Goal: Task Accomplishment & Management: Complete application form

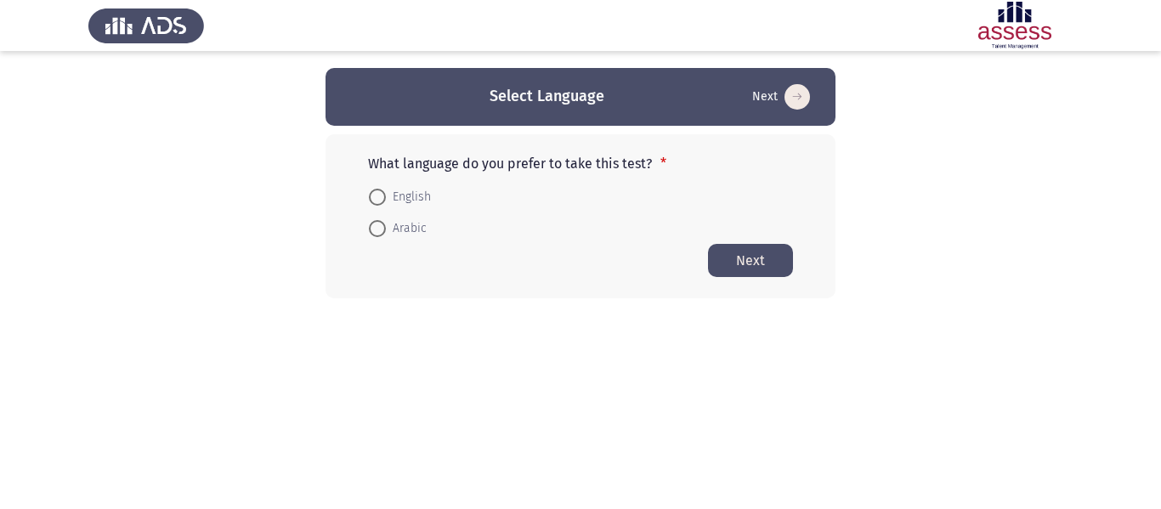
click at [385, 197] on span at bounding box center [377, 197] width 17 height 17
click at [385, 197] on input "English" at bounding box center [377, 197] width 17 height 17
radio input "true"
click at [757, 255] on button "Next" at bounding box center [750, 259] width 85 height 33
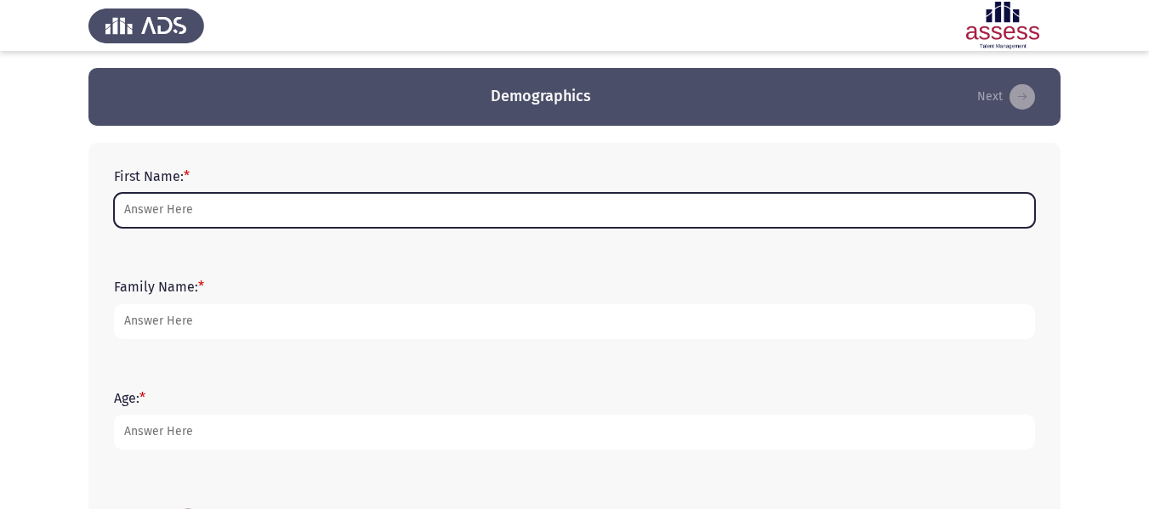
click at [225, 215] on input "First Name: *" at bounding box center [574, 210] width 921 height 35
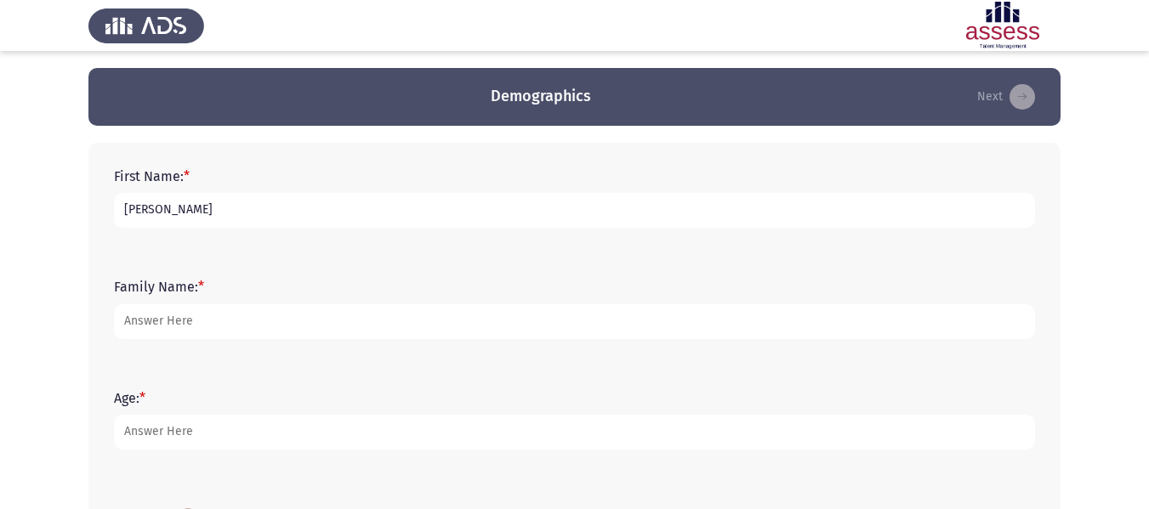
type input "[PERSON_NAME]"
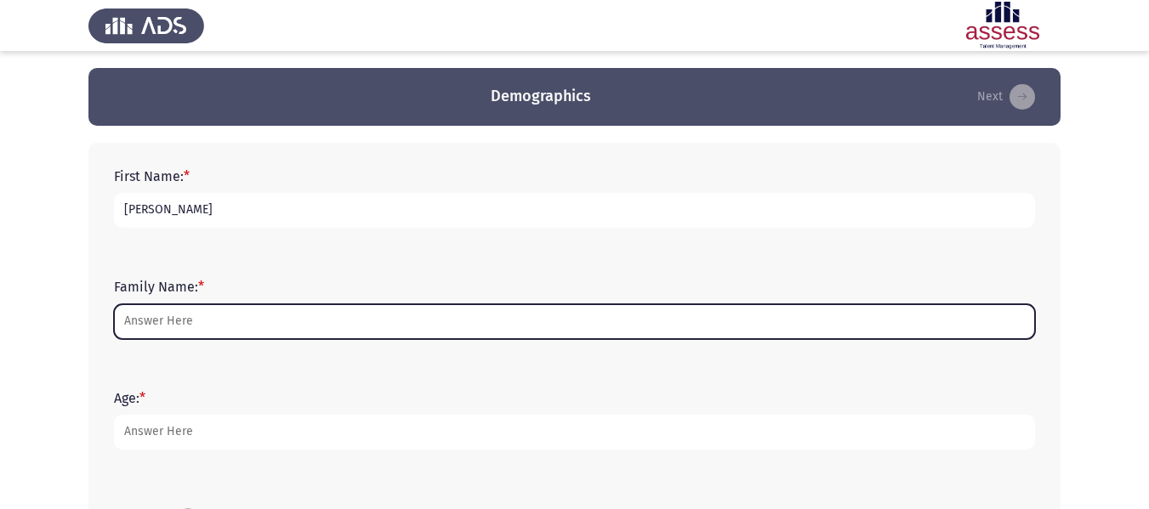
click at [150, 326] on input "Family Name: *" at bounding box center [574, 321] width 921 height 35
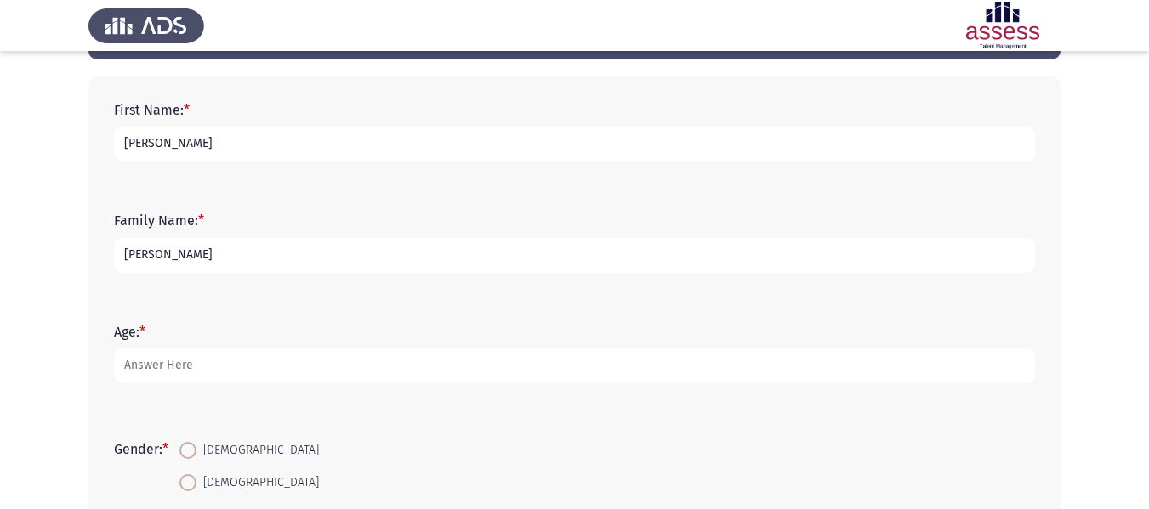
scroll to position [85, 0]
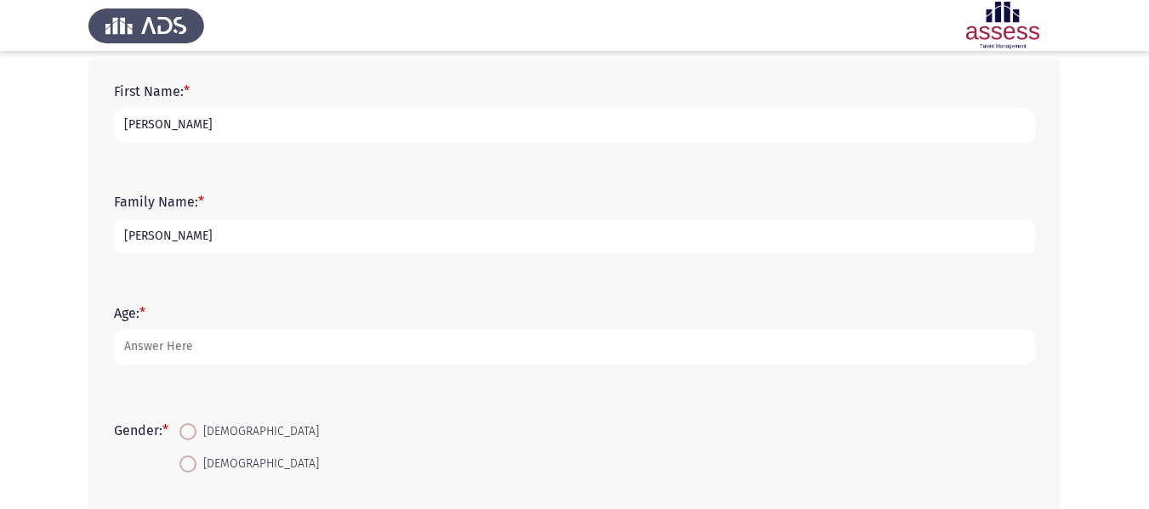
type input "[PERSON_NAME]"
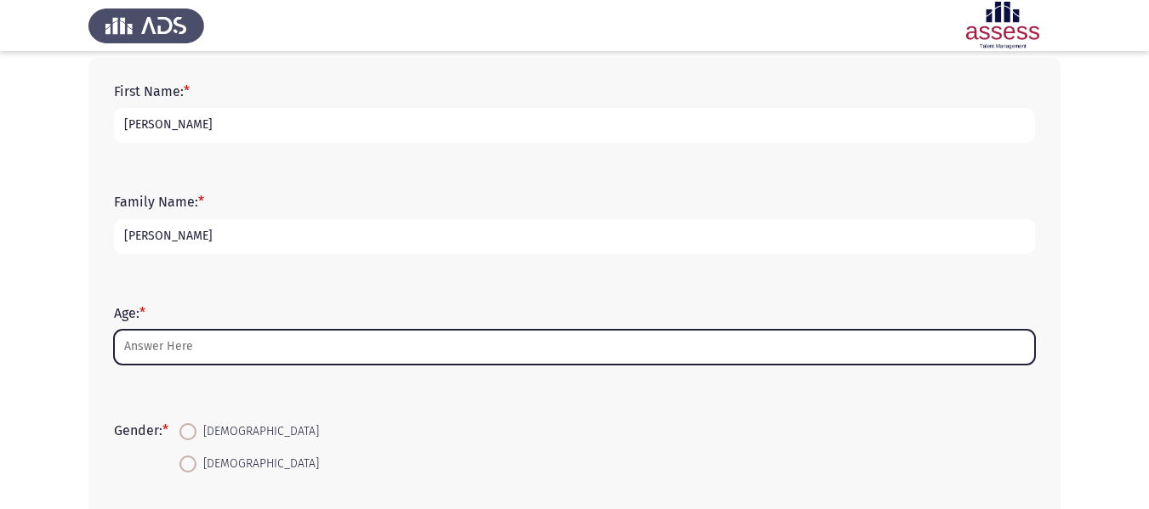
click at [312, 349] on input "Age: *" at bounding box center [574, 347] width 921 height 35
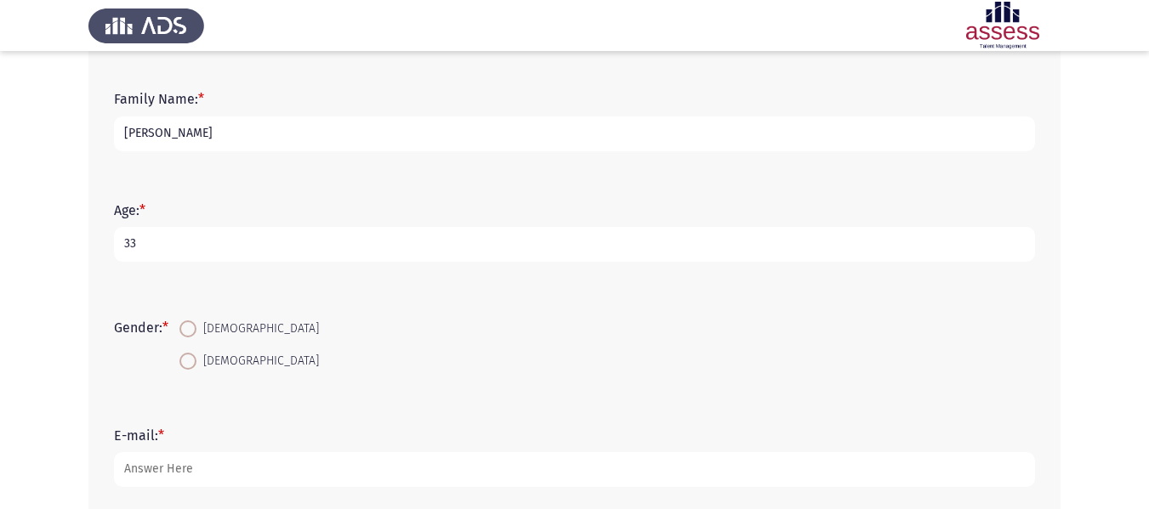
scroll to position [387, 0]
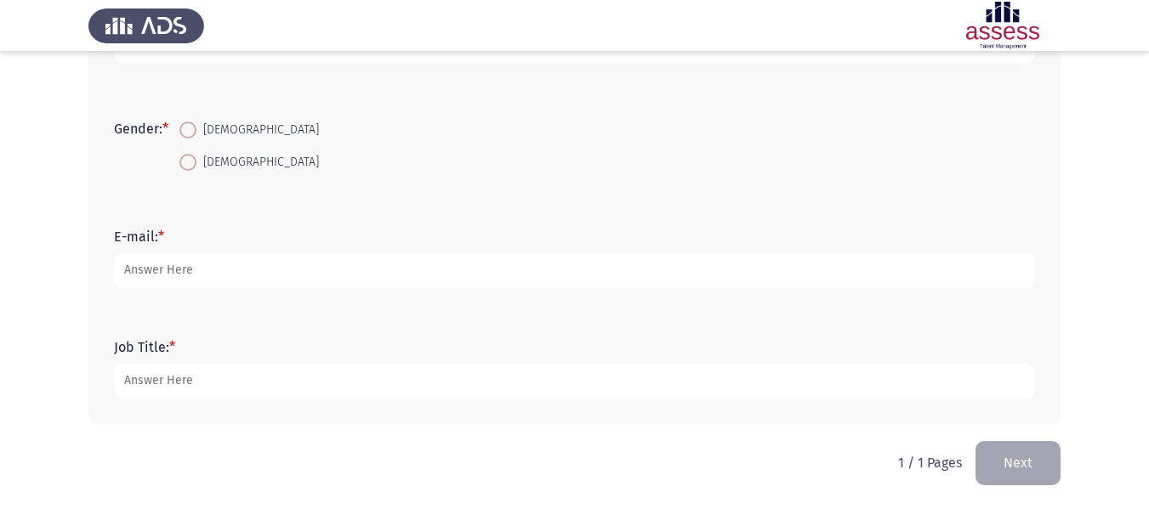
type input "33"
click at [194, 126] on span at bounding box center [187, 130] width 17 height 17
click at [194, 126] on input "[DEMOGRAPHIC_DATA]" at bounding box center [187, 130] width 17 height 17
radio input "true"
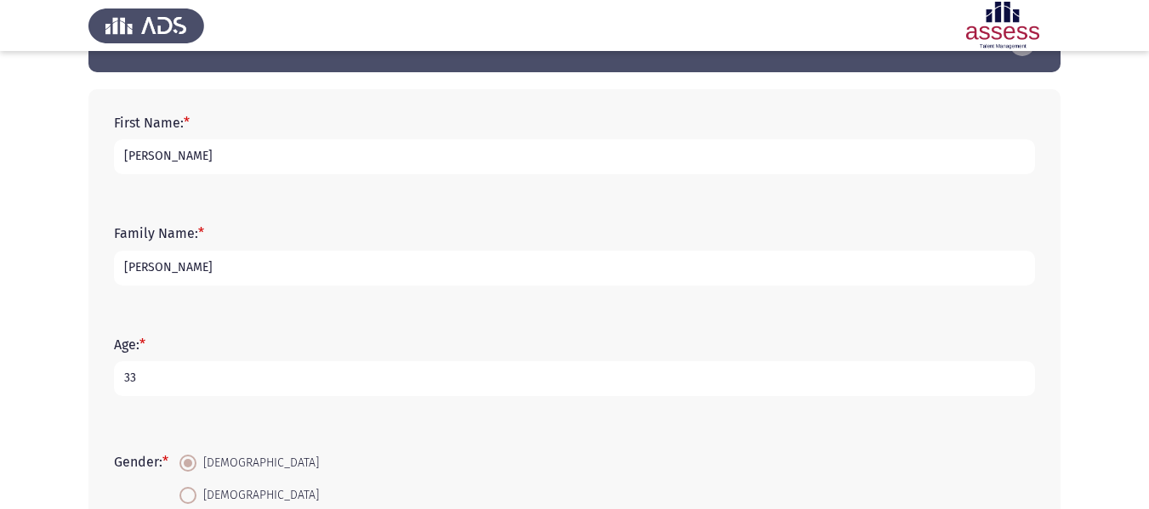
scroll to position [47, 0]
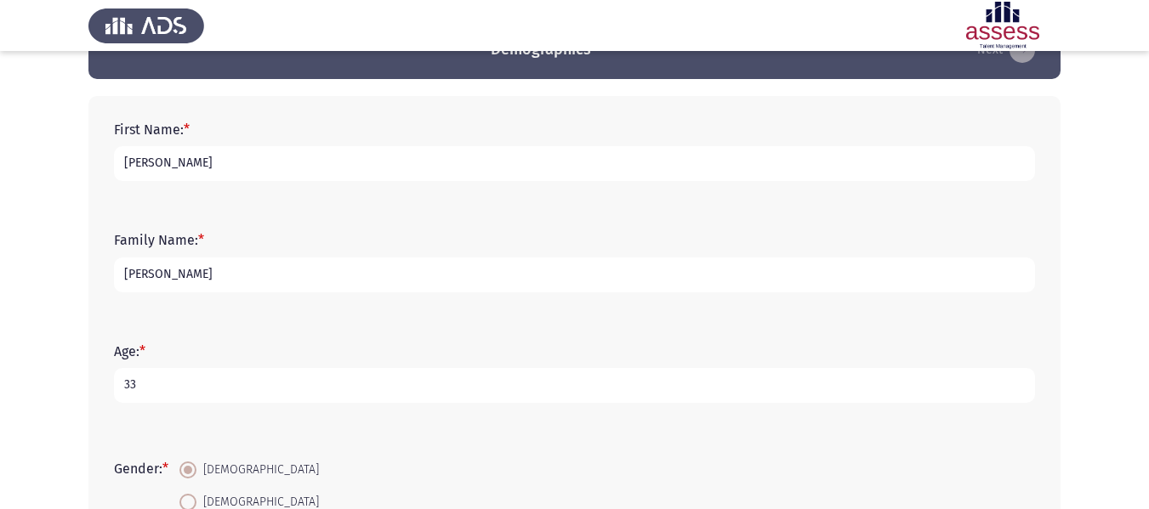
click at [198, 381] on input "33" at bounding box center [574, 385] width 921 height 35
type input "33"
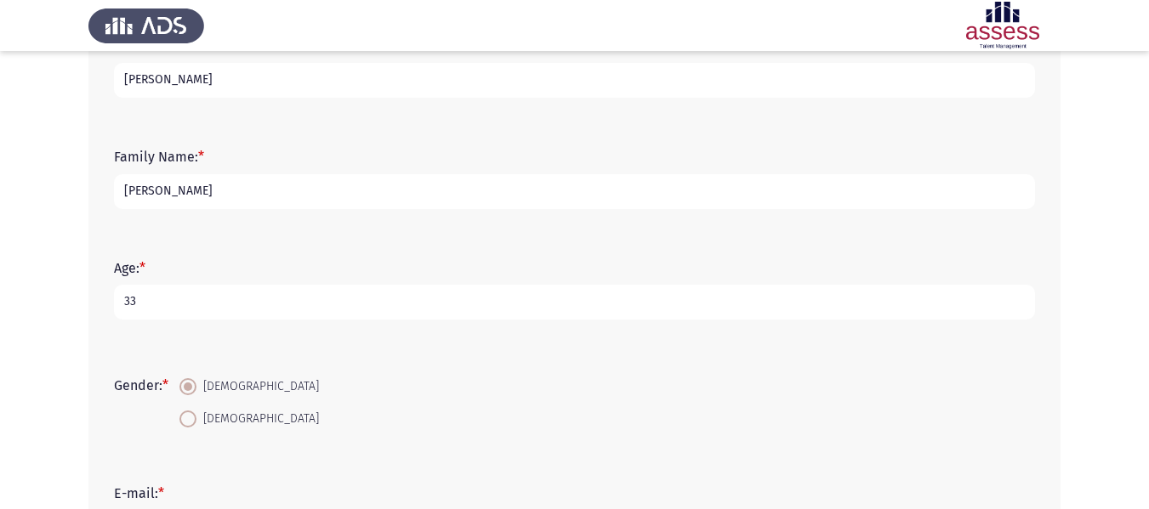
scroll to position [387, 0]
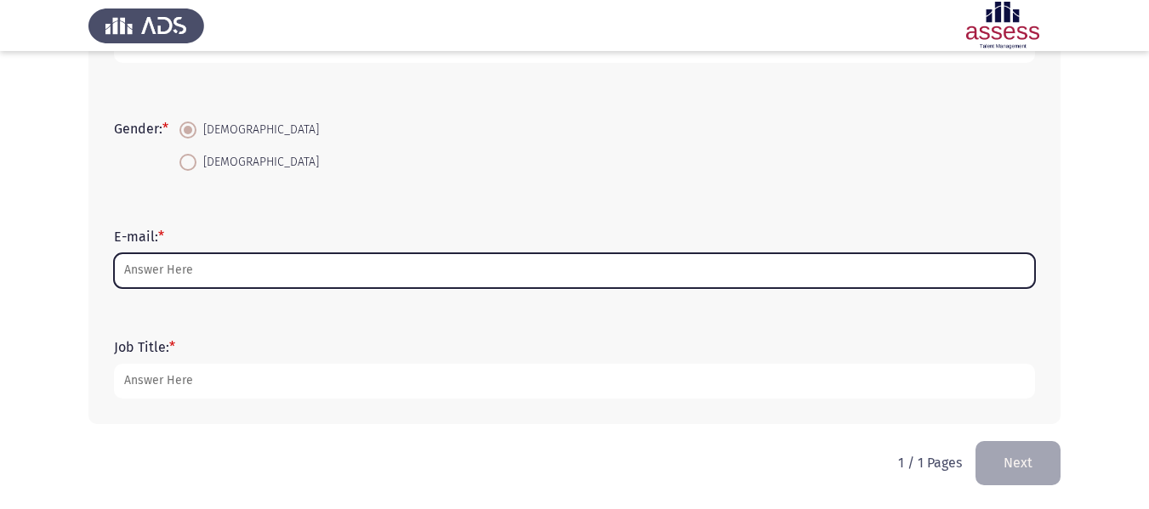
click at [237, 265] on input "E-mail: *" at bounding box center [574, 270] width 921 height 35
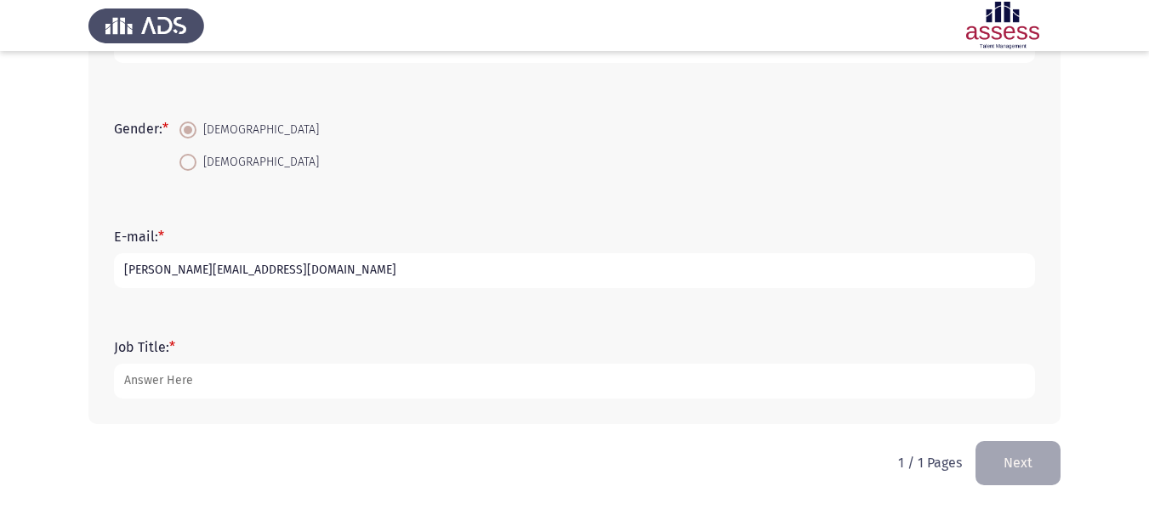
type input "[PERSON_NAME][EMAIL_ADDRESS][DOMAIN_NAME]"
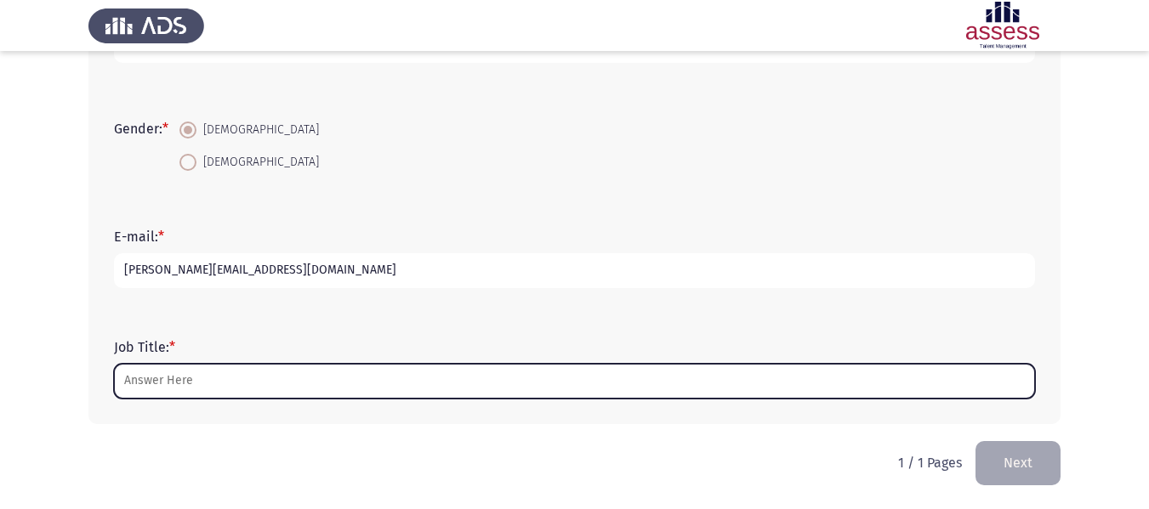
click at [249, 392] on input "Job Title: *" at bounding box center [574, 381] width 921 height 35
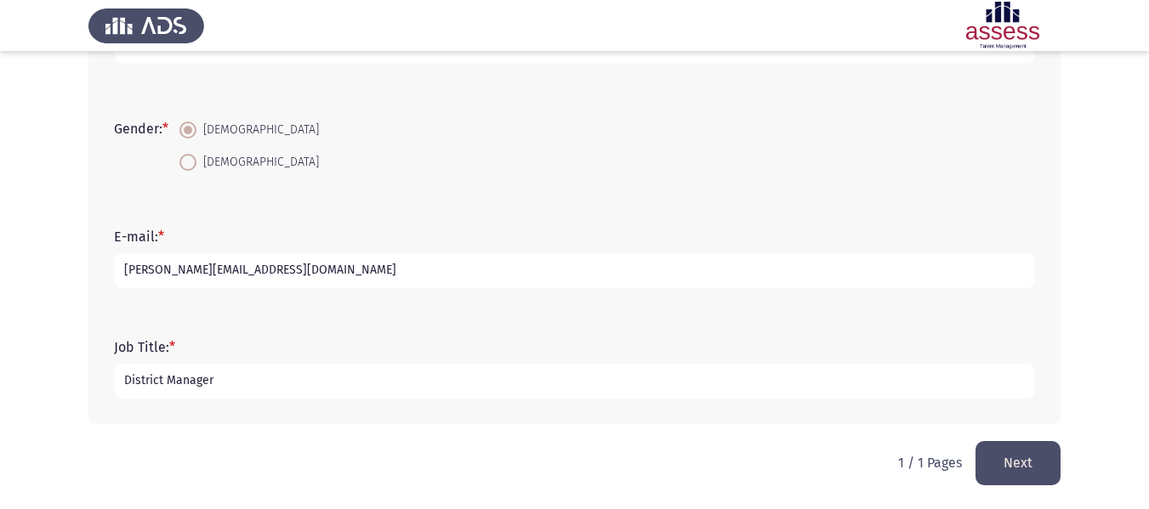
type input "District Manager"
click at [998, 459] on button "Next" at bounding box center [1017, 462] width 85 height 43
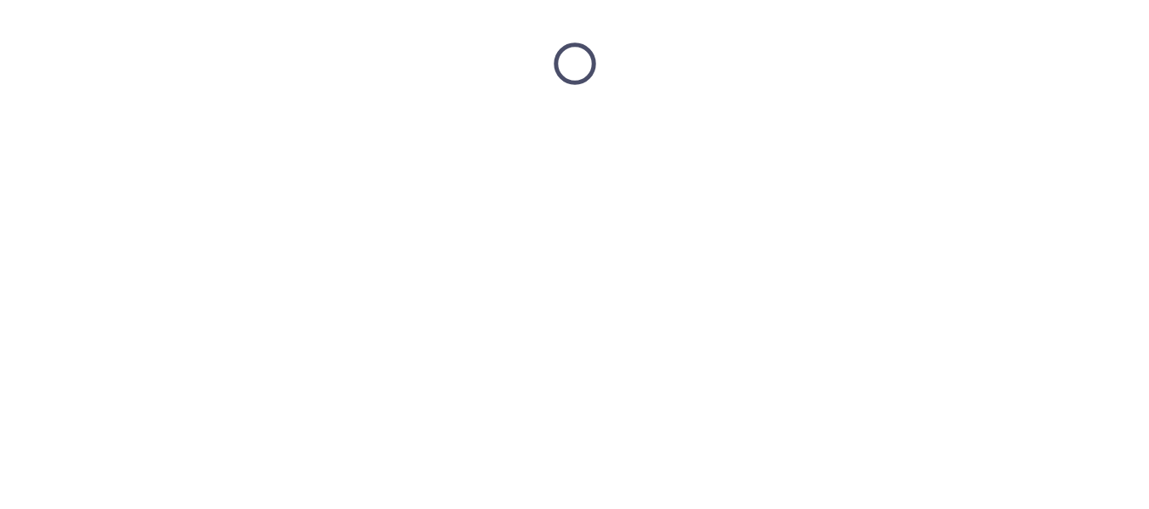
scroll to position [0, 0]
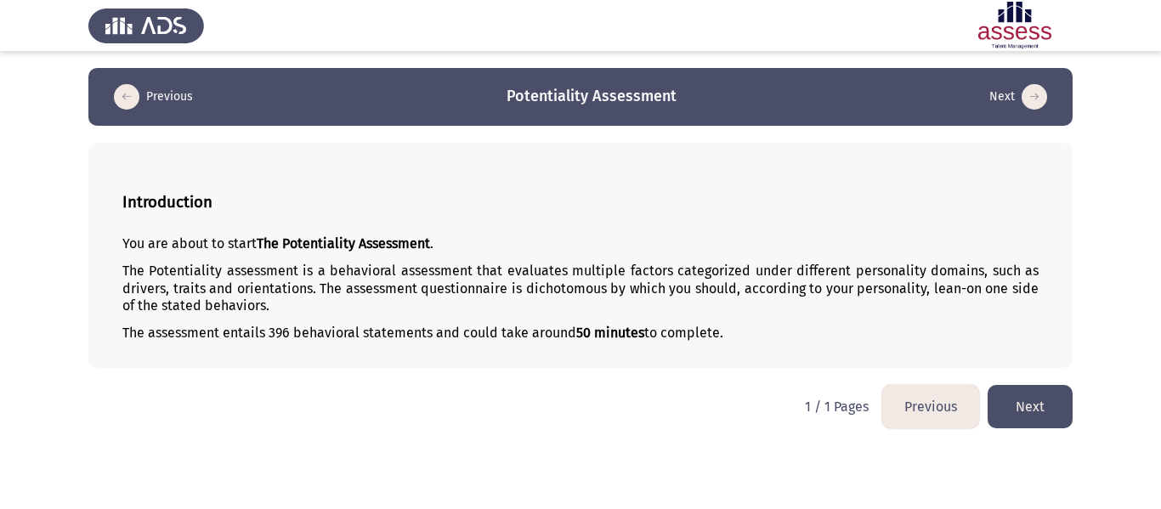
click at [1018, 410] on button "Next" at bounding box center [1030, 406] width 85 height 43
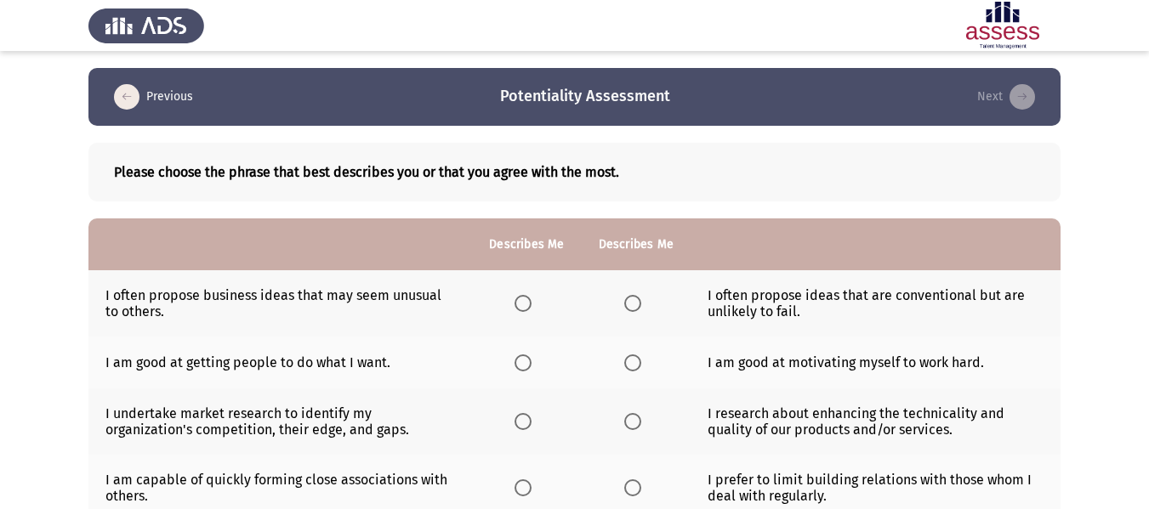
click at [520, 309] on span "Select an option" at bounding box center [522, 303] width 17 height 17
click at [520, 309] on input "Select an option" at bounding box center [522, 303] width 17 height 17
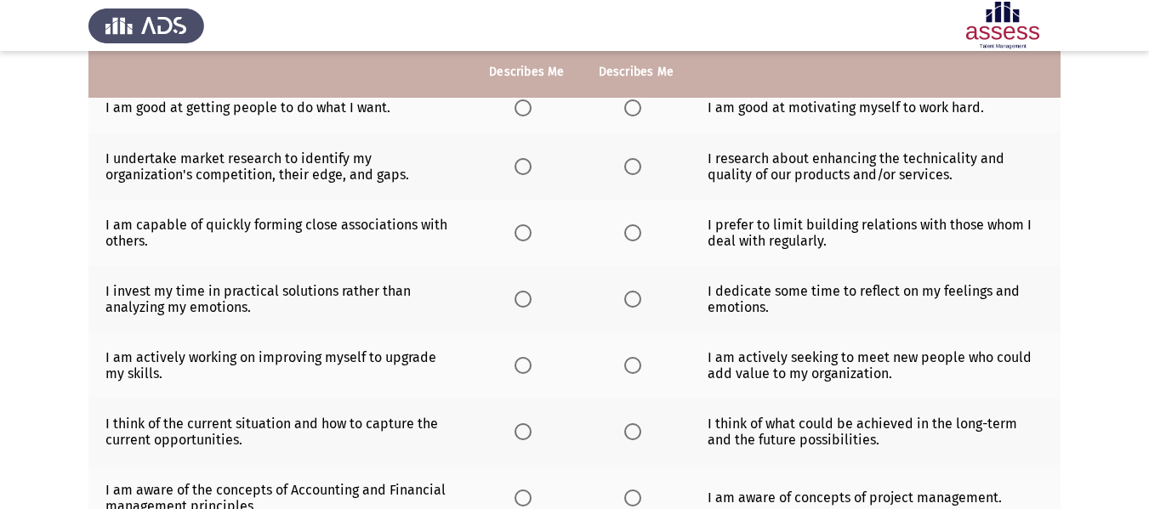
scroll to position [170, 0]
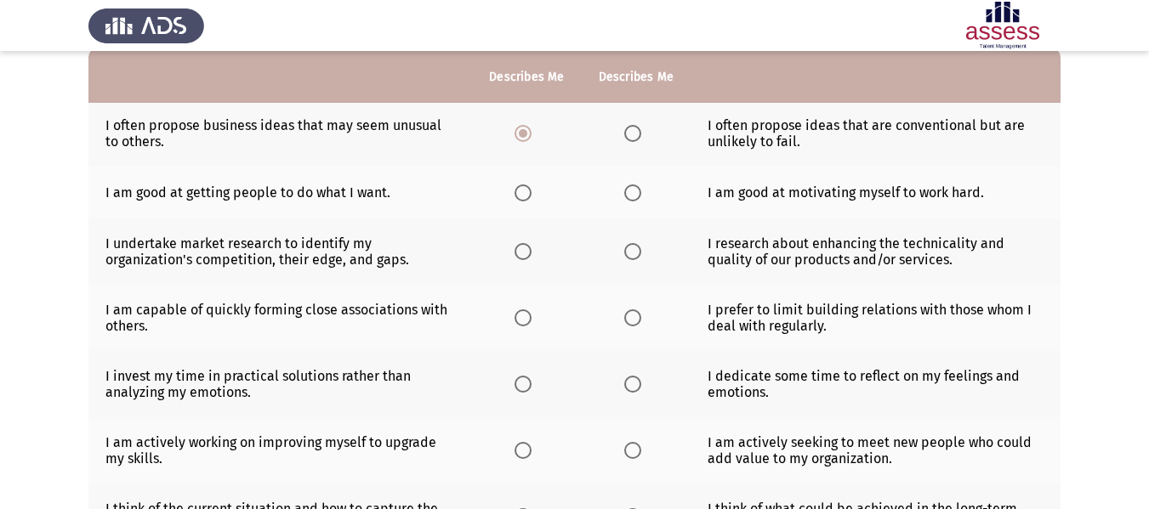
click at [521, 198] on span "Select an option" at bounding box center [522, 193] width 17 height 17
click at [521, 198] on input "Select an option" at bounding box center [522, 193] width 17 height 17
click at [524, 252] on span "Select an option" at bounding box center [522, 251] width 17 height 17
click at [524, 252] on input "Select an option" at bounding box center [522, 251] width 17 height 17
click at [520, 317] on span "Select an option" at bounding box center [522, 317] width 17 height 17
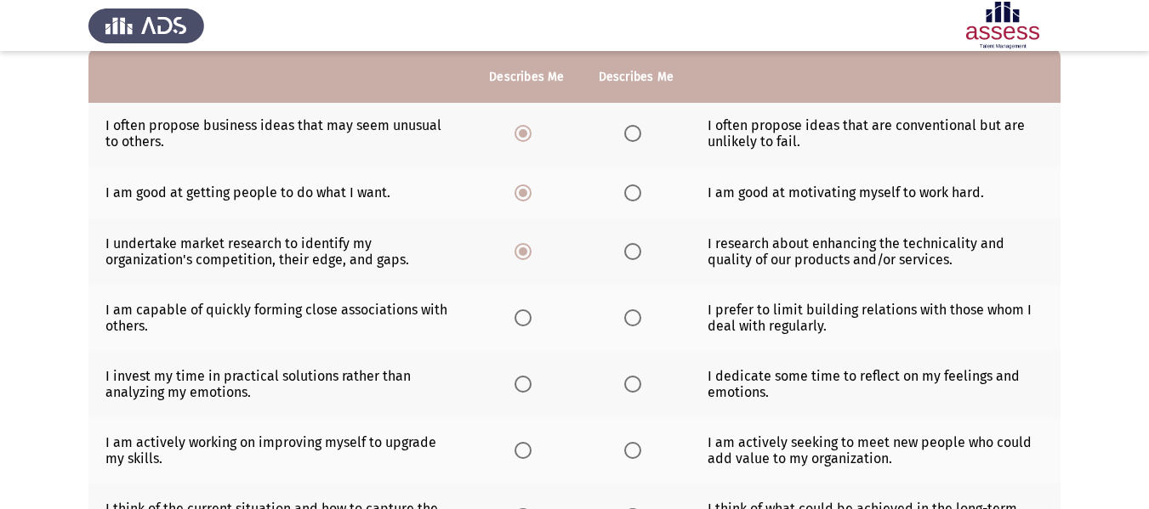
click at [520, 317] on input "Select an option" at bounding box center [522, 317] width 17 height 17
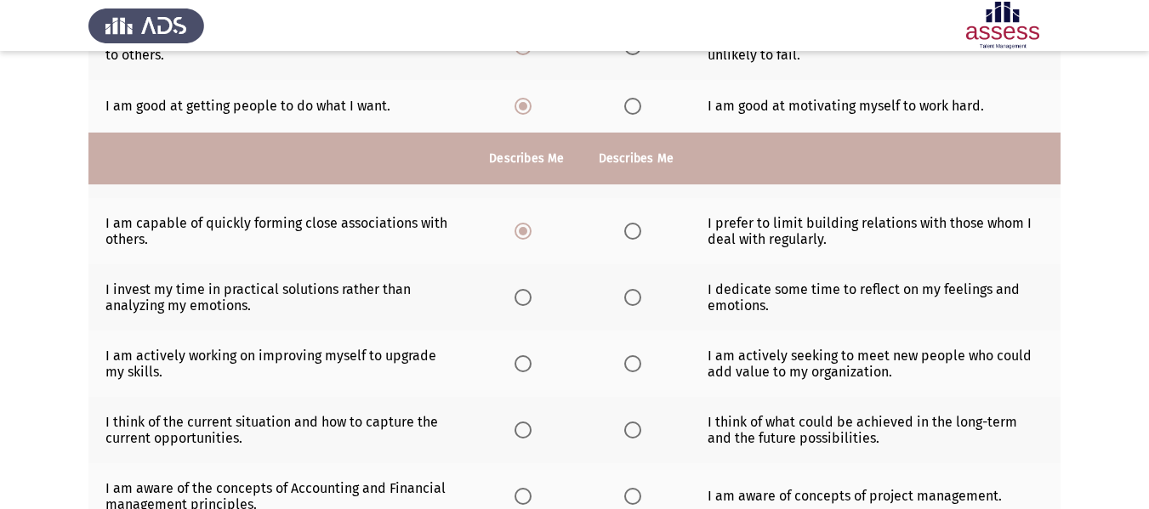
scroll to position [340, 0]
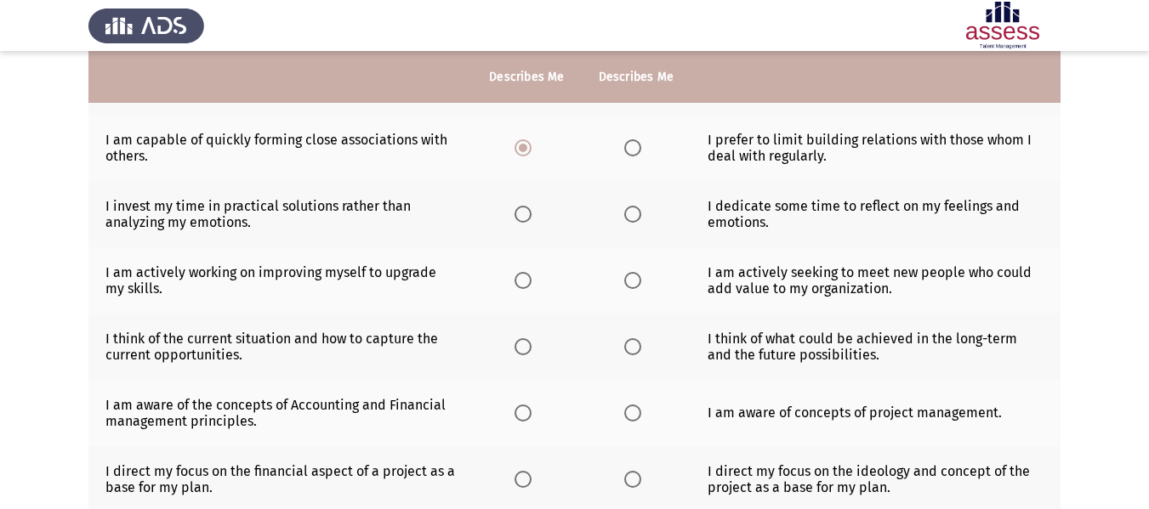
click at [525, 213] on span "Select an option" at bounding box center [522, 214] width 17 height 17
click at [525, 213] on input "Select an option" at bounding box center [522, 214] width 17 height 17
click at [522, 284] on span "Select an option" at bounding box center [522, 280] width 17 height 17
click at [522, 284] on input "Select an option" at bounding box center [522, 280] width 17 height 17
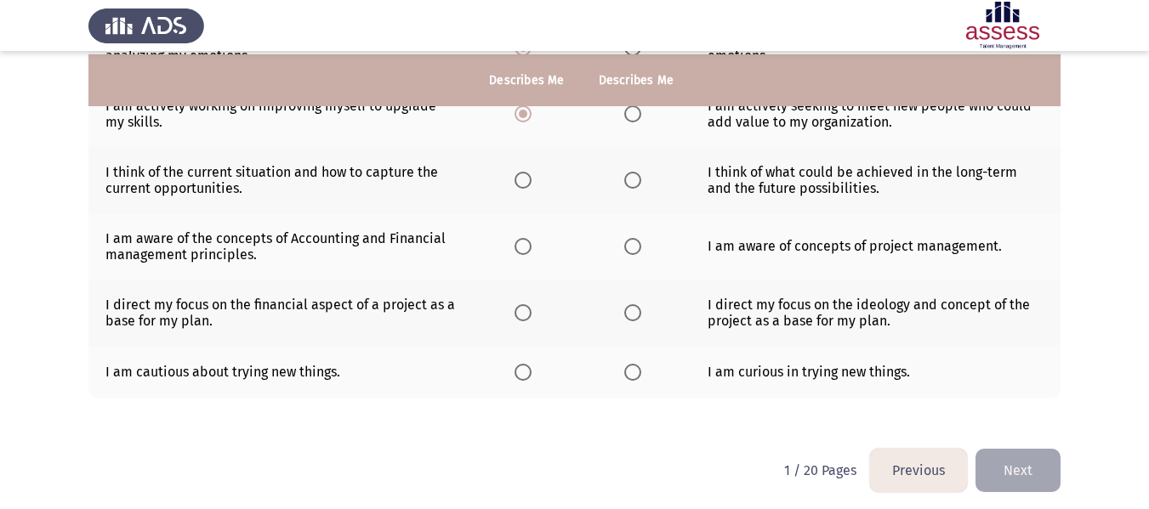
scroll to position [510, 0]
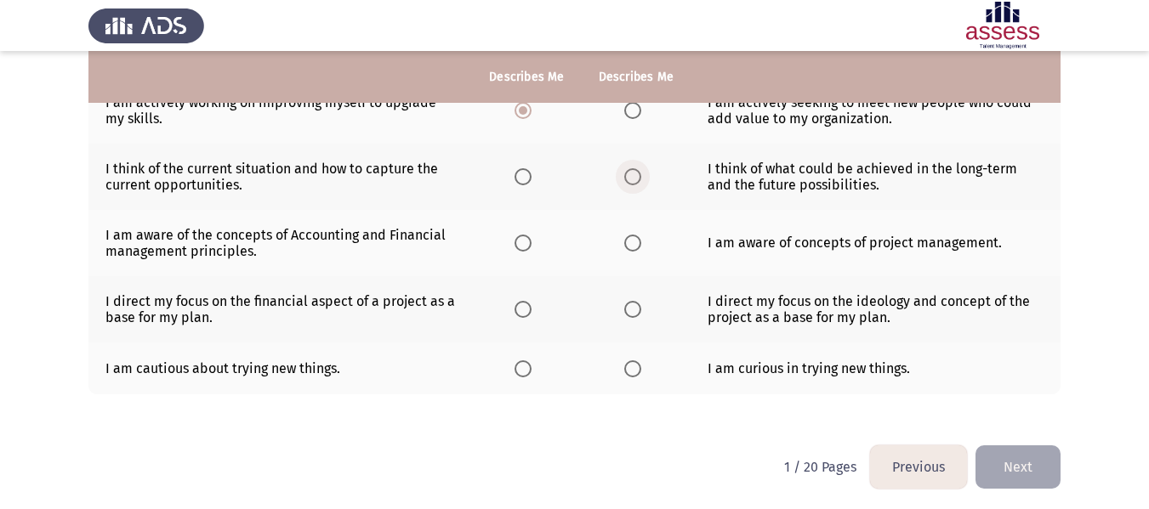
click at [637, 176] on span "Select an option" at bounding box center [632, 176] width 17 height 17
click at [637, 176] on input "Select an option" at bounding box center [632, 176] width 17 height 17
click at [630, 241] on span "Select an option" at bounding box center [632, 243] width 17 height 17
click at [630, 241] on input "Select an option" at bounding box center [632, 243] width 17 height 17
click at [633, 309] on span "Select an option" at bounding box center [632, 309] width 17 height 17
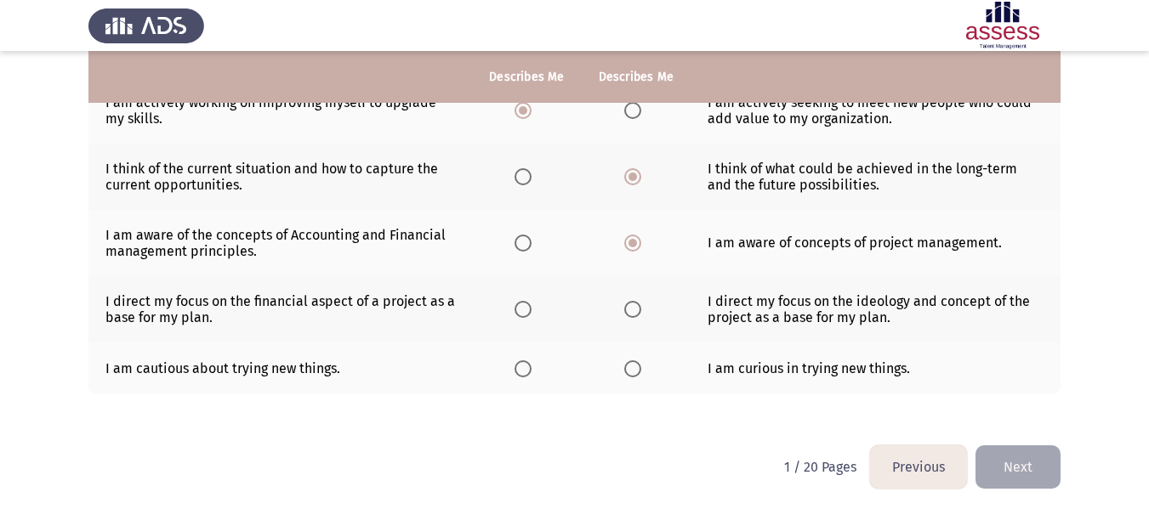
click at [633, 309] on input "Select an option" at bounding box center [632, 309] width 17 height 17
click at [628, 372] on span "Select an option" at bounding box center [632, 369] width 17 height 17
click at [628, 372] on input "Select an option" at bounding box center [632, 369] width 17 height 17
click at [1014, 461] on button "Next" at bounding box center [1017, 467] width 85 height 43
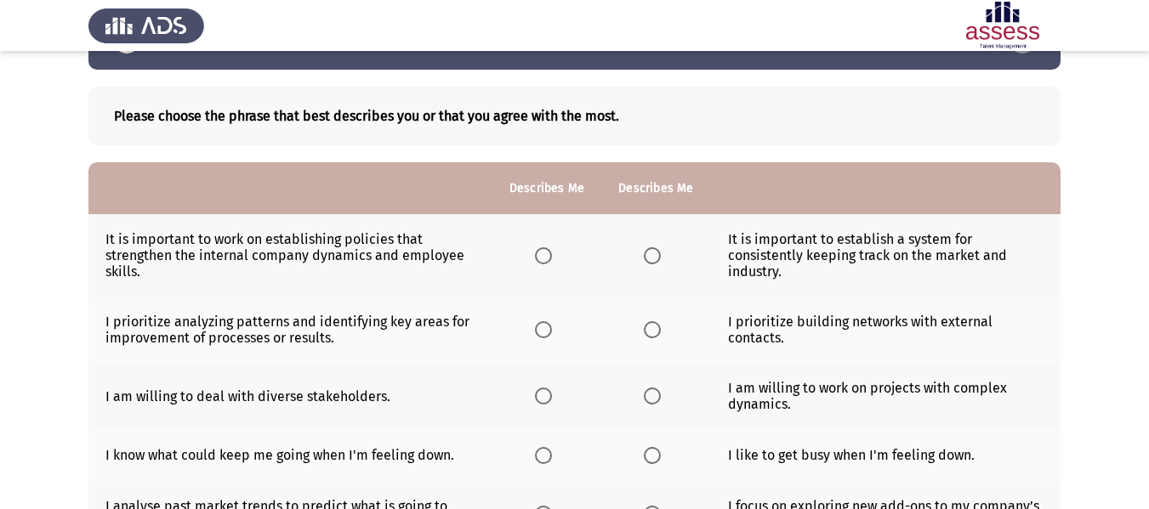
scroll to position [85, 0]
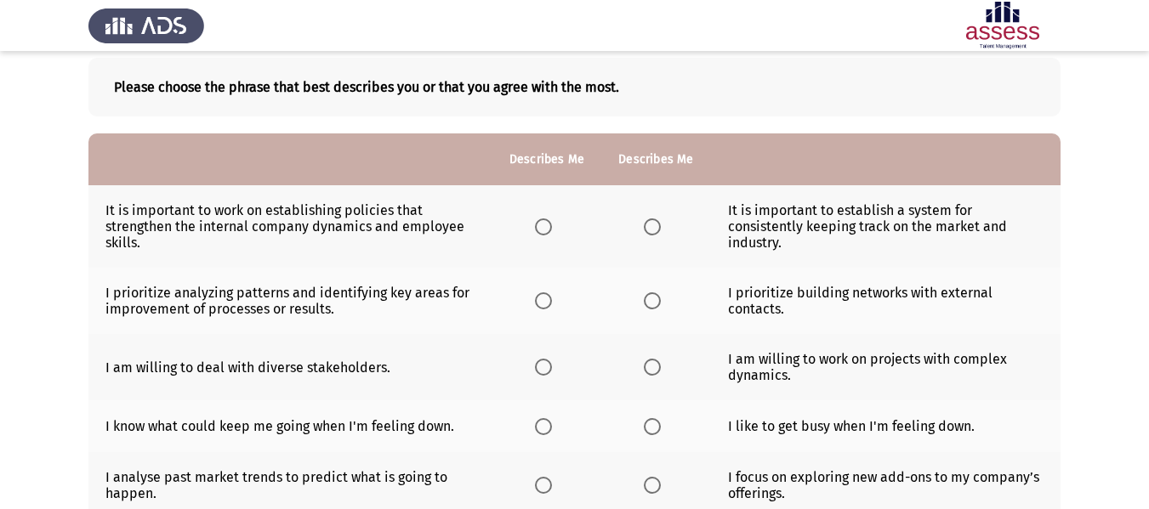
click at [647, 231] on span "Select an option" at bounding box center [652, 227] width 17 height 17
click at [647, 231] on input "Select an option" at bounding box center [652, 227] width 17 height 17
click at [544, 303] on span "Select an option" at bounding box center [543, 300] width 17 height 17
click at [544, 303] on input "Select an option" at bounding box center [543, 300] width 17 height 17
click at [536, 365] on span "Select an option" at bounding box center [543, 367] width 17 height 17
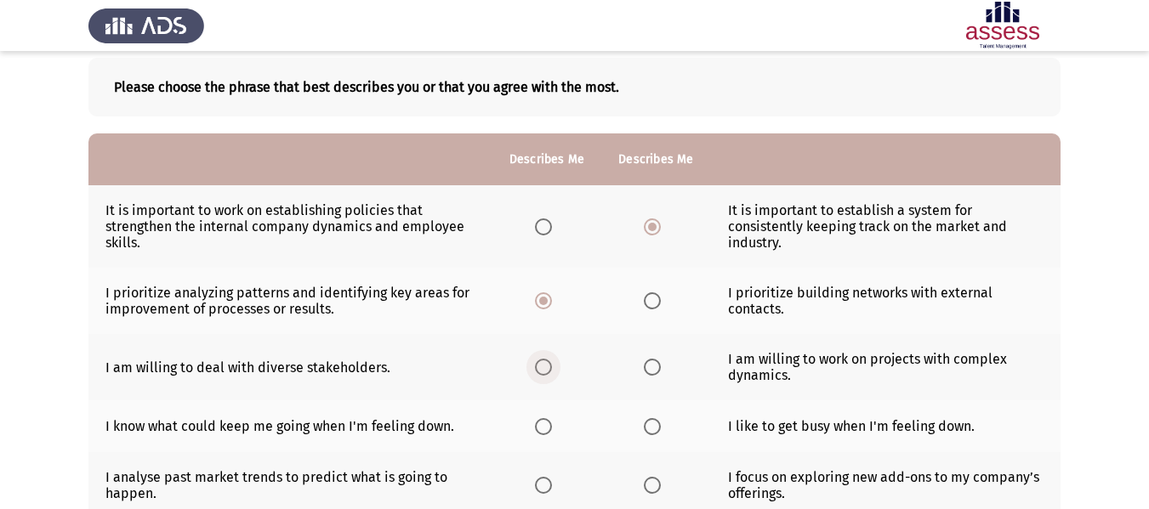
click at [536, 365] on input "Select an option" at bounding box center [543, 367] width 17 height 17
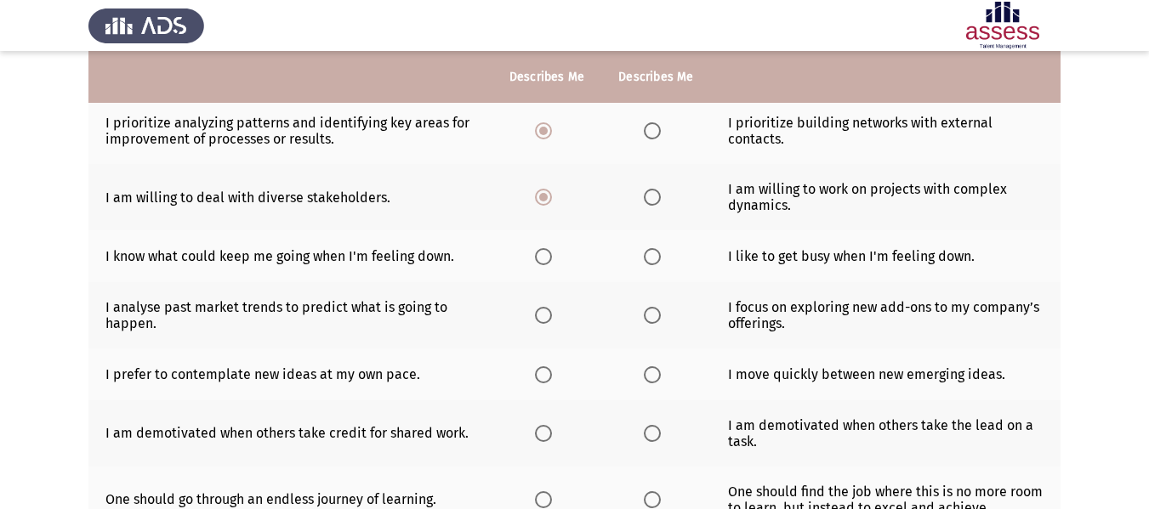
click at [649, 256] on span "Select an option" at bounding box center [652, 256] width 17 height 17
click at [649, 256] on input "Select an option" at bounding box center [652, 256] width 17 height 17
click at [542, 316] on span "Select an option" at bounding box center [543, 315] width 17 height 17
click at [542, 316] on input "Select an option" at bounding box center [543, 315] width 17 height 17
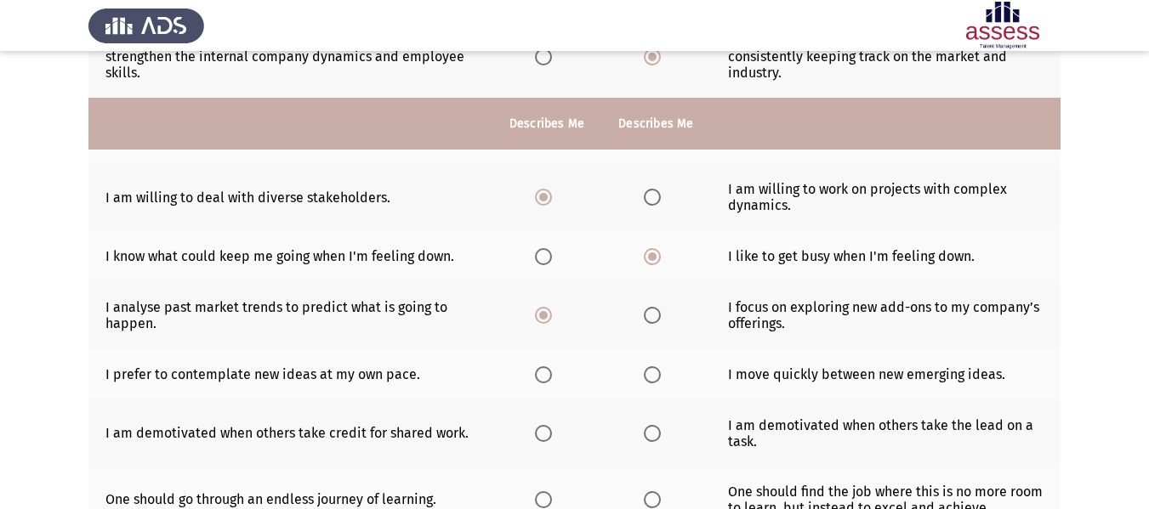
scroll to position [340, 0]
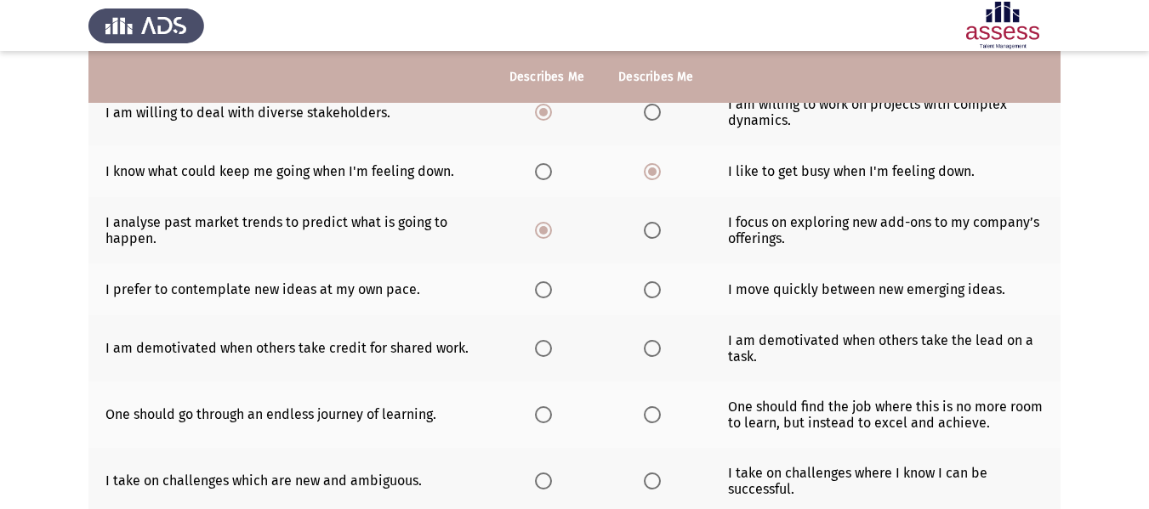
click at [547, 173] on span "Select an option" at bounding box center [543, 171] width 17 height 17
click at [547, 173] on input "Select an option" at bounding box center [543, 171] width 17 height 17
click at [655, 292] on span "Select an option" at bounding box center [652, 289] width 17 height 17
click at [655, 292] on input "Select an option" at bounding box center [652, 289] width 17 height 17
click at [539, 349] on span "Select an option" at bounding box center [543, 348] width 17 height 17
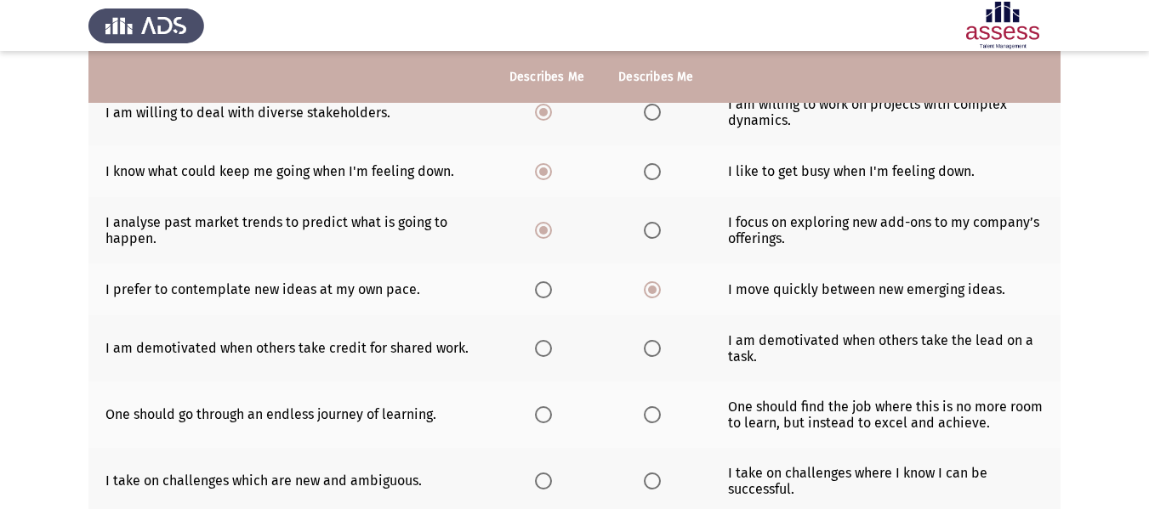
click at [539, 349] on input "Select an option" at bounding box center [543, 348] width 17 height 17
click at [544, 418] on span "Select an option" at bounding box center [543, 414] width 17 height 17
click at [544, 418] on input "Select an option" at bounding box center [543, 414] width 17 height 17
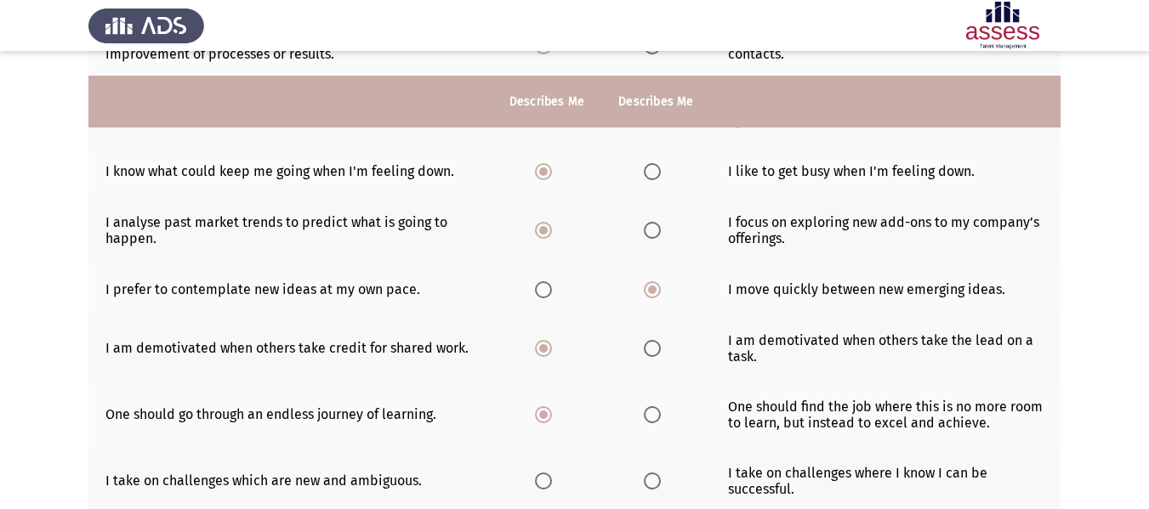
scroll to position [510, 0]
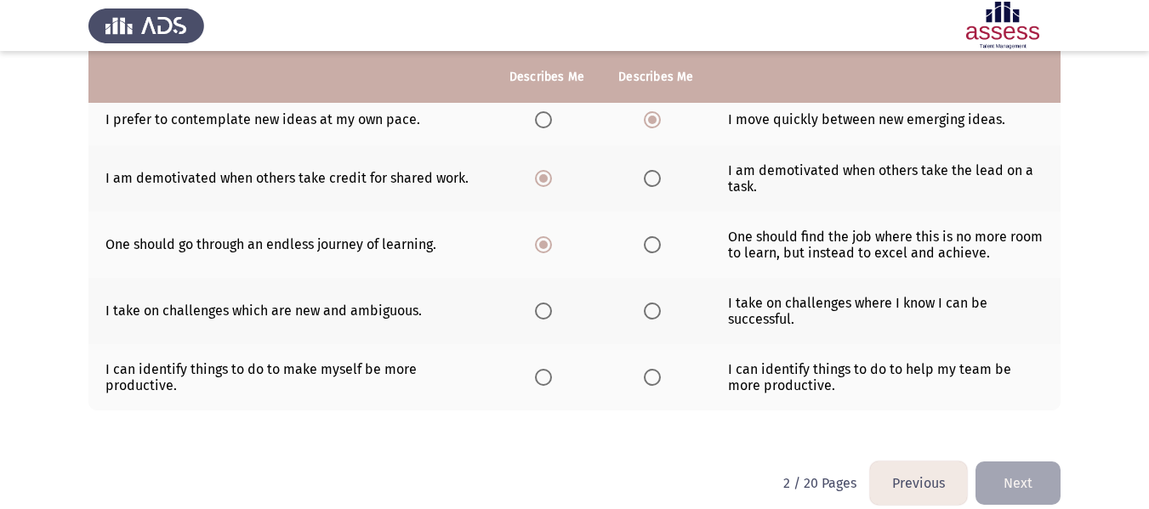
click at [646, 314] on span "Select an option" at bounding box center [652, 311] width 17 height 17
click at [646, 314] on input "Select an option" at bounding box center [652, 311] width 17 height 17
click at [650, 376] on span "Select an option" at bounding box center [652, 377] width 17 height 17
click at [650, 376] on input "Select an option" at bounding box center [652, 377] width 17 height 17
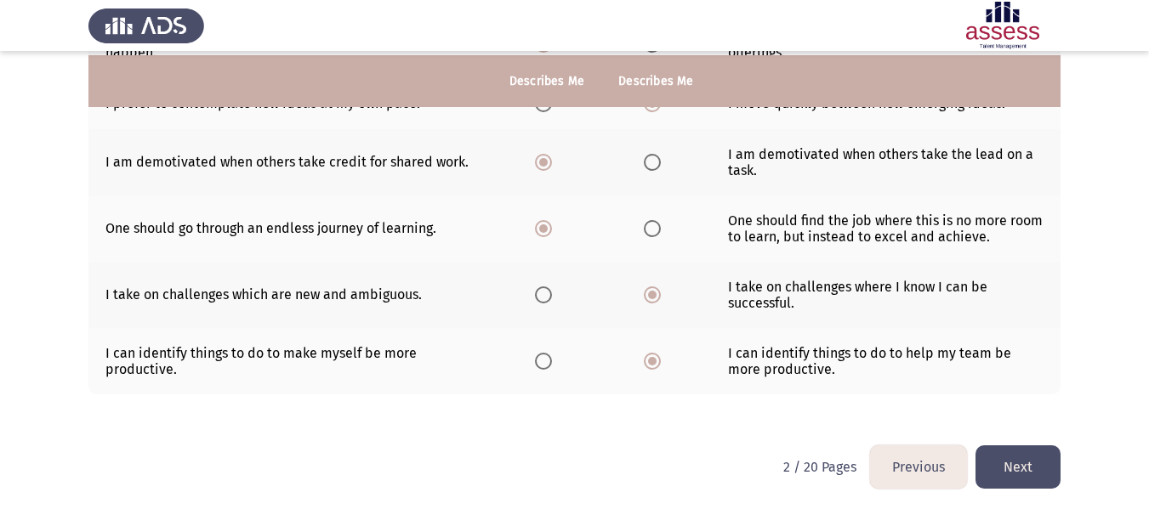
scroll to position [531, 0]
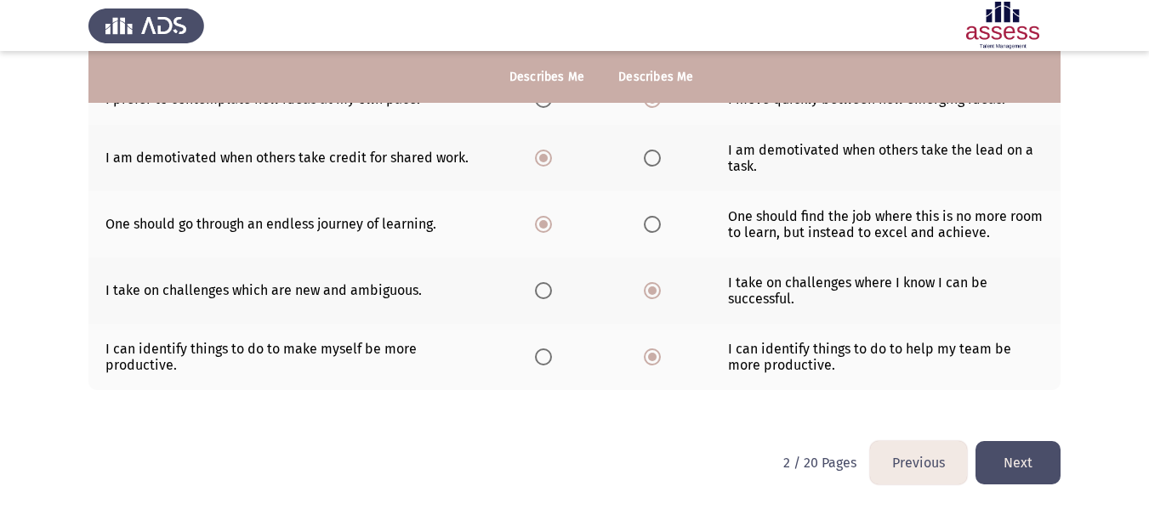
click at [1015, 455] on button "Next" at bounding box center [1017, 462] width 85 height 43
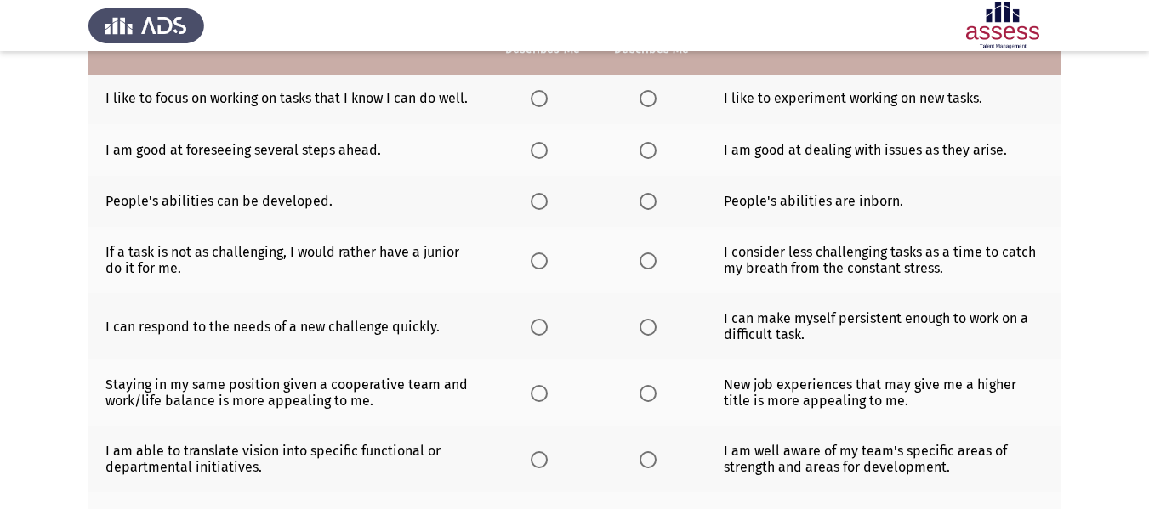
scroll to position [170, 0]
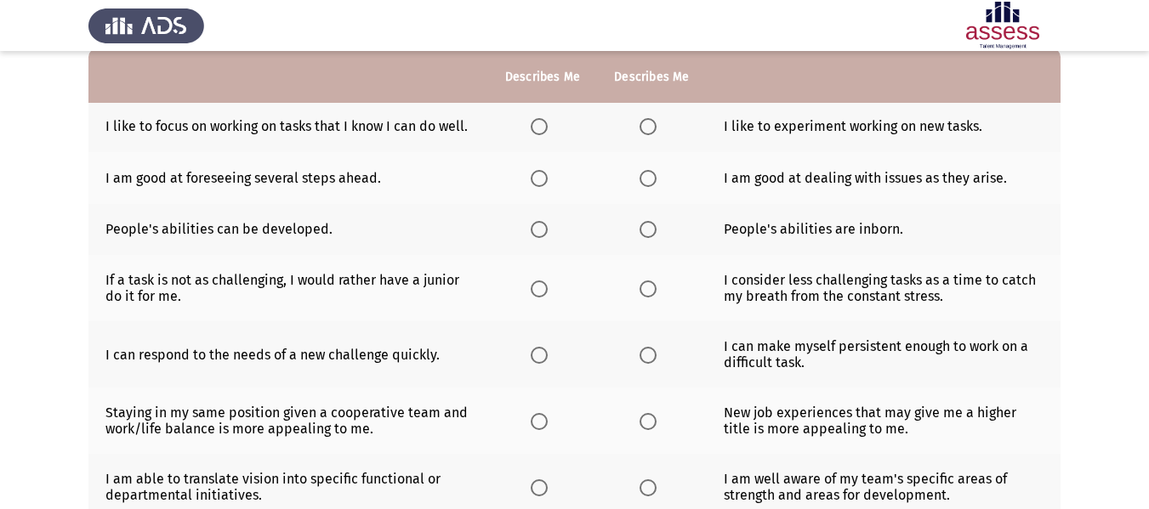
click at [639, 132] on span "Select an option" at bounding box center [647, 126] width 17 height 17
click at [639, 132] on input "Select an option" at bounding box center [647, 126] width 17 height 17
click at [647, 187] on span "Select an option" at bounding box center [647, 178] width 17 height 17
click at [647, 187] on input "Select an option" at bounding box center [647, 178] width 17 height 17
click at [535, 238] on span "Select an option" at bounding box center [539, 229] width 17 height 17
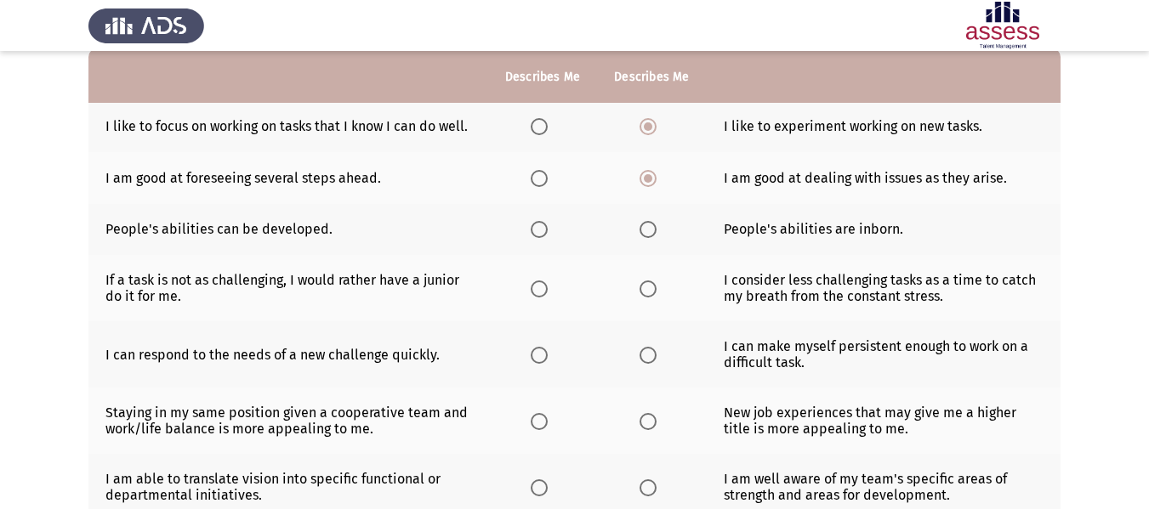
click at [535, 238] on input "Select an option" at bounding box center [539, 229] width 17 height 17
click at [539, 298] on span "Select an option" at bounding box center [539, 289] width 17 height 17
click at [539, 298] on input "Select an option" at bounding box center [539, 289] width 17 height 17
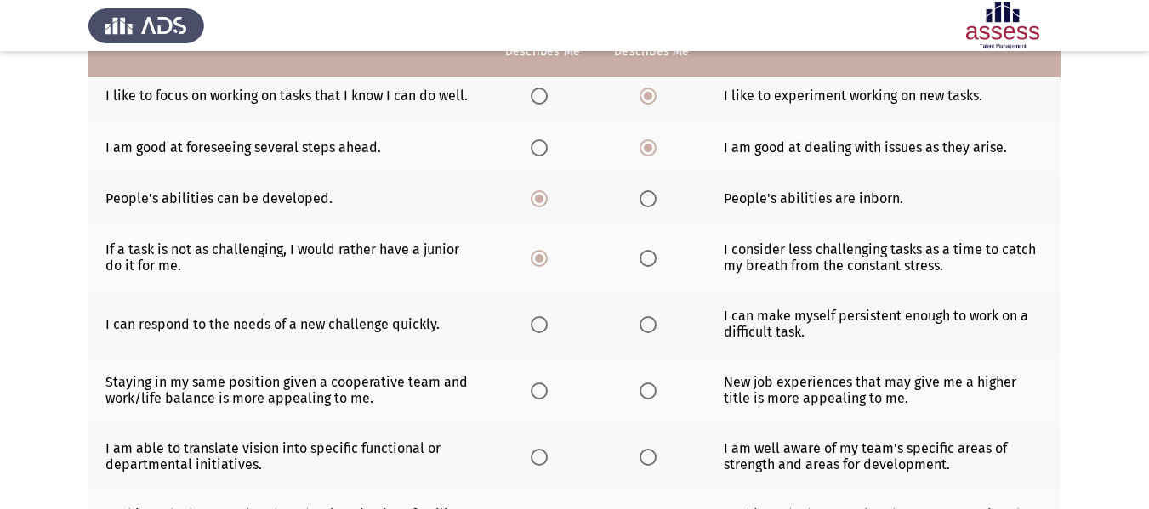
scroll to position [255, 0]
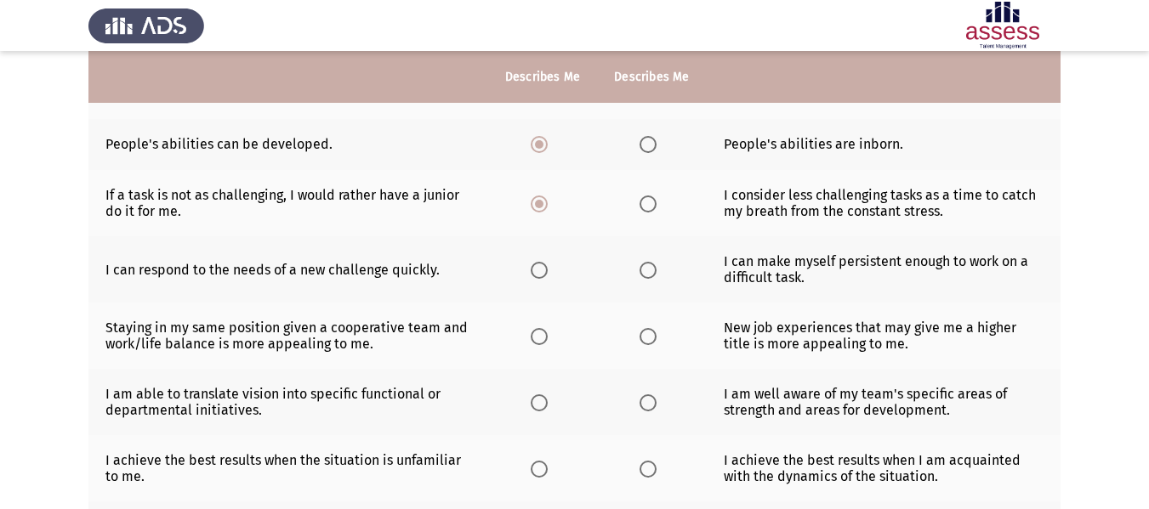
click at [534, 279] on span "Select an option" at bounding box center [539, 270] width 17 height 17
click at [534, 279] on input "Select an option" at bounding box center [539, 270] width 17 height 17
click at [645, 345] on span "Select an option" at bounding box center [647, 336] width 17 height 17
click at [645, 345] on input "Select an option" at bounding box center [647, 336] width 17 height 17
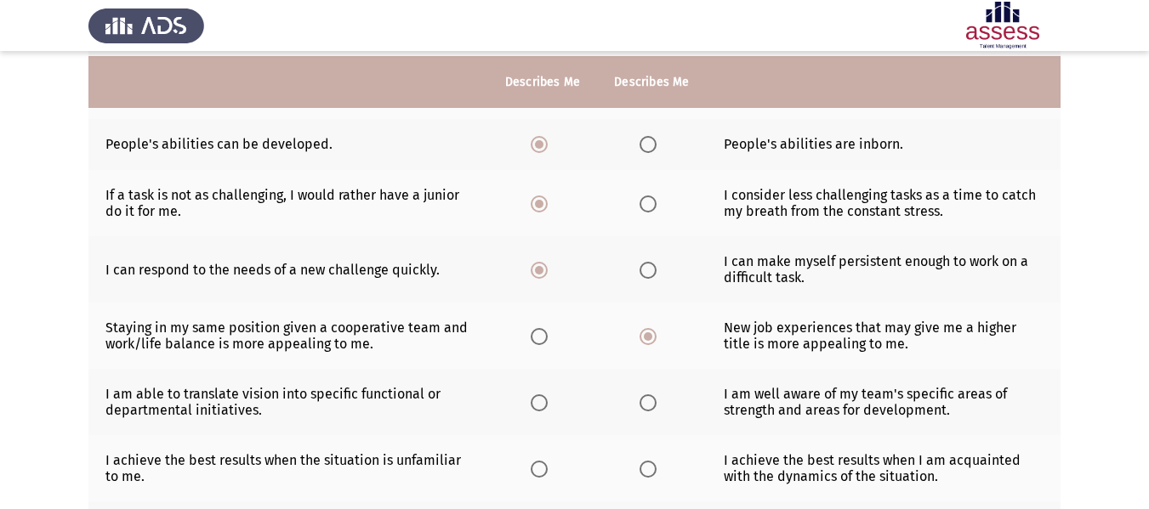
scroll to position [340, 0]
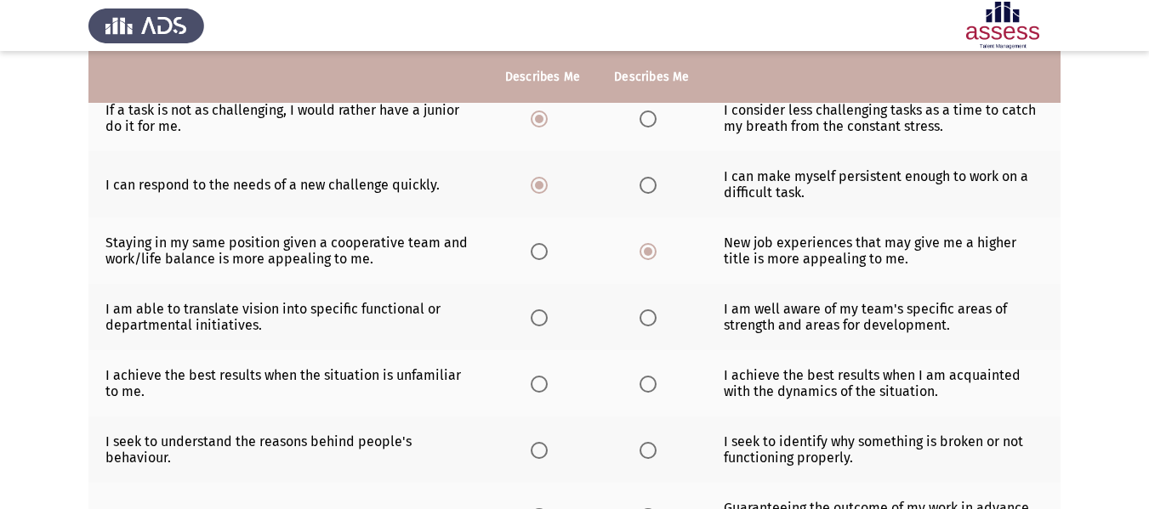
click at [534, 327] on span "Select an option" at bounding box center [539, 317] width 17 height 17
click at [534, 327] on input "Select an option" at bounding box center [539, 317] width 17 height 17
click at [541, 393] on span "Select an option" at bounding box center [539, 384] width 17 height 17
click at [541, 393] on input "Select an option" at bounding box center [539, 384] width 17 height 17
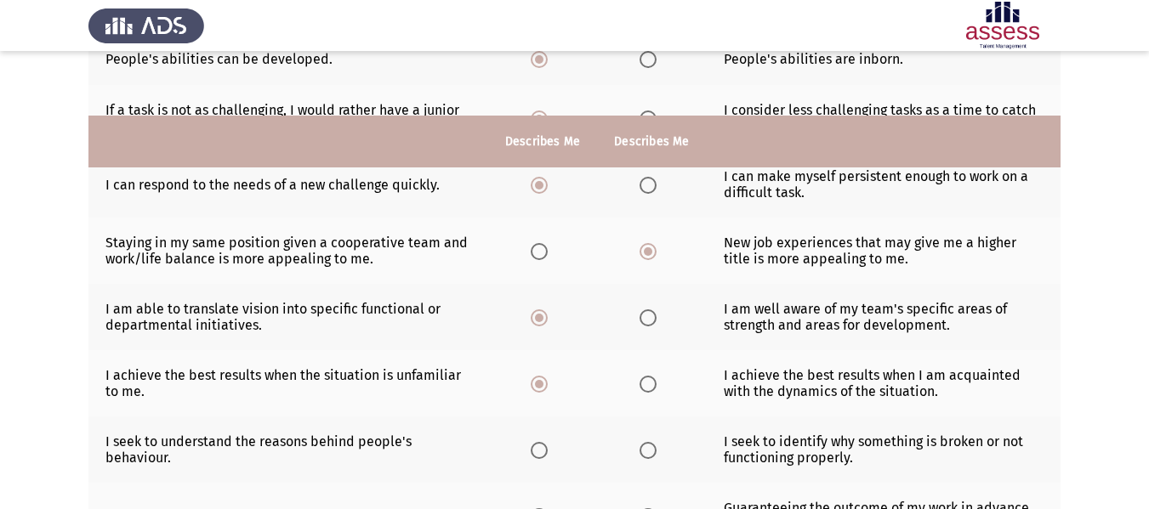
scroll to position [510, 0]
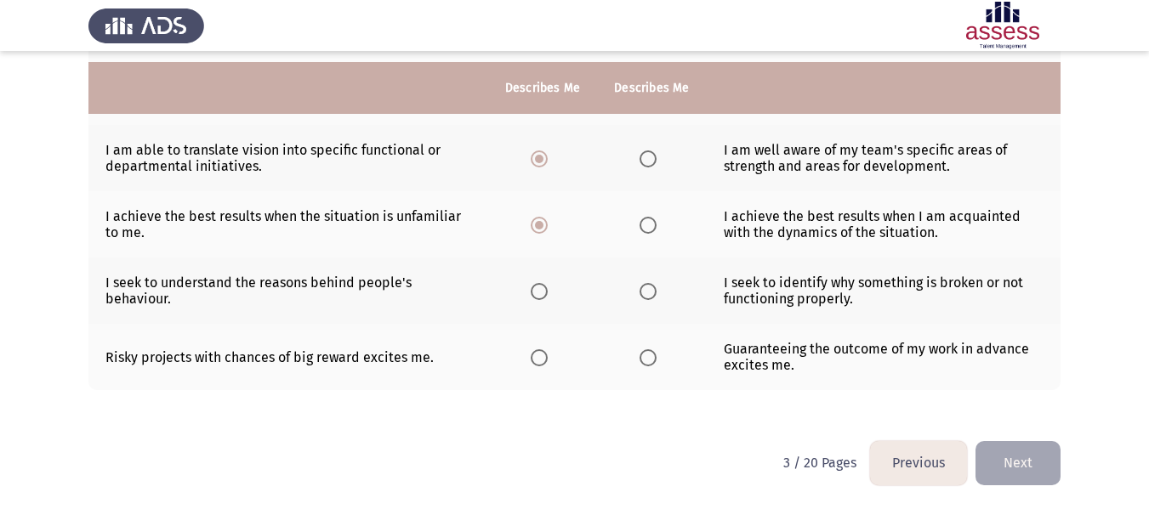
click at [539, 305] on th at bounding box center [542, 291] width 109 height 66
click at [642, 230] on span "Select an option" at bounding box center [647, 225] width 17 height 17
click at [642, 230] on input "Select an option" at bounding box center [647, 225] width 17 height 17
click at [535, 298] on span "Select an option" at bounding box center [539, 291] width 17 height 17
click at [535, 298] on input "Select an option" at bounding box center [539, 291] width 17 height 17
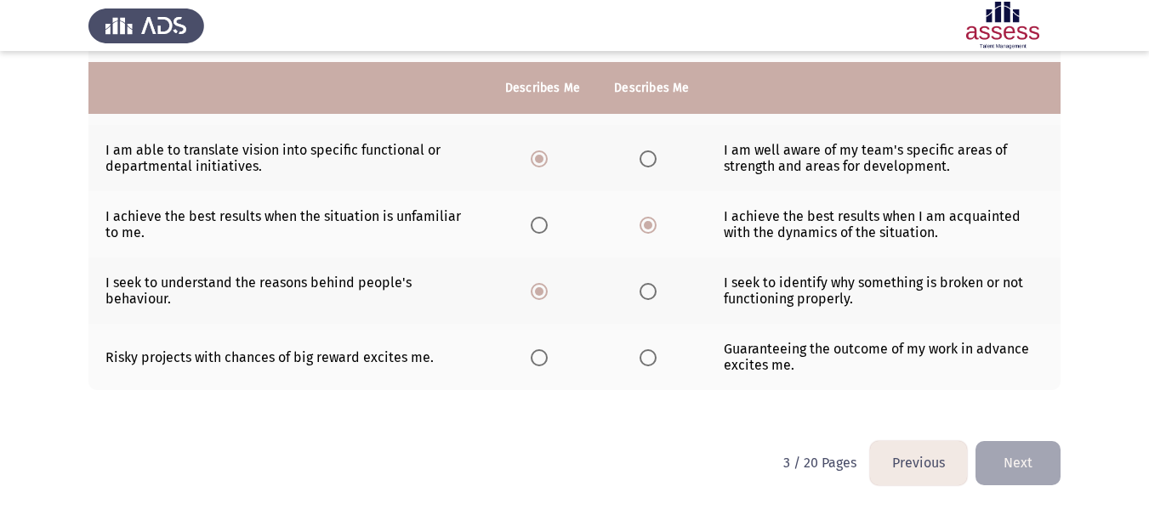
click at [648, 358] on span "Select an option" at bounding box center [648, 358] width 0 height 0
click at [645, 361] on input "Select an option" at bounding box center [647, 357] width 17 height 17
click at [1032, 467] on button "Next" at bounding box center [1017, 462] width 85 height 43
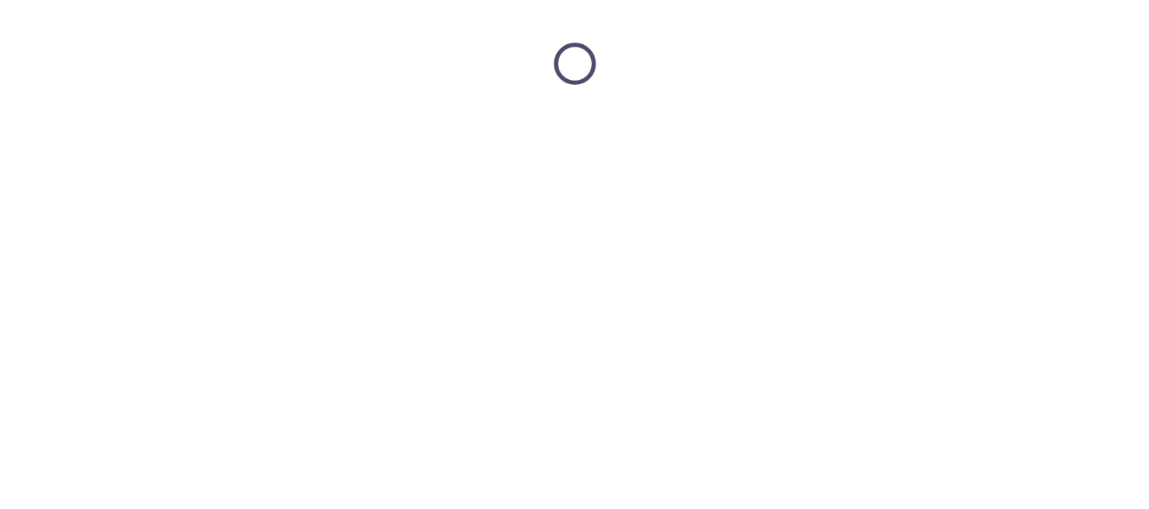
scroll to position [0, 0]
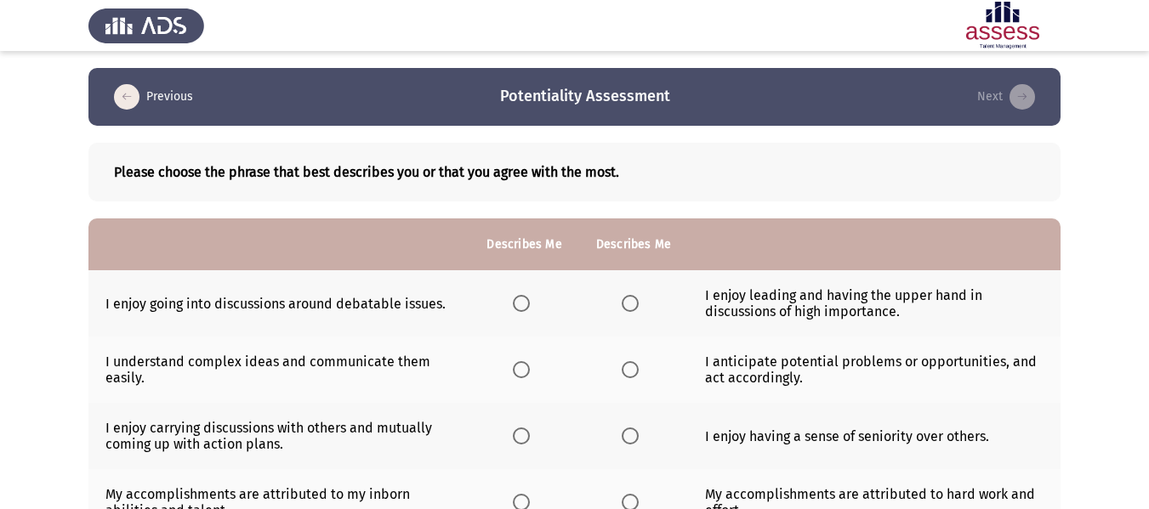
click at [637, 305] on span "Select an option" at bounding box center [630, 303] width 17 height 17
click at [637, 305] on input "Select an option" at bounding box center [630, 303] width 17 height 17
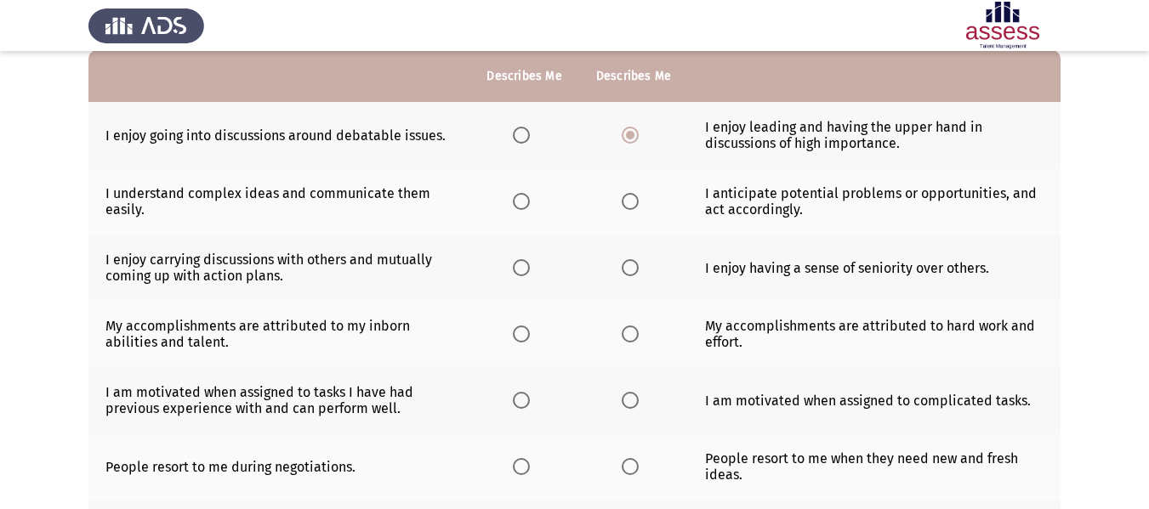
scroll to position [170, 0]
click at [624, 203] on span "Select an option" at bounding box center [630, 199] width 17 height 17
click at [624, 203] on input "Select an option" at bounding box center [630, 199] width 17 height 17
click at [521, 270] on span "Select an option" at bounding box center [521, 266] width 17 height 17
click at [521, 270] on input "Select an option" at bounding box center [521, 266] width 17 height 17
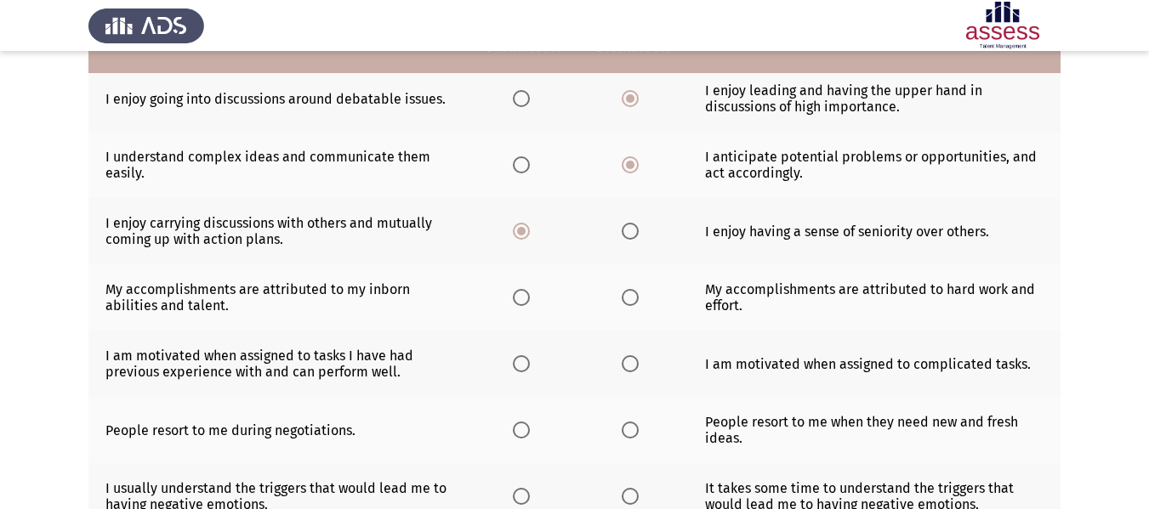
scroll to position [255, 0]
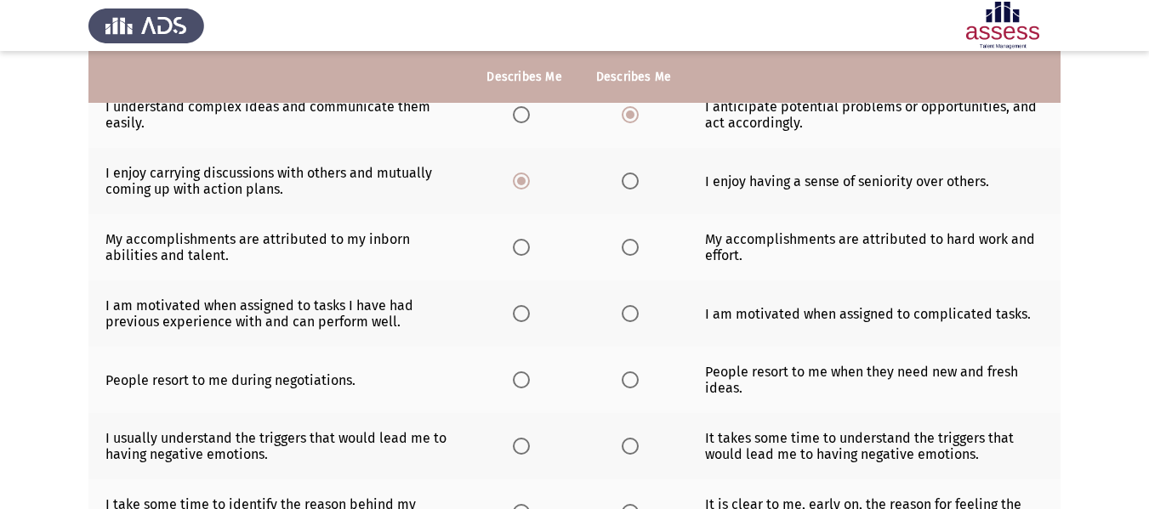
click at [635, 244] on span "Select an option" at bounding box center [630, 247] width 17 height 17
click at [635, 244] on input "Select an option" at bounding box center [630, 247] width 17 height 17
click at [627, 310] on span "Select an option" at bounding box center [630, 313] width 17 height 17
click at [627, 310] on input "Select an option" at bounding box center [630, 313] width 17 height 17
click at [630, 387] on span "Select an option" at bounding box center [630, 380] width 17 height 17
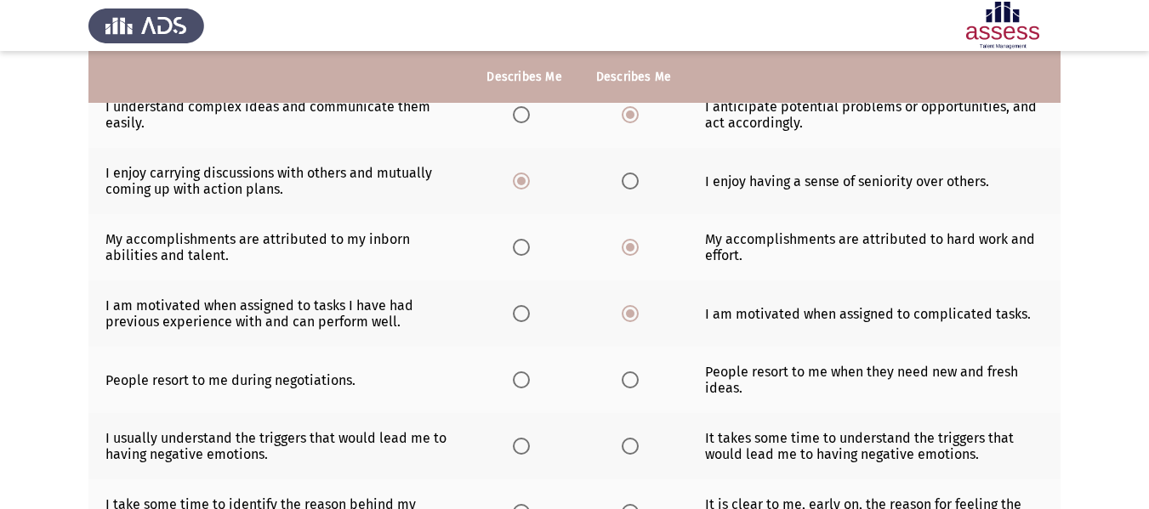
click at [630, 387] on input "Select an option" at bounding box center [630, 380] width 17 height 17
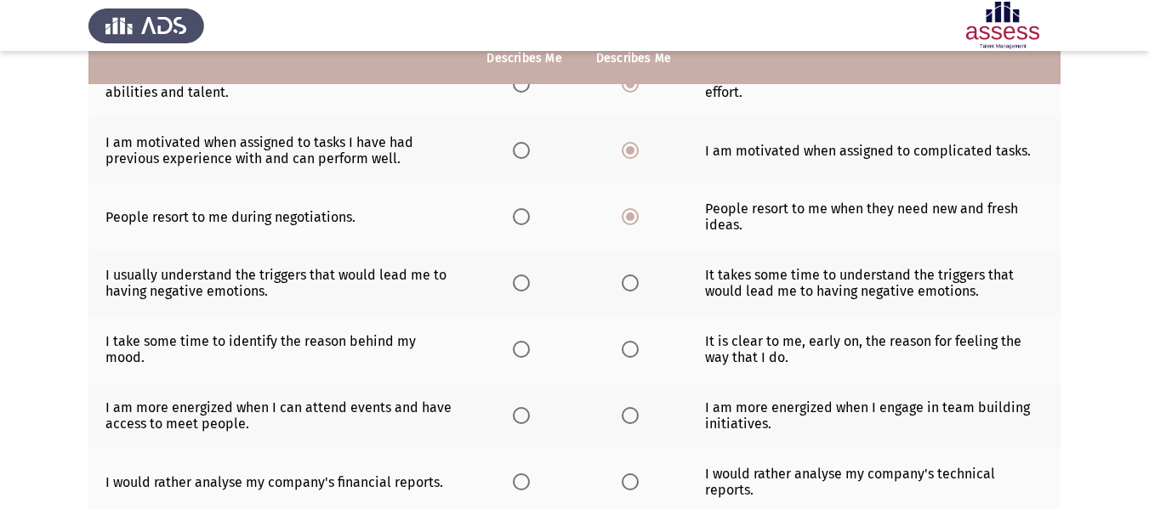
scroll to position [425, 0]
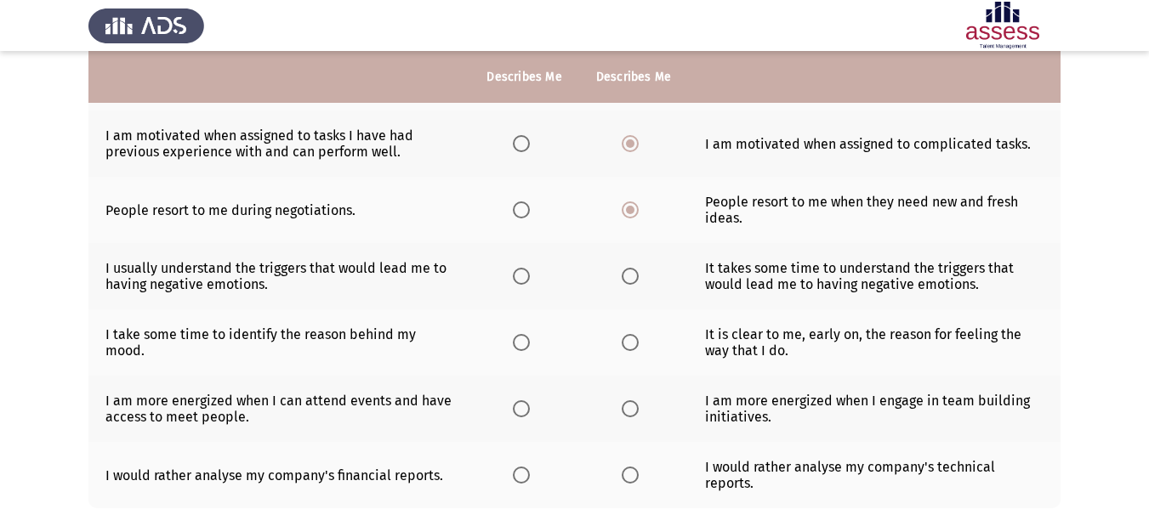
click at [519, 281] on span "Select an option" at bounding box center [521, 276] width 17 height 17
click at [519, 281] on input "Select an option" at bounding box center [521, 276] width 17 height 17
click at [631, 348] on span "Select an option" at bounding box center [630, 342] width 17 height 17
click at [631, 348] on input "Select an option" at bounding box center [630, 342] width 17 height 17
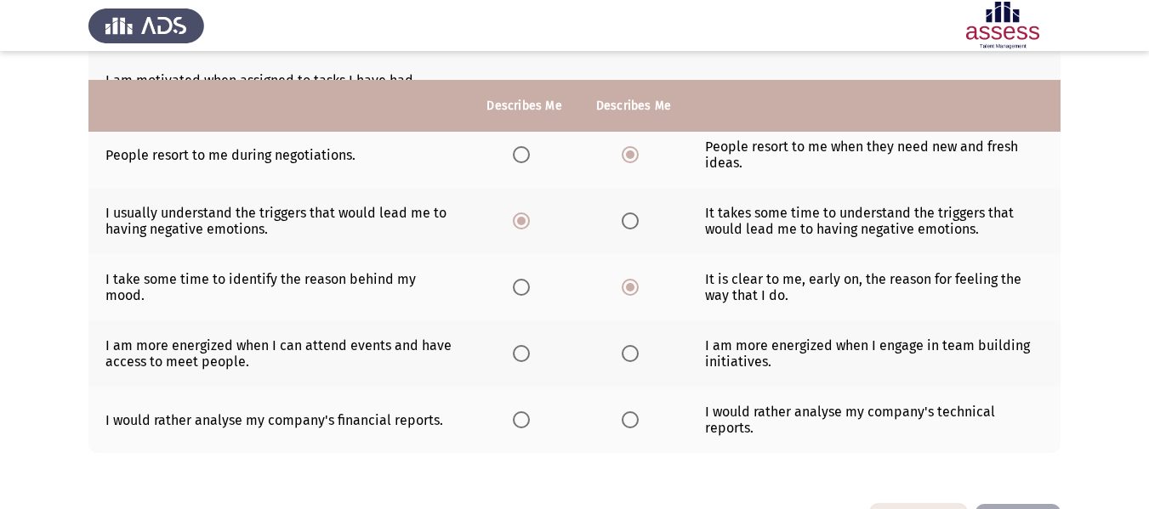
scroll to position [510, 0]
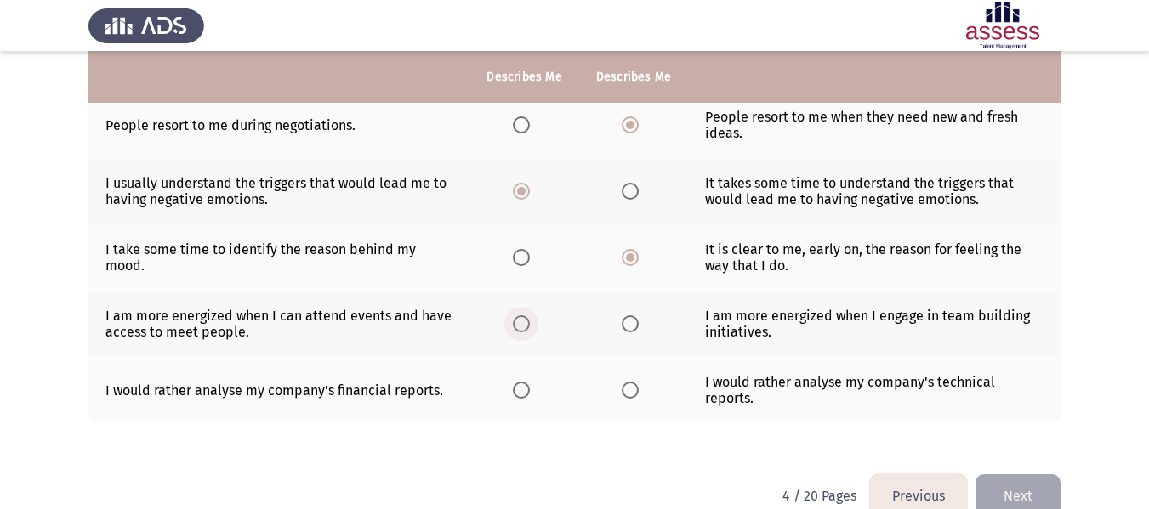
click at [531, 327] on label "Select an option" at bounding box center [525, 323] width 24 height 17
click at [530, 327] on input "Select an option" at bounding box center [521, 323] width 17 height 17
click at [525, 383] on span "Select an option" at bounding box center [521, 390] width 17 height 17
click at [525, 383] on input "Select an option" at bounding box center [521, 390] width 17 height 17
click at [1018, 474] on button "Next" at bounding box center [1017, 495] width 85 height 43
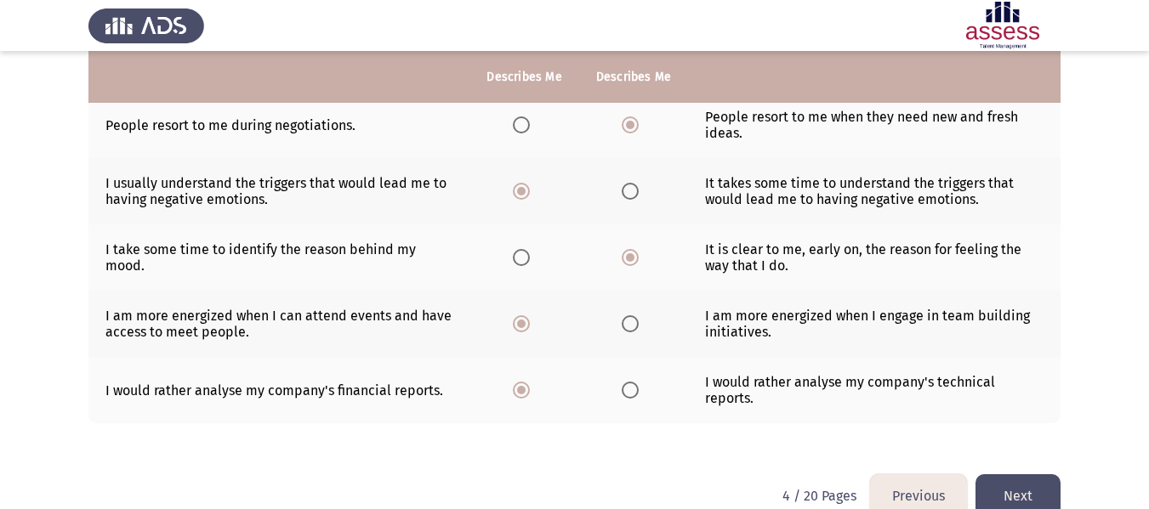
scroll to position [0, 0]
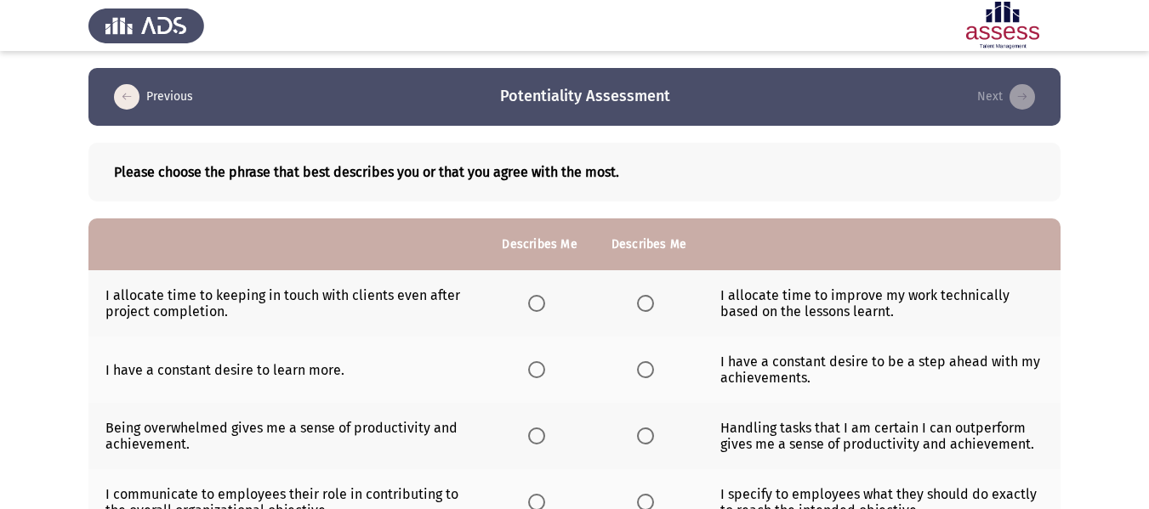
click at [538, 307] on span "Select an option" at bounding box center [536, 303] width 17 height 17
click at [538, 307] on input "Select an option" at bounding box center [536, 303] width 17 height 17
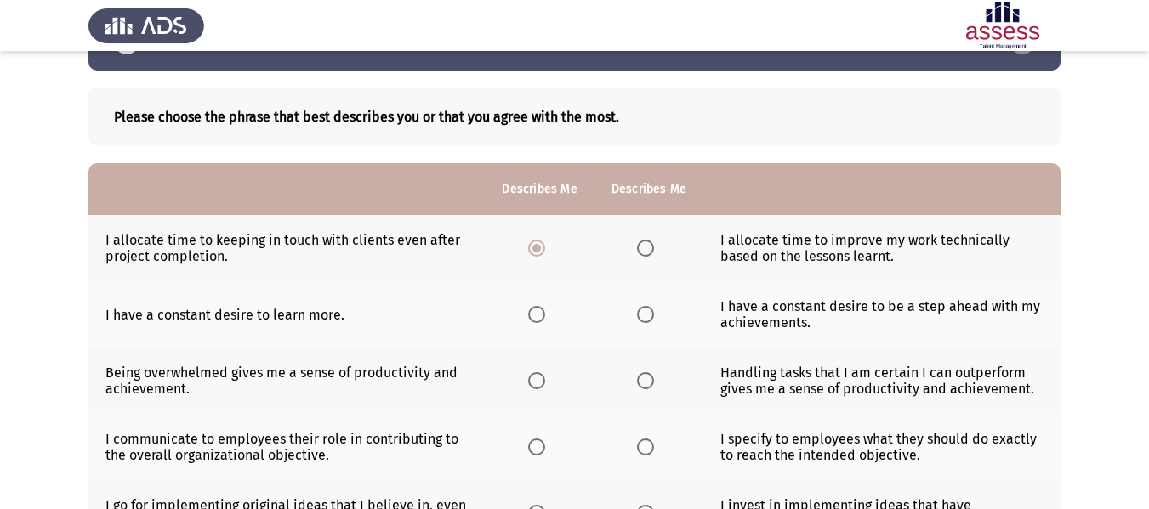
scroll to position [85, 0]
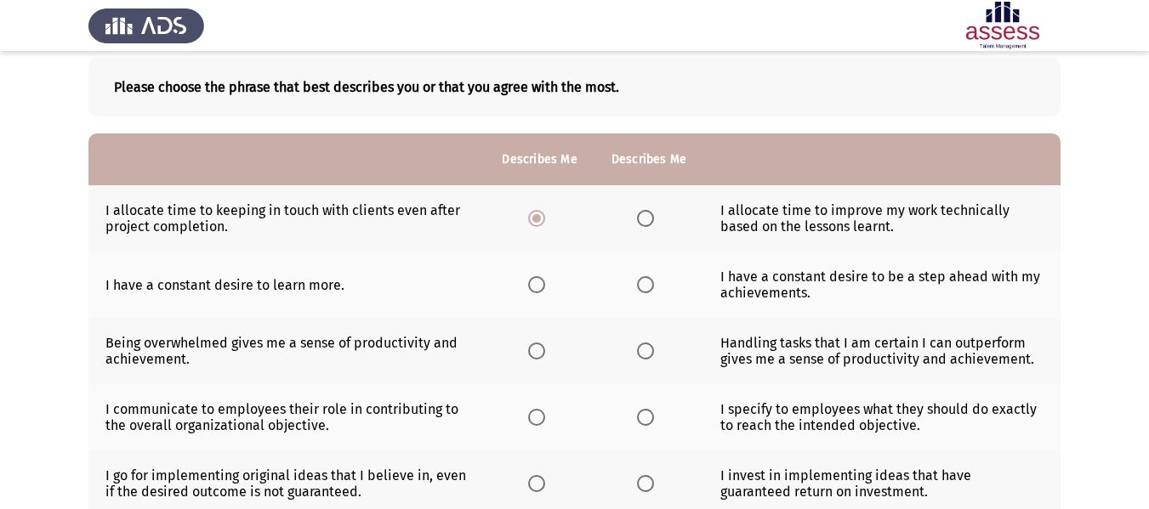
click at [644, 219] on span "Select an option" at bounding box center [645, 218] width 17 height 17
click at [644, 219] on input "Select an option" at bounding box center [645, 218] width 17 height 17
click at [533, 221] on span "Select an option" at bounding box center [536, 218] width 17 height 17
click at [533, 221] on input "Select an option" at bounding box center [536, 218] width 17 height 17
click at [531, 281] on span "Select an option" at bounding box center [536, 284] width 17 height 17
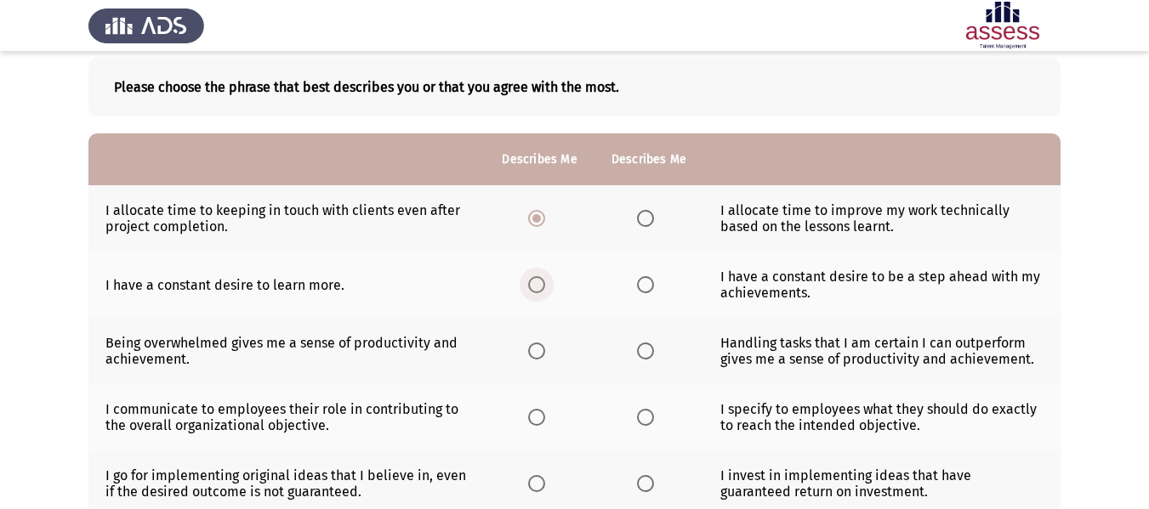
click at [531, 281] on input "Select an option" at bounding box center [536, 284] width 17 height 17
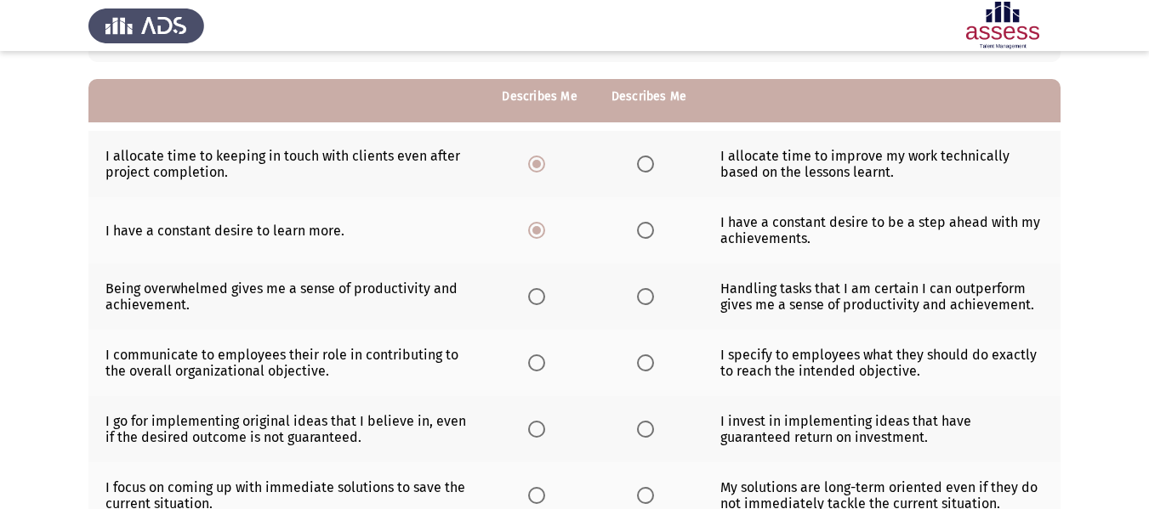
scroll to position [170, 0]
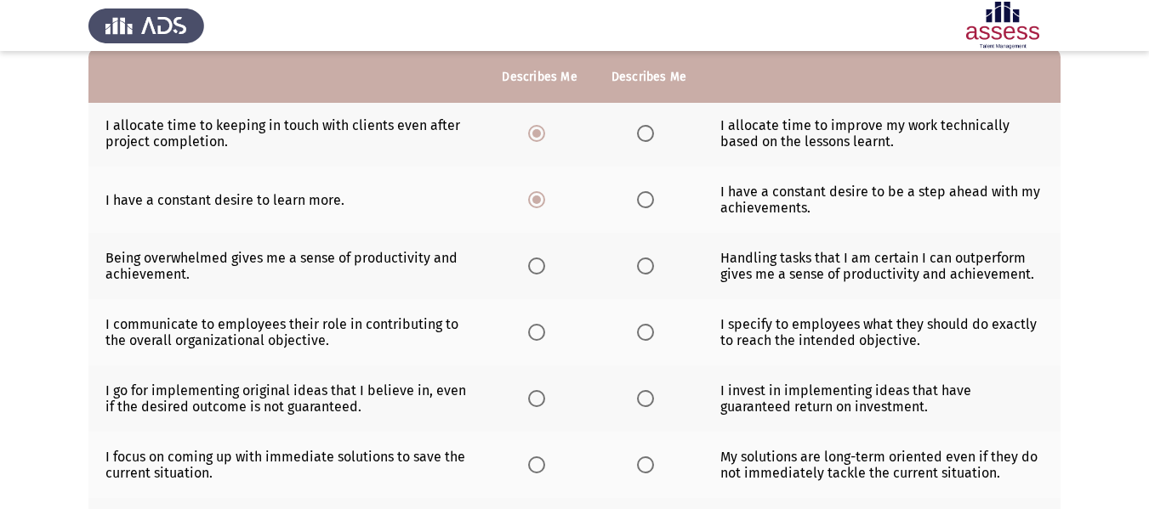
click at [639, 261] on span "Select an option" at bounding box center [645, 266] width 17 height 17
click at [639, 261] on input "Select an option" at bounding box center [645, 266] width 17 height 17
click at [645, 333] on span "Select an option" at bounding box center [645, 332] width 17 height 17
click at [645, 333] on input "Select an option" at bounding box center [645, 332] width 17 height 17
click at [539, 328] on span "Select an option" at bounding box center [536, 332] width 17 height 17
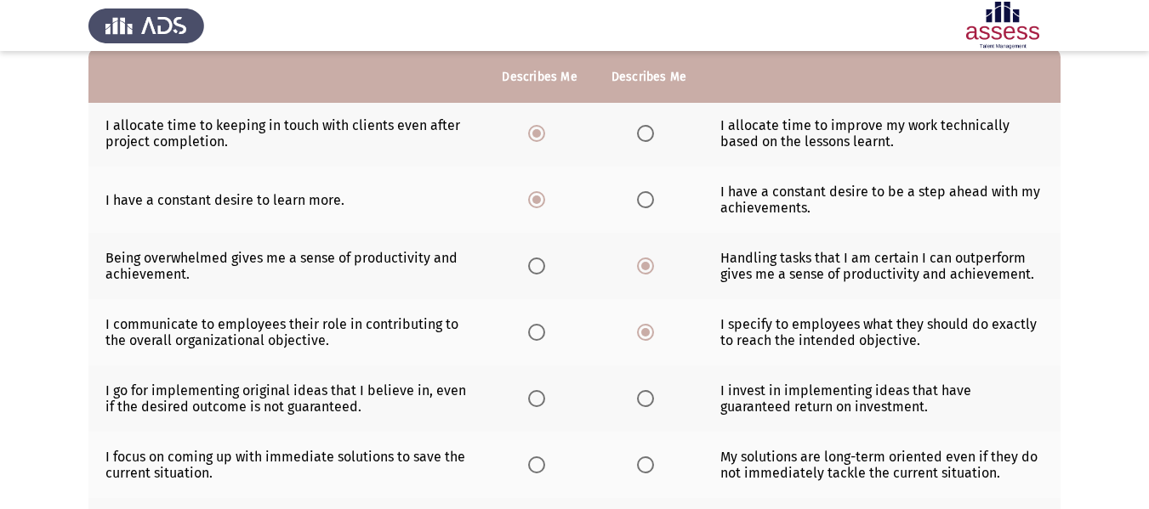
click at [539, 328] on input "Select an option" at bounding box center [536, 332] width 17 height 17
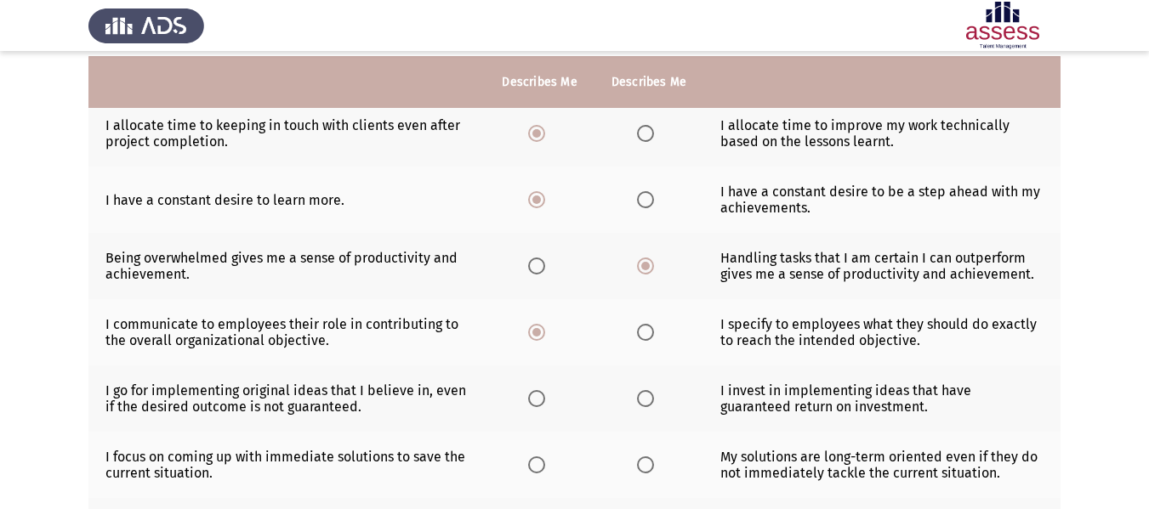
scroll to position [255, 0]
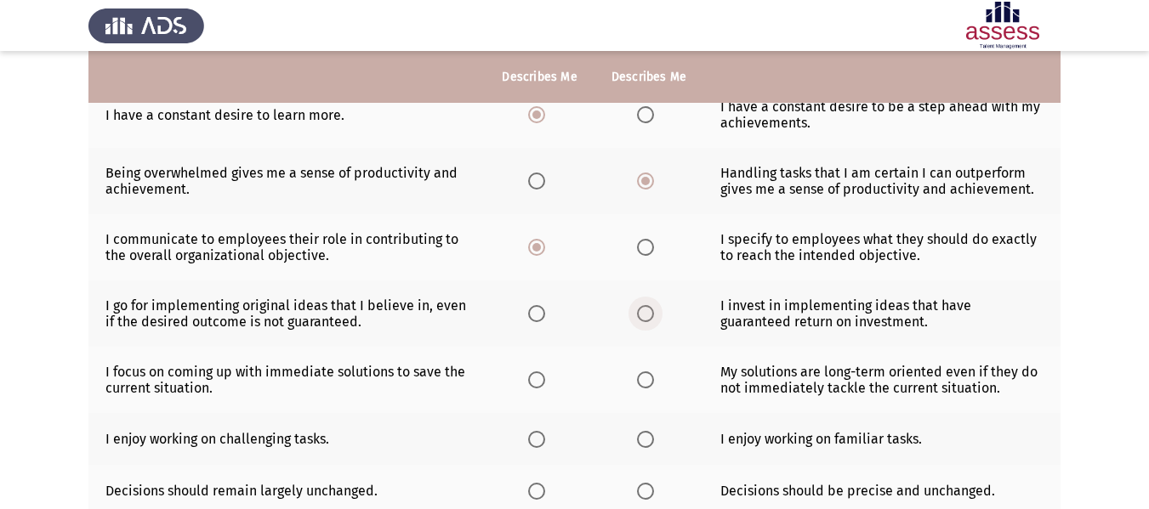
click at [643, 318] on span "Select an option" at bounding box center [645, 313] width 17 height 17
click at [643, 318] on input "Select an option" at bounding box center [645, 313] width 17 height 17
click at [538, 384] on span "Select an option" at bounding box center [536, 380] width 17 height 17
click at [538, 384] on input "Select an option" at bounding box center [536, 380] width 17 height 17
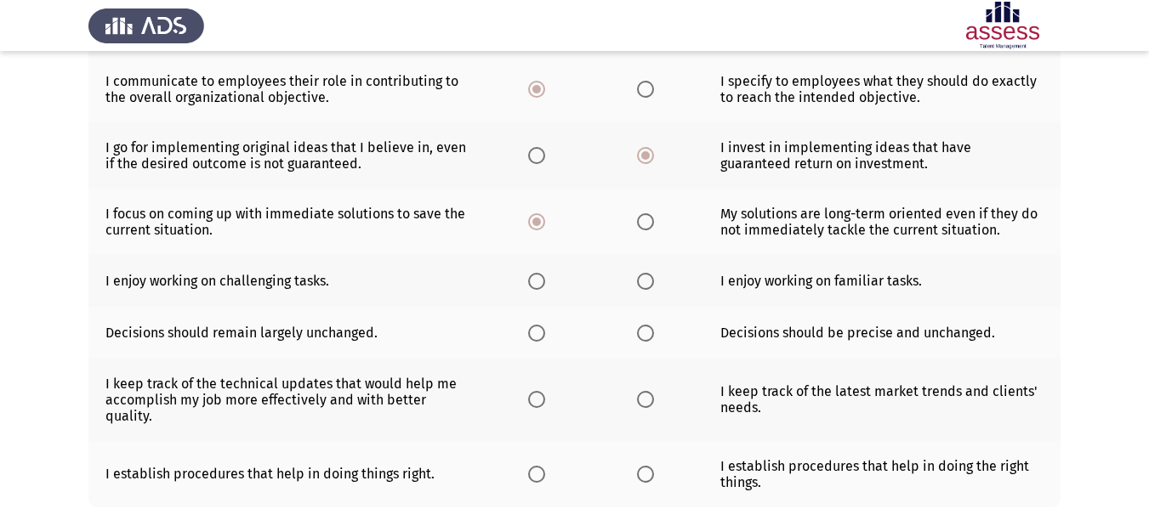
scroll to position [425, 0]
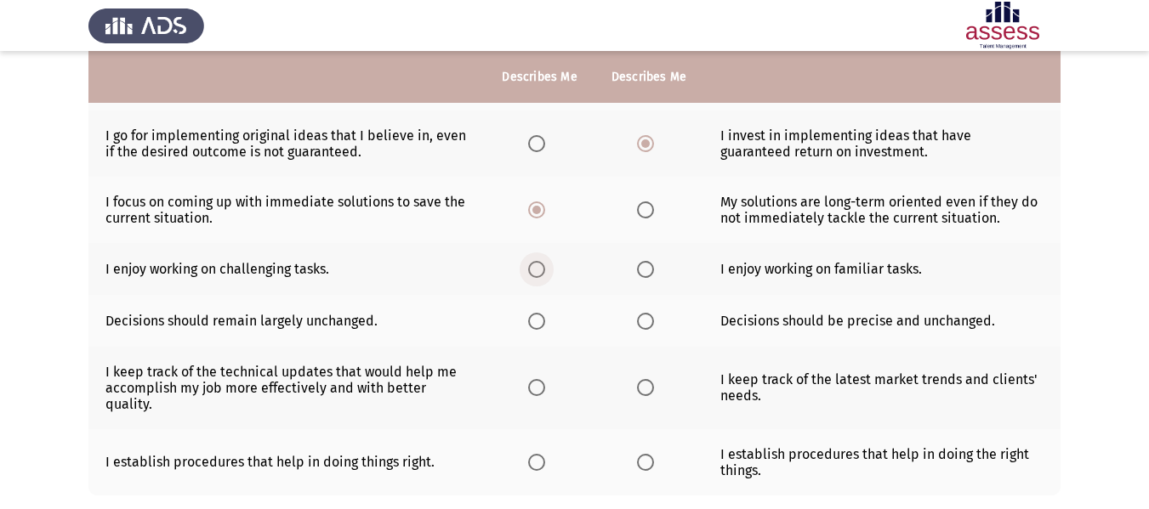
click at [532, 266] on span "Select an option" at bounding box center [536, 269] width 17 height 17
click at [532, 266] on input "Select an option" at bounding box center [536, 269] width 17 height 17
click at [536, 324] on span "Select an option" at bounding box center [536, 321] width 17 height 17
click at [536, 324] on input "Select an option" at bounding box center [536, 321] width 17 height 17
click at [535, 383] on span "Select an option" at bounding box center [536, 387] width 17 height 17
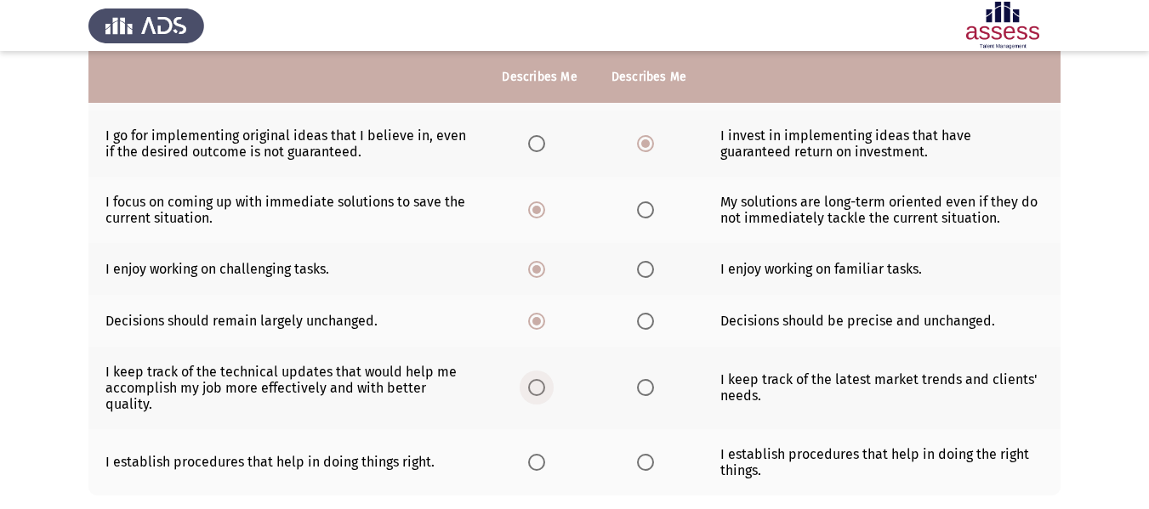
click at [535, 383] on input "Select an option" at bounding box center [536, 387] width 17 height 17
click at [645, 386] on span "Select an option" at bounding box center [645, 387] width 17 height 17
click at [645, 386] on input "Select an option" at bounding box center [645, 387] width 17 height 17
click at [651, 326] on span "Select an option" at bounding box center [645, 321] width 17 height 17
click at [651, 326] on input "Select an option" at bounding box center [645, 321] width 17 height 17
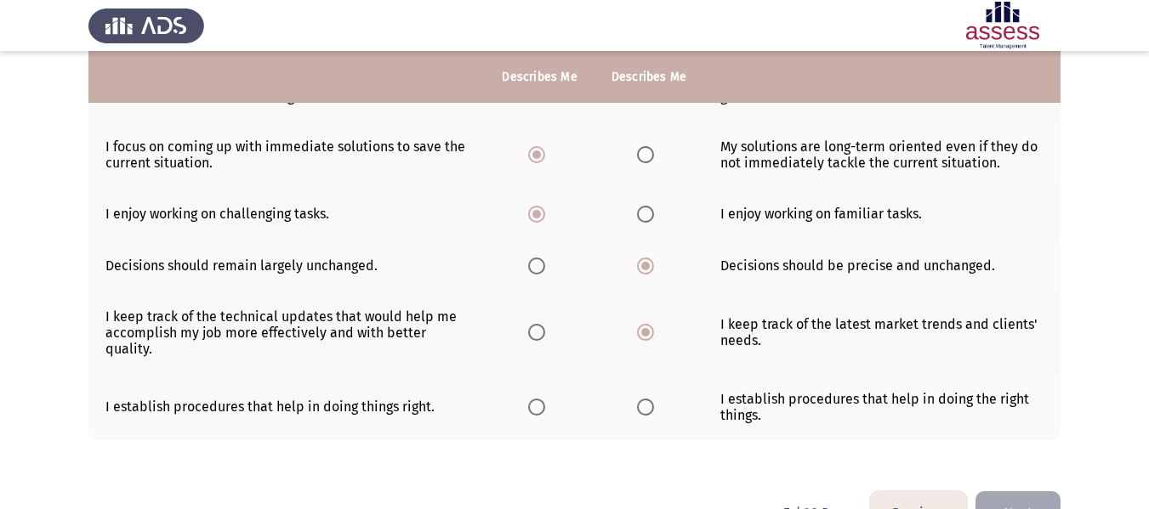
scroll to position [510, 0]
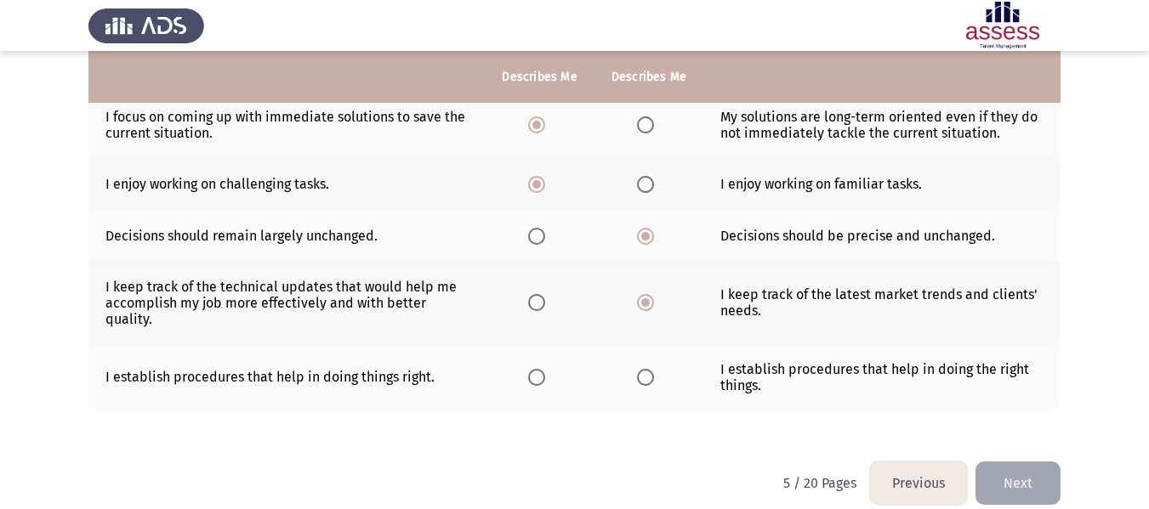
click at [652, 380] on span "Select an option" at bounding box center [645, 377] width 17 height 17
click at [652, 380] on input "Select an option" at bounding box center [645, 377] width 17 height 17
click at [1019, 483] on button "Next" at bounding box center [1017, 483] width 85 height 43
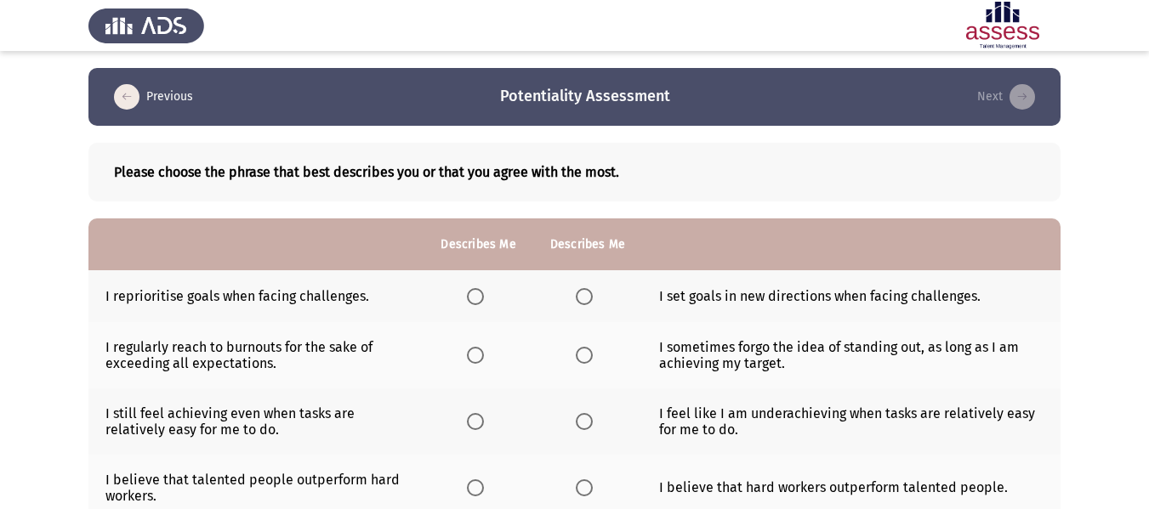
click at [587, 302] on span "Select an option" at bounding box center [584, 296] width 17 height 17
click at [587, 302] on input "Select an option" at bounding box center [584, 296] width 17 height 17
click at [477, 353] on span "Select an option" at bounding box center [475, 355] width 17 height 17
click at [477, 353] on input "Select an option" at bounding box center [475, 355] width 17 height 17
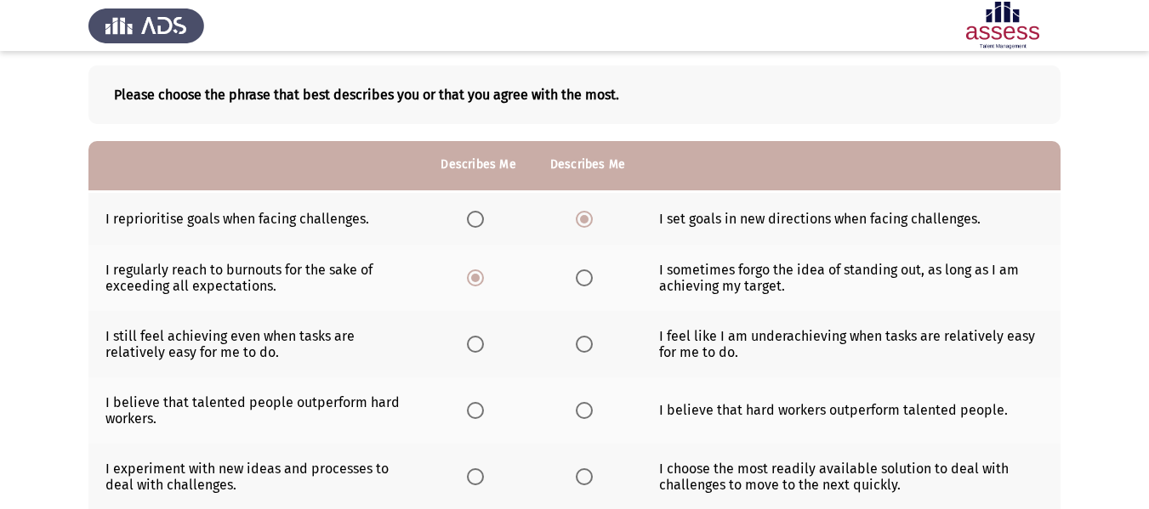
scroll to position [170, 0]
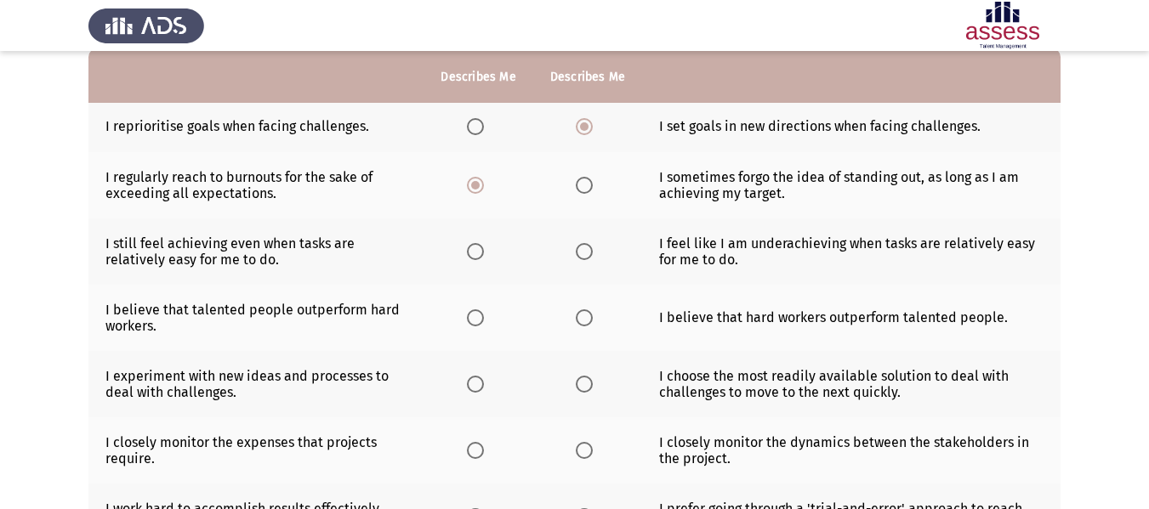
click at [474, 253] on span "Select an option" at bounding box center [475, 251] width 17 height 17
click at [474, 253] on input "Select an option" at bounding box center [475, 251] width 17 height 17
click at [477, 322] on span "Select an option" at bounding box center [475, 317] width 17 height 17
click at [477, 322] on input "Select an option" at bounding box center [475, 317] width 17 height 17
click at [592, 318] on label "Select an option" at bounding box center [588, 317] width 24 height 17
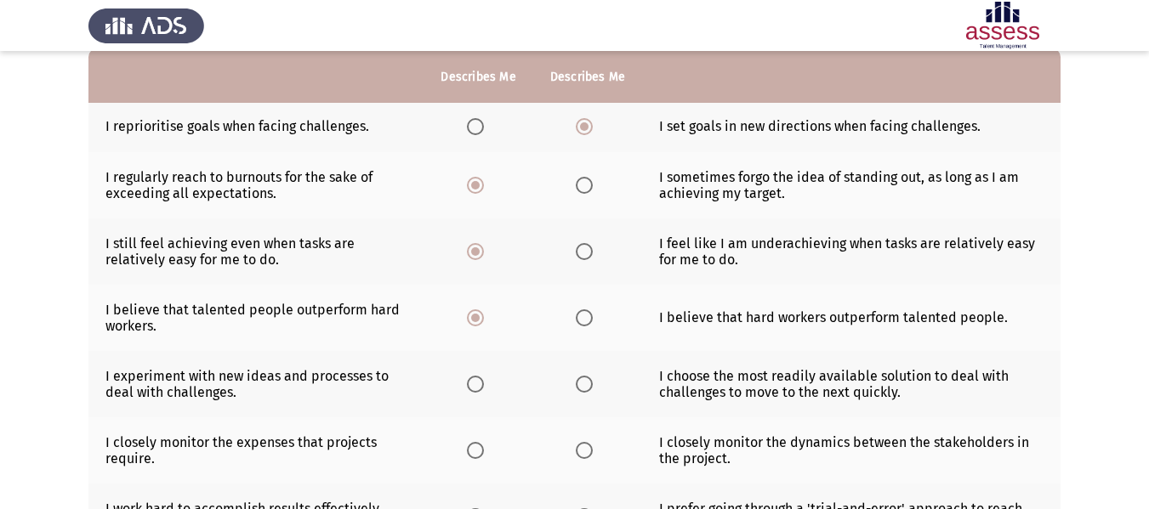
click at [592, 318] on input "Select an option" at bounding box center [584, 317] width 17 height 17
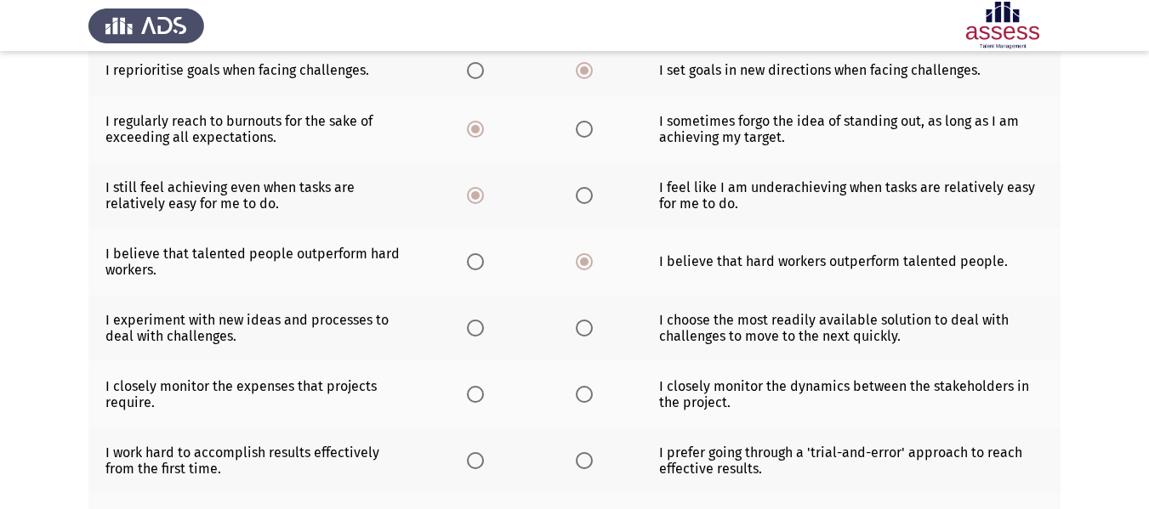
scroll to position [255, 0]
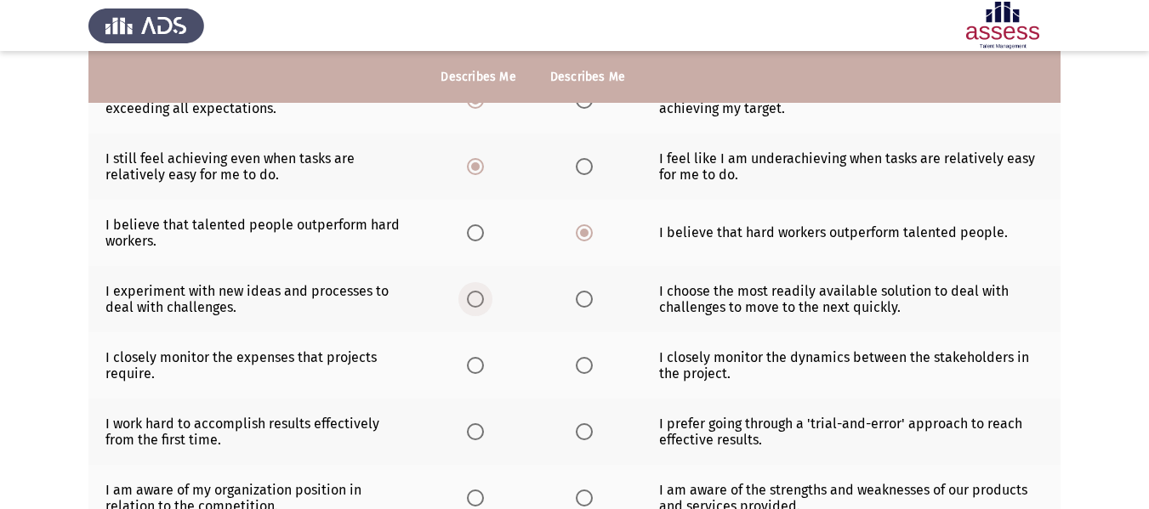
click at [473, 299] on span "Select an option" at bounding box center [475, 299] width 17 height 17
click at [473, 299] on input "Select an option" at bounding box center [475, 299] width 17 height 17
click at [477, 367] on span "Select an option" at bounding box center [475, 365] width 17 height 17
click at [477, 367] on input "Select an option" at bounding box center [475, 365] width 17 height 17
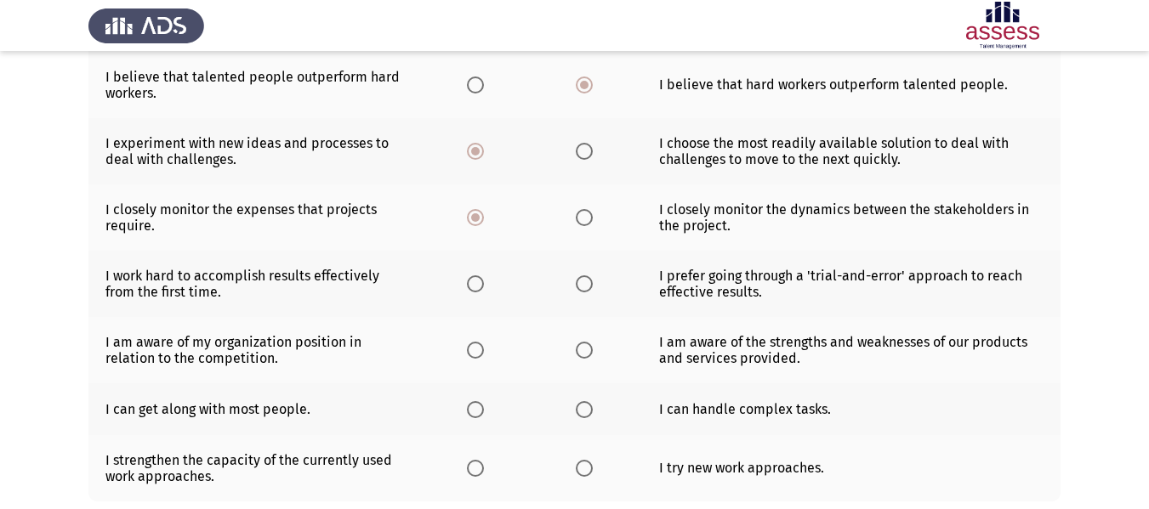
scroll to position [425, 0]
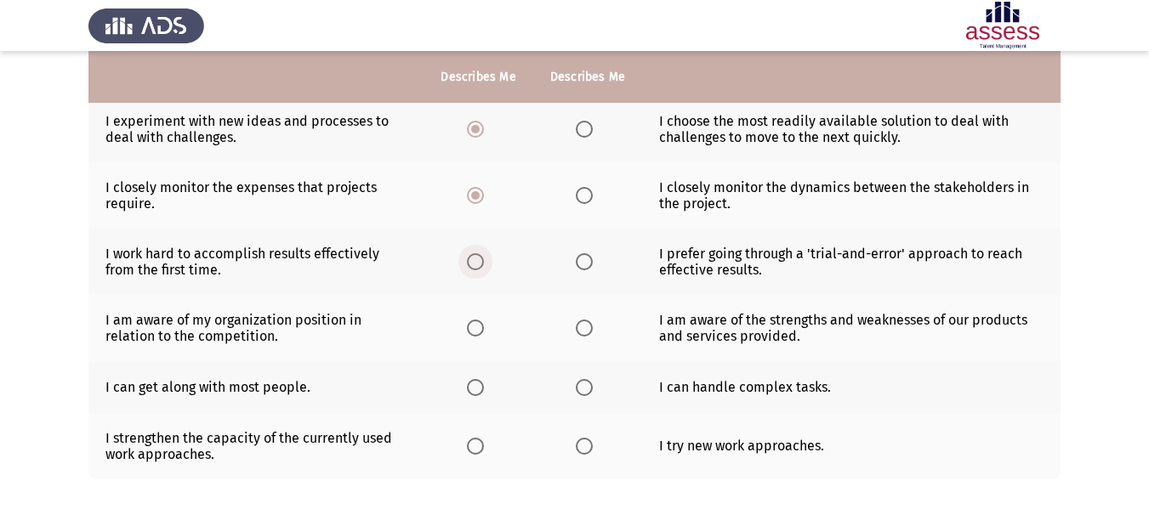
click at [479, 257] on span "Select an option" at bounding box center [475, 261] width 17 height 17
click at [479, 257] on input "Select an option" at bounding box center [475, 261] width 17 height 17
click at [468, 331] on span "Select an option" at bounding box center [475, 328] width 17 height 17
click at [468, 331] on input "Select an option" at bounding box center [475, 328] width 17 height 17
click at [590, 387] on span "Select an option" at bounding box center [584, 387] width 17 height 17
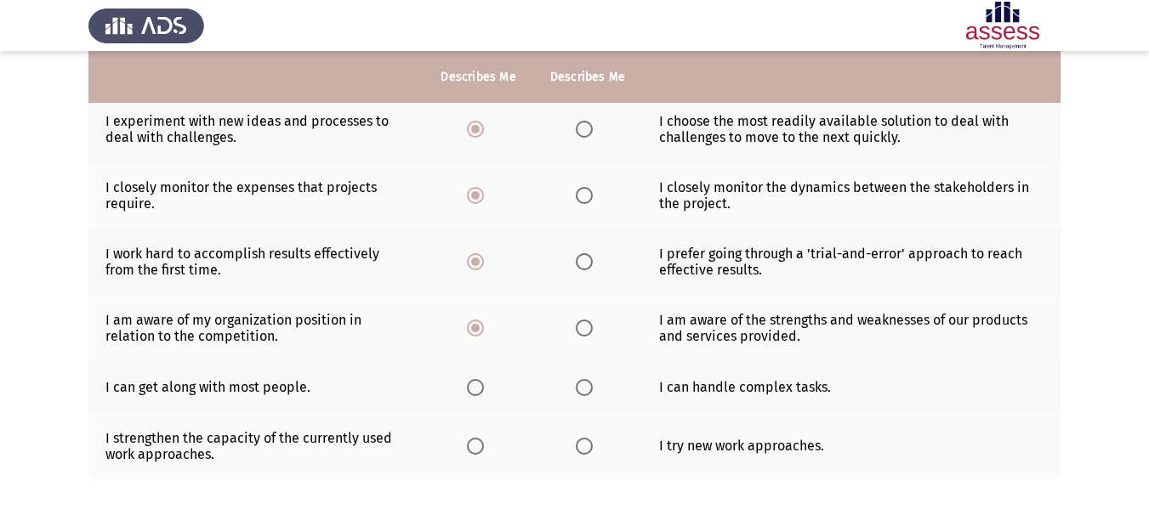
click at [590, 387] on input "Select an option" at bounding box center [584, 387] width 17 height 17
click at [578, 451] on span "Select an option" at bounding box center [584, 446] width 17 height 17
click at [578, 451] on input "Select an option" at bounding box center [584, 446] width 17 height 17
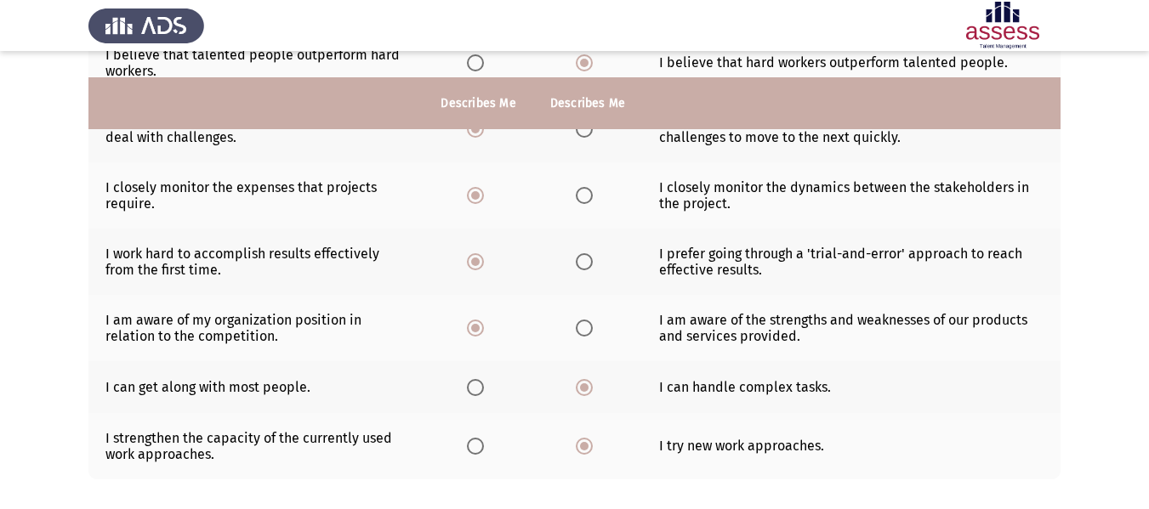
scroll to position [514, 0]
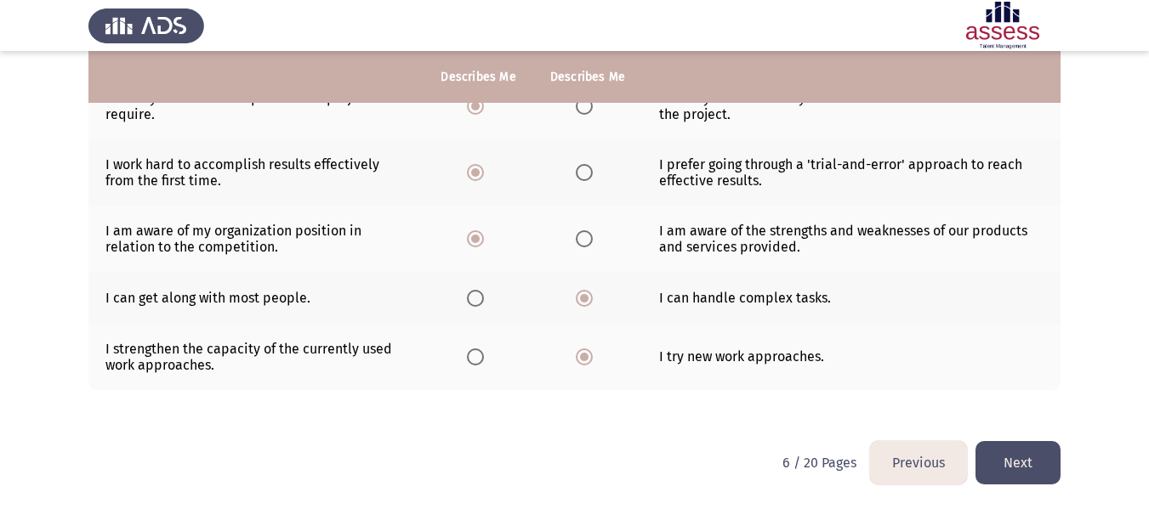
click at [1019, 457] on button "Next" at bounding box center [1017, 462] width 85 height 43
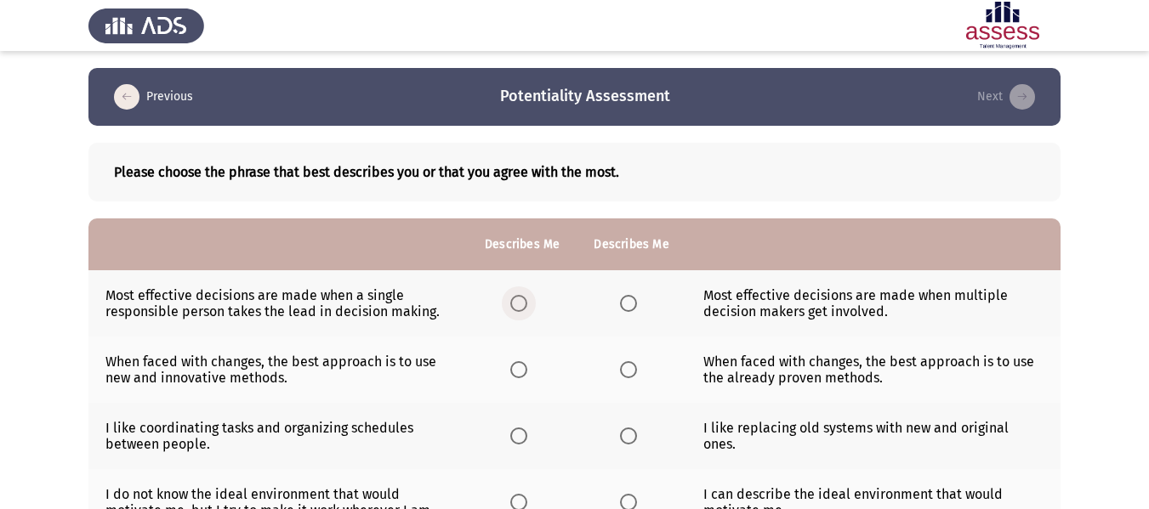
click at [518, 304] on span "Select an option" at bounding box center [518, 303] width 17 height 17
click at [518, 304] on input "Select an option" at bounding box center [518, 303] width 17 height 17
click at [522, 370] on span "Select an option" at bounding box center [518, 369] width 17 height 17
click at [522, 370] on input "Select an option" at bounding box center [518, 369] width 17 height 17
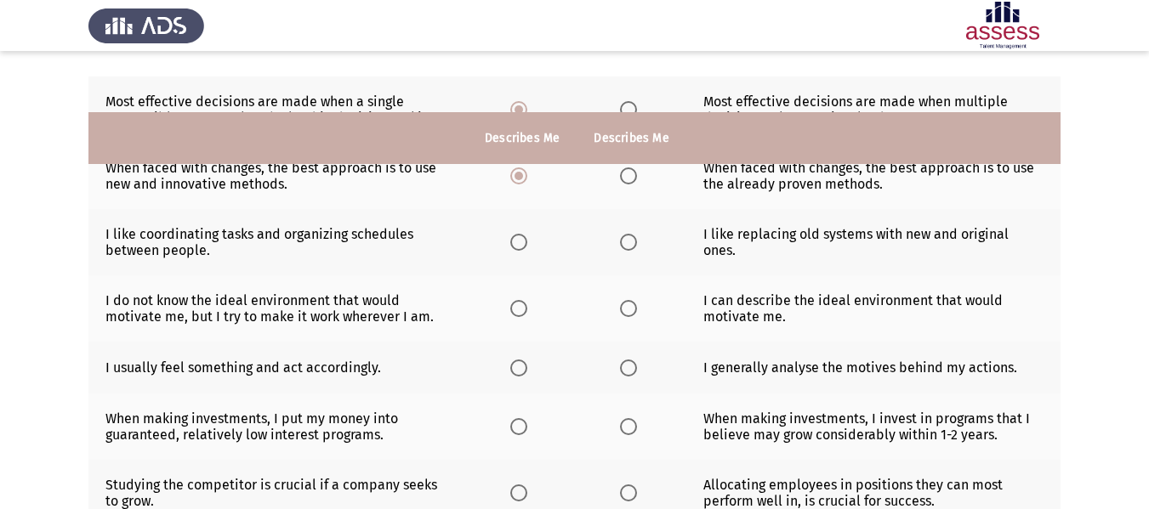
scroll to position [255, 0]
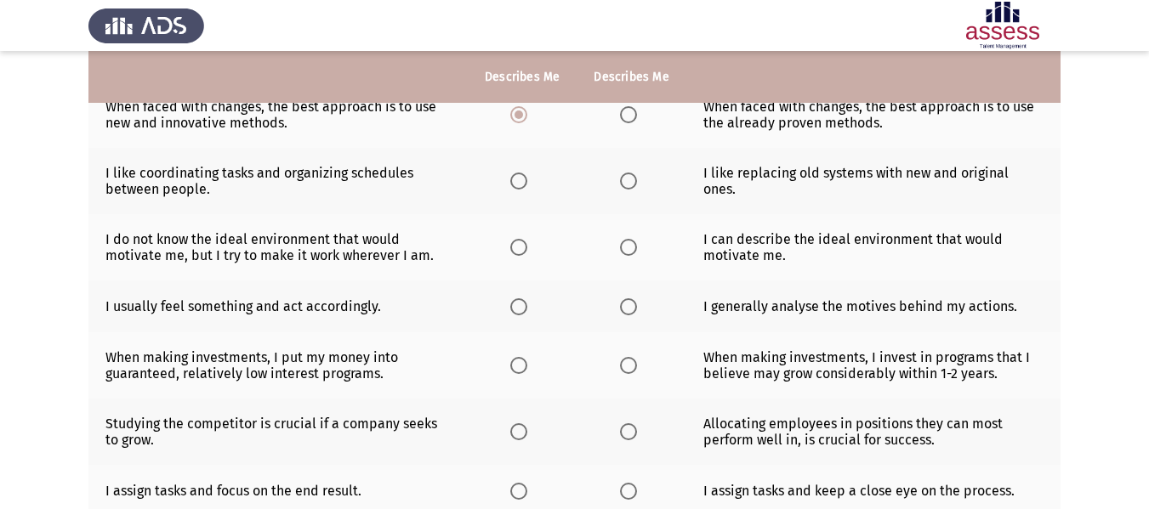
click at [520, 187] on span "Select an option" at bounding box center [518, 181] width 17 height 17
click at [520, 187] on input "Select an option" at bounding box center [518, 181] width 17 height 17
click at [633, 244] on span "Select an option" at bounding box center [628, 247] width 17 height 17
click at [633, 244] on input "Select an option" at bounding box center [628, 247] width 17 height 17
click at [633, 310] on span "Select an option" at bounding box center [628, 306] width 17 height 17
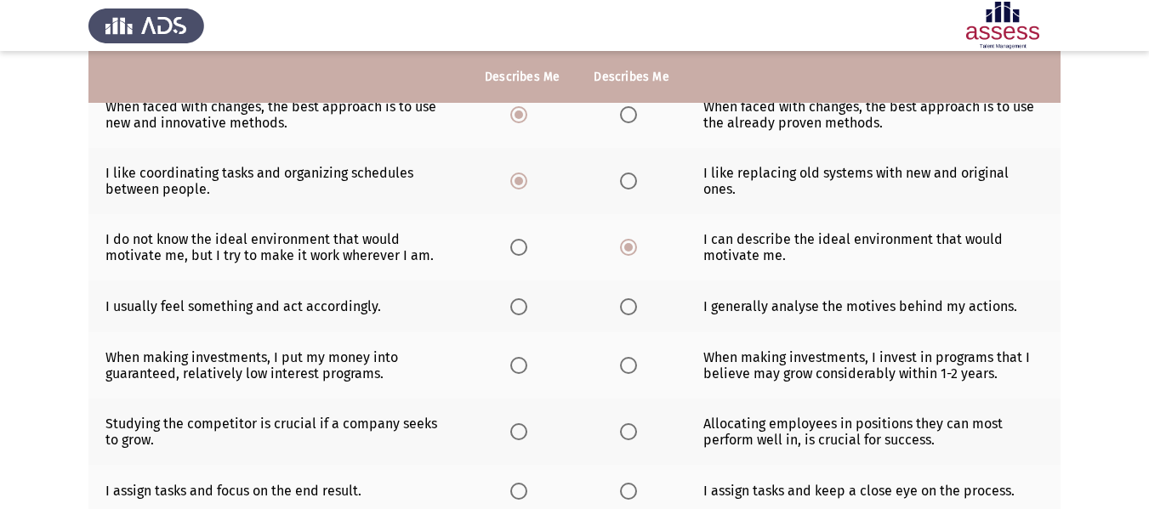
click at [633, 310] on input "Select an option" at bounding box center [628, 306] width 17 height 17
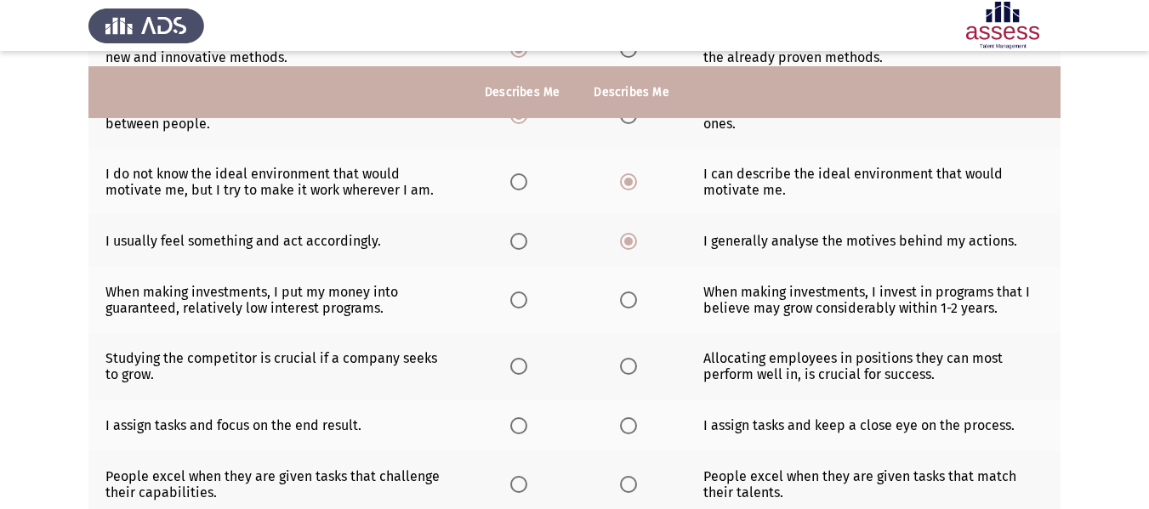
scroll to position [340, 0]
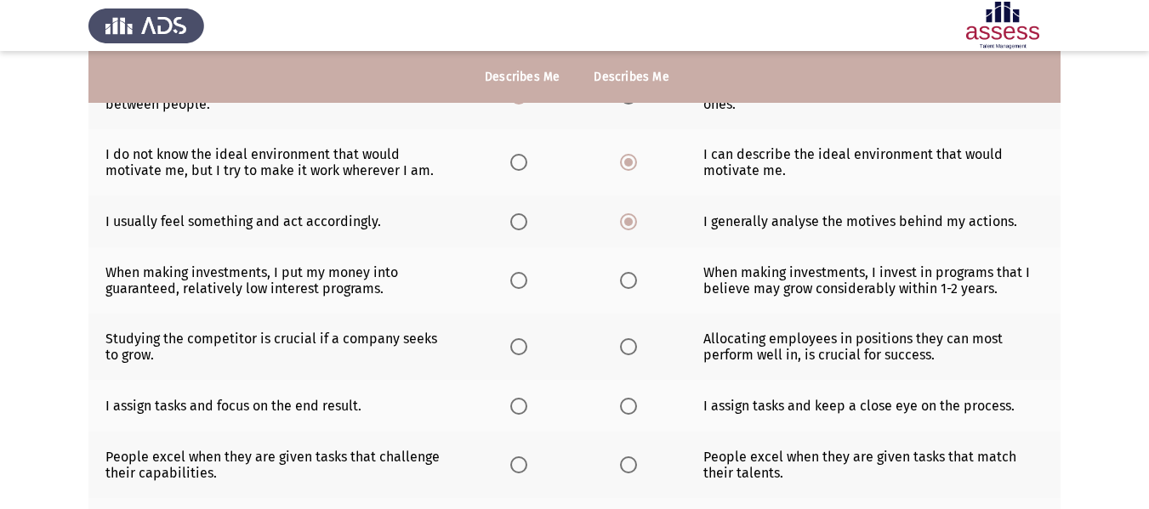
click at [620, 283] on span "Select an option" at bounding box center [628, 280] width 17 height 17
click at [620, 283] on input "Select an option" at bounding box center [628, 280] width 17 height 17
click at [522, 352] on span "Select an option" at bounding box center [518, 346] width 17 height 17
click at [522, 352] on input "Select an option" at bounding box center [518, 346] width 17 height 17
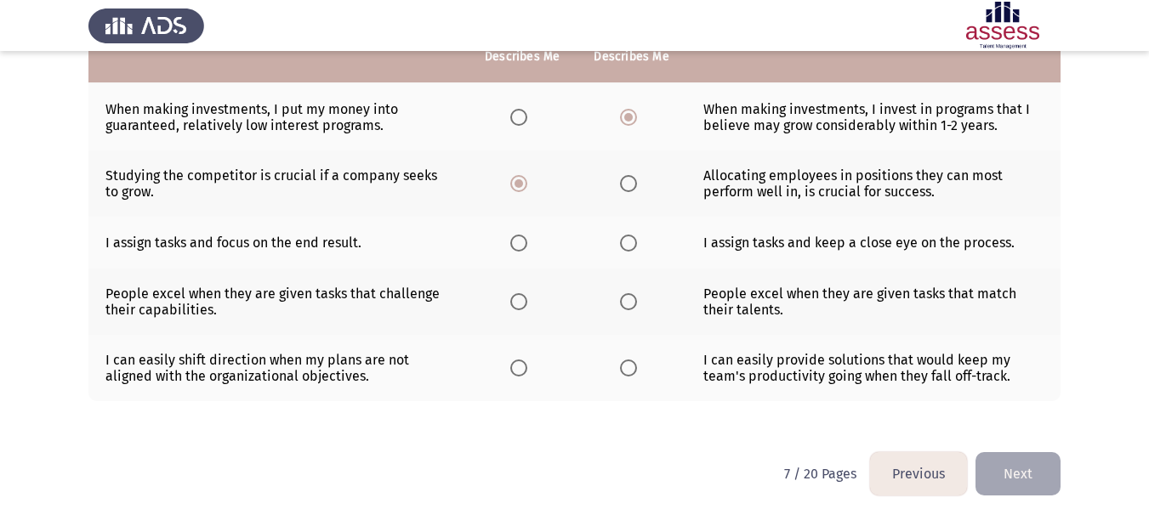
scroll to position [510, 0]
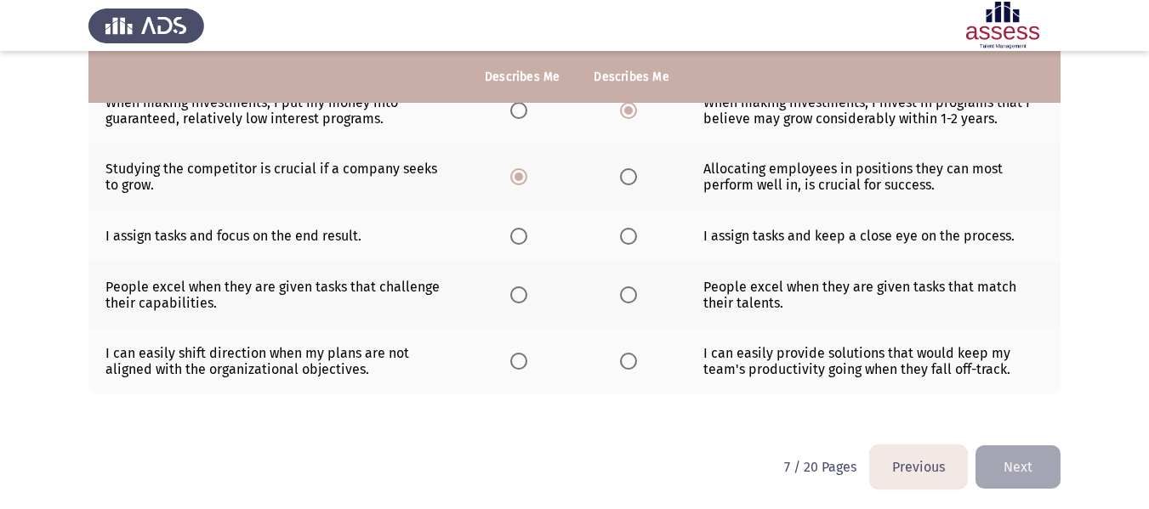
click at [632, 230] on span "Select an option" at bounding box center [628, 236] width 17 height 17
click at [632, 230] on input "Select an option" at bounding box center [628, 236] width 17 height 17
click at [525, 297] on span "Select an option" at bounding box center [518, 295] width 17 height 17
click at [525, 297] on input "Select an option" at bounding box center [518, 295] width 17 height 17
click at [625, 367] on span "Select an option" at bounding box center [628, 361] width 17 height 17
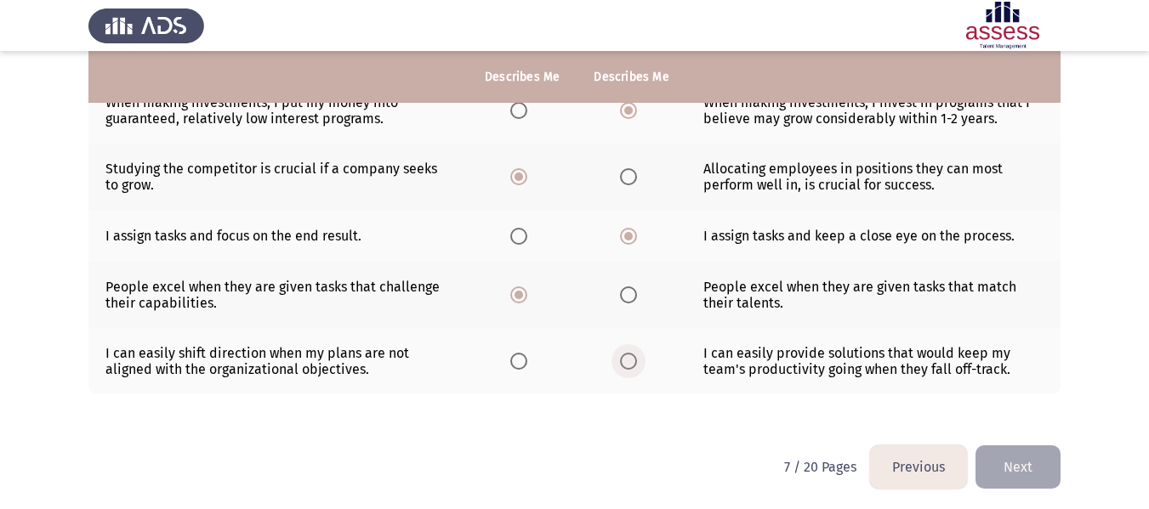
click at [625, 367] on input "Select an option" at bounding box center [628, 361] width 17 height 17
click at [1016, 457] on button "Next" at bounding box center [1017, 467] width 85 height 43
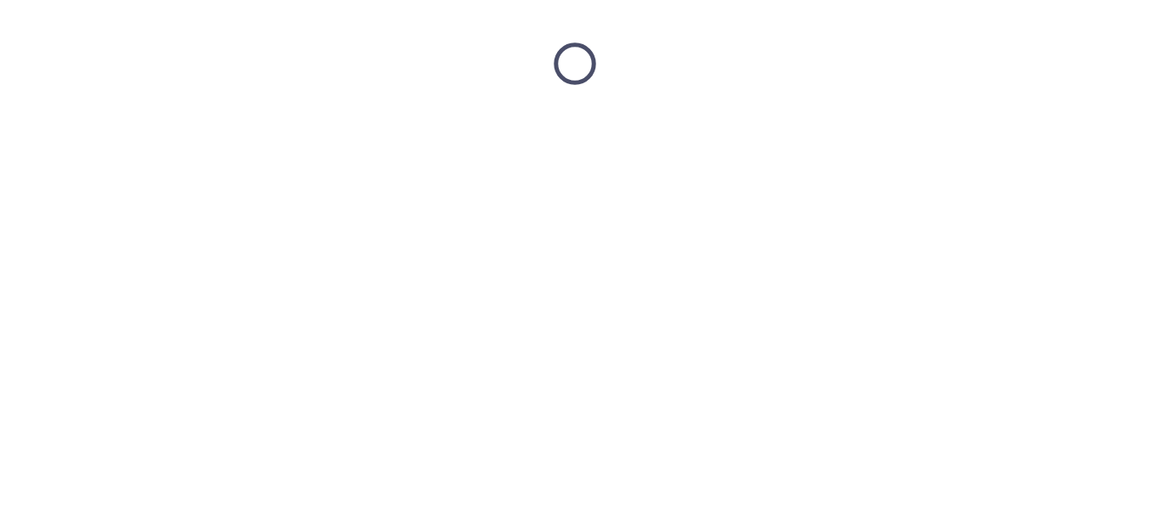
scroll to position [0, 0]
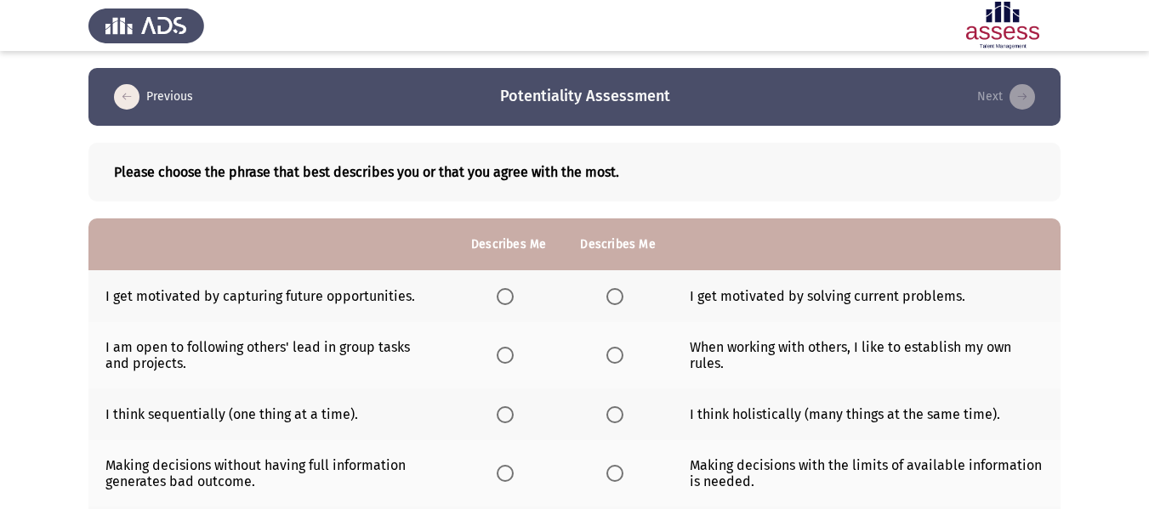
click at [511, 295] on span "Select an option" at bounding box center [505, 296] width 17 height 17
click at [511, 295] on input "Select an option" at bounding box center [505, 296] width 17 height 17
click at [616, 365] on th at bounding box center [617, 355] width 109 height 66
click at [614, 358] on span "Select an option" at bounding box center [614, 355] width 17 height 17
click at [614, 358] on input "Select an option" at bounding box center [614, 355] width 17 height 17
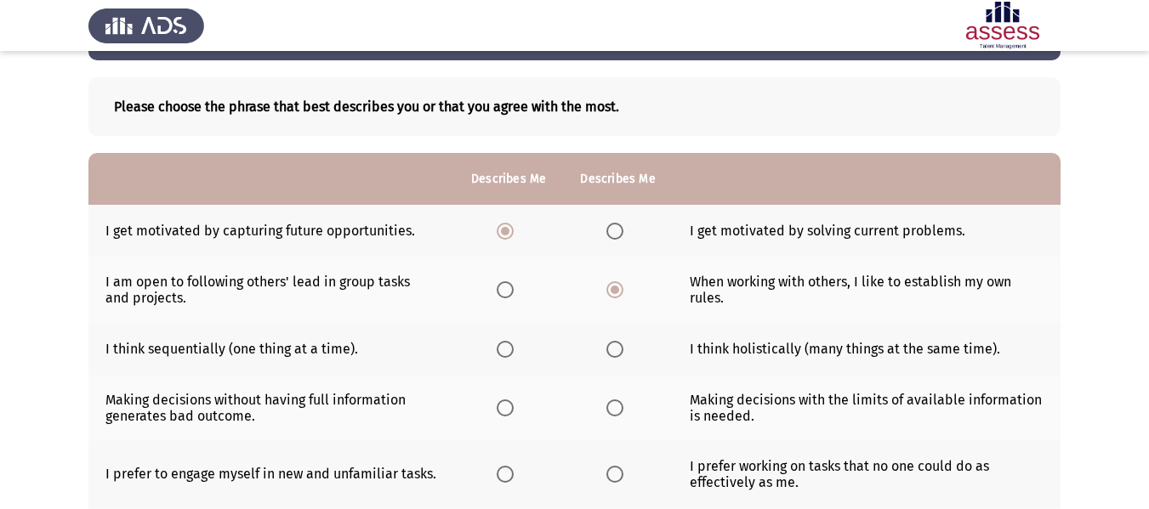
scroll to position [85, 0]
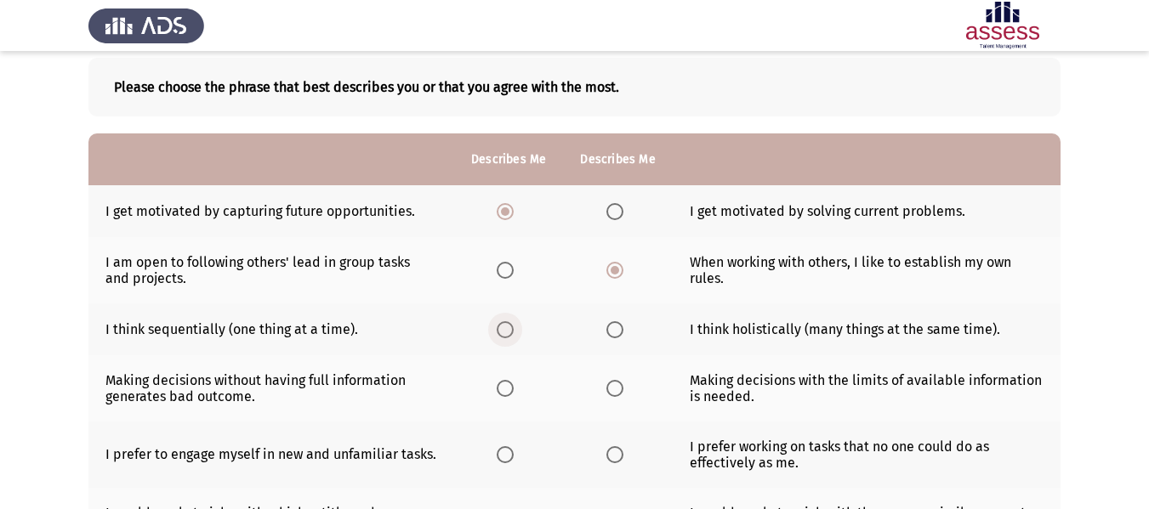
click at [517, 334] on label "Select an option" at bounding box center [509, 329] width 24 height 17
click at [514, 334] on input "Select an option" at bounding box center [505, 329] width 17 height 17
click at [604, 333] on th at bounding box center [617, 330] width 109 height 52
click at [609, 331] on span "Select an option" at bounding box center [614, 329] width 17 height 17
click at [609, 331] on input "Select an option" at bounding box center [614, 329] width 17 height 17
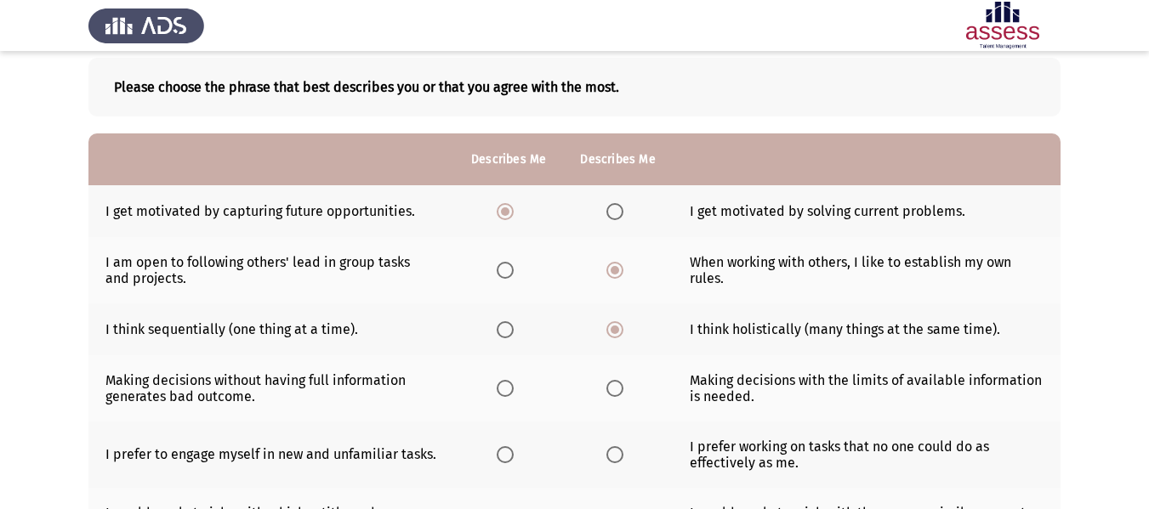
click at [625, 387] on label "Select an option" at bounding box center [618, 388] width 24 height 17
click at [623, 387] on input "Select an option" at bounding box center [614, 388] width 17 height 17
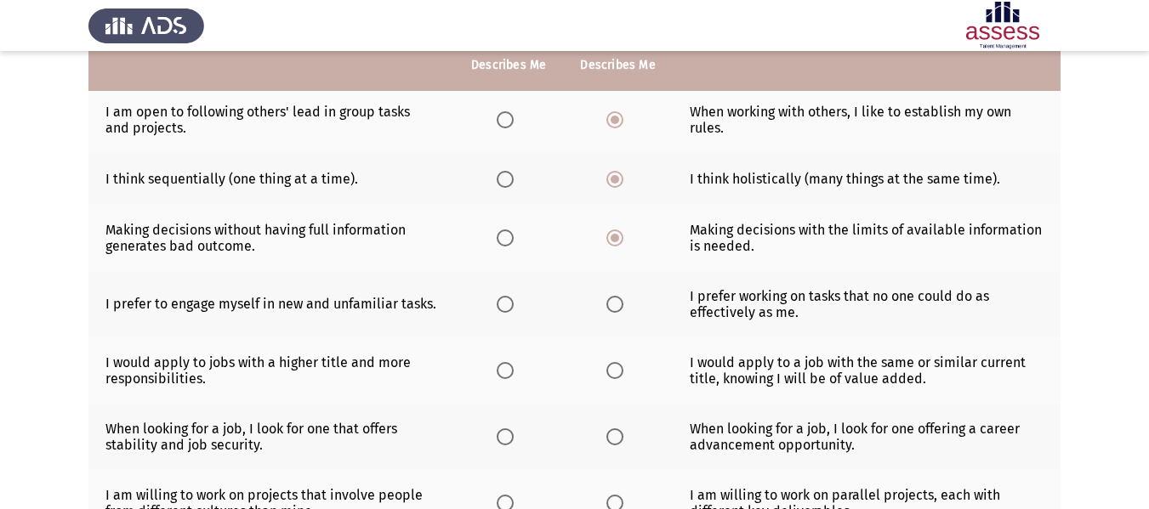
scroll to position [255, 0]
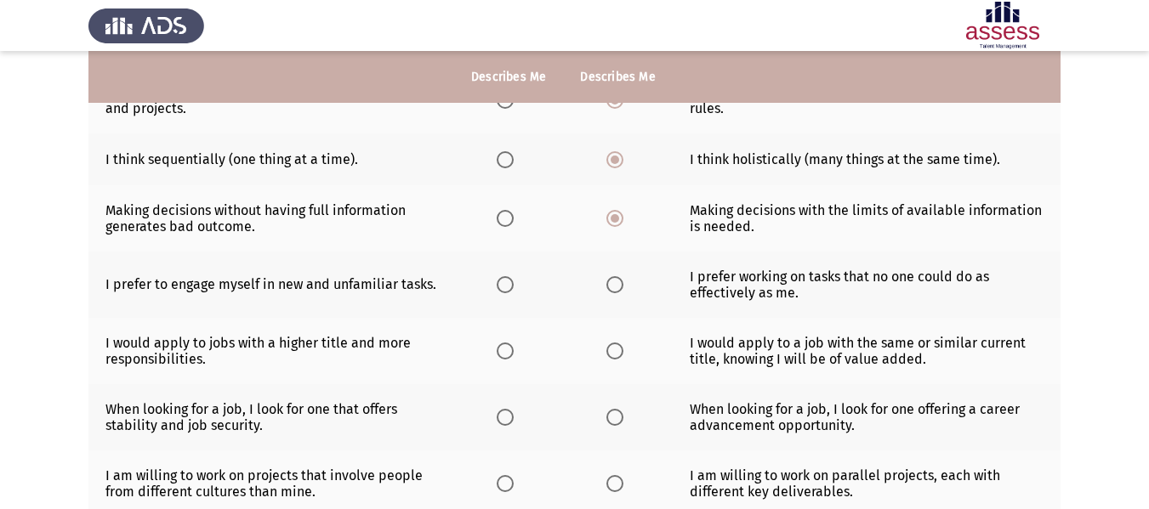
click at [507, 292] on span "Select an option" at bounding box center [505, 284] width 17 height 17
click at [507, 292] on input "Select an option" at bounding box center [505, 284] width 17 height 17
click at [508, 355] on span "Select an option" at bounding box center [505, 351] width 17 height 17
click at [508, 355] on input "Select an option" at bounding box center [505, 351] width 17 height 17
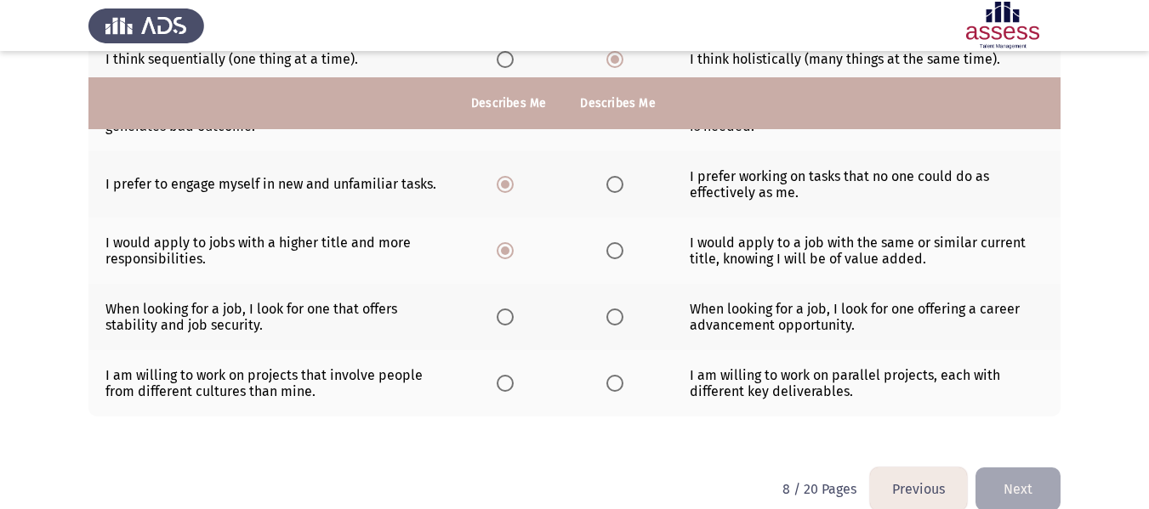
scroll to position [382, 0]
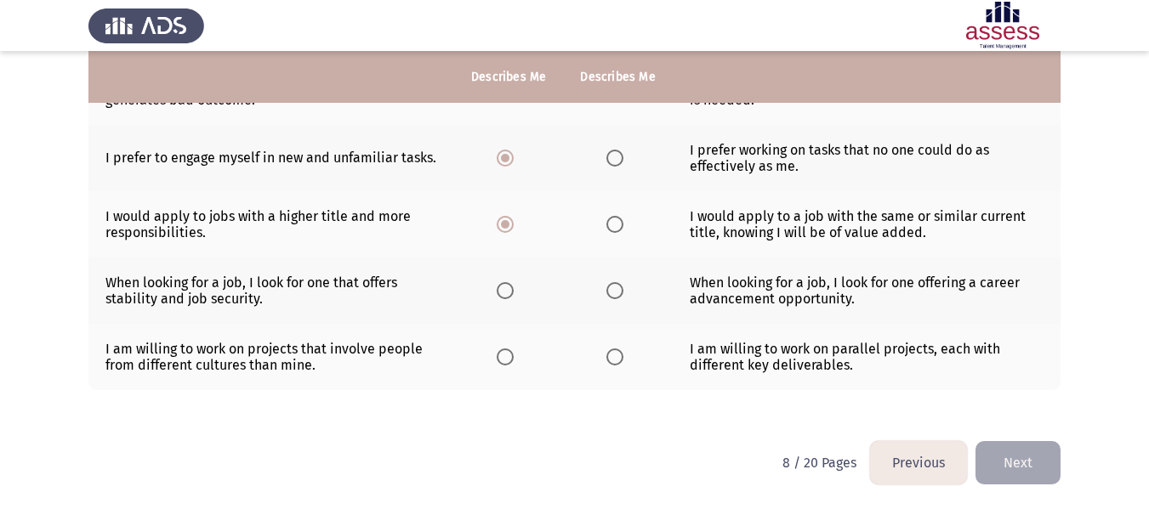
click at [615, 291] on span "Select an option" at bounding box center [615, 291] width 0 height 0
click at [614, 291] on input "Select an option" at bounding box center [614, 290] width 17 height 17
click at [512, 366] on th at bounding box center [508, 357] width 109 height 66
click at [503, 358] on span "Select an option" at bounding box center [505, 357] width 17 height 17
click at [503, 358] on input "Select an option" at bounding box center [505, 357] width 17 height 17
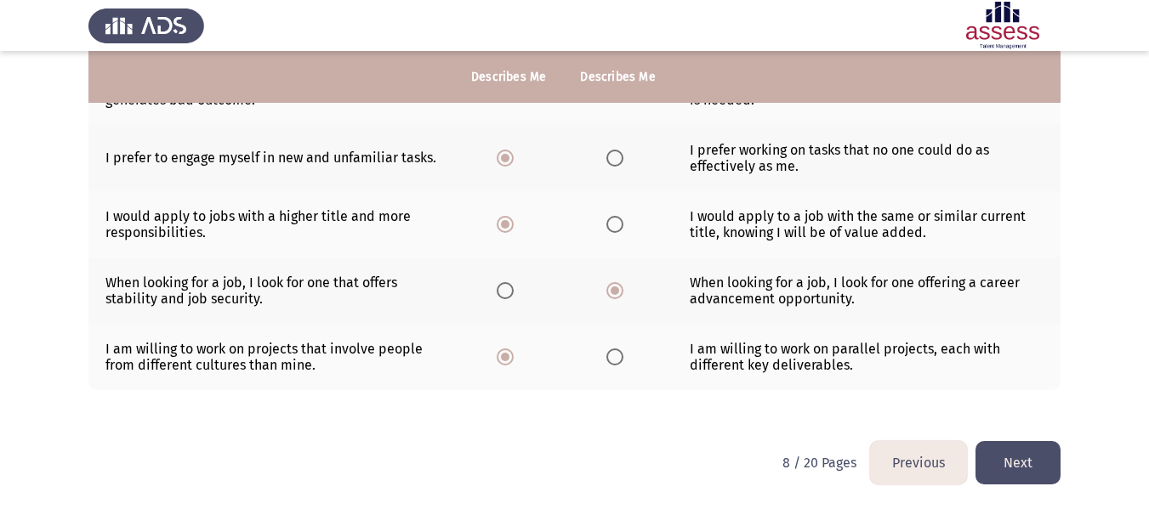
click at [1036, 467] on button "Next" at bounding box center [1017, 462] width 85 height 43
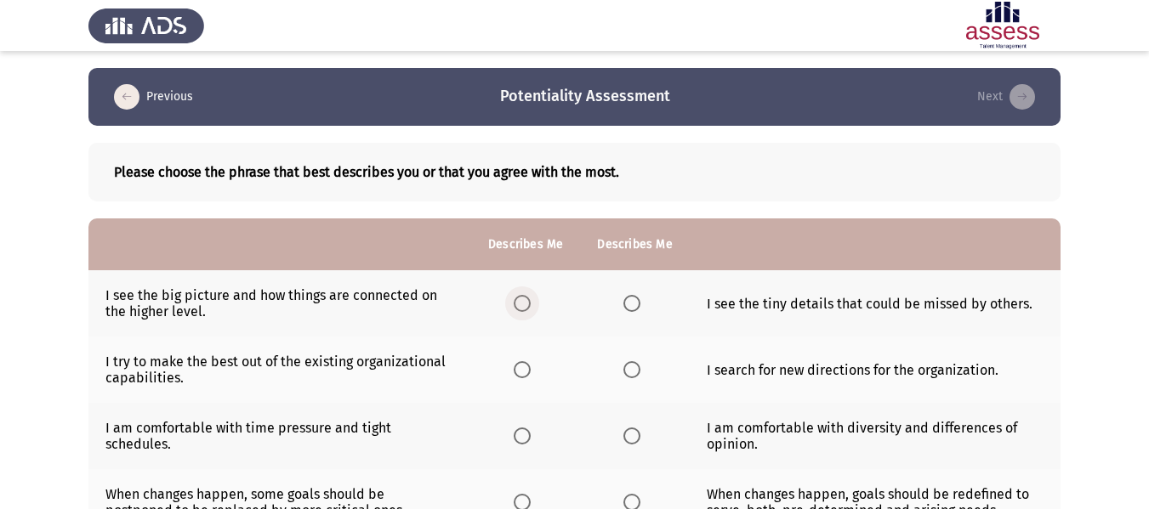
click at [522, 312] on span "Select an option" at bounding box center [522, 303] width 17 height 17
click at [522, 312] on input "Select an option" at bounding box center [522, 303] width 17 height 17
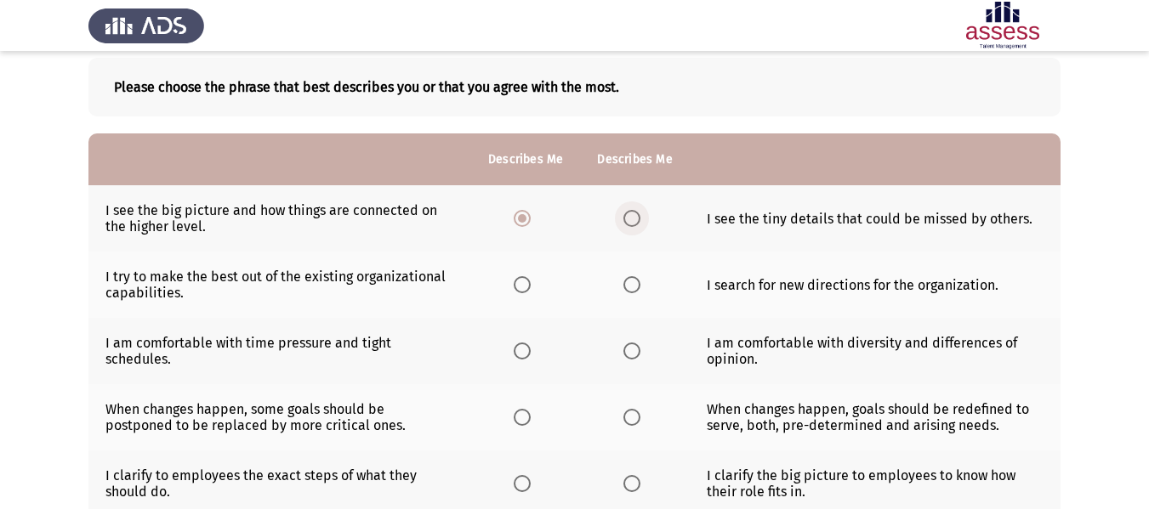
click at [630, 218] on span "Select an option" at bounding box center [631, 218] width 17 height 17
click at [630, 218] on input "Select an option" at bounding box center [631, 218] width 17 height 17
click at [514, 222] on span "Select an option" at bounding box center [522, 218] width 17 height 17
click at [514, 222] on input "Select an option" at bounding box center [522, 218] width 17 height 17
click at [528, 285] on span "Select an option" at bounding box center [522, 284] width 17 height 17
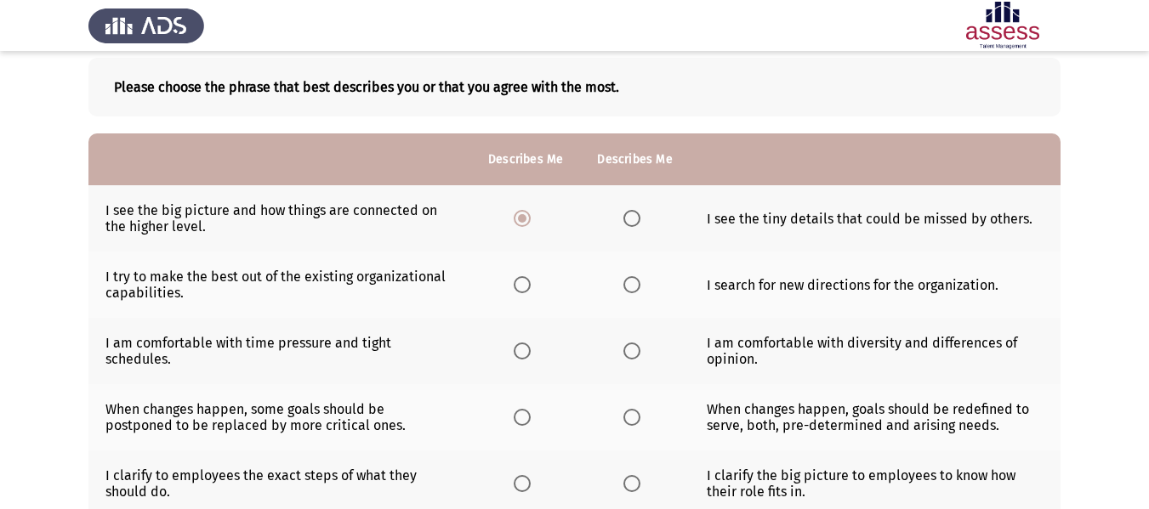
click at [528, 285] on input "Select an option" at bounding box center [522, 284] width 17 height 17
click at [630, 354] on span "Select an option" at bounding box center [631, 351] width 17 height 17
click at [630, 354] on input "Select an option" at bounding box center [631, 351] width 17 height 17
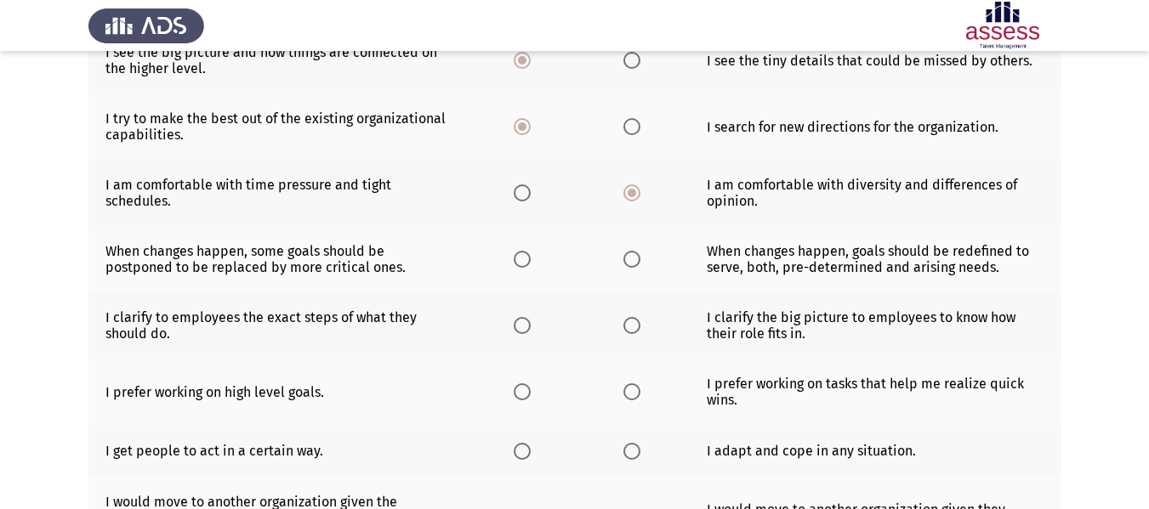
scroll to position [255, 0]
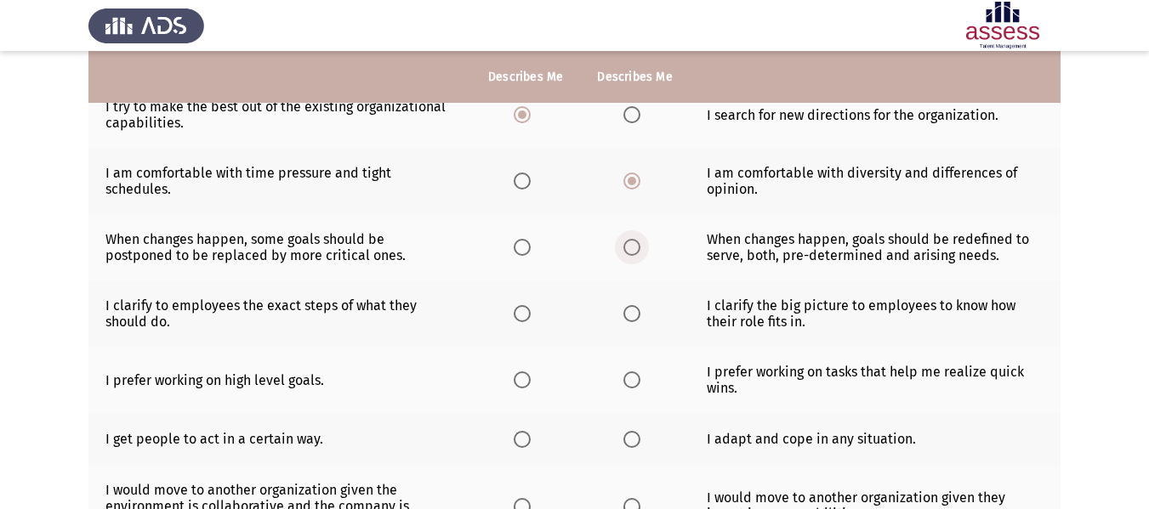
click at [630, 250] on span "Select an option" at bounding box center [631, 247] width 17 height 17
click at [630, 250] on input "Select an option" at bounding box center [631, 247] width 17 height 17
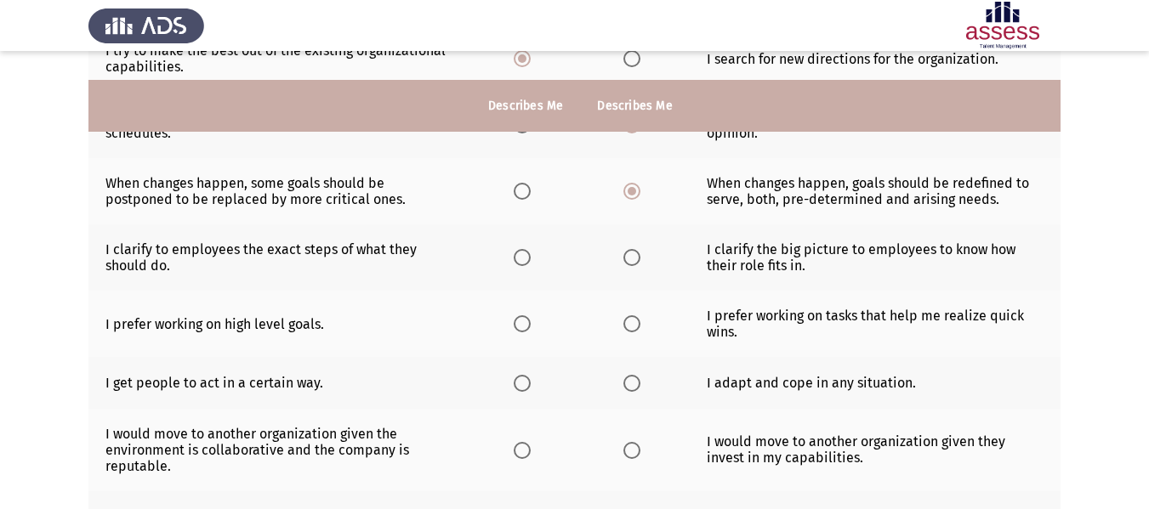
scroll to position [340, 0]
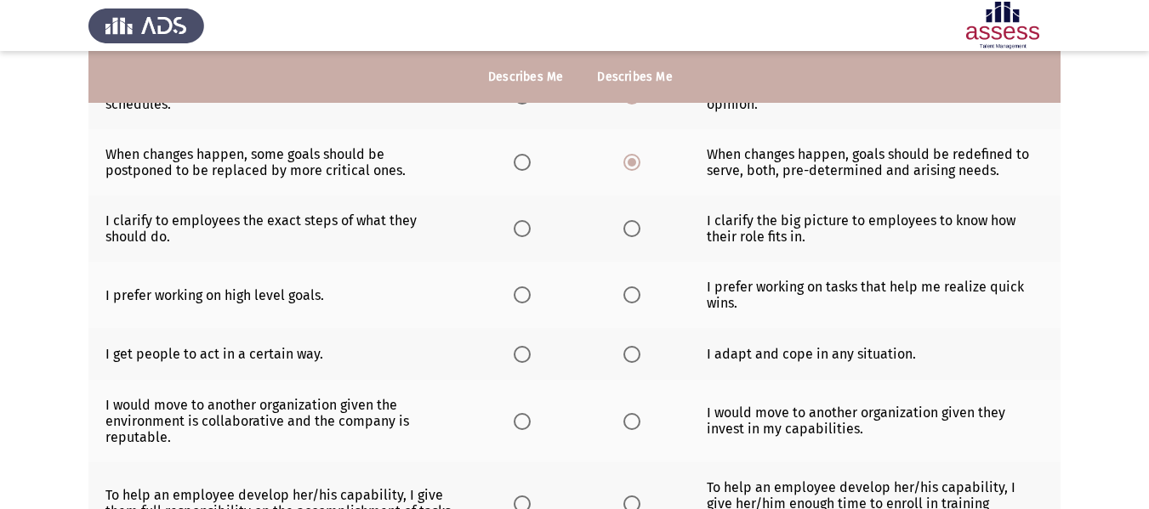
click at [524, 229] on span "Select an option" at bounding box center [522, 228] width 17 height 17
click at [524, 229] on input "Select an option" at bounding box center [522, 228] width 17 height 17
click at [526, 304] on span "Select an option" at bounding box center [522, 295] width 17 height 17
click at [526, 304] on input "Select an option" at bounding box center [522, 295] width 17 height 17
click at [627, 360] on span "Select an option" at bounding box center [631, 354] width 17 height 17
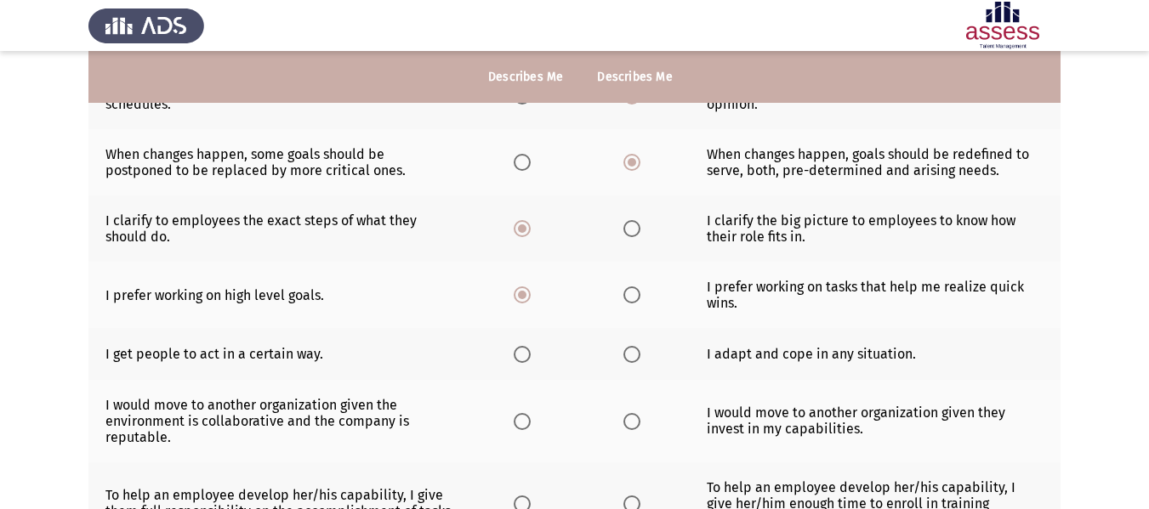
click at [627, 360] on input "Select an option" at bounding box center [631, 354] width 17 height 17
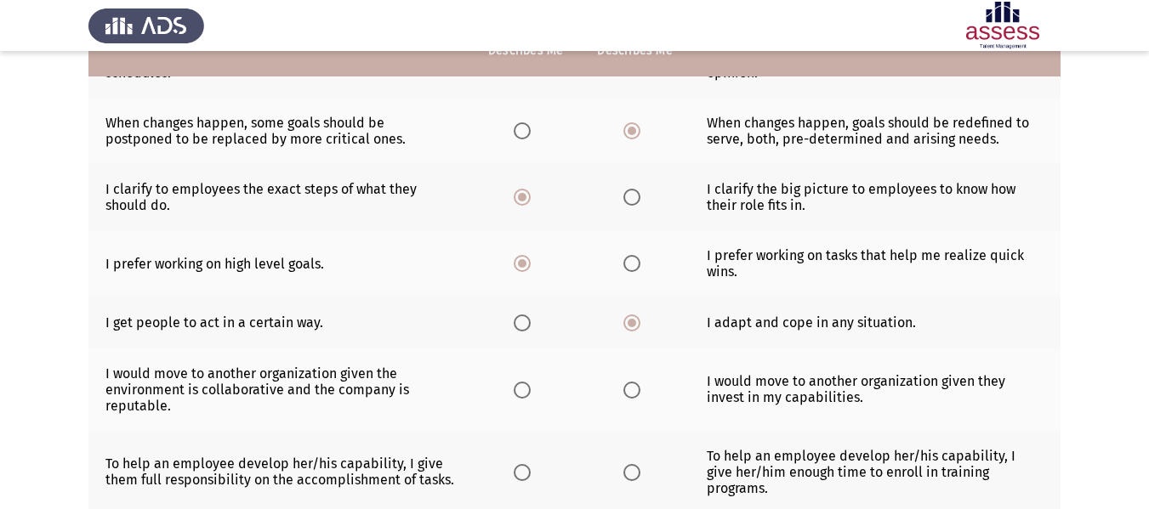
scroll to position [425, 0]
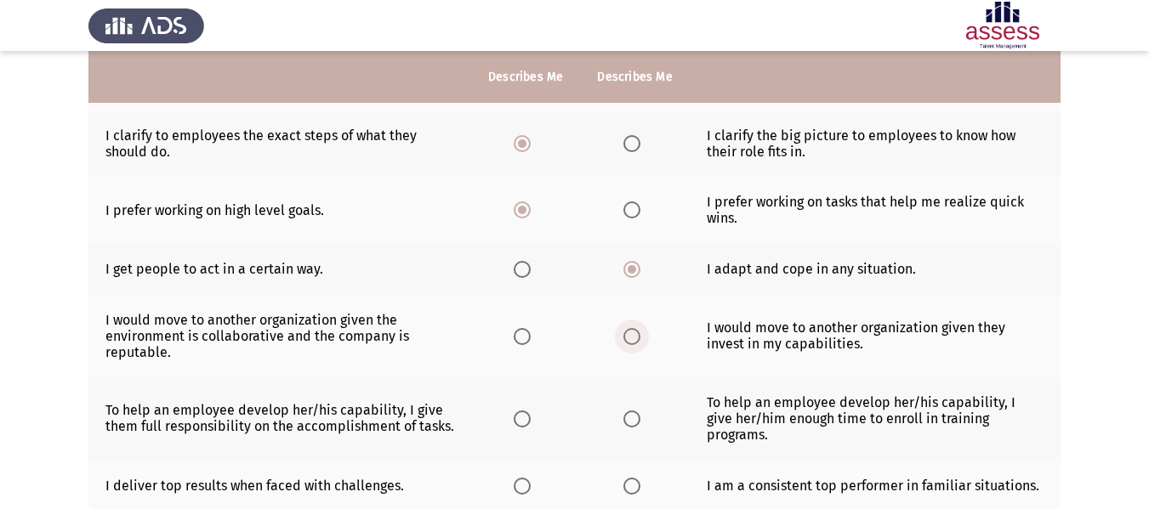
click at [631, 341] on span "Select an option" at bounding box center [631, 336] width 17 height 17
click at [631, 341] on input "Select an option" at bounding box center [631, 336] width 17 height 17
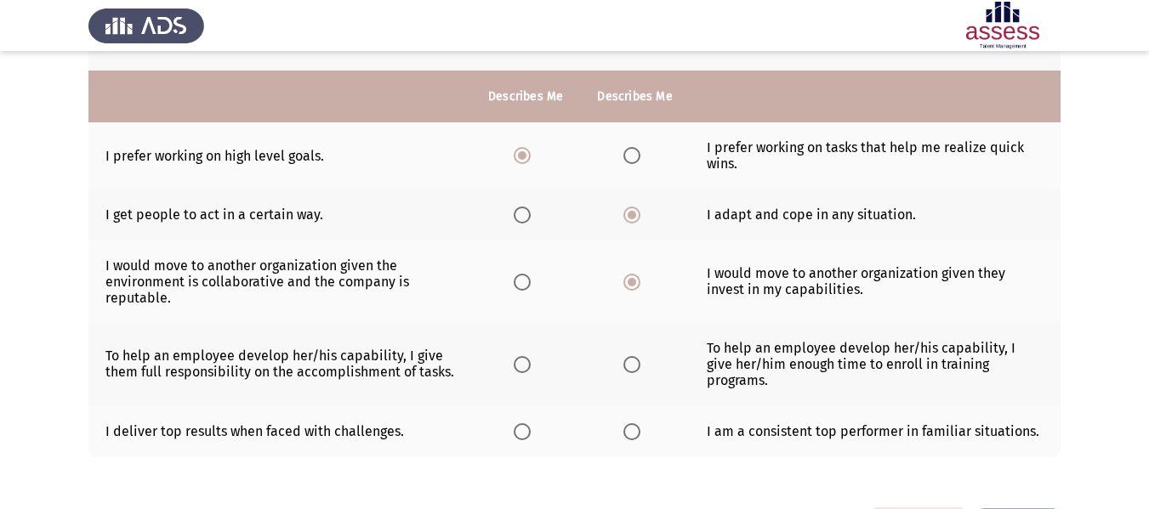
scroll to position [510, 0]
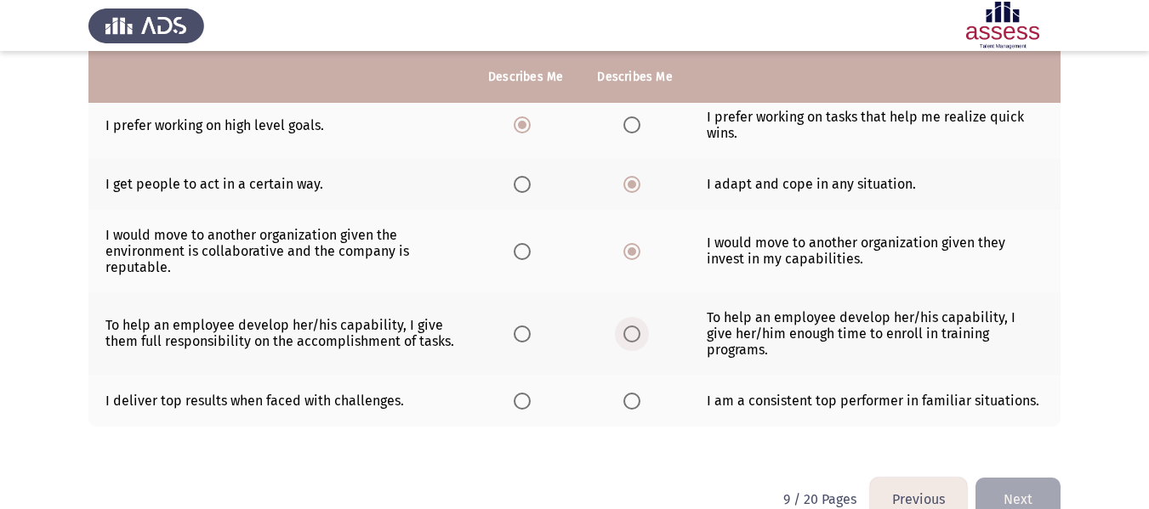
click at [638, 328] on span "Select an option" at bounding box center [631, 334] width 17 height 17
click at [638, 328] on input "Select an option" at bounding box center [631, 334] width 17 height 17
click at [525, 393] on span "Select an option" at bounding box center [522, 401] width 17 height 17
click at [525, 393] on input "Select an option" at bounding box center [522, 401] width 17 height 17
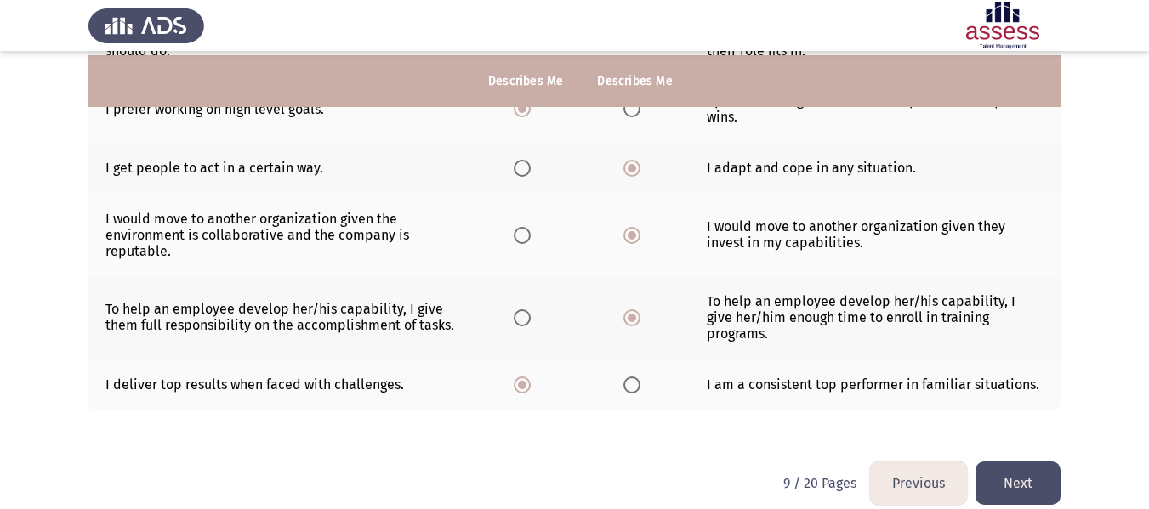
scroll to position [531, 0]
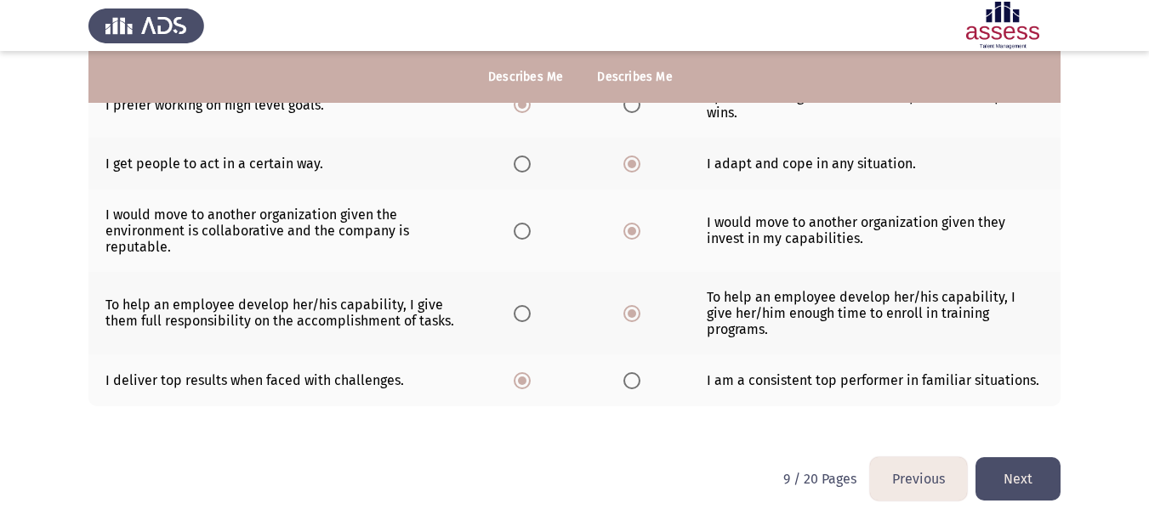
click at [1019, 457] on button "Next" at bounding box center [1017, 478] width 85 height 43
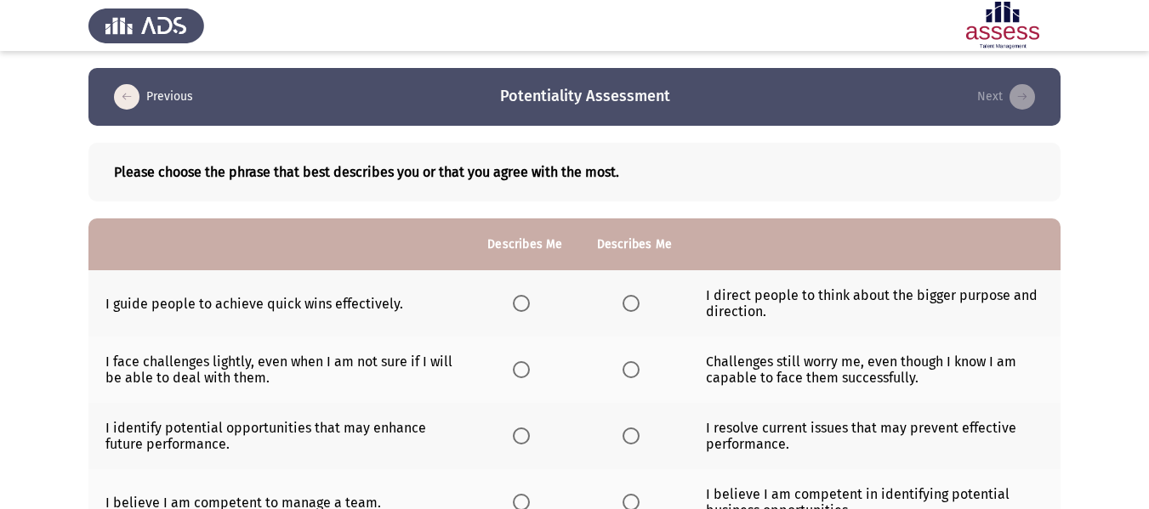
click at [526, 305] on span "Select an option" at bounding box center [521, 303] width 17 height 17
click at [526, 305] on input "Select an option" at bounding box center [521, 303] width 17 height 17
click at [529, 372] on span "Select an option" at bounding box center [521, 369] width 17 height 17
click at [529, 372] on input "Select an option" at bounding box center [521, 369] width 17 height 17
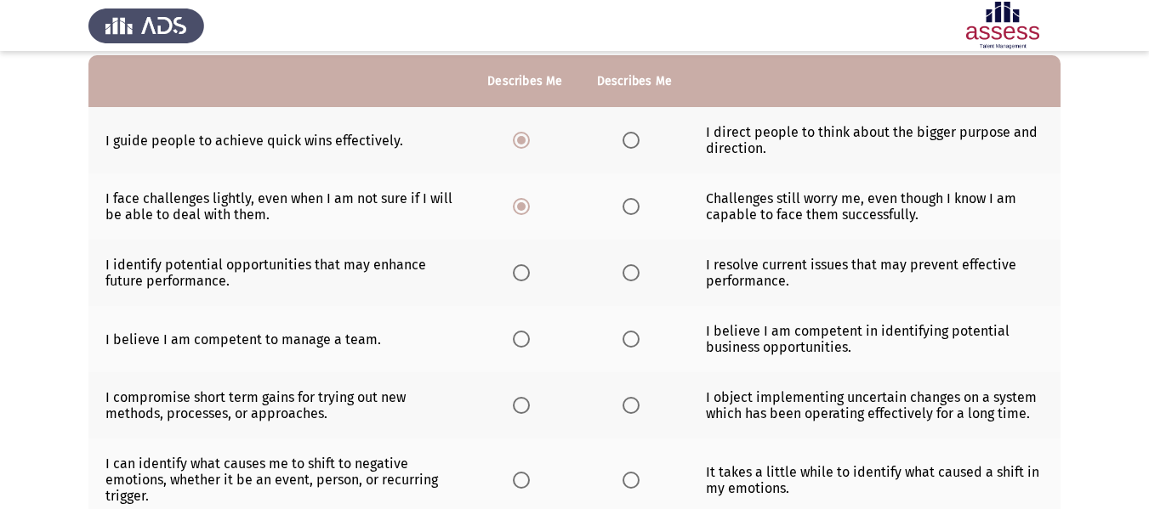
scroll to position [170, 0]
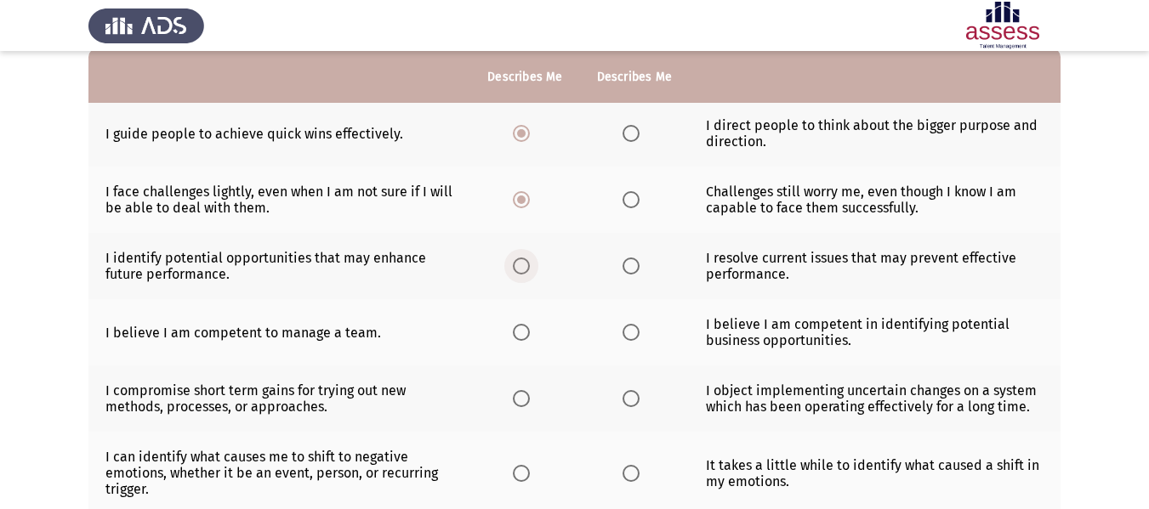
click at [526, 266] on span "Select an option" at bounding box center [521, 266] width 17 height 17
click at [526, 266] on input "Select an option" at bounding box center [521, 266] width 17 height 17
click at [631, 269] on span "Select an option" at bounding box center [630, 266] width 17 height 17
click at [631, 269] on input "Select an option" at bounding box center [630, 266] width 17 height 17
click at [530, 325] on span "Select an option" at bounding box center [521, 332] width 17 height 17
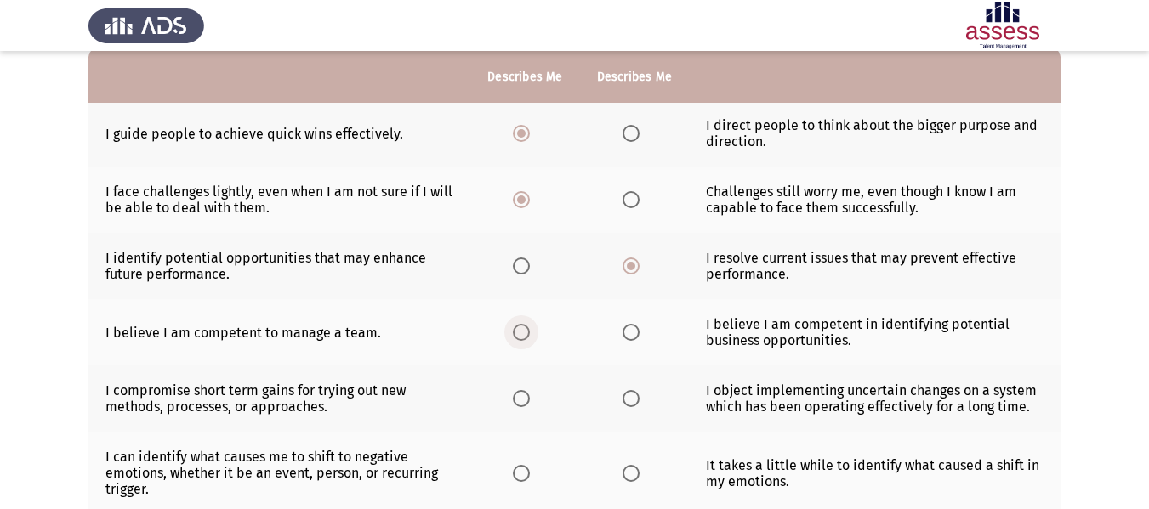
click at [530, 325] on input "Select an option" at bounding box center [521, 332] width 17 height 17
click at [633, 401] on span "Select an option" at bounding box center [630, 398] width 17 height 17
click at [633, 401] on input "Select an option" at bounding box center [630, 398] width 17 height 17
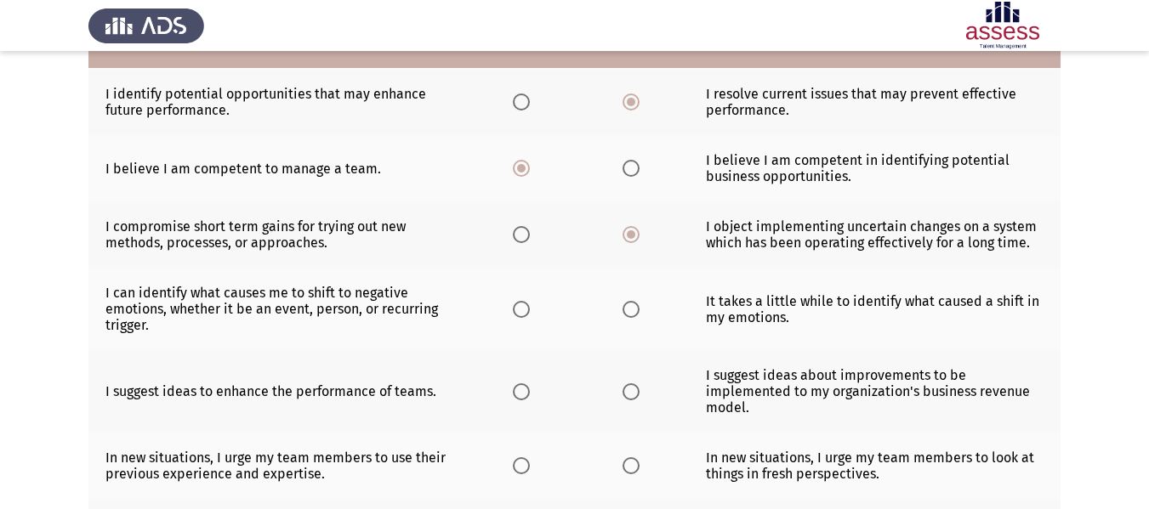
scroll to position [340, 0]
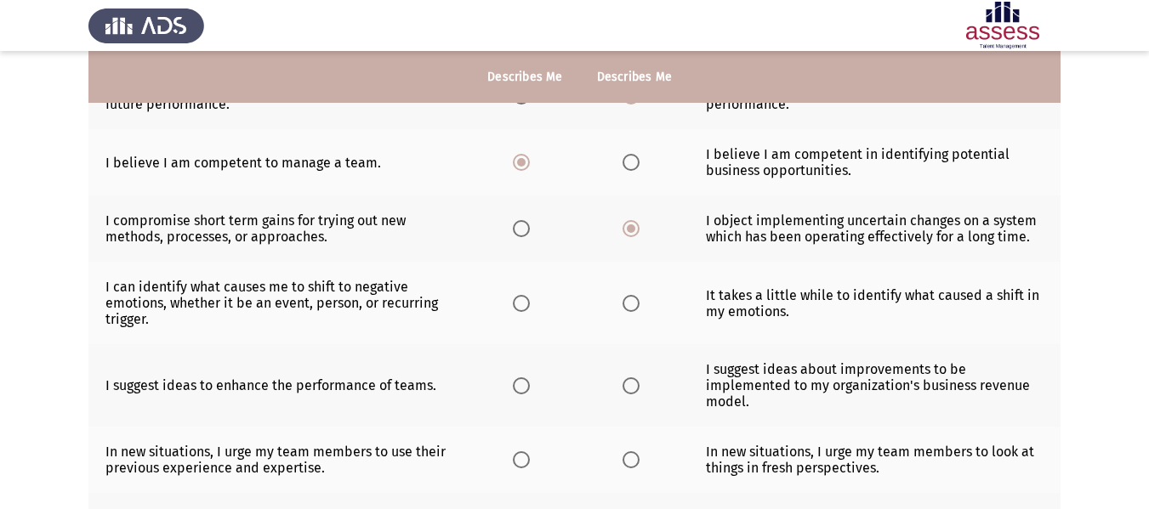
click at [519, 305] on span "Select an option" at bounding box center [521, 303] width 17 height 17
click at [519, 305] on input "Select an option" at bounding box center [521, 303] width 17 height 17
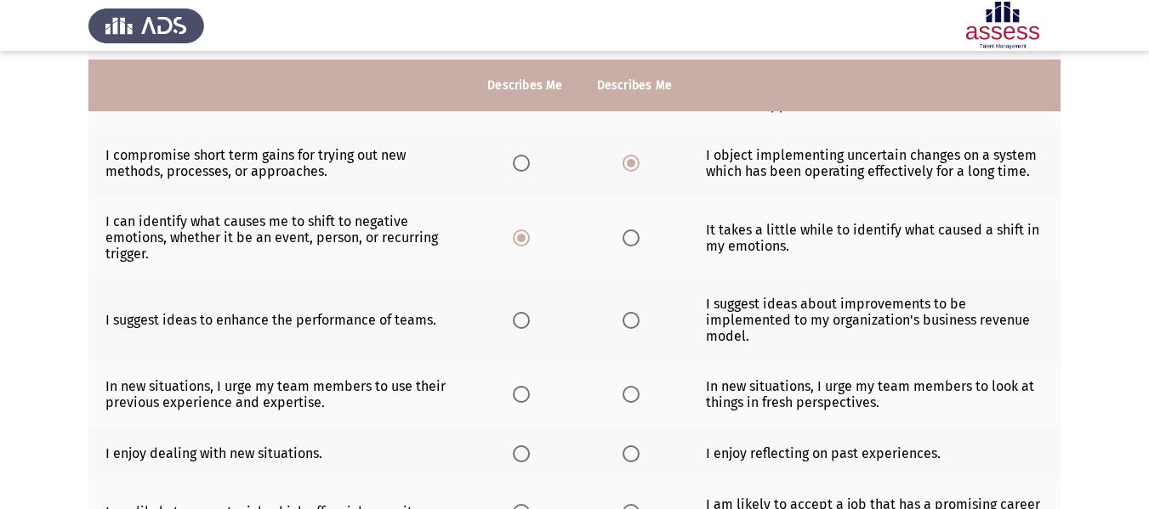
scroll to position [425, 0]
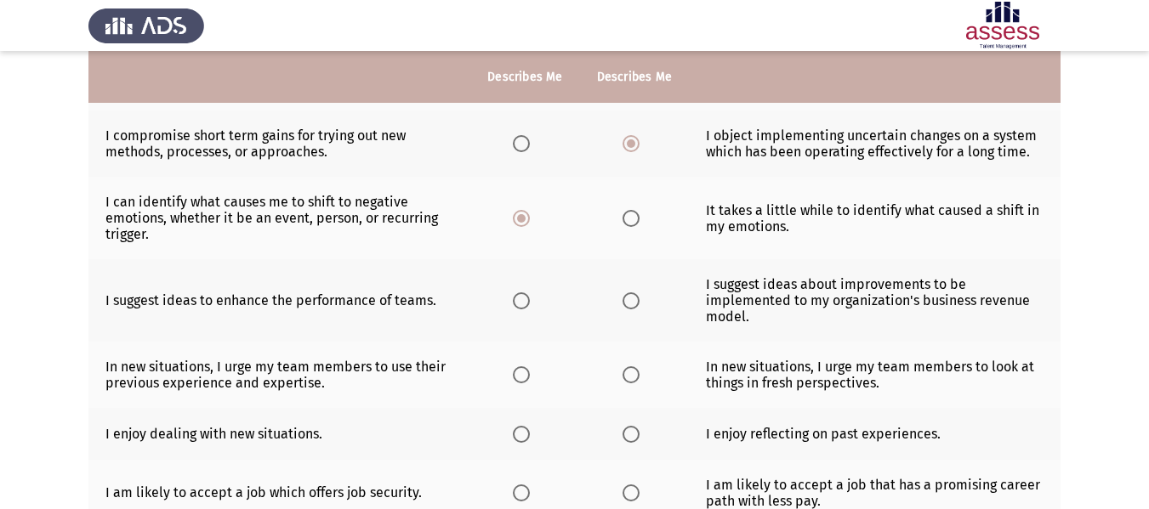
click at [527, 377] on span "Select an option" at bounding box center [521, 374] width 17 height 17
click at [527, 377] on input "Select an option" at bounding box center [521, 374] width 17 height 17
click at [525, 306] on span "Select an option" at bounding box center [521, 300] width 17 height 17
click at [525, 306] on input "Select an option" at bounding box center [521, 300] width 17 height 17
click at [627, 378] on span "Select an option" at bounding box center [630, 374] width 17 height 17
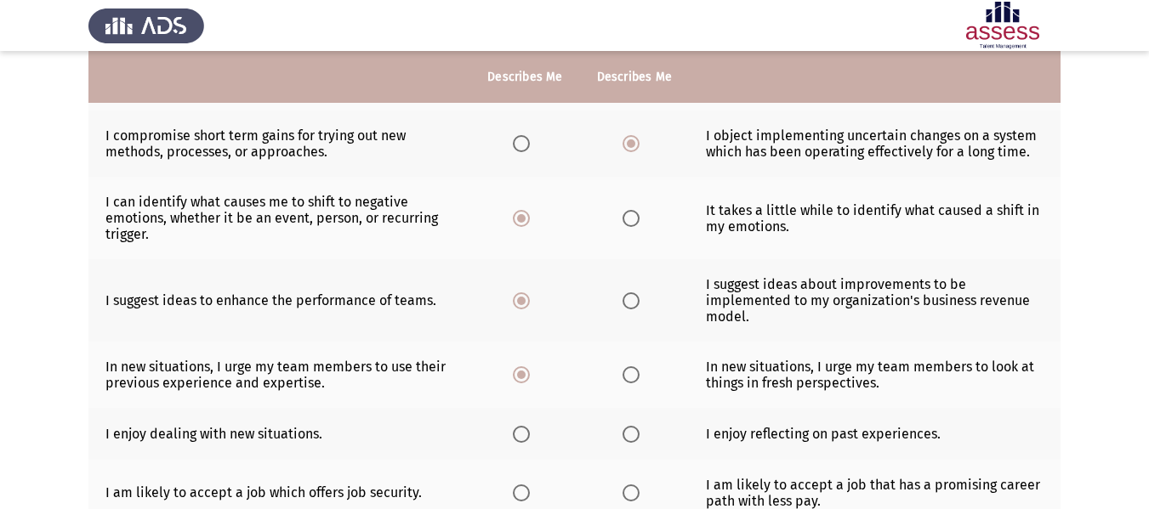
click at [627, 378] on input "Select an option" at bounding box center [630, 374] width 17 height 17
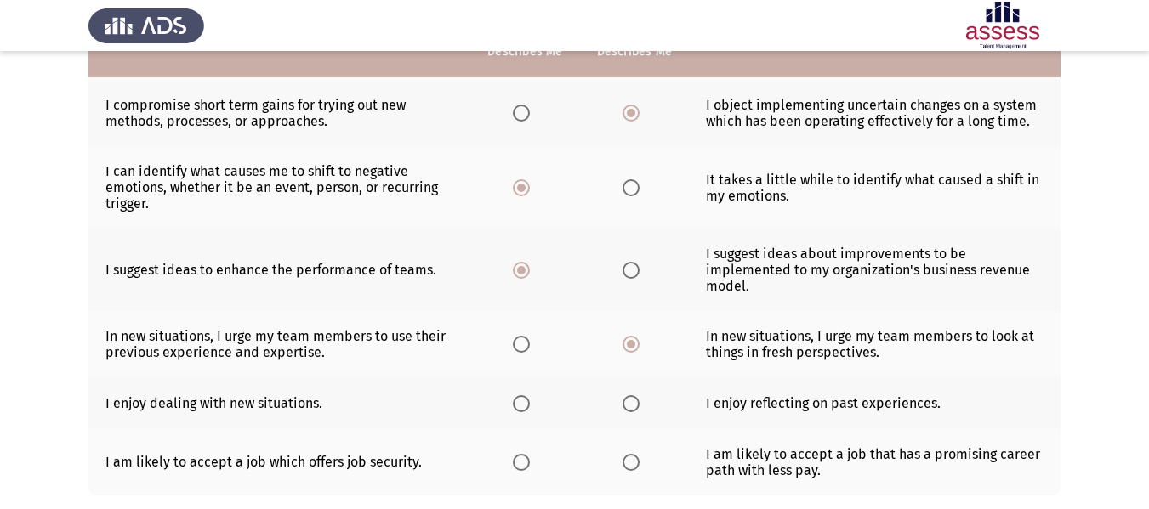
scroll to position [510, 0]
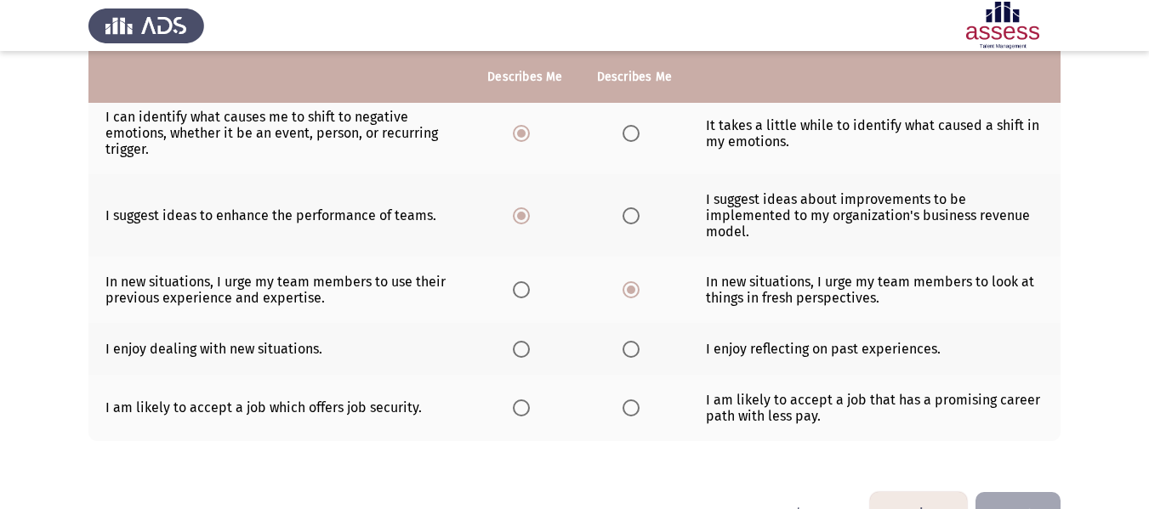
click at [525, 291] on span "Select an option" at bounding box center [521, 289] width 17 height 17
click at [525, 291] on input "Select an option" at bounding box center [521, 289] width 17 height 17
click at [531, 349] on label "Select an option" at bounding box center [525, 349] width 24 height 17
click at [530, 349] on input "Select an option" at bounding box center [521, 349] width 17 height 17
click at [514, 412] on span "Select an option" at bounding box center [521, 408] width 17 height 17
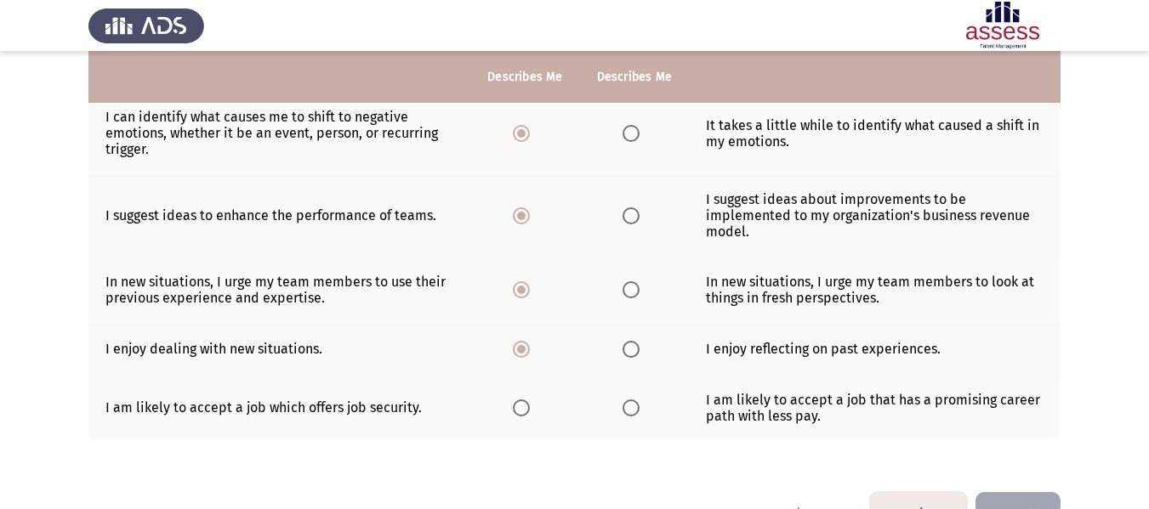
click at [514, 412] on input "Select an option" at bounding box center [521, 408] width 17 height 17
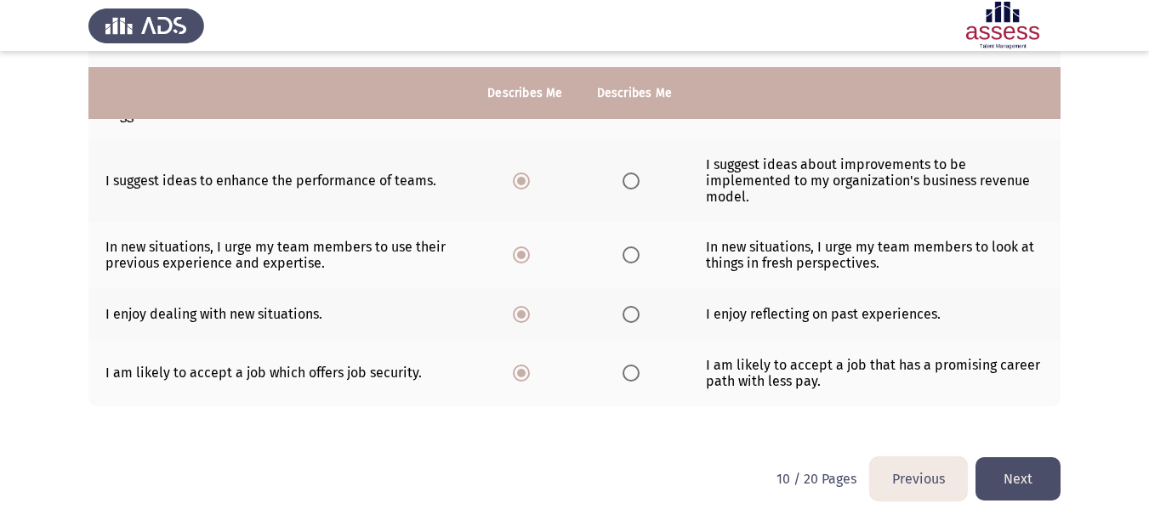
scroll to position [561, 0]
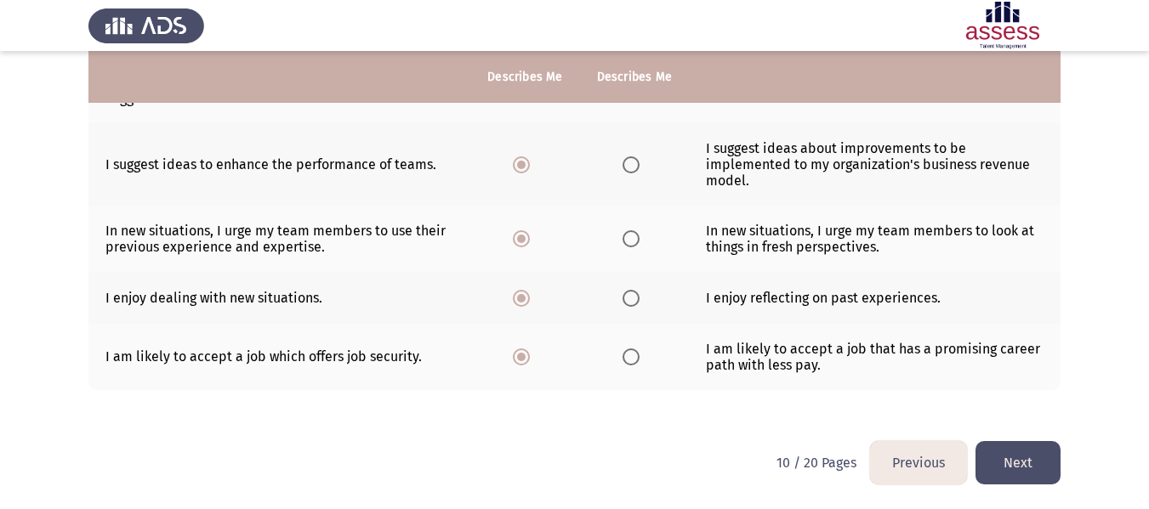
click at [1011, 462] on button "Next" at bounding box center [1017, 462] width 85 height 43
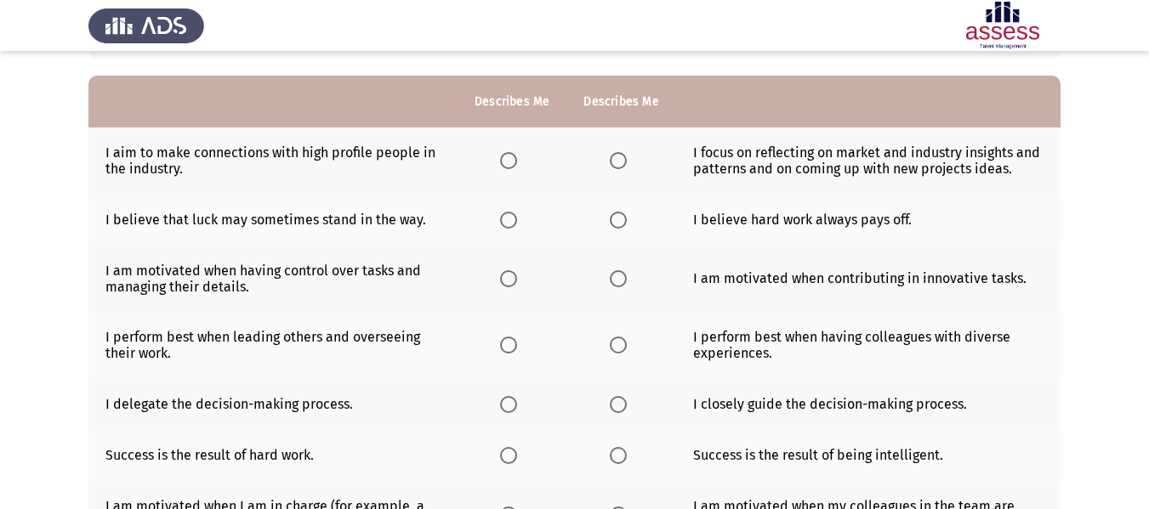
scroll to position [170, 0]
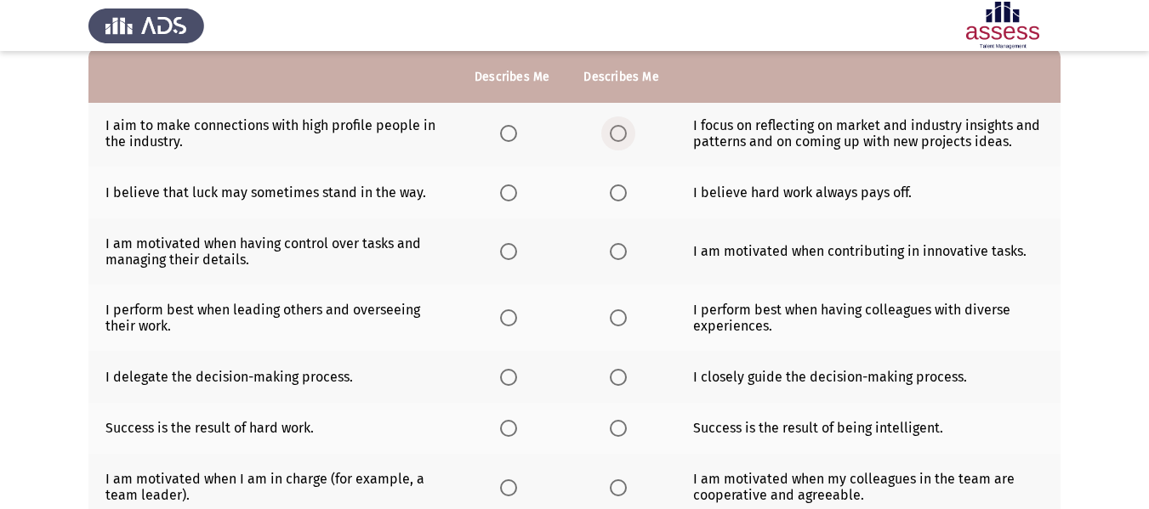
click at [618, 132] on span "Select an option" at bounding box center [618, 133] width 17 height 17
click at [618, 132] on input "Select an option" at bounding box center [618, 133] width 17 height 17
click at [618, 193] on span "Select an option" at bounding box center [618, 193] width 0 height 0
click at [616, 193] on input "Select an option" at bounding box center [618, 193] width 17 height 17
click at [618, 249] on span "Select an option" at bounding box center [618, 251] width 17 height 17
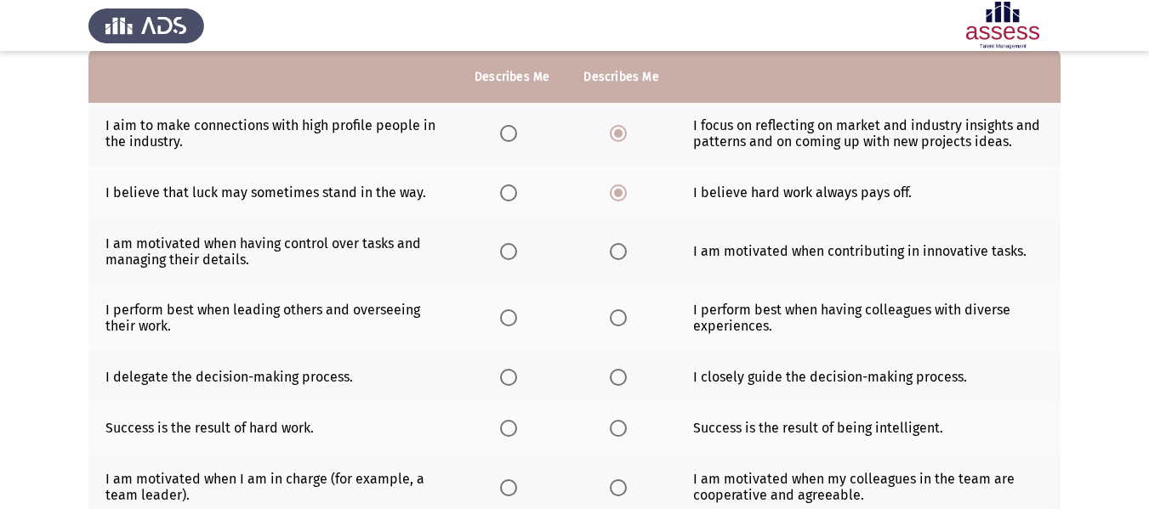
click at [618, 249] on input "Select an option" at bounding box center [618, 251] width 17 height 17
click at [620, 311] on span "Select an option" at bounding box center [618, 317] width 17 height 17
click at [620, 311] on input "Select an option" at bounding box center [618, 317] width 17 height 17
click at [616, 373] on span "Select an option" at bounding box center [618, 377] width 17 height 17
click at [616, 373] on input "Select an option" at bounding box center [618, 377] width 17 height 17
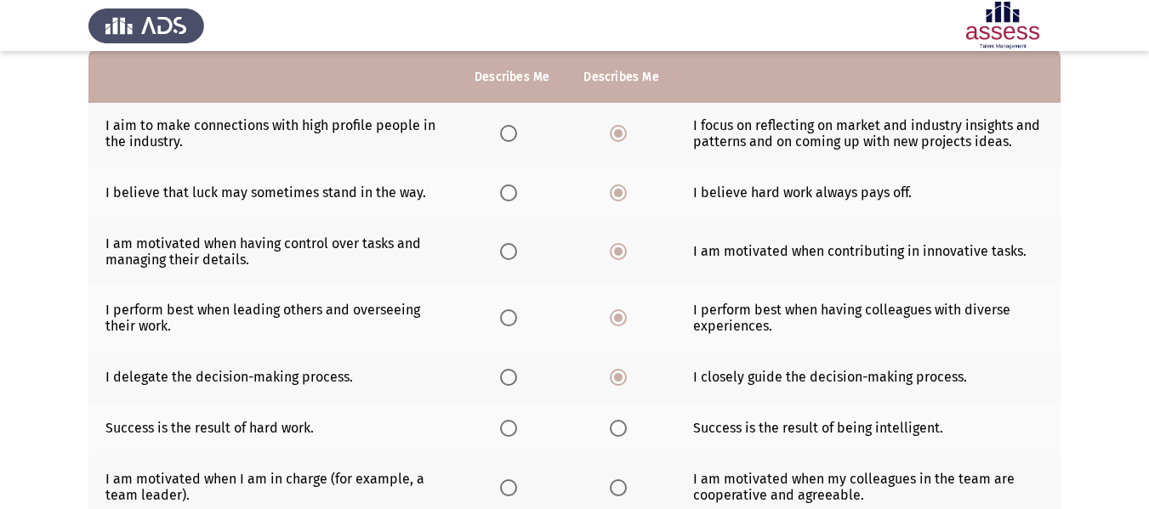
click at [502, 427] on span "Select an option" at bounding box center [508, 428] width 17 height 17
click at [502, 427] on input "Select an option" at bounding box center [508, 428] width 17 height 17
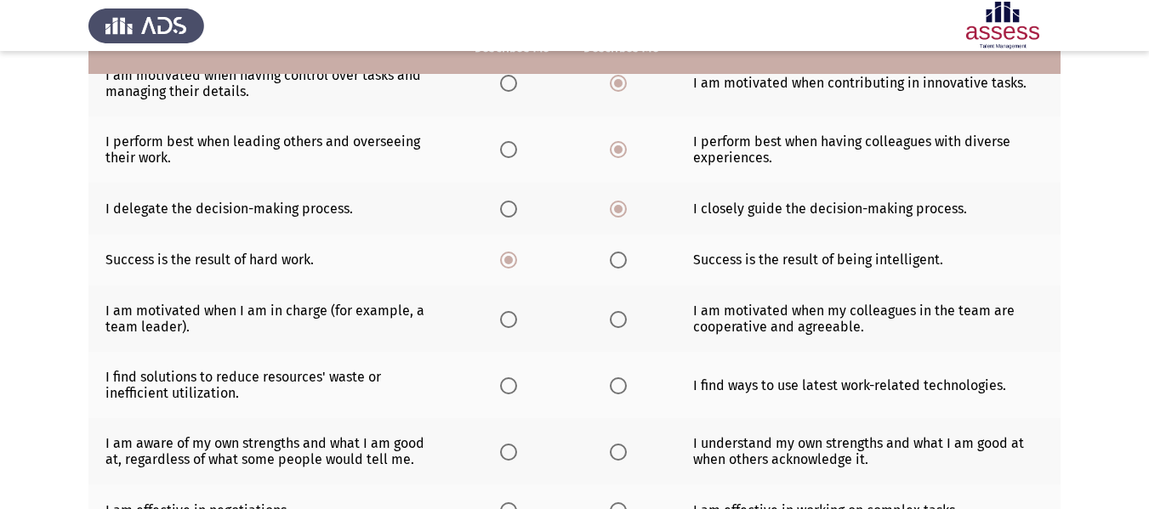
scroll to position [340, 0]
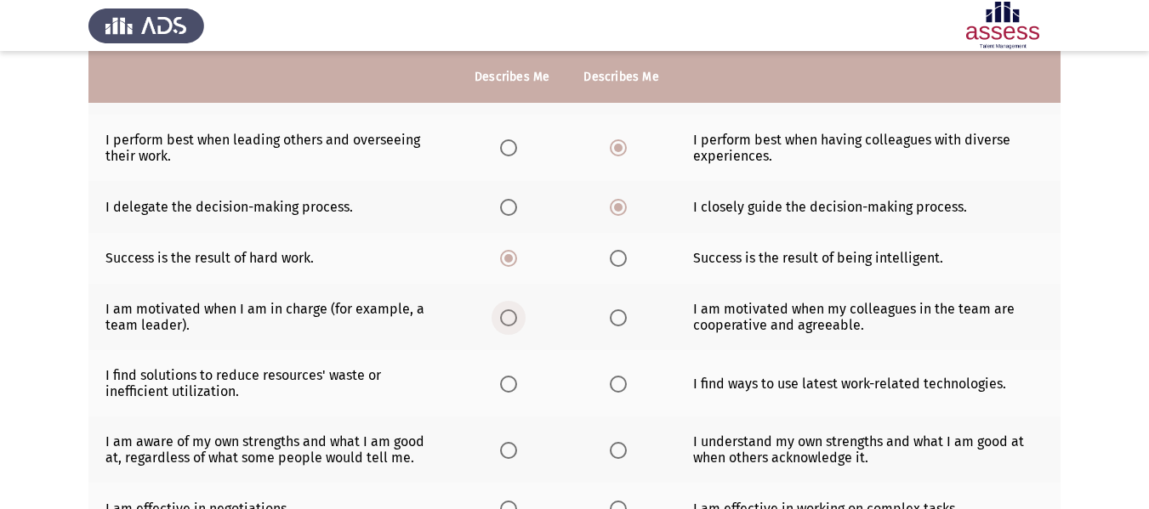
click at [505, 315] on span "Select an option" at bounding box center [508, 317] width 17 height 17
click at [505, 315] on input "Select an option" at bounding box center [508, 317] width 17 height 17
click at [513, 385] on span "Select an option" at bounding box center [508, 384] width 17 height 17
click at [513, 385] on input "Select an option" at bounding box center [508, 384] width 17 height 17
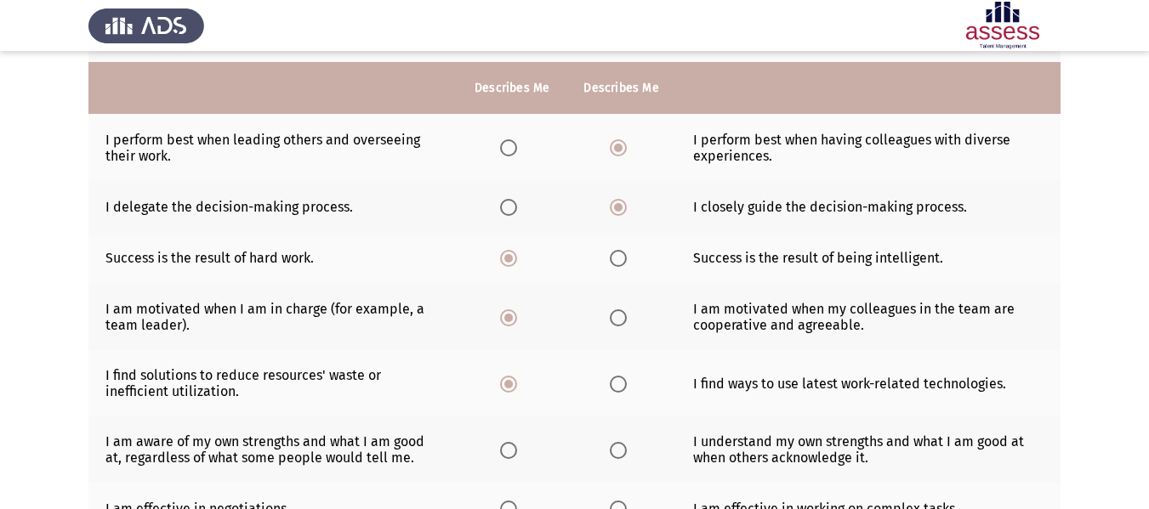
scroll to position [425, 0]
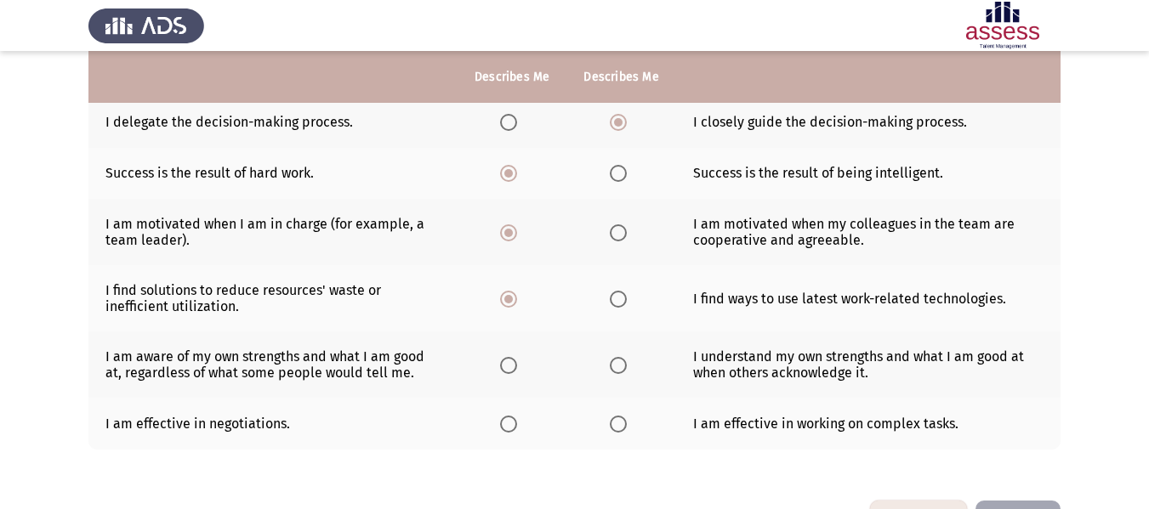
click at [507, 370] on span "Select an option" at bounding box center [508, 365] width 17 height 17
click at [507, 370] on input "Select an option" at bounding box center [508, 365] width 17 height 17
click at [615, 427] on span "Select an option" at bounding box center [618, 424] width 17 height 17
click at [615, 427] on input "Select an option" at bounding box center [618, 424] width 17 height 17
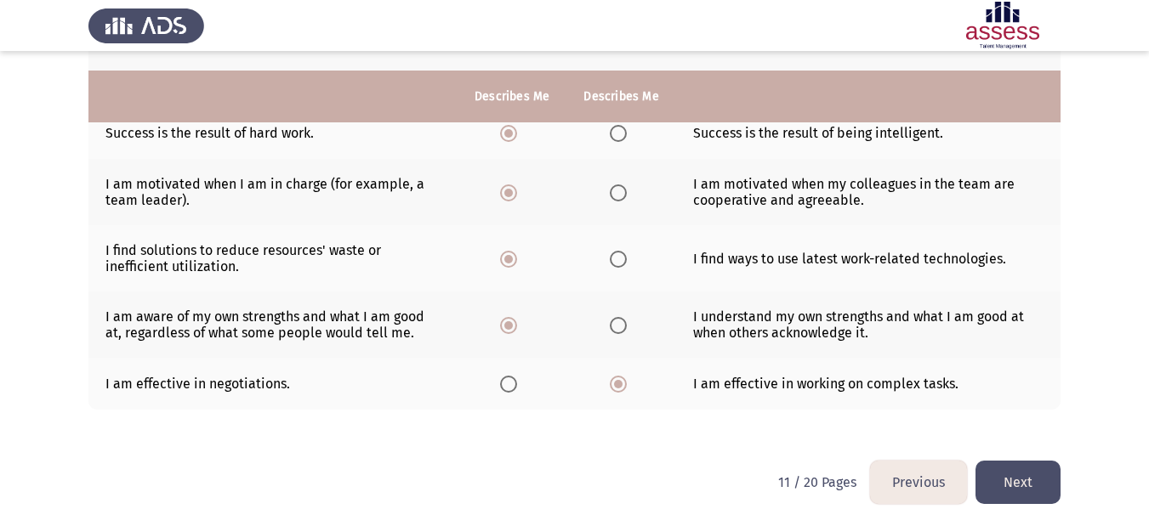
scroll to position [485, 0]
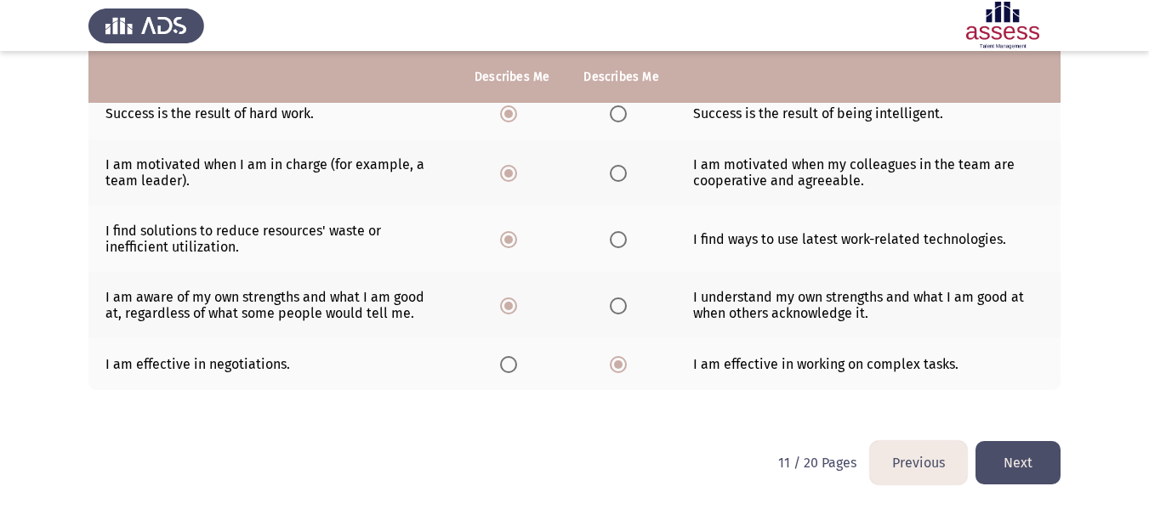
click at [1031, 451] on button "Next" at bounding box center [1017, 462] width 85 height 43
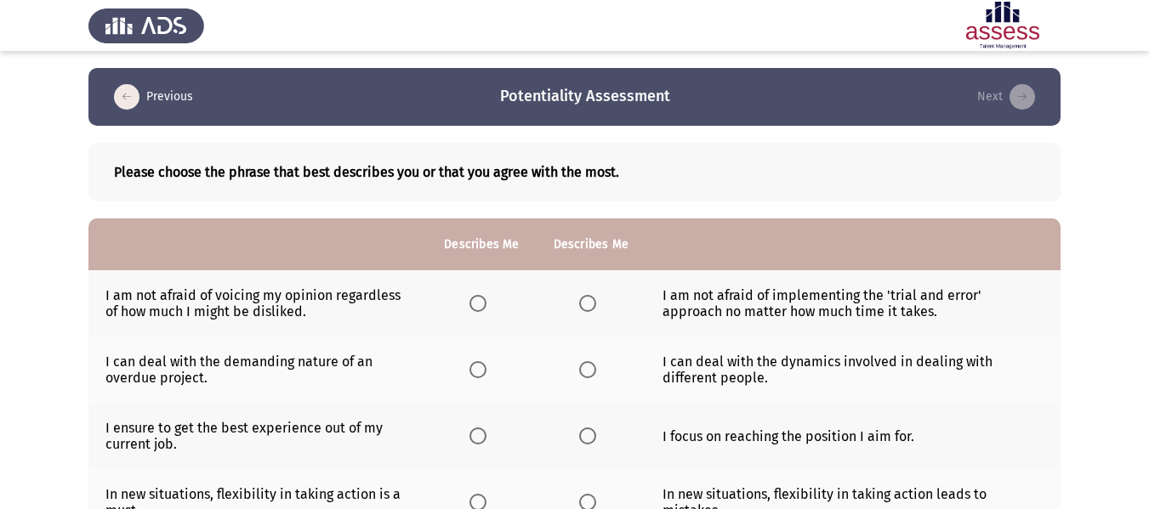
click at [478, 304] on span "Select an option" at bounding box center [478, 304] width 0 height 0
click at [478, 304] on input "Select an option" at bounding box center [477, 303] width 17 height 17
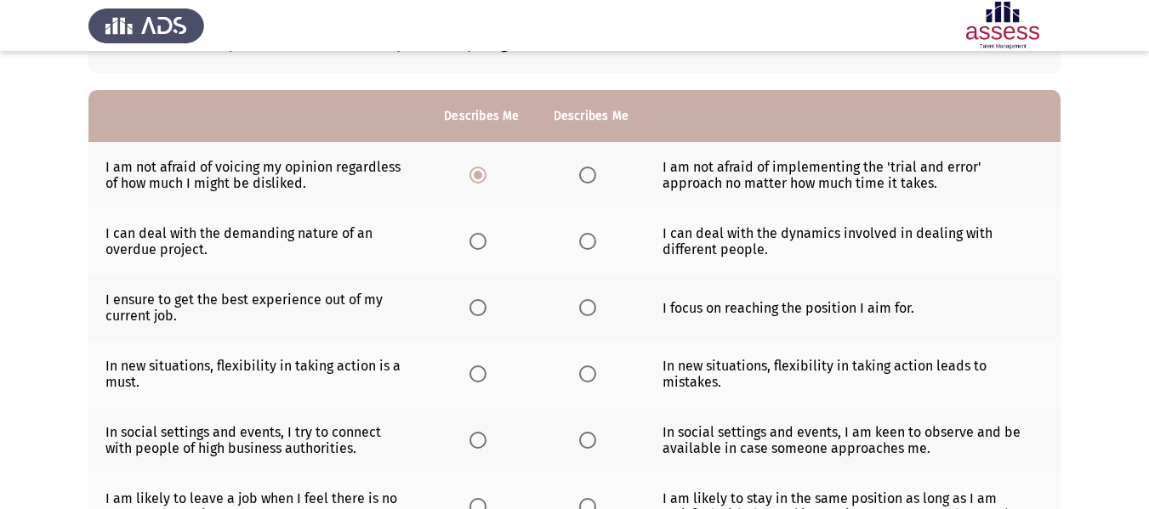
scroll to position [170, 0]
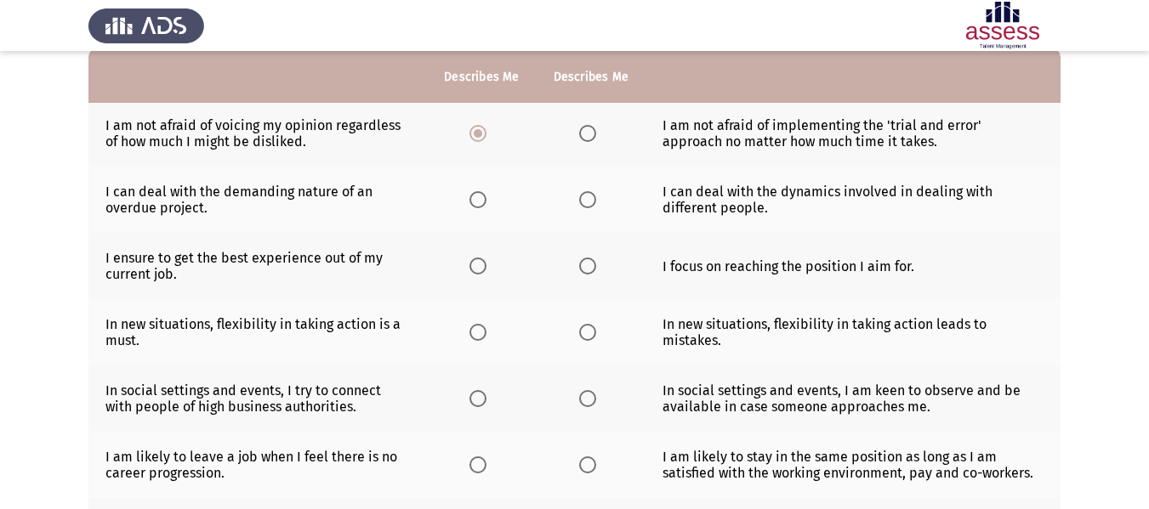
click at [588, 197] on span "Select an option" at bounding box center [587, 199] width 17 height 17
click at [588, 197] on input "Select an option" at bounding box center [587, 199] width 17 height 17
click at [595, 268] on label "Select an option" at bounding box center [591, 266] width 24 height 17
click at [595, 268] on input "Select an option" at bounding box center [587, 266] width 17 height 17
click at [484, 336] on span "Select an option" at bounding box center [477, 332] width 17 height 17
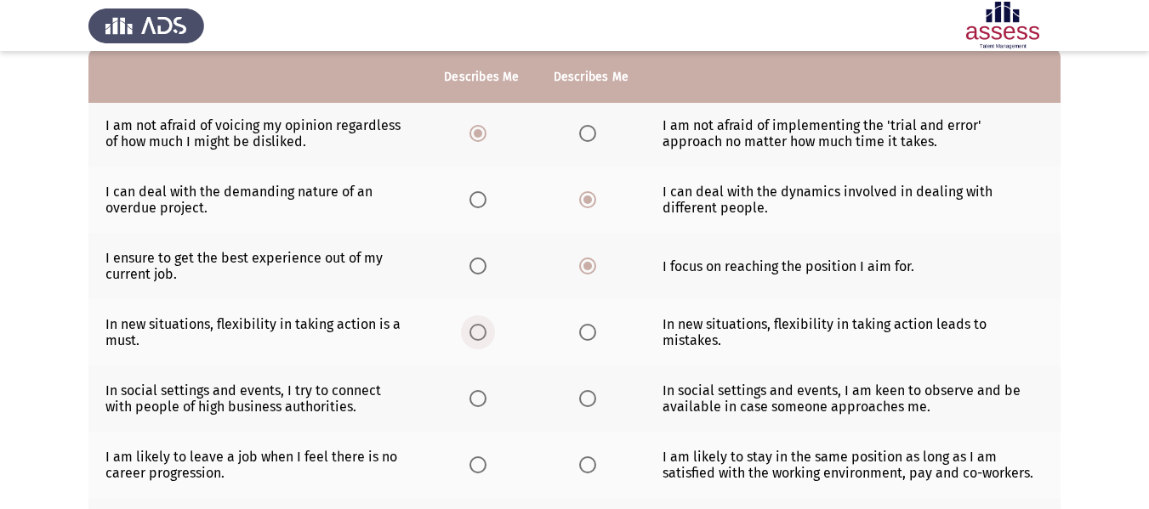
click at [484, 336] on input "Select an option" at bounding box center [477, 332] width 17 height 17
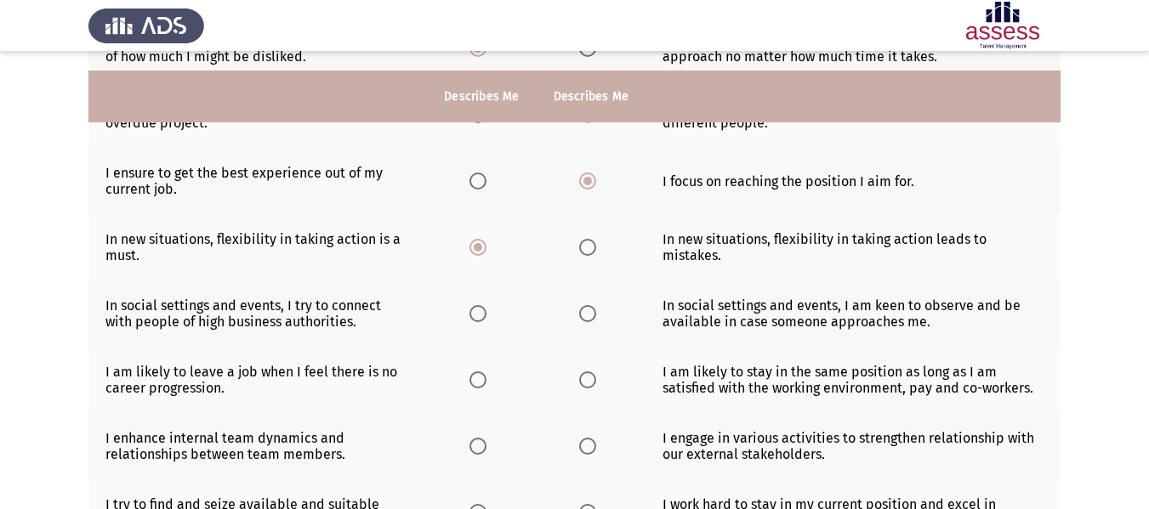
scroll to position [340, 0]
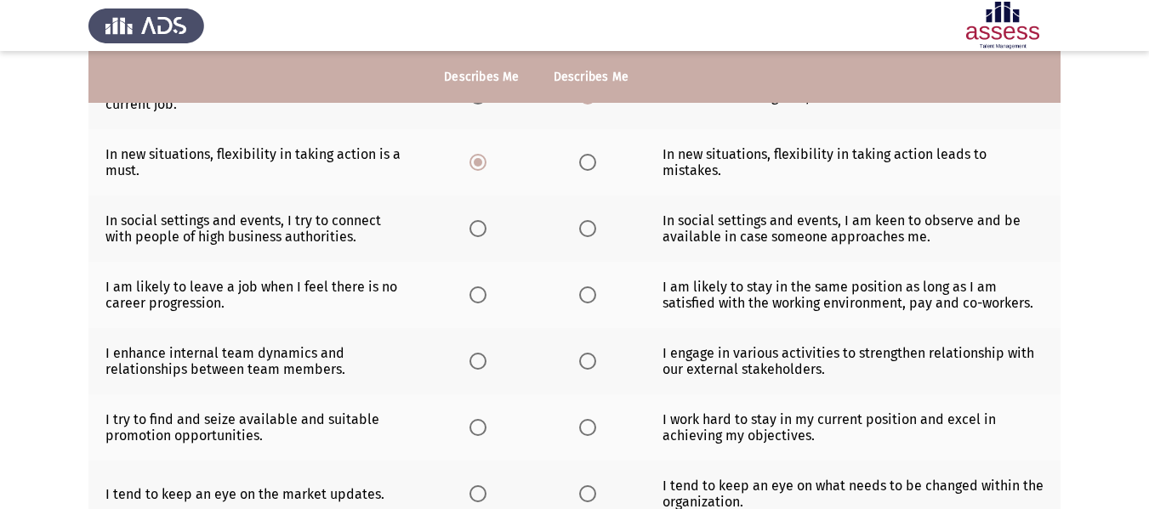
click at [586, 230] on span "Select an option" at bounding box center [587, 228] width 17 height 17
click at [586, 230] on input "Select an option" at bounding box center [587, 228] width 17 height 17
click at [474, 227] on span "Select an option" at bounding box center [477, 228] width 17 height 17
click at [474, 227] on input "Select an option" at bounding box center [477, 228] width 17 height 17
click at [476, 294] on span "Select an option" at bounding box center [477, 295] width 17 height 17
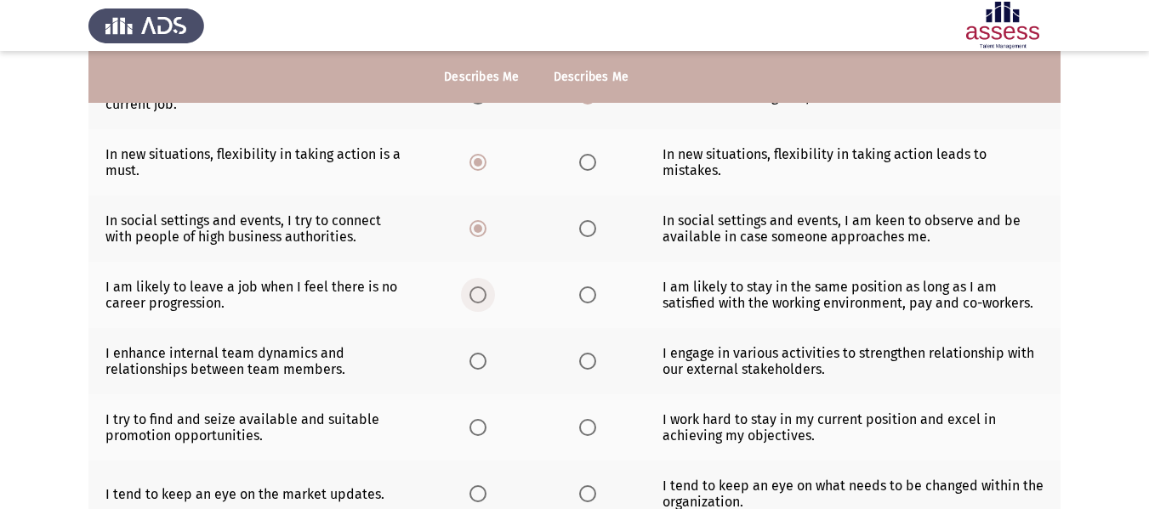
click at [476, 294] on input "Select an option" at bounding box center [477, 295] width 17 height 17
click at [480, 361] on span "Select an option" at bounding box center [477, 361] width 17 height 17
click at [480, 361] on input "Select an option" at bounding box center [477, 361] width 17 height 17
click at [483, 427] on span "Select an option" at bounding box center [477, 427] width 17 height 17
click at [483, 427] on input "Select an option" at bounding box center [477, 427] width 17 height 17
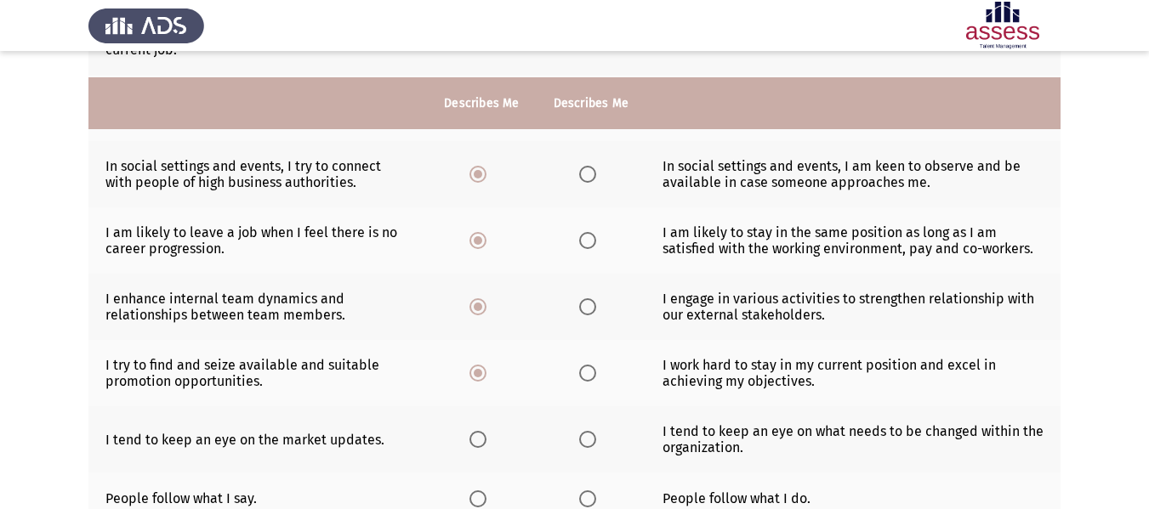
scroll to position [425, 0]
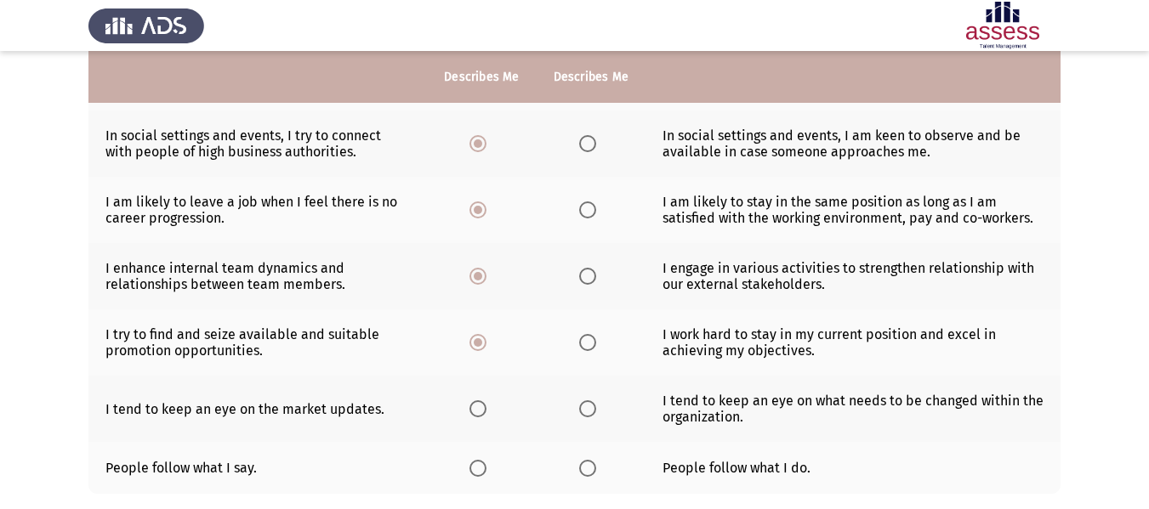
click at [479, 402] on span "Select an option" at bounding box center [477, 408] width 17 height 17
click at [479, 402] on input "Select an option" at bounding box center [477, 408] width 17 height 17
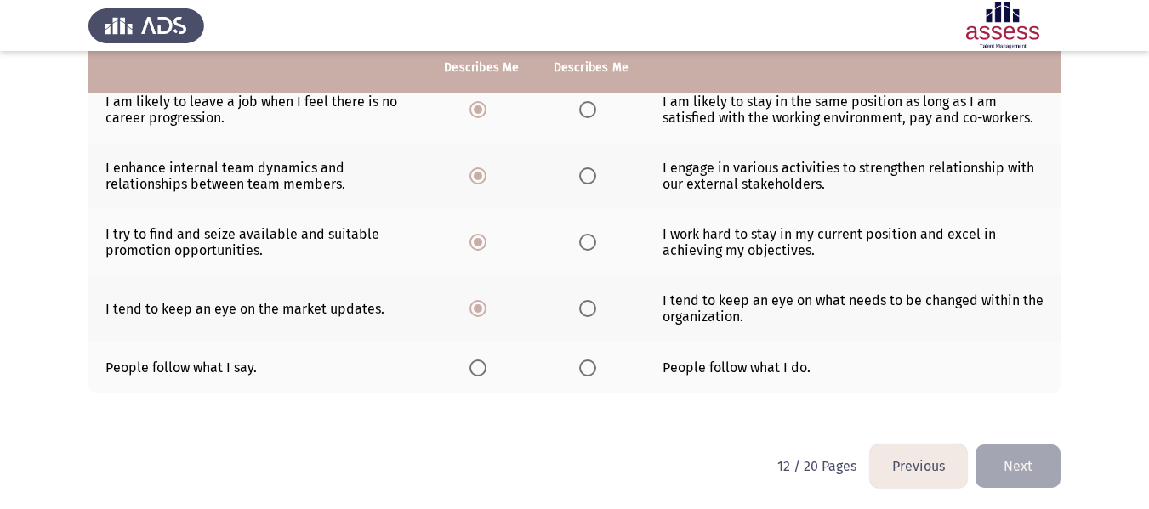
scroll to position [529, 0]
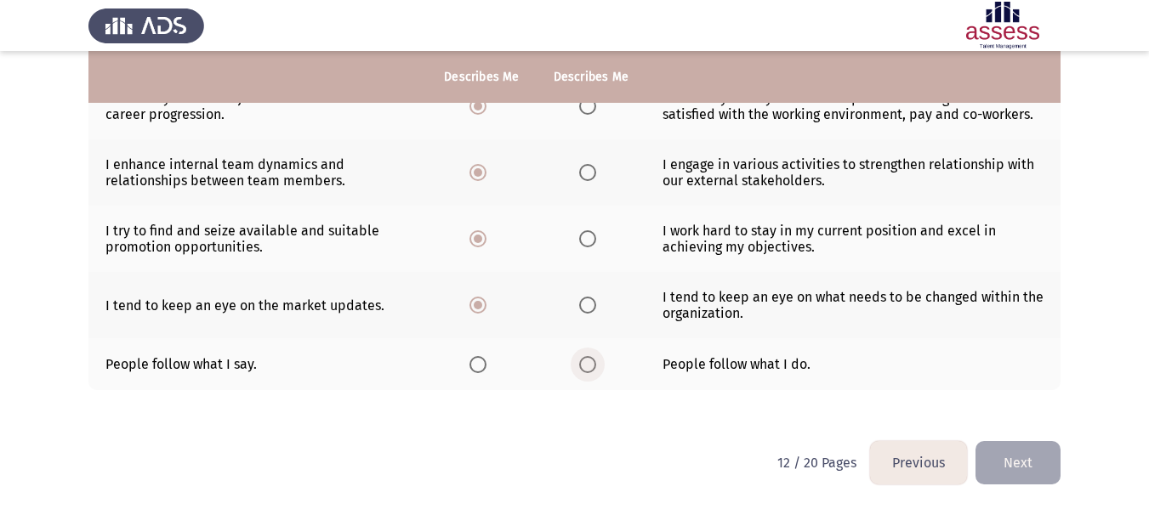
click at [592, 368] on span "Select an option" at bounding box center [587, 364] width 17 height 17
click at [592, 368] on input "Select an option" at bounding box center [587, 364] width 17 height 17
click at [1038, 463] on button "Next" at bounding box center [1017, 462] width 85 height 43
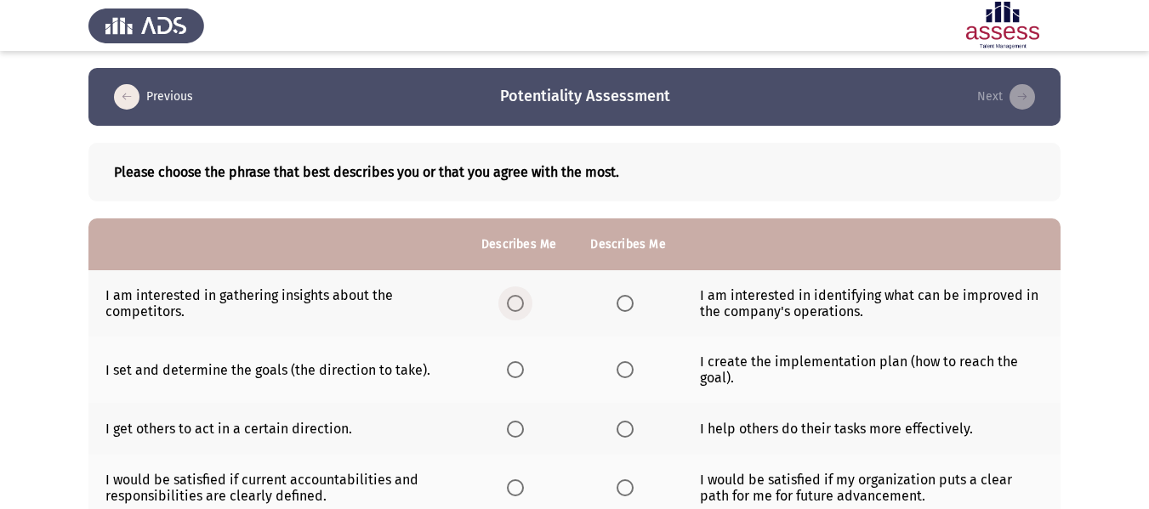
click at [512, 307] on span "Select an option" at bounding box center [515, 303] width 17 height 17
click at [512, 307] on input "Select an option" at bounding box center [515, 303] width 17 height 17
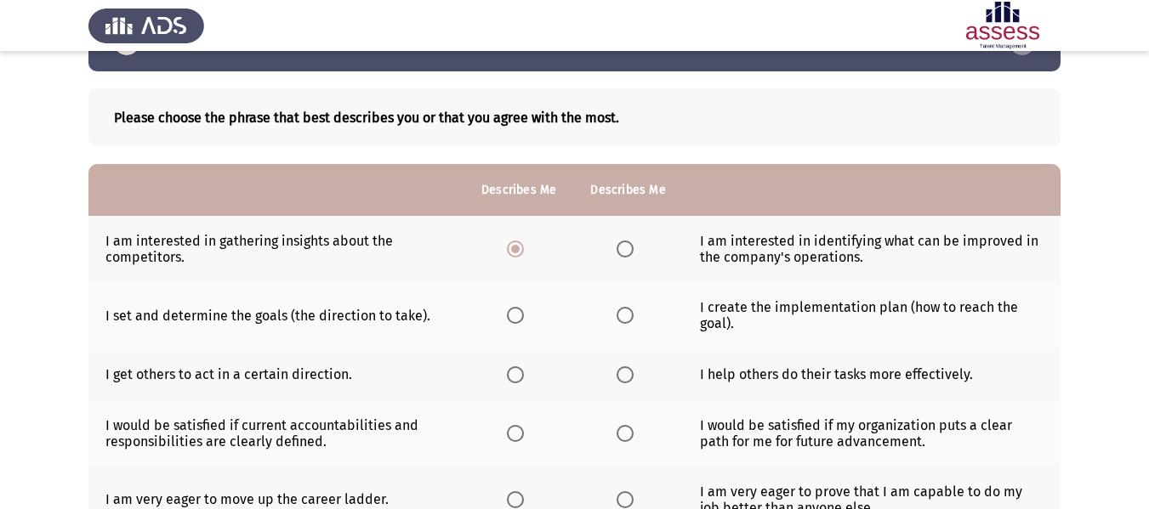
scroll to position [85, 0]
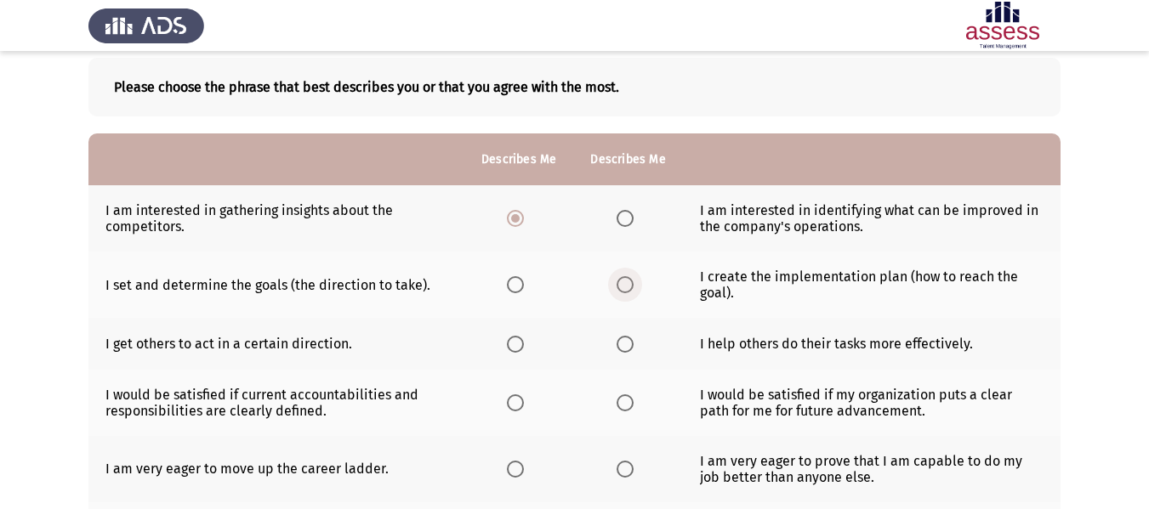
click at [636, 287] on label "Select an option" at bounding box center [628, 284] width 24 height 17
click at [633, 287] on input "Select an option" at bounding box center [624, 284] width 17 height 17
click at [620, 344] on span "Select an option" at bounding box center [624, 344] width 17 height 17
click at [620, 344] on input "Select an option" at bounding box center [624, 344] width 17 height 17
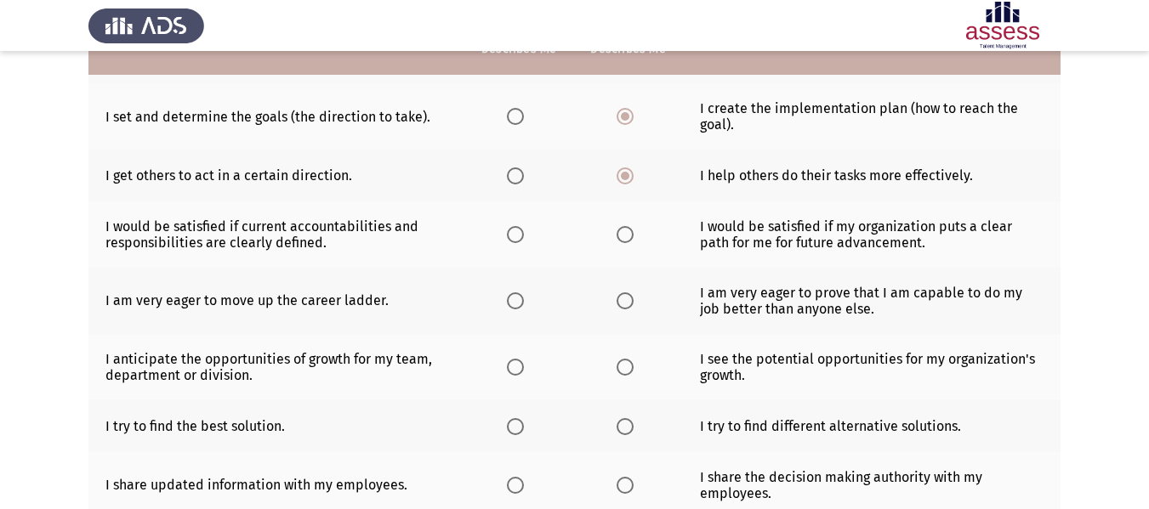
scroll to position [255, 0]
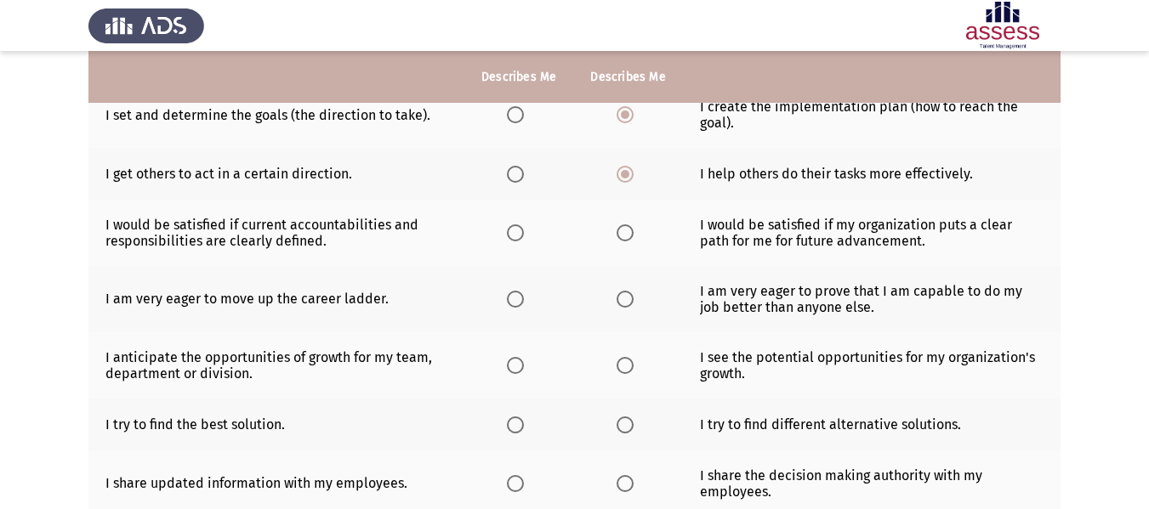
click at [620, 238] on span "Select an option" at bounding box center [624, 232] width 17 height 17
click at [620, 238] on input "Select an option" at bounding box center [624, 232] width 17 height 17
click at [519, 300] on span "Select an option" at bounding box center [515, 299] width 17 height 17
click at [519, 300] on input "Select an option" at bounding box center [515, 299] width 17 height 17
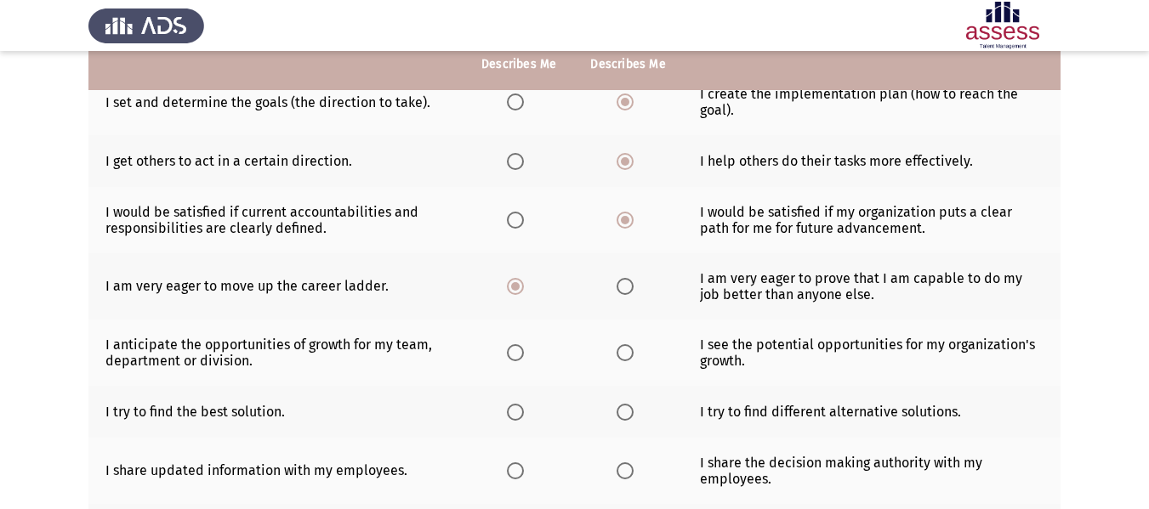
scroll to position [340, 0]
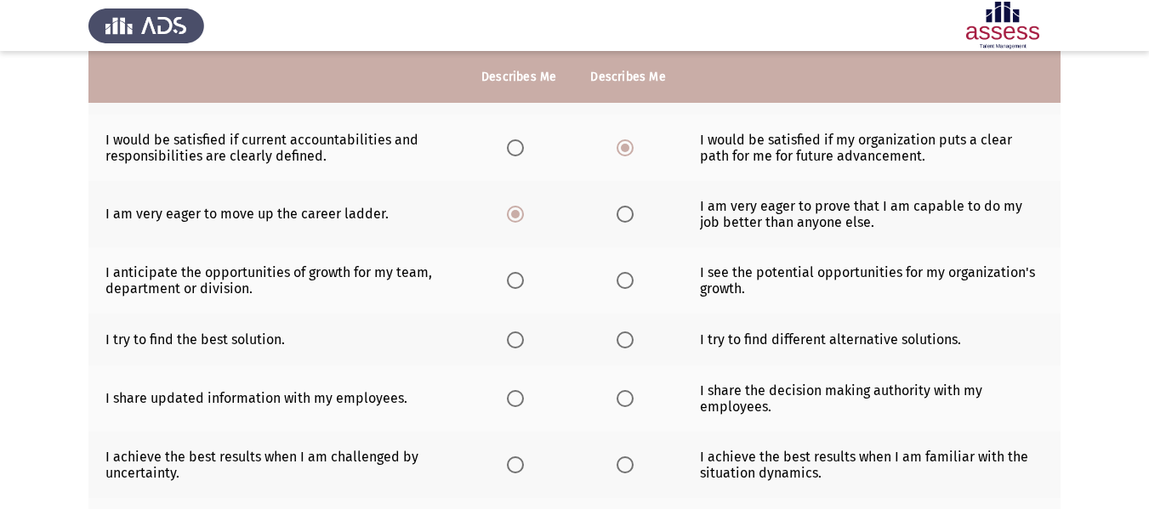
click at [616, 282] on span "Select an option" at bounding box center [624, 280] width 17 height 17
click at [616, 282] on input "Select an option" at bounding box center [624, 280] width 17 height 17
click at [616, 341] on span "Select an option" at bounding box center [624, 340] width 17 height 17
click at [616, 341] on input "Select an option" at bounding box center [624, 340] width 17 height 17
click at [503, 405] on th at bounding box center [518, 399] width 109 height 66
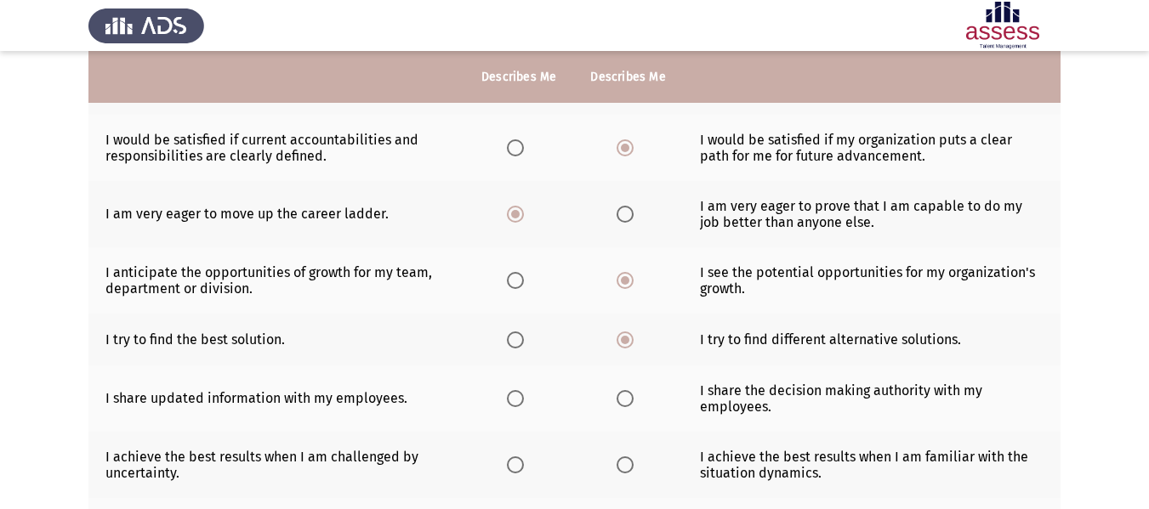
click at [515, 401] on span "Select an option" at bounding box center [515, 398] width 17 height 17
click at [515, 401] on input "Select an option" at bounding box center [515, 398] width 17 height 17
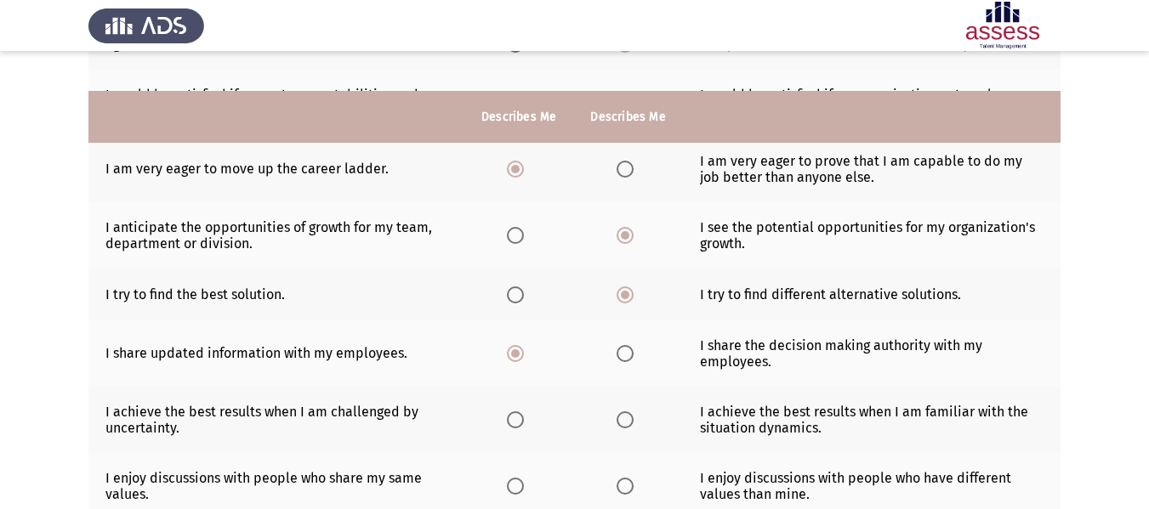
scroll to position [425, 0]
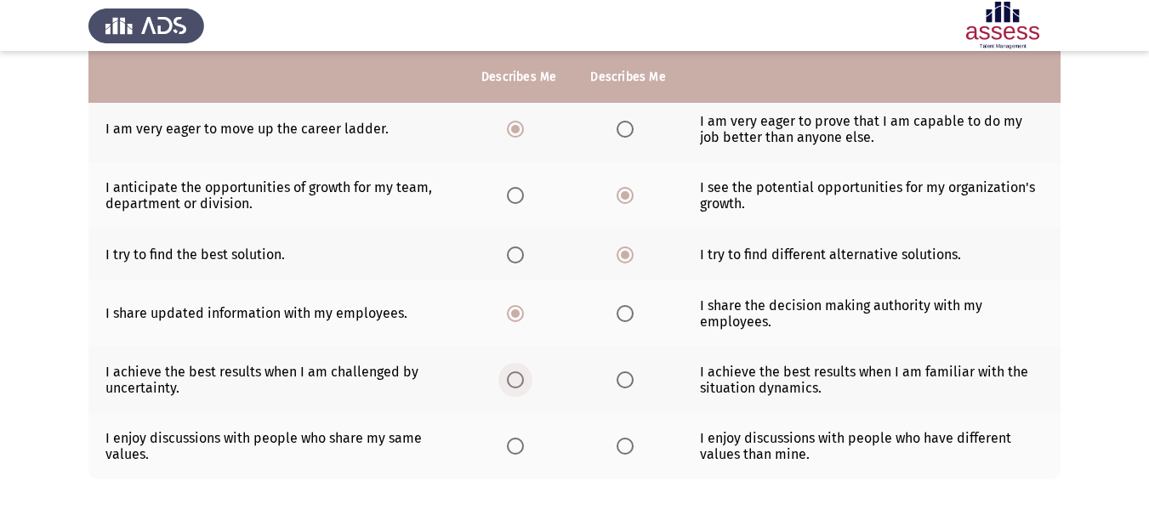
click at [507, 377] on span "Select an option" at bounding box center [515, 380] width 17 height 17
click at [507, 377] on input "Select an option" at bounding box center [515, 380] width 17 height 17
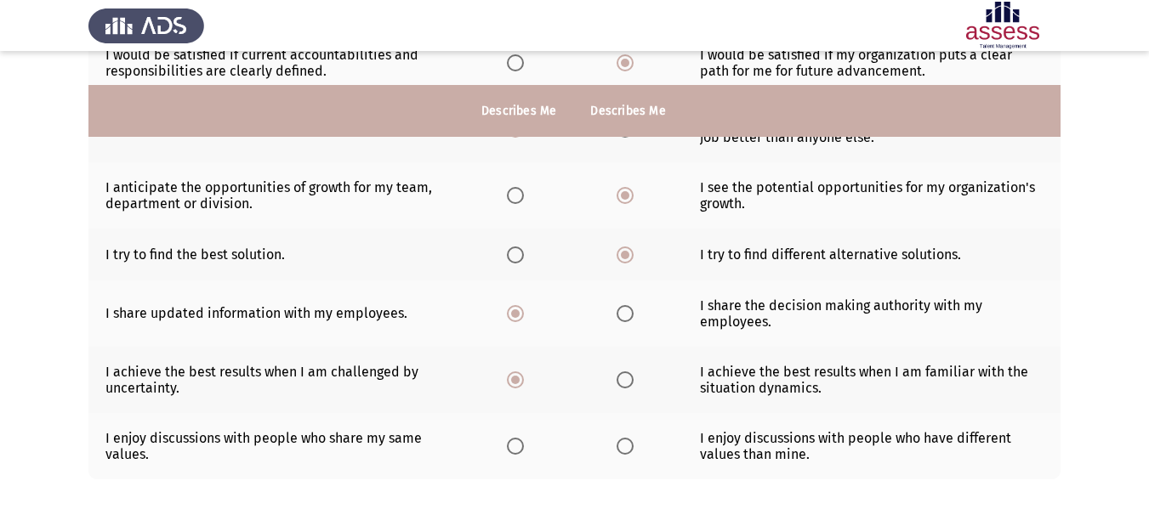
scroll to position [514, 0]
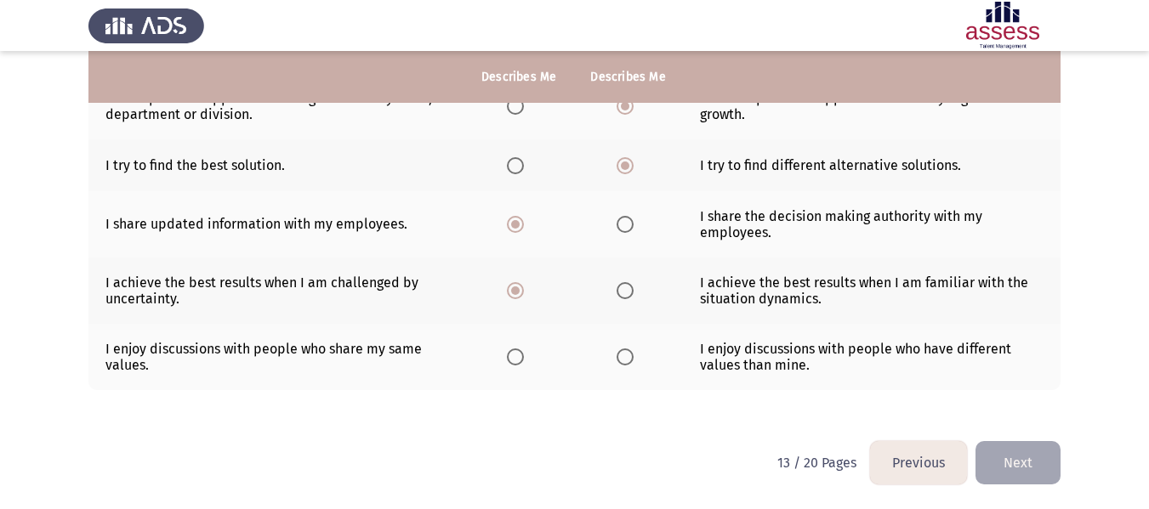
click at [613, 301] on th at bounding box center [627, 291] width 109 height 66
click at [622, 295] on span "Select an option" at bounding box center [624, 290] width 17 height 17
click at [622, 295] on input "Select an option" at bounding box center [624, 290] width 17 height 17
click at [627, 357] on span "Select an option" at bounding box center [624, 357] width 17 height 17
click at [627, 357] on input "Select an option" at bounding box center [624, 357] width 17 height 17
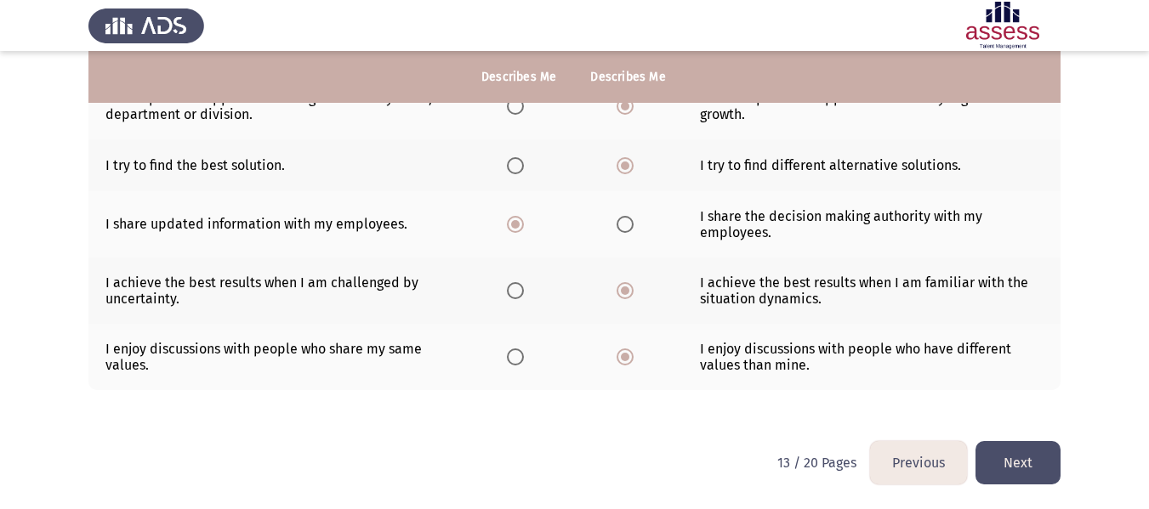
click at [1029, 461] on button "Next" at bounding box center [1017, 462] width 85 height 43
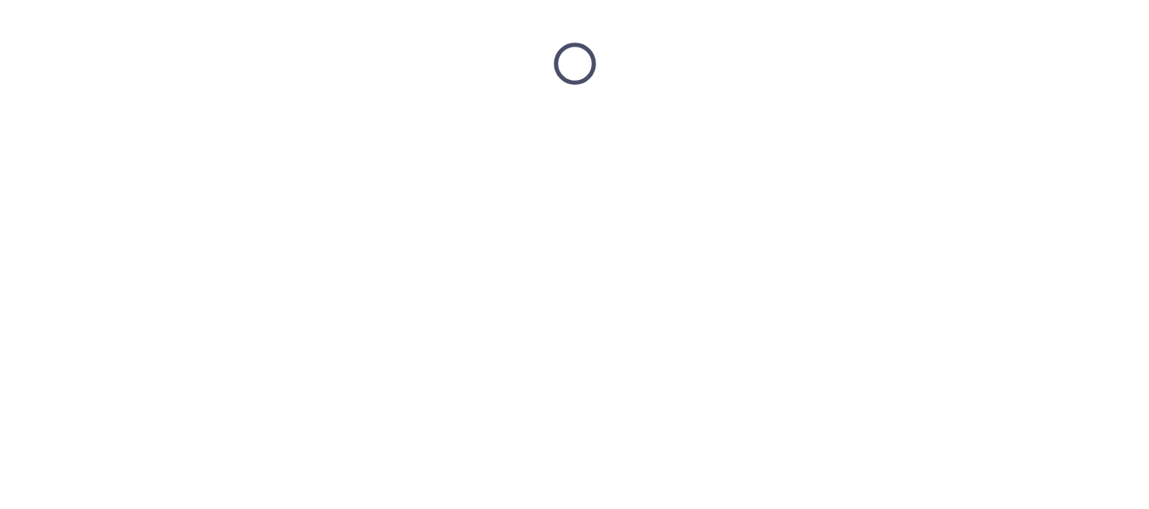
scroll to position [0, 0]
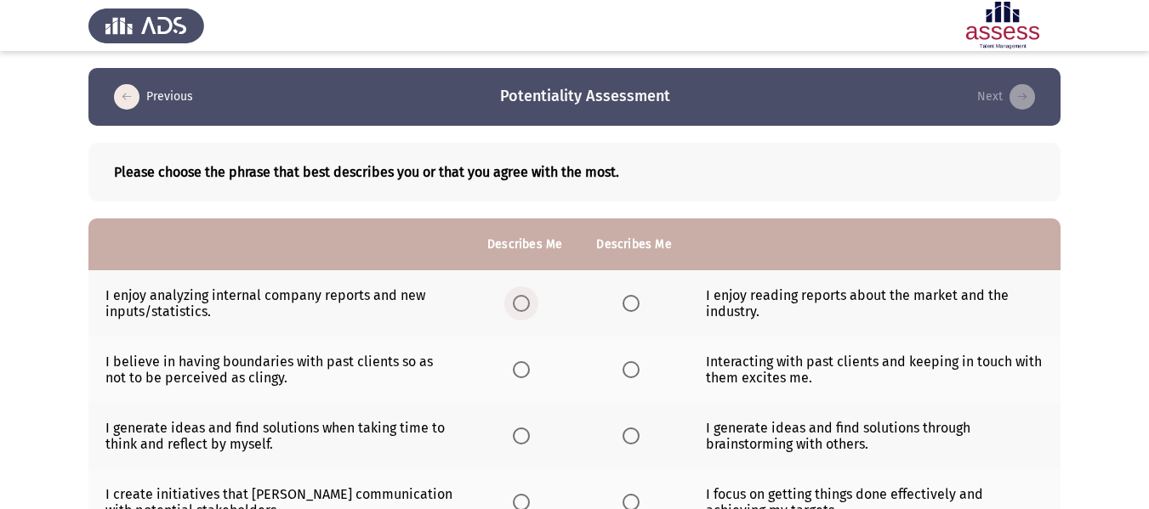
click at [526, 304] on span "Select an option" at bounding box center [521, 303] width 17 height 17
click at [526, 304] on input "Select an option" at bounding box center [521, 303] width 17 height 17
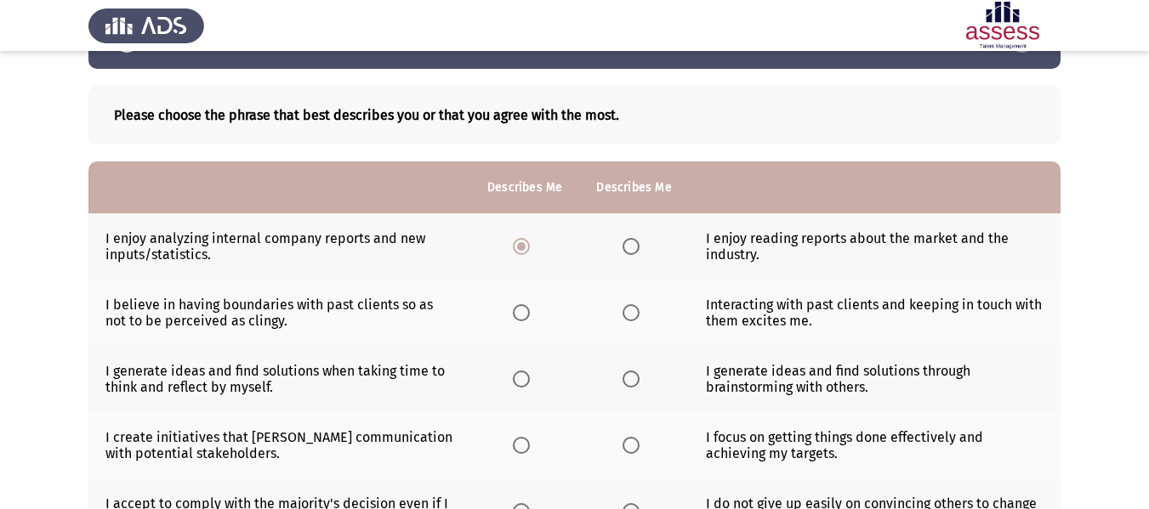
scroll to position [85, 0]
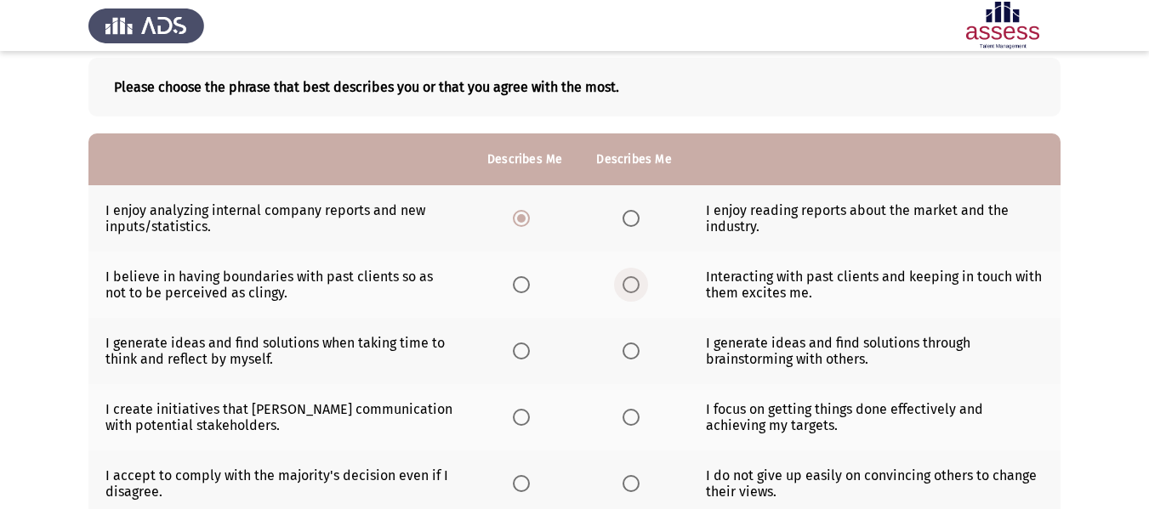
click at [631, 285] on span "Select an option" at bounding box center [630, 284] width 17 height 17
click at [631, 285] on input "Select an option" at bounding box center [630, 284] width 17 height 17
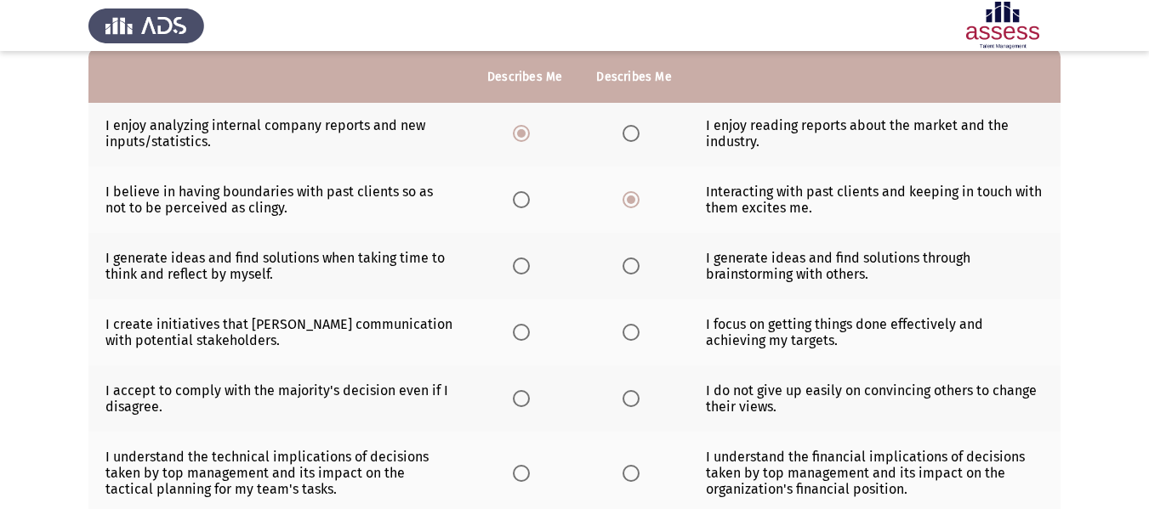
click at [626, 272] on span "Select an option" at bounding box center [630, 266] width 17 height 17
click at [626, 272] on input "Select an option" at bounding box center [630, 266] width 17 height 17
click at [639, 331] on label "Select an option" at bounding box center [634, 332] width 24 height 17
click at [639, 331] on input "Select an option" at bounding box center [630, 332] width 17 height 17
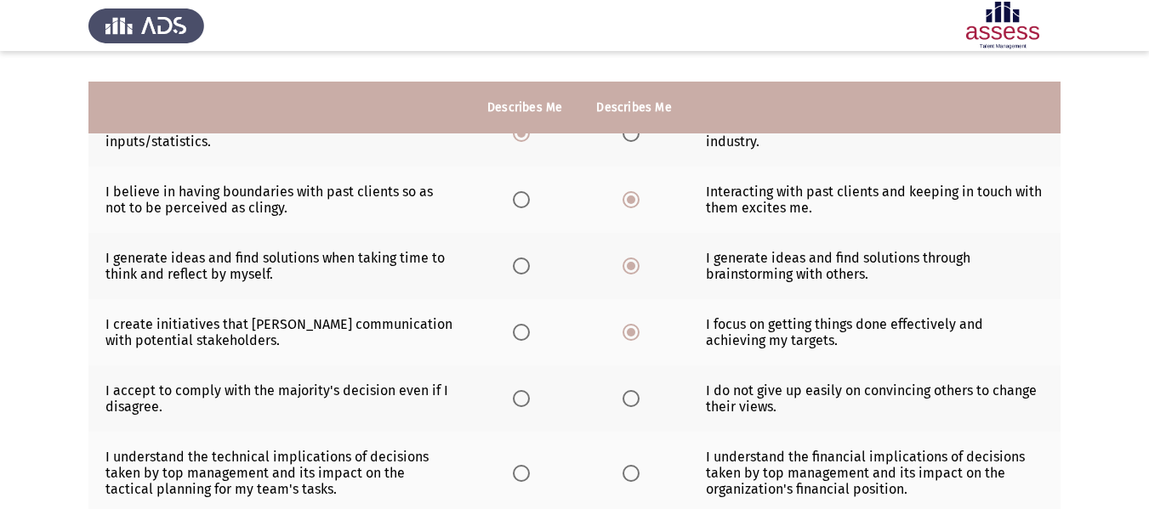
scroll to position [255, 0]
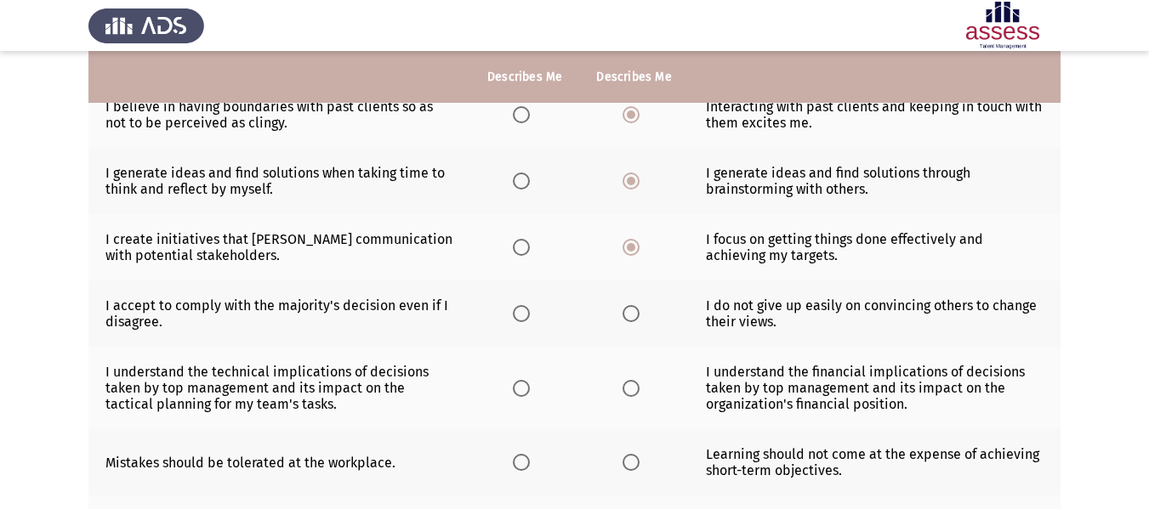
click at [519, 318] on span "Select an option" at bounding box center [521, 313] width 17 height 17
click at [519, 318] on input "Select an option" at bounding box center [521, 313] width 17 height 17
click at [632, 317] on span "Select an option" at bounding box center [630, 313] width 17 height 17
click at [632, 317] on input "Select an option" at bounding box center [630, 313] width 17 height 17
click at [525, 392] on span "Select an option" at bounding box center [521, 388] width 17 height 17
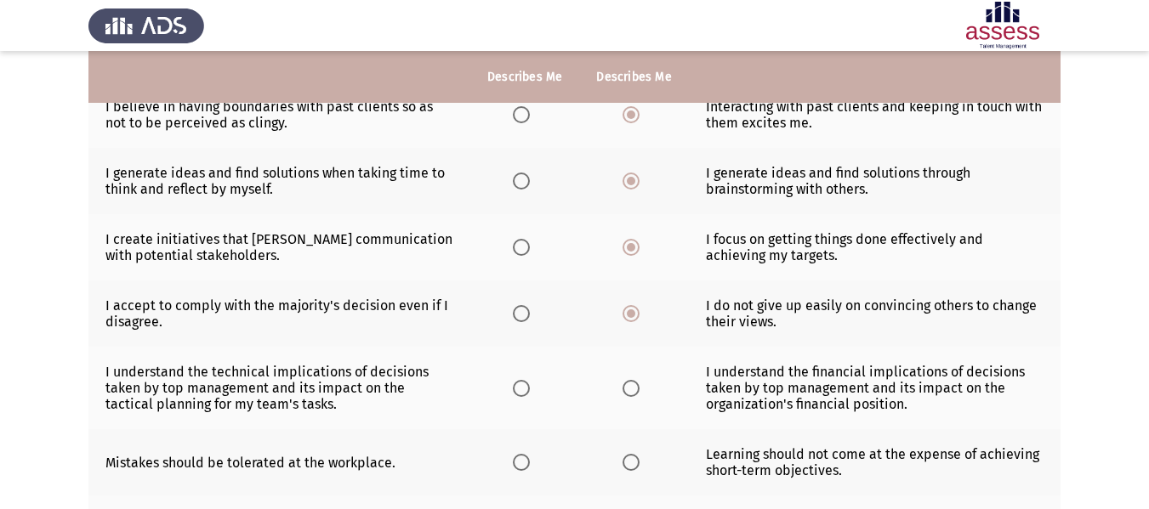
click at [525, 392] on input "Select an option" at bounding box center [521, 388] width 17 height 17
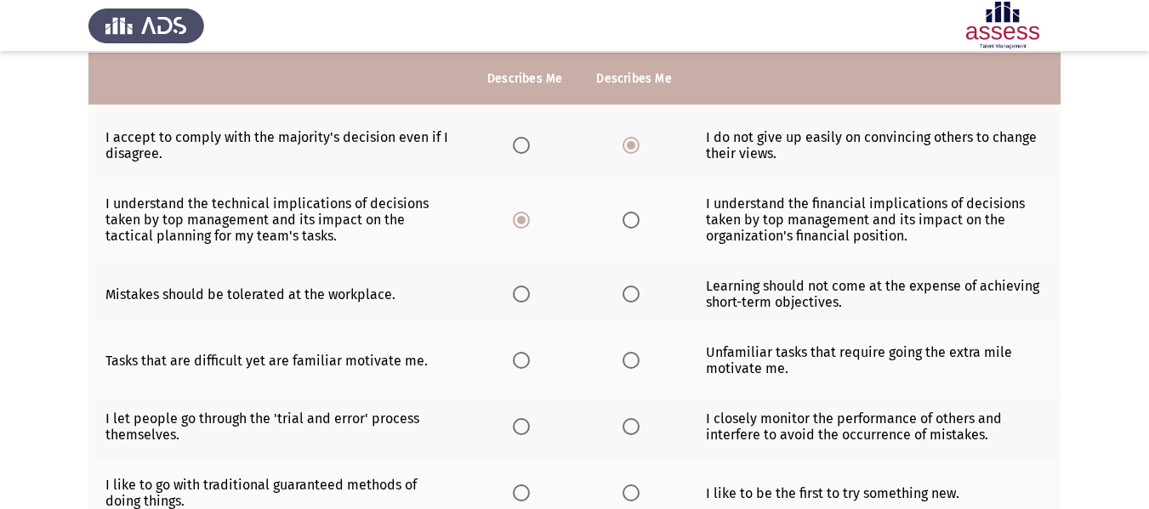
scroll to position [425, 0]
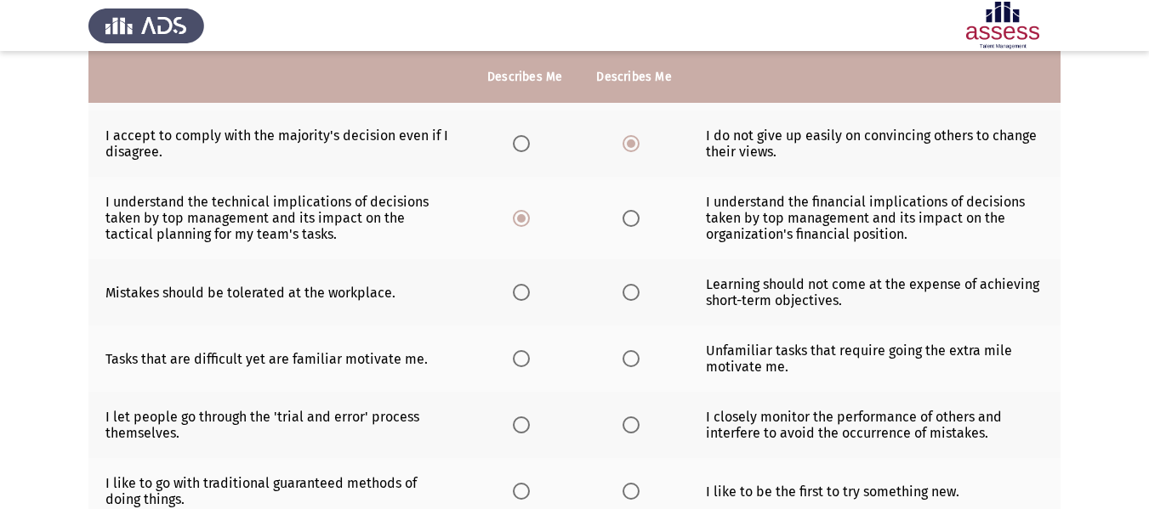
click at [627, 298] on span "Select an option" at bounding box center [630, 292] width 17 height 17
click at [627, 298] on input "Select an option" at bounding box center [630, 292] width 17 height 17
click at [514, 359] on span "Select an option" at bounding box center [521, 358] width 17 height 17
click at [514, 359] on input "Select an option" at bounding box center [521, 358] width 17 height 17
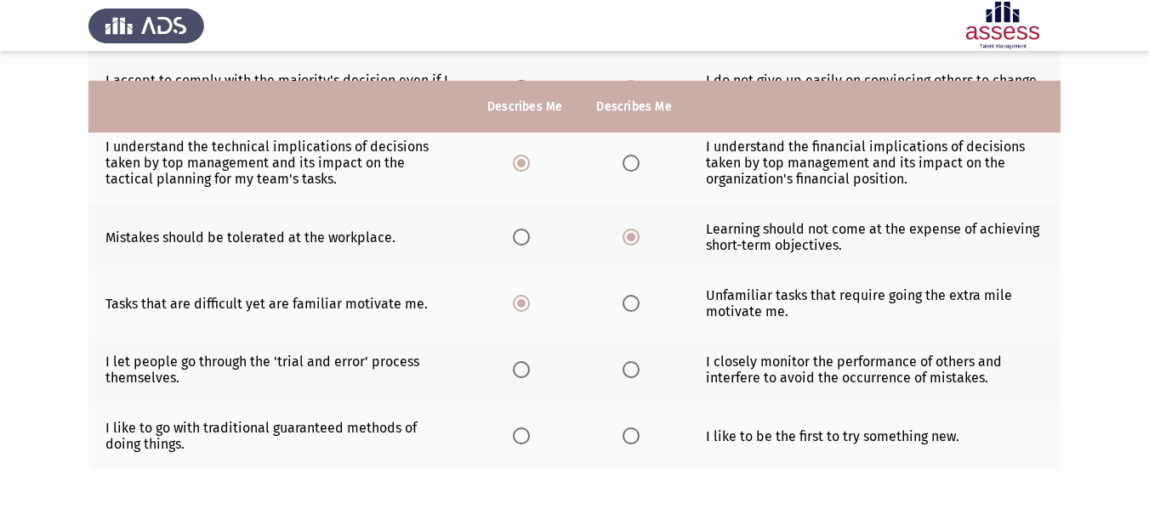
scroll to position [510, 0]
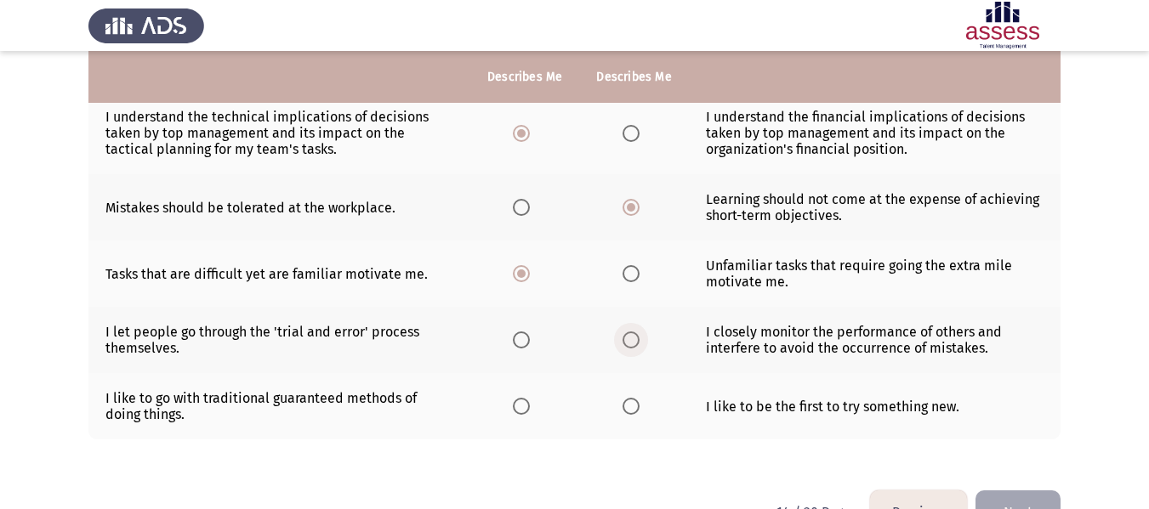
click at [623, 347] on span "Select an option" at bounding box center [630, 340] width 17 height 17
click at [623, 347] on input "Select an option" at bounding box center [630, 340] width 17 height 17
click at [642, 417] on th at bounding box center [633, 406] width 109 height 66
click at [634, 411] on span "Select an option" at bounding box center [630, 406] width 17 height 17
click at [634, 411] on input "Select an option" at bounding box center [630, 406] width 17 height 17
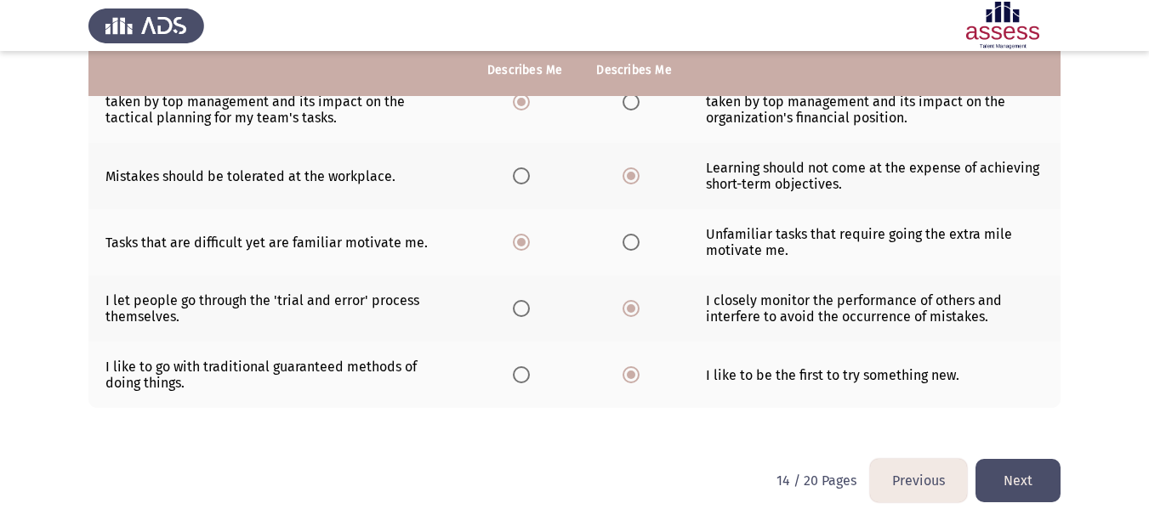
scroll to position [559, 0]
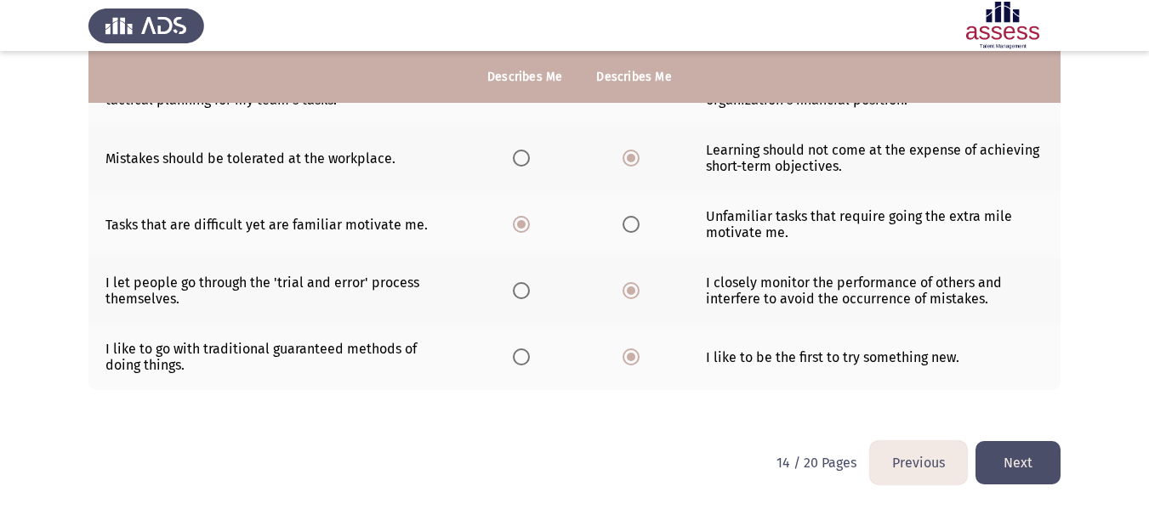
click at [1026, 462] on button "Next" at bounding box center [1017, 462] width 85 height 43
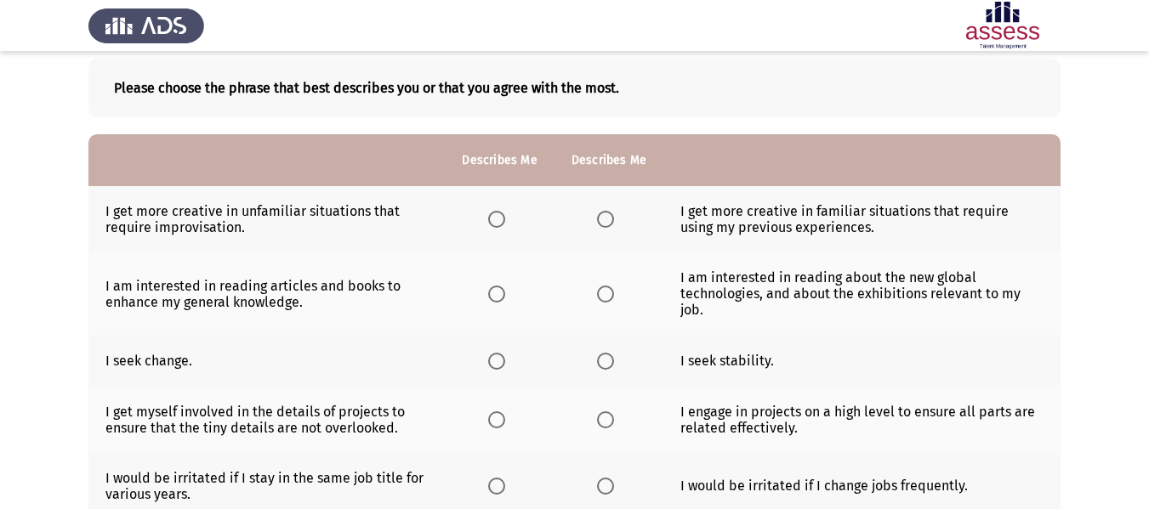
scroll to position [85, 0]
click at [495, 219] on span "Select an option" at bounding box center [496, 218] width 17 height 17
click at [495, 219] on input "Select an option" at bounding box center [496, 218] width 17 height 17
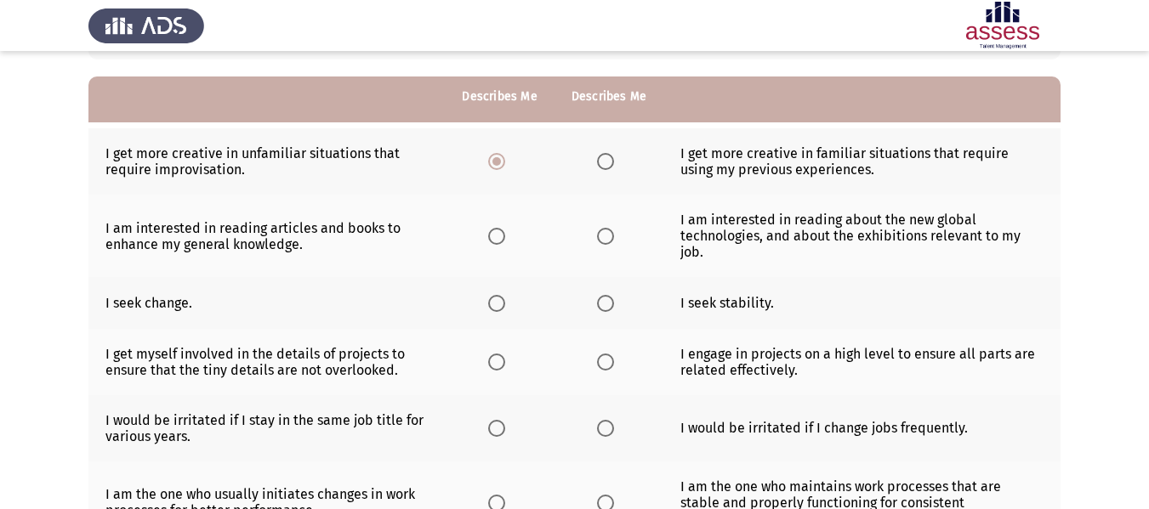
scroll to position [170, 0]
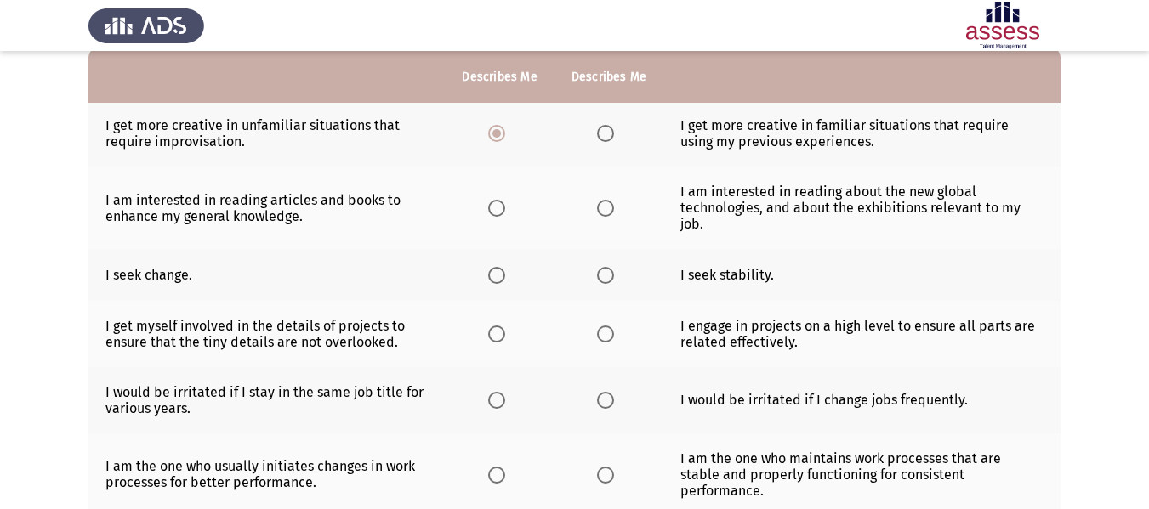
click at [497, 200] on span "Select an option" at bounding box center [496, 208] width 17 height 17
click at [497, 200] on input "Select an option" at bounding box center [496, 208] width 17 height 17
click at [598, 267] on span "Select an option" at bounding box center [605, 275] width 17 height 17
click at [598, 267] on input "Select an option" at bounding box center [605, 275] width 17 height 17
click at [491, 267] on span "Select an option" at bounding box center [496, 275] width 17 height 17
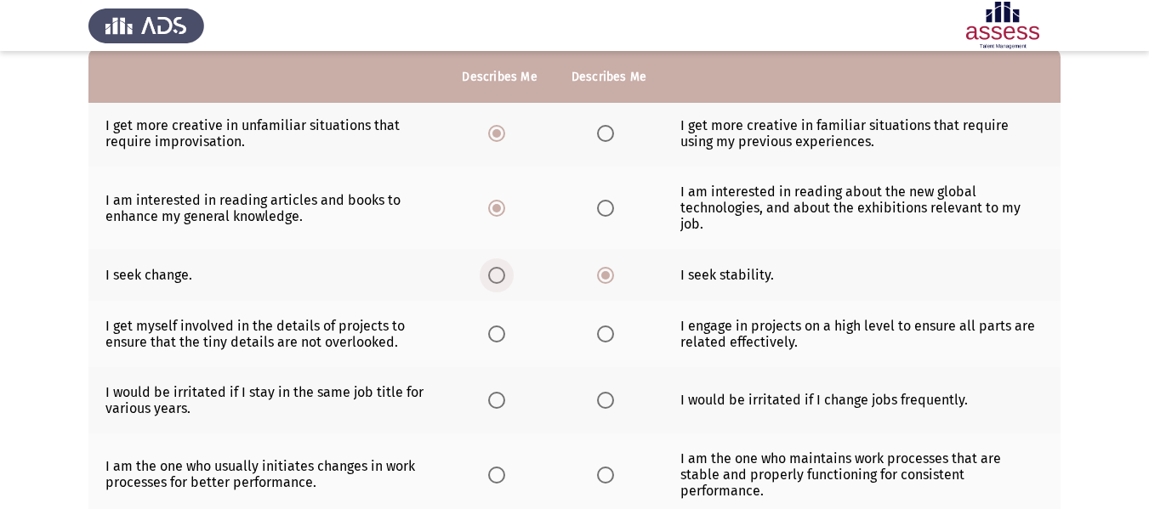
click at [491, 267] on input "Select an option" at bounding box center [496, 275] width 17 height 17
click at [603, 267] on span "Select an option" at bounding box center [605, 275] width 17 height 17
click at [603, 267] on input "Select an option" at bounding box center [605, 275] width 17 height 17
click at [601, 326] on span "Select an option" at bounding box center [605, 334] width 17 height 17
click at [601, 326] on input "Select an option" at bounding box center [605, 334] width 17 height 17
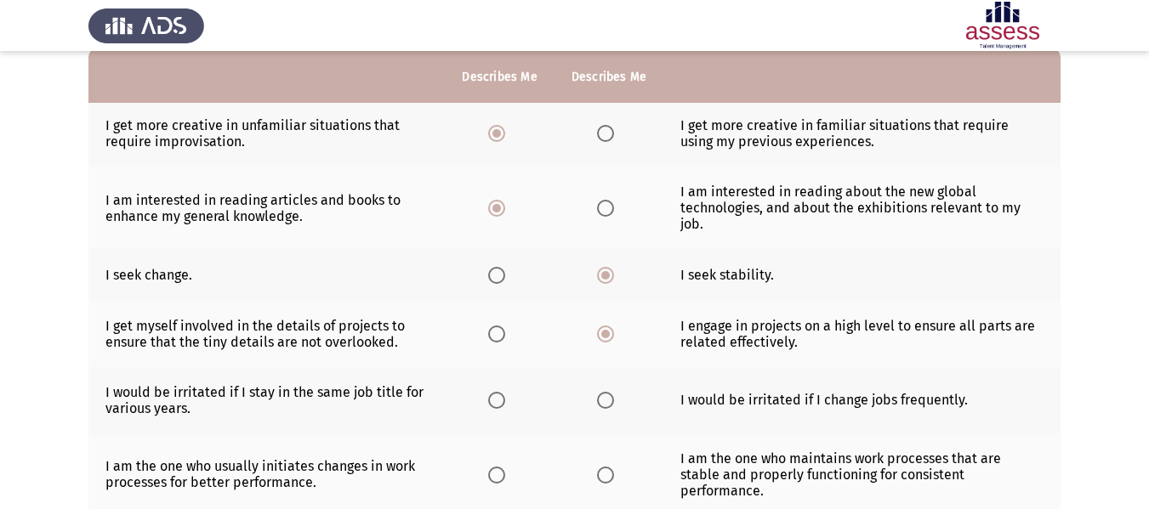
click at [493, 392] on span "Select an option" at bounding box center [496, 400] width 17 height 17
click at [493, 392] on input "Select an option" at bounding box center [496, 400] width 17 height 17
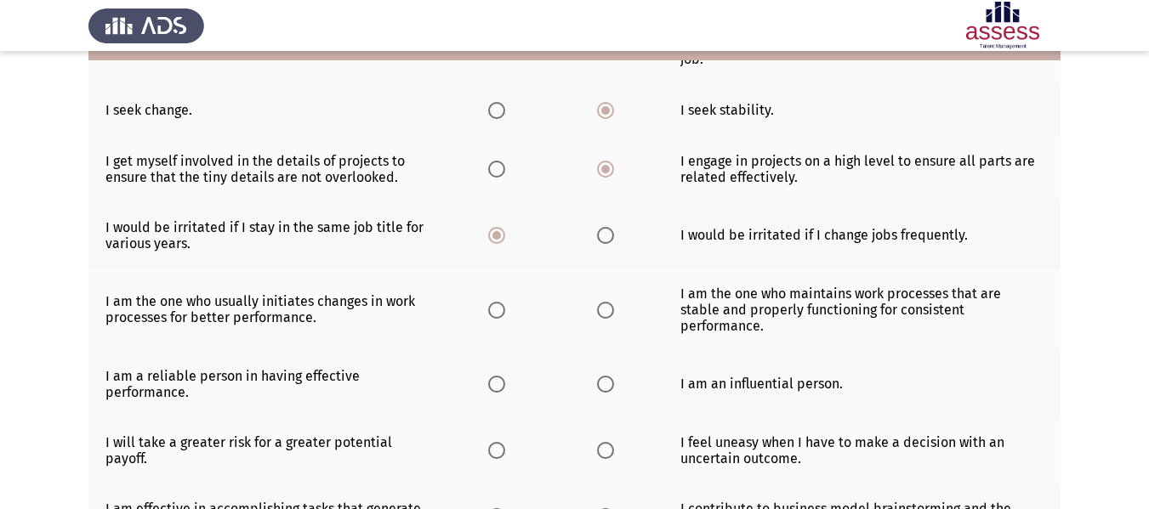
scroll to position [340, 0]
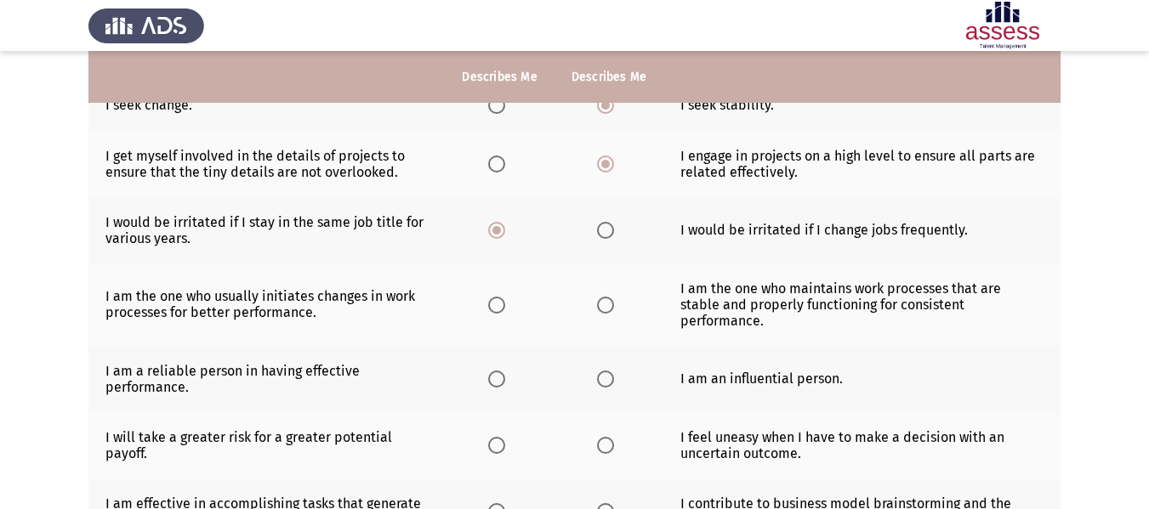
click at [497, 297] on span "Select an option" at bounding box center [496, 305] width 17 height 17
click at [497, 297] on input "Select an option" at bounding box center [496, 305] width 17 height 17
click at [490, 371] on span "Select an option" at bounding box center [496, 379] width 17 height 17
click at [490, 371] on input "Select an option" at bounding box center [496, 379] width 17 height 17
click at [497, 437] on span "Select an option" at bounding box center [496, 445] width 17 height 17
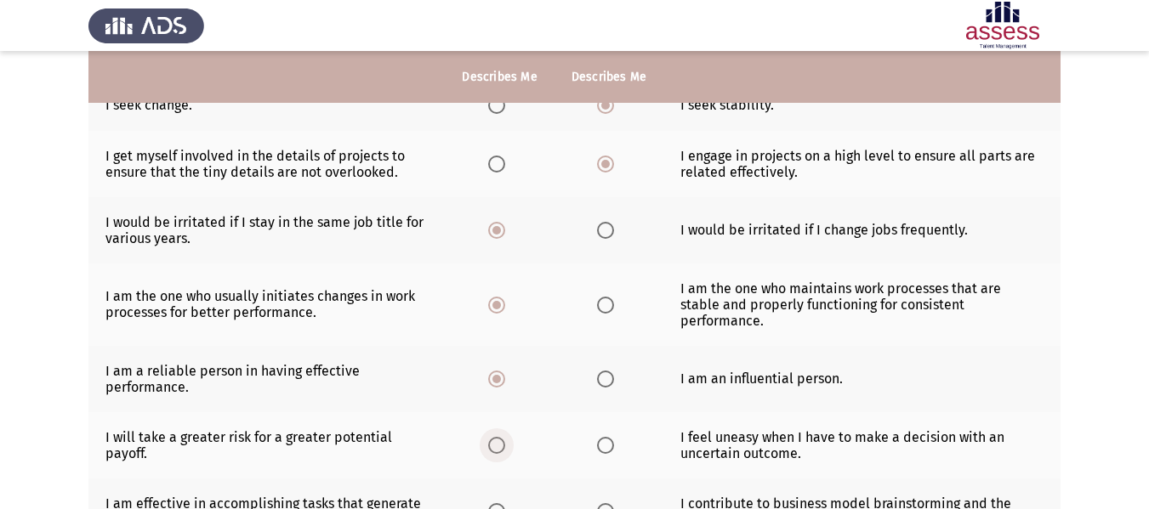
click at [497, 437] on input "Select an option" at bounding box center [496, 445] width 17 height 17
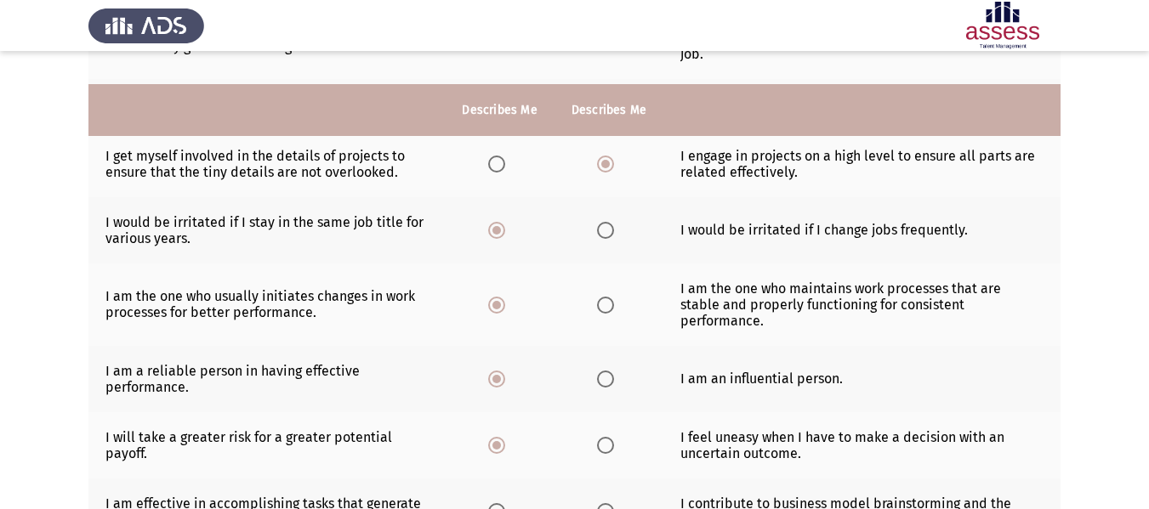
scroll to position [425, 0]
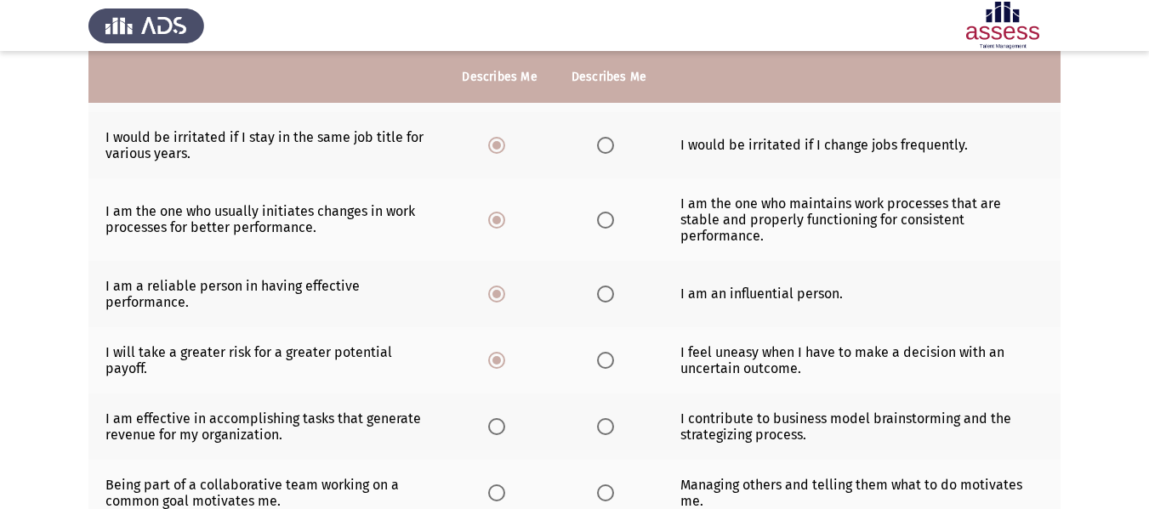
click at [492, 418] on span "Select an option" at bounding box center [496, 426] width 17 height 17
click at [492, 418] on input "Select an option" at bounding box center [496, 426] width 17 height 17
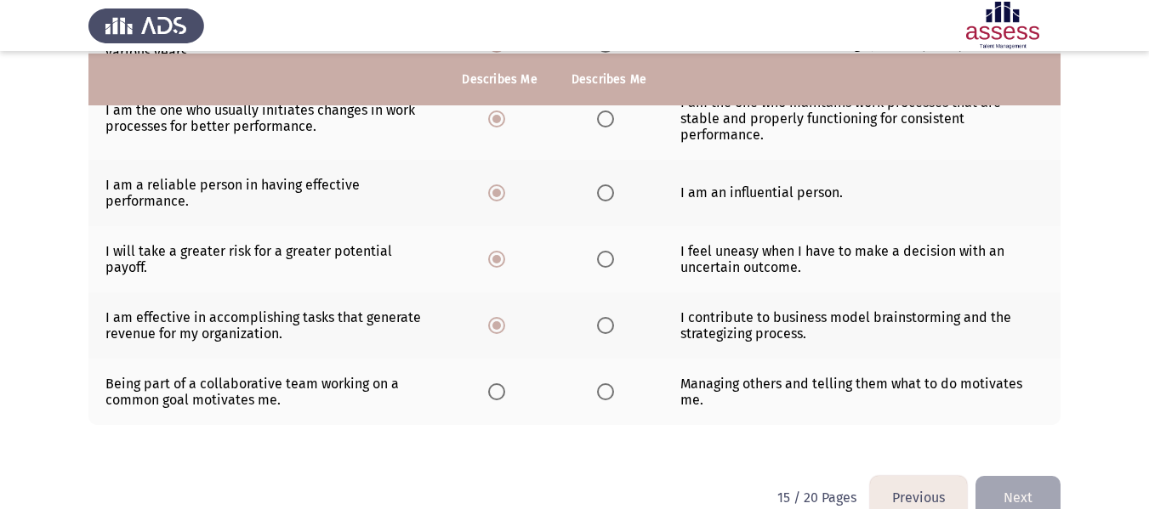
scroll to position [529, 0]
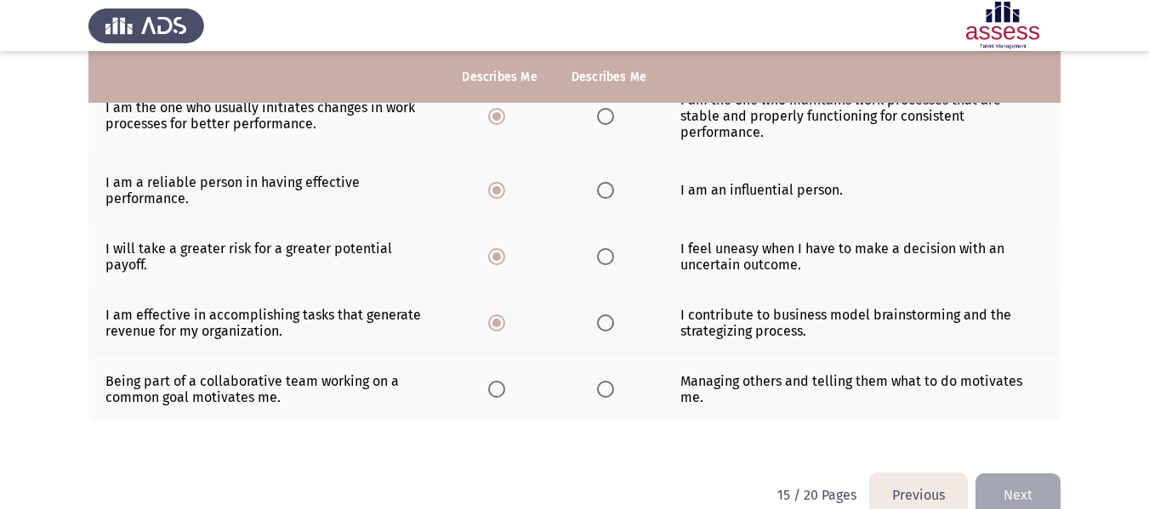
click at [606, 381] on span "Select an option" at bounding box center [605, 389] width 17 height 17
click at [606, 381] on input "Select an option" at bounding box center [605, 389] width 17 height 17
click at [1019, 474] on button "Next" at bounding box center [1017, 495] width 85 height 43
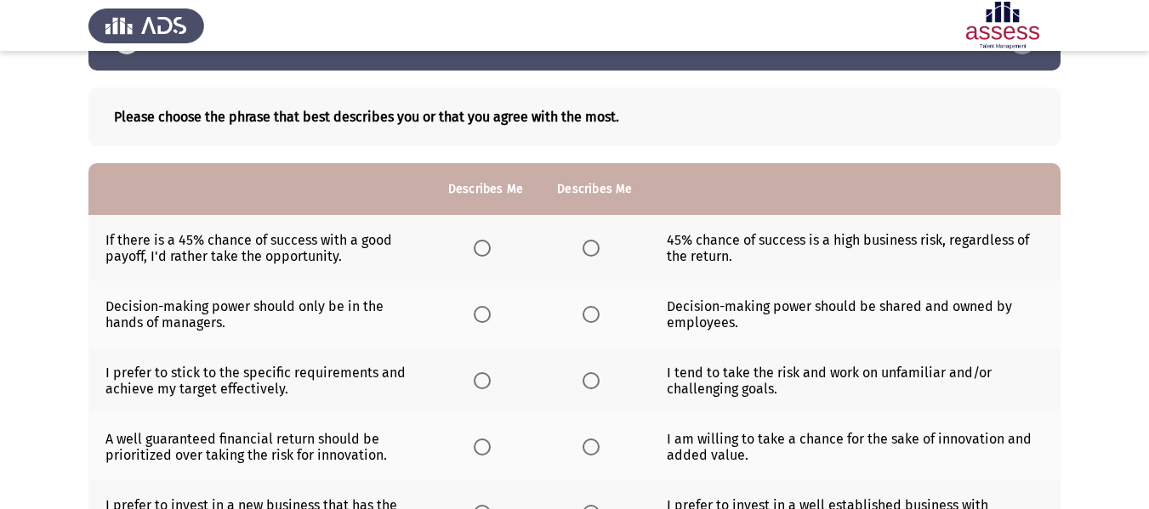
scroll to position [85, 0]
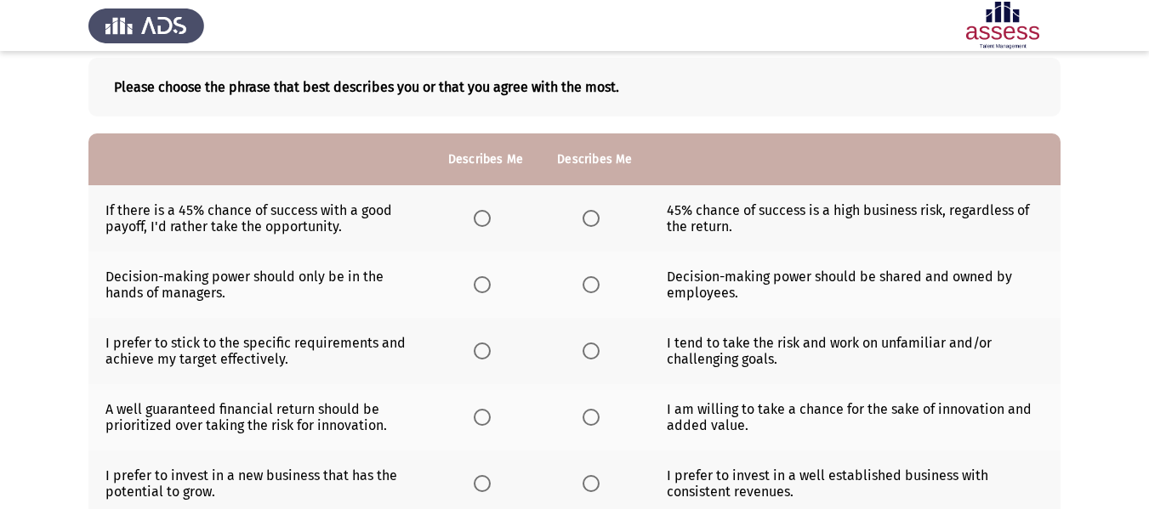
click at [483, 224] on span "Select an option" at bounding box center [482, 218] width 17 height 17
click at [483, 224] on input "Select an option" at bounding box center [482, 218] width 17 height 17
click at [482, 287] on span "Select an option" at bounding box center [482, 284] width 17 height 17
click at [482, 287] on input "Select an option" at bounding box center [482, 284] width 17 height 17
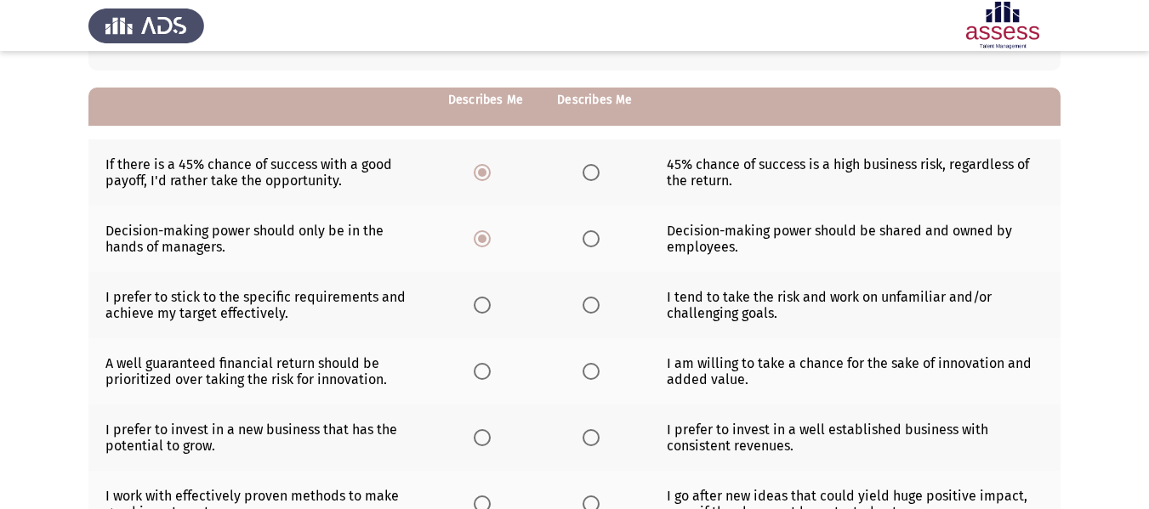
scroll to position [170, 0]
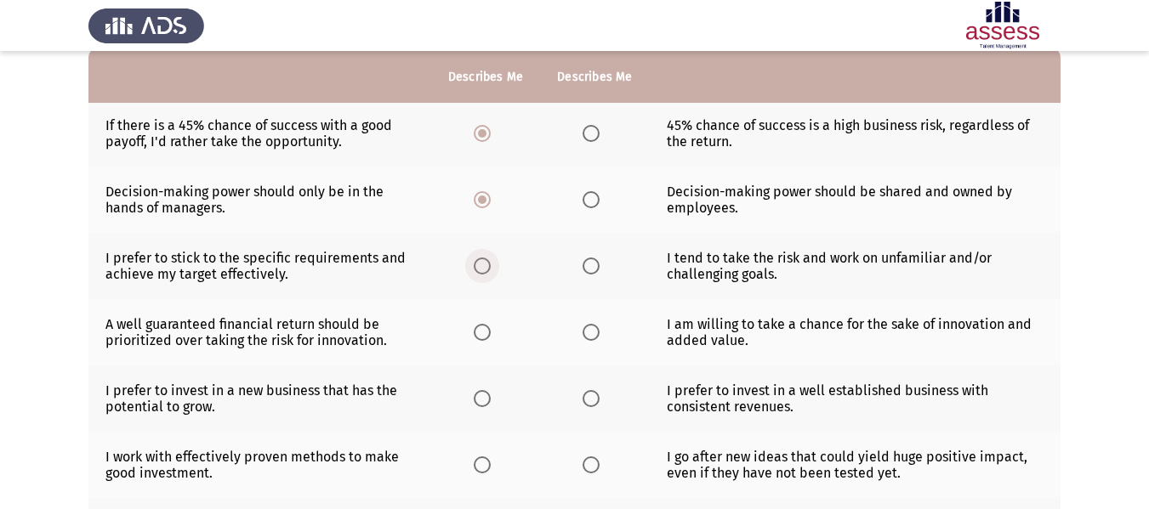
click at [480, 267] on span "Select an option" at bounding box center [482, 266] width 17 height 17
click at [480, 267] on input "Select an option" at bounding box center [482, 266] width 17 height 17
click at [589, 339] on span "Select an option" at bounding box center [590, 332] width 17 height 17
click at [589, 339] on input "Select an option" at bounding box center [590, 332] width 17 height 17
click at [491, 400] on span "Select an option" at bounding box center [482, 398] width 17 height 17
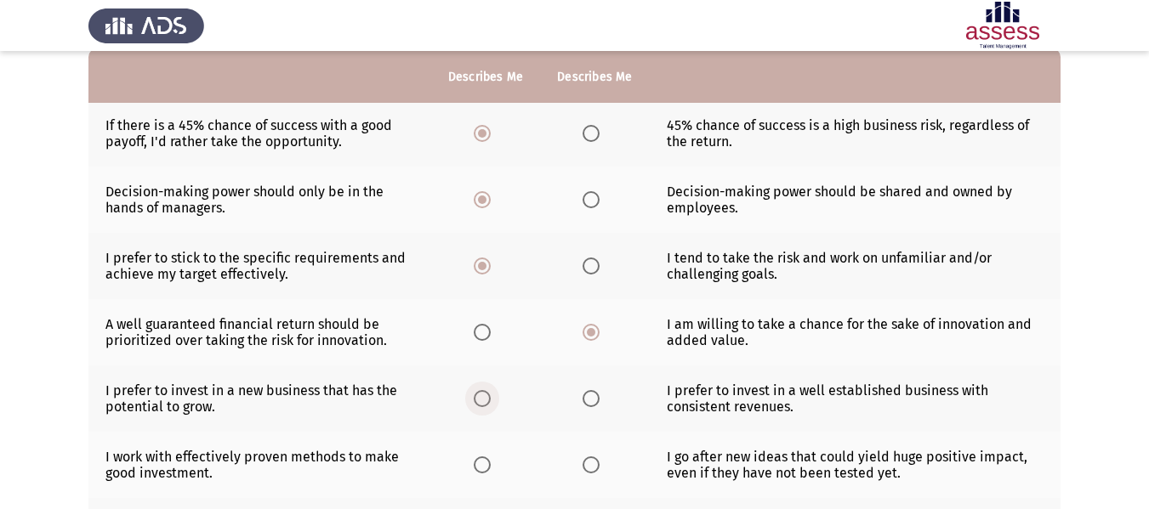
click at [491, 400] on input "Select an option" at bounding box center [482, 398] width 17 height 17
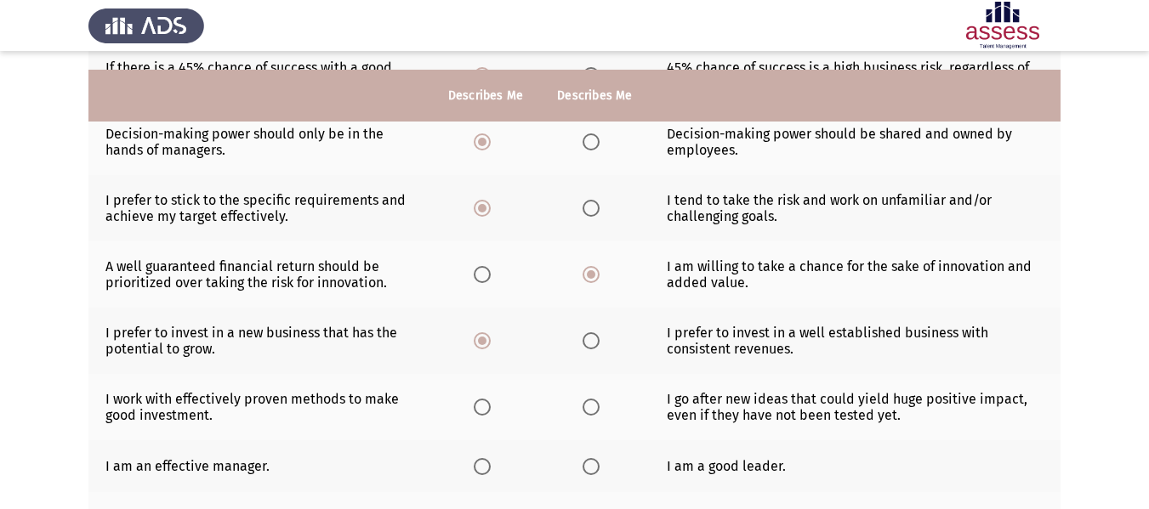
scroll to position [255, 0]
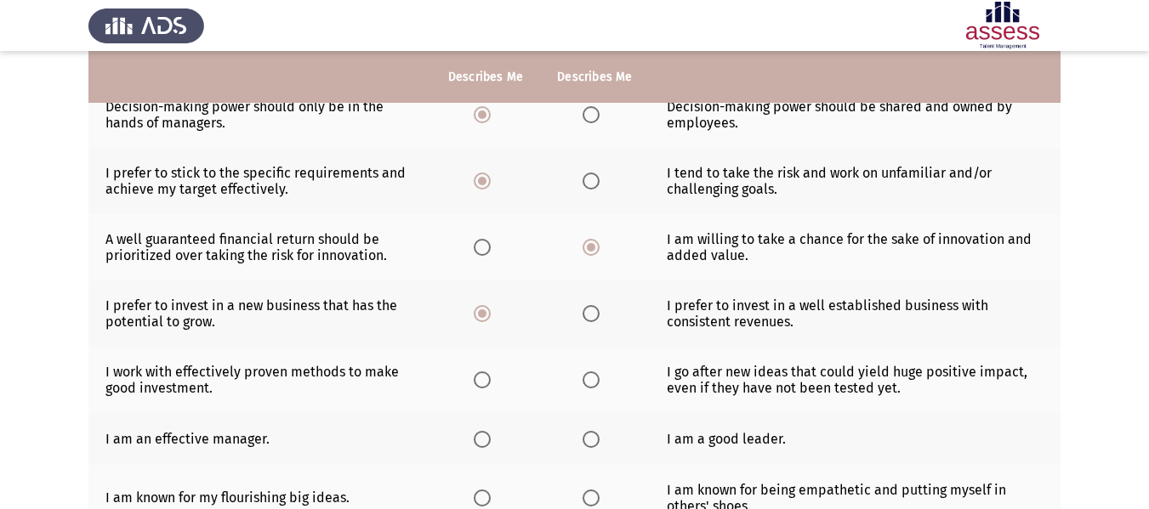
click at [592, 378] on span "Select an option" at bounding box center [590, 380] width 17 height 17
click at [592, 378] on input "Select an option" at bounding box center [590, 380] width 17 height 17
click at [587, 437] on span "Select an option" at bounding box center [590, 439] width 17 height 17
click at [587, 437] on input "Select an option" at bounding box center [590, 439] width 17 height 17
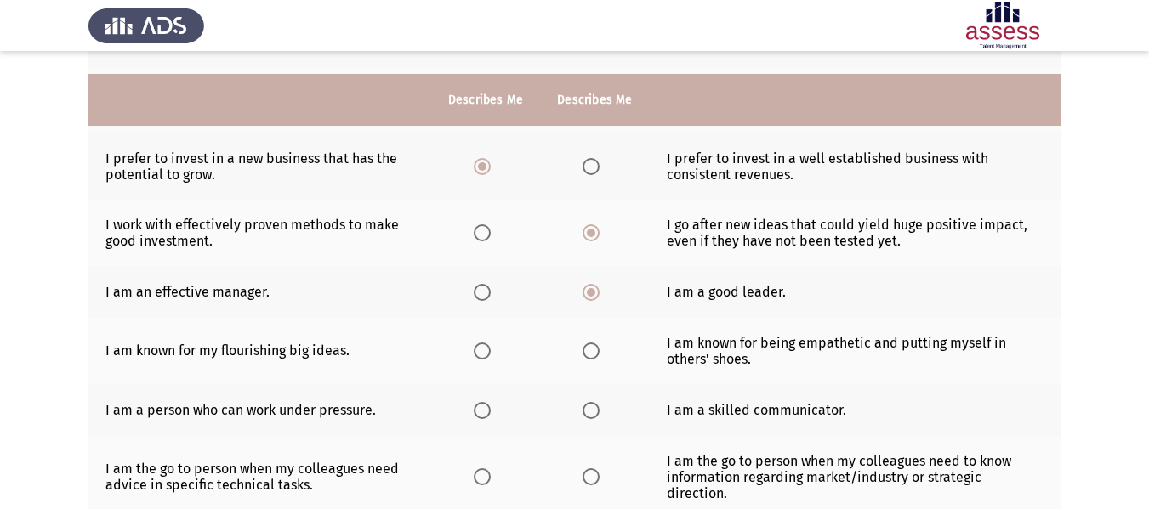
scroll to position [425, 0]
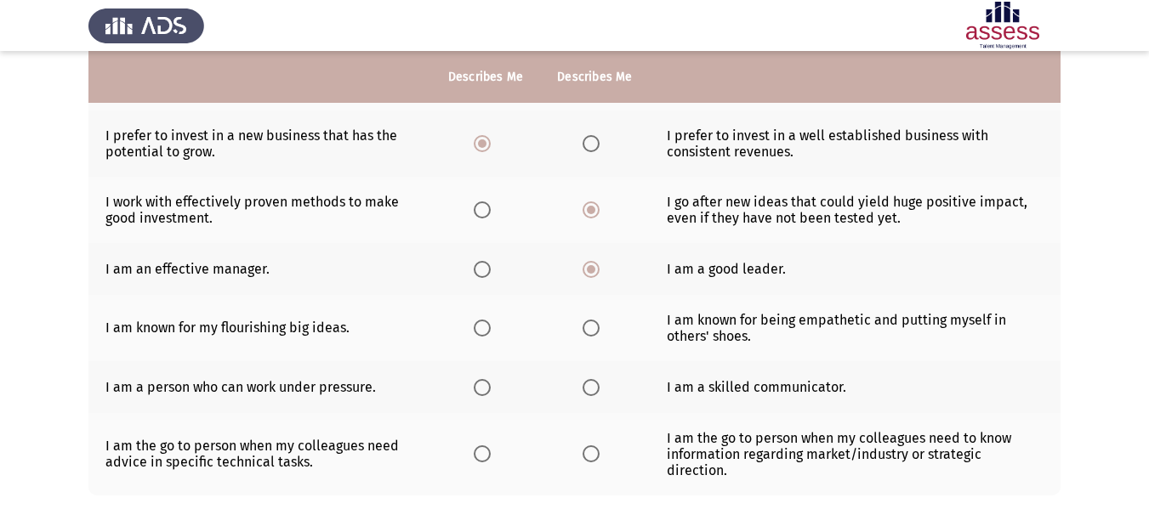
click at [471, 329] on th at bounding box center [485, 328] width 109 height 66
click at [479, 330] on span "Select an option" at bounding box center [482, 328] width 17 height 17
click at [479, 330] on input "Select an option" at bounding box center [482, 328] width 17 height 17
click at [582, 391] on span "Select an option" at bounding box center [590, 387] width 17 height 17
click at [582, 391] on input "Select an option" at bounding box center [590, 387] width 17 height 17
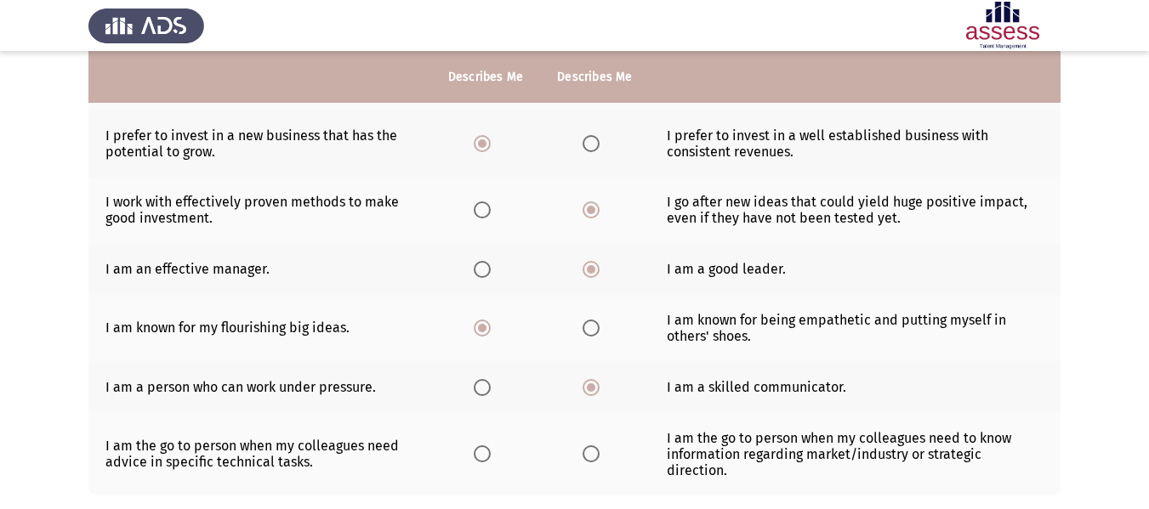
click at [466, 437] on th at bounding box center [485, 454] width 109 height 82
click at [482, 446] on span "Select an option" at bounding box center [482, 454] width 17 height 17
click at [482, 446] on input "Select an option" at bounding box center [482, 454] width 17 height 17
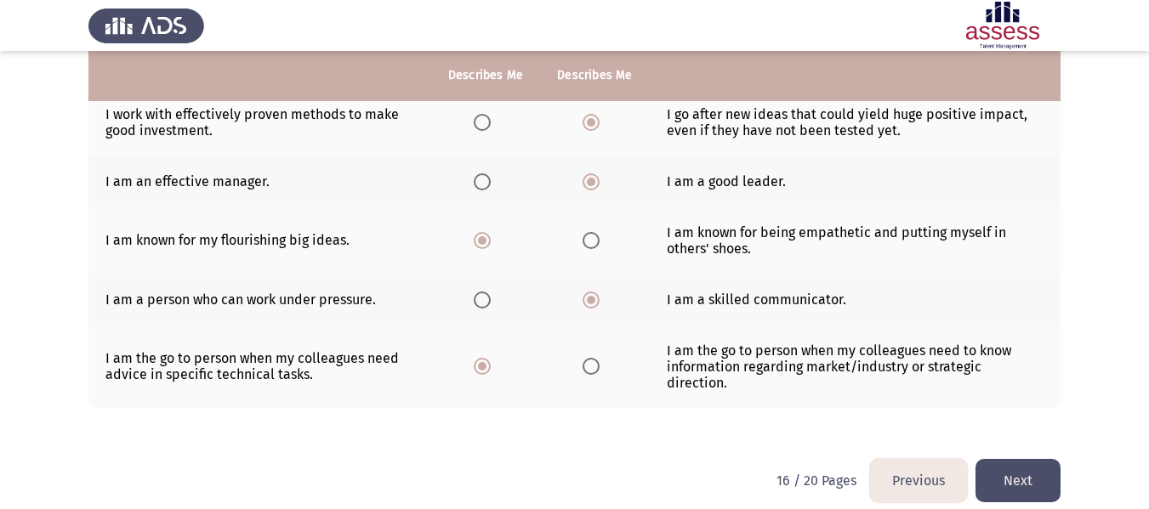
scroll to position [514, 0]
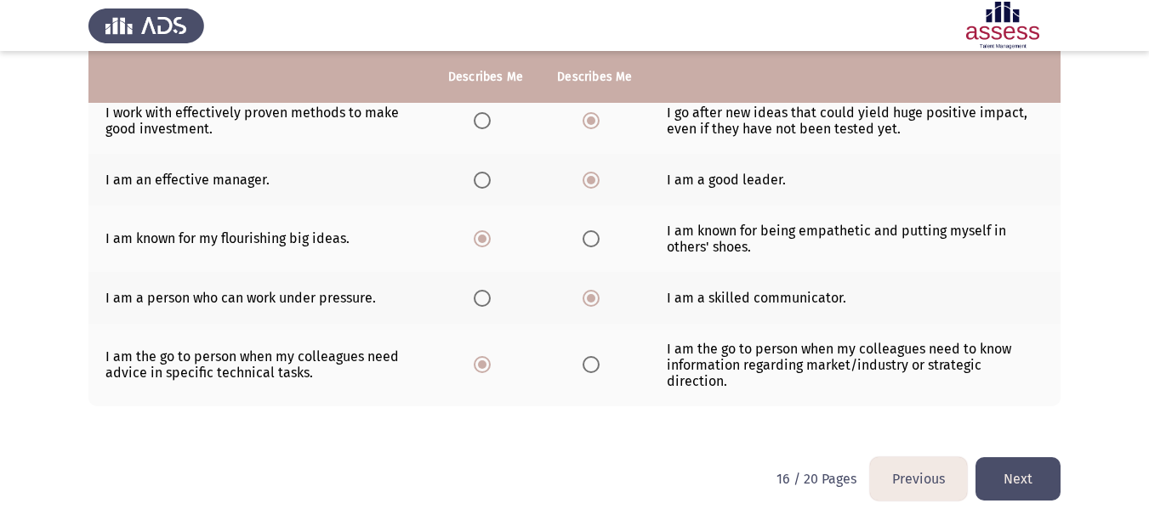
click at [1014, 457] on button "Next" at bounding box center [1017, 478] width 85 height 43
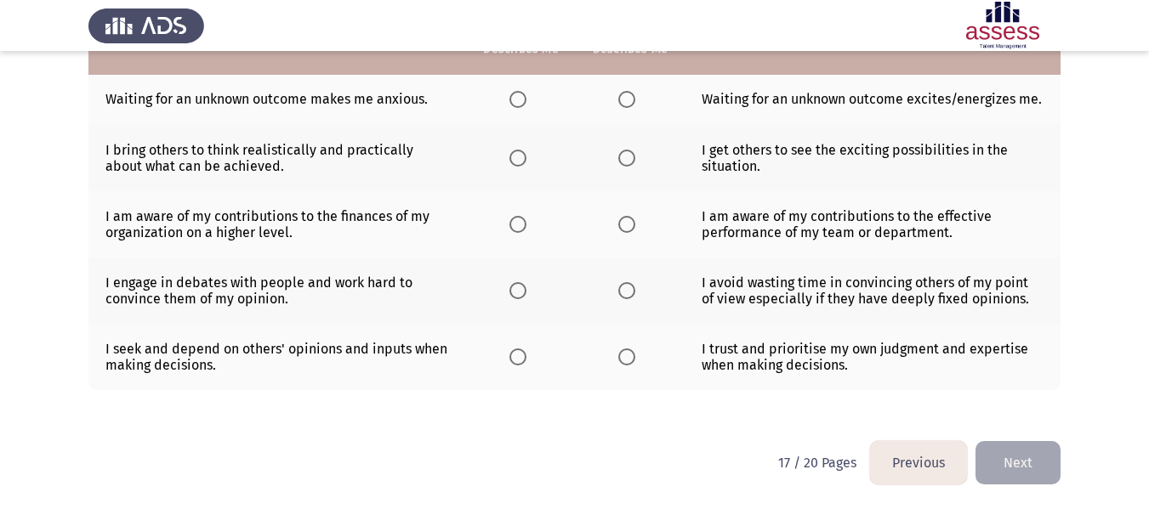
scroll to position [0, 0]
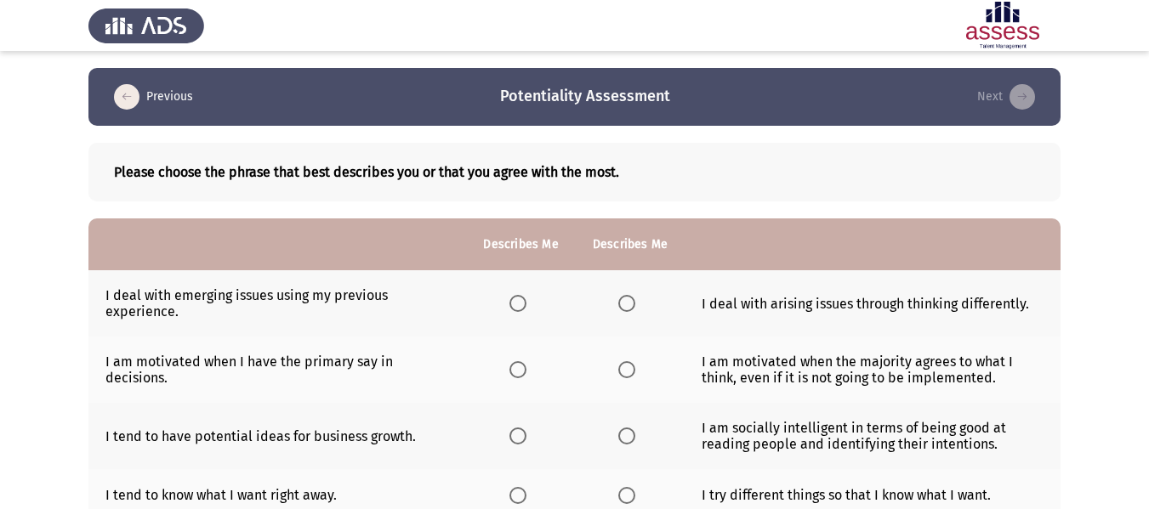
click at [628, 299] on span "Select an option" at bounding box center [626, 303] width 17 height 17
click at [628, 299] on input "Select an option" at bounding box center [626, 303] width 17 height 17
click at [518, 370] on span "Select an option" at bounding box center [517, 369] width 17 height 17
click at [518, 370] on input "Select an option" at bounding box center [517, 369] width 17 height 17
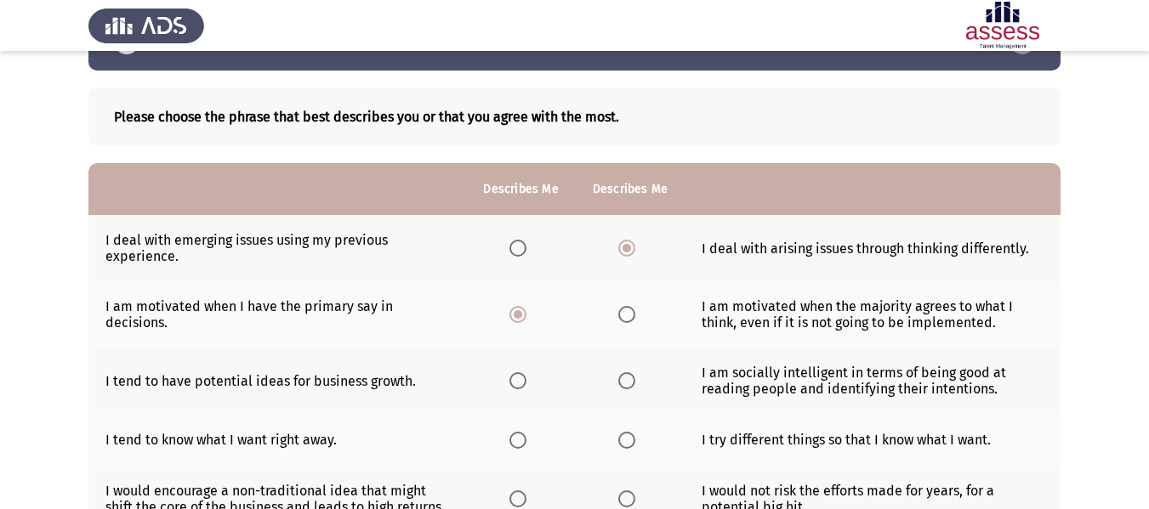
scroll to position [85, 0]
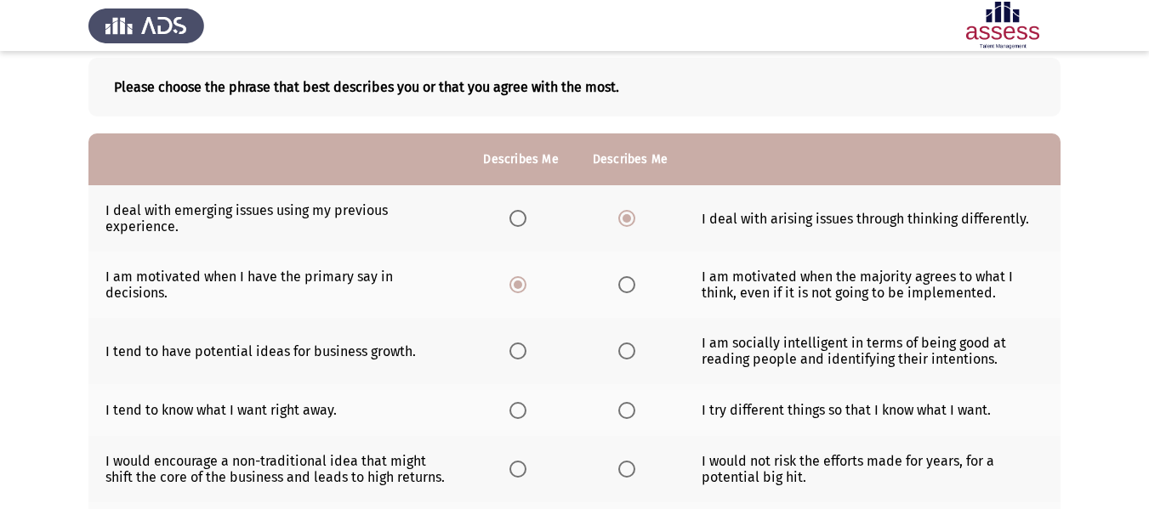
click at [630, 356] on span "Select an option" at bounding box center [626, 351] width 17 height 17
click at [630, 356] on input "Select an option" at bounding box center [626, 351] width 17 height 17
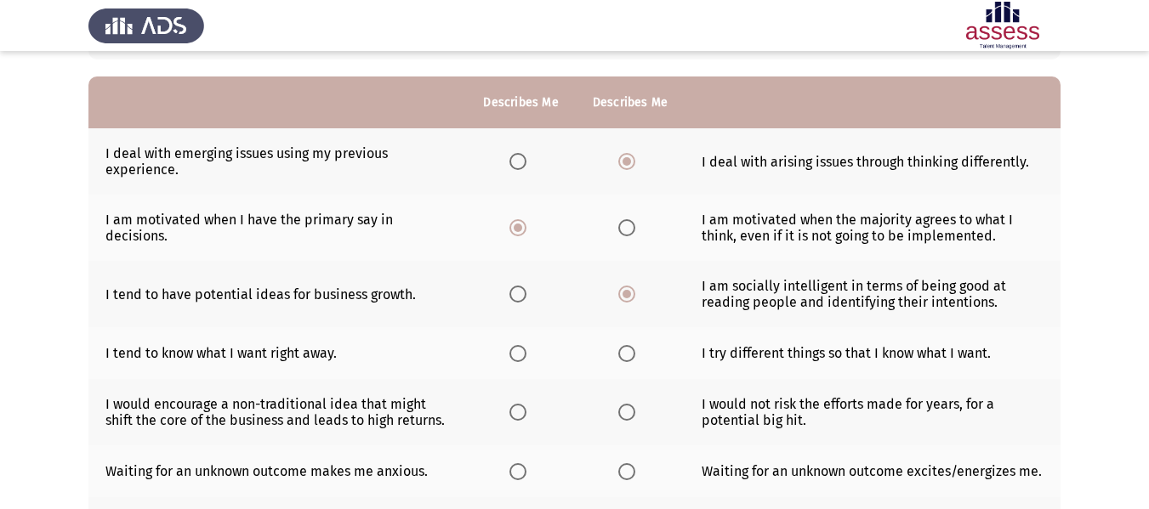
scroll to position [170, 0]
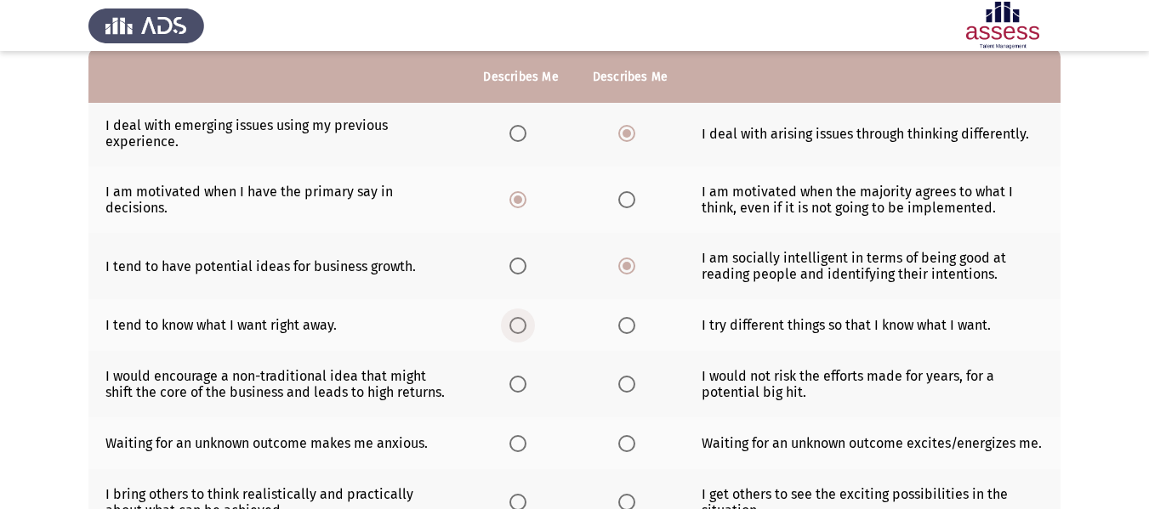
click at [512, 324] on span "Select an option" at bounding box center [517, 325] width 17 height 17
click at [512, 324] on input "Select an option" at bounding box center [517, 325] width 17 height 17
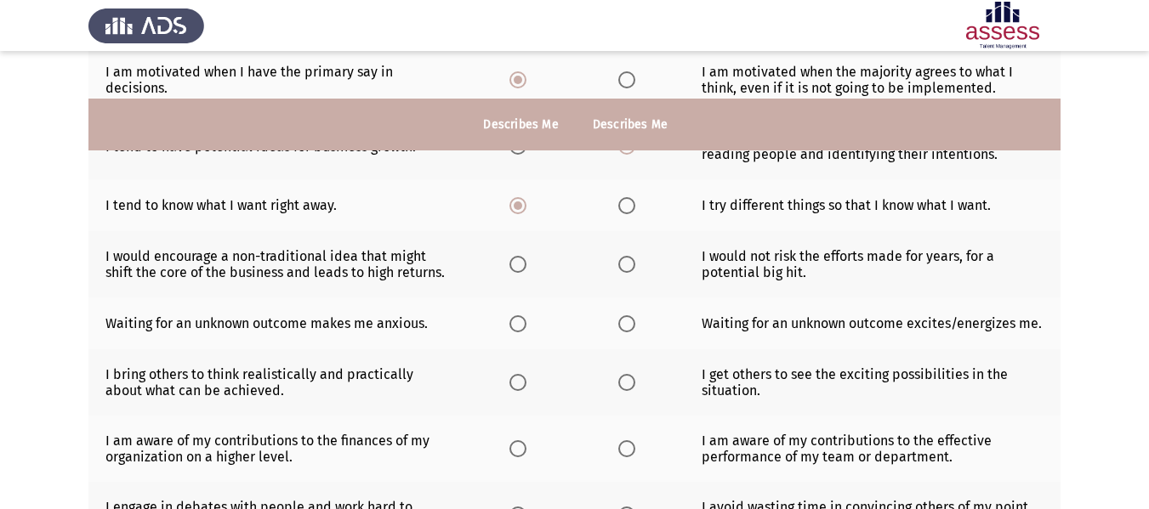
scroll to position [340, 0]
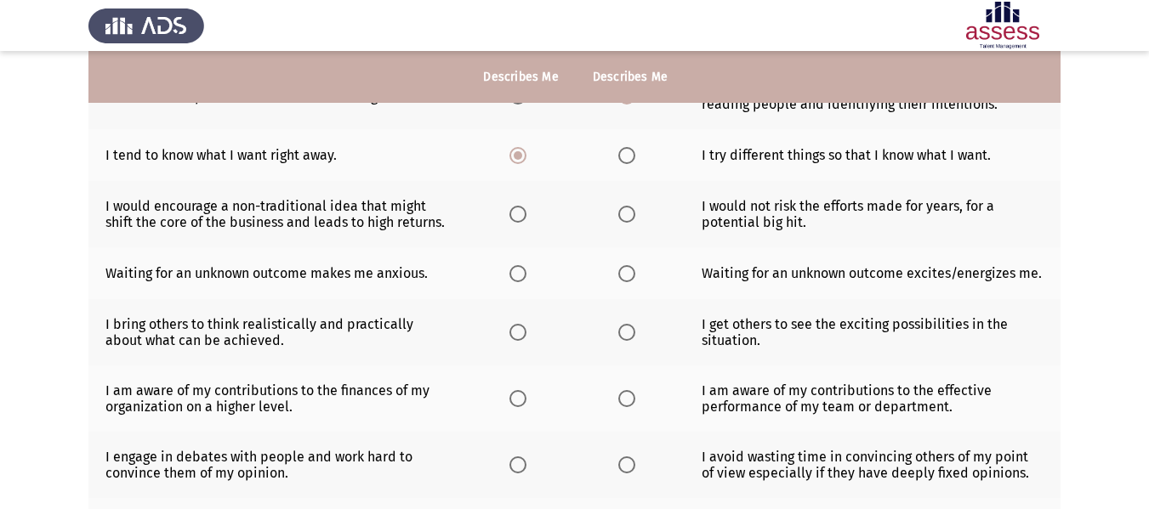
click at [624, 267] on span "Select an option" at bounding box center [626, 273] width 17 height 17
click at [624, 267] on input "Select an option" at bounding box center [626, 273] width 17 height 17
click at [516, 219] on span "Select an option" at bounding box center [517, 214] width 17 height 17
click at [516, 219] on input "Select an option" at bounding box center [517, 214] width 17 height 17
click at [518, 338] on span "Select an option" at bounding box center [517, 332] width 17 height 17
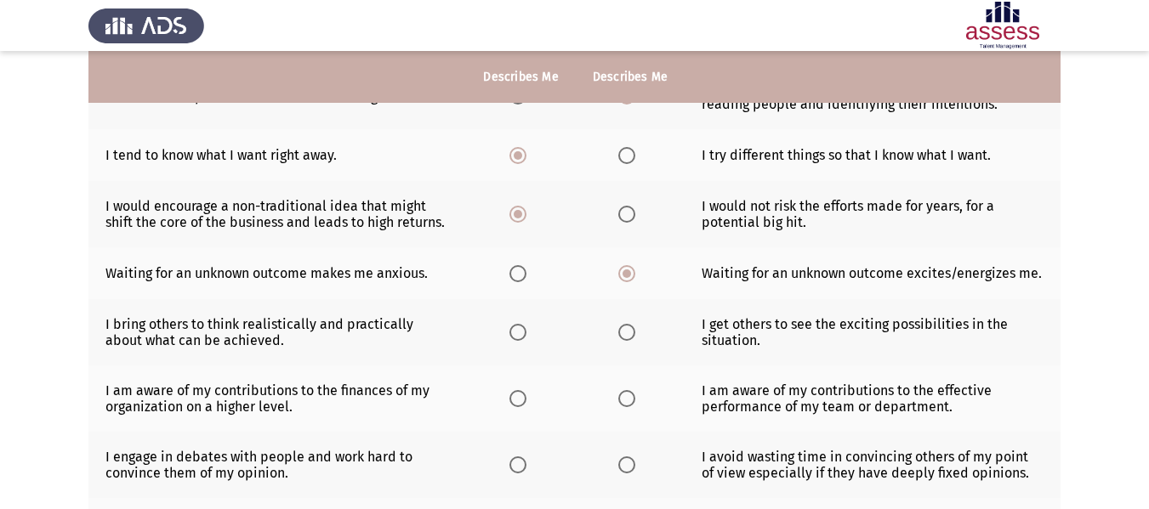
click at [518, 338] on input "Select an option" at bounding box center [517, 332] width 17 height 17
click at [624, 398] on span "Select an option" at bounding box center [626, 398] width 17 height 17
click at [624, 398] on input "Select an option" at bounding box center [626, 398] width 17 height 17
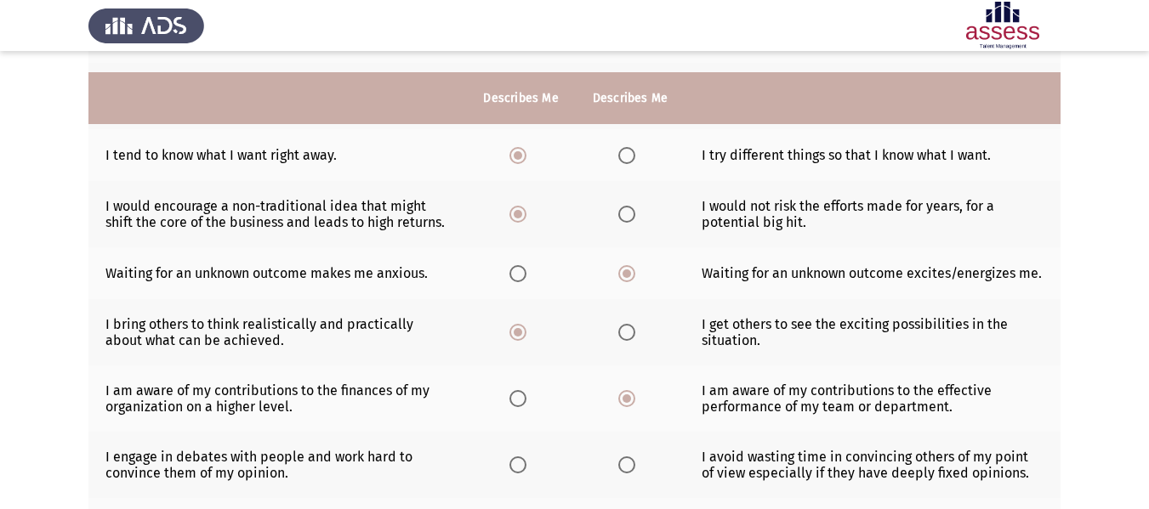
scroll to position [425, 0]
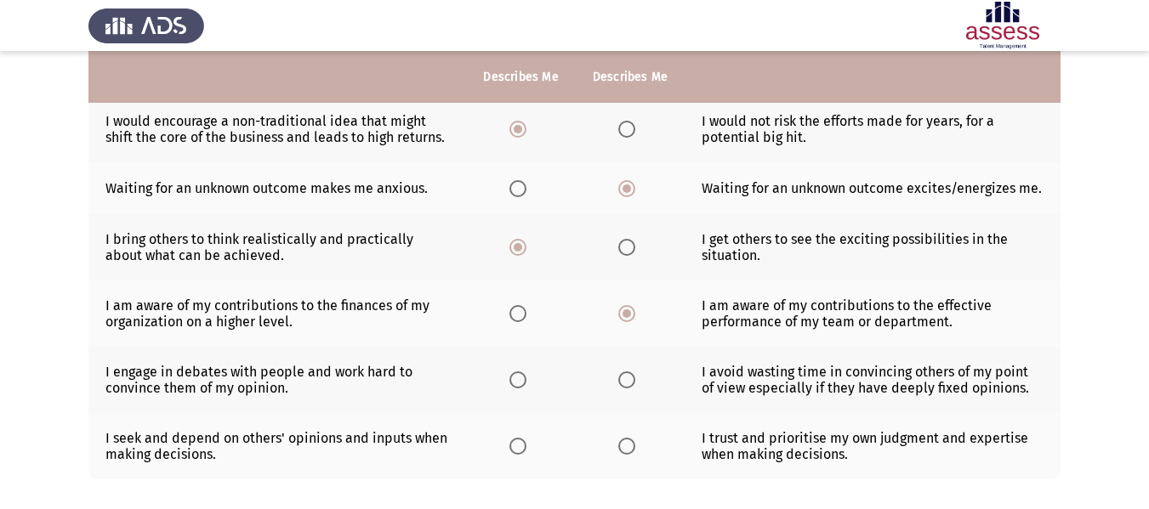
click at [630, 383] on span "Select an option" at bounding box center [626, 380] width 17 height 17
click at [630, 383] on input "Select an option" at bounding box center [626, 380] width 17 height 17
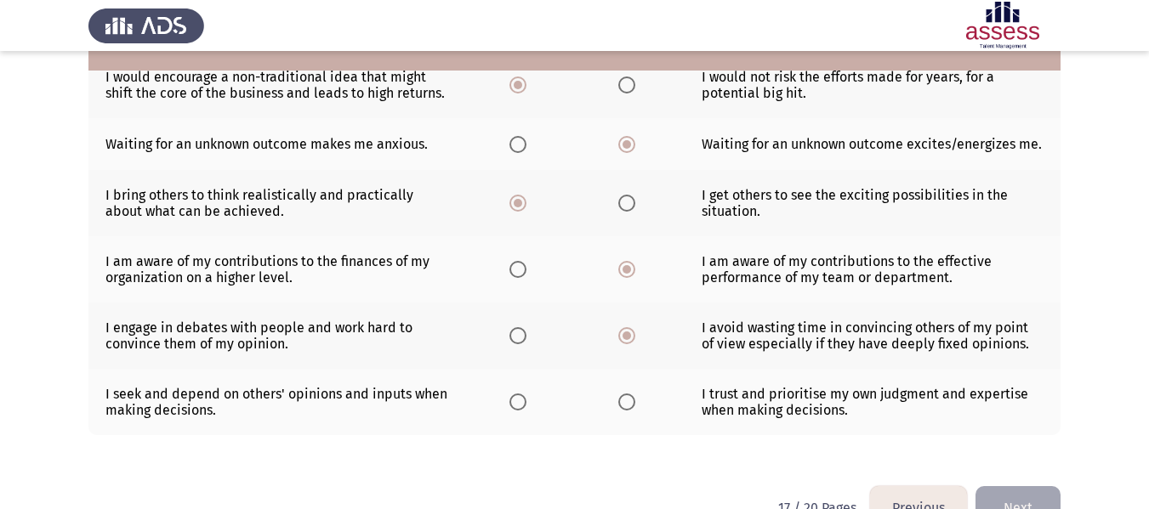
scroll to position [510, 0]
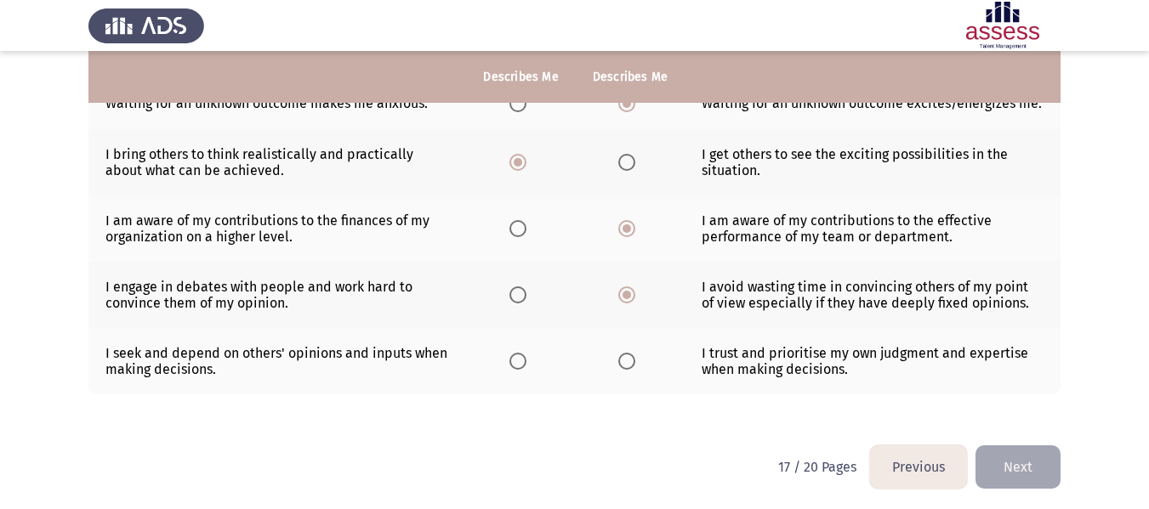
click at [524, 360] on span "Select an option" at bounding box center [517, 361] width 17 height 17
click at [524, 360] on input "Select an option" at bounding box center [517, 361] width 17 height 17
click at [628, 362] on span "Select an option" at bounding box center [626, 361] width 17 height 17
click at [628, 362] on input "Select an option" at bounding box center [626, 361] width 17 height 17
click at [1037, 466] on button "Next" at bounding box center [1017, 467] width 85 height 43
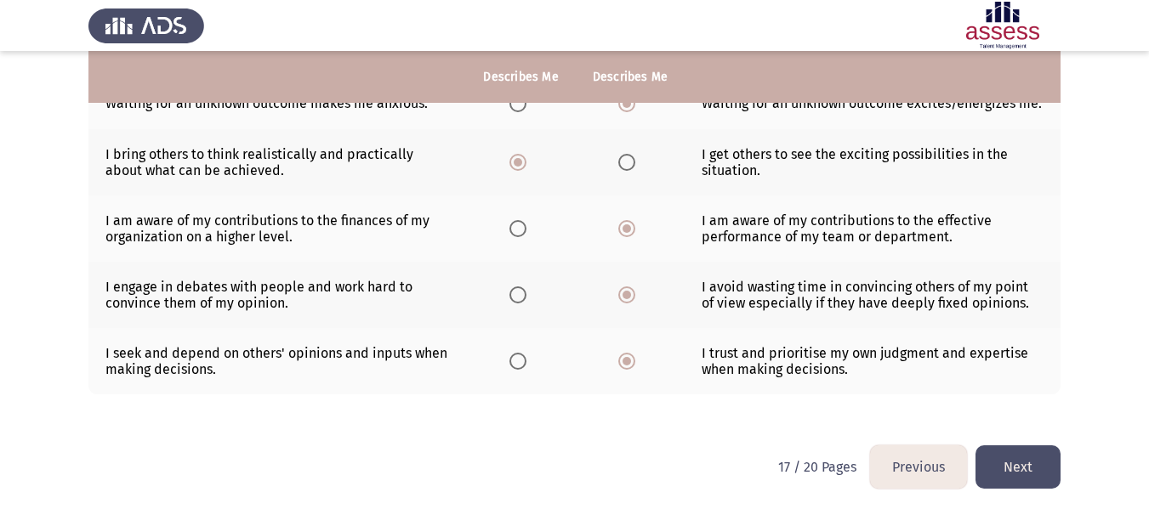
scroll to position [0, 0]
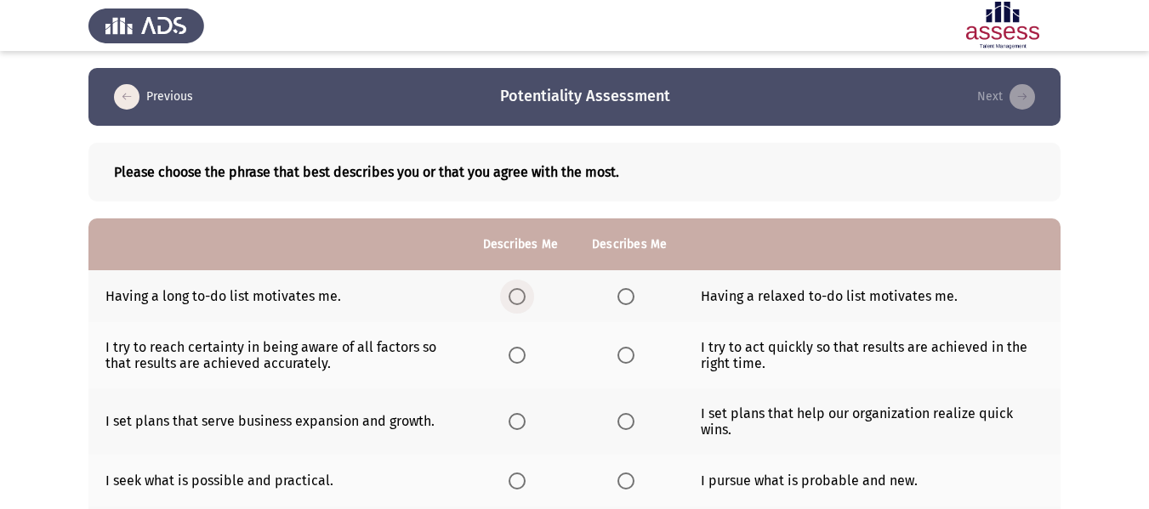
click at [518, 298] on span "Select an option" at bounding box center [516, 296] width 17 height 17
click at [518, 298] on input "Select an option" at bounding box center [516, 296] width 17 height 17
click at [516, 353] on span "Select an option" at bounding box center [516, 355] width 17 height 17
click at [516, 353] on input "Select an option" at bounding box center [516, 355] width 17 height 17
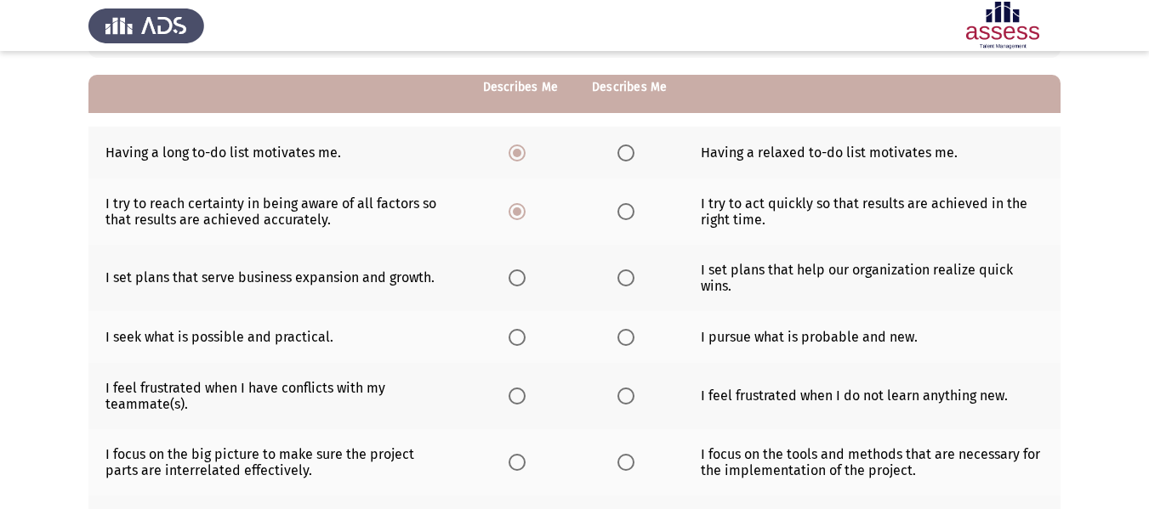
scroll to position [170, 0]
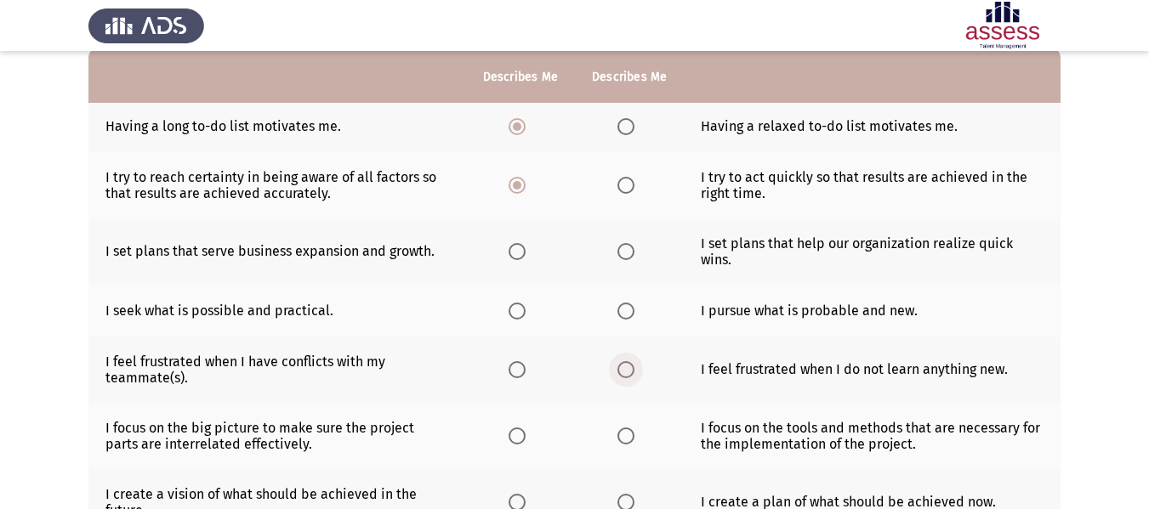
click at [620, 361] on span "Select an option" at bounding box center [625, 369] width 17 height 17
click at [620, 361] on input "Select an option" at bounding box center [625, 369] width 17 height 17
click at [622, 249] on span "Select an option" at bounding box center [625, 251] width 17 height 17
click at [622, 249] on input "Select an option" at bounding box center [625, 251] width 17 height 17
click at [619, 303] on span "Select an option" at bounding box center [625, 311] width 17 height 17
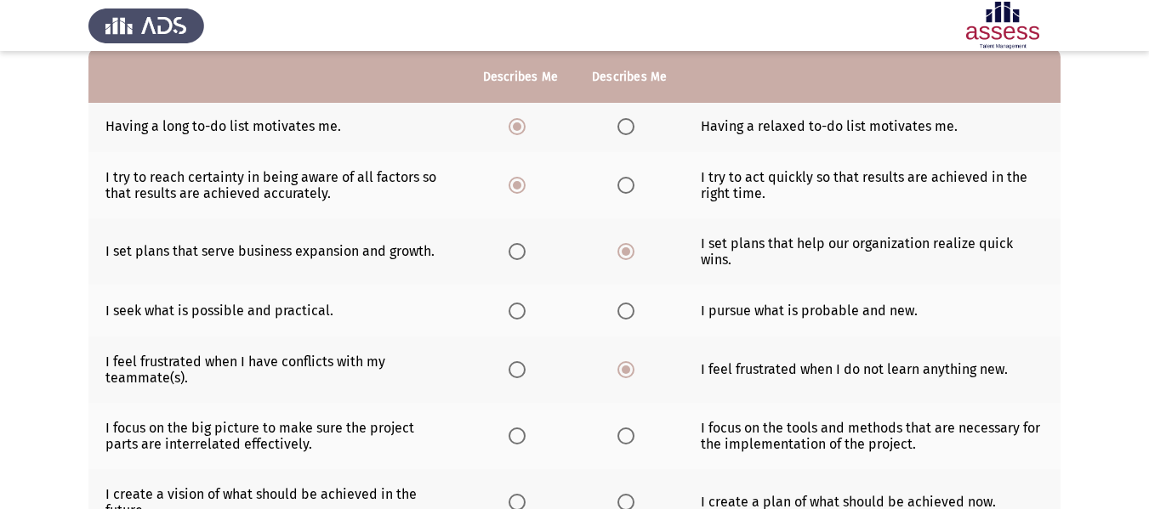
click at [619, 303] on input "Select an option" at bounding box center [625, 311] width 17 height 17
click at [523, 428] on span "Select an option" at bounding box center [516, 436] width 17 height 17
click at [523, 428] on input "Select an option" at bounding box center [516, 436] width 17 height 17
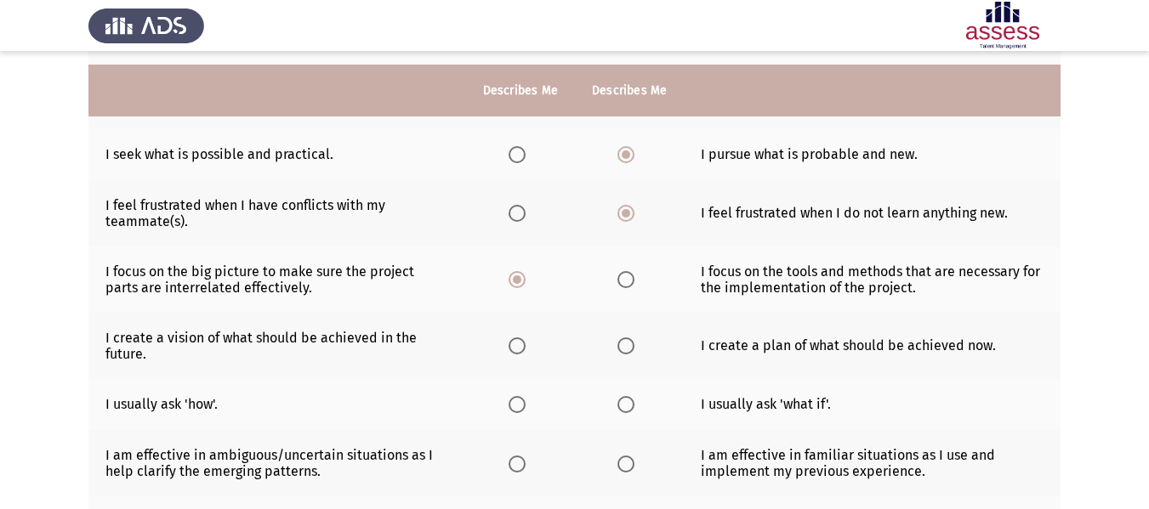
scroll to position [340, 0]
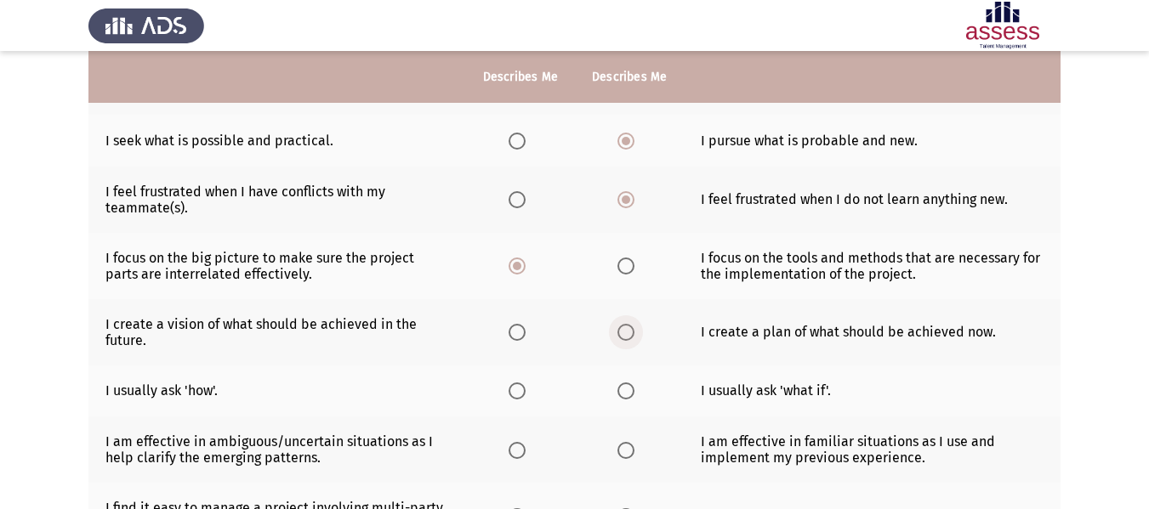
click at [632, 324] on span "Select an option" at bounding box center [625, 332] width 17 height 17
click at [632, 324] on input "Select an option" at bounding box center [625, 332] width 17 height 17
click at [504, 373] on th at bounding box center [520, 392] width 109 height 52
click at [511, 383] on span "Select an option" at bounding box center [516, 391] width 17 height 17
click at [511, 383] on input "Select an option" at bounding box center [516, 391] width 17 height 17
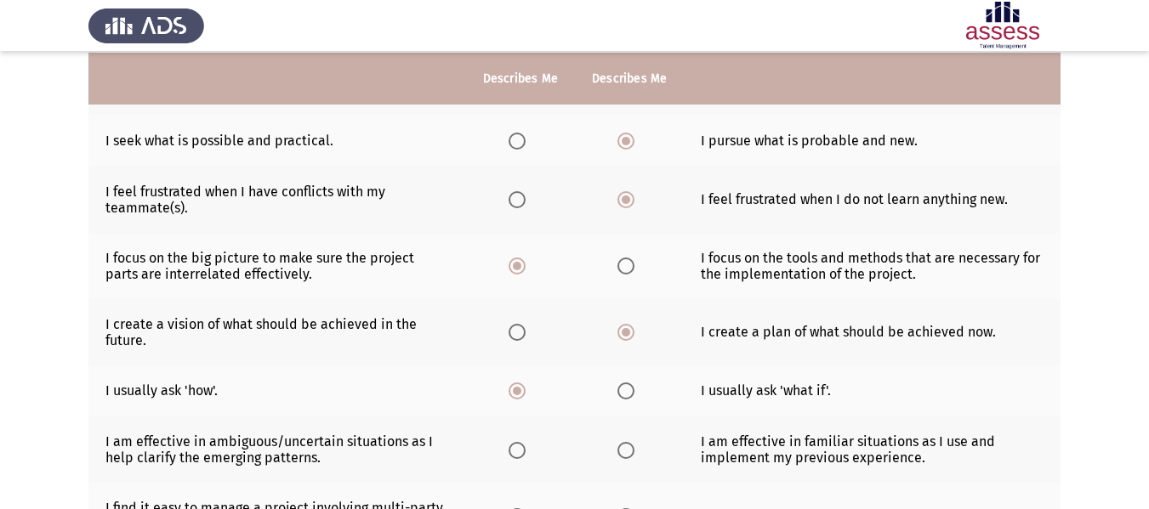
scroll to position [425, 0]
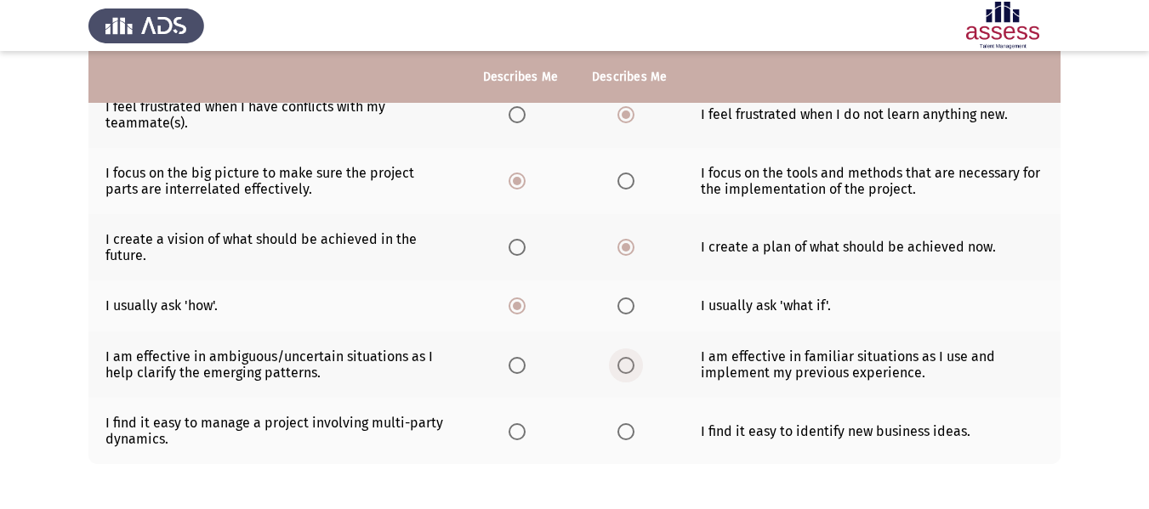
click at [631, 357] on span "Select an option" at bounding box center [625, 365] width 17 height 17
click at [631, 357] on input "Select an option" at bounding box center [625, 365] width 17 height 17
click at [638, 423] on label "Select an option" at bounding box center [629, 431] width 24 height 17
click at [634, 423] on input "Select an option" at bounding box center [625, 431] width 17 height 17
click at [628, 423] on span "Select an option" at bounding box center [625, 431] width 17 height 17
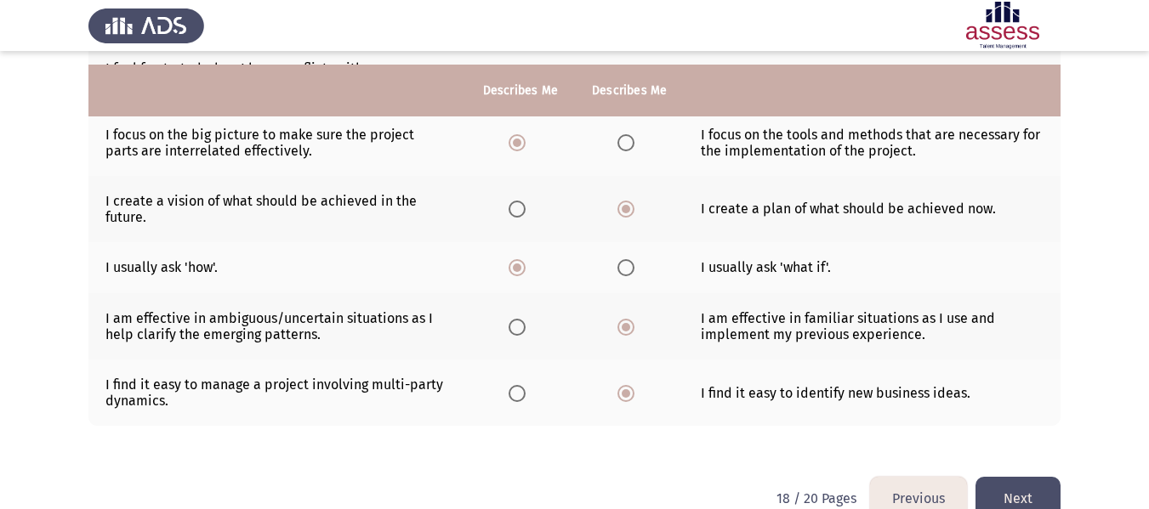
scroll to position [485, 0]
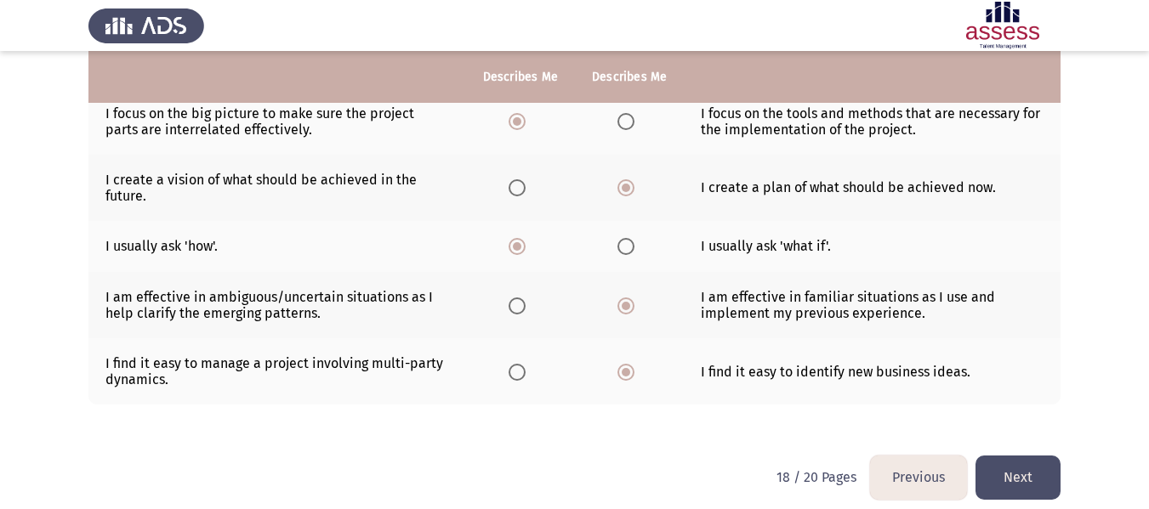
click at [1023, 456] on button "Next" at bounding box center [1017, 477] width 85 height 43
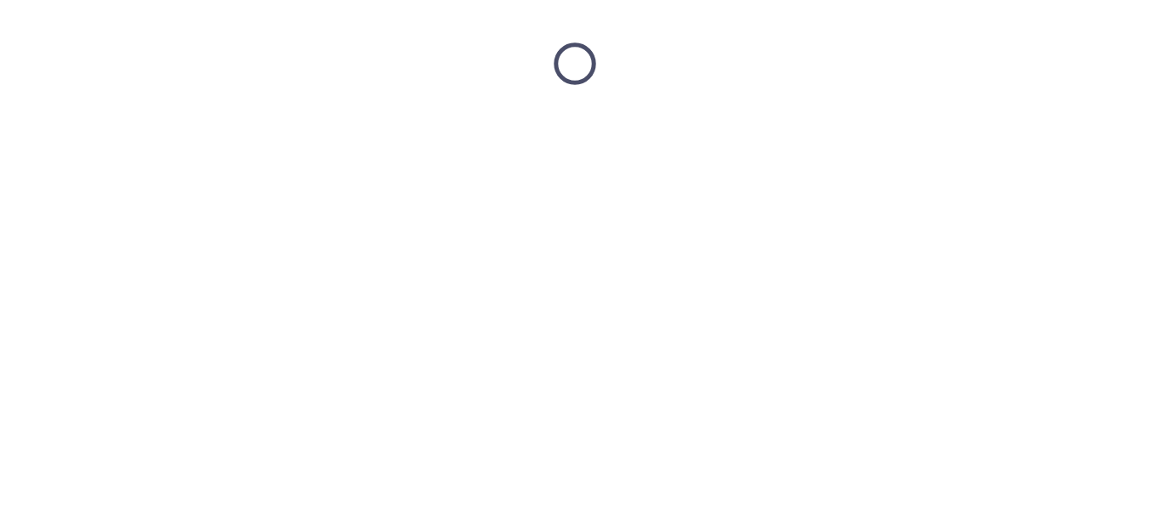
scroll to position [0, 0]
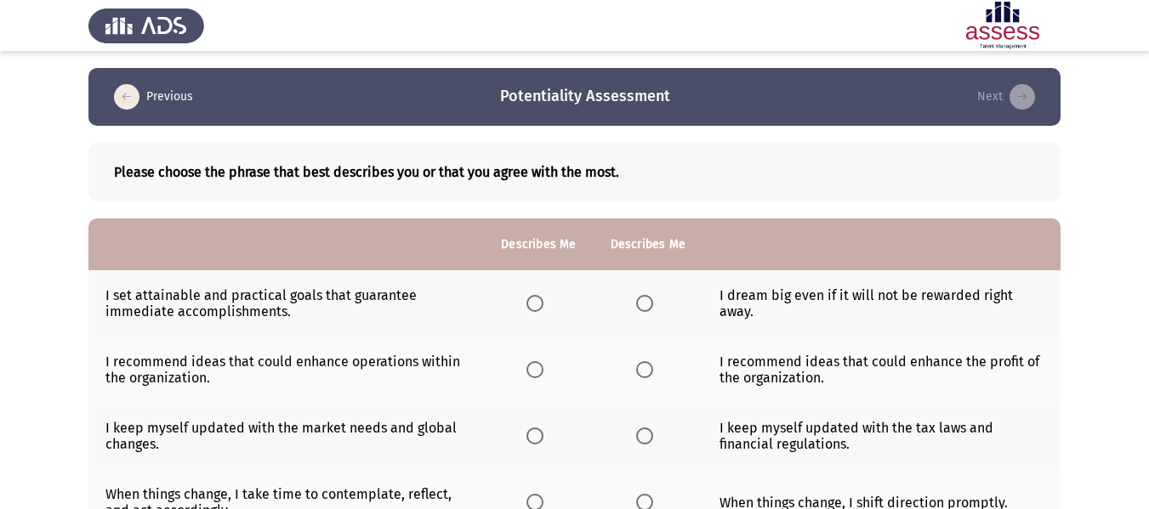
click at [543, 298] on span "Select an option" at bounding box center [534, 303] width 17 height 17
click at [543, 298] on input "Select an option" at bounding box center [534, 303] width 17 height 17
click at [646, 370] on span "Select an option" at bounding box center [644, 369] width 17 height 17
click at [646, 370] on input "Select an option" at bounding box center [644, 369] width 17 height 17
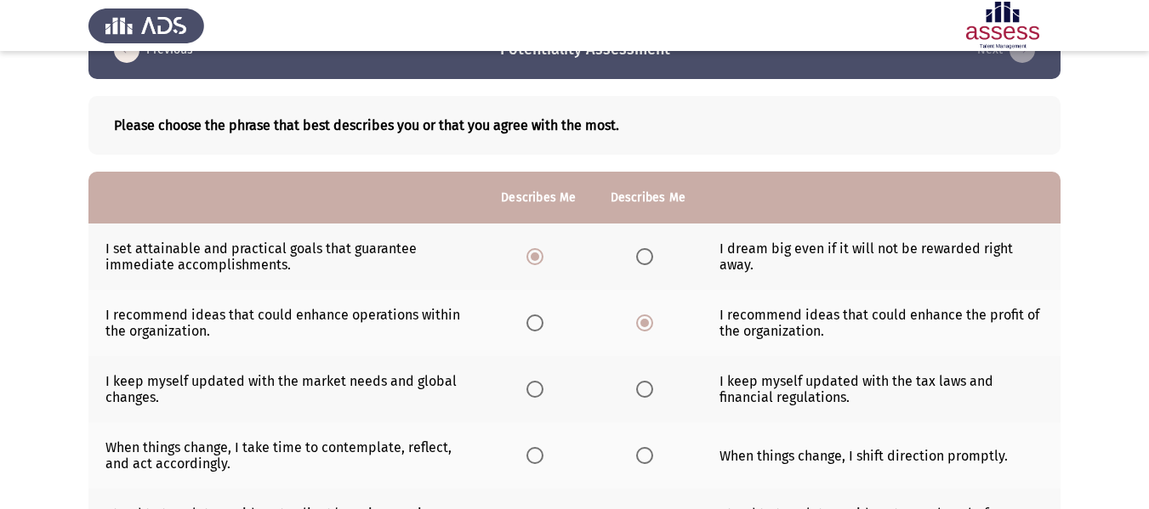
scroll to position [85, 0]
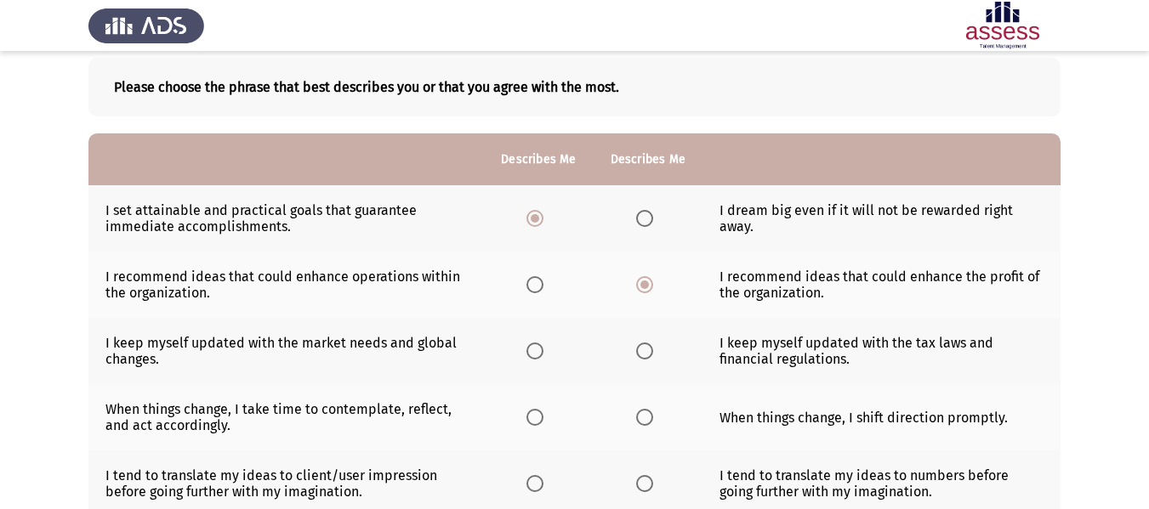
click at [531, 349] on span "Select an option" at bounding box center [534, 351] width 17 height 17
click at [531, 349] on input "Select an option" at bounding box center [534, 351] width 17 height 17
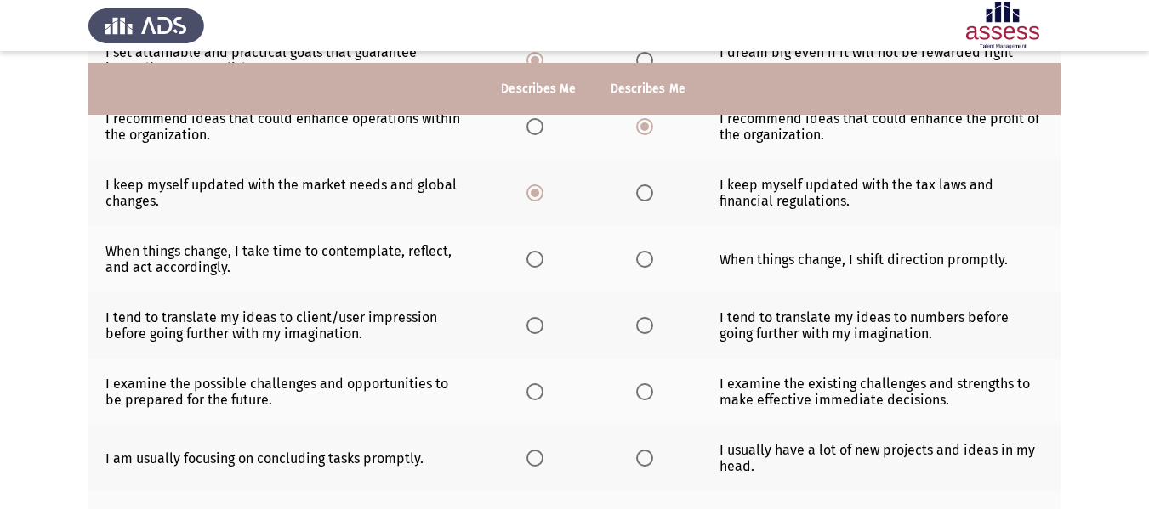
scroll to position [170, 0]
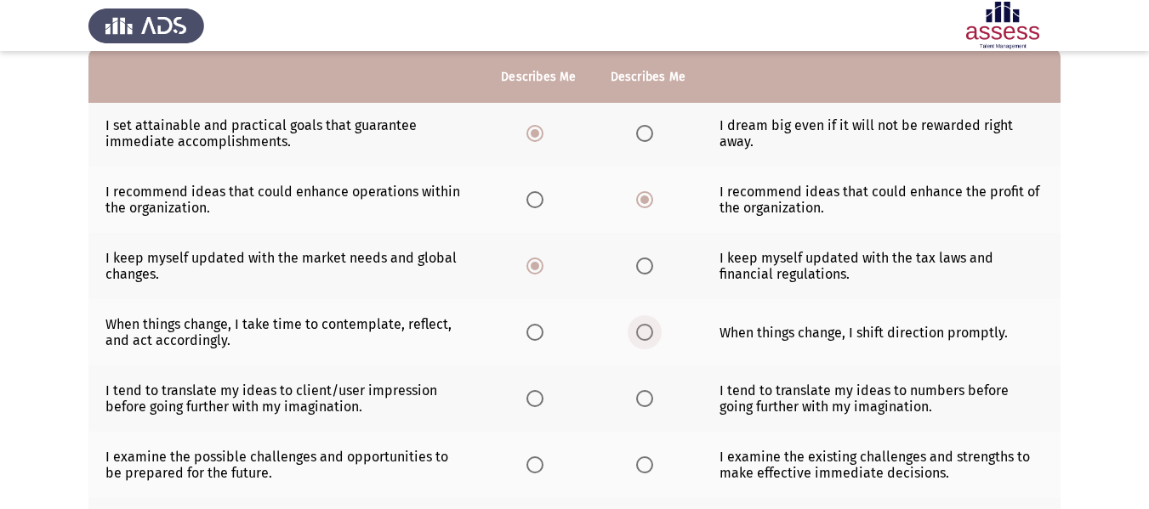
click at [639, 337] on span "Select an option" at bounding box center [644, 332] width 17 height 17
click at [639, 337] on input "Select an option" at bounding box center [644, 332] width 17 height 17
click at [645, 401] on span "Select an option" at bounding box center [644, 398] width 17 height 17
click at [645, 401] on input "Select an option" at bounding box center [644, 398] width 17 height 17
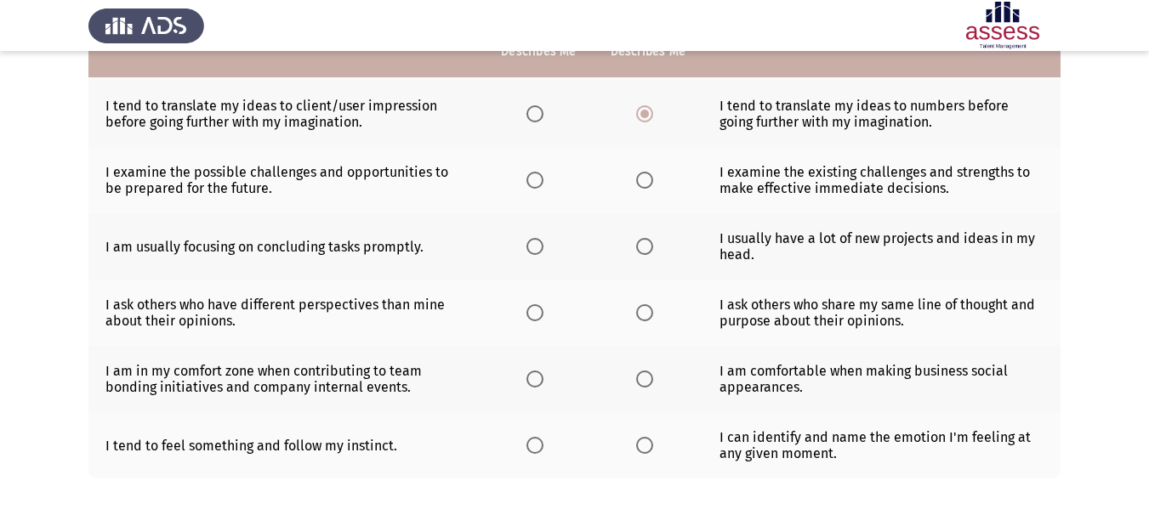
scroll to position [425, 0]
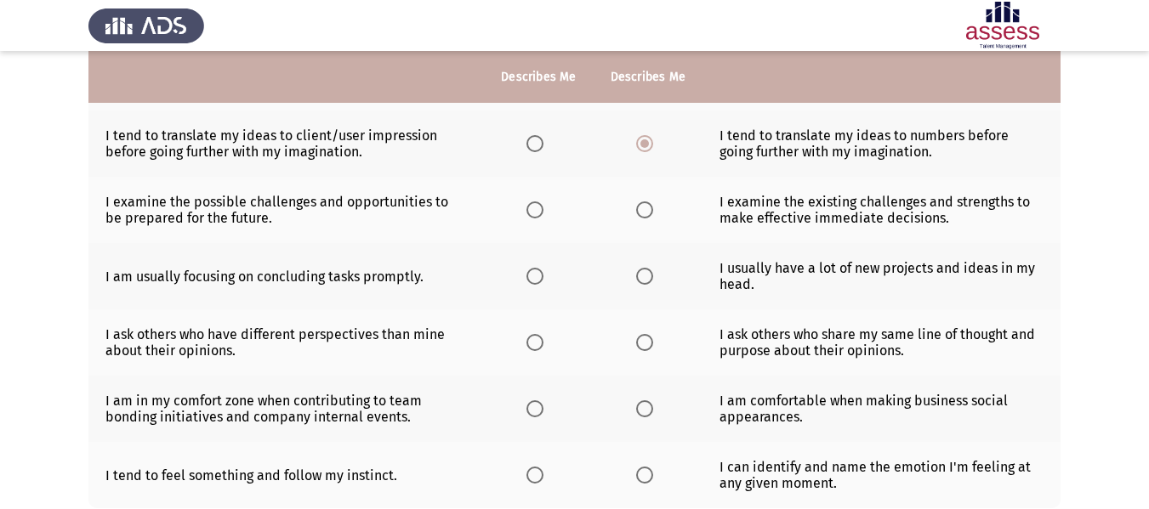
click at [643, 207] on span "Select an option" at bounding box center [644, 210] width 17 height 17
click at [643, 207] on input "Select an option" at bounding box center [644, 210] width 17 height 17
click at [647, 280] on span "Select an option" at bounding box center [644, 276] width 17 height 17
click at [647, 280] on input "Select an option" at bounding box center [644, 276] width 17 height 17
click at [534, 344] on span "Select an option" at bounding box center [534, 342] width 17 height 17
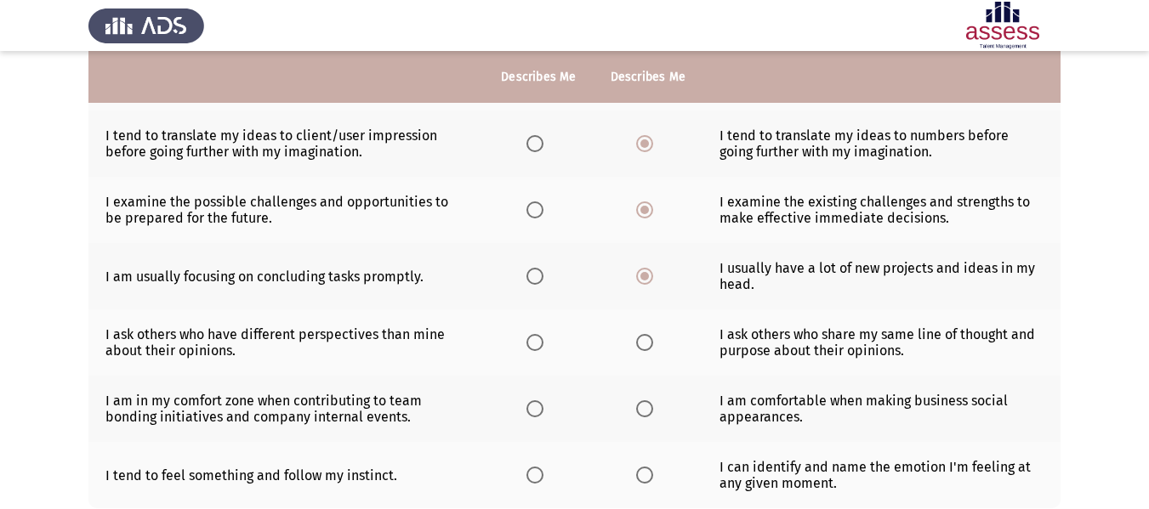
click at [534, 344] on input "Select an option" at bounding box center [534, 342] width 17 height 17
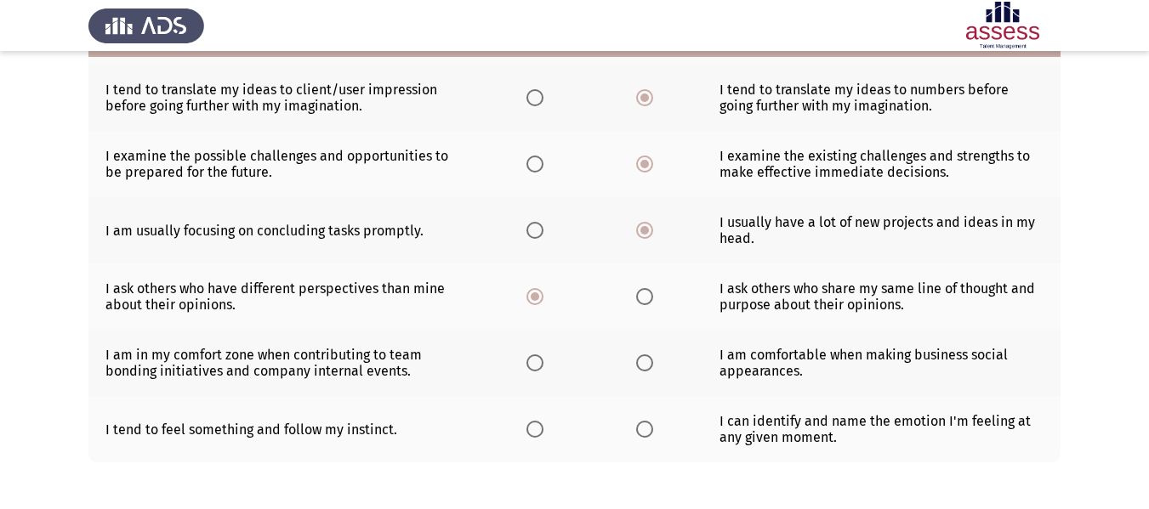
scroll to position [510, 0]
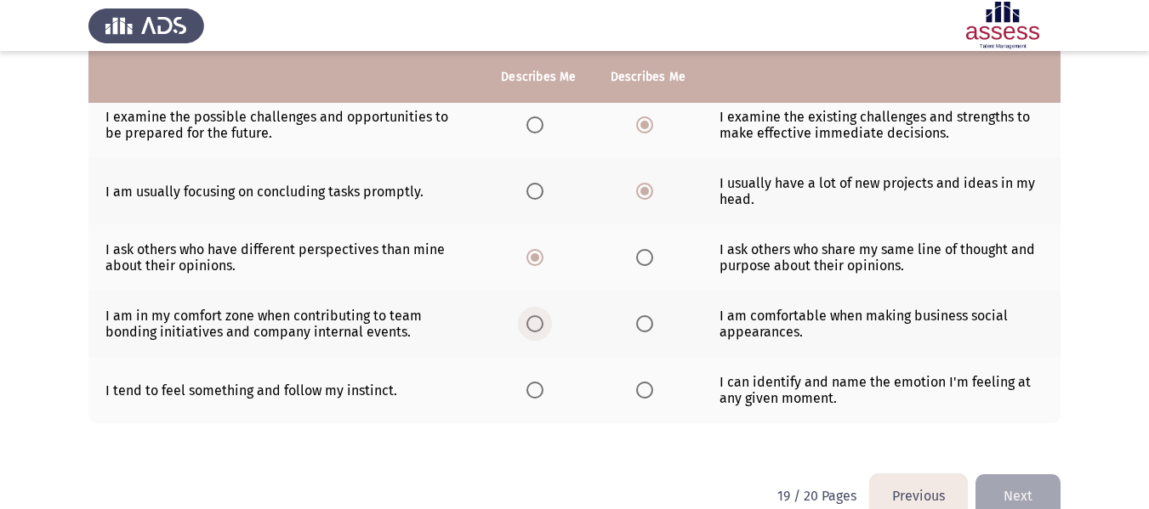
click at [537, 322] on span "Select an option" at bounding box center [534, 323] width 17 height 17
click at [537, 322] on input "Select an option" at bounding box center [534, 323] width 17 height 17
click at [649, 394] on span "Select an option" at bounding box center [644, 390] width 17 height 17
click at [649, 394] on input "Select an option" at bounding box center [644, 390] width 17 height 17
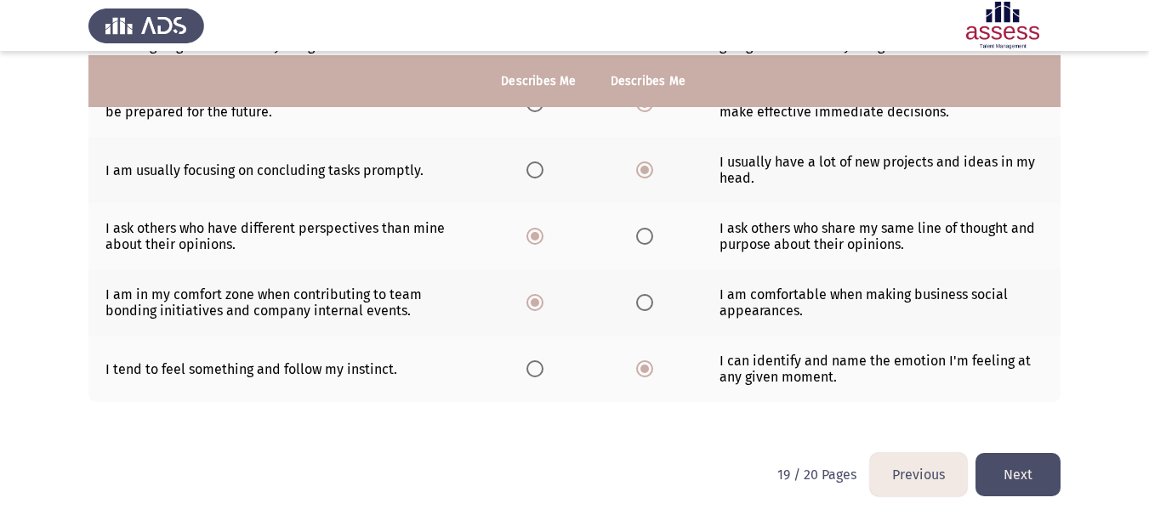
scroll to position [543, 0]
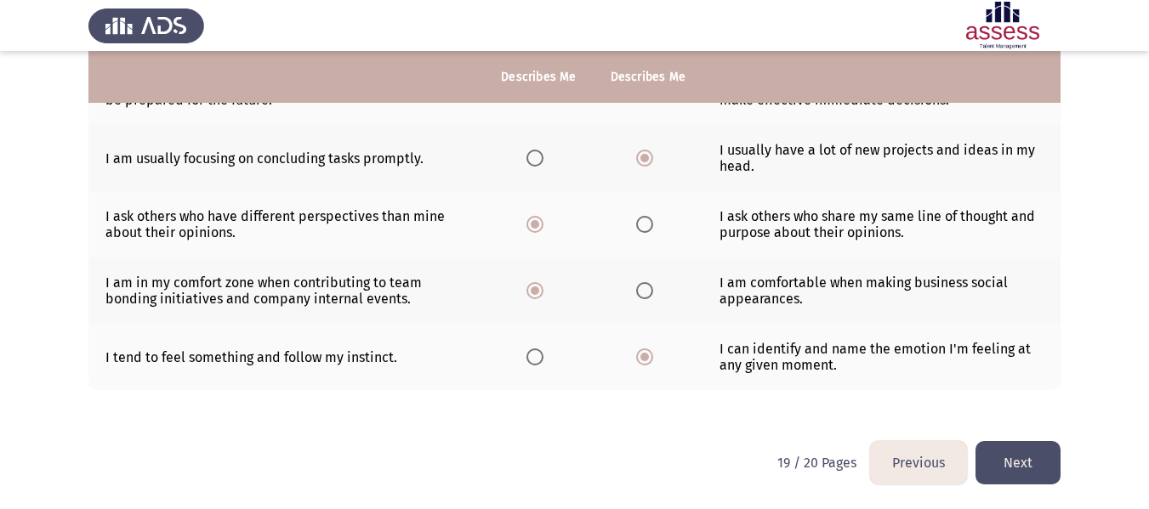
click at [1013, 468] on button "Next" at bounding box center [1017, 462] width 85 height 43
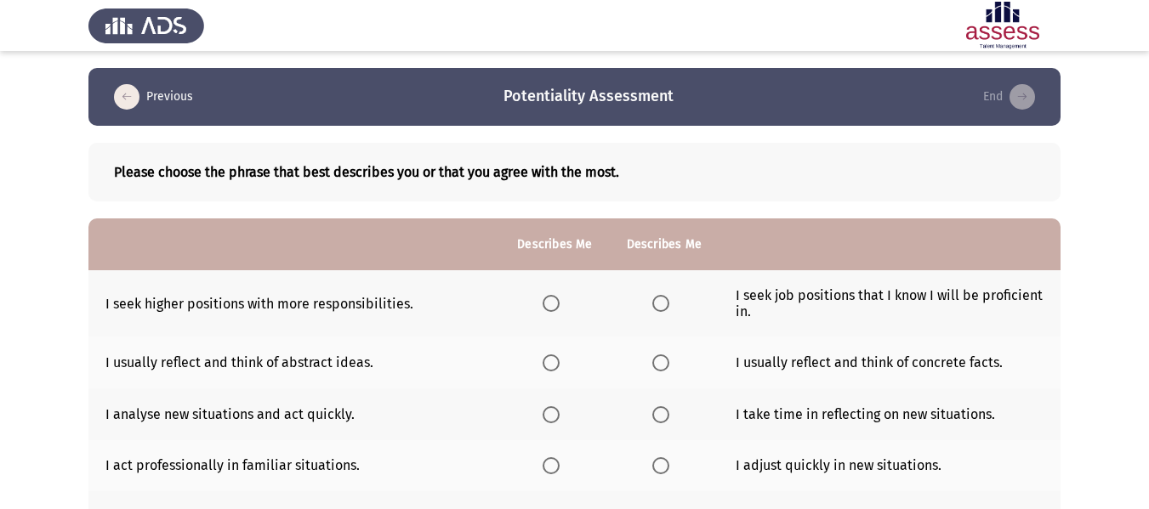
click at [551, 311] on span "Select an option" at bounding box center [550, 303] width 17 height 17
click at [551, 311] on input "Select an option" at bounding box center [550, 303] width 17 height 17
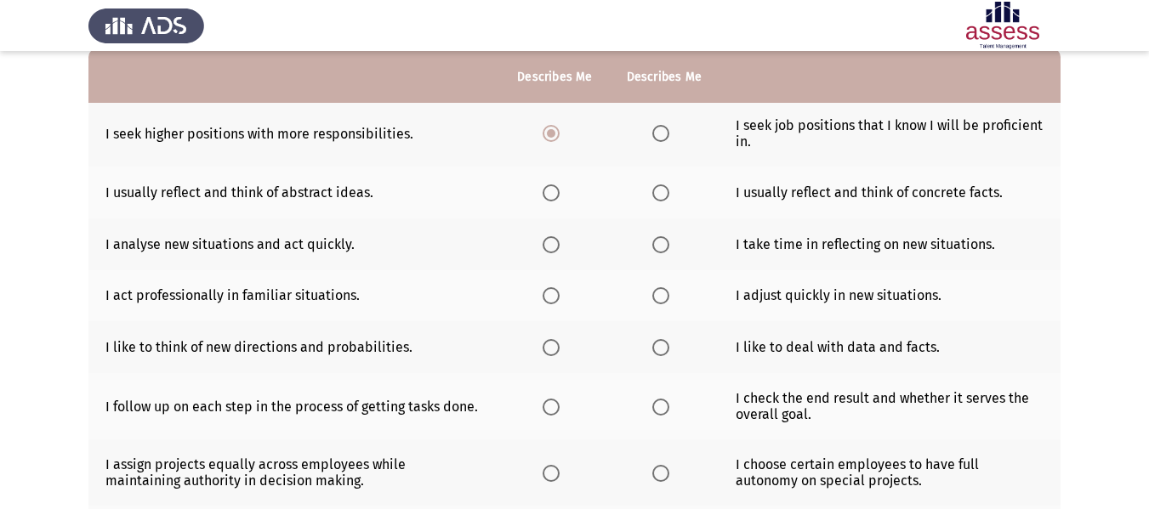
click at [552, 196] on span "Select an option" at bounding box center [550, 193] width 17 height 17
click at [552, 196] on input "Select an option" at bounding box center [550, 193] width 17 height 17
click at [554, 256] on th at bounding box center [554, 245] width 109 height 52
click at [548, 250] on span "Select an option" at bounding box center [550, 244] width 17 height 17
click at [548, 250] on input "Select an option" at bounding box center [550, 244] width 17 height 17
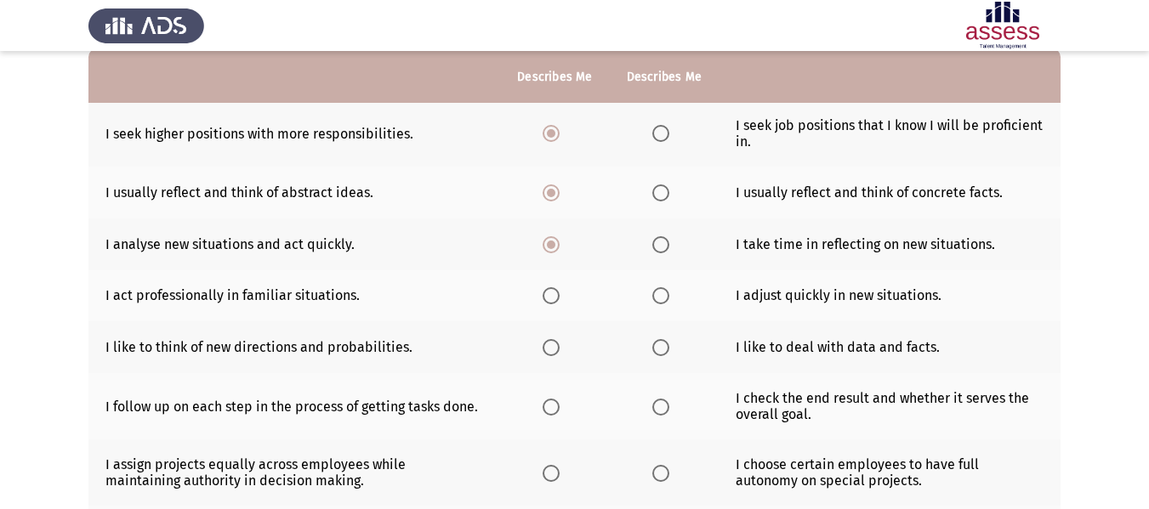
click at [656, 297] on span "Select an option" at bounding box center [660, 295] width 17 height 17
click at [656, 297] on input "Select an option" at bounding box center [660, 295] width 17 height 17
click at [659, 356] on span "Select an option" at bounding box center [660, 347] width 17 height 17
click at [659, 356] on input "Select an option" at bounding box center [660, 347] width 17 height 17
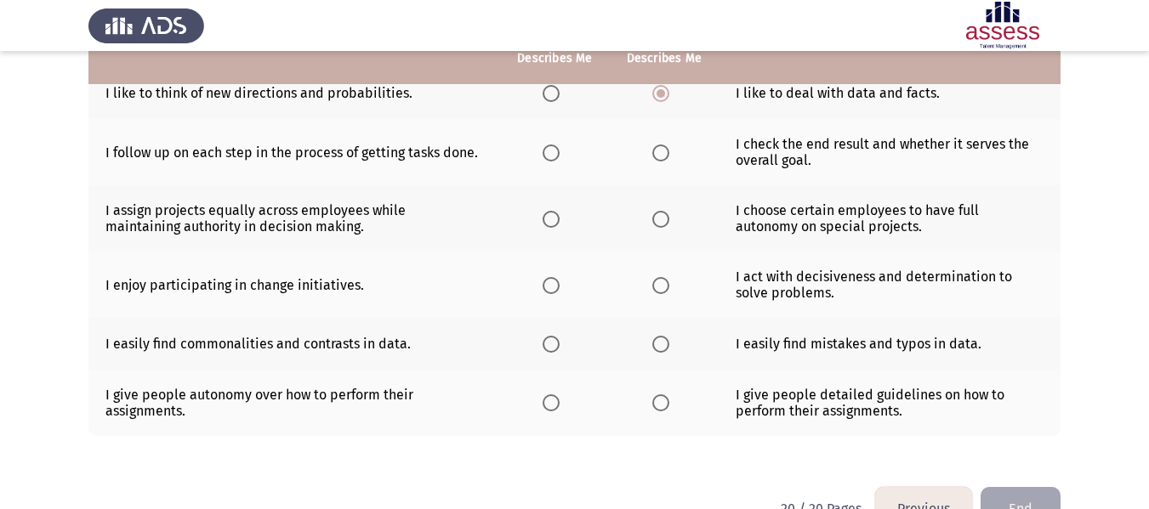
scroll to position [425, 0]
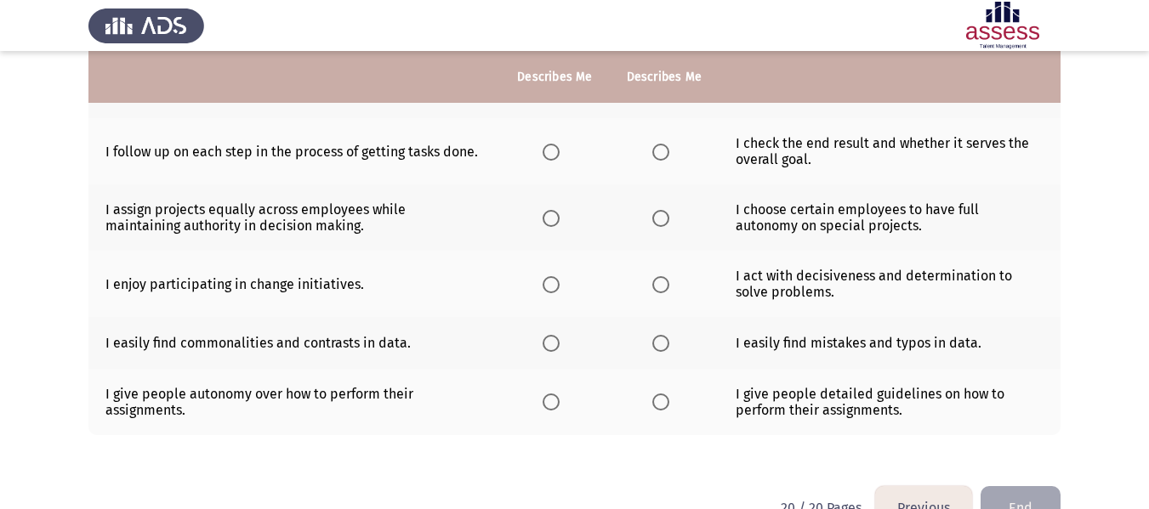
click at [553, 153] on span "Select an option" at bounding box center [550, 152] width 17 height 17
click at [553, 153] on input "Select an option" at bounding box center [550, 152] width 17 height 17
click at [548, 217] on span "Select an option" at bounding box center [550, 218] width 17 height 17
click at [548, 217] on input "Select an option" at bounding box center [550, 218] width 17 height 17
click at [552, 286] on span "Select an option" at bounding box center [550, 284] width 17 height 17
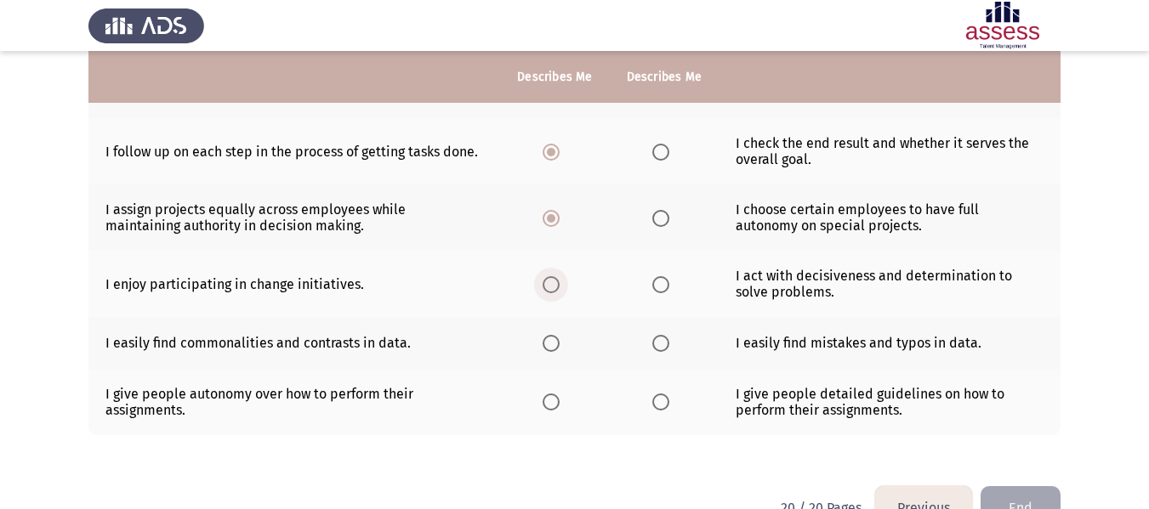
click at [552, 286] on input "Select an option" at bounding box center [550, 284] width 17 height 17
click at [664, 348] on span "Select an option" at bounding box center [660, 343] width 17 height 17
click at [664, 348] on input "Select an option" at bounding box center [660, 343] width 17 height 17
click at [552, 345] on span "Select an option" at bounding box center [550, 343] width 17 height 17
click at [552, 345] on input "Select an option" at bounding box center [550, 343] width 17 height 17
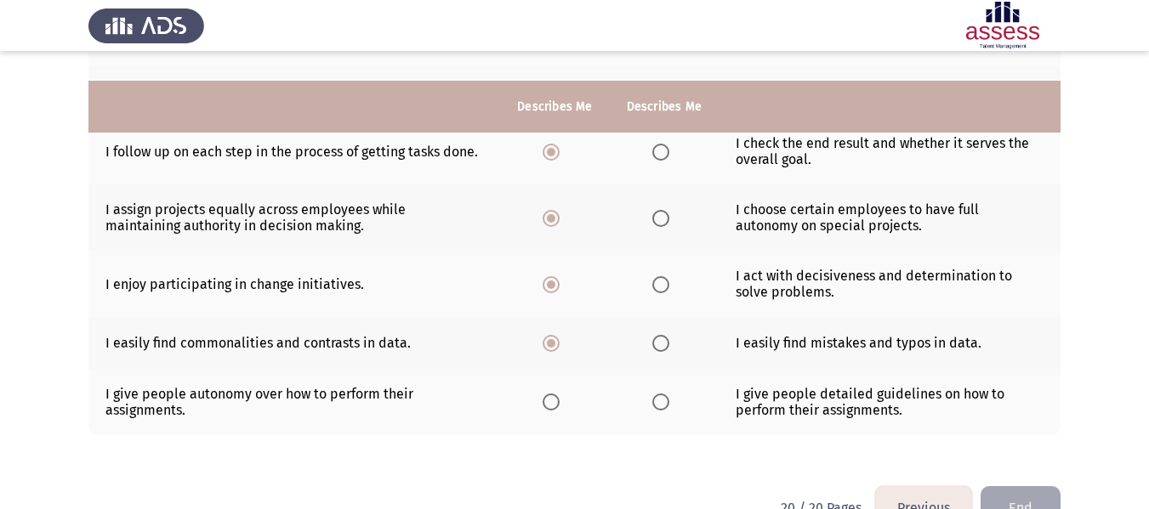
scroll to position [470, 0]
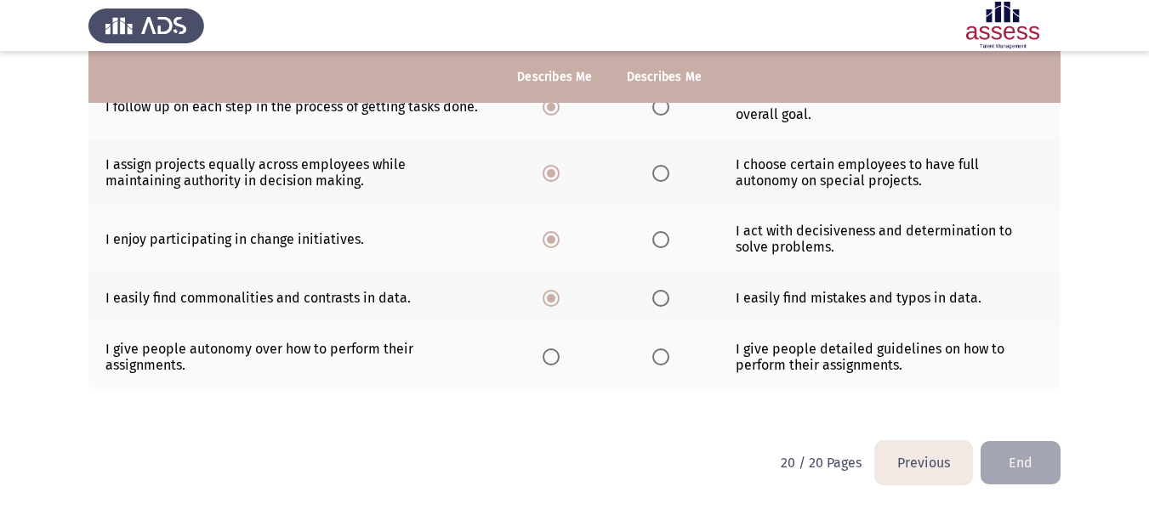
click at [666, 301] on span "Select an option" at bounding box center [660, 298] width 17 height 17
click at [666, 301] on input "Select an option" at bounding box center [660, 298] width 17 height 17
click at [656, 355] on span "Select an option" at bounding box center [660, 357] width 17 height 17
click at [656, 355] on input "Select an option" at bounding box center [660, 357] width 17 height 17
click at [1024, 468] on button "End" at bounding box center [1020, 462] width 80 height 43
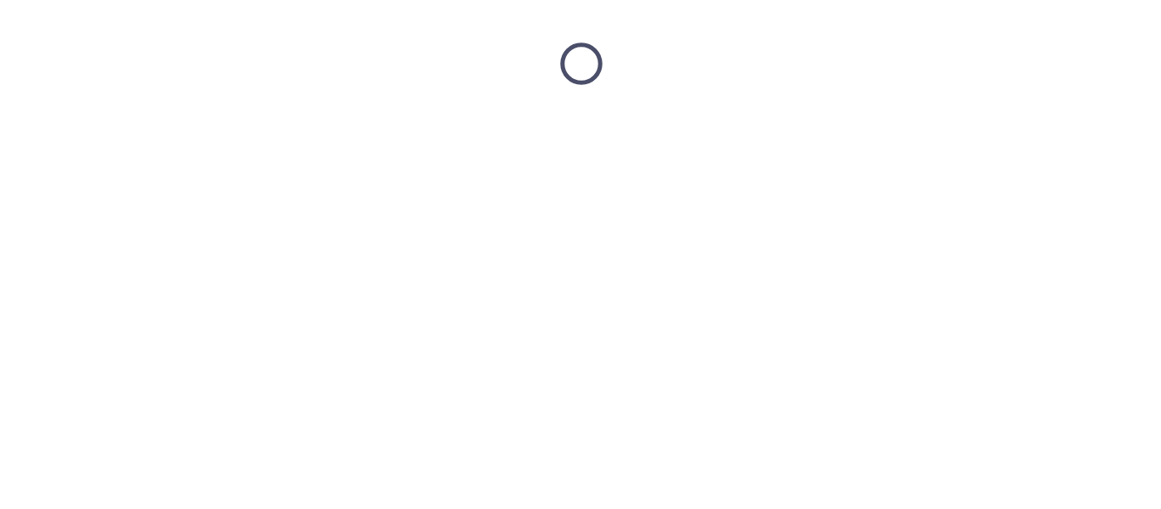
scroll to position [0, 0]
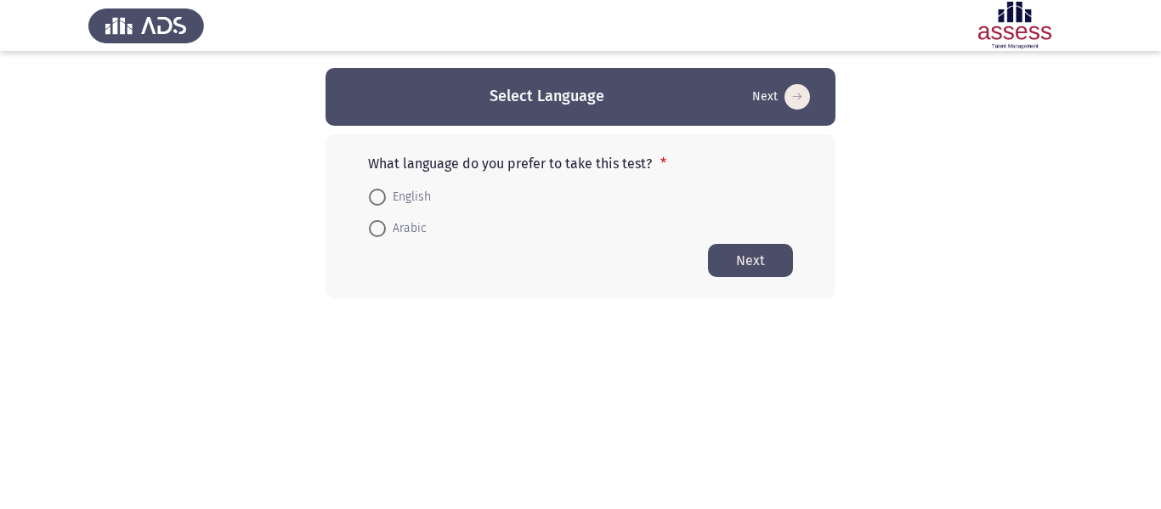
click at [384, 190] on span at bounding box center [377, 197] width 17 height 17
click at [384, 190] on input "English" at bounding box center [377, 197] width 17 height 17
radio input "true"
click at [755, 256] on button "Next" at bounding box center [750, 259] width 85 height 33
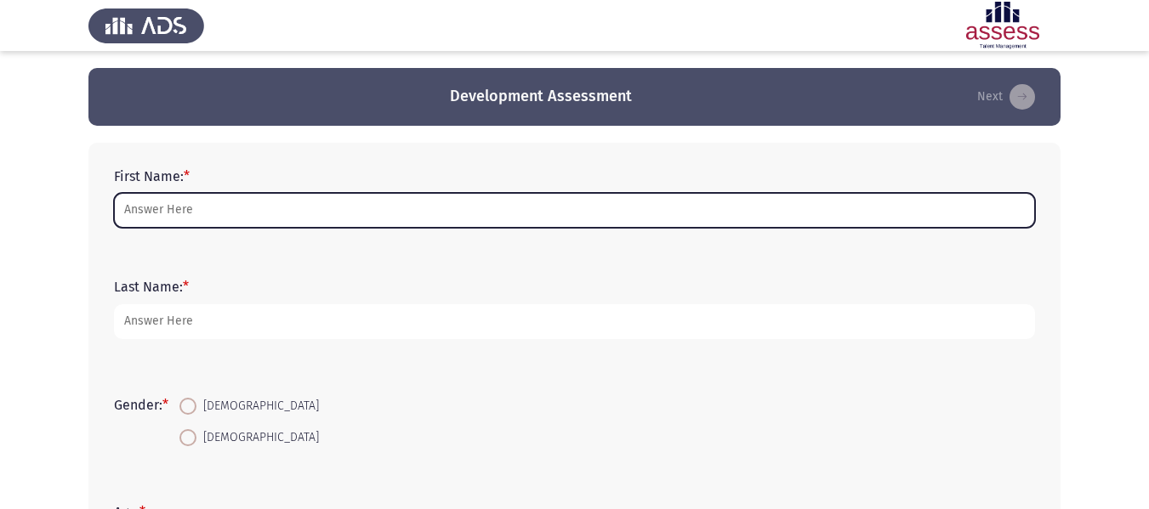
click at [288, 203] on input "First Name: *" at bounding box center [574, 210] width 921 height 35
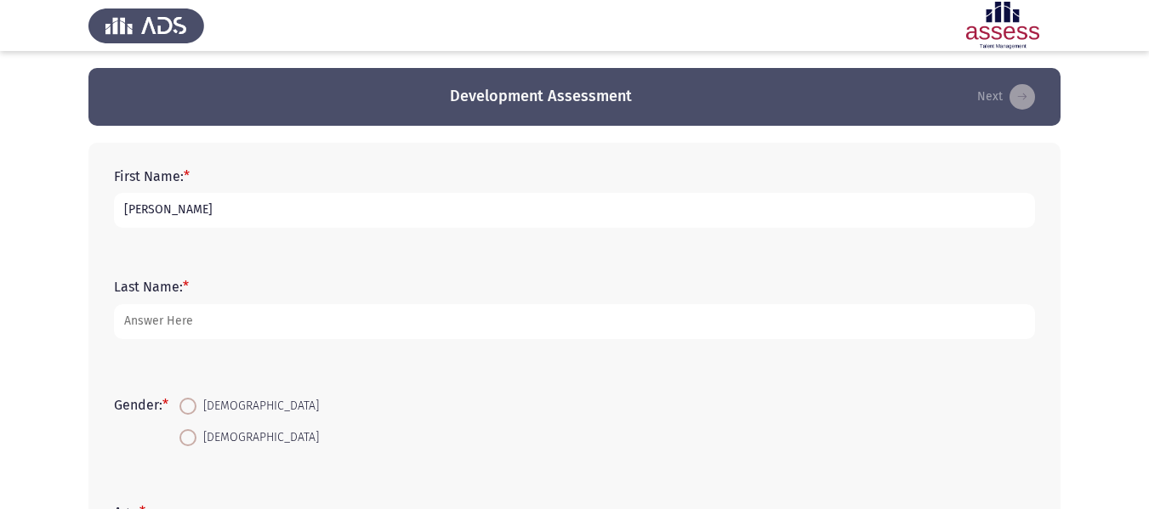
type input "[PERSON_NAME]"
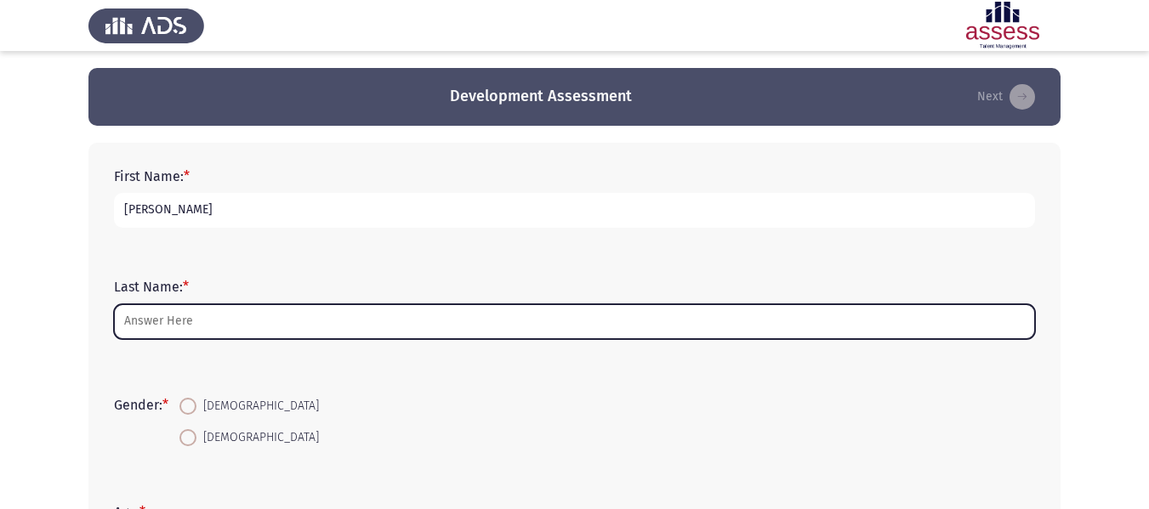
click at [153, 318] on input "Last Name: *" at bounding box center [574, 321] width 921 height 35
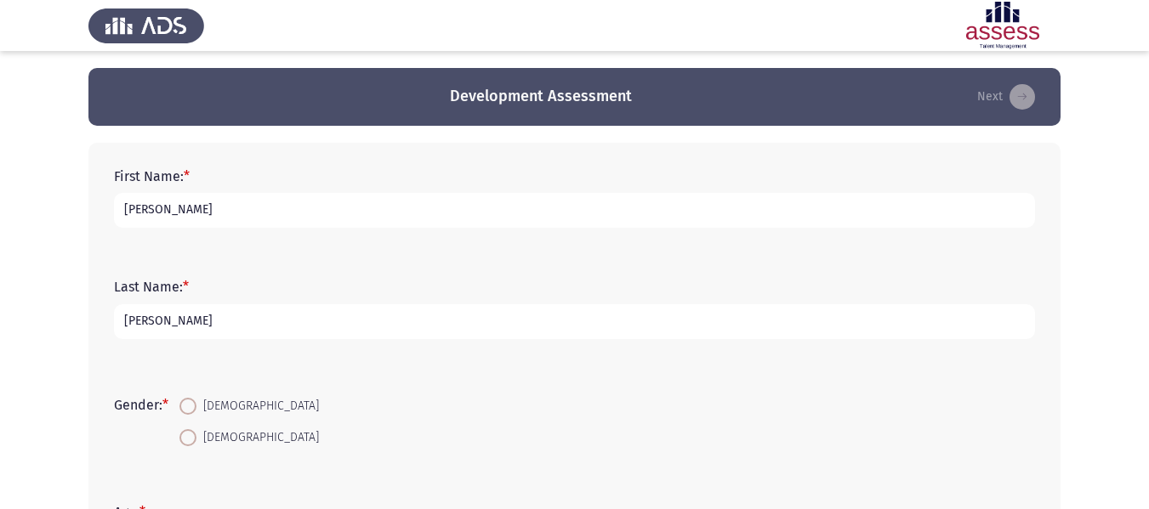
type input "[PERSON_NAME]"
click at [188, 441] on span at bounding box center [187, 437] width 17 height 17
click at [188, 441] on input "[DEMOGRAPHIC_DATA]" at bounding box center [187, 437] width 17 height 17
radio input "true"
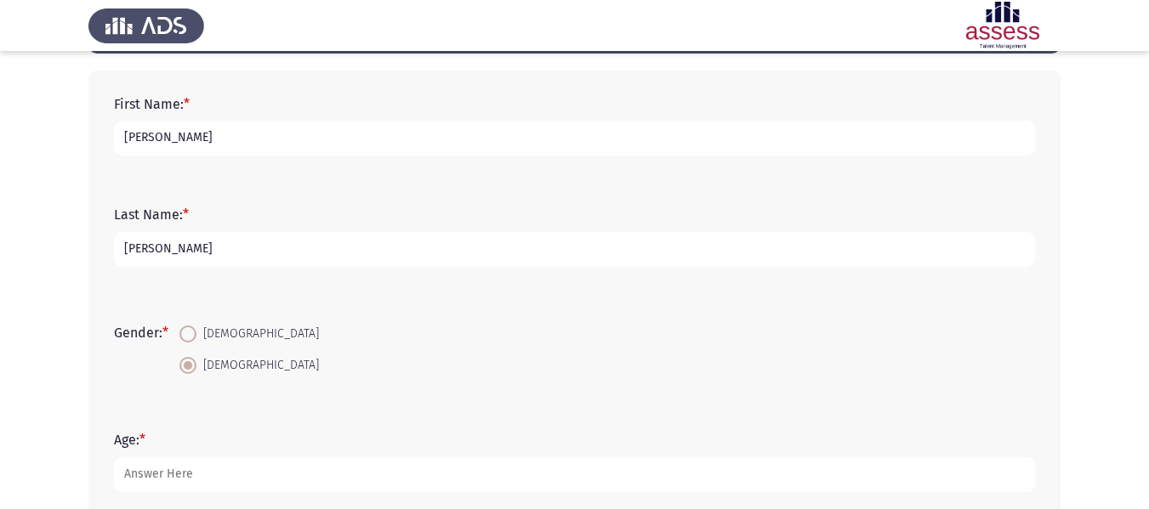
scroll to position [255, 0]
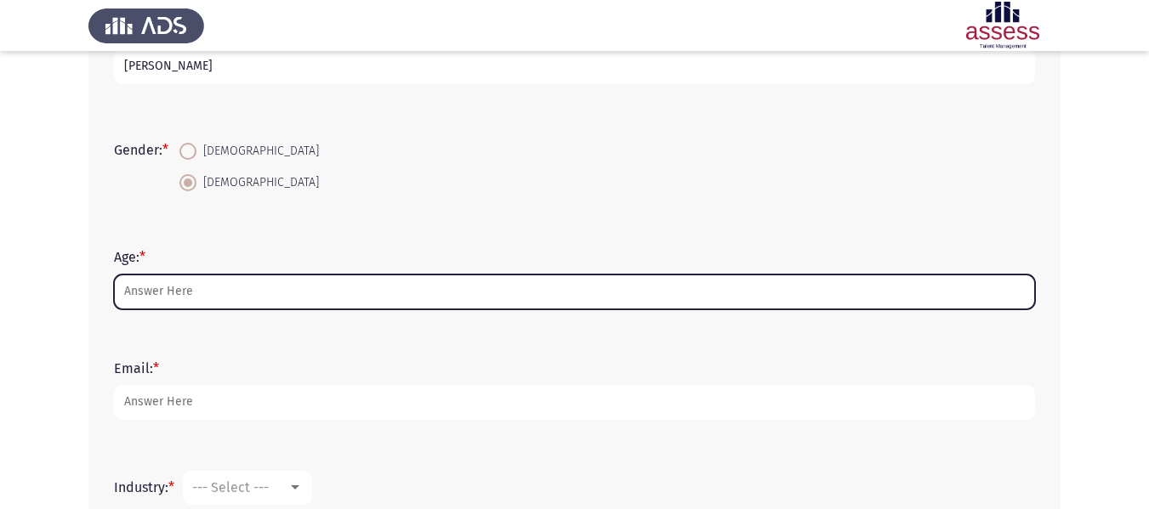
click at [175, 296] on input "Age: *" at bounding box center [574, 292] width 921 height 35
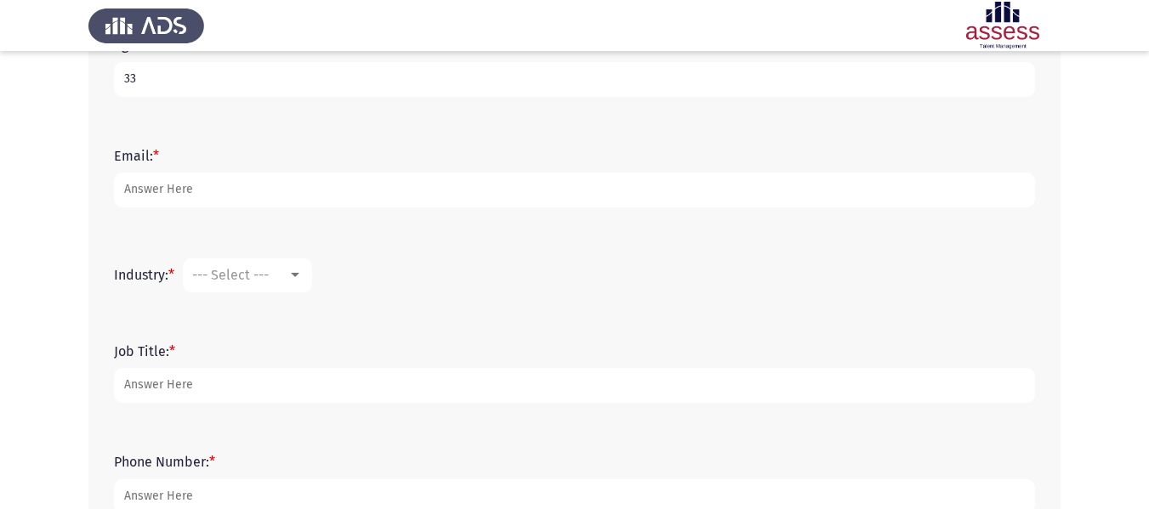
scroll to position [510, 0]
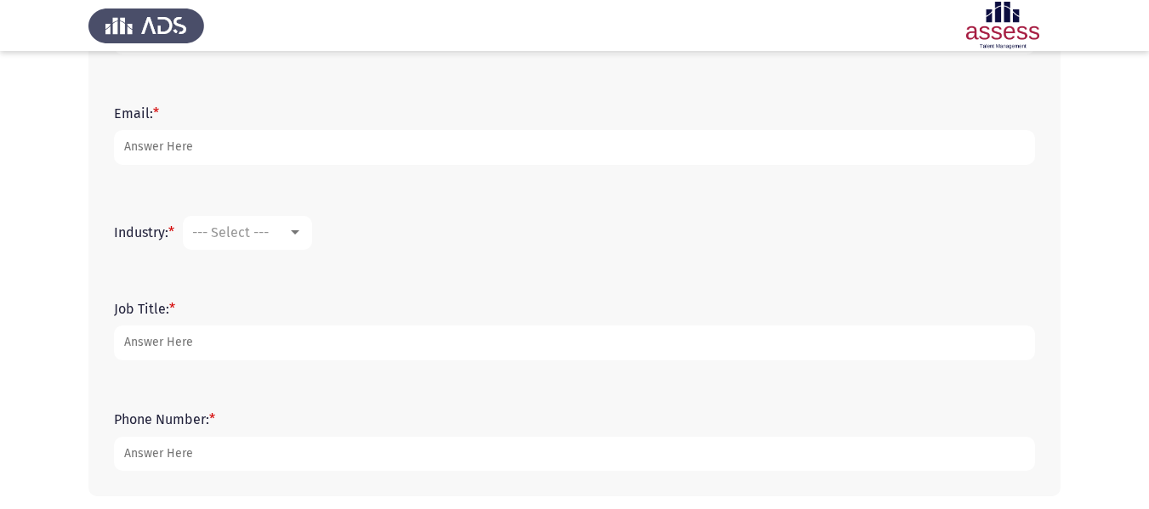
type input "33"
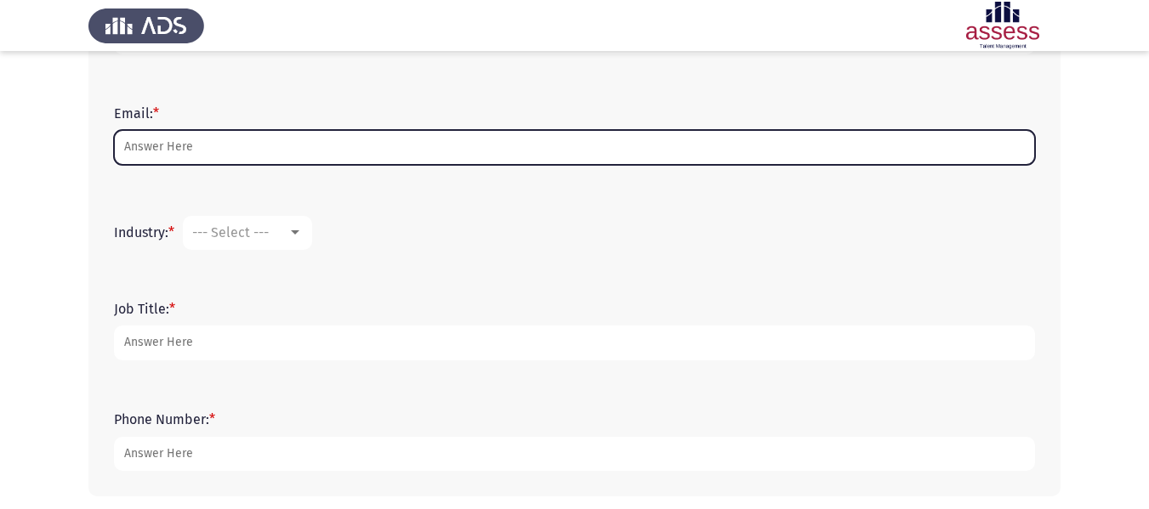
click at [230, 146] on input "Email: *" at bounding box center [574, 147] width 921 height 35
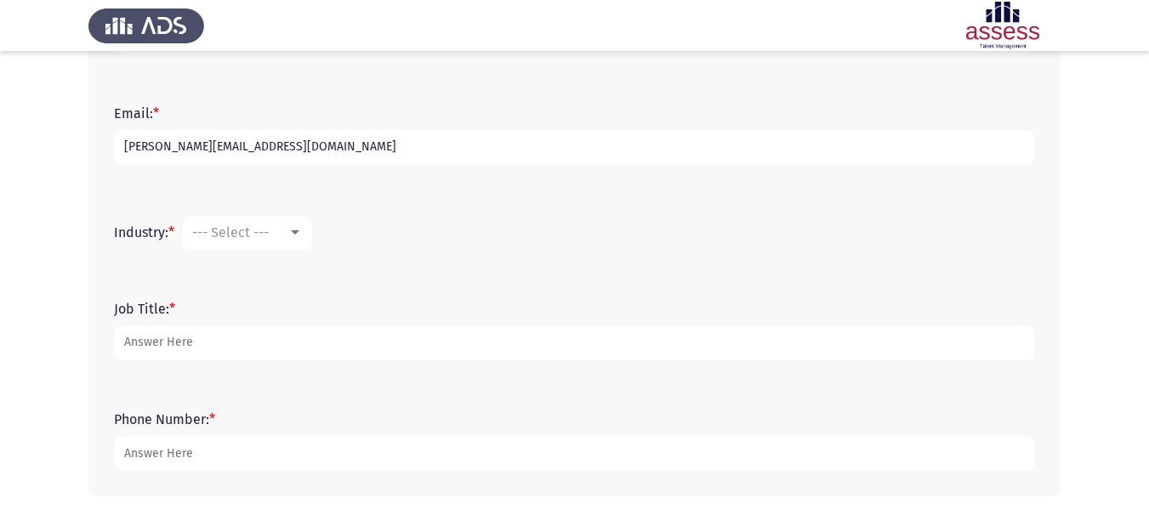
type input "[PERSON_NAME][EMAIL_ADDRESS][DOMAIN_NAME]"
click at [312, 238] on mat-select "--- Select ---" at bounding box center [247, 233] width 129 height 34
click at [303, 238] on div at bounding box center [294, 233] width 15 height 14
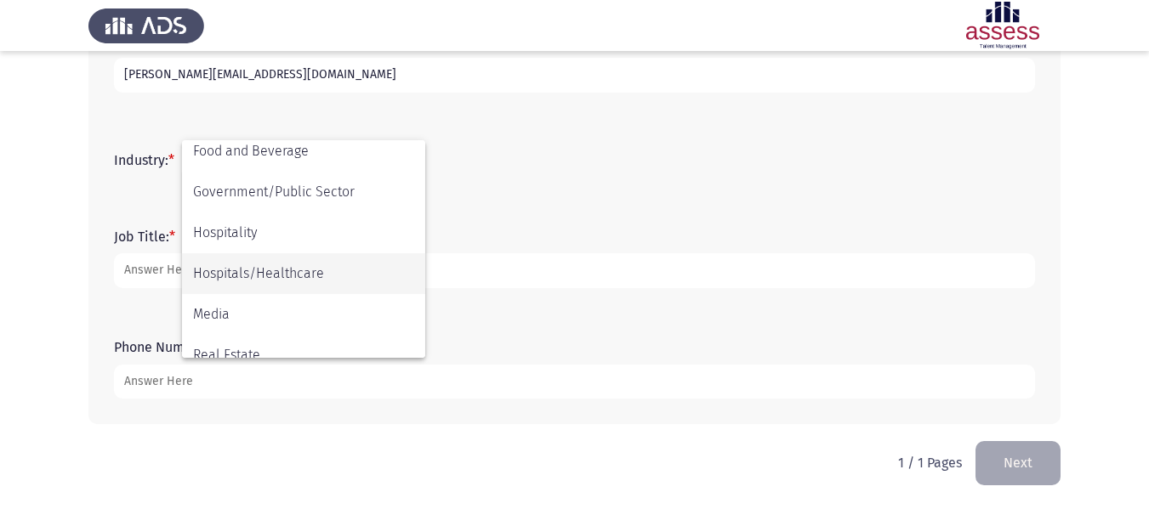
scroll to position [388, 0]
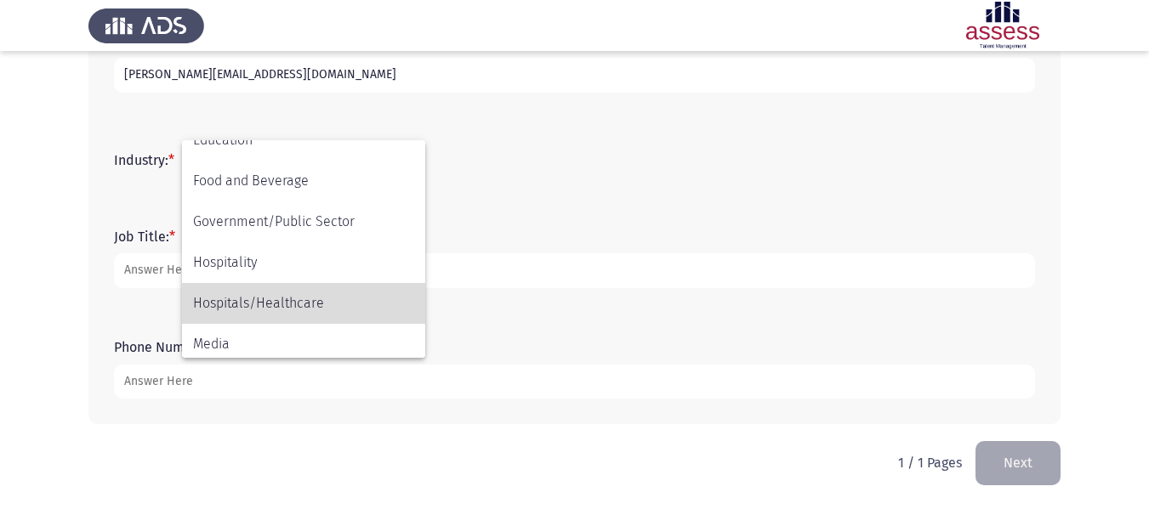
click at [285, 304] on span "Hospitals/Healthcare" at bounding box center [303, 303] width 221 height 41
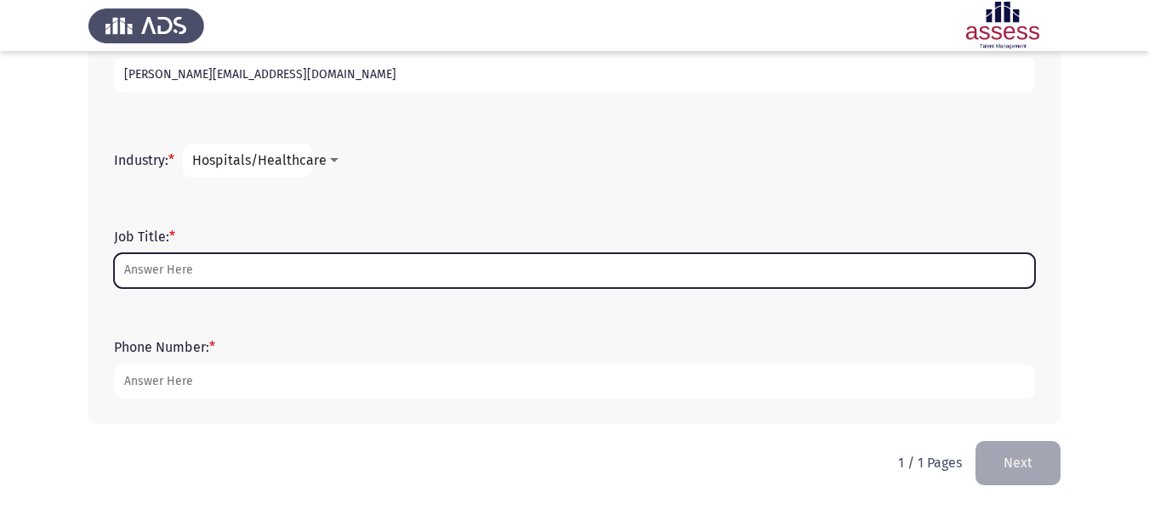
click at [195, 273] on input "Job Title: *" at bounding box center [574, 270] width 921 height 35
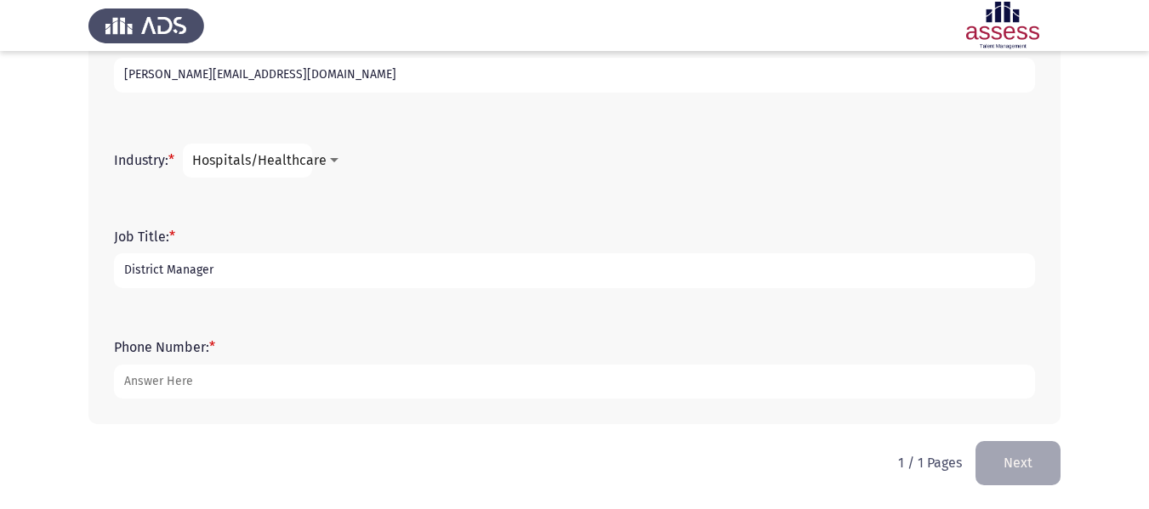
type input "District Manager"
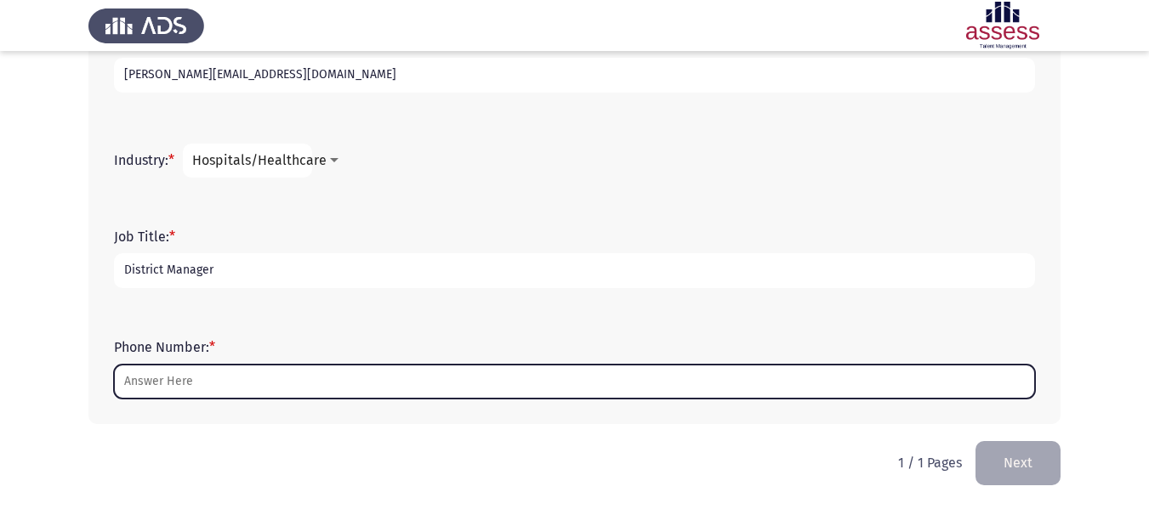
click at [204, 381] on input "Phone Number: *" at bounding box center [574, 382] width 921 height 35
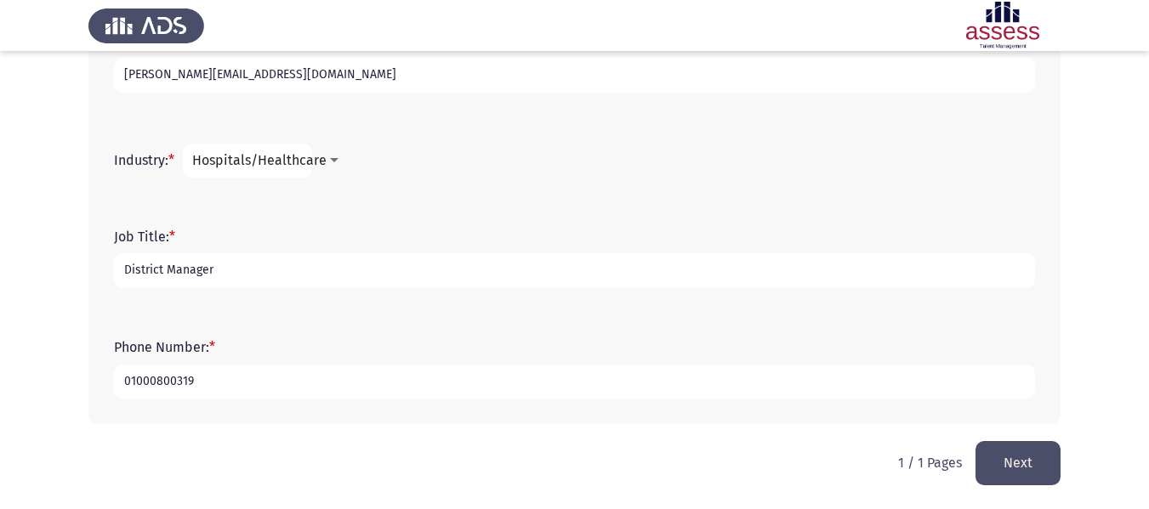
type input "01000800319"
click at [1022, 461] on button "Next" at bounding box center [1017, 462] width 85 height 43
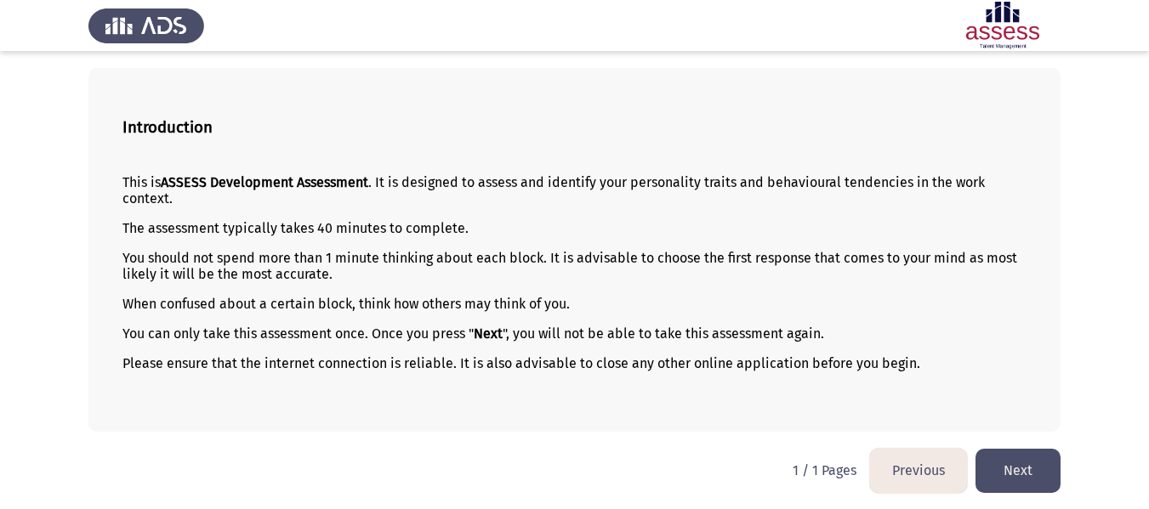
scroll to position [76, 0]
click at [1010, 470] on button "Next" at bounding box center [1017, 469] width 85 height 43
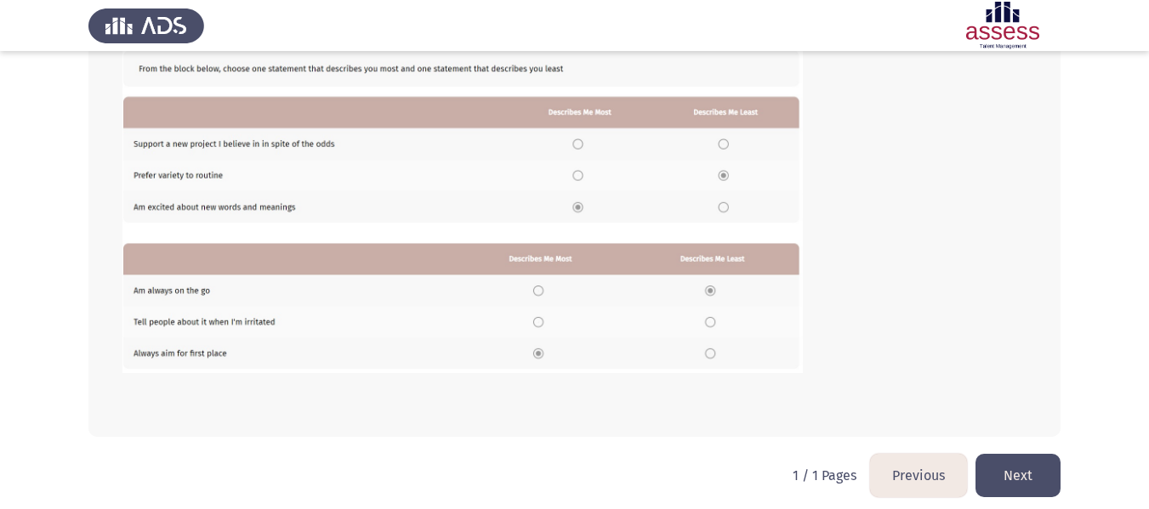
scroll to position [325, 0]
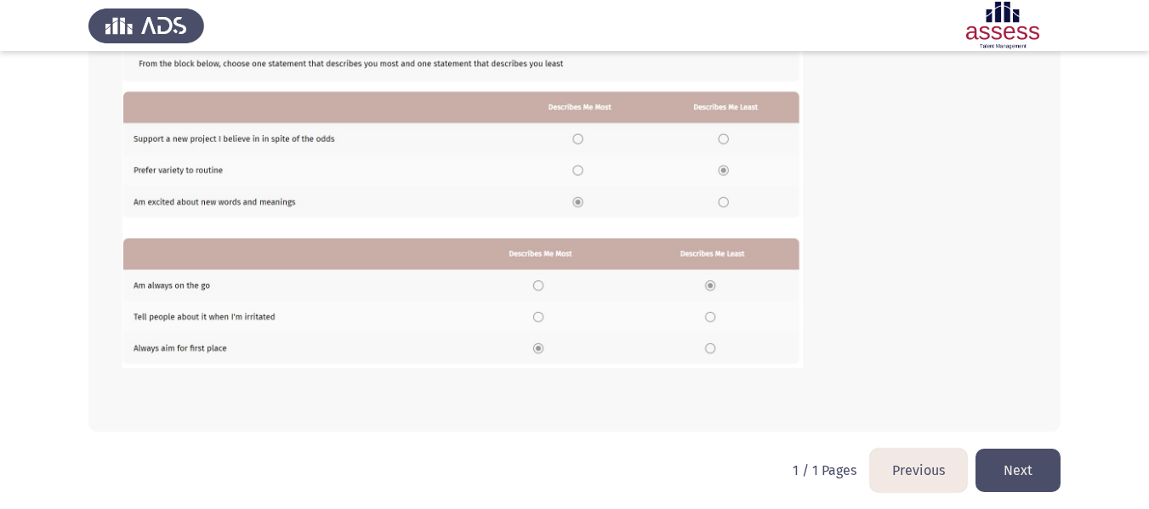
click at [1025, 477] on button "Next" at bounding box center [1017, 470] width 85 height 43
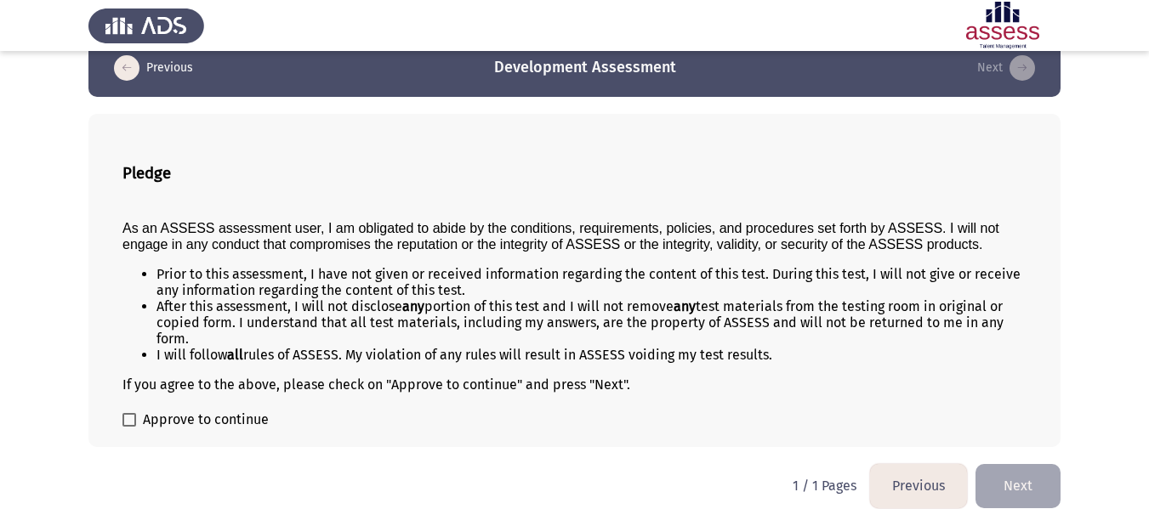
scroll to position [45, 0]
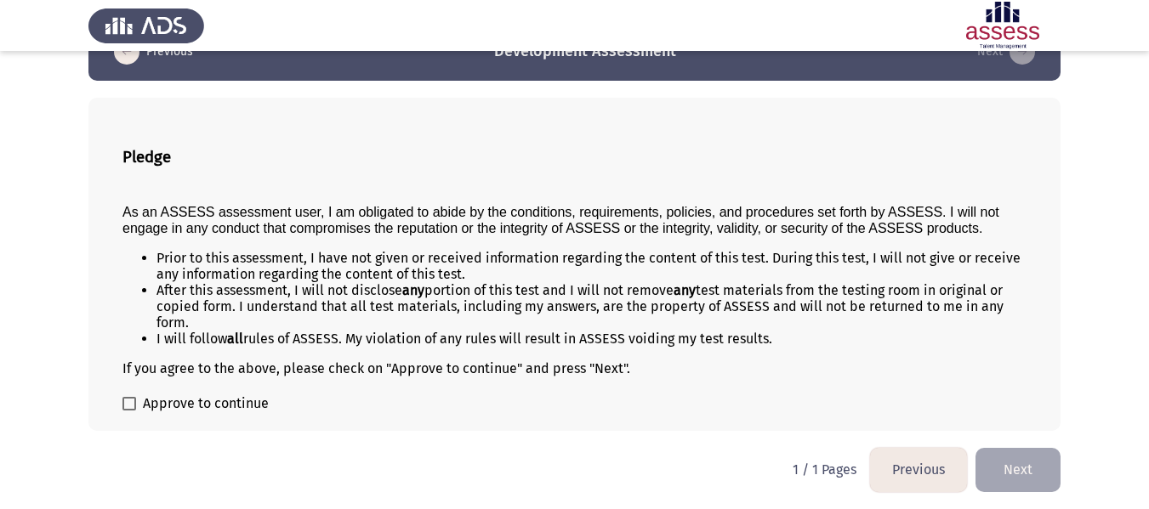
click at [125, 403] on span at bounding box center [129, 404] width 14 height 14
click at [128, 411] on input "Approve to continue" at bounding box center [128, 411] width 1 height 1
checkbox input "true"
click at [1022, 473] on button "Next" at bounding box center [1017, 469] width 85 height 43
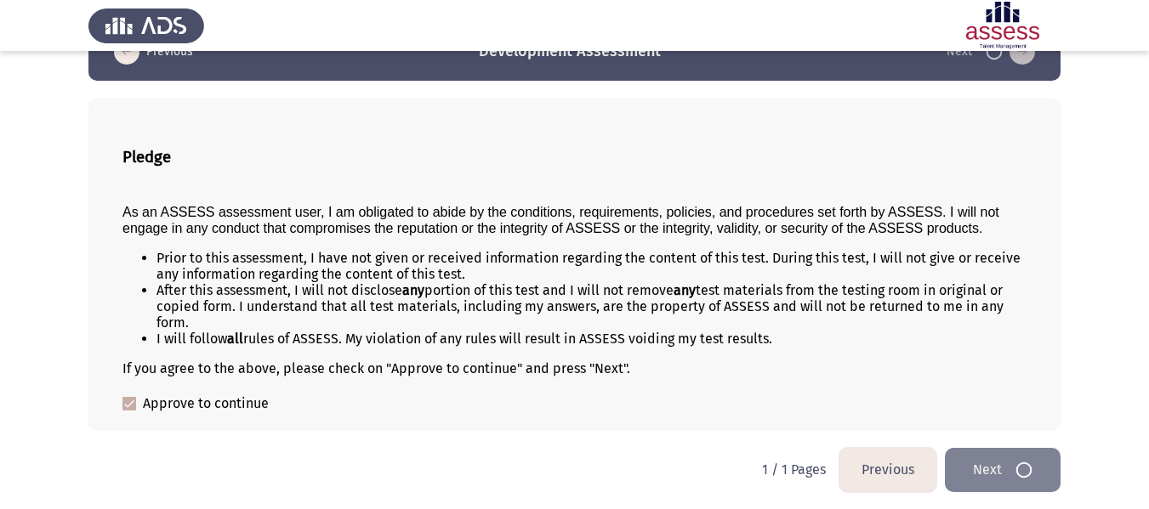
scroll to position [0, 0]
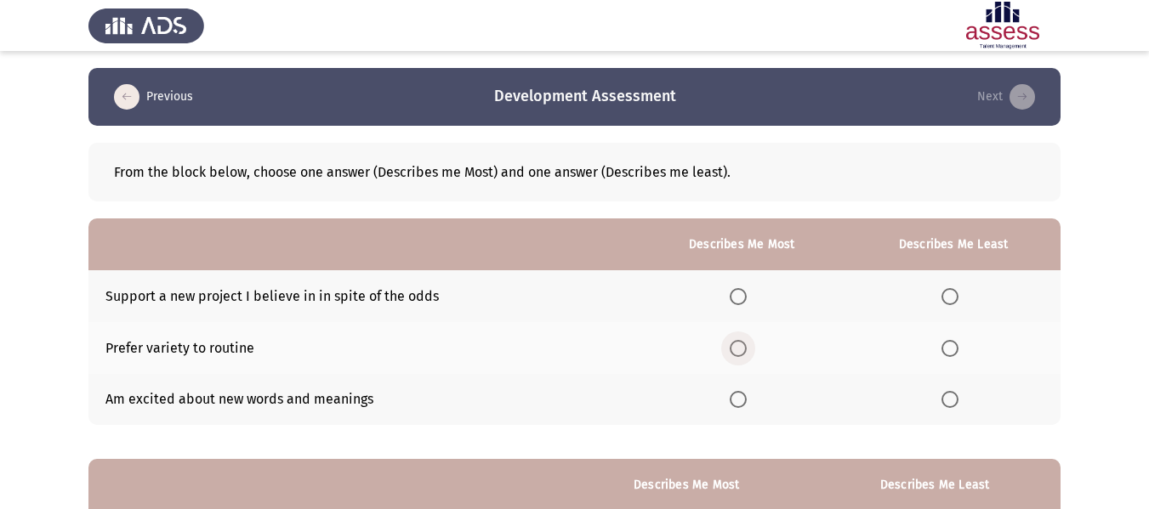
click at [744, 355] on span "Select an option" at bounding box center [738, 348] width 17 height 17
click at [744, 355] on input "Select an option" at bounding box center [738, 348] width 17 height 17
click at [950, 398] on span "Select an option" at bounding box center [949, 399] width 17 height 17
click at [950, 398] on input "Select an option" at bounding box center [949, 399] width 17 height 17
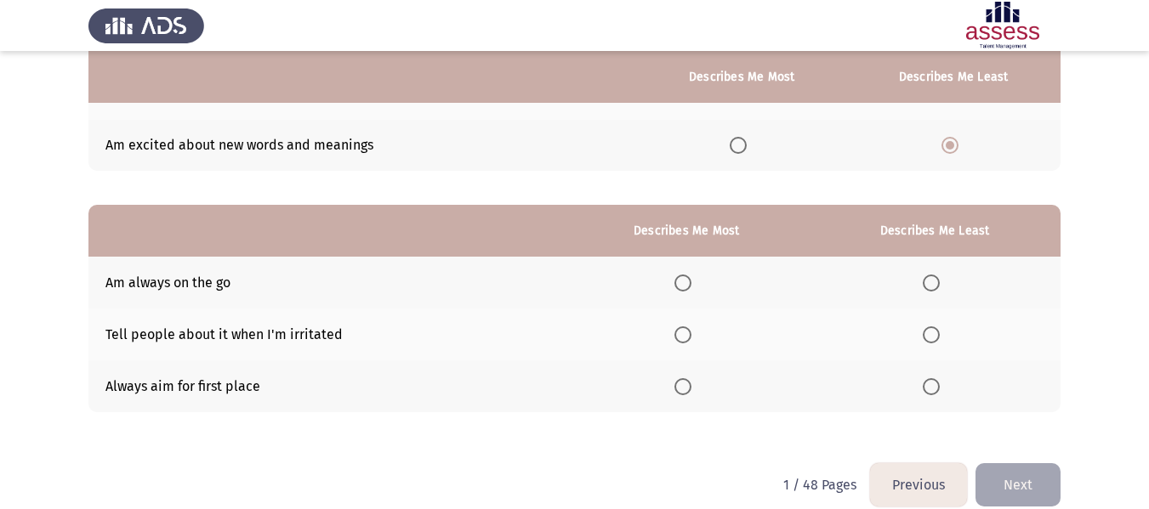
scroll to position [255, 0]
click at [682, 384] on span "Select an option" at bounding box center [682, 386] width 17 height 17
click at [682, 384] on input "Select an option" at bounding box center [682, 386] width 17 height 17
click at [938, 335] on span "Select an option" at bounding box center [931, 334] width 17 height 17
click at [938, 335] on input "Select an option" at bounding box center [931, 334] width 17 height 17
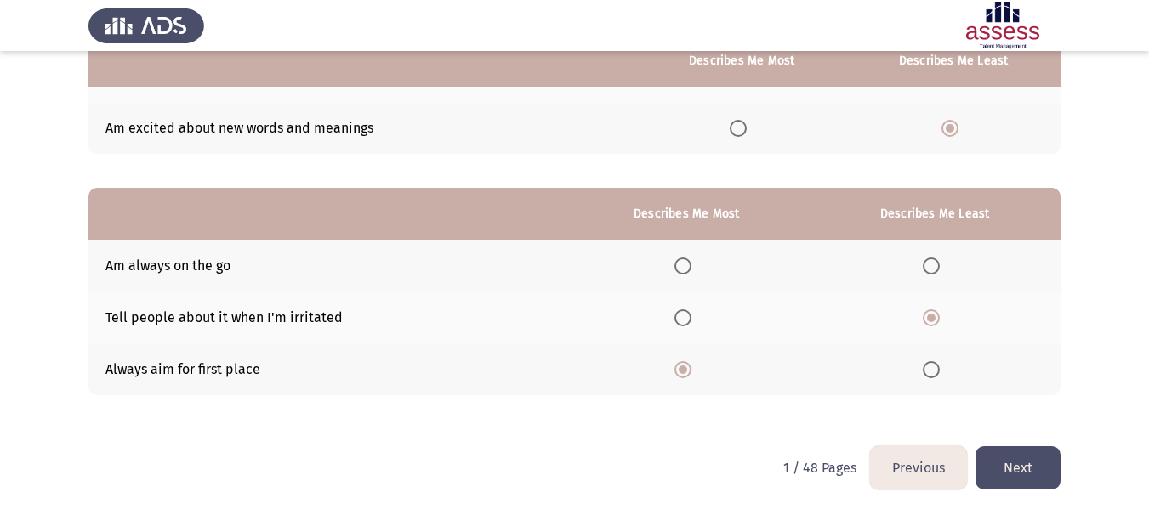
scroll to position [276, 0]
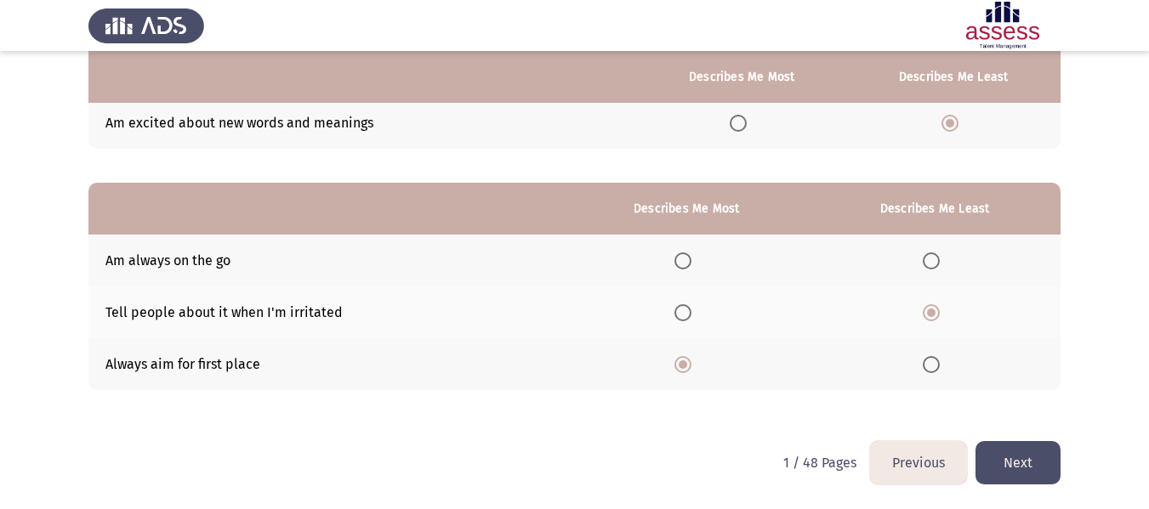
click at [1023, 455] on button "Next" at bounding box center [1017, 462] width 85 height 43
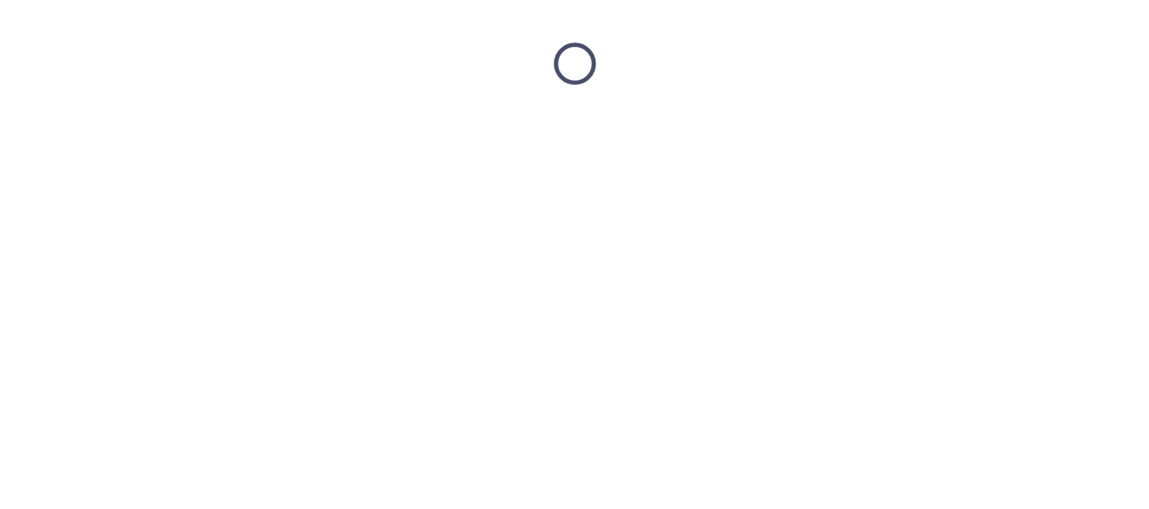
scroll to position [0, 0]
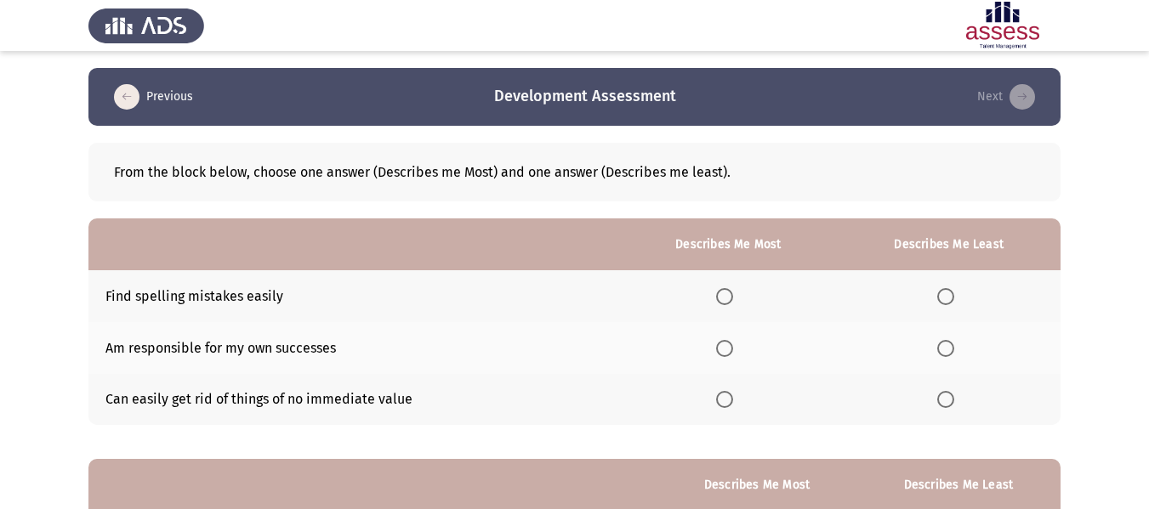
click at [732, 353] on span "Select an option" at bounding box center [724, 348] width 17 height 17
click at [732, 353] on input "Select an option" at bounding box center [724, 348] width 17 height 17
click at [948, 296] on span "Select an option" at bounding box center [945, 296] width 17 height 17
click at [948, 296] on input "Select an option" at bounding box center [945, 296] width 17 height 17
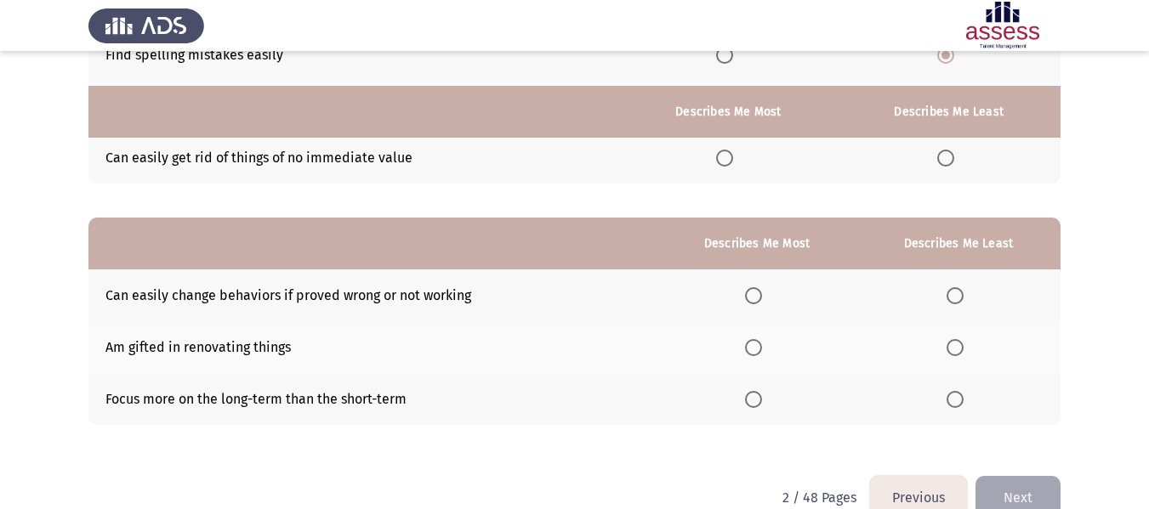
scroll to position [276, 0]
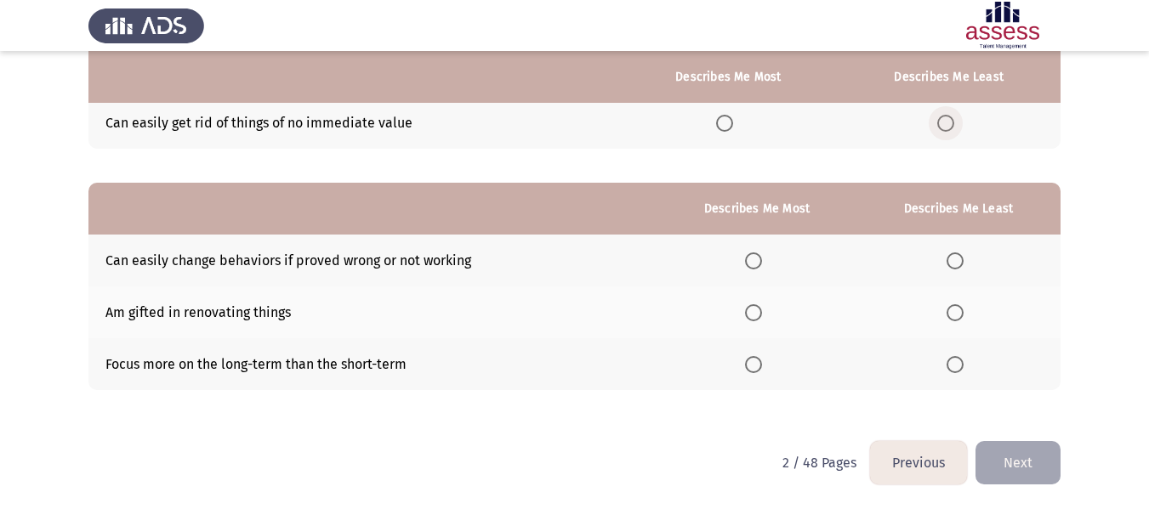
click at [951, 123] on span "Select an option" at bounding box center [945, 123] width 17 height 17
click at [951, 123] on input "Select an option" at bounding box center [945, 123] width 17 height 17
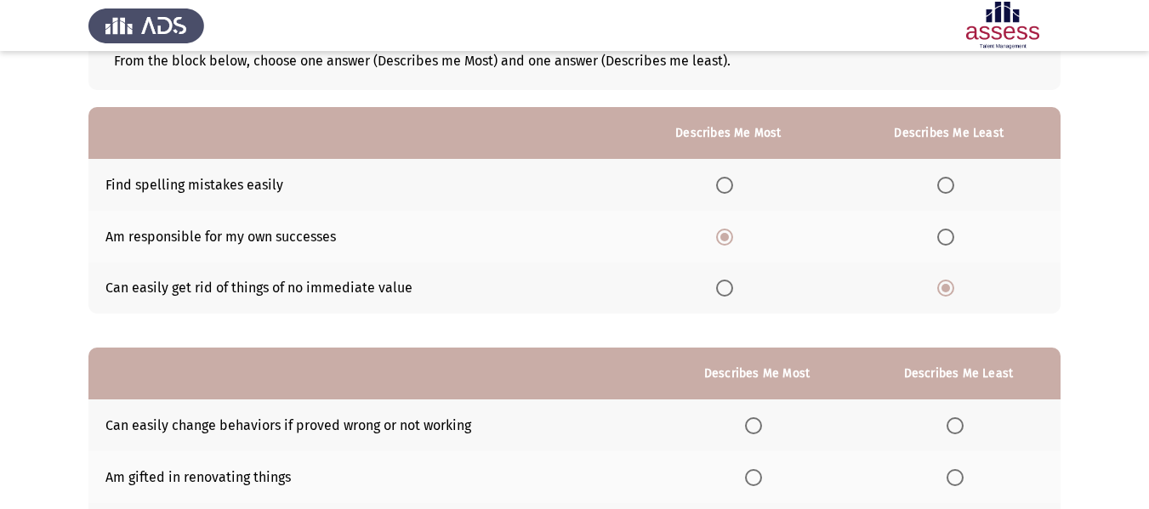
scroll to position [106, 0]
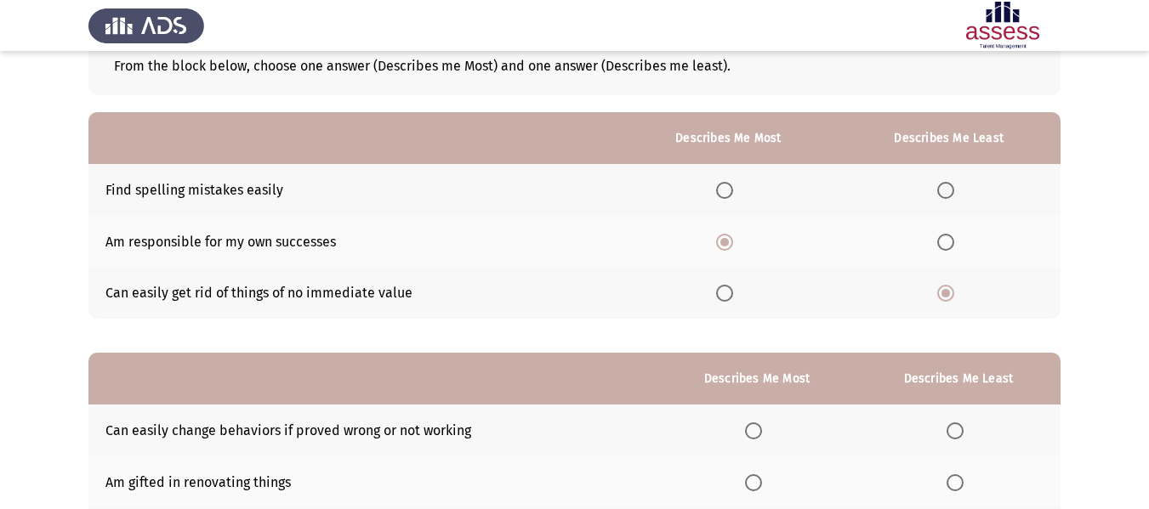
click at [945, 188] on span "Select an option" at bounding box center [945, 190] width 17 height 17
click at [945, 188] on input "Select an option" at bounding box center [945, 190] width 17 height 17
click at [946, 294] on span "Select an option" at bounding box center [945, 293] width 17 height 17
click at [946, 294] on input "Select an option" at bounding box center [945, 293] width 17 height 17
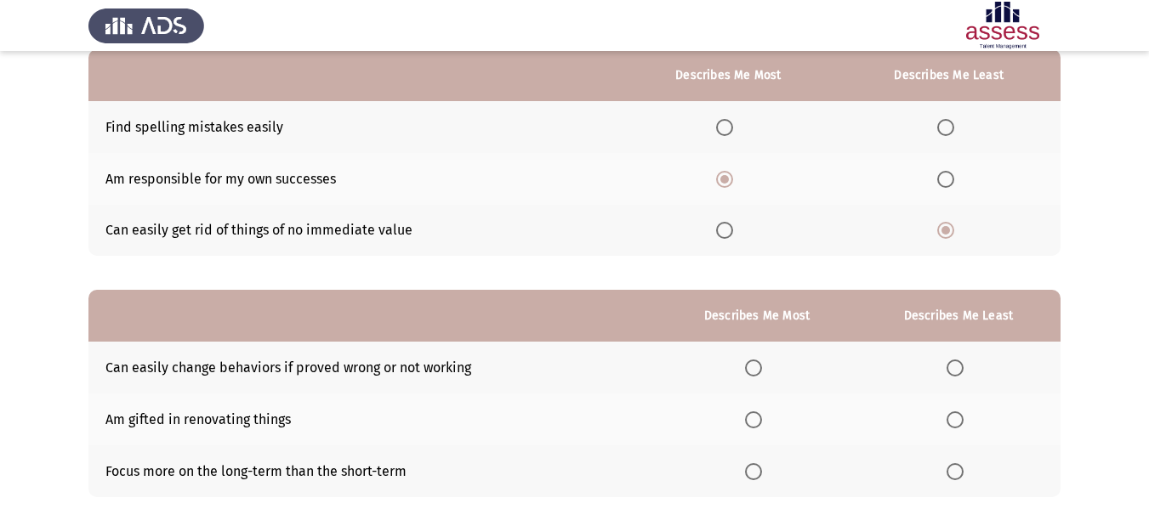
scroll to position [276, 0]
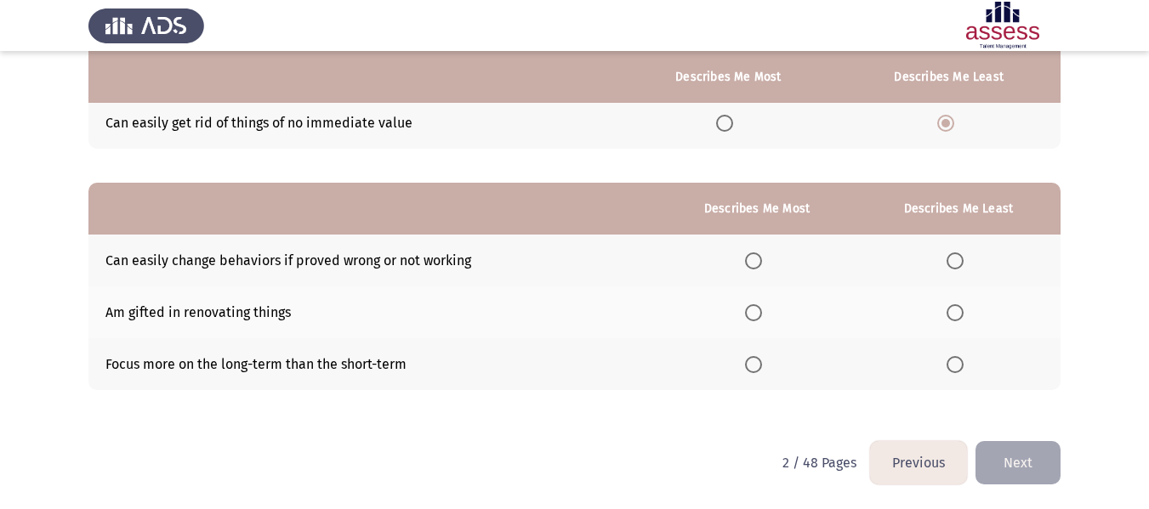
click at [757, 307] on span "Select an option" at bounding box center [753, 312] width 17 height 17
click at [757, 307] on input "Select an option" at bounding box center [753, 312] width 17 height 17
click at [951, 252] on mat-radio-button "Select an option" at bounding box center [958, 261] width 24 height 18
click at [959, 264] on span "Select an option" at bounding box center [954, 261] width 17 height 17
click at [959, 264] on input "Select an option" at bounding box center [954, 261] width 17 height 17
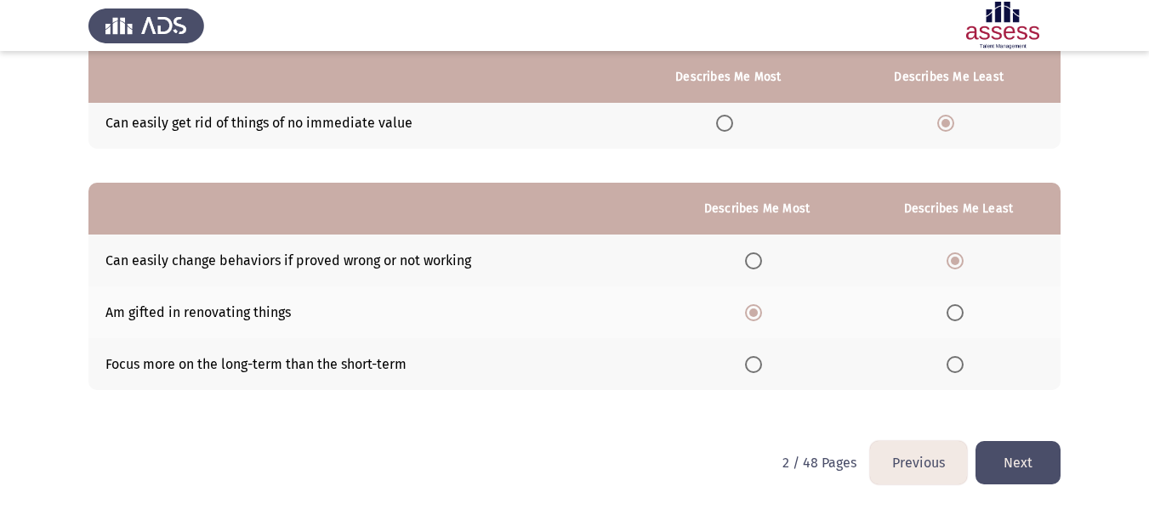
click at [1017, 463] on button "Next" at bounding box center [1017, 462] width 85 height 43
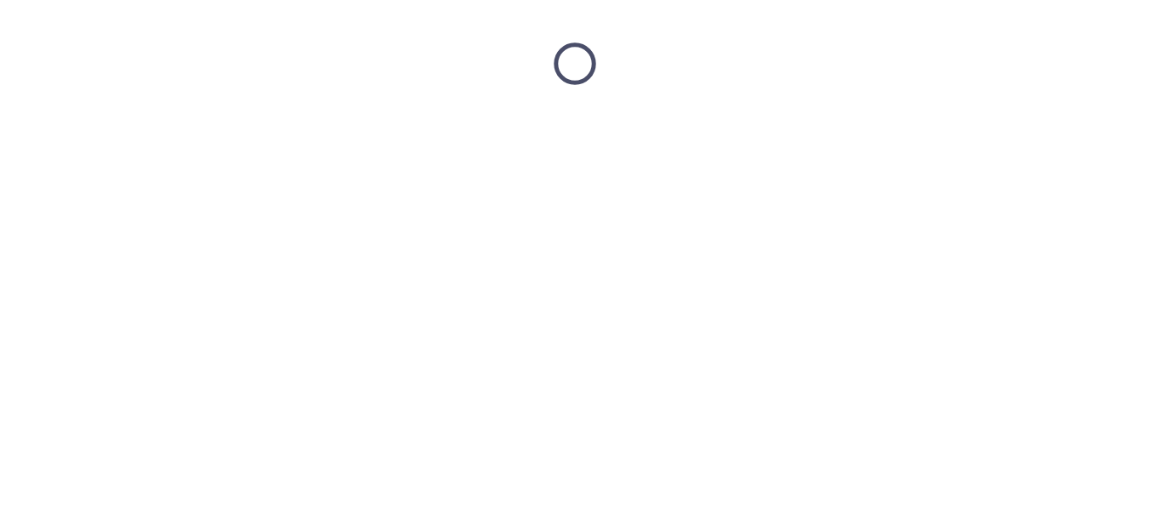
scroll to position [0, 0]
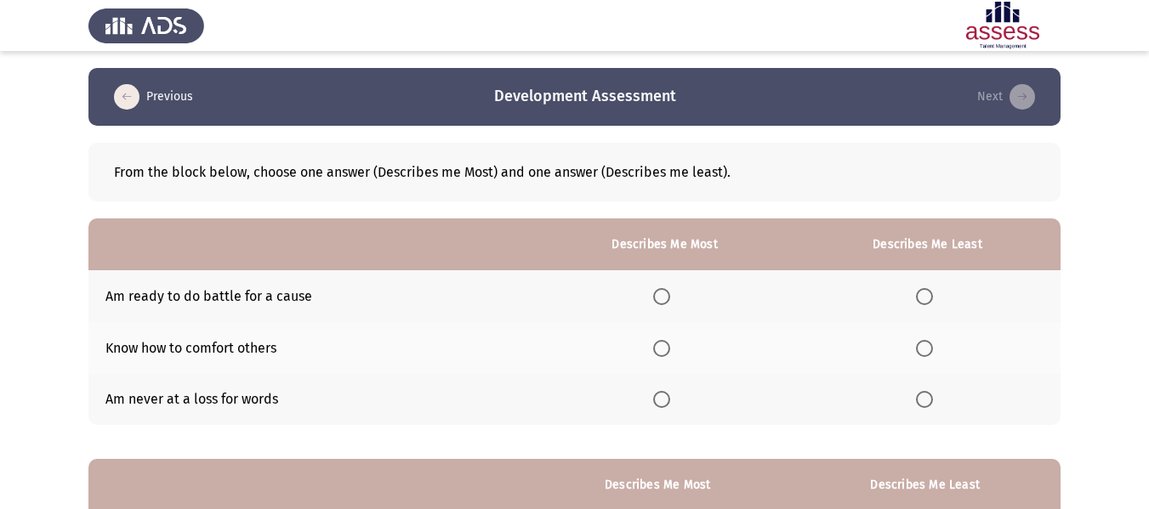
click at [665, 350] on span "Select an option" at bounding box center [661, 348] width 17 height 17
click at [665, 350] on input "Select an option" at bounding box center [661, 348] width 17 height 17
click at [927, 302] on span "Select an option" at bounding box center [924, 296] width 17 height 17
click at [927, 302] on input "Select an option" at bounding box center [924, 296] width 17 height 17
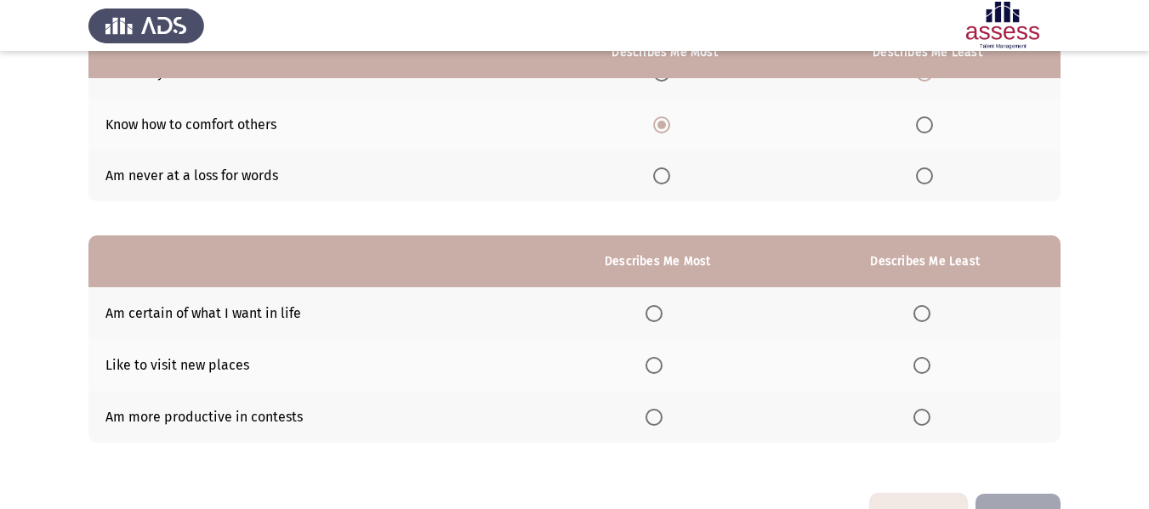
scroll to position [276, 0]
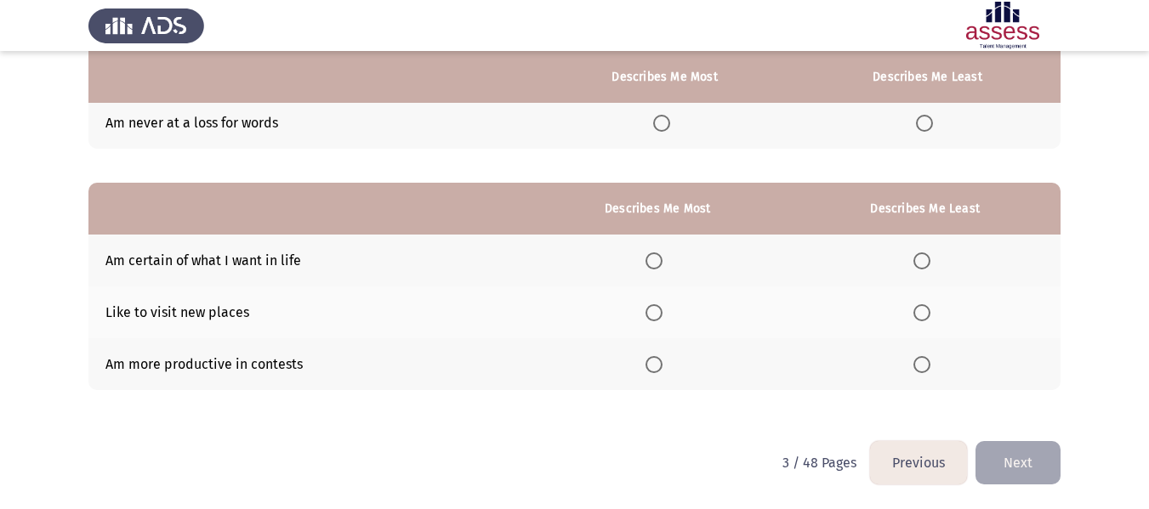
click at [655, 267] on span "Select an option" at bounding box center [653, 261] width 17 height 17
click at [655, 267] on input "Select an option" at bounding box center [653, 261] width 17 height 17
click at [927, 315] on span "Select an option" at bounding box center [921, 312] width 17 height 17
click at [927, 315] on input "Select an option" at bounding box center [921, 312] width 17 height 17
click at [1026, 472] on button "Next" at bounding box center [1017, 462] width 85 height 43
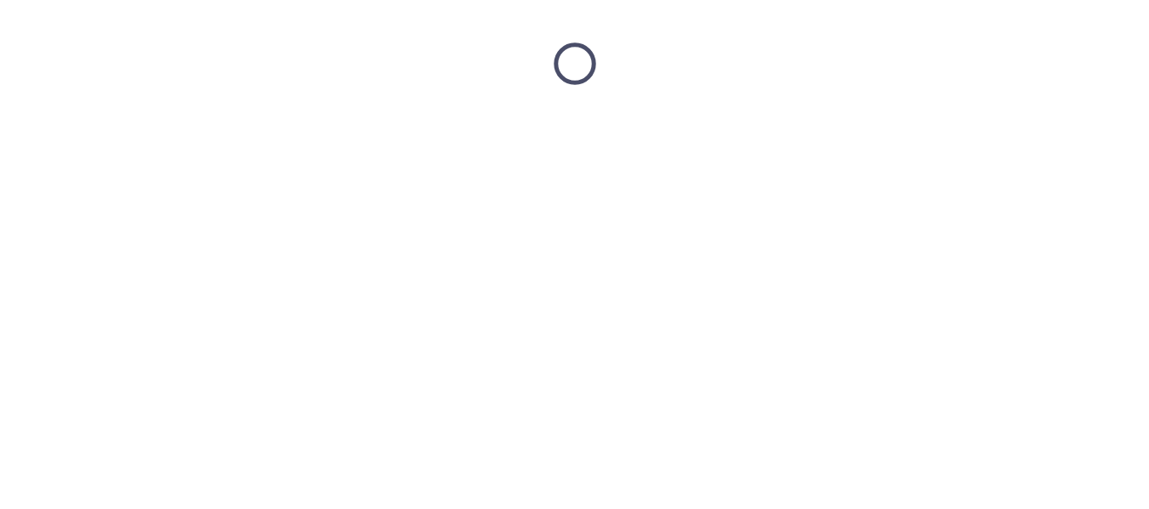
scroll to position [0, 0]
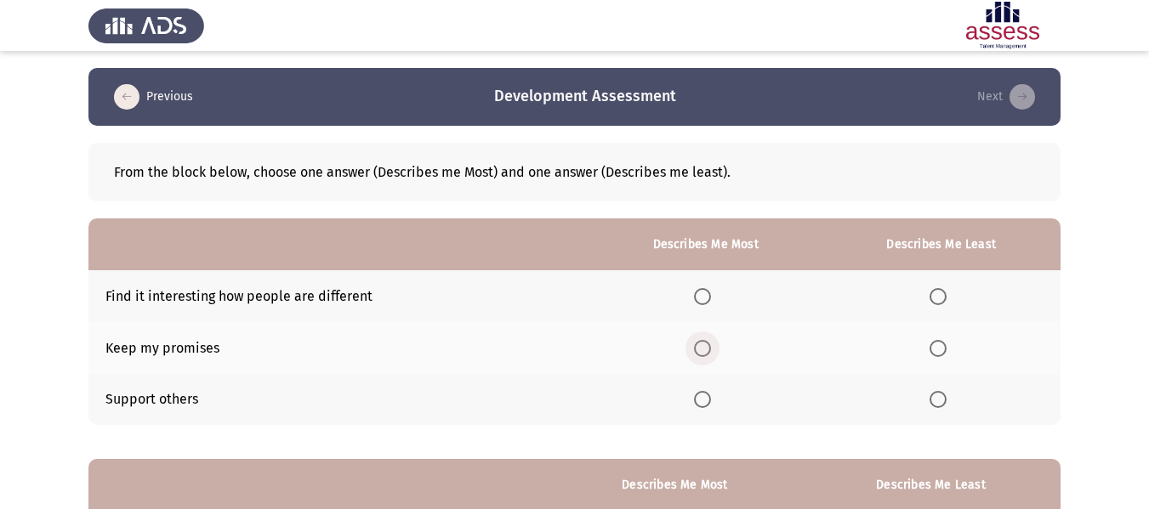
click at [705, 348] on span "Select an option" at bounding box center [702, 348] width 17 height 17
click at [705, 348] on input "Select an option" at bounding box center [702, 348] width 17 height 17
click at [929, 298] on th at bounding box center [940, 296] width 239 height 52
click at [943, 295] on span "Select an option" at bounding box center [937, 296] width 17 height 17
click at [943, 295] on input "Select an option" at bounding box center [937, 296] width 17 height 17
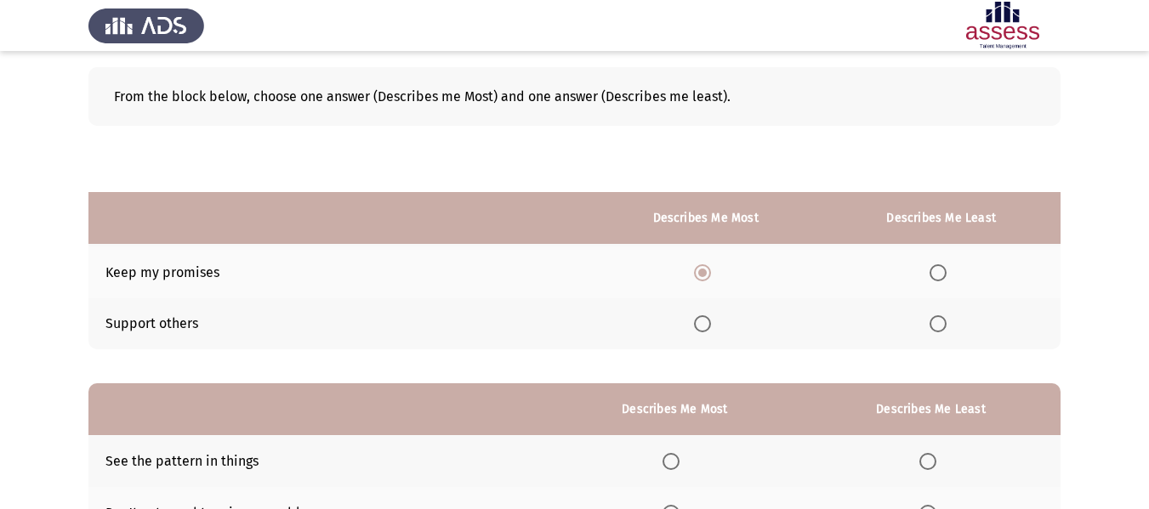
scroll to position [255, 0]
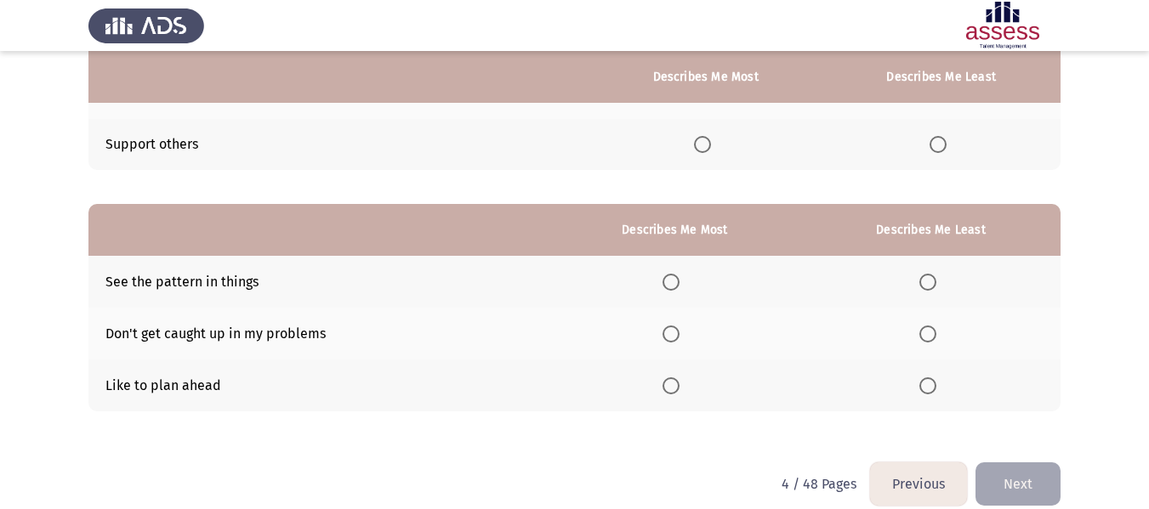
click at [671, 282] on span "Select an option" at bounding box center [671, 282] width 0 height 0
click at [675, 282] on input "Select an option" at bounding box center [670, 282] width 17 height 17
click at [929, 333] on span "Select an option" at bounding box center [927, 334] width 17 height 17
click at [929, 333] on input "Select an option" at bounding box center [927, 334] width 17 height 17
click at [1030, 487] on button "Next" at bounding box center [1017, 484] width 85 height 43
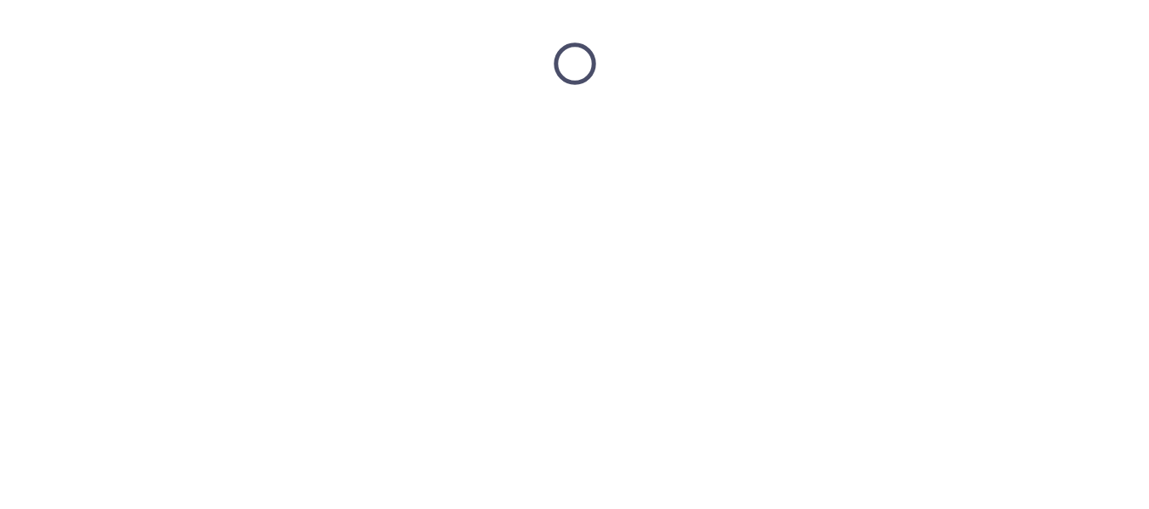
scroll to position [0, 0]
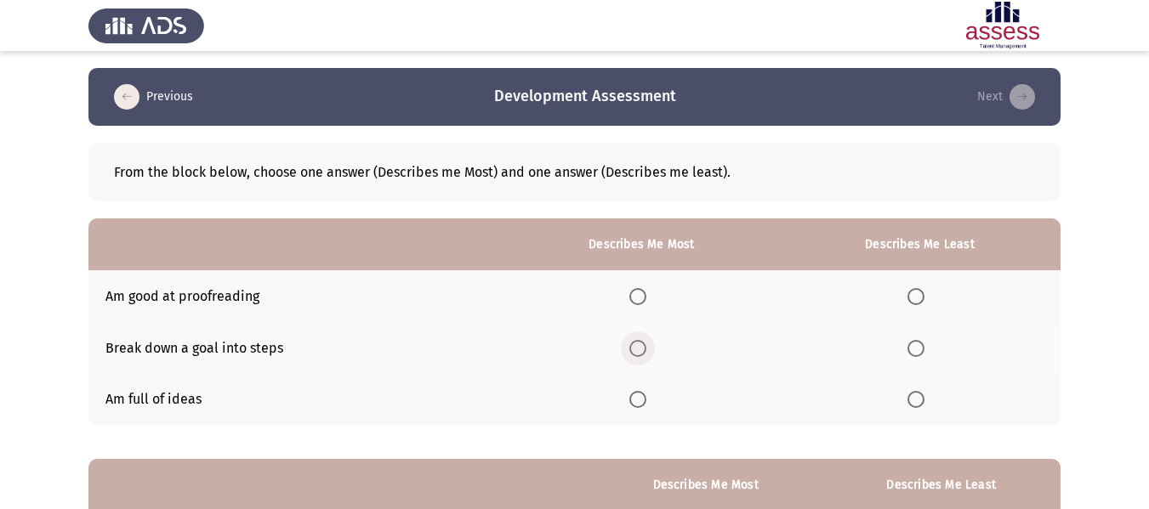
click at [642, 345] on span "Select an option" at bounding box center [637, 348] width 17 height 17
click at [642, 345] on input "Select an option" at bounding box center [637, 348] width 17 height 17
click at [636, 398] on span "Select an option" at bounding box center [637, 399] width 17 height 17
click at [636, 398] on input "Select an option" at bounding box center [637, 399] width 17 height 17
click at [637, 344] on span "Select an option" at bounding box center [637, 348] width 17 height 17
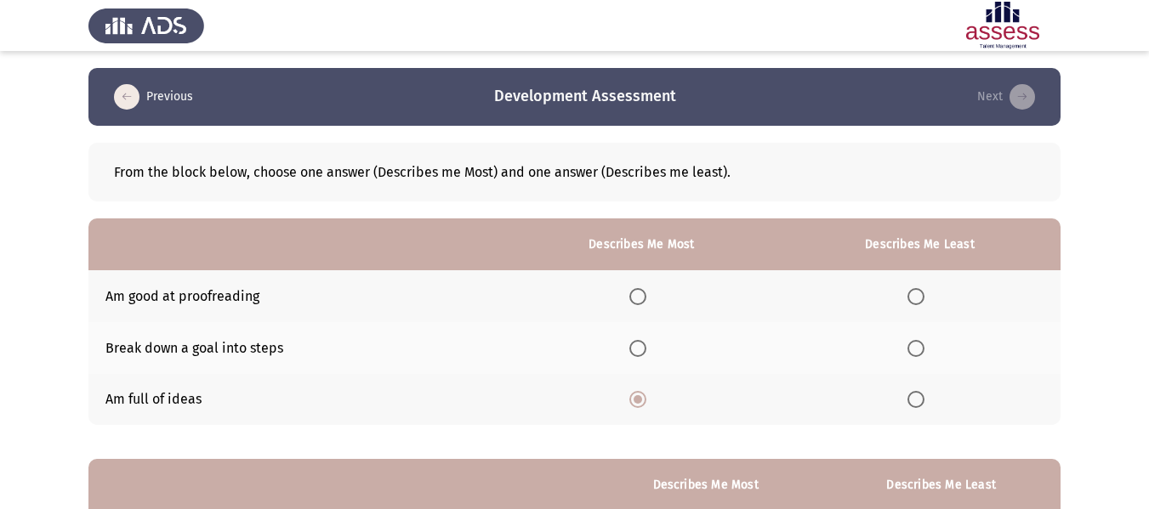
click at [637, 344] on input "Select an option" at bounding box center [637, 348] width 17 height 17
click at [918, 298] on span "Select an option" at bounding box center [915, 296] width 17 height 17
click at [918, 298] on input "Select an option" at bounding box center [915, 296] width 17 height 17
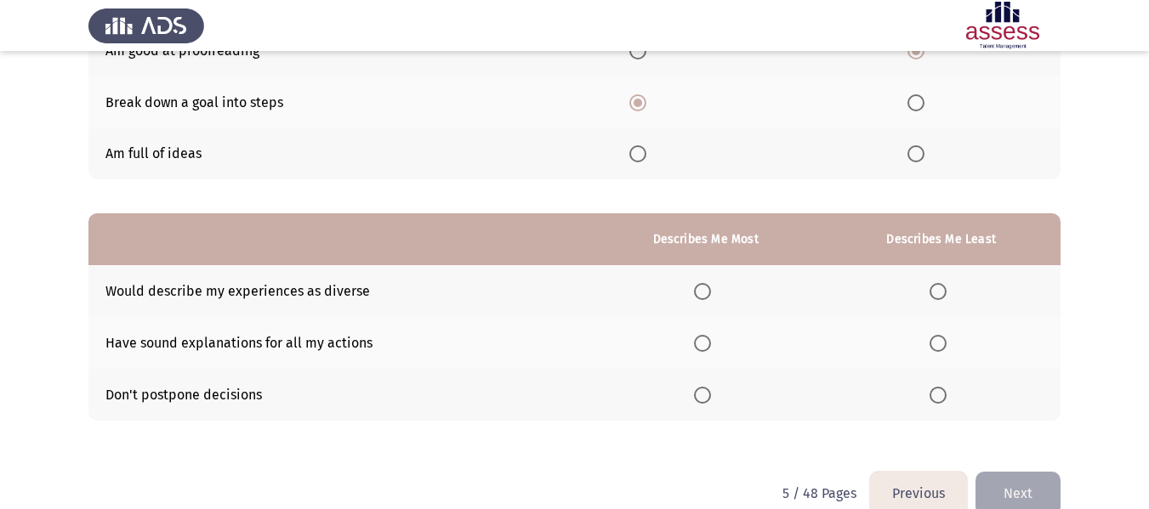
scroll to position [276, 0]
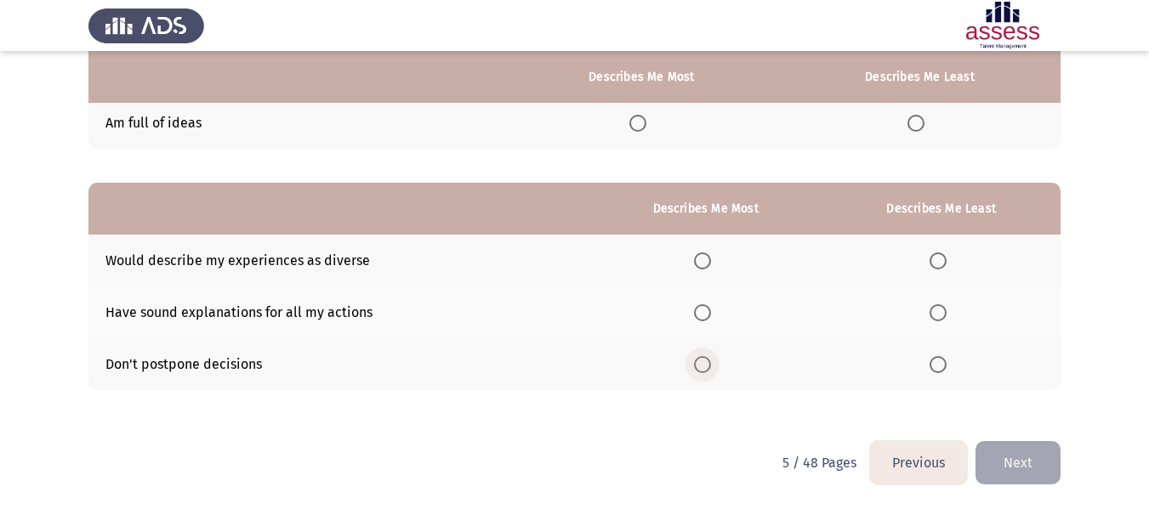
click at [702, 365] on span "Select an option" at bounding box center [702, 365] width 0 height 0
click at [706, 365] on input "Select an option" at bounding box center [702, 364] width 17 height 17
click at [938, 309] on span "Select an option" at bounding box center [937, 312] width 17 height 17
click at [938, 309] on input "Select an option" at bounding box center [937, 312] width 17 height 17
click at [1013, 468] on button "Next" at bounding box center [1017, 462] width 85 height 43
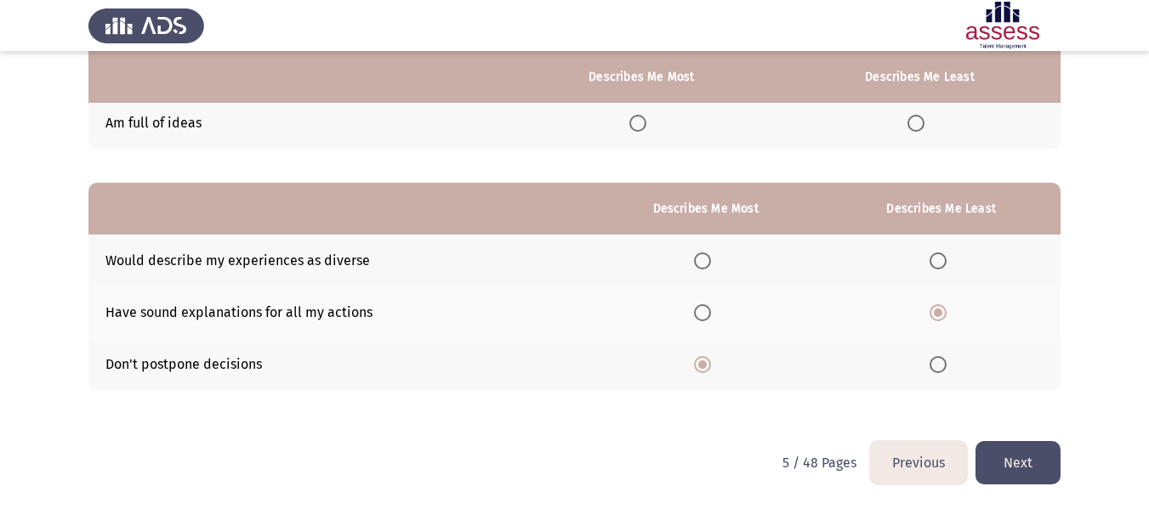
scroll to position [0, 0]
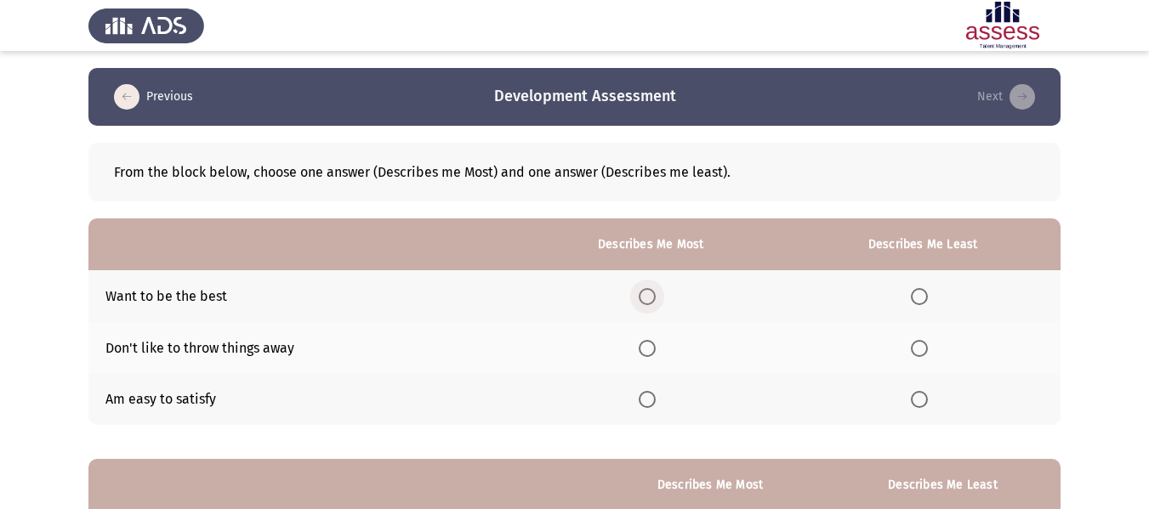
click at [648, 296] on span "Select an option" at bounding box center [647, 296] width 17 height 17
click at [648, 296] on input "Select an option" at bounding box center [647, 296] width 17 height 17
click at [916, 400] on span "Select an option" at bounding box center [919, 399] width 17 height 17
click at [916, 400] on input "Select an option" at bounding box center [919, 399] width 17 height 17
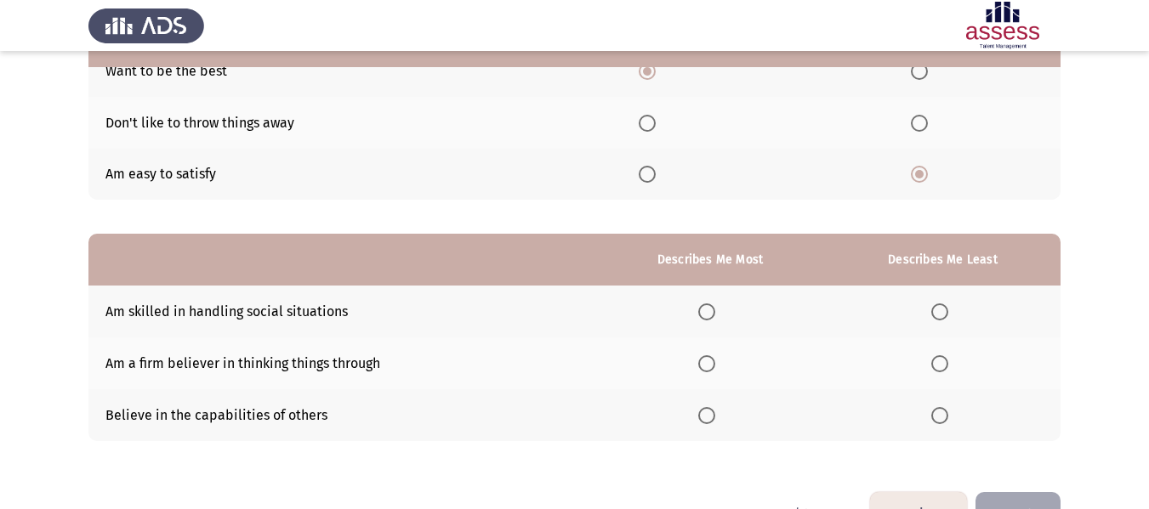
scroll to position [255, 0]
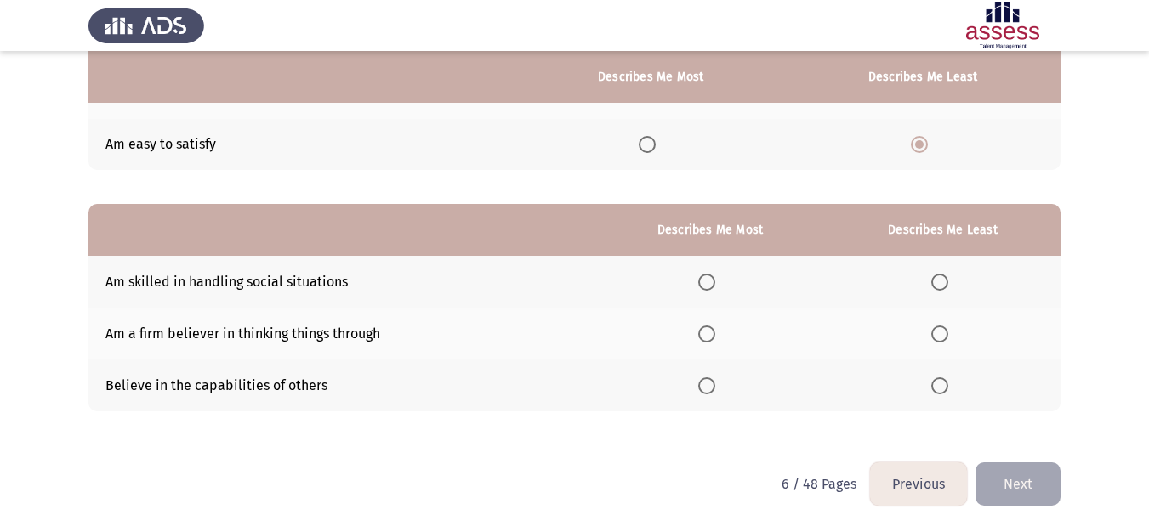
click at [711, 384] on span "Select an option" at bounding box center [706, 386] width 17 height 17
click at [711, 384] on input "Select an option" at bounding box center [706, 386] width 17 height 17
click at [951, 332] on label "Select an option" at bounding box center [943, 334] width 24 height 17
click at [948, 332] on input "Select an option" at bounding box center [939, 334] width 17 height 17
click at [1017, 477] on button "Next" at bounding box center [1017, 484] width 85 height 43
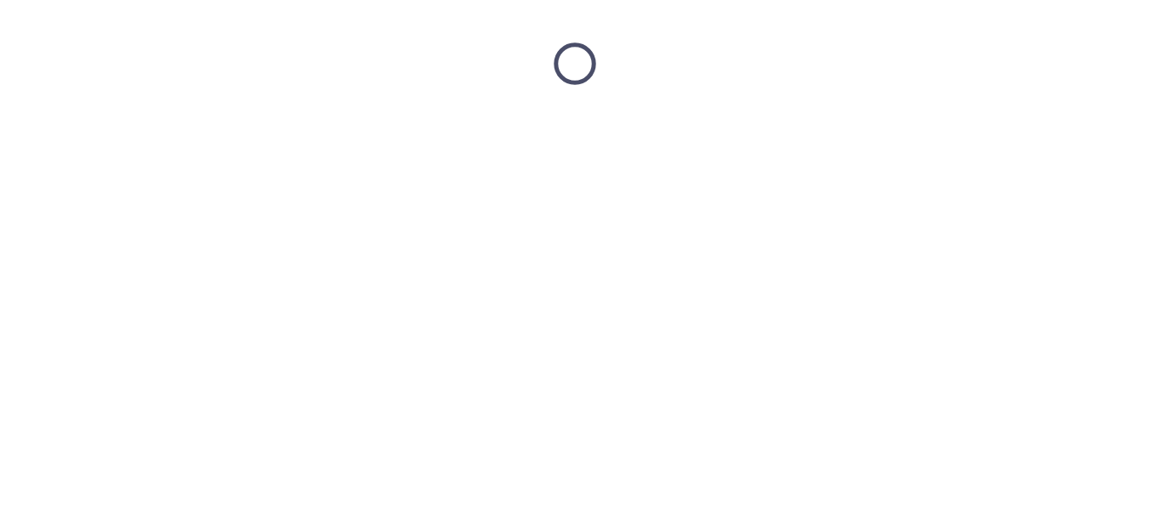
scroll to position [0, 0]
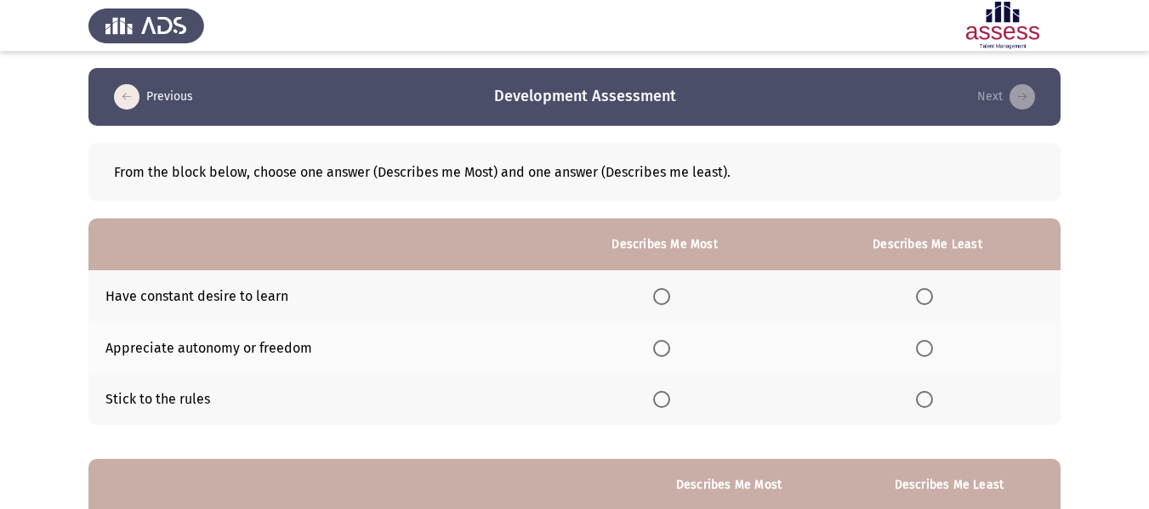
click at [662, 298] on span "Select an option" at bounding box center [661, 296] width 17 height 17
click at [662, 298] on input "Select an option" at bounding box center [661, 296] width 17 height 17
click at [926, 350] on span "Select an option" at bounding box center [924, 348] width 17 height 17
click at [926, 350] on input "Select an option" at bounding box center [924, 348] width 17 height 17
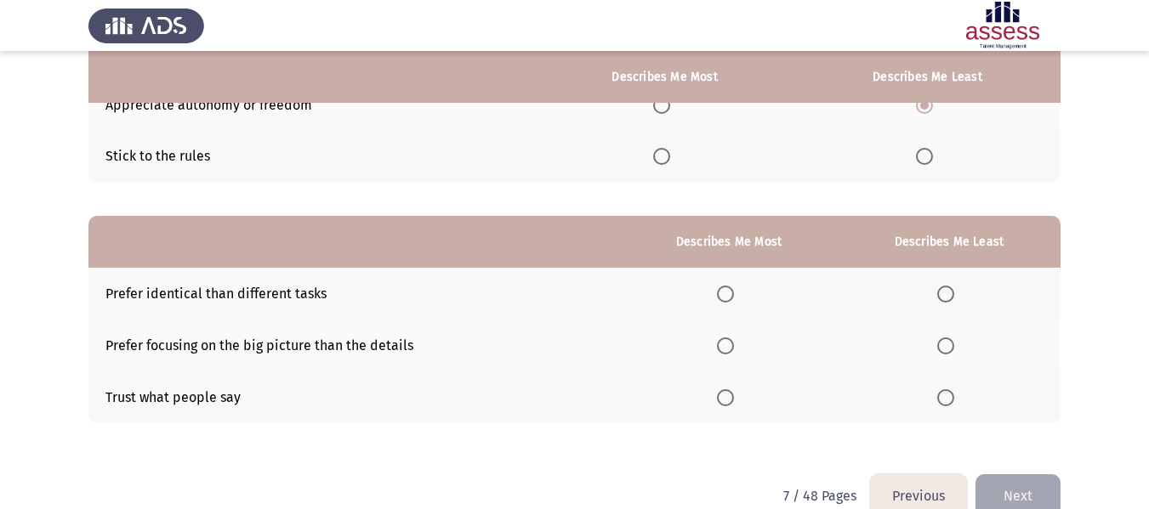
scroll to position [276, 0]
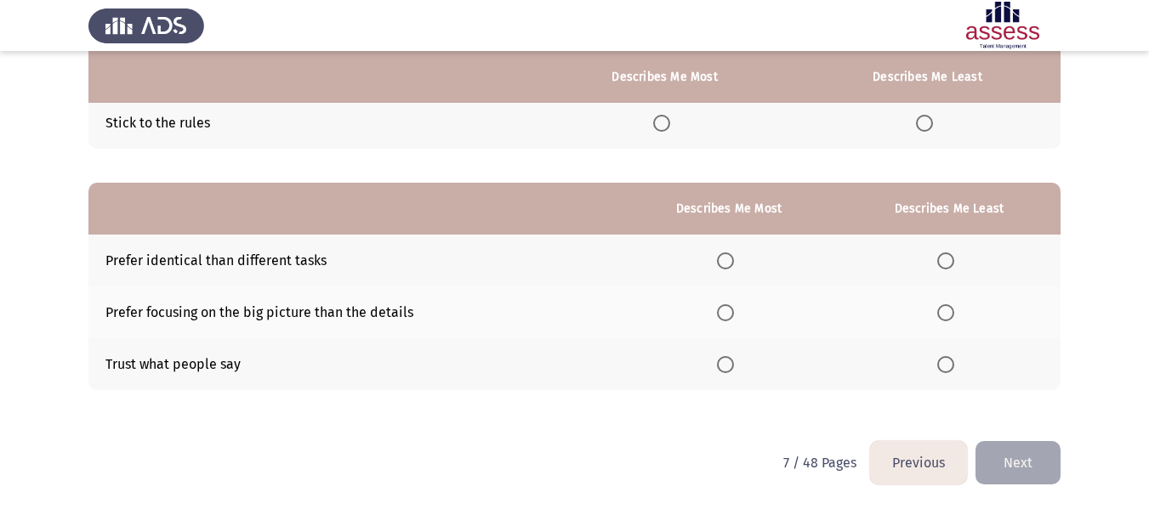
click at [950, 362] on span "Select an option" at bounding box center [945, 364] width 17 height 17
click at [950, 362] on input "Select an option" at bounding box center [945, 364] width 17 height 17
click at [725, 309] on span "Select an option" at bounding box center [725, 312] width 17 height 17
click at [725, 309] on input "Select an option" at bounding box center [725, 312] width 17 height 17
click at [1026, 467] on button "Next" at bounding box center [1017, 462] width 85 height 43
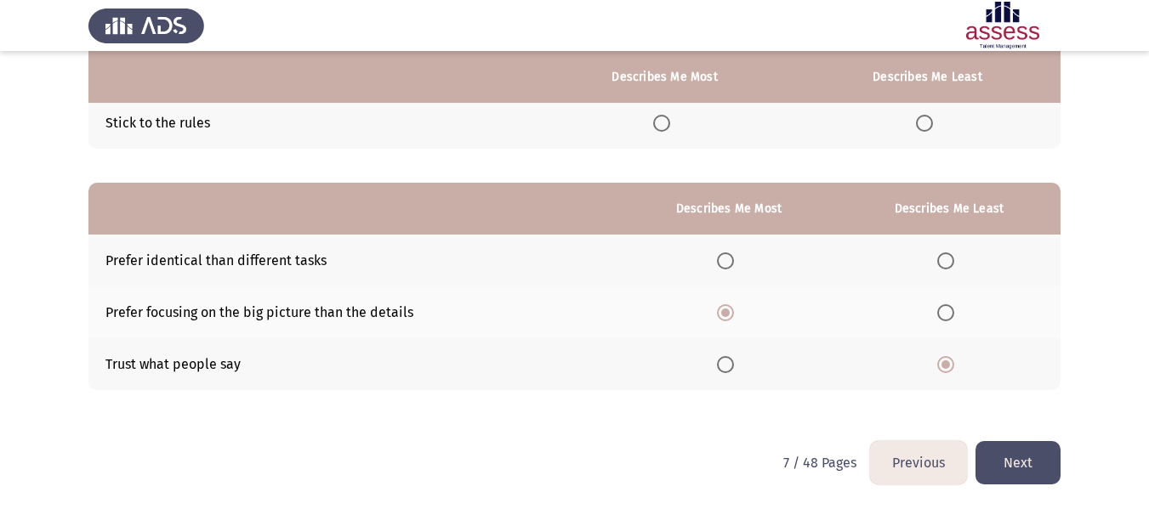
scroll to position [0, 0]
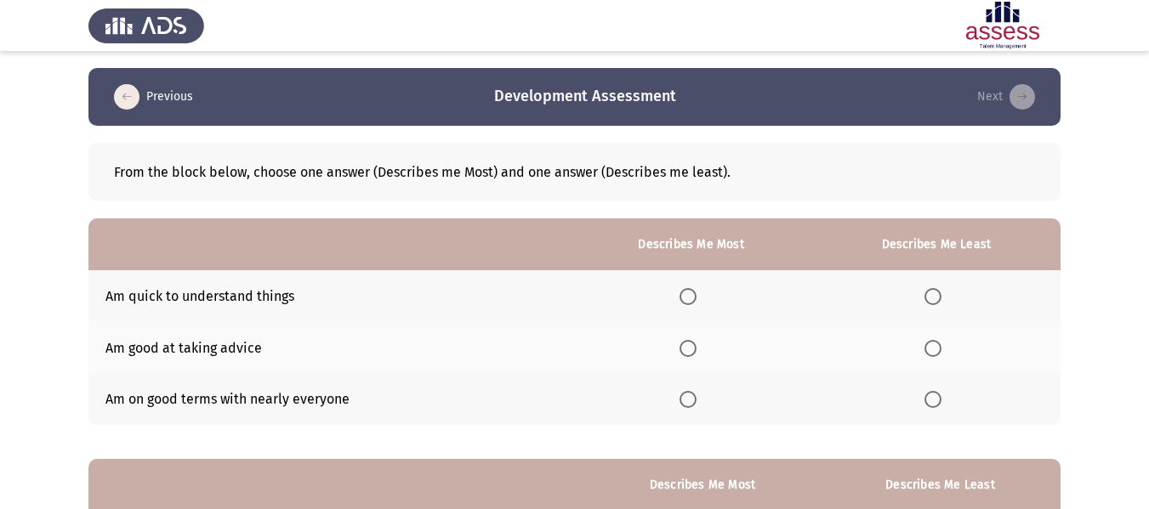
click at [696, 294] on span "Select an option" at bounding box center [687, 296] width 17 height 17
click at [696, 294] on input "Select an option" at bounding box center [687, 296] width 17 height 17
click at [940, 402] on span "Select an option" at bounding box center [932, 399] width 17 height 17
click at [940, 402] on input "Select an option" at bounding box center [932, 399] width 17 height 17
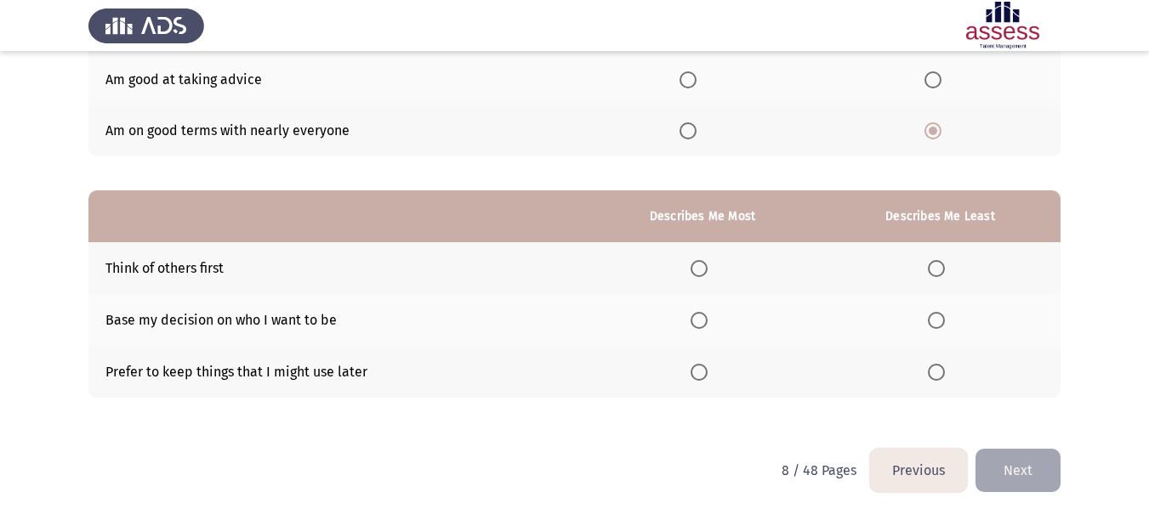
scroll to position [276, 0]
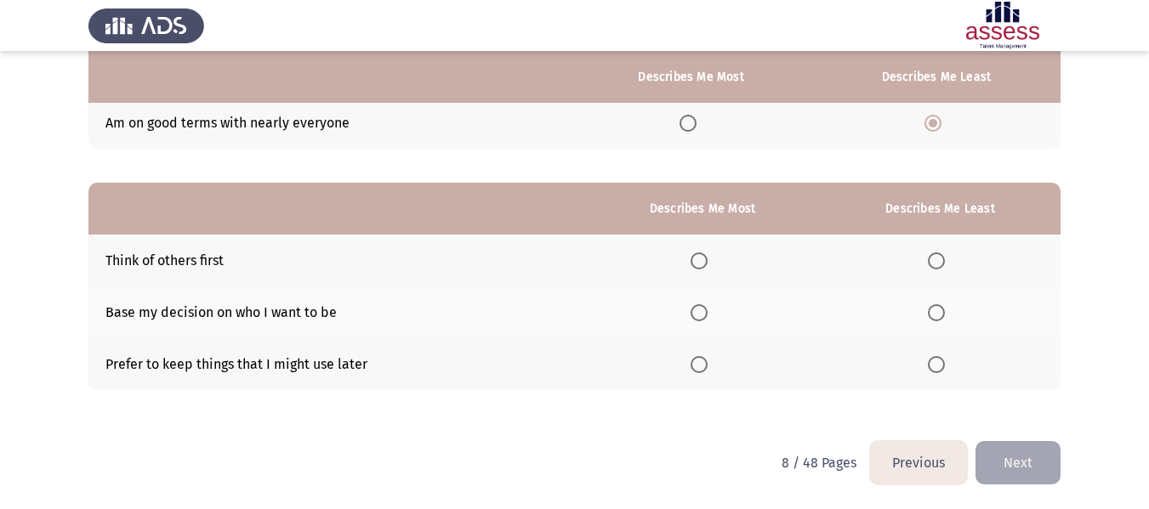
click at [945, 258] on span "Select an option" at bounding box center [936, 261] width 17 height 17
click at [945, 258] on input "Select an option" at bounding box center [936, 261] width 17 height 17
click at [700, 308] on span "Select an option" at bounding box center [698, 312] width 17 height 17
click at [700, 308] on input "Select an option" at bounding box center [698, 312] width 17 height 17
click at [1052, 469] on button "Next" at bounding box center [1017, 462] width 85 height 43
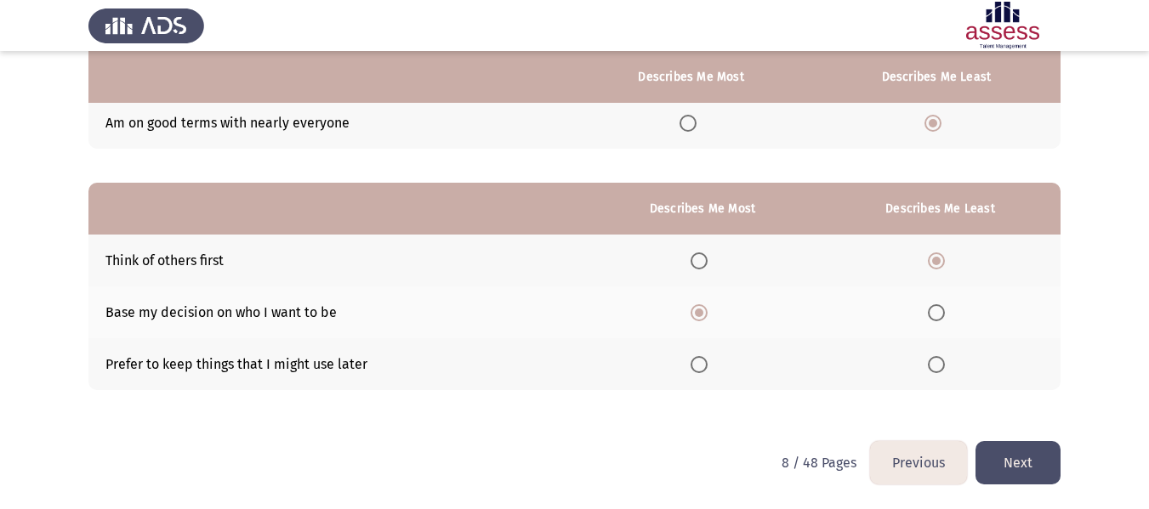
scroll to position [0, 0]
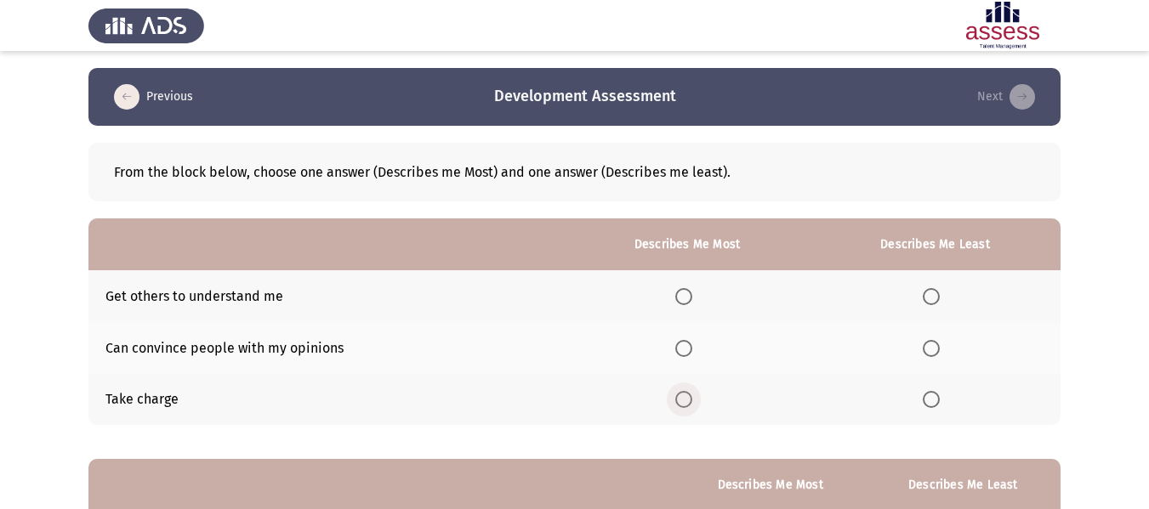
click at [681, 400] on span "Select an option" at bounding box center [683, 399] width 17 height 17
click at [681, 400] on input "Select an option" at bounding box center [683, 399] width 17 height 17
click at [951, 284] on th at bounding box center [934, 296] width 251 height 52
click at [939, 290] on span "Select an option" at bounding box center [931, 296] width 17 height 17
click at [939, 290] on input "Select an option" at bounding box center [931, 296] width 17 height 17
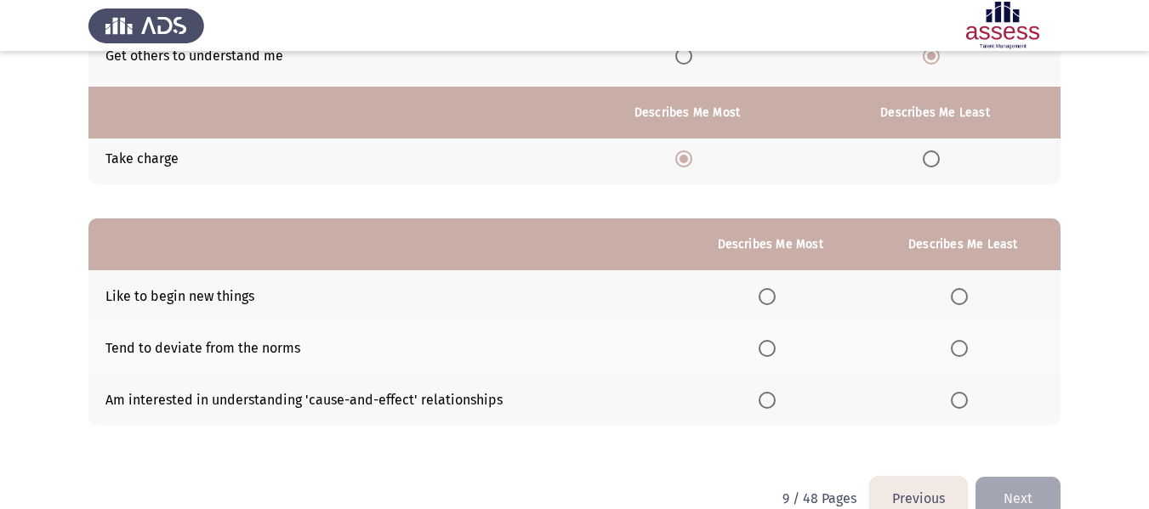
scroll to position [276, 0]
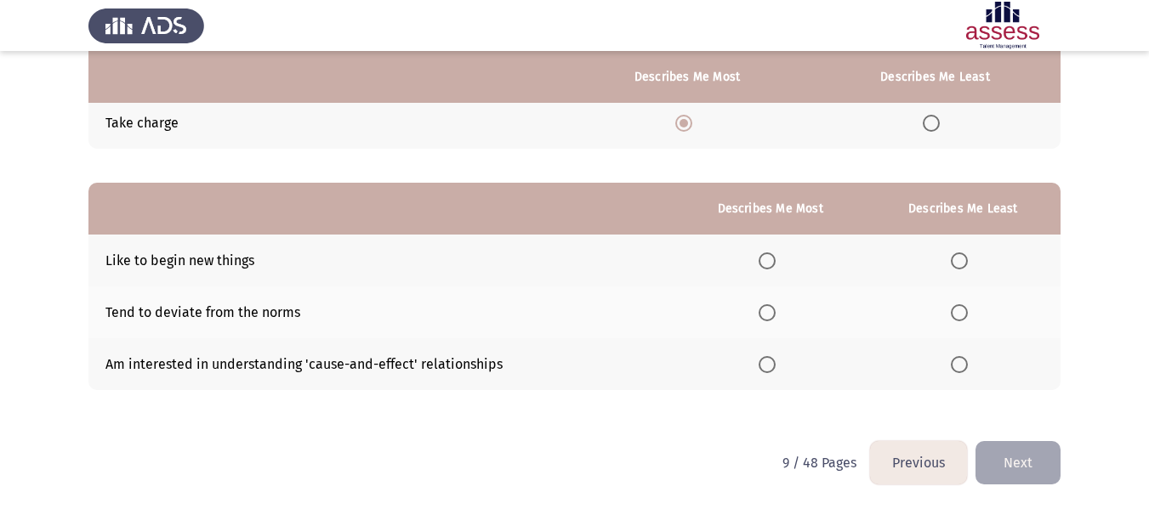
click at [767, 257] on span "Select an option" at bounding box center [766, 261] width 17 height 17
click at [767, 257] on input "Select an option" at bounding box center [766, 261] width 17 height 17
click at [962, 309] on span "Select an option" at bounding box center [959, 312] width 17 height 17
click at [962, 309] on input "Select an option" at bounding box center [959, 312] width 17 height 17
click at [1039, 464] on button "Next" at bounding box center [1017, 462] width 85 height 43
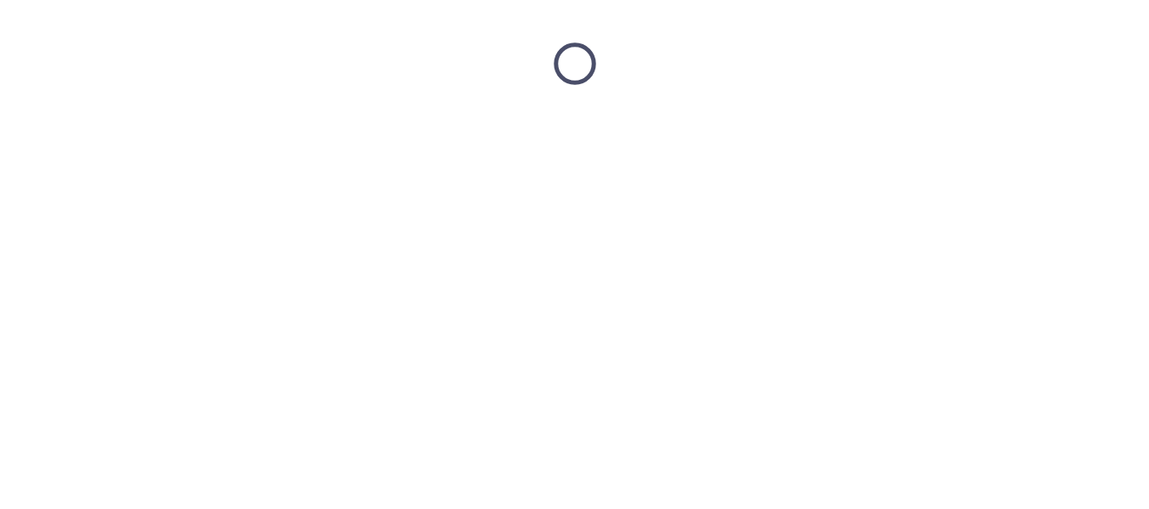
scroll to position [0, 0]
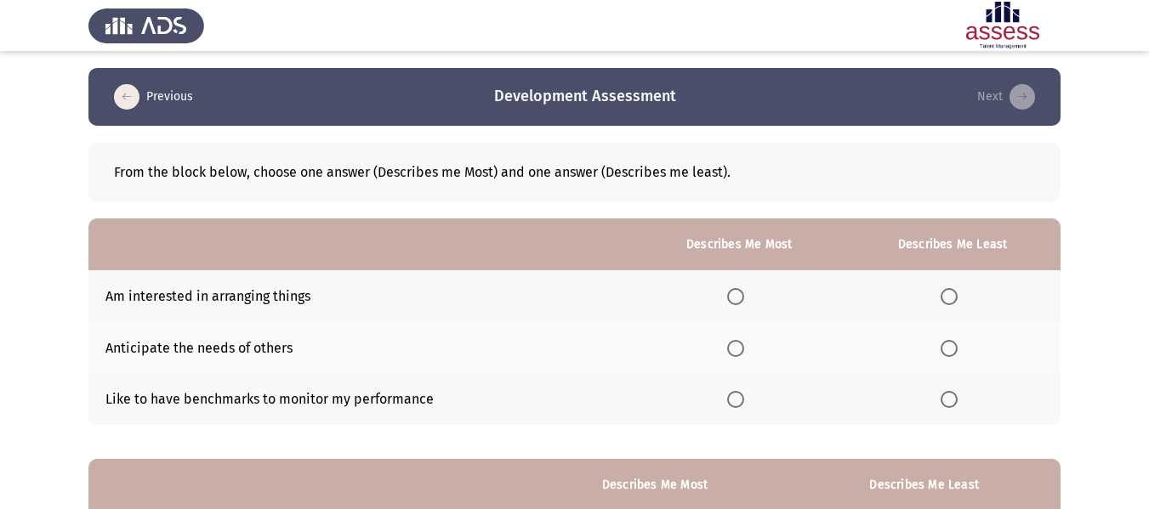
click at [739, 345] on span "Select an option" at bounding box center [735, 348] width 17 height 17
click at [739, 345] on input "Select an option" at bounding box center [735, 348] width 17 height 17
click at [944, 306] on th at bounding box center [952, 296] width 216 height 52
click at [947, 299] on span "Select an option" at bounding box center [948, 296] width 17 height 17
click at [947, 299] on input "Select an option" at bounding box center [948, 296] width 17 height 17
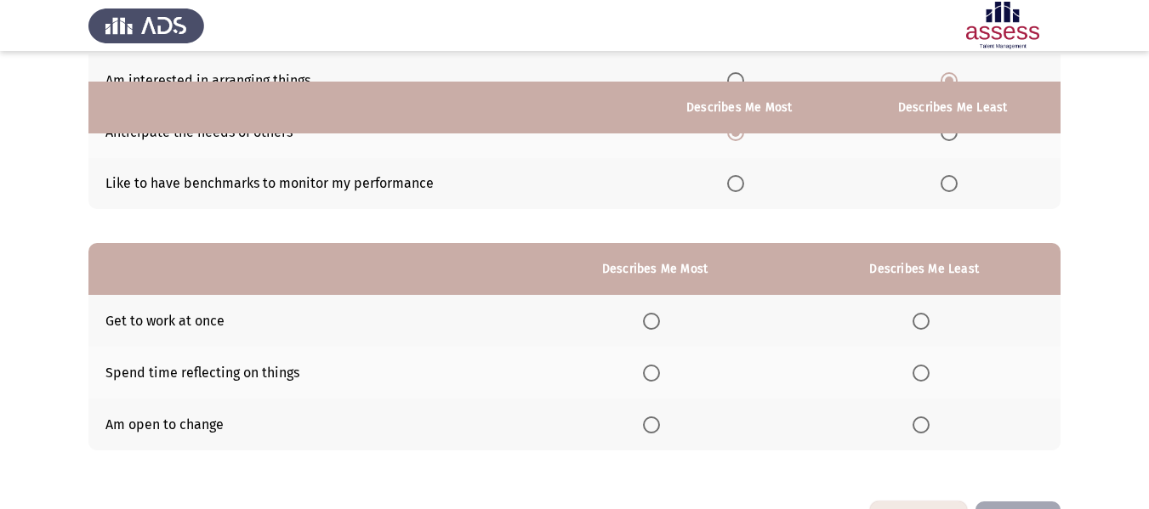
scroll to position [255, 0]
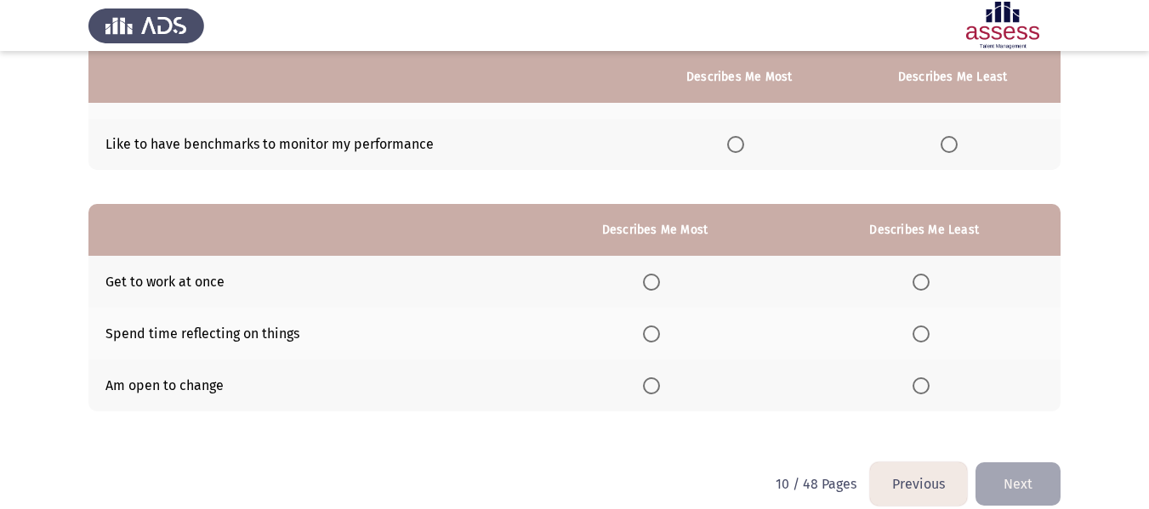
click at [653, 388] on span "Select an option" at bounding box center [651, 386] width 17 height 17
click at [653, 388] on input "Select an option" at bounding box center [651, 386] width 17 height 17
click at [653, 281] on span "Select an option" at bounding box center [651, 282] width 17 height 17
click at [653, 281] on input "Select an option" at bounding box center [651, 282] width 17 height 17
click at [929, 327] on span "Select an option" at bounding box center [920, 334] width 17 height 17
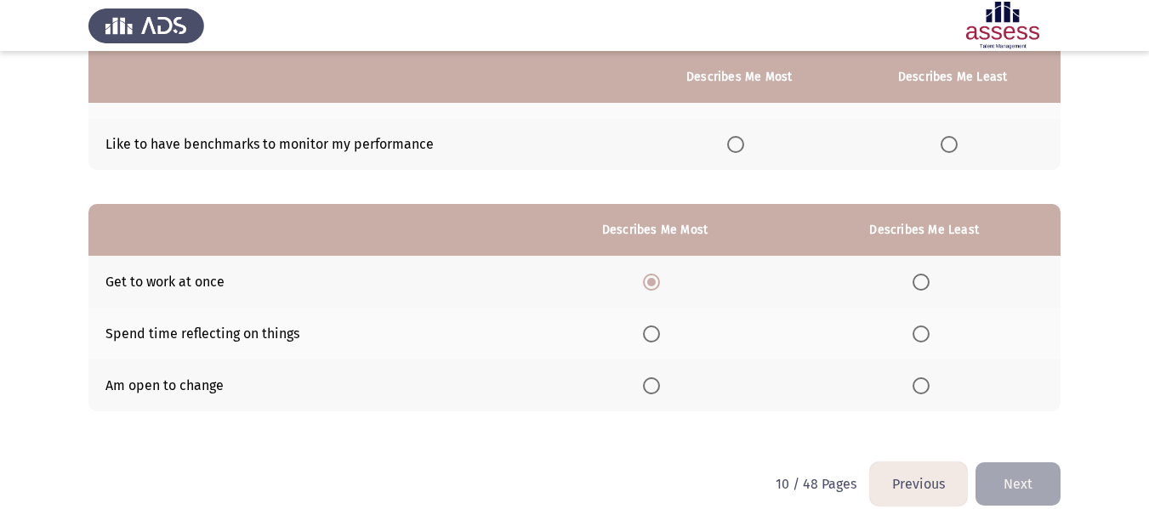
click at [929, 327] on input "Select an option" at bounding box center [920, 334] width 17 height 17
click at [1033, 480] on button "Next" at bounding box center [1017, 484] width 85 height 43
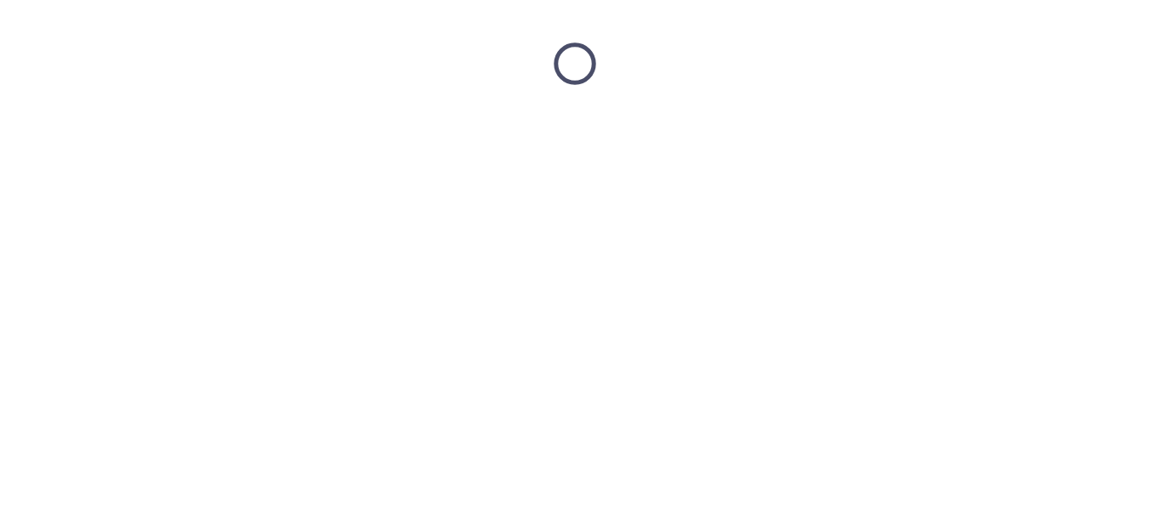
scroll to position [0, 0]
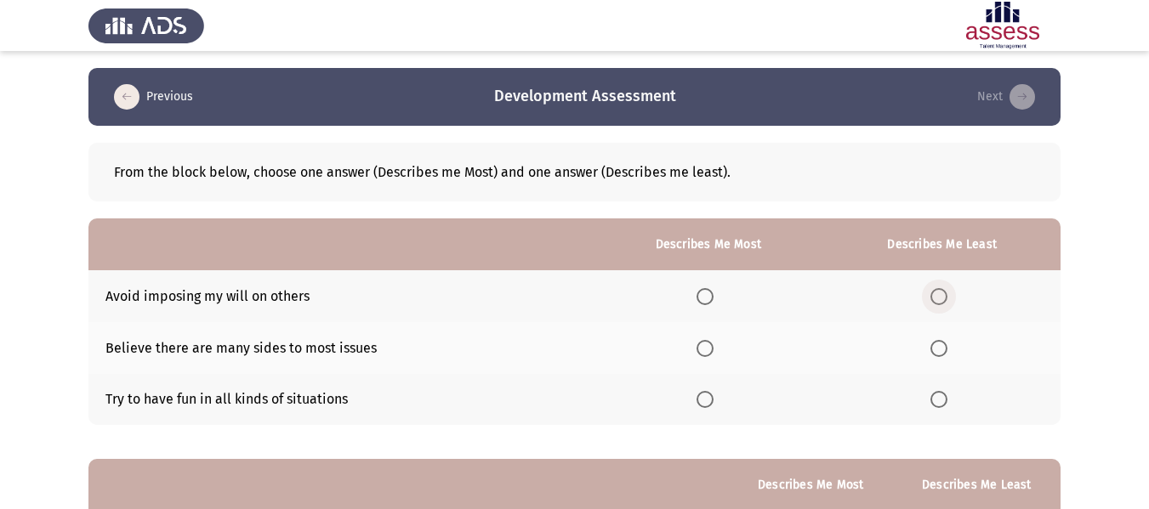
click at [938, 295] on span "Select an option" at bounding box center [938, 296] width 17 height 17
click at [938, 295] on input "Select an option" at bounding box center [938, 296] width 17 height 17
click at [712, 343] on span "Select an option" at bounding box center [704, 348] width 17 height 17
click at [712, 343] on input "Select an option" at bounding box center [704, 348] width 17 height 17
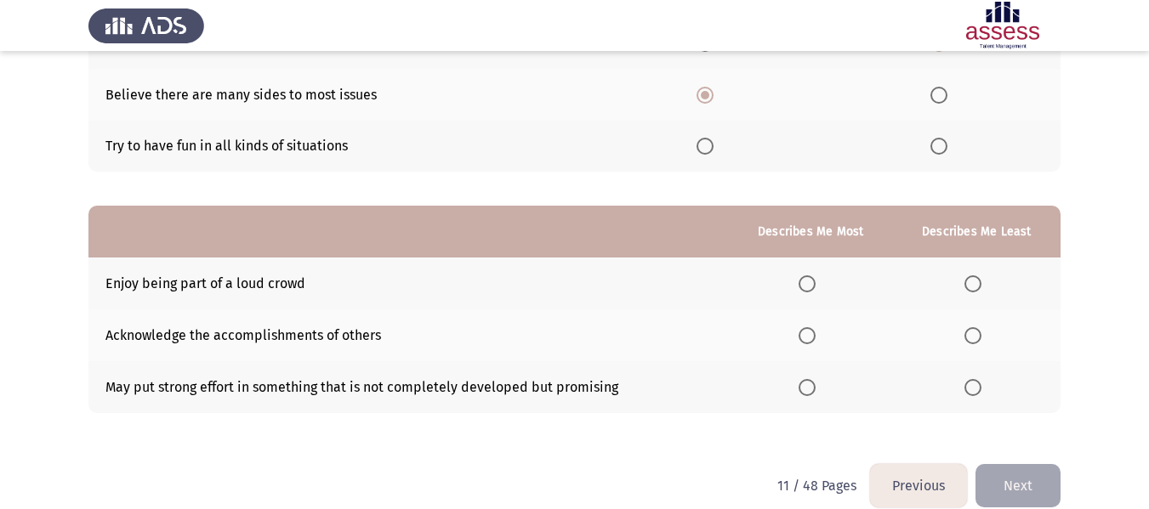
scroll to position [255, 0]
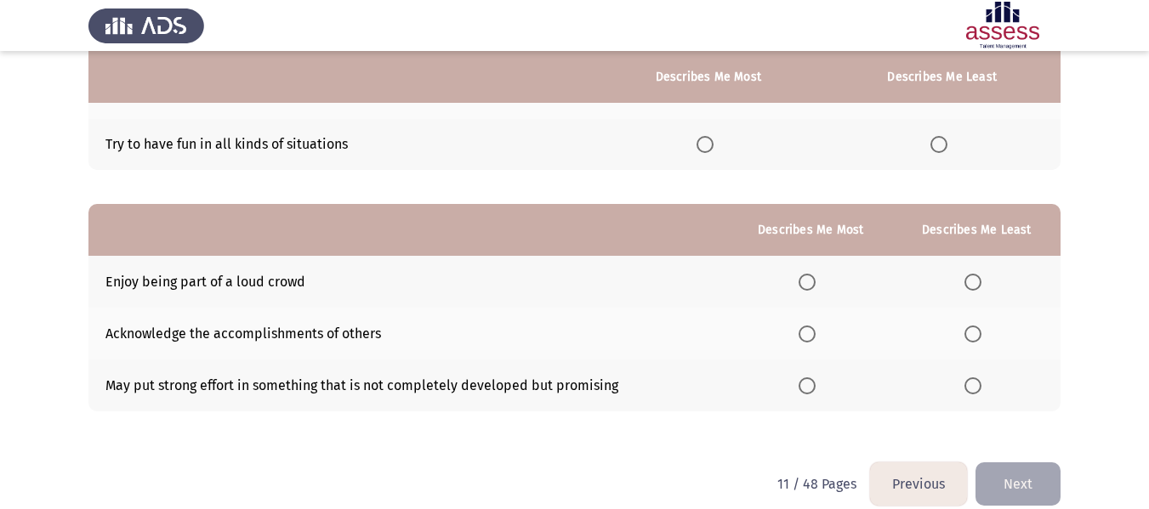
click at [805, 330] on span "Select an option" at bounding box center [806, 334] width 17 height 17
click at [805, 330] on input "Select an option" at bounding box center [806, 334] width 17 height 17
click at [986, 283] on label "Select an option" at bounding box center [976, 282] width 24 height 17
click at [981, 283] on input "Select an option" at bounding box center [972, 282] width 17 height 17
click at [1031, 480] on button "Next" at bounding box center [1017, 484] width 85 height 43
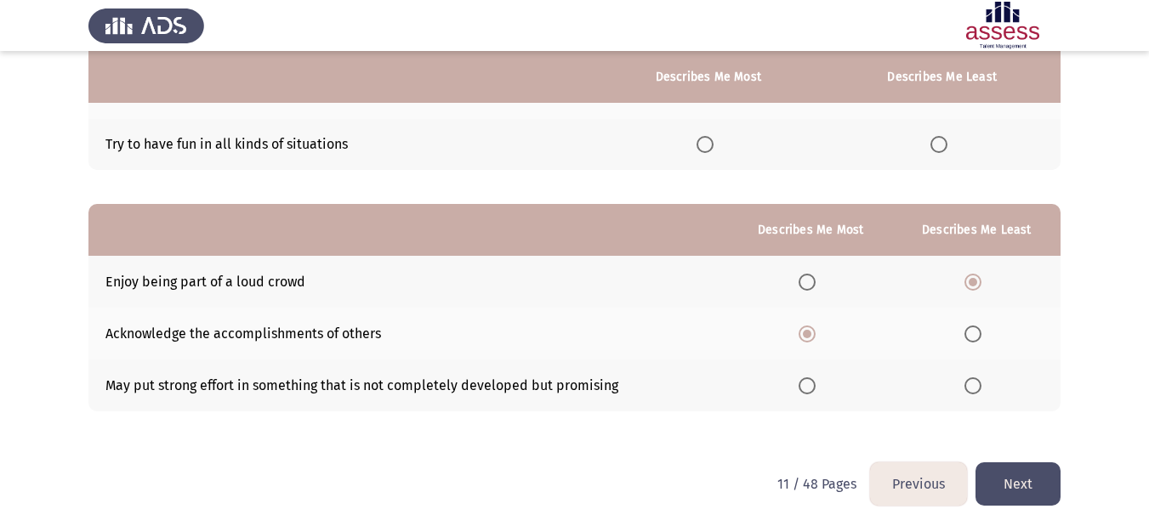
scroll to position [0, 0]
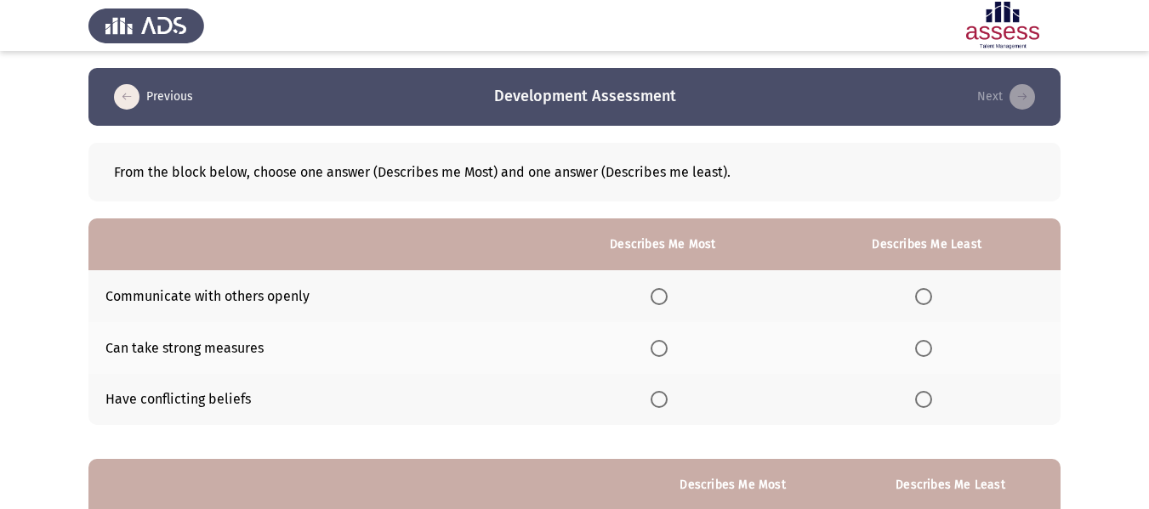
click at [930, 400] on span "Select an option" at bounding box center [923, 399] width 17 height 17
click at [930, 400] on input "Select an option" at bounding box center [923, 399] width 17 height 17
click at [667, 296] on span "Select an option" at bounding box center [658, 296] width 17 height 17
click at [667, 296] on input "Select an option" at bounding box center [658, 296] width 17 height 17
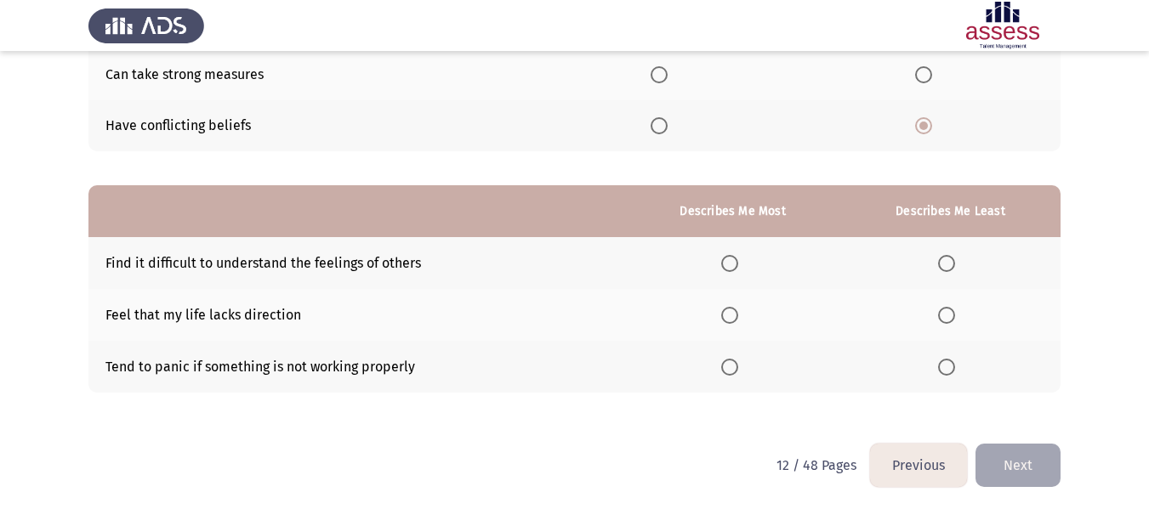
scroll to position [276, 0]
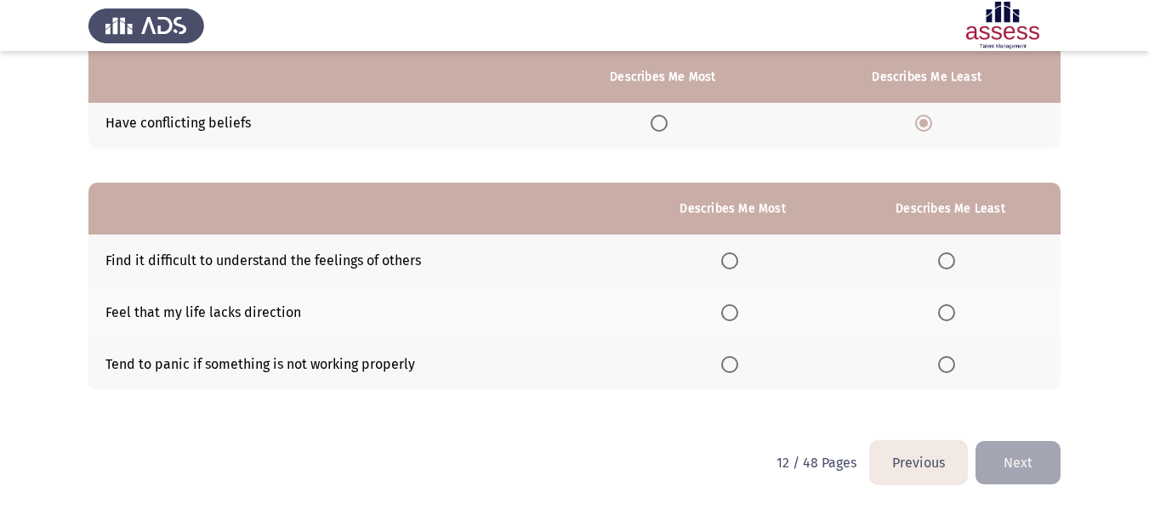
click at [950, 366] on span "Select an option" at bounding box center [946, 364] width 17 height 17
click at [950, 366] on input "Select an option" at bounding box center [946, 364] width 17 height 17
click at [738, 261] on span "Select an option" at bounding box center [729, 261] width 17 height 17
click at [738, 261] on input "Select an option" at bounding box center [729, 261] width 17 height 17
click at [738, 313] on span "Select an option" at bounding box center [729, 312] width 17 height 17
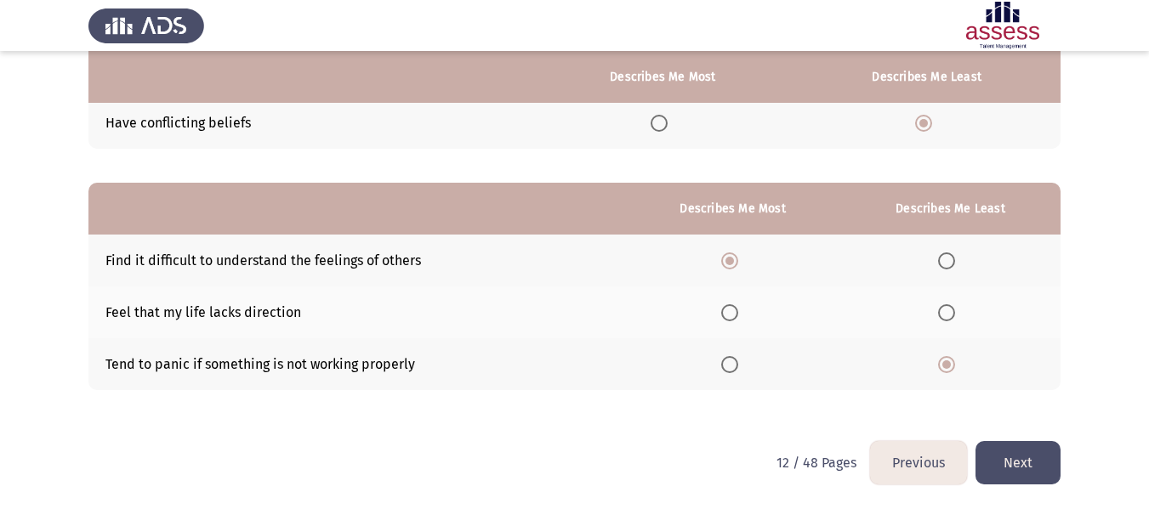
click at [738, 313] on input "Select an option" at bounding box center [729, 312] width 17 height 17
click at [1031, 464] on button "Next" at bounding box center [1017, 462] width 85 height 43
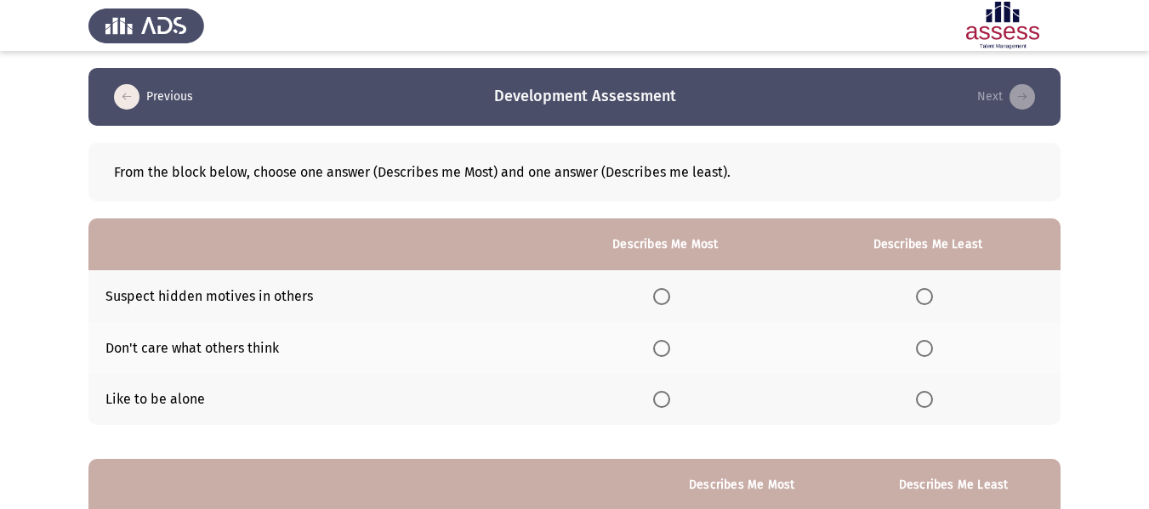
click at [660, 295] on span "Select an option" at bounding box center [661, 296] width 17 height 17
click at [660, 295] on input "Select an option" at bounding box center [661, 296] width 17 height 17
click at [931, 355] on span "Select an option" at bounding box center [924, 348] width 17 height 17
click at [931, 355] on input "Select an option" at bounding box center [924, 348] width 17 height 17
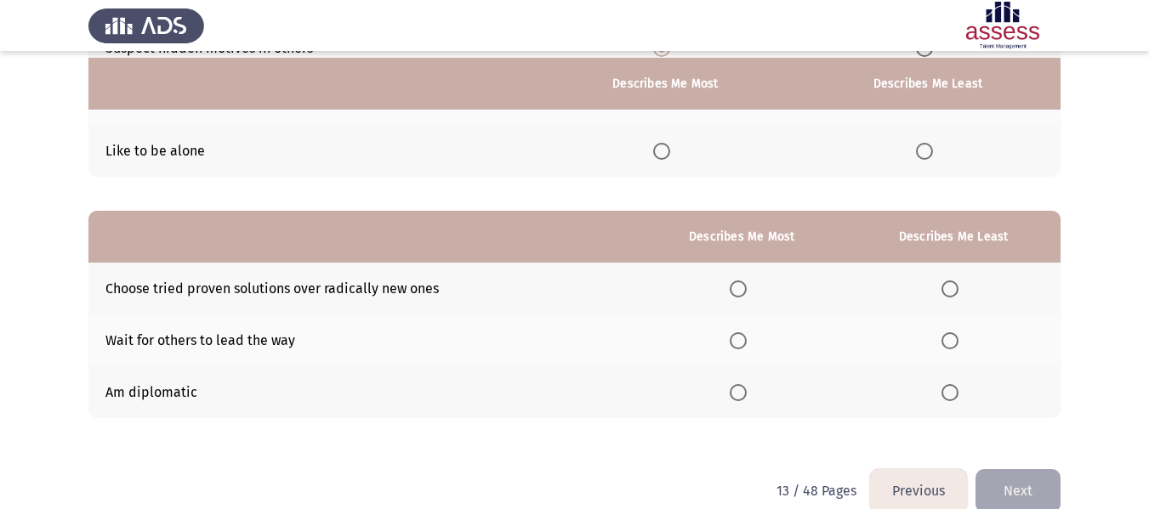
scroll to position [255, 0]
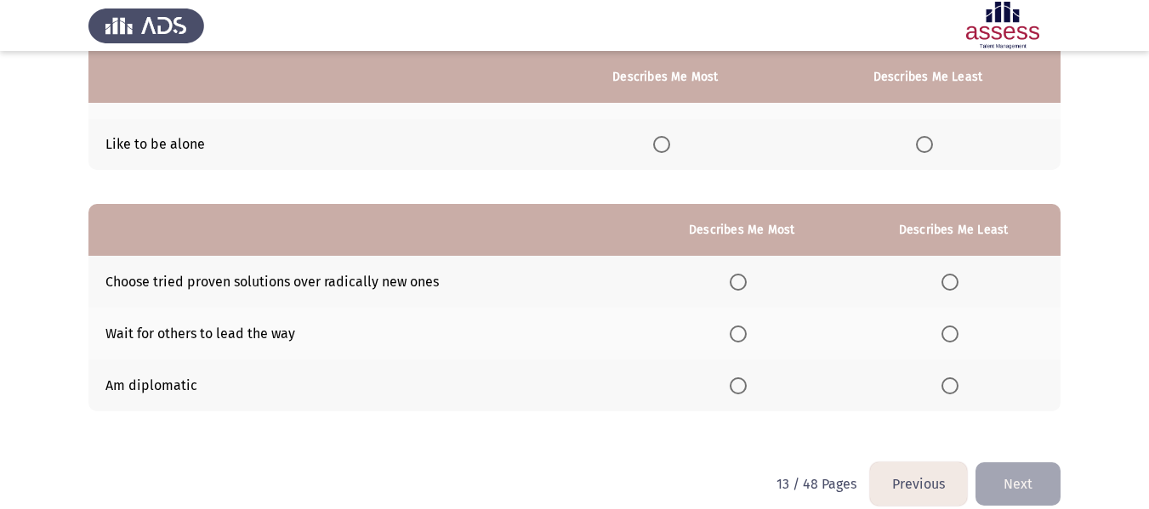
click at [740, 387] on span "Select an option" at bounding box center [738, 386] width 17 height 17
click at [740, 387] on input "Select an option" at bounding box center [738, 386] width 17 height 17
click at [955, 332] on span "Select an option" at bounding box center [949, 334] width 17 height 17
click at [955, 332] on input "Select an option" at bounding box center [949, 334] width 17 height 17
click at [1032, 475] on button "Next" at bounding box center [1017, 484] width 85 height 43
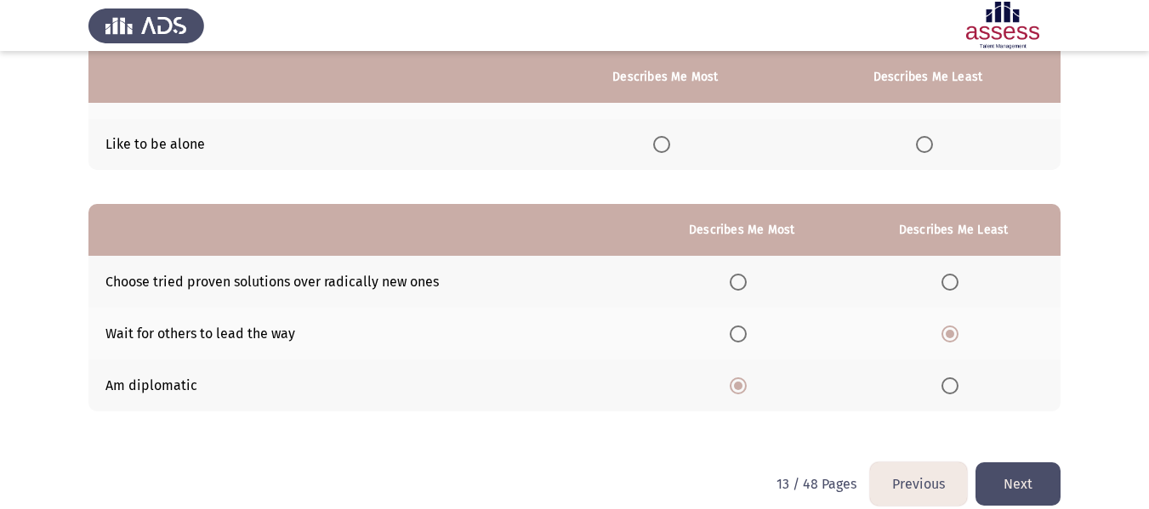
scroll to position [0, 0]
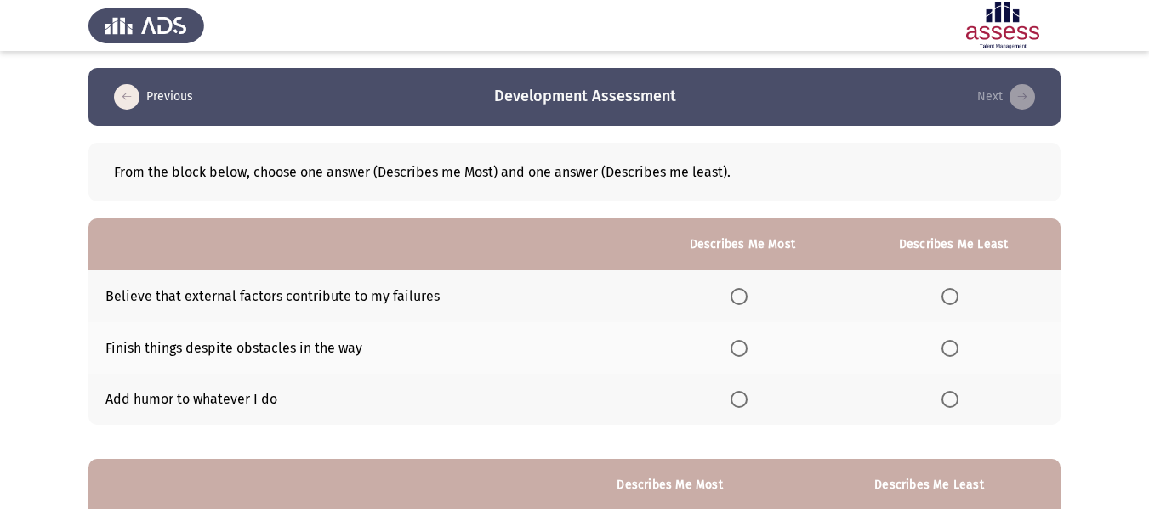
click at [739, 349] on span "Select an option" at bounding box center [739, 349] width 0 height 0
click at [740, 348] on input "Select an option" at bounding box center [738, 348] width 17 height 17
click at [952, 398] on span "Select an option" at bounding box center [949, 399] width 17 height 17
click at [952, 398] on input "Select an option" at bounding box center [949, 399] width 17 height 17
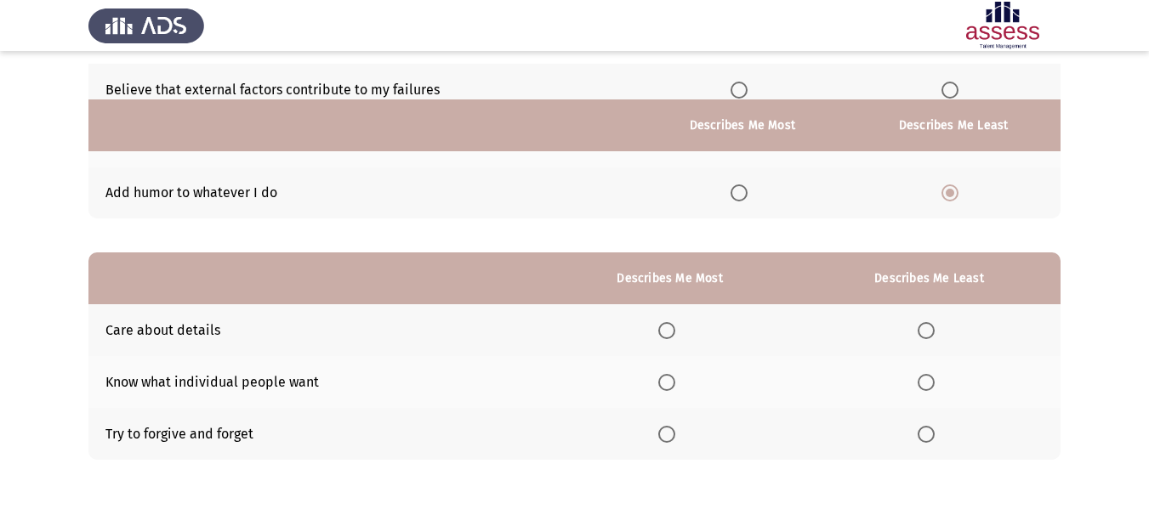
scroll to position [255, 0]
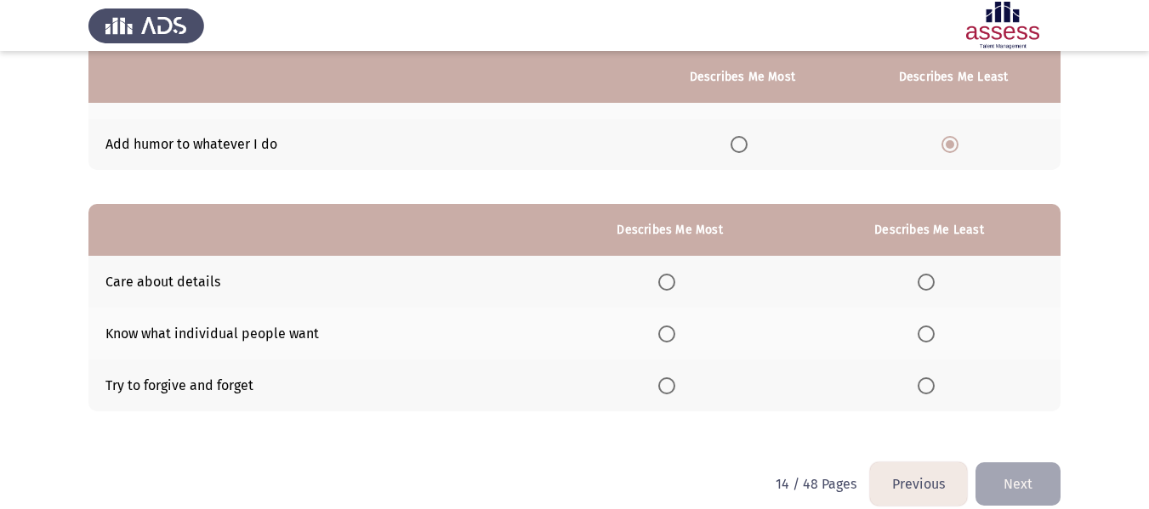
click at [673, 279] on span "Select an option" at bounding box center [666, 282] width 17 height 17
click at [673, 279] on input "Select an option" at bounding box center [666, 282] width 17 height 17
click at [923, 380] on span "Select an option" at bounding box center [925, 386] width 17 height 17
click at [923, 380] on input "Select an option" at bounding box center [925, 386] width 17 height 17
click at [1024, 489] on button "Next" at bounding box center [1017, 484] width 85 height 43
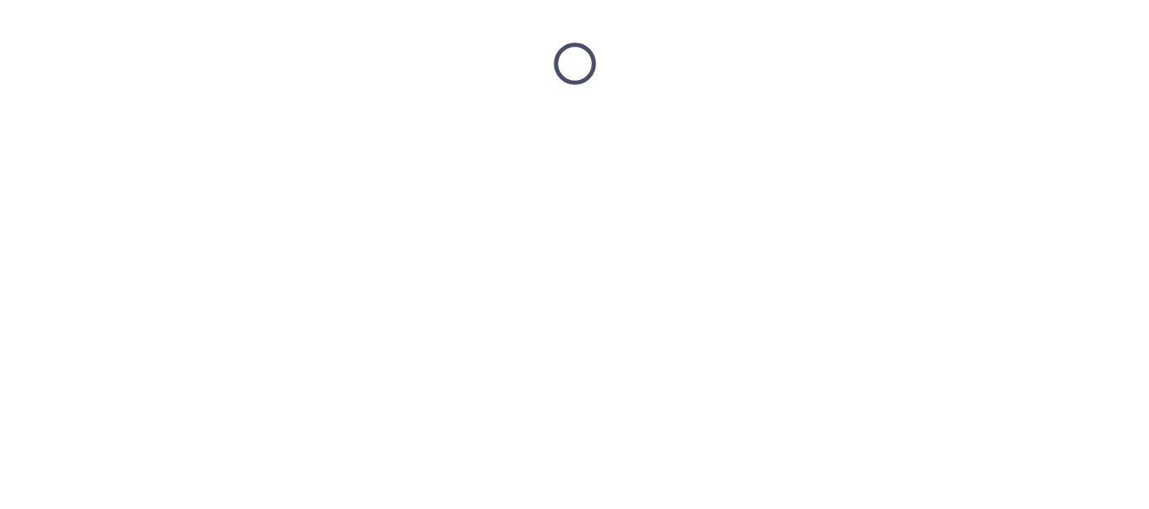
scroll to position [0, 0]
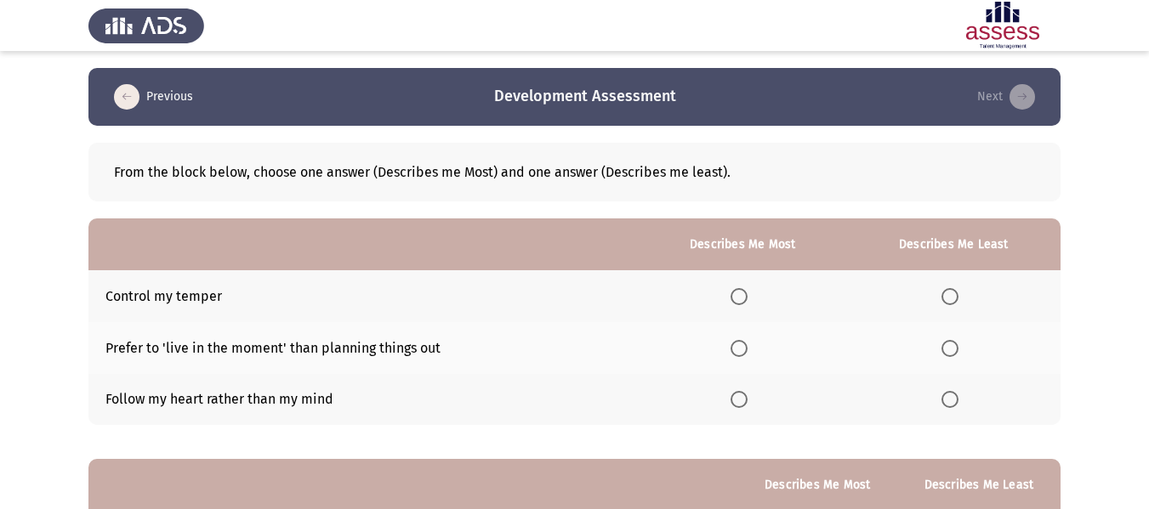
click at [739, 296] on span "Select an option" at bounding box center [738, 296] width 17 height 17
click at [739, 296] on input "Select an option" at bounding box center [738, 296] width 17 height 17
click at [957, 396] on span "Select an option" at bounding box center [949, 399] width 17 height 17
click at [957, 396] on input "Select an option" at bounding box center [949, 399] width 17 height 17
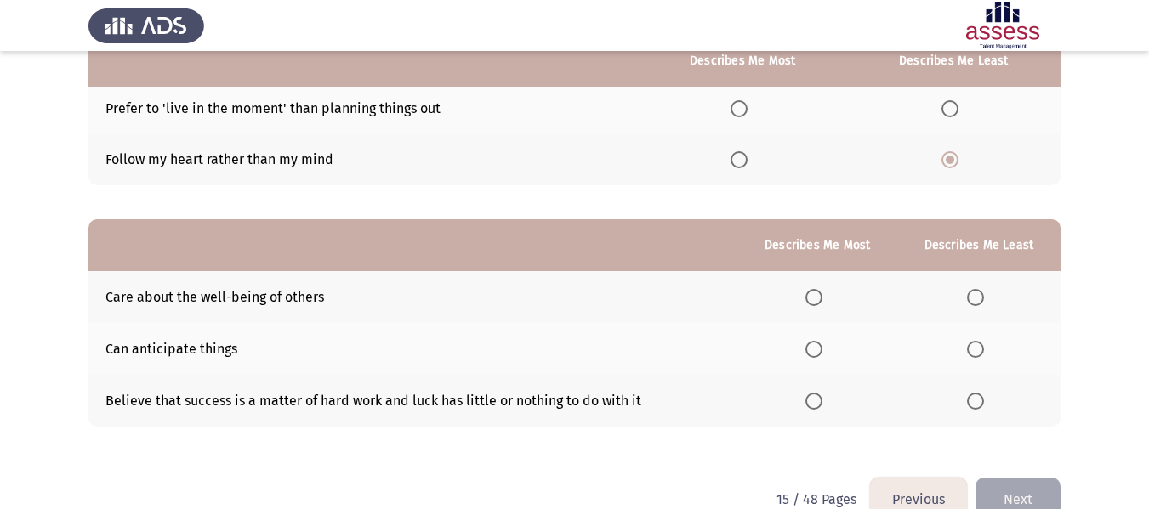
scroll to position [255, 0]
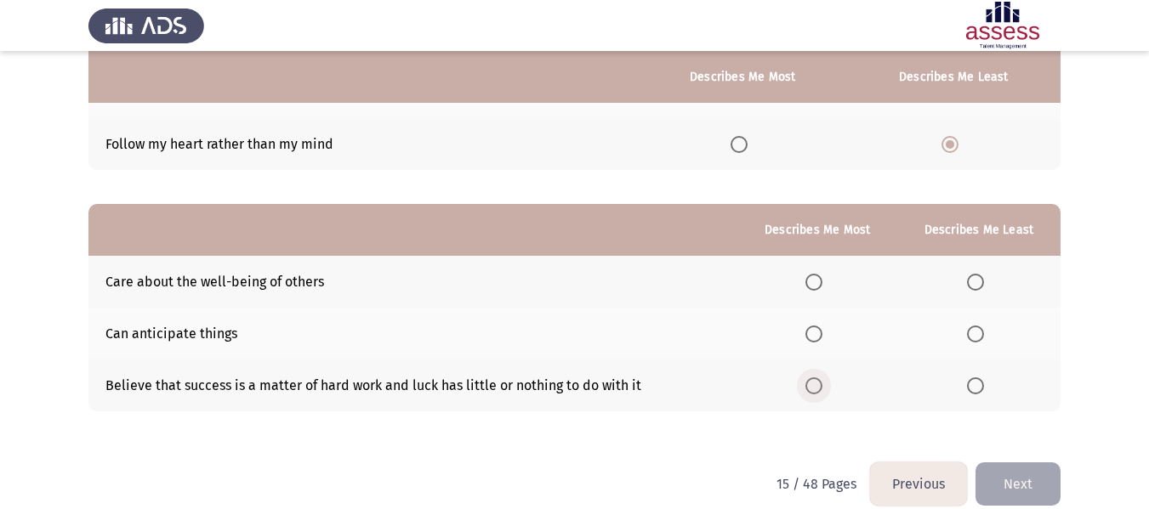
click at [822, 384] on span "Select an option" at bounding box center [813, 386] width 17 height 17
click at [822, 384] on input "Select an option" at bounding box center [813, 386] width 17 height 17
click at [979, 338] on span "Select an option" at bounding box center [975, 334] width 17 height 17
click at [979, 338] on input "Select an option" at bounding box center [975, 334] width 17 height 17
click at [976, 286] on span "Select an option" at bounding box center [975, 282] width 17 height 17
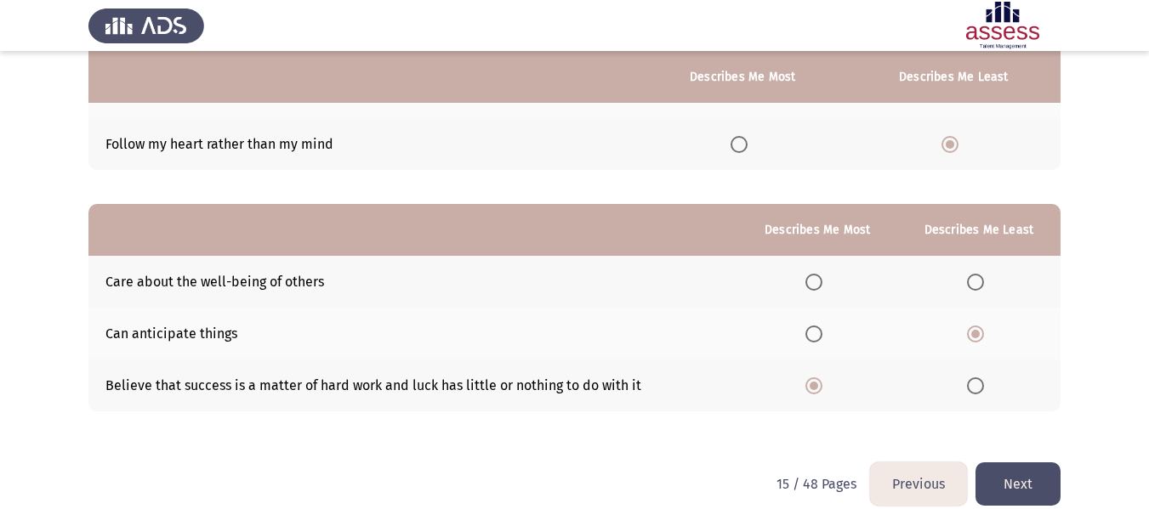
click at [976, 286] on input "Select an option" at bounding box center [975, 282] width 17 height 17
click at [1037, 480] on button "Next" at bounding box center [1017, 484] width 85 height 43
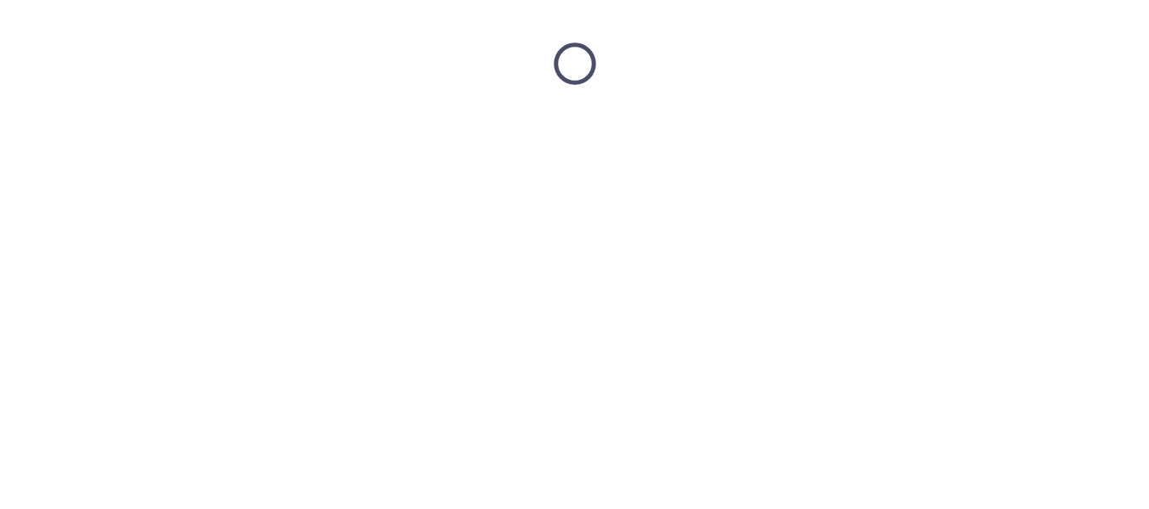
scroll to position [0, 0]
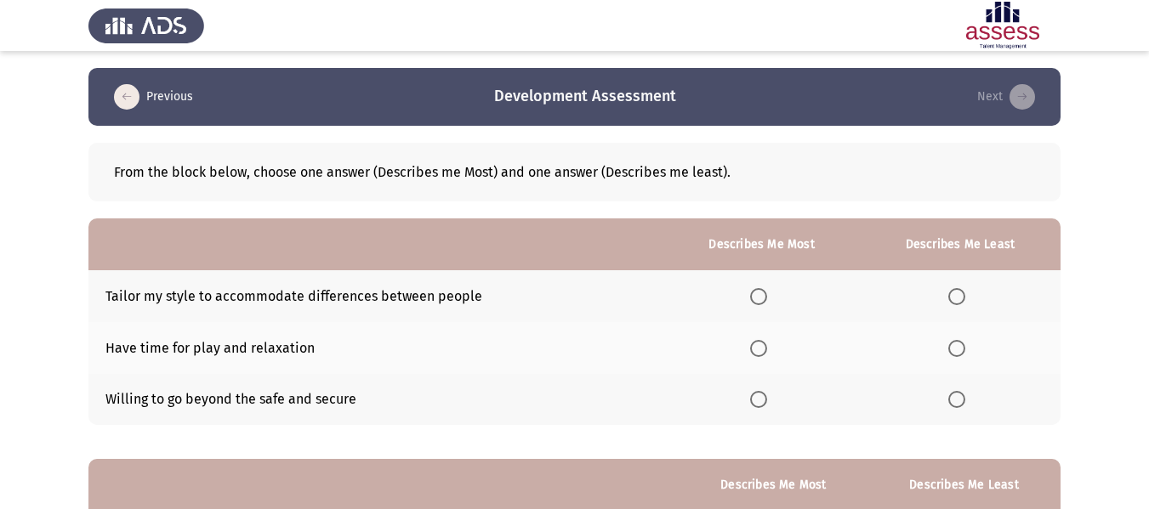
click at [759, 305] on th at bounding box center [762, 296] width 196 height 52
click at [756, 298] on span "Select an option" at bounding box center [758, 296] width 17 height 17
click at [756, 298] on input "Select an option" at bounding box center [758, 296] width 17 height 17
click at [956, 345] on span "Select an option" at bounding box center [956, 348] width 17 height 17
click at [956, 345] on input "Select an option" at bounding box center [956, 348] width 17 height 17
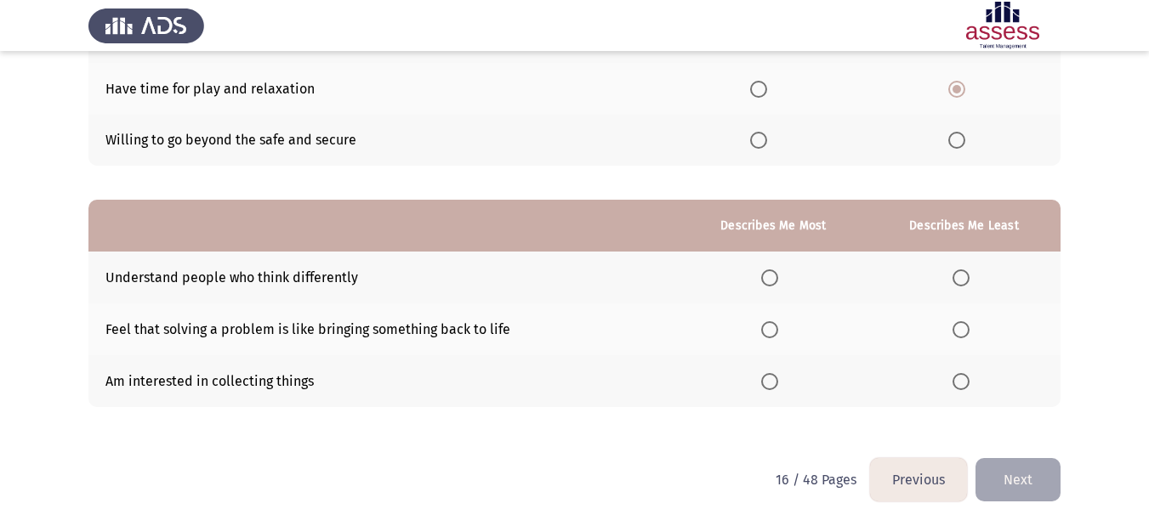
scroll to position [276, 0]
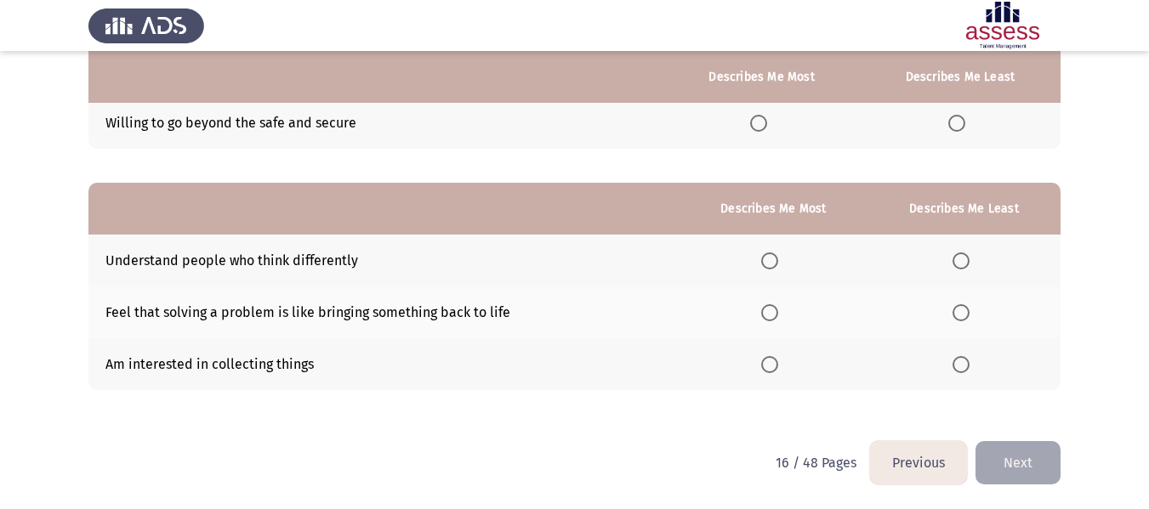
click at [769, 263] on span "Select an option" at bounding box center [769, 261] width 17 height 17
click at [769, 263] on input "Select an option" at bounding box center [769, 261] width 17 height 17
click at [962, 361] on span "Select an option" at bounding box center [960, 364] width 17 height 17
click at [962, 361] on input "Select an option" at bounding box center [960, 364] width 17 height 17
click at [1024, 467] on button "Next" at bounding box center [1017, 462] width 85 height 43
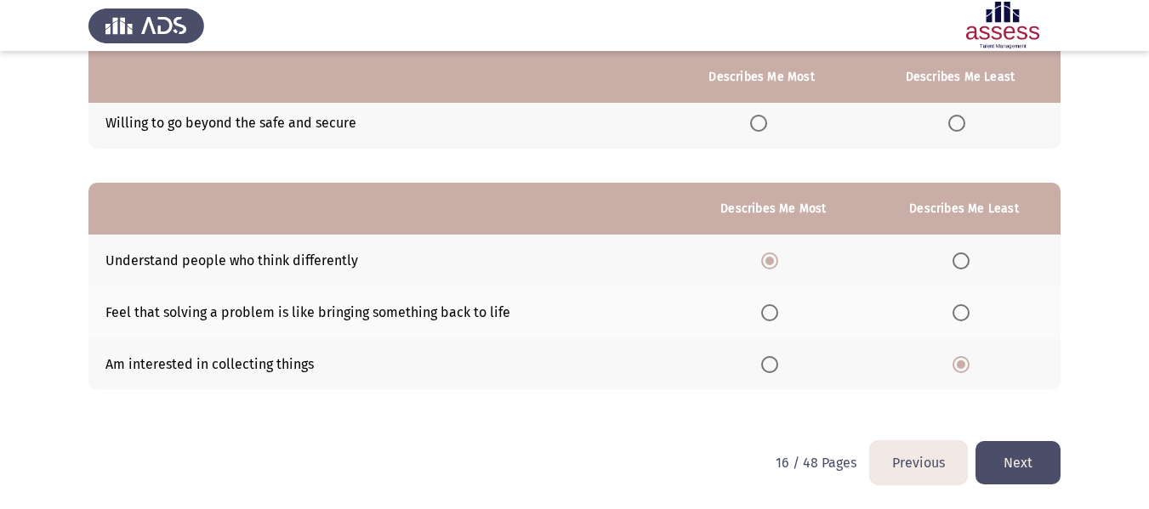
scroll to position [0, 0]
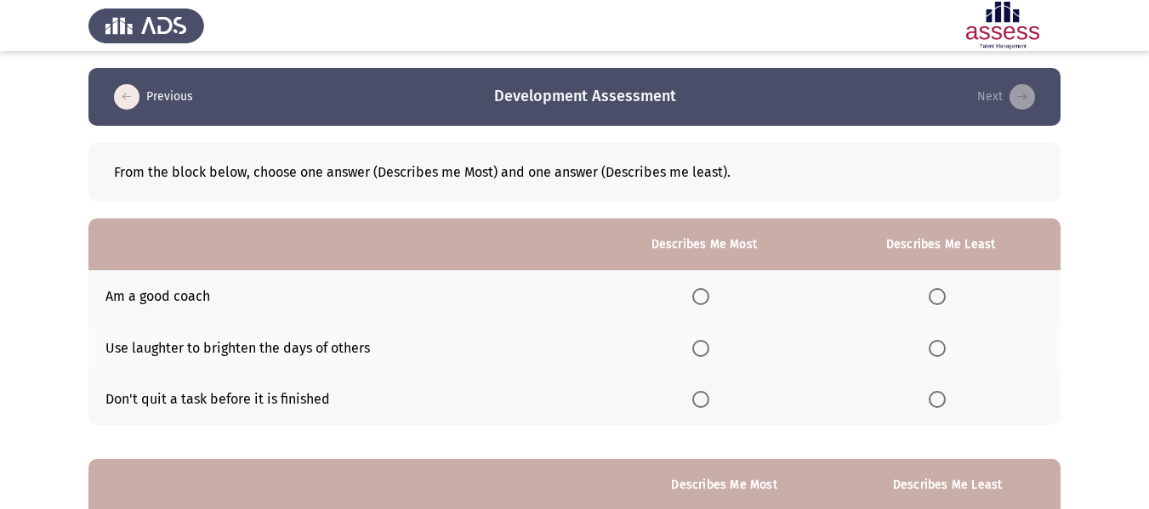
click at [706, 300] on span "Select an option" at bounding box center [700, 296] width 17 height 17
click at [706, 300] on input "Select an option" at bounding box center [700, 296] width 17 height 17
click at [944, 397] on span "Select an option" at bounding box center [936, 399] width 17 height 17
click at [944, 397] on input "Select an option" at bounding box center [936, 399] width 17 height 17
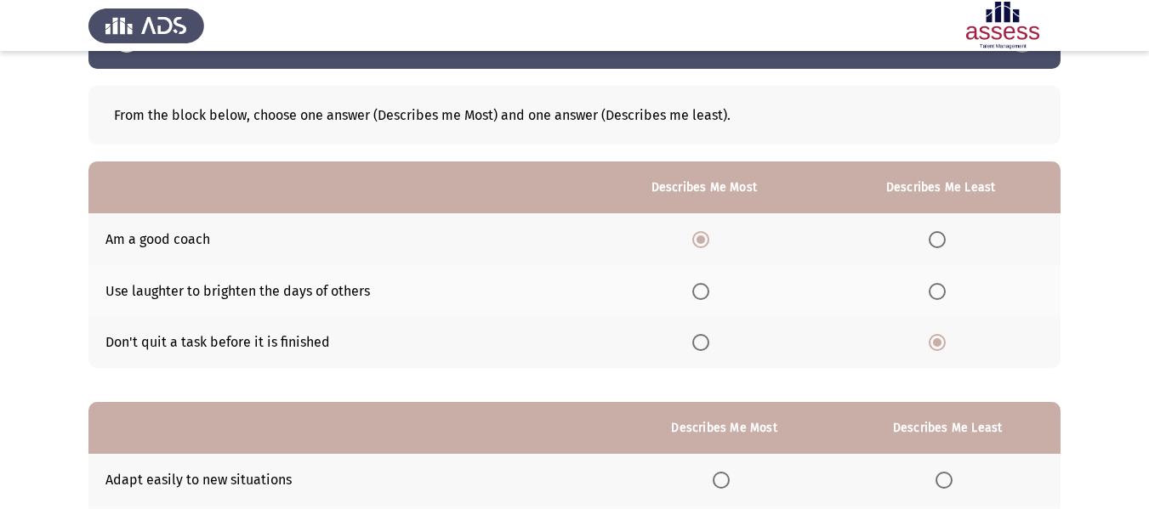
scroll to position [85, 0]
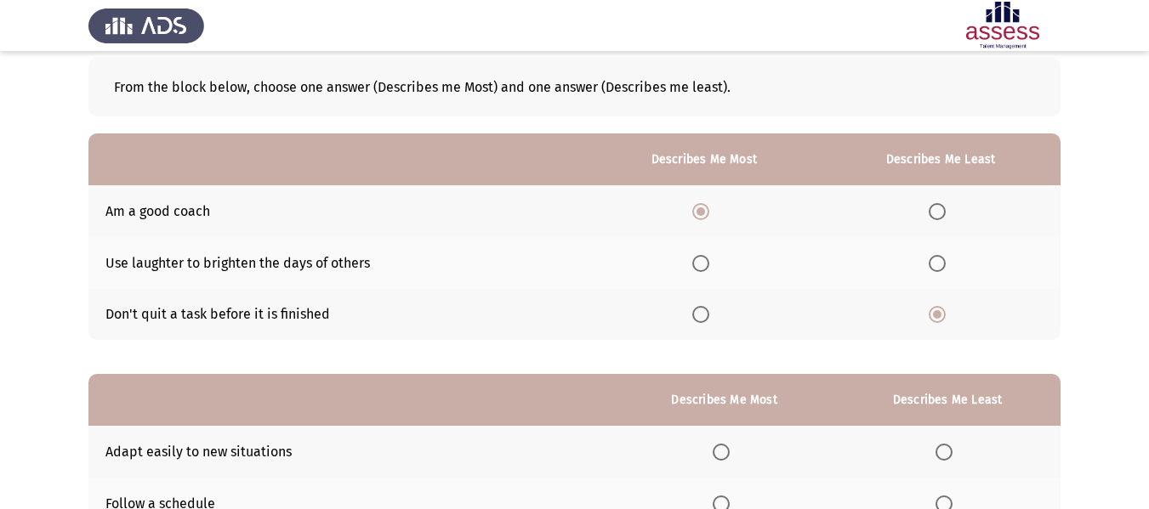
click at [938, 259] on span "Select an option" at bounding box center [936, 263] width 17 height 17
click at [938, 259] on input "Select an option" at bounding box center [936, 263] width 17 height 17
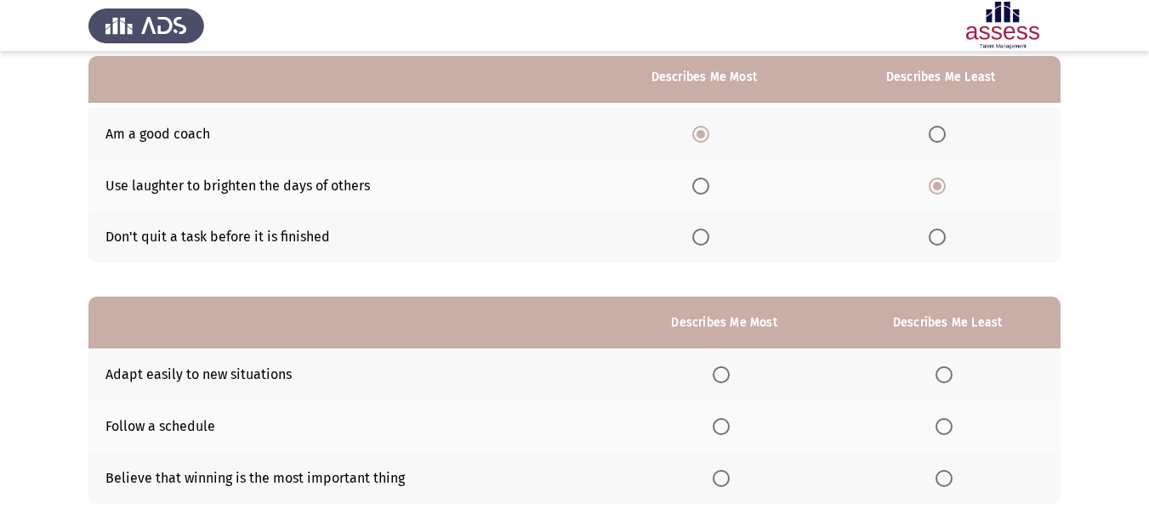
scroll to position [255, 0]
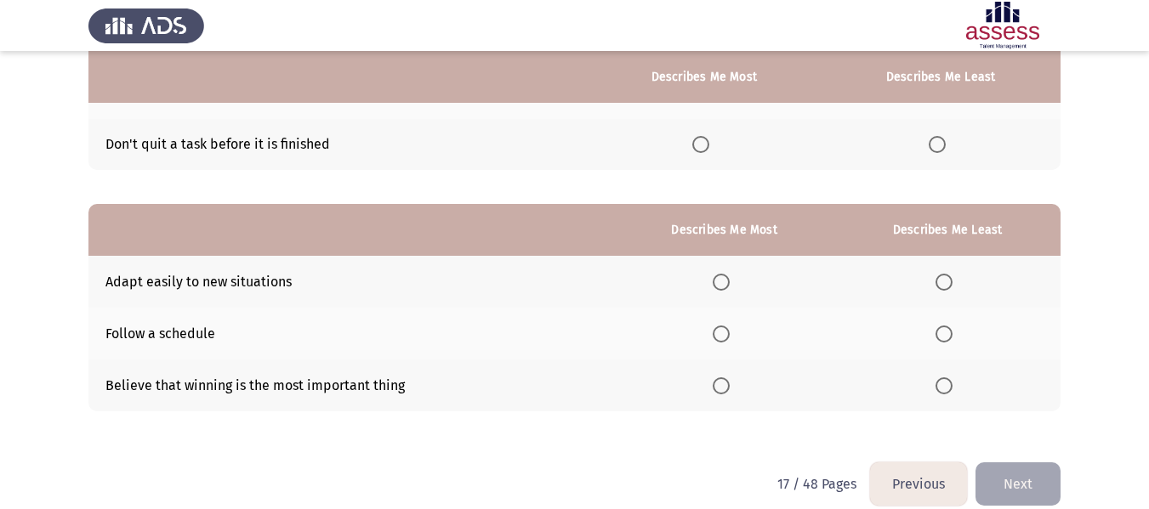
click at [719, 281] on span "Select an option" at bounding box center [721, 282] width 17 height 17
click at [719, 281] on input "Select an option" at bounding box center [721, 282] width 17 height 17
click at [950, 384] on span "Select an option" at bounding box center [943, 386] width 17 height 17
click at [950, 384] on input "Select an option" at bounding box center [943, 386] width 17 height 17
click at [1039, 477] on button "Next" at bounding box center [1017, 484] width 85 height 43
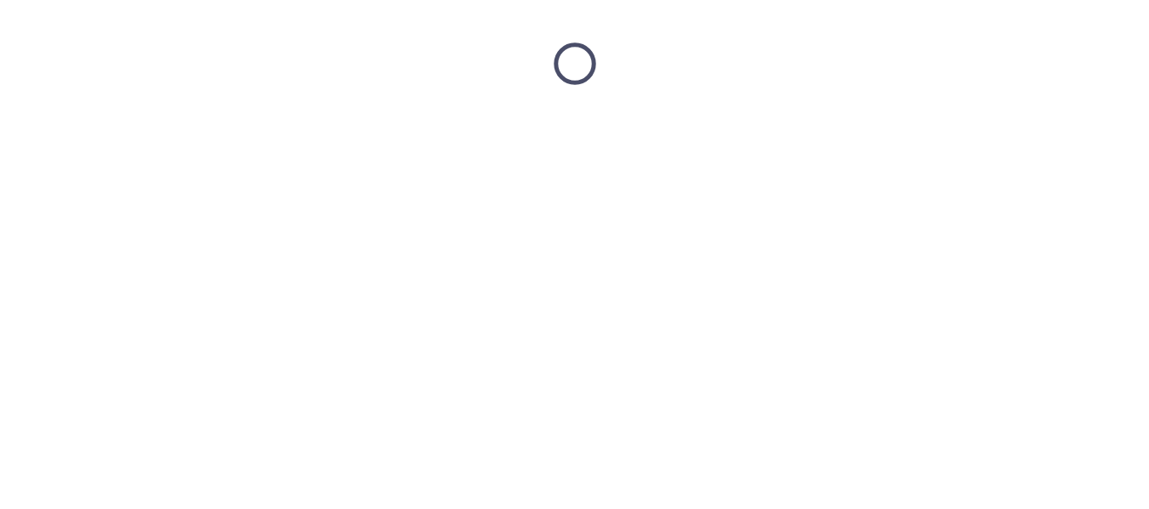
scroll to position [0, 0]
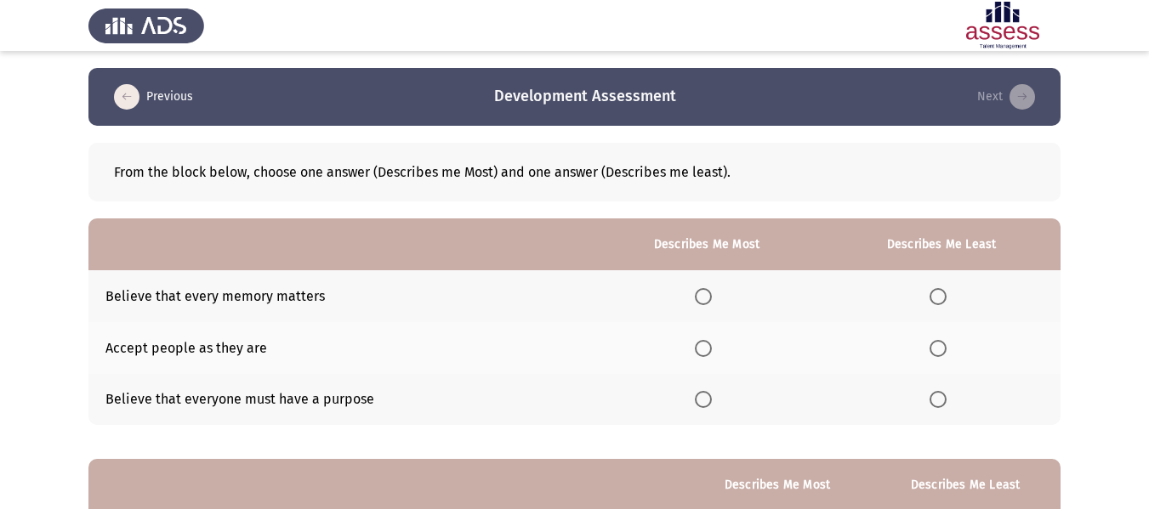
click at [938, 404] on span "Select an option" at bounding box center [937, 399] width 17 height 17
click at [938, 404] on input "Select an option" at bounding box center [937, 399] width 17 height 17
click at [707, 346] on span "Select an option" at bounding box center [703, 348] width 17 height 17
click at [707, 346] on input "Select an option" at bounding box center [703, 348] width 17 height 17
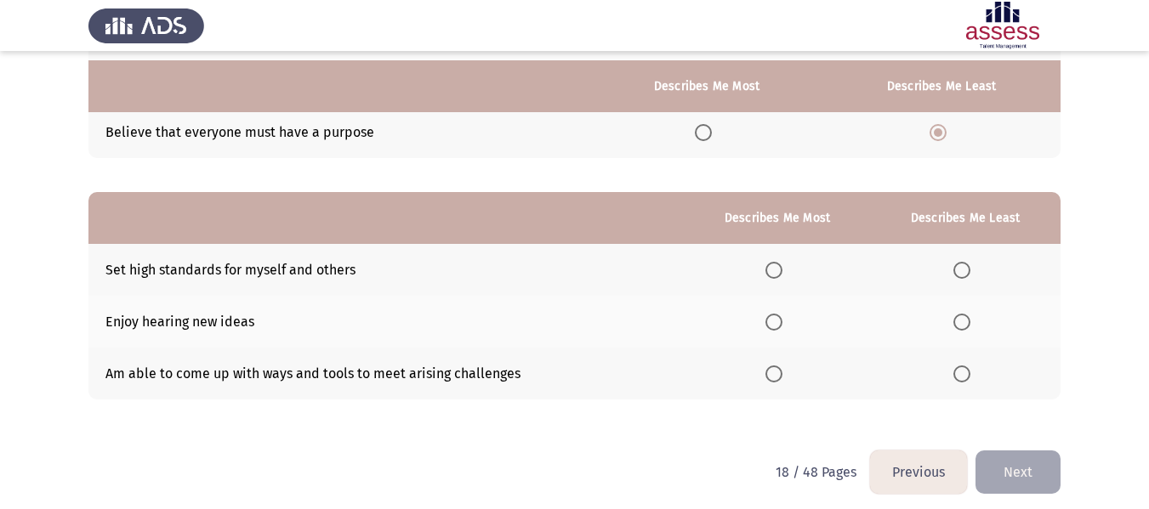
scroll to position [276, 0]
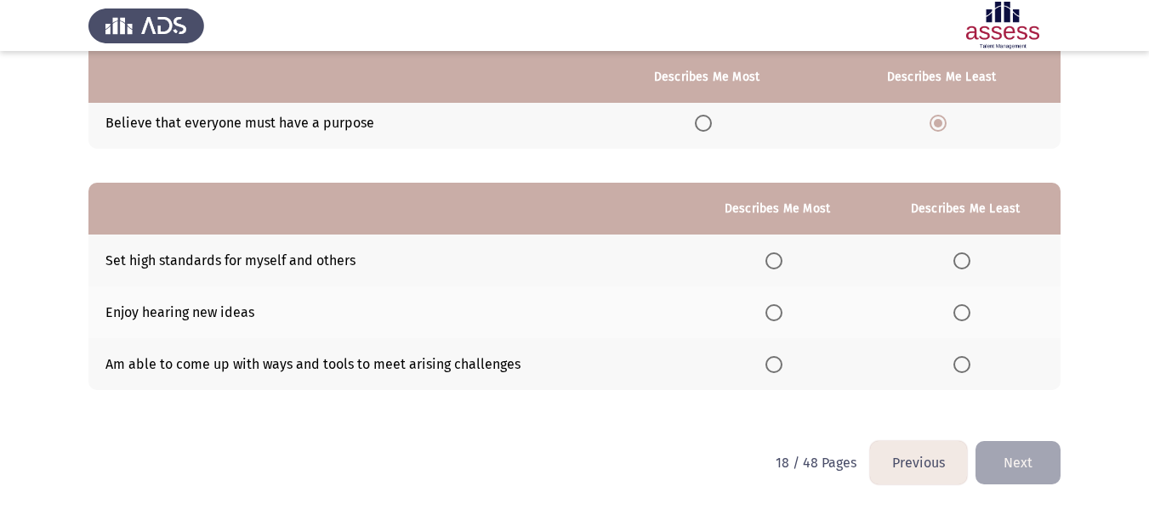
click at [773, 312] on span "Select an option" at bounding box center [773, 312] width 17 height 17
click at [773, 312] on input "Select an option" at bounding box center [773, 312] width 17 height 17
click at [979, 260] on th at bounding box center [965, 261] width 190 height 52
click at [962, 260] on span "Select an option" at bounding box center [961, 261] width 17 height 17
click at [962, 260] on input "Select an option" at bounding box center [961, 261] width 17 height 17
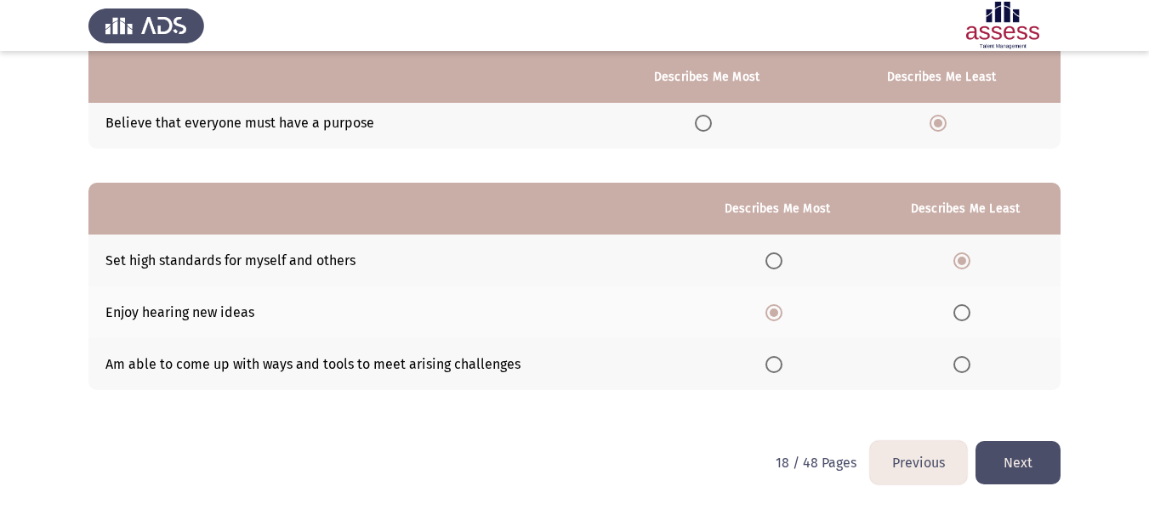
click at [1027, 463] on button "Next" at bounding box center [1017, 462] width 85 height 43
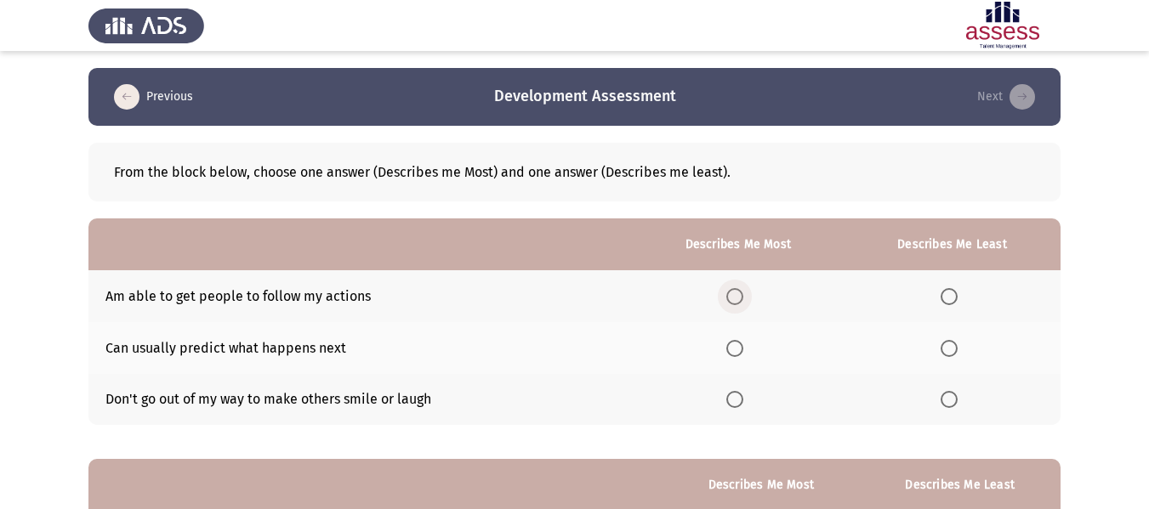
click at [735, 292] on span "Select an option" at bounding box center [734, 296] width 17 height 17
click at [735, 292] on input "Select an option" at bounding box center [734, 296] width 17 height 17
click at [950, 405] on span "Select an option" at bounding box center [948, 399] width 17 height 17
click at [950, 405] on input "Select an option" at bounding box center [948, 399] width 17 height 17
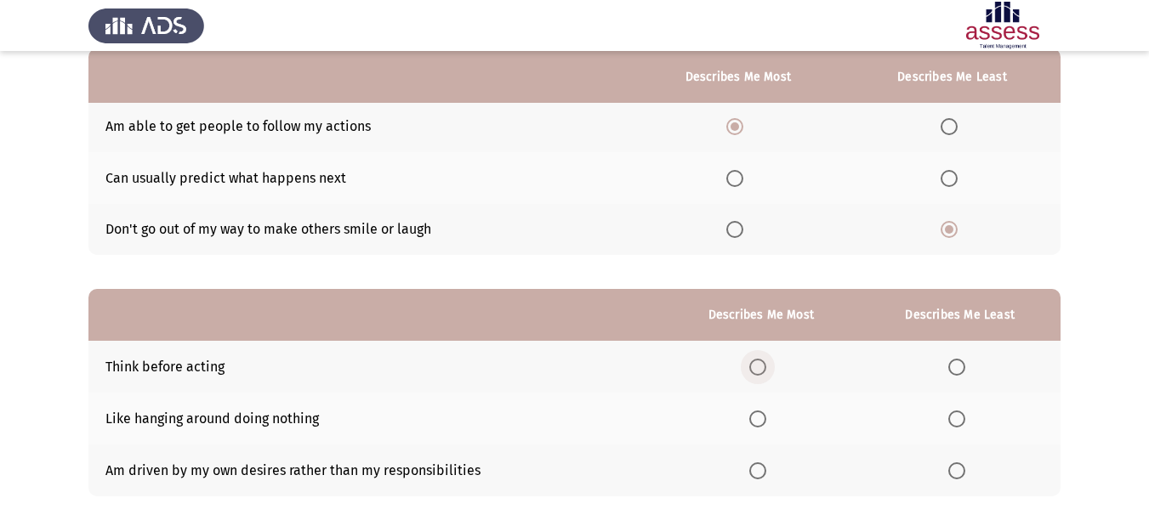
click at [771, 368] on label "Select an option" at bounding box center [761, 367] width 24 height 17
click at [766, 368] on input "Select an option" at bounding box center [757, 367] width 17 height 17
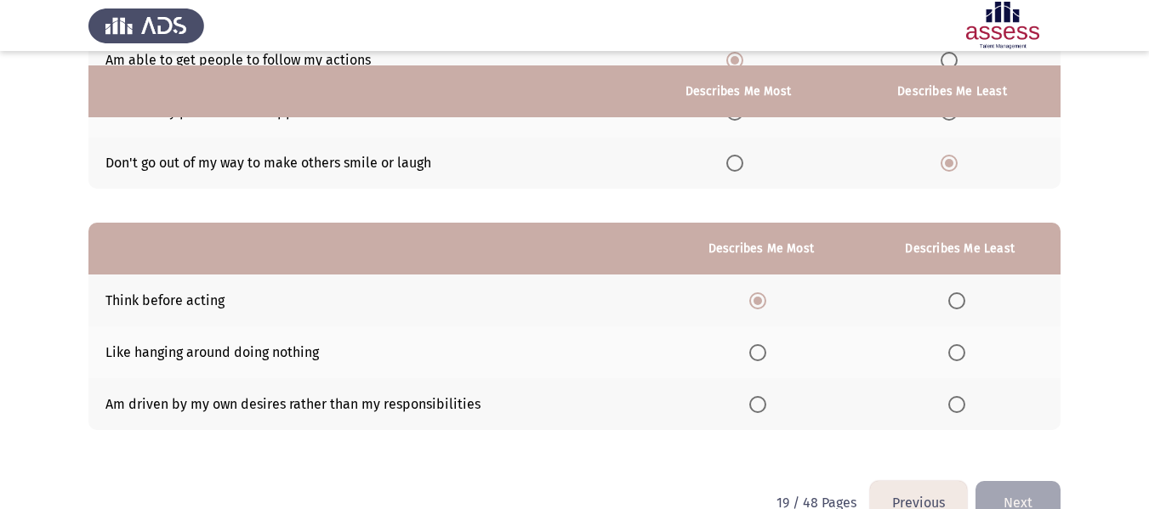
scroll to position [255, 0]
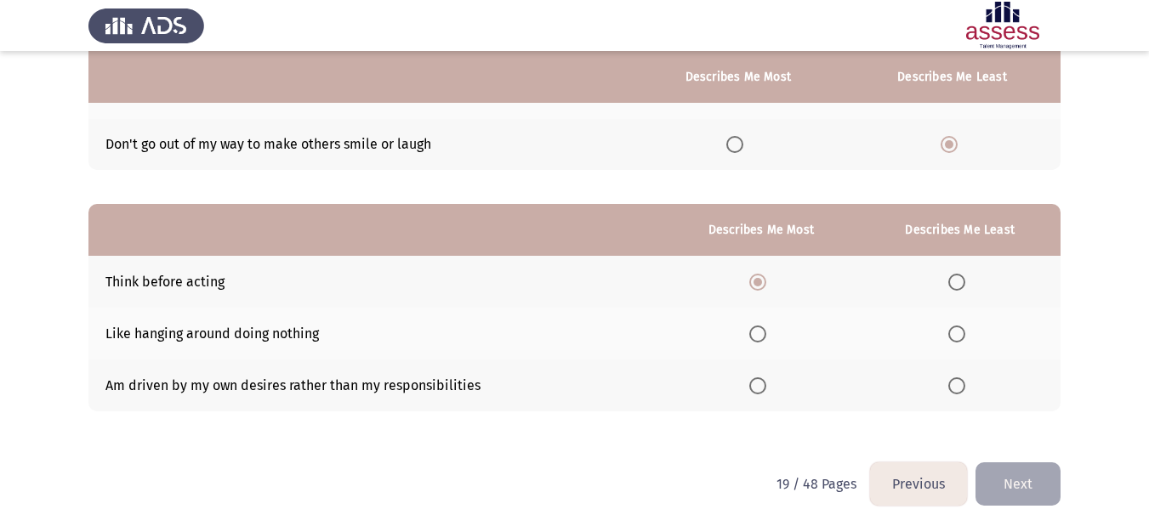
click at [956, 383] on span "Select an option" at bounding box center [956, 386] width 17 height 17
click at [956, 383] on input "Select an option" at bounding box center [956, 386] width 17 height 17
click at [1016, 476] on button "Next" at bounding box center [1017, 484] width 85 height 43
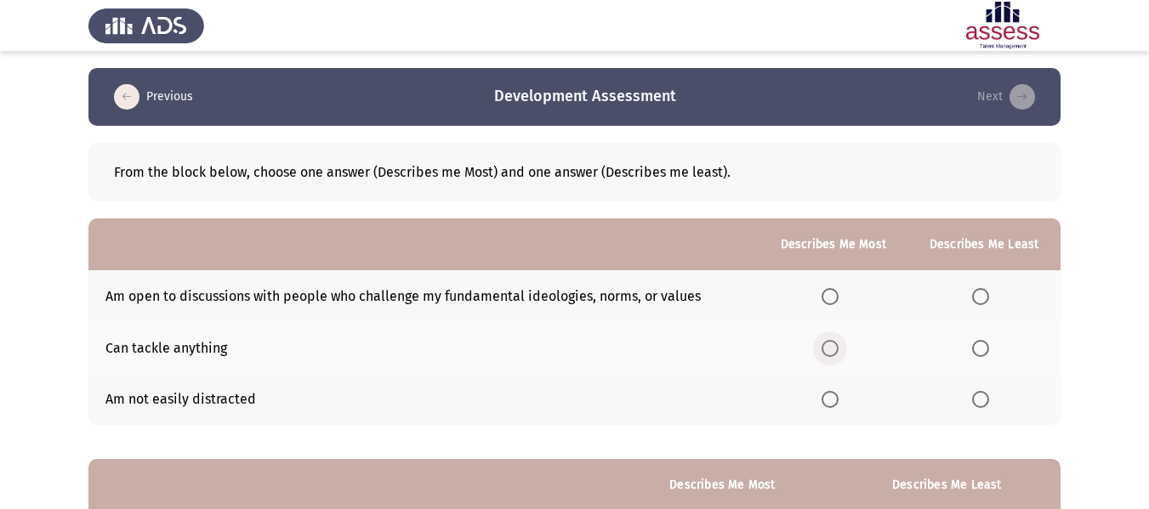
click at [832, 351] on span "Select an option" at bounding box center [829, 348] width 17 height 17
click at [832, 351] on input "Select an option" at bounding box center [829, 348] width 17 height 17
click at [975, 394] on span "Select an option" at bounding box center [980, 399] width 17 height 17
click at [985, 403] on span "Select an option" at bounding box center [980, 399] width 17 height 17
click at [985, 403] on input "Select an option" at bounding box center [980, 399] width 17 height 17
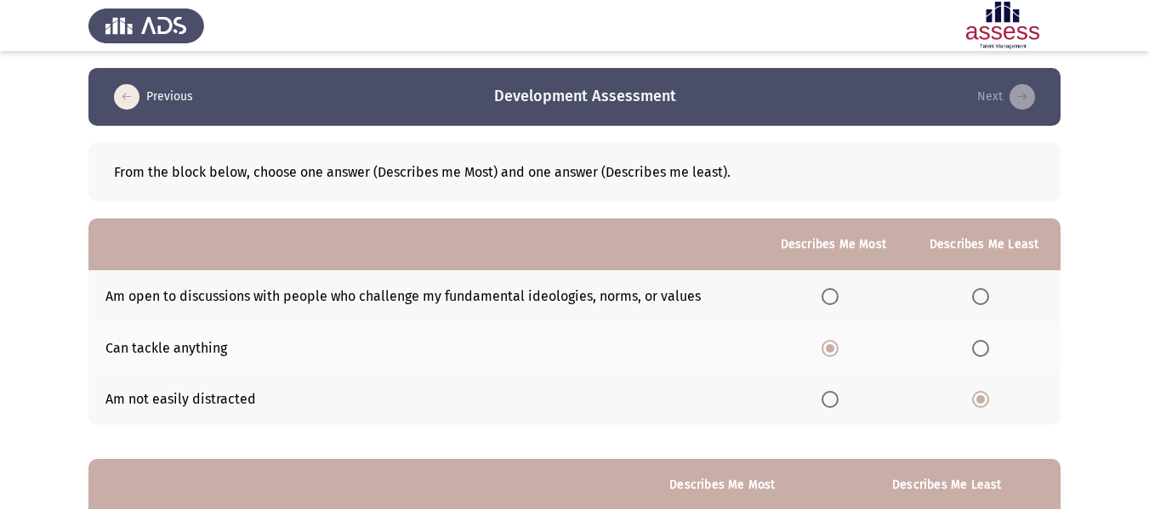
click at [821, 398] on th at bounding box center [832, 400] width 149 height 52
click at [835, 397] on span "Select an option" at bounding box center [829, 399] width 17 height 17
click at [835, 397] on input "Select an option" at bounding box center [829, 399] width 17 height 17
click at [980, 347] on span "Select an option" at bounding box center [980, 348] width 17 height 17
click at [980, 347] on input "Select an option" at bounding box center [980, 348] width 17 height 17
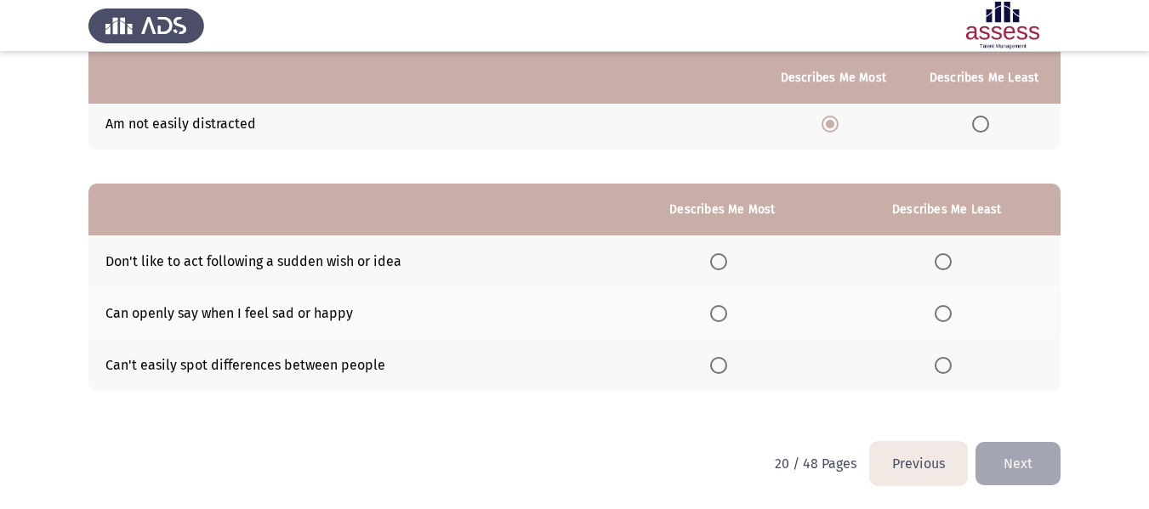
scroll to position [276, 0]
click at [940, 363] on span "Select an option" at bounding box center [942, 364] width 17 height 17
click at [940, 363] on input "Select an option" at bounding box center [942, 364] width 17 height 17
click at [722, 315] on span "Select an option" at bounding box center [718, 312] width 17 height 17
click at [722, 315] on input "Select an option" at bounding box center [718, 312] width 17 height 17
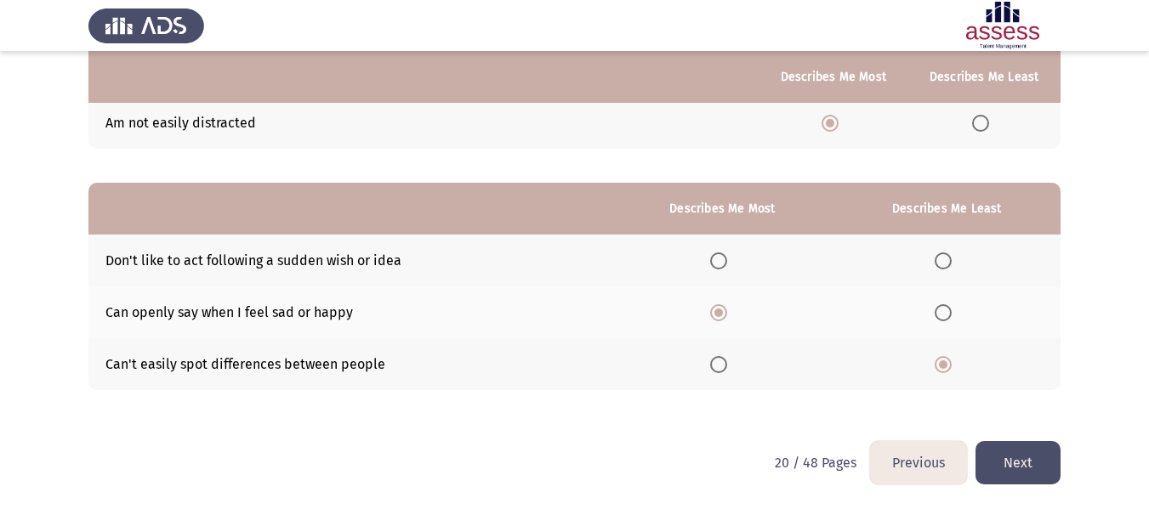
click at [1009, 468] on button "Next" at bounding box center [1017, 462] width 85 height 43
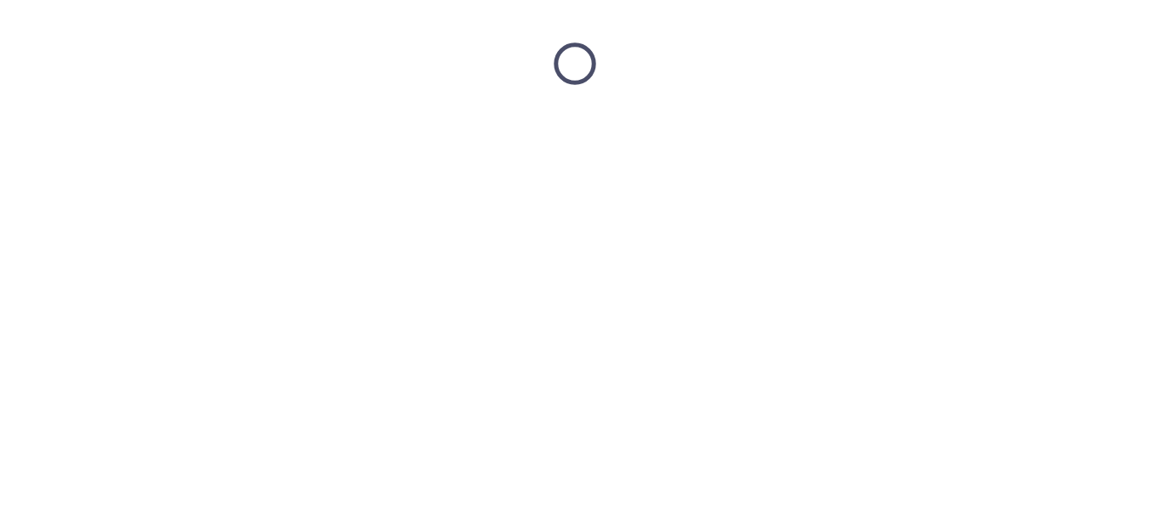
scroll to position [0, 0]
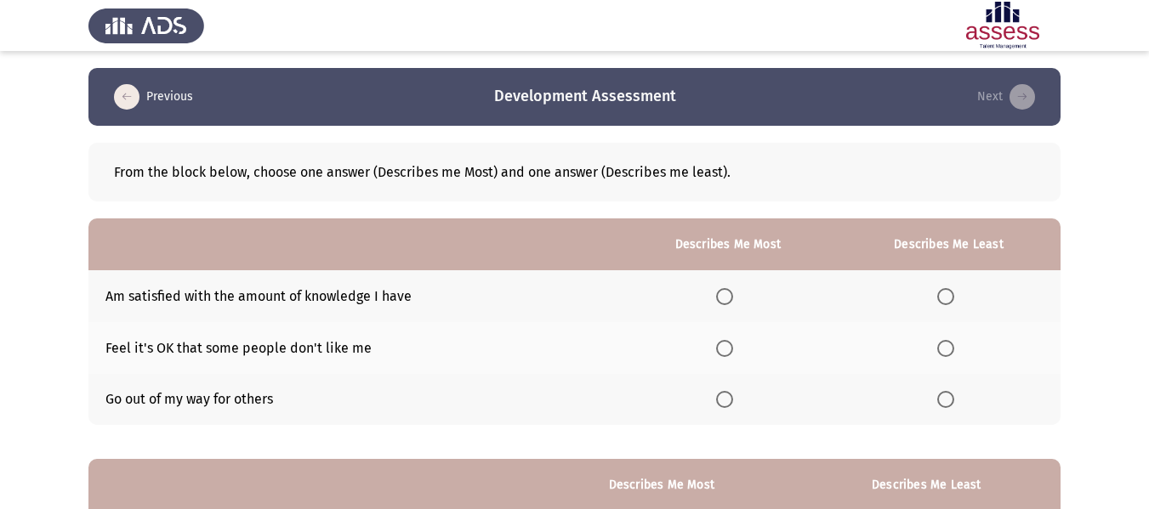
click at [966, 402] on th at bounding box center [949, 400] width 224 height 52
click at [951, 401] on span "Select an option" at bounding box center [945, 399] width 17 height 17
click at [951, 401] on input "Select an option" at bounding box center [945, 399] width 17 height 17
drag, startPoint x: 708, startPoint y: 395, endPoint x: 717, endPoint y: 398, distance: 9.2
click at [707, 395] on th at bounding box center [728, 400] width 218 height 52
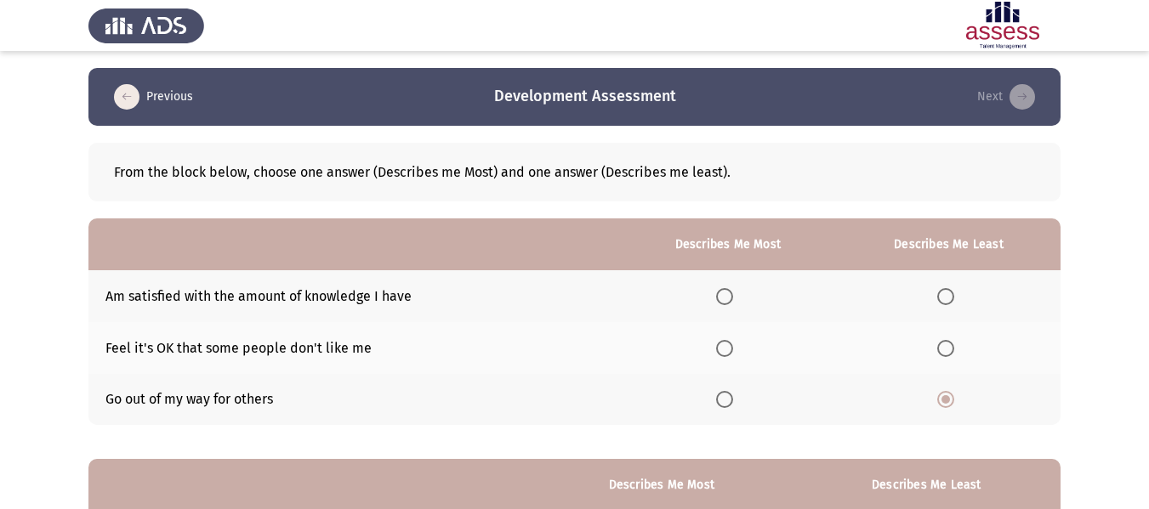
click at [728, 401] on span "Select an option" at bounding box center [724, 399] width 17 height 17
click at [728, 401] on input "Select an option" at bounding box center [724, 399] width 17 height 17
click at [946, 289] on span "Select an option" at bounding box center [945, 296] width 17 height 17
click at [946, 289] on input "Select an option" at bounding box center [945, 296] width 17 height 17
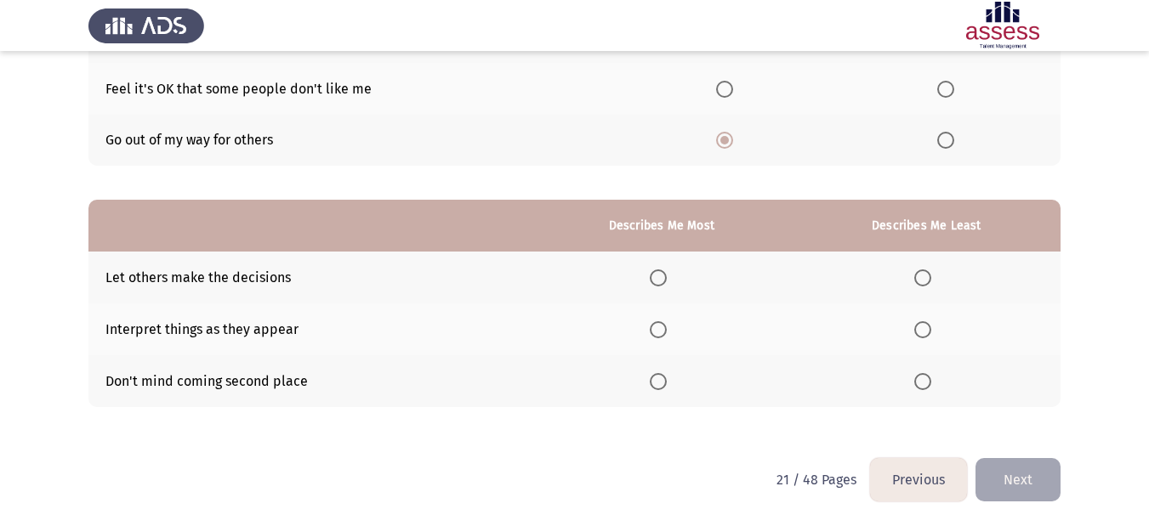
scroll to position [276, 0]
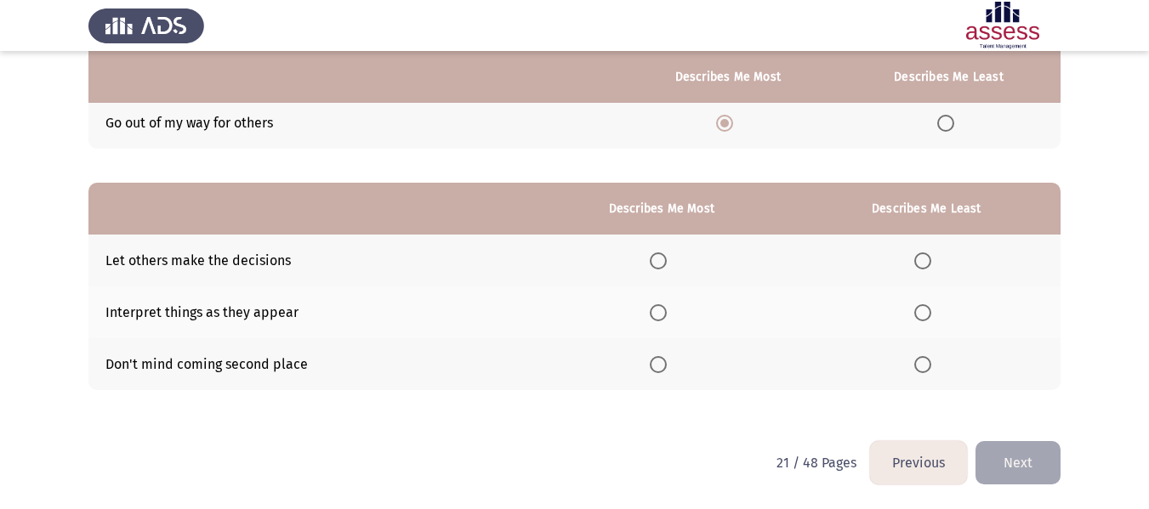
click at [658, 304] on span "Select an option" at bounding box center [658, 312] width 17 height 17
click at [658, 304] on input "Select an option" at bounding box center [658, 312] width 17 height 17
click at [924, 371] on span "Select an option" at bounding box center [922, 364] width 17 height 17
click at [924, 371] on input "Select an option" at bounding box center [922, 364] width 17 height 17
click at [1008, 462] on button "Next" at bounding box center [1017, 462] width 85 height 43
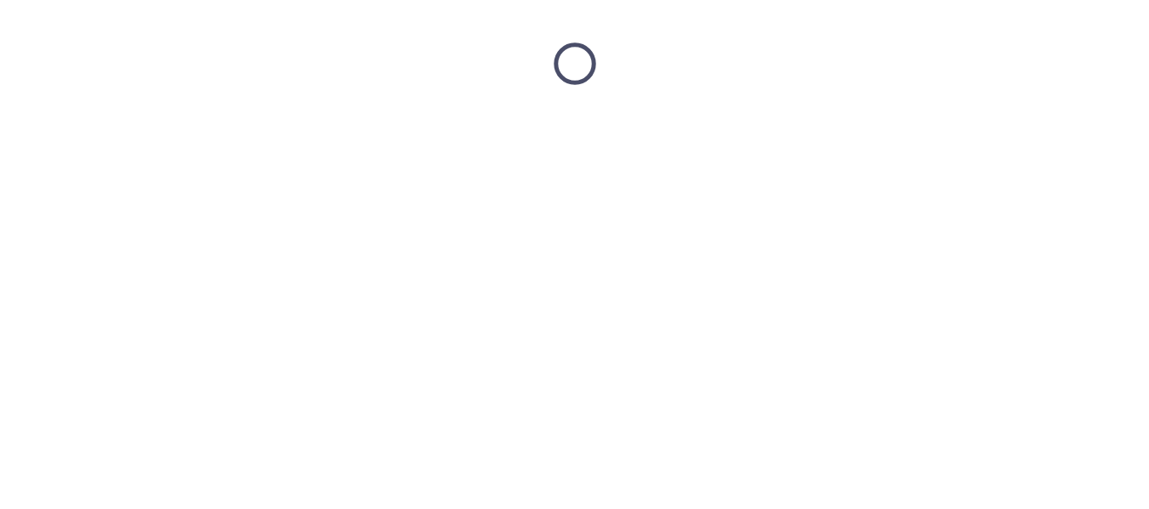
scroll to position [0, 0]
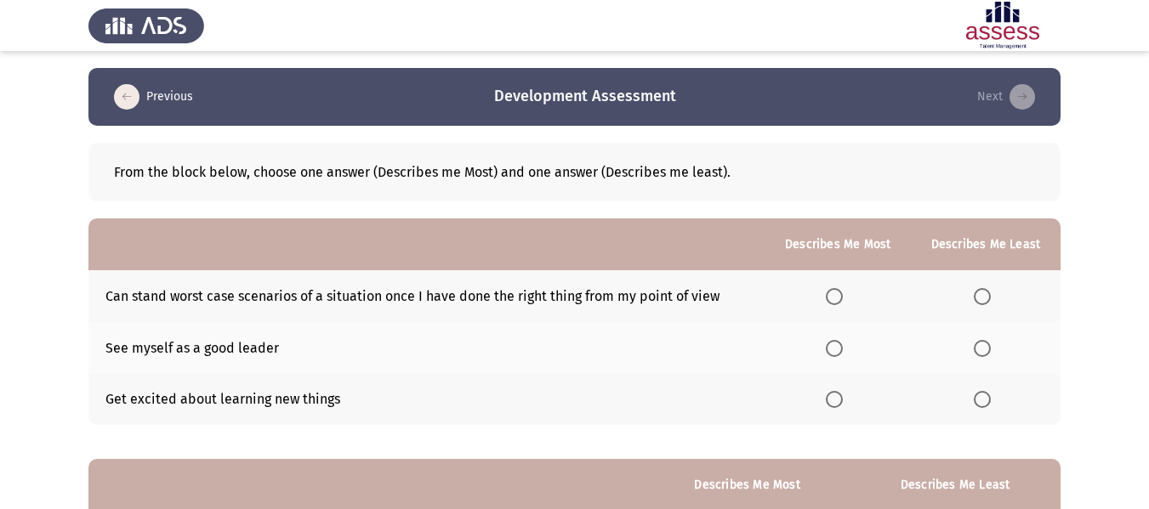
click at [838, 353] on span "Select an option" at bounding box center [834, 348] width 17 height 17
click at [838, 353] on input "Select an option" at bounding box center [834, 348] width 17 height 17
click at [990, 304] on span "Select an option" at bounding box center [982, 296] width 17 height 17
click at [990, 304] on input "Select an option" at bounding box center [982, 296] width 17 height 17
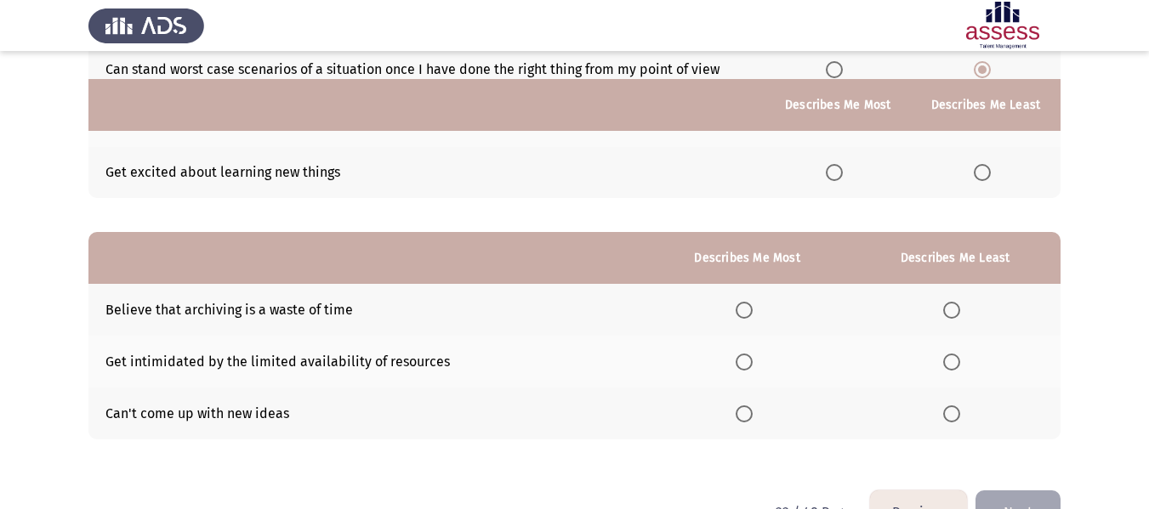
scroll to position [255, 0]
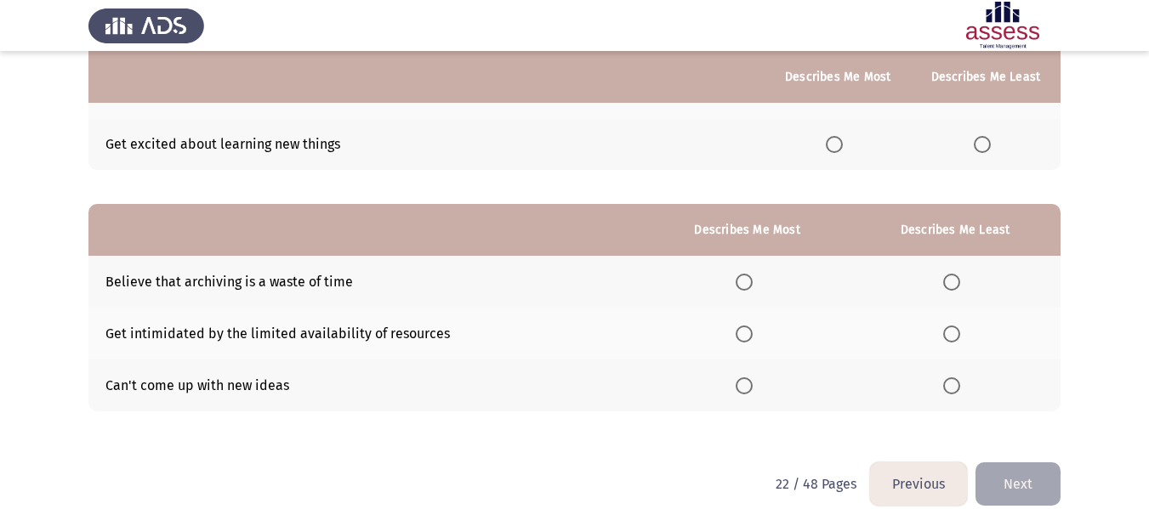
click at [954, 386] on span "Select an option" at bounding box center [951, 386] width 17 height 17
click at [954, 386] on input "Select an option" at bounding box center [951, 386] width 17 height 17
click at [742, 282] on span "Select an option" at bounding box center [743, 282] width 17 height 17
click at [742, 282] on input "Select an option" at bounding box center [743, 282] width 17 height 17
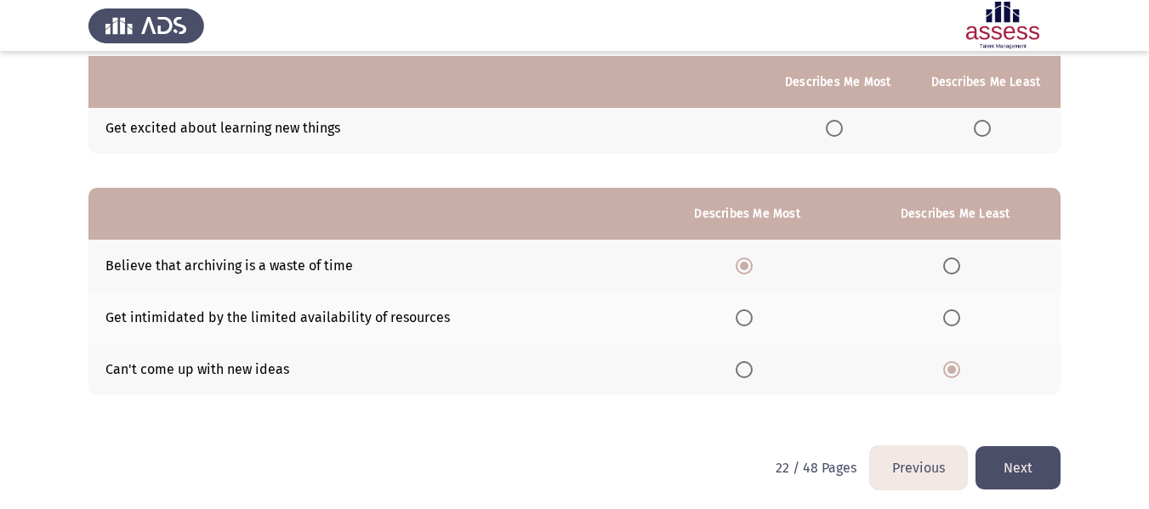
scroll to position [276, 0]
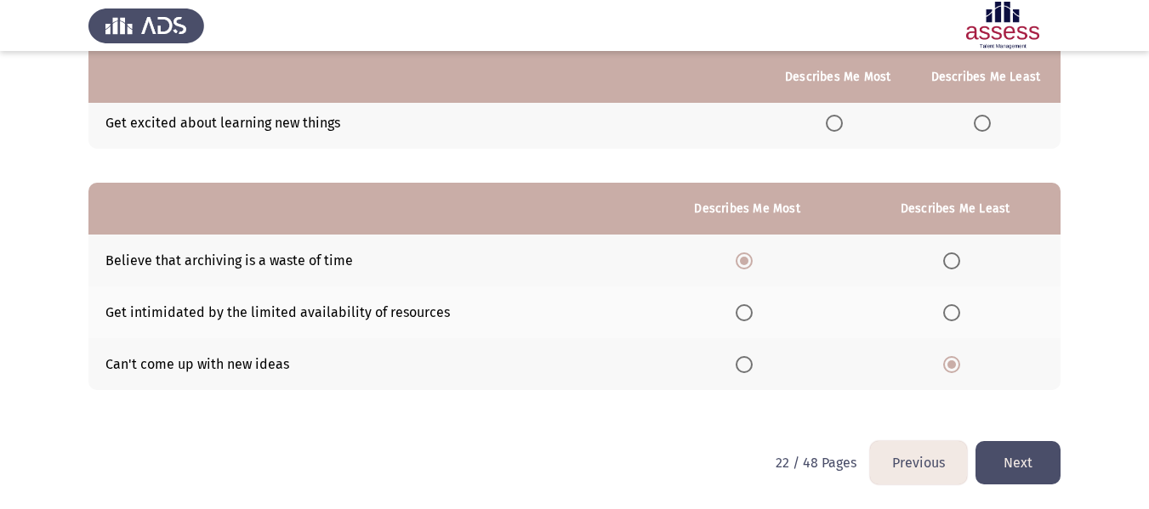
click at [1015, 462] on button "Next" at bounding box center [1017, 462] width 85 height 43
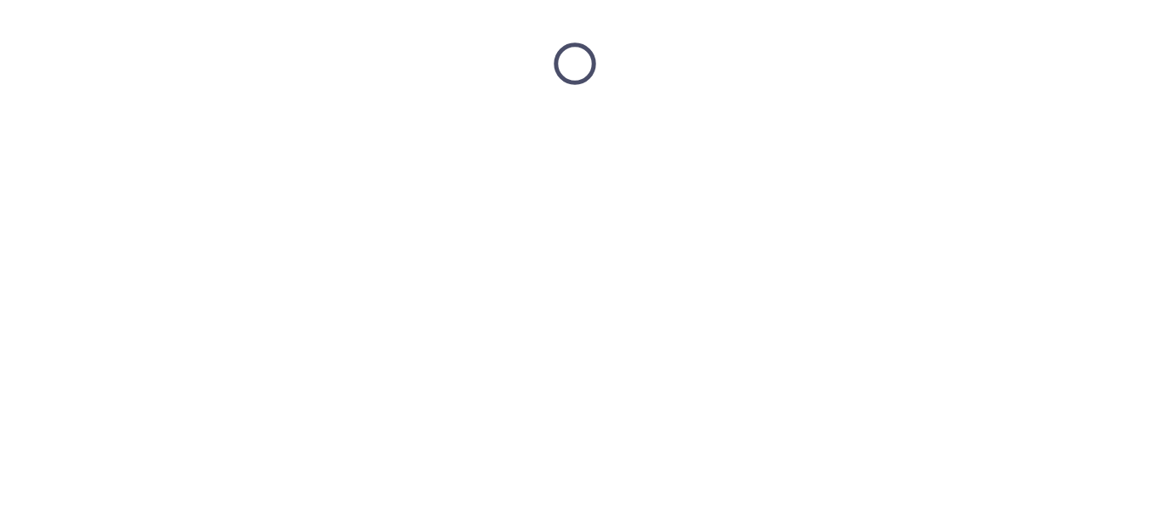
scroll to position [0, 0]
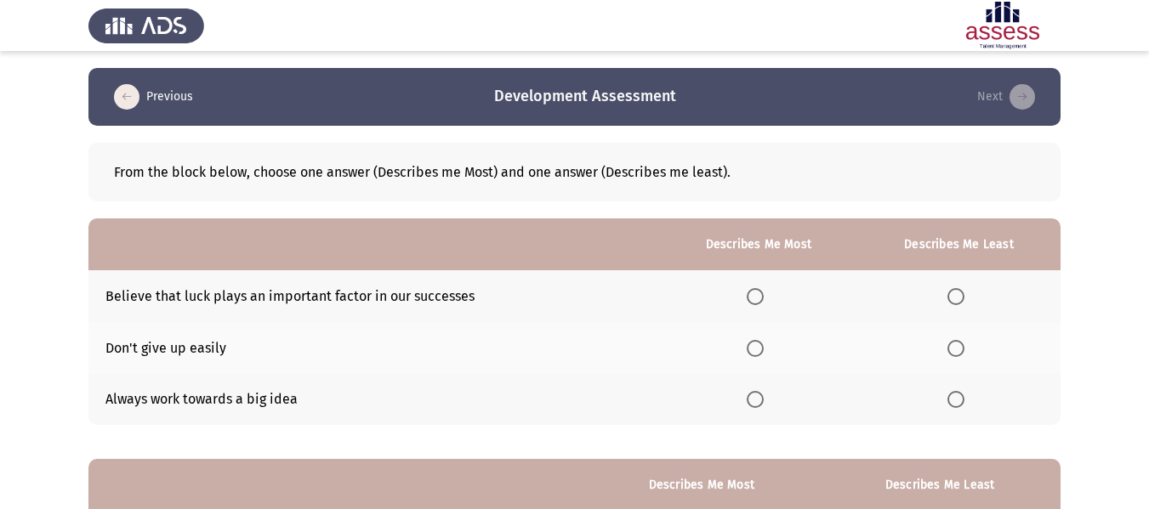
click at [964, 298] on span "Select an option" at bounding box center [955, 296] width 17 height 17
click at [964, 298] on input "Select an option" at bounding box center [955, 296] width 17 height 17
click at [760, 355] on span "Select an option" at bounding box center [755, 348] width 17 height 17
click at [760, 355] on input "Select an option" at bounding box center [755, 348] width 17 height 17
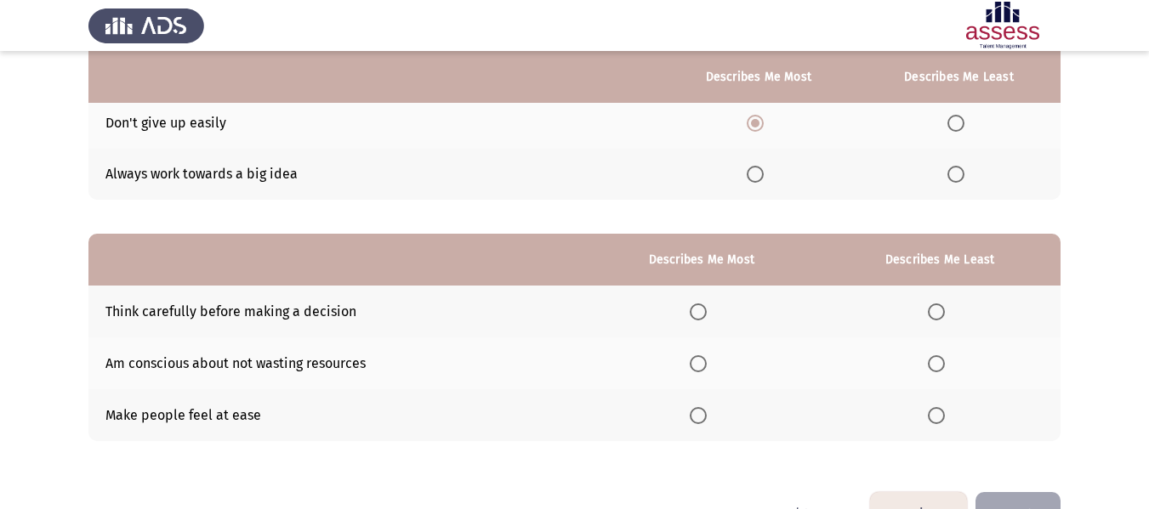
scroll to position [255, 0]
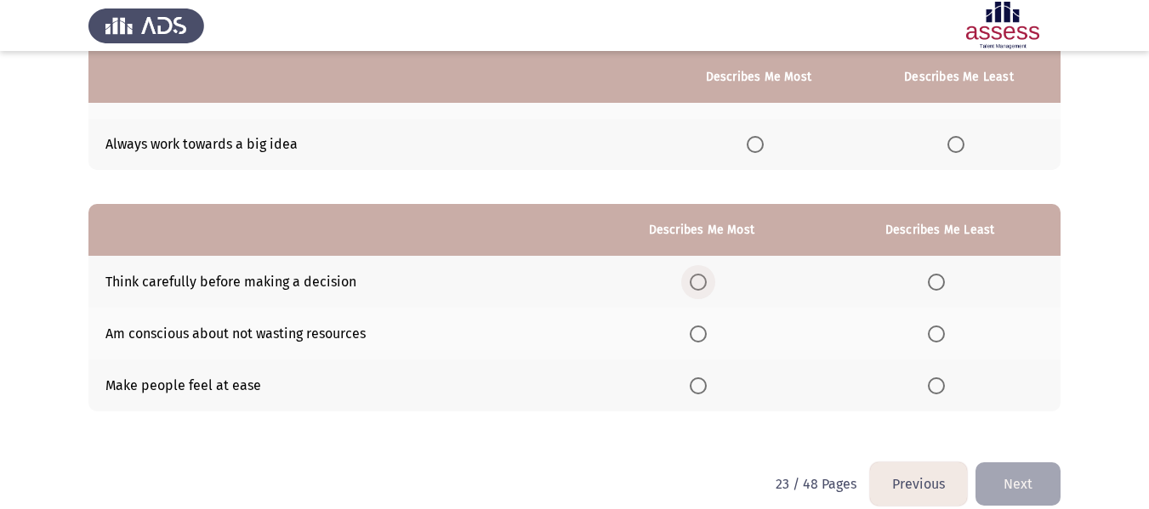
click at [704, 284] on span "Select an option" at bounding box center [698, 282] width 17 height 17
click at [704, 284] on input "Select an option" at bounding box center [698, 282] width 17 height 17
click at [939, 384] on span "Select an option" at bounding box center [936, 386] width 17 height 17
click at [939, 384] on input "Select an option" at bounding box center [936, 386] width 17 height 17
click at [1037, 475] on button "Next" at bounding box center [1017, 484] width 85 height 43
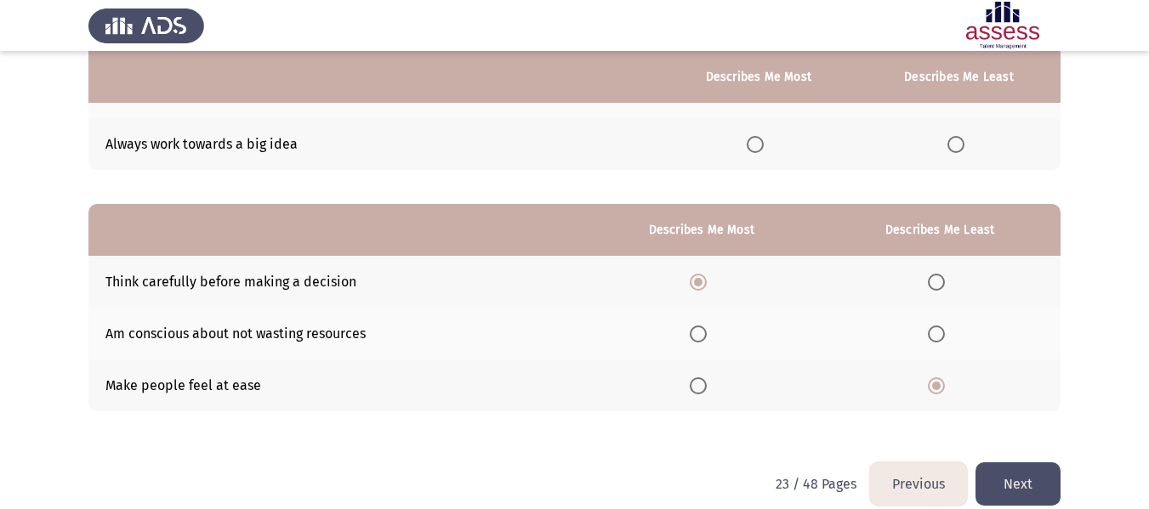
scroll to position [0, 0]
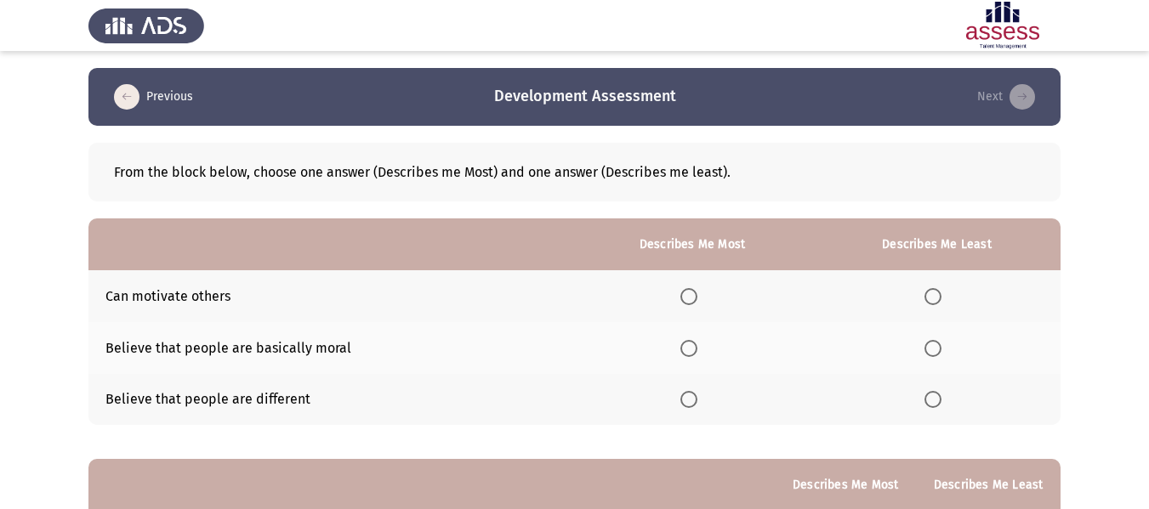
click at [684, 298] on span "Select an option" at bounding box center [688, 296] width 17 height 17
click at [684, 298] on input "Select an option" at bounding box center [688, 296] width 17 height 17
click at [930, 349] on span "Select an option" at bounding box center [932, 348] width 17 height 17
click at [930, 349] on input "Select an option" at bounding box center [932, 348] width 17 height 17
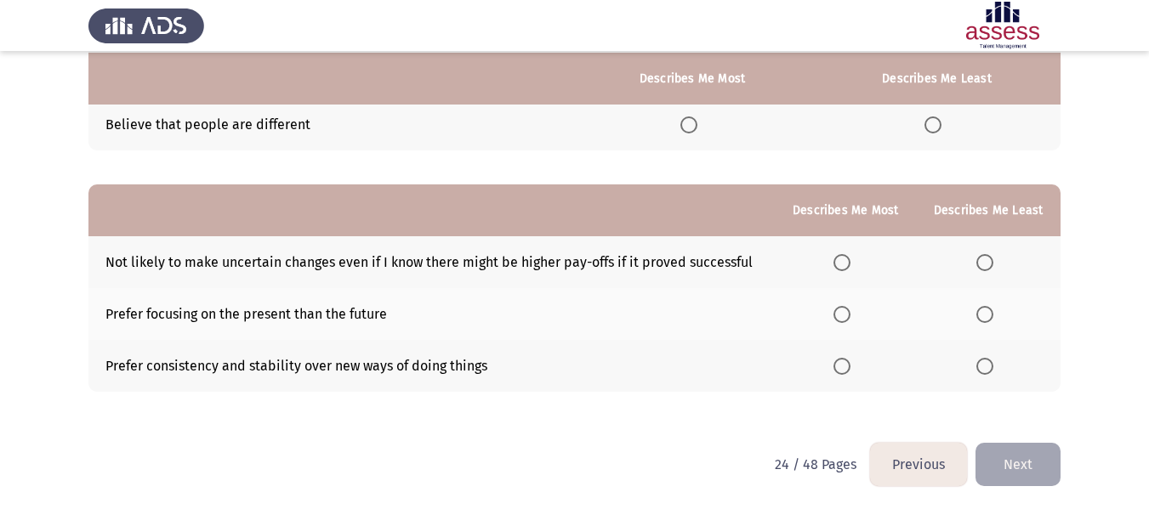
scroll to position [276, 0]
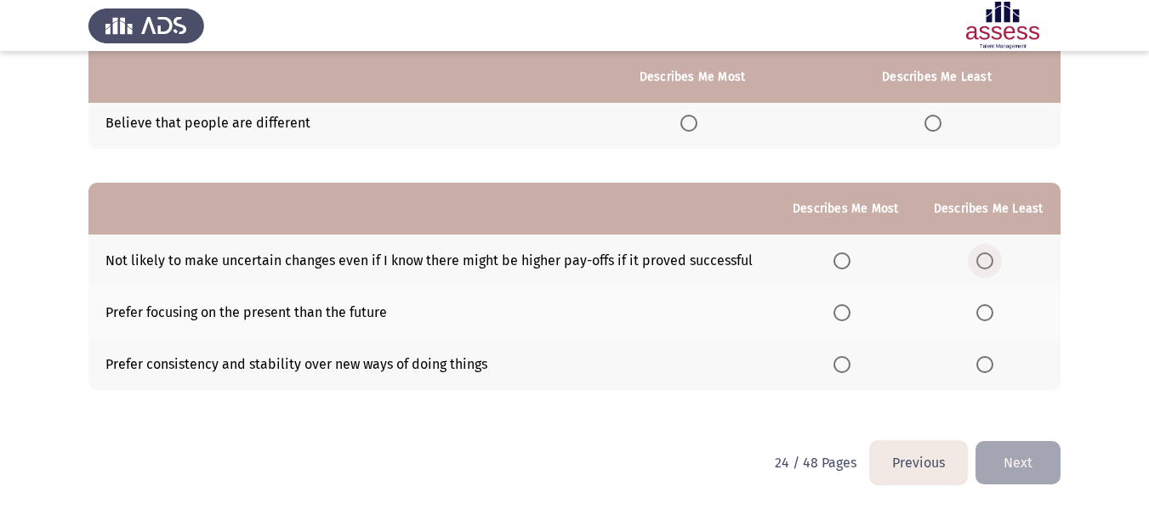
click at [996, 266] on label "Select an option" at bounding box center [988, 261] width 24 height 17
click at [993, 266] on input "Select an option" at bounding box center [984, 261] width 17 height 17
click at [846, 313] on span "Select an option" at bounding box center [841, 312] width 17 height 17
click at [846, 313] on input "Select an option" at bounding box center [841, 312] width 17 height 17
click at [838, 367] on span "Select an option" at bounding box center [841, 364] width 17 height 17
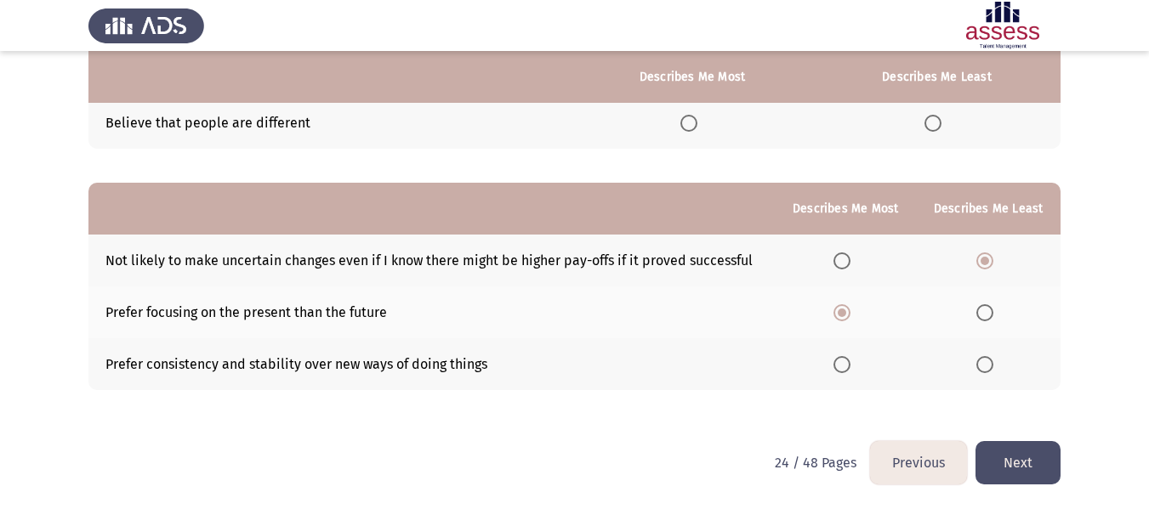
click at [838, 367] on input "Select an option" at bounding box center [841, 364] width 17 height 17
click at [1007, 462] on button "Next" at bounding box center [1017, 462] width 85 height 43
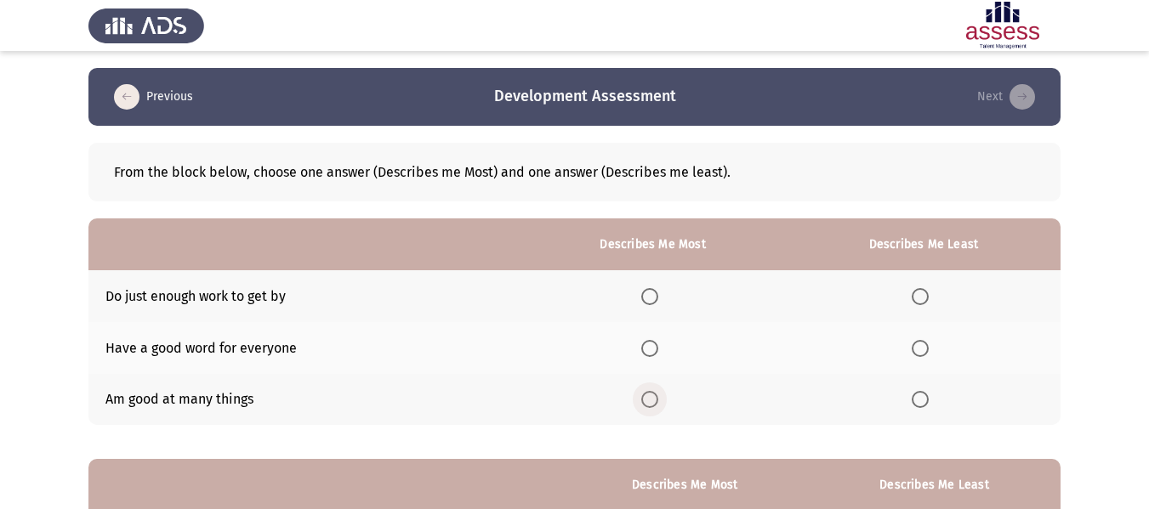
click at [654, 402] on span "Select an option" at bounding box center [649, 399] width 17 height 17
click at [654, 402] on input "Select an option" at bounding box center [649, 399] width 17 height 17
click at [926, 344] on span "Select an option" at bounding box center [919, 348] width 17 height 17
click at [926, 344] on input "Select an option" at bounding box center [919, 348] width 17 height 17
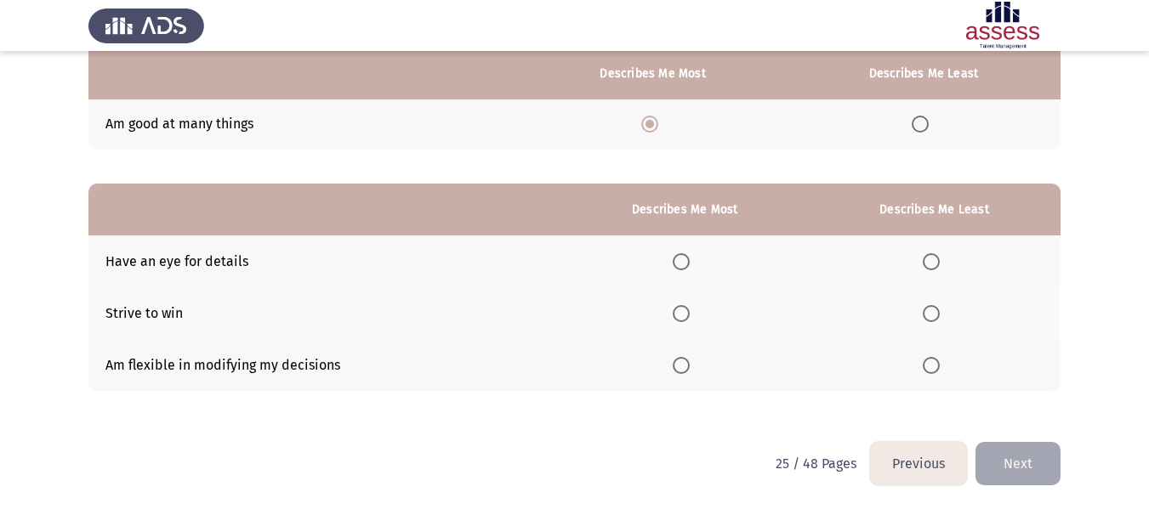
scroll to position [276, 0]
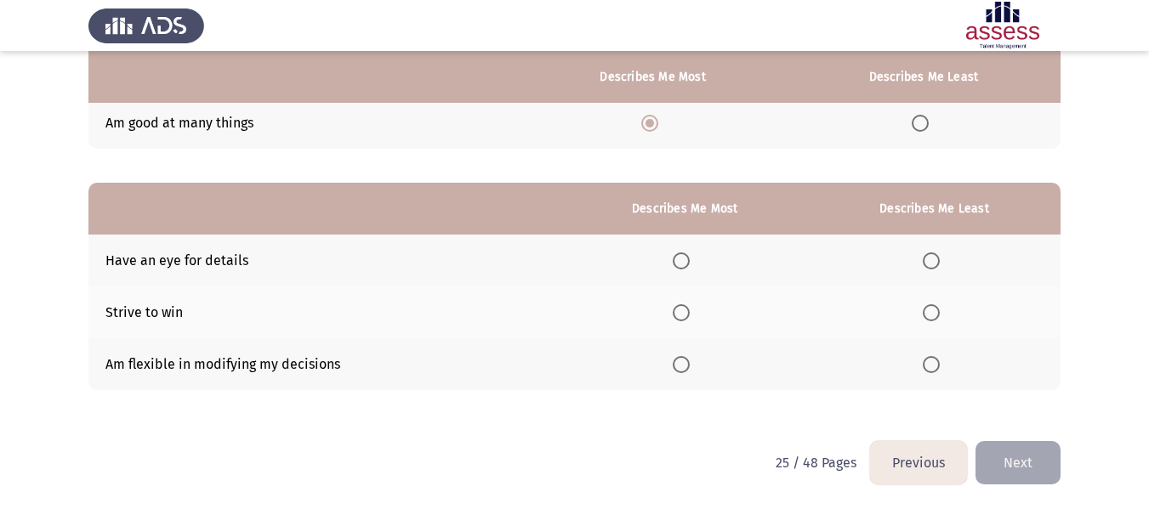
click at [679, 267] on span "Select an option" at bounding box center [681, 261] width 17 height 17
click at [679, 267] on input "Select an option" at bounding box center [681, 261] width 17 height 17
click at [684, 367] on span "Select an option" at bounding box center [681, 364] width 17 height 17
click at [684, 367] on input "Select an option" at bounding box center [681, 364] width 17 height 17
click at [934, 252] on mat-radio-button "Select an option" at bounding box center [935, 261] width 24 height 18
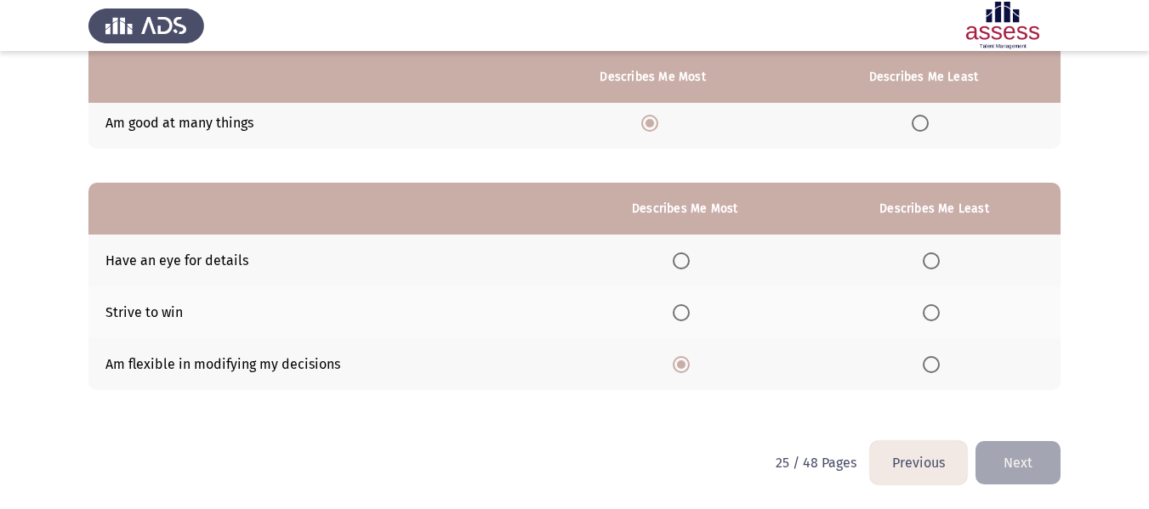
click at [937, 265] on span "Select an option" at bounding box center [931, 261] width 17 height 17
click at [937, 265] on input "Select an option" at bounding box center [931, 261] width 17 height 17
click at [679, 315] on span "Select an option" at bounding box center [681, 312] width 17 height 17
click at [679, 315] on input "Select an option" at bounding box center [681, 312] width 17 height 17
click at [1038, 471] on button "Next" at bounding box center [1017, 462] width 85 height 43
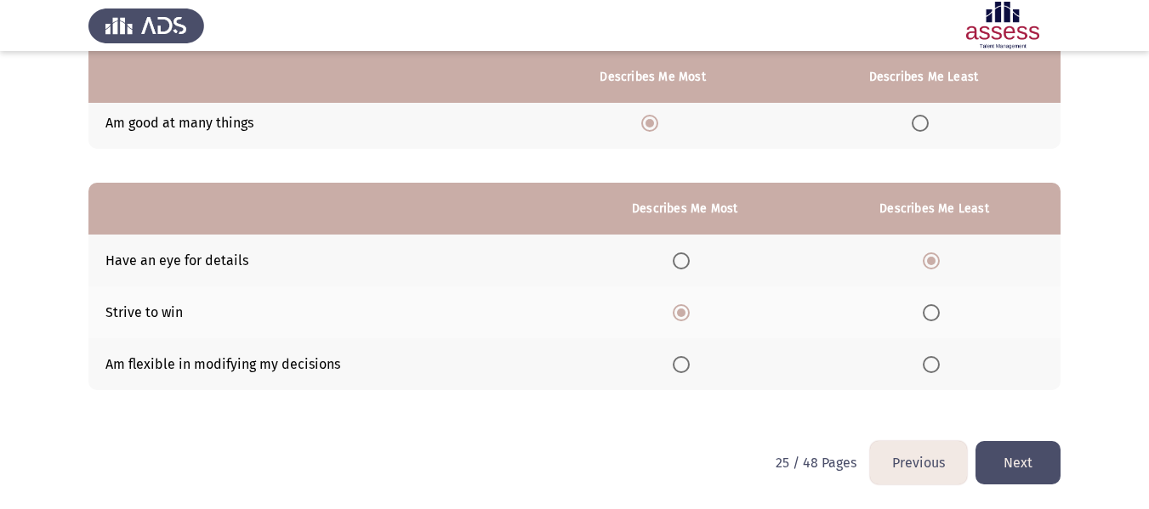
scroll to position [0, 0]
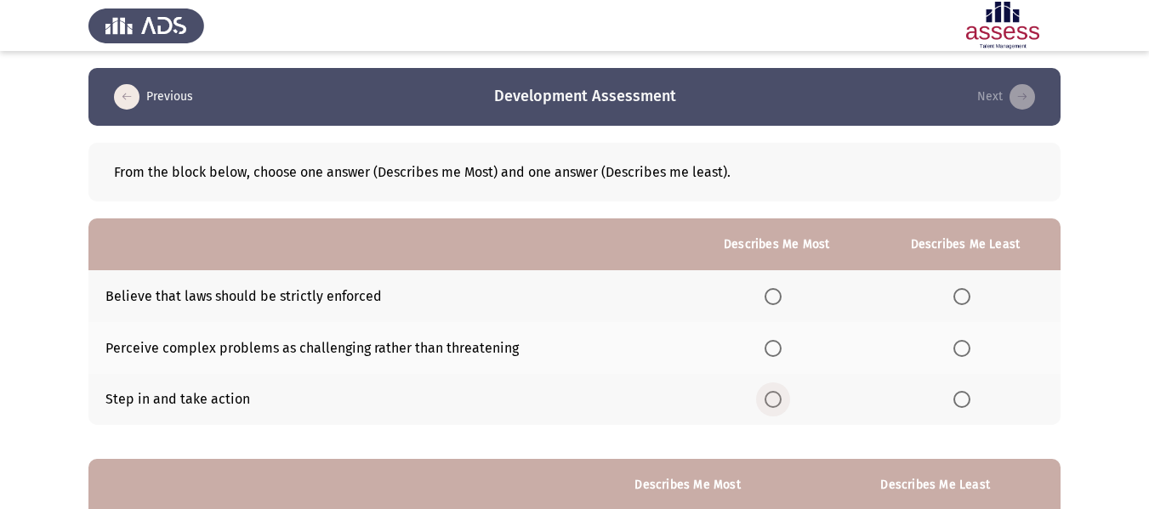
click at [769, 396] on span "Select an option" at bounding box center [772, 399] width 17 height 17
click at [769, 396] on input "Select an option" at bounding box center [772, 399] width 17 height 17
click at [956, 292] on span "Select an option" at bounding box center [961, 296] width 17 height 17
click at [956, 292] on input "Select an option" at bounding box center [961, 296] width 17 height 17
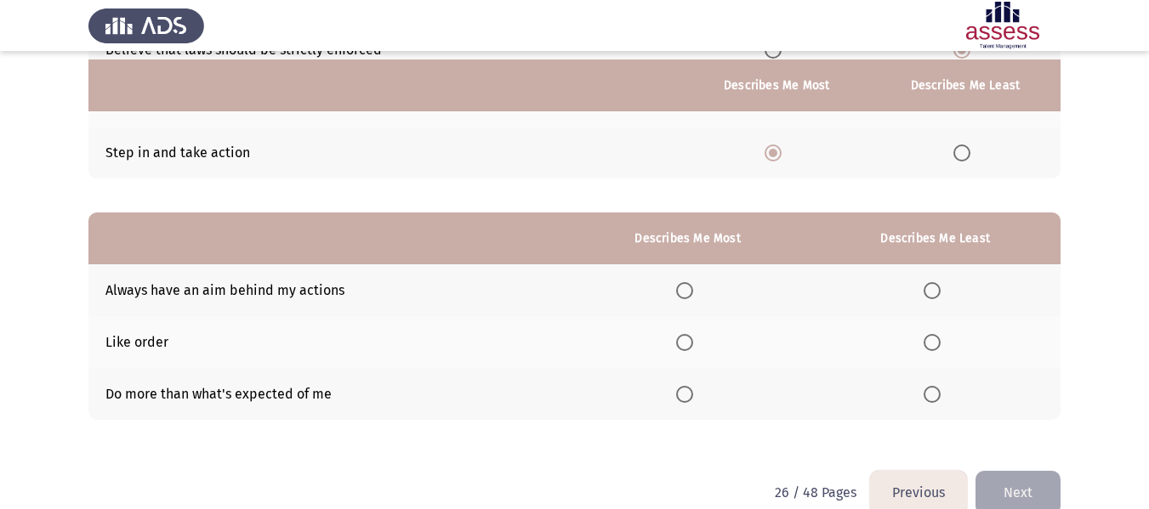
scroll to position [255, 0]
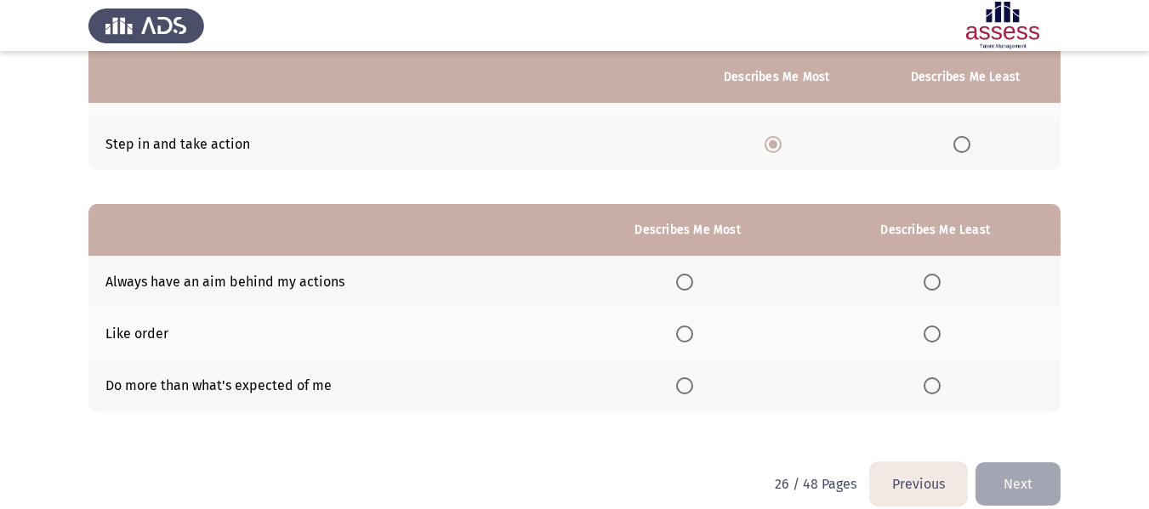
click at [934, 341] on span "Select an option" at bounding box center [931, 334] width 17 height 17
click at [934, 341] on input "Select an option" at bounding box center [931, 334] width 17 height 17
click at [682, 338] on span "Select an option" at bounding box center [684, 334] width 17 height 17
click at [682, 338] on input "Select an option" at bounding box center [684, 334] width 17 height 17
click at [936, 338] on span "Select an option" at bounding box center [931, 334] width 17 height 17
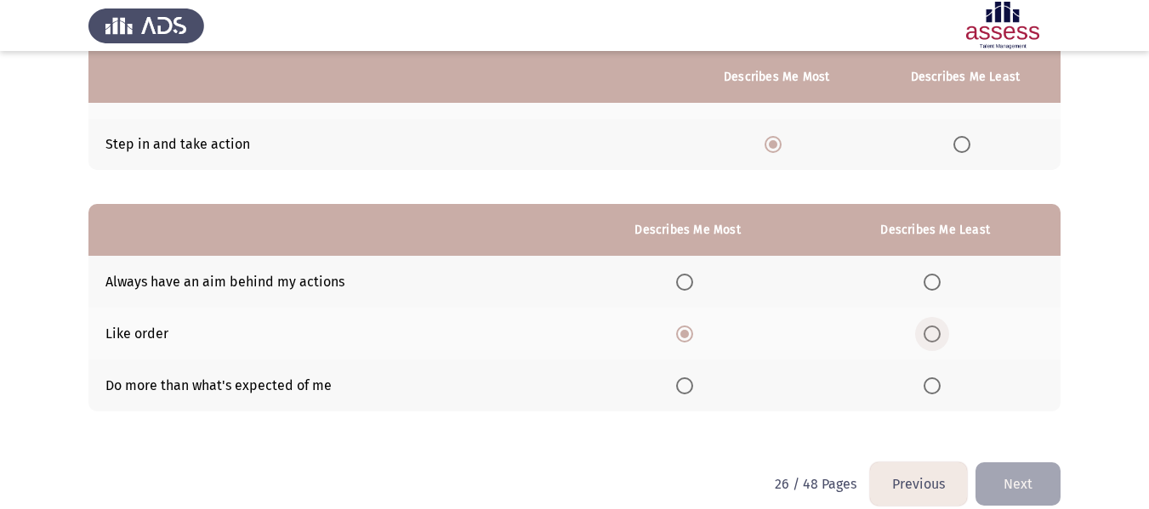
click at [936, 338] on input "Select an option" at bounding box center [931, 334] width 17 height 17
click at [684, 392] on span "Select an option" at bounding box center [684, 386] width 17 height 17
click at [684, 392] on input "Select an option" at bounding box center [684, 386] width 17 height 17
click at [929, 380] on span "Select an option" at bounding box center [931, 386] width 17 height 17
click at [929, 380] on input "Select an option" at bounding box center [931, 386] width 17 height 17
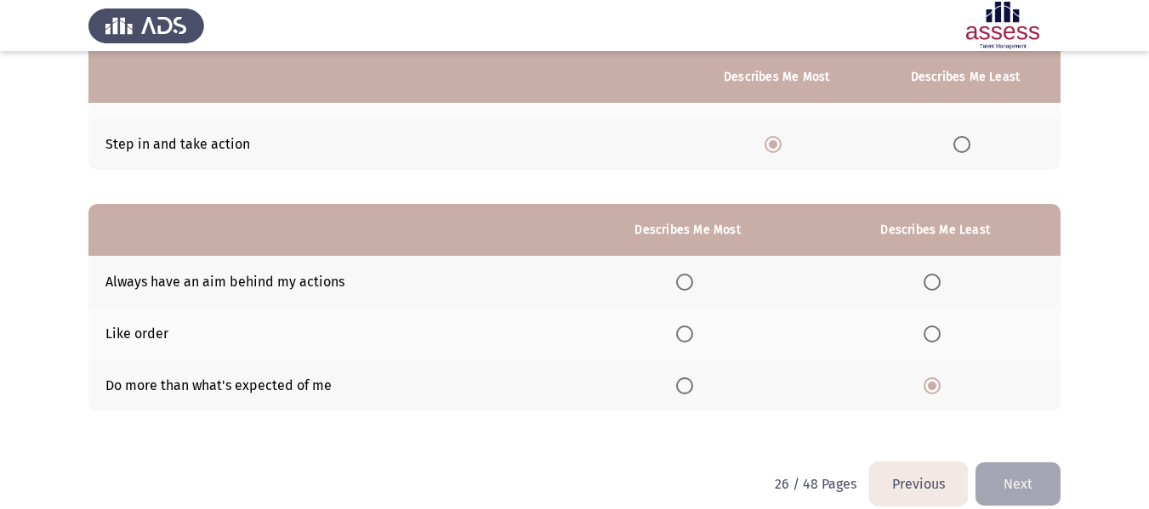
drag, startPoint x: 672, startPoint y: 275, endPoint x: 696, endPoint y: 286, distance: 26.2
click at [676, 275] on th at bounding box center [687, 282] width 244 height 52
click at [693, 287] on span "Select an option" at bounding box center [684, 282] width 17 height 17
click at [693, 287] on input "Select an option" at bounding box center [684, 282] width 17 height 17
click at [1019, 473] on button "Next" at bounding box center [1017, 484] width 85 height 43
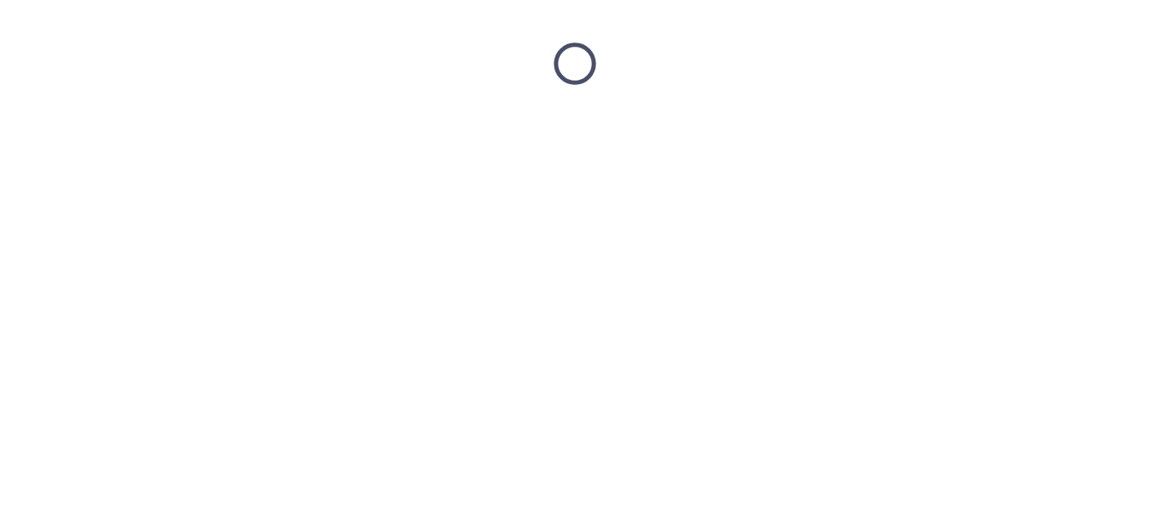
scroll to position [0, 0]
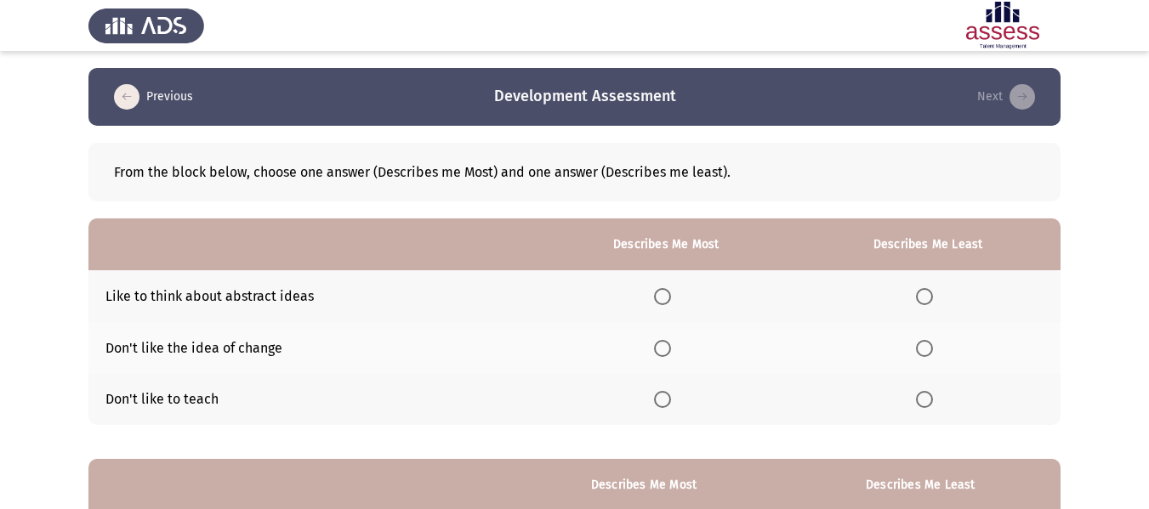
click at [654, 298] on th at bounding box center [666, 296] width 258 height 52
click at [663, 295] on span "Select an option" at bounding box center [662, 296] width 17 height 17
click at [663, 295] on input "Select an option" at bounding box center [662, 296] width 17 height 17
click at [918, 351] on span "Select an option" at bounding box center [924, 348] width 17 height 17
click at [918, 351] on input "Select an option" at bounding box center [924, 348] width 17 height 17
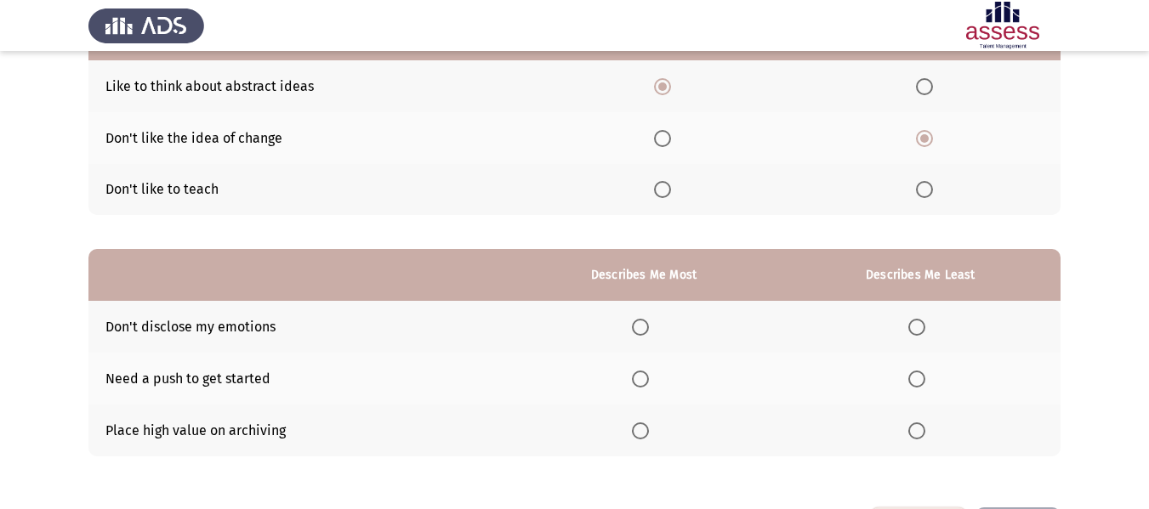
scroll to position [255, 0]
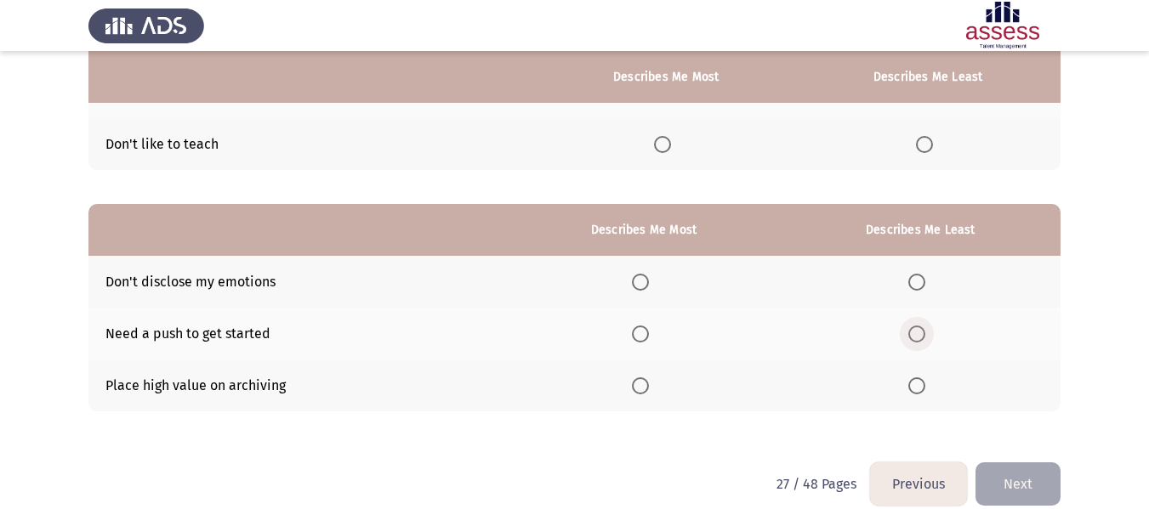
click at [920, 337] on span "Select an option" at bounding box center [916, 334] width 17 height 17
click at [920, 337] on input "Select an option" at bounding box center [916, 334] width 17 height 17
click at [642, 285] on span "Select an option" at bounding box center [640, 282] width 17 height 17
click at [642, 285] on input "Select an option" at bounding box center [640, 282] width 17 height 17
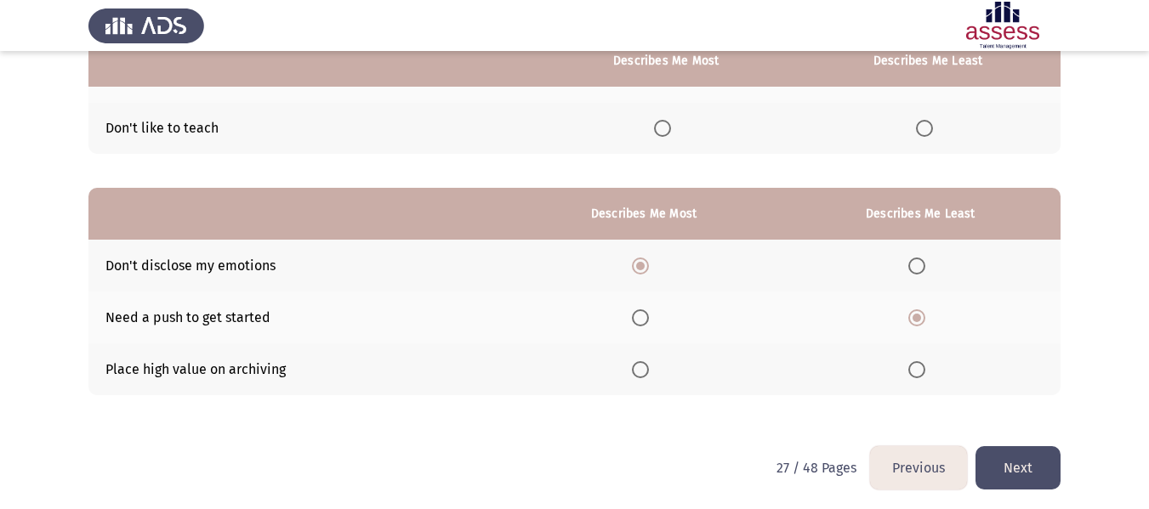
scroll to position [276, 0]
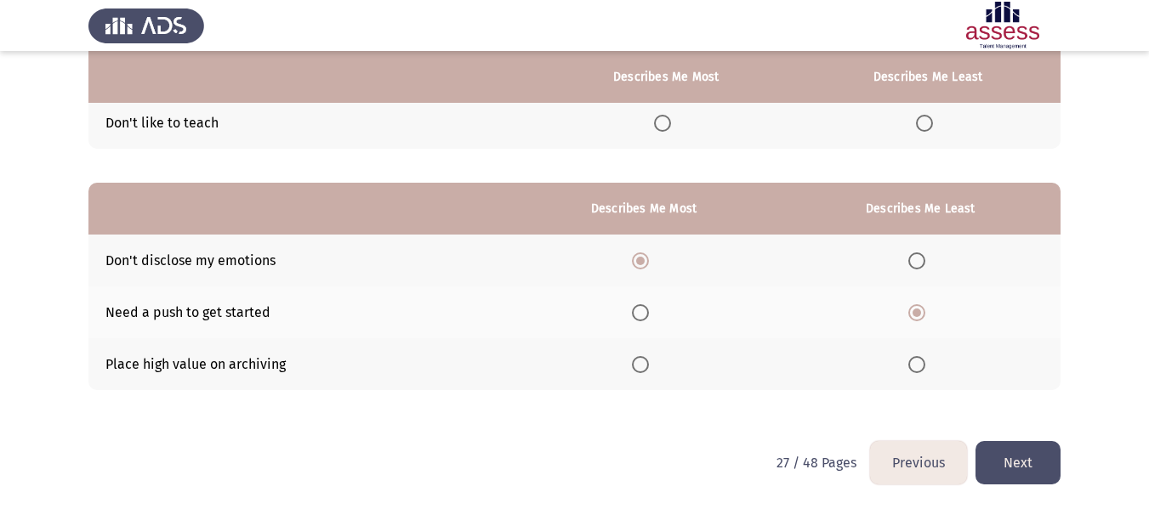
click at [1023, 457] on button "Next" at bounding box center [1017, 462] width 85 height 43
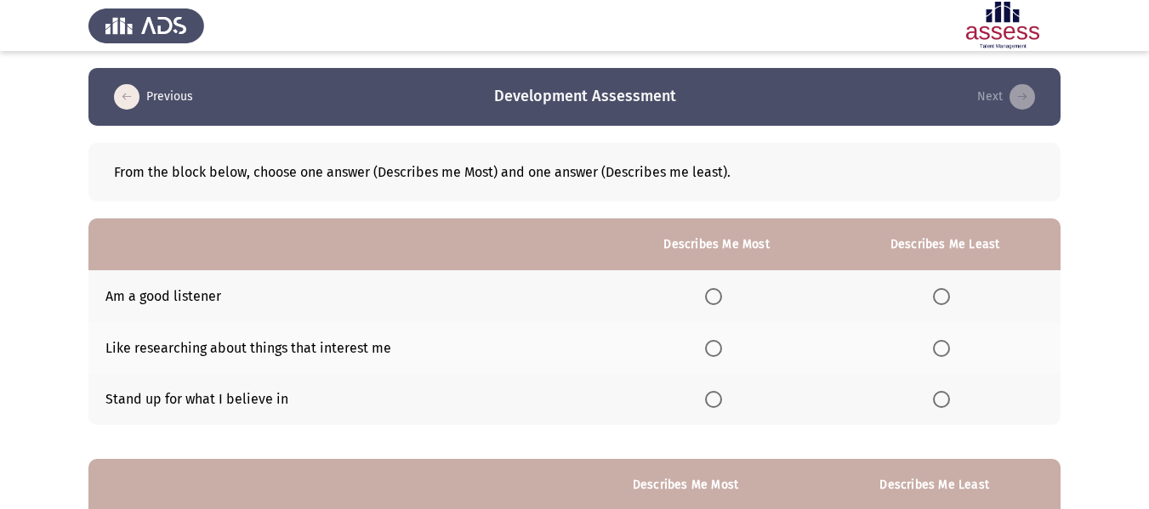
click at [713, 297] on span "Select an option" at bounding box center [713, 297] width 0 height 0
click at [717, 297] on input "Select an option" at bounding box center [713, 296] width 17 height 17
click at [700, 350] on th at bounding box center [716, 348] width 225 height 52
click at [716, 347] on span "Select an option" at bounding box center [713, 348] width 17 height 17
click at [716, 347] on input "Select an option" at bounding box center [713, 348] width 17 height 17
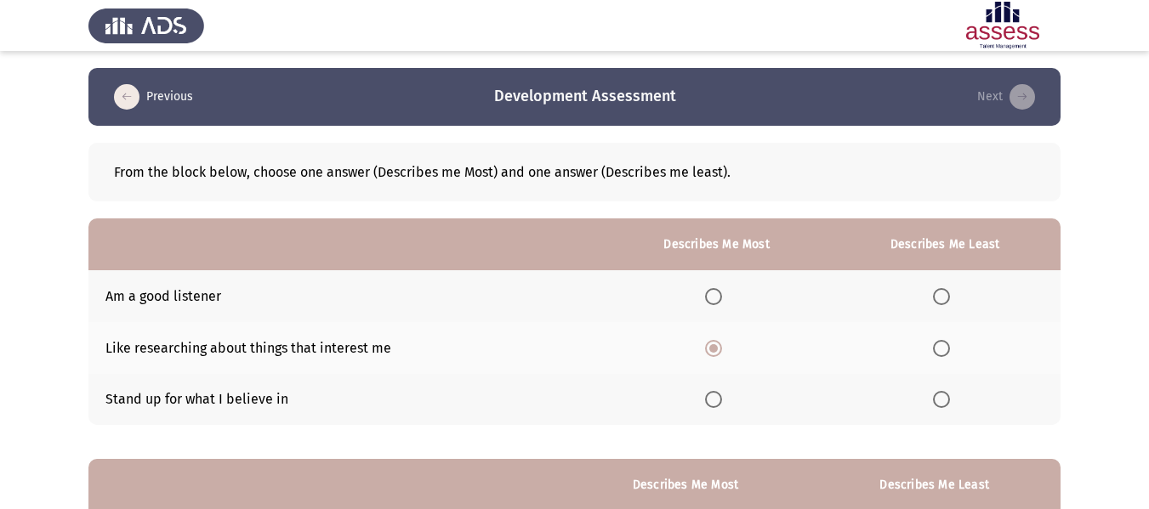
click at [947, 403] on span "Select an option" at bounding box center [941, 399] width 17 height 17
click at [947, 403] on input "Select an option" at bounding box center [941, 399] width 17 height 17
click at [940, 345] on span "Select an option" at bounding box center [941, 348] width 17 height 17
click at [940, 345] on input "Select an option" at bounding box center [941, 348] width 17 height 17
click at [715, 395] on span "Select an option" at bounding box center [713, 399] width 17 height 17
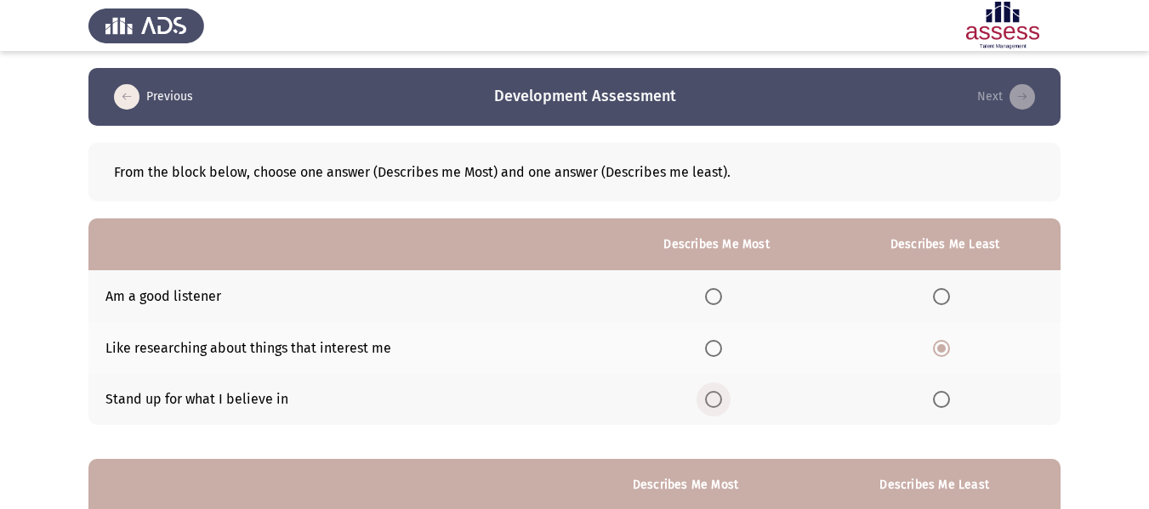
click at [715, 395] on input "Select an option" at bounding box center [713, 399] width 17 height 17
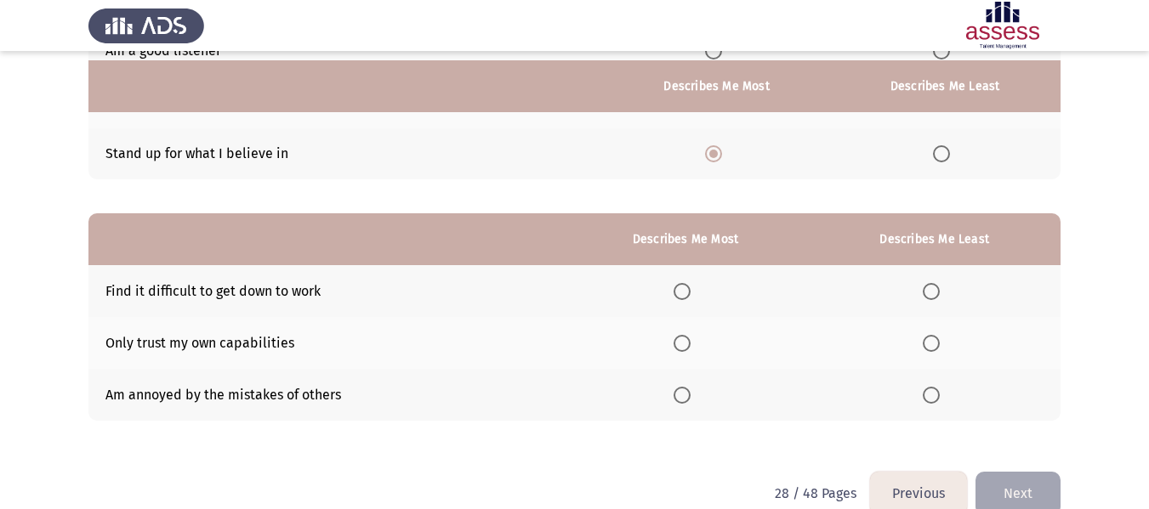
scroll to position [255, 0]
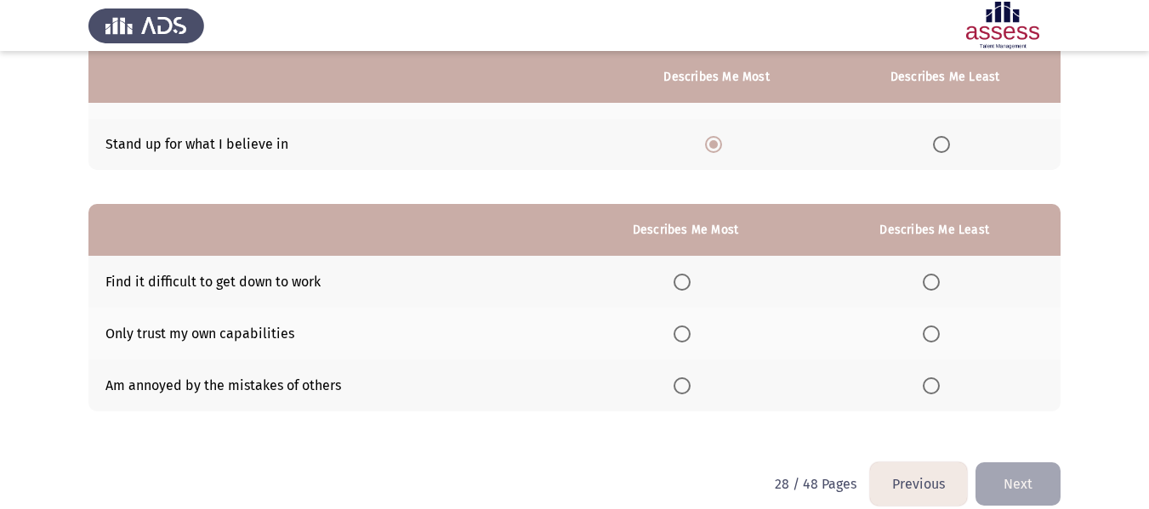
click at [934, 385] on span "Select an option" at bounding box center [931, 386] width 17 height 17
click at [934, 385] on input "Select an option" at bounding box center [931, 386] width 17 height 17
click at [933, 331] on span "Select an option" at bounding box center [931, 334] width 17 height 17
click at [933, 331] on input "Select an option" at bounding box center [931, 334] width 17 height 17
click at [689, 280] on span "Select an option" at bounding box center [681, 282] width 17 height 17
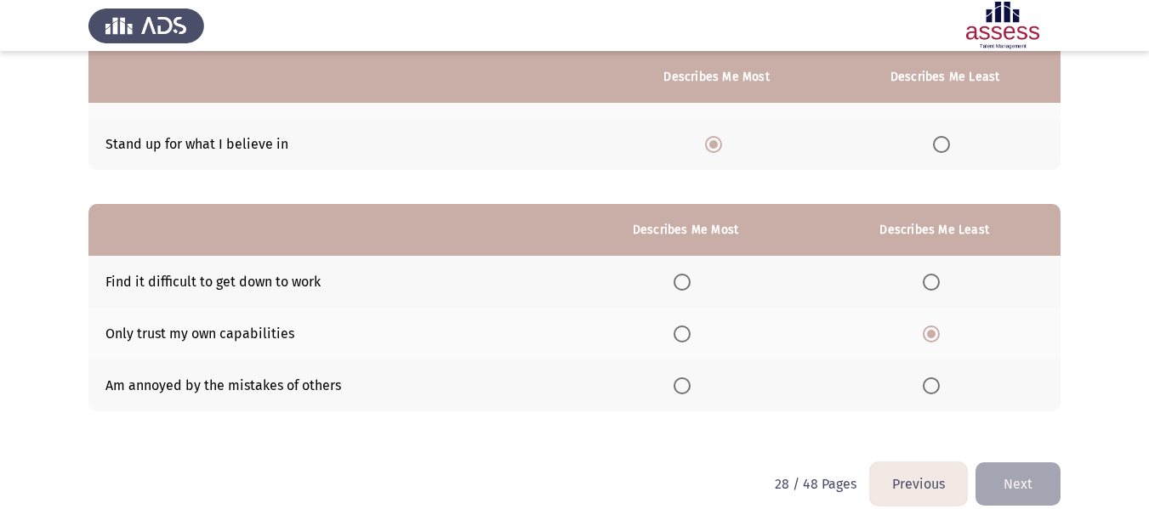
click at [689, 280] on input "Select an option" at bounding box center [681, 282] width 17 height 17
click at [1036, 485] on button "Next" at bounding box center [1017, 484] width 85 height 43
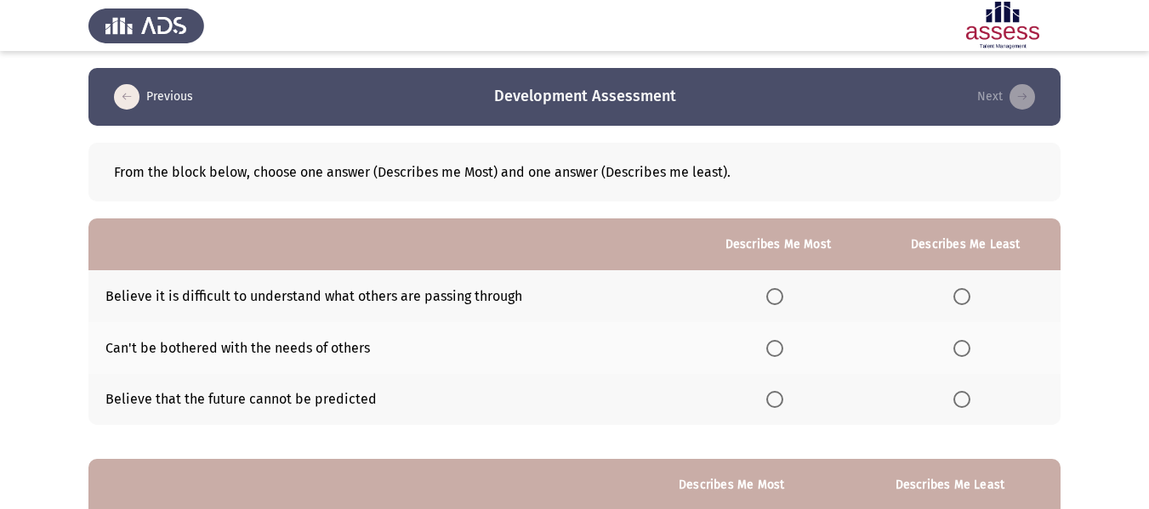
click at [968, 296] on span "Select an option" at bounding box center [961, 296] width 17 height 17
click at [968, 296] on input "Select an option" at bounding box center [961, 296] width 17 height 17
click at [773, 353] on span "Select an option" at bounding box center [774, 348] width 17 height 17
click at [773, 353] on input "Select an option" at bounding box center [774, 348] width 17 height 17
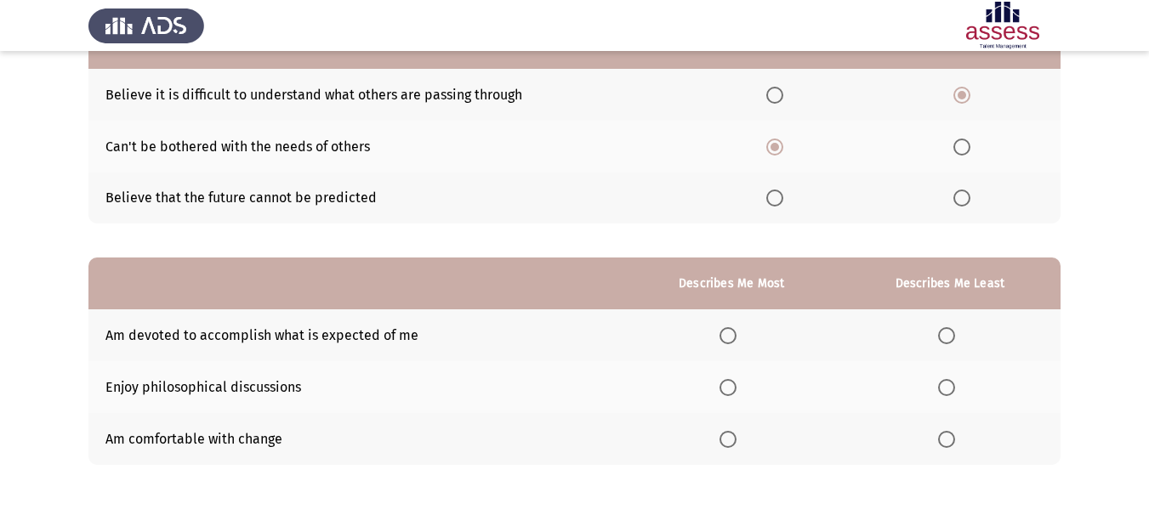
scroll to position [255, 0]
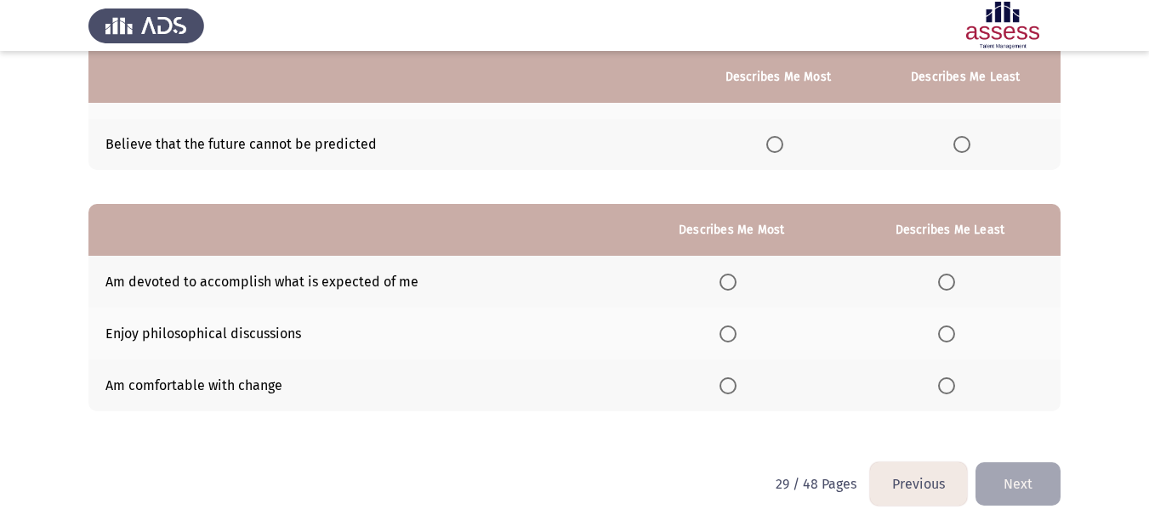
click at [730, 392] on span "Select an option" at bounding box center [727, 386] width 17 height 17
click at [730, 392] on input "Select an option" at bounding box center [727, 386] width 17 height 17
click at [951, 326] on span "Select an option" at bounding box center [946, 334] width 17 height 17
click at [951, 326] on input "Select an option" at bounding box center [946, 334] width 17 height 17
click at [1030, 480] on button "Next" at bounding box center [1017, 484] width 85 height 43
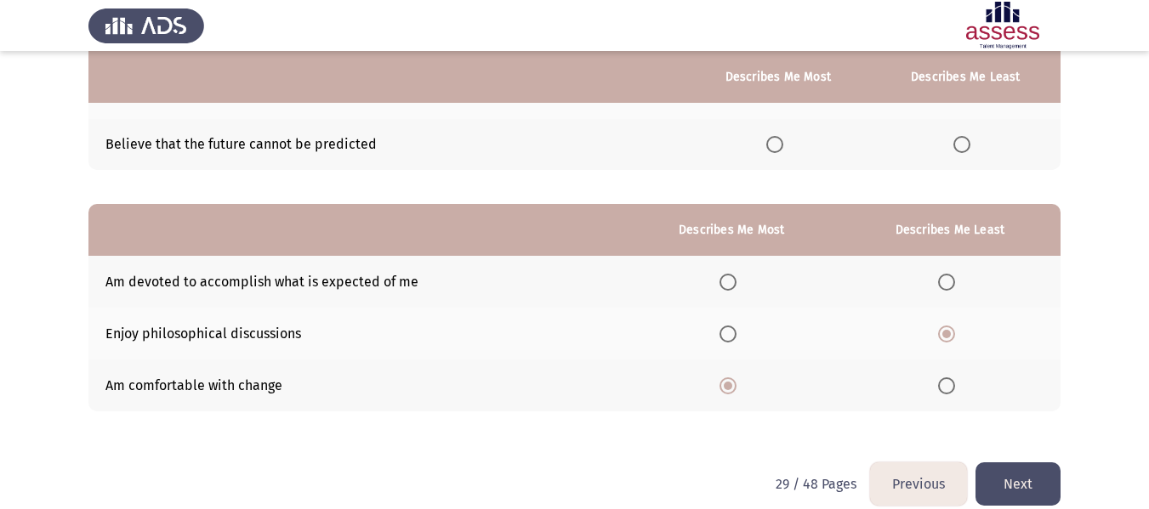
scroll to position [0, 0]
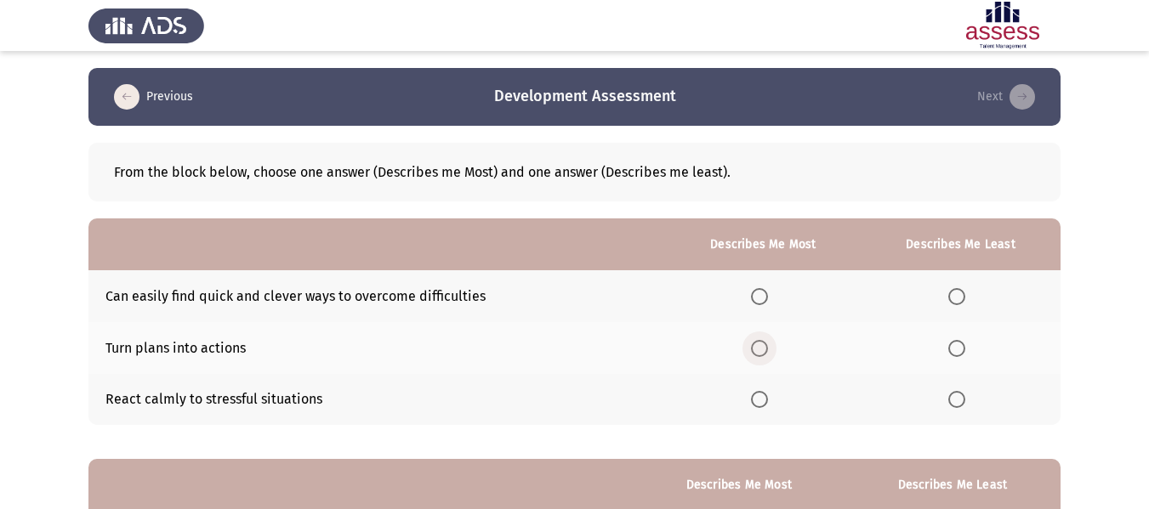
click at [756, 350] on span "Select an option" at bounding box center [759, 348] width 17 height 17
click at [756, 350] on input "Select an option" at bounding box center [759, 348] width 17 height 17
click at [956, 395] on span "Select an option" at bounding box center [956, 399] width 17 height 17
click at [956, 395] on input "Select an option" at bounding box center [956, 399] width 17 height 17
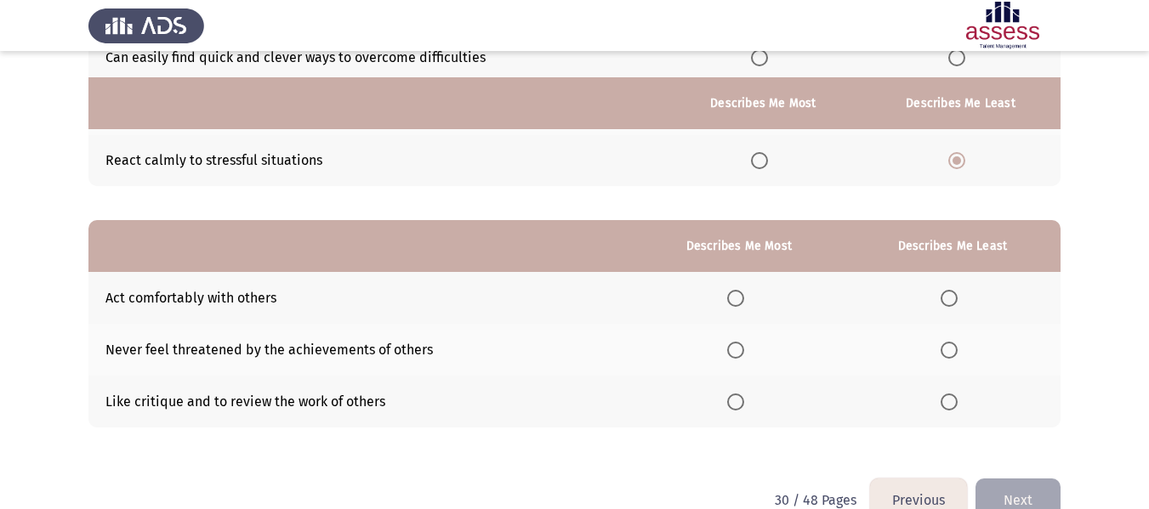
scroll to position [276, 0]
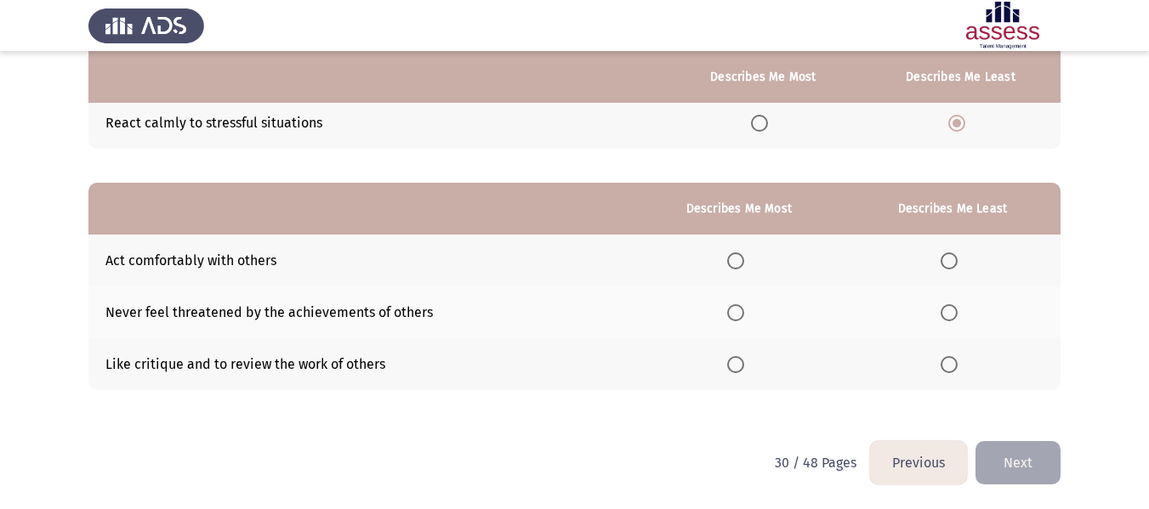
click at [733, 253] on span "Select an option" at bounding box center [735, 261] width 17 height 17
click at [733, 253] on input "Select an option" at bounding box center [735, 261] width 17 height 17
click at [949, 313] on span "Select an option" at bounding box center [949, 313] width 0 height 0
click at [950, 312] on input "Select an option" at bounding box center [948, 312] width 17 height 17
click at [946, 366] on span "Select an option" at bounding box center [948, 364] width 17 height 17
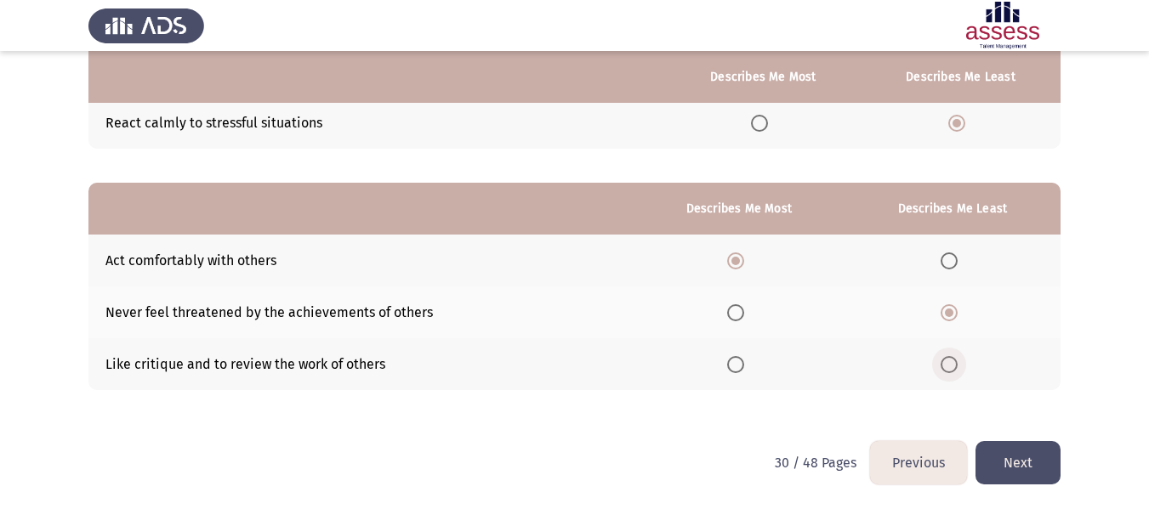
click at [946, 366] on input "Select an option" at bounding box center [948, 364] width 17 height 17
click at [1019, 469] on button "Next" at bounding box center [1017, 462] width 85 height 43
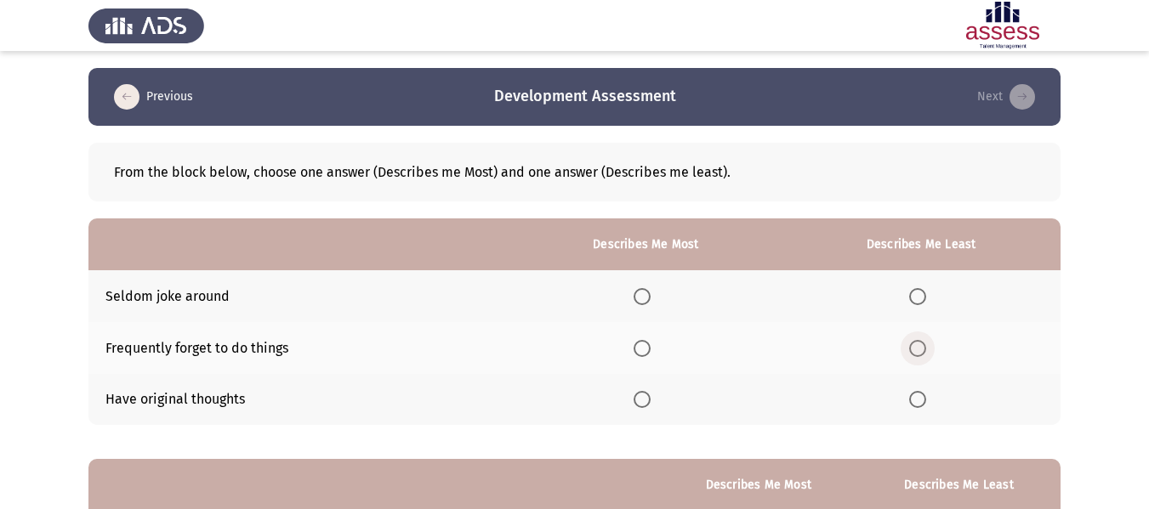
click at [928, 345] on label "Select an option" at bounding box center [921, 348] width 24 height 17
click at [926, 345] on input "Select an option" at bounding box center [917, 348] width 17 height 17
click at [637, 404] on th at bounding box center [646, 400] width 272 height 52
click at [647, 402] on span "Select an option" at bounding box center [641, 399] width 17 height 17
click at [647, 402] on input "Select an option" at bounding box center [641, 399] width 17 height 17
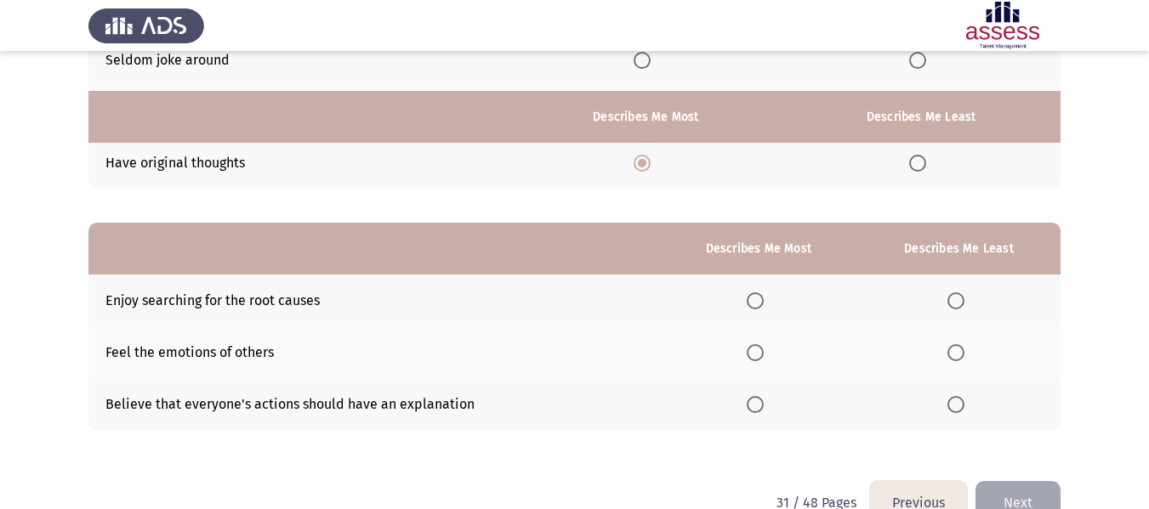
scroll to position [276, 0]
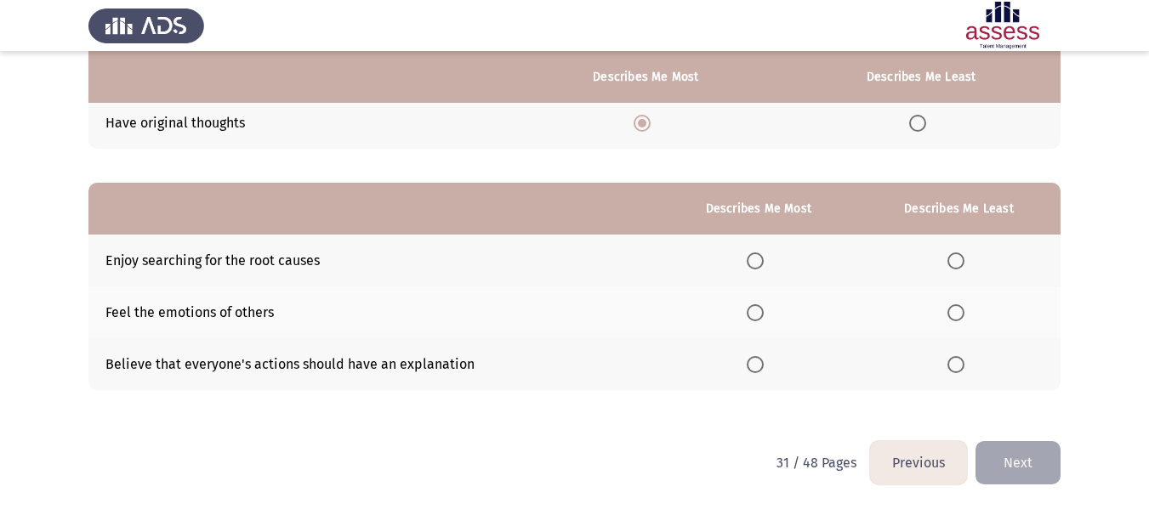
click at [956, 315] on span "Select an option" at bounding box center [955, 312] width 17 height 17
click at [956, 315] on input "Select an option" at bounding box center [955, 312] width 17 height 17
click at [758, 366] on span "Select an option" at bounding box center [755, 364] width 17 height 17
click at [758, 366] on input "Select an option" at bounding box center [755, 364] width 17 height 17
click at [1031, 468] on button "Next" at bounding box center [1017, 462] width 85 height 43
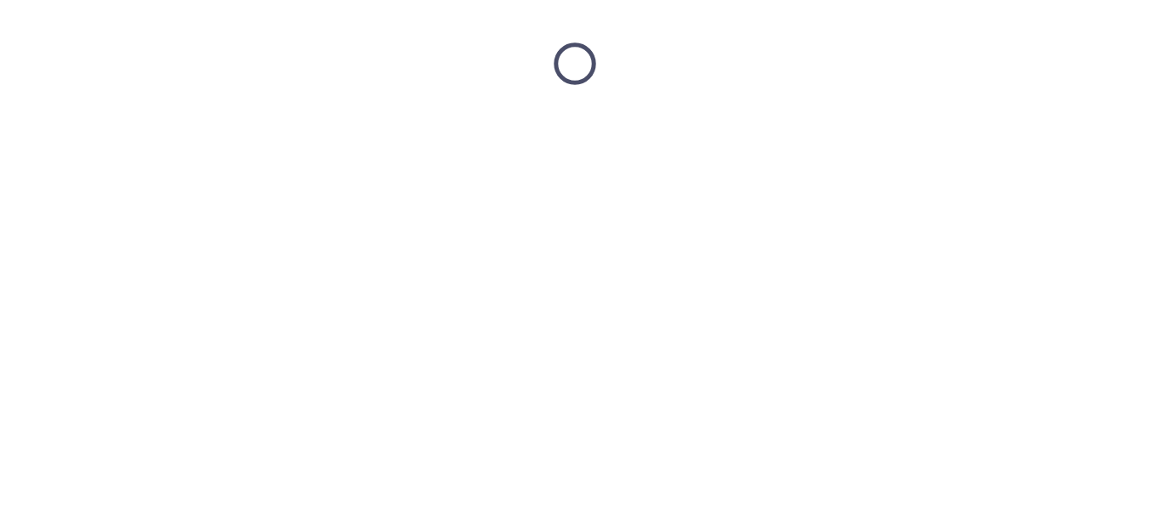
scroll to position [0, 0]
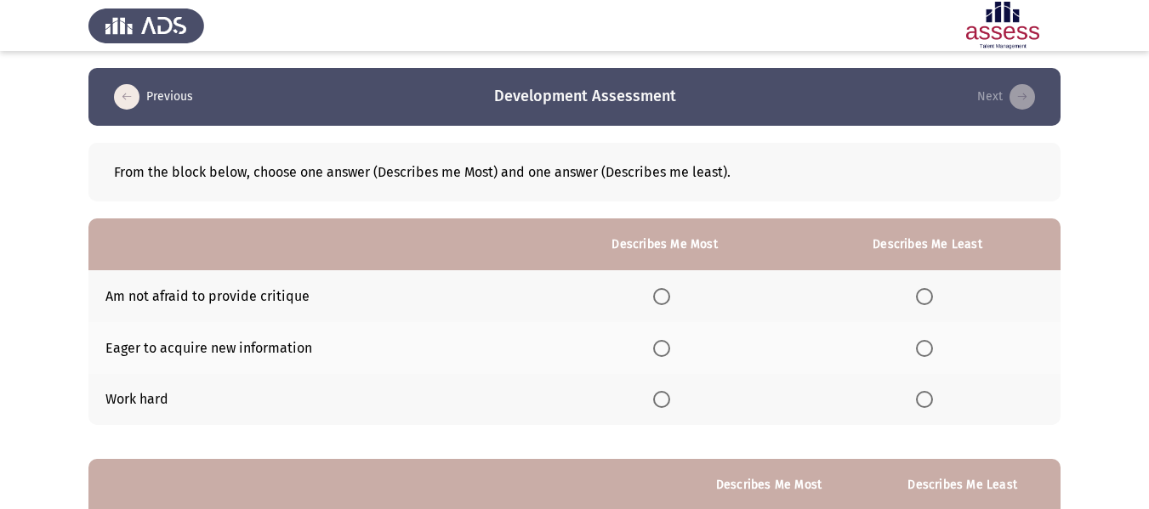
click at [661, 399] on span "Select an option" at bounding box center [661, 399] width 17 height 17
click at [661, 399] on input "Select an option" at bounding box center [661, 399] width 17 height 17
click at [924, 295] on span "Select an option" at bounding box center [924, 296] width 17 height 17
click at [924, 295] on input "Select an option" at bounding box center [924, 296] width 17 height 17
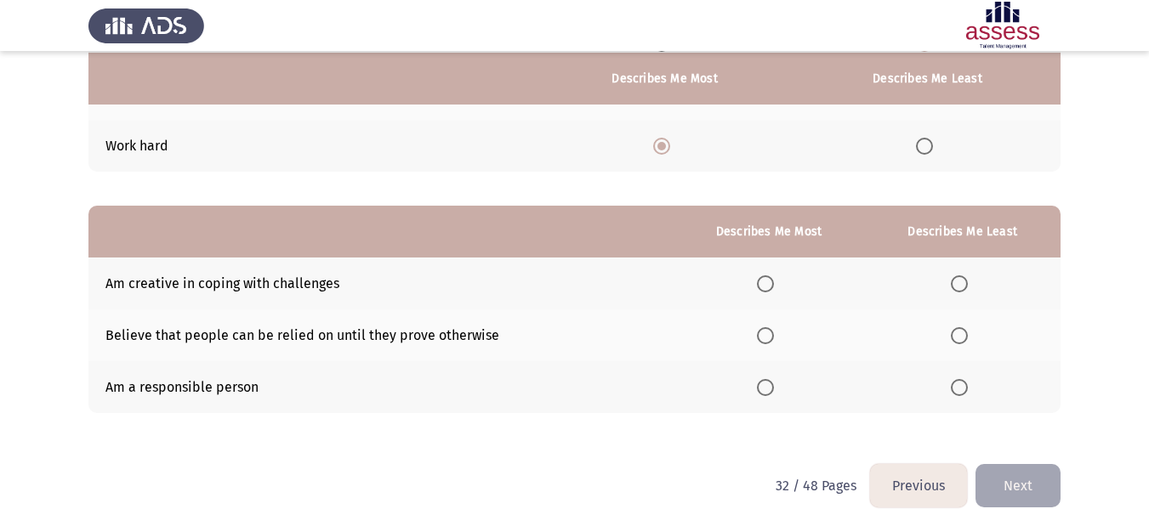
scroll to position [255, 0]
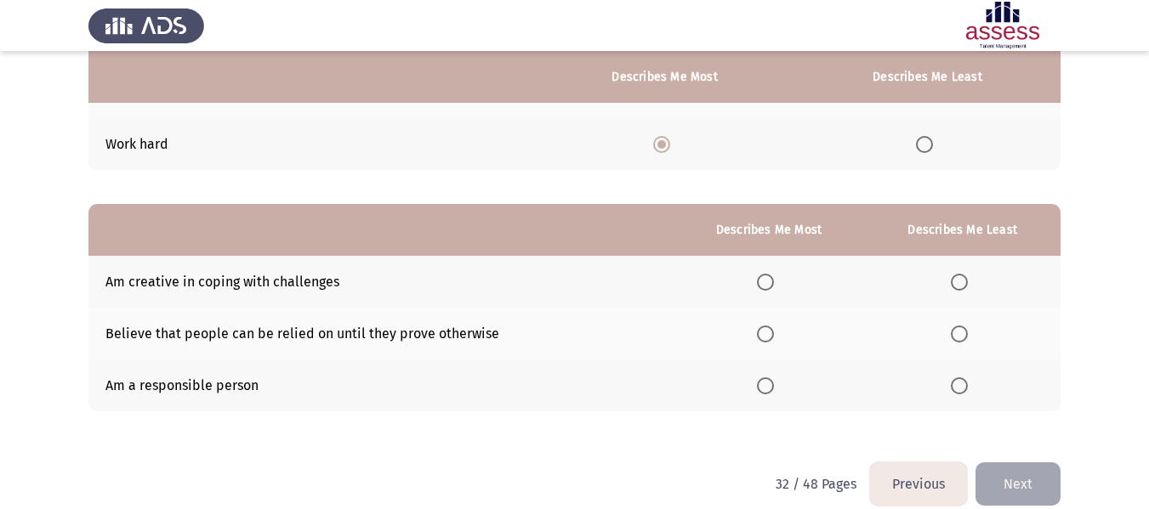
click at [765, 385] on span "Select an option" at bounding box center [765, 386] width 17 height 17
click at [765, 385] on input "Select an option" at bounding box center [765, 386] width 17 height 17
click at [972, 338] on label "Select an option" at bounding box center [963, 334] width 24 height 17
click at [968, 338] on input "Select an option" at bounding box center [959, 334] width 17 height 17
click at [1020, 491] on button "Next" at bounding box center [1017, 484] width 85 height 43
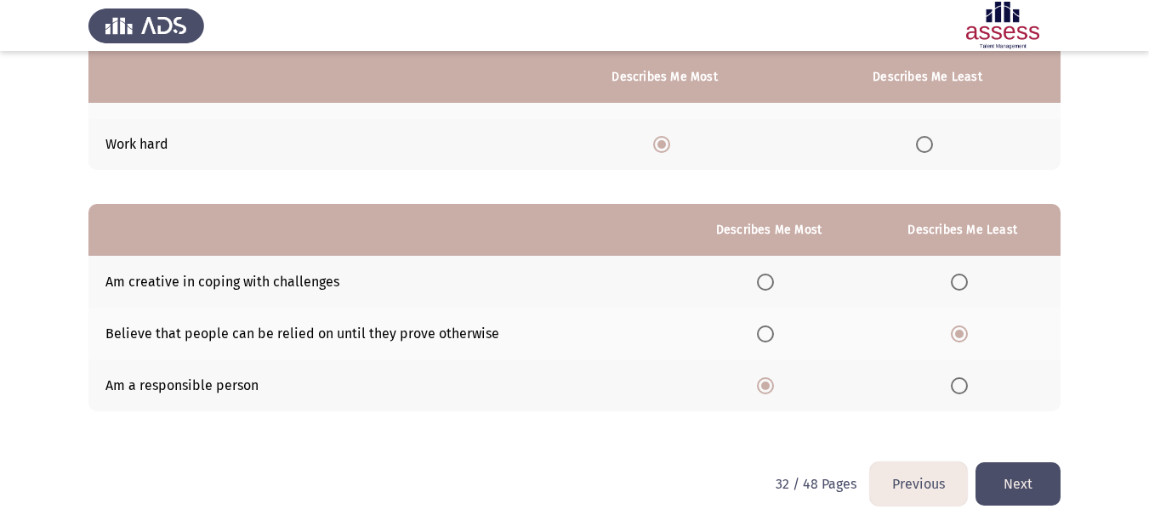
scroll to position [0, 0]
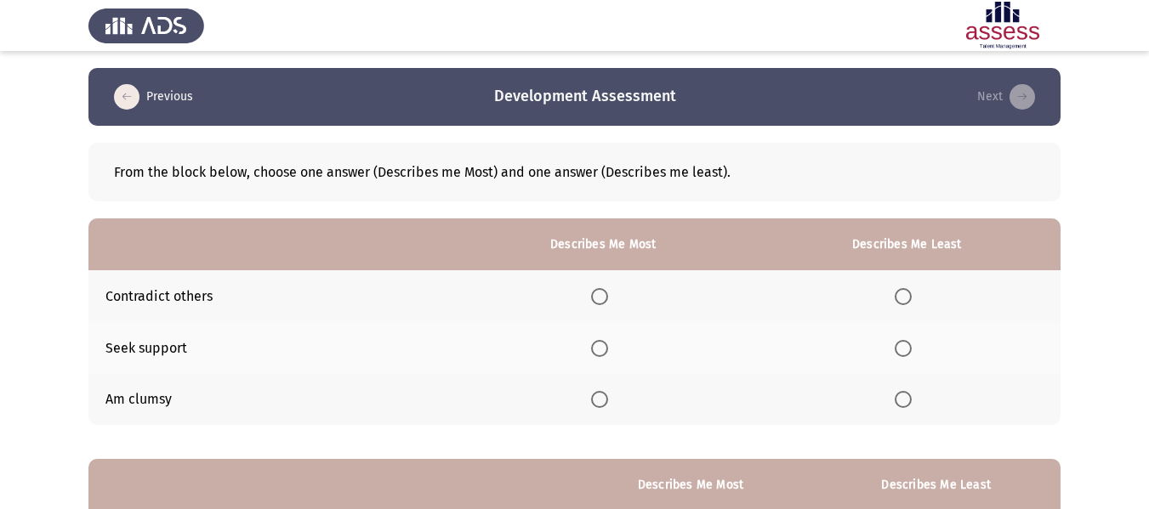
click at [903, 400] on span "Select an option" at bounding box center [903, 400] width 0 height 0
click at [905, 400] on input "Select an option" at bounding box center [902, 399] width 17 height 17
click at [604, 344] on span "Select an option" at bounding box center [599, 348] width 17 height 17
click at [604, 344] on input "Select an option" at bounding box center [599, 348] width 17 height 17
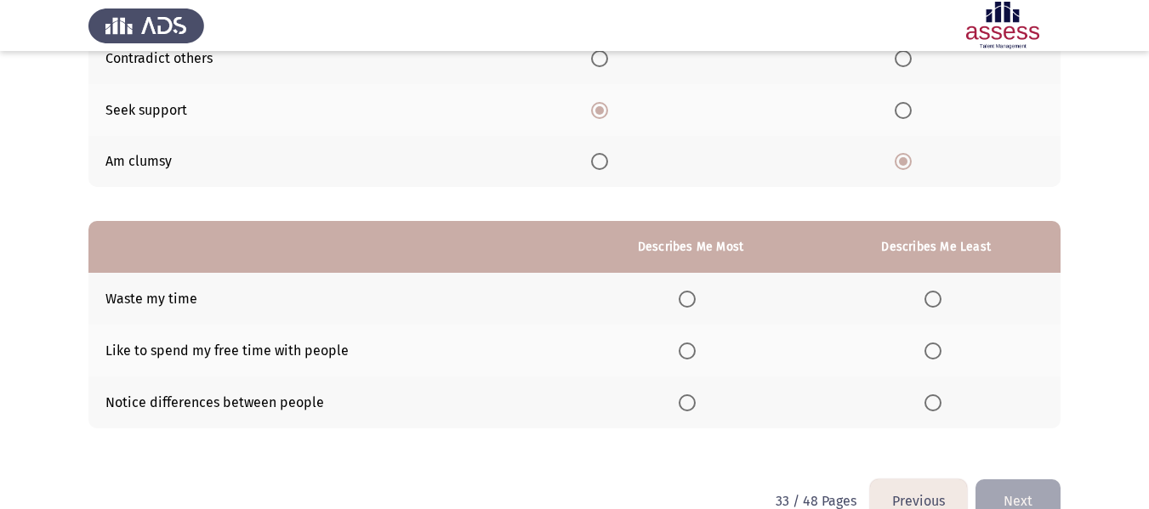
scroll to position [255, 0]
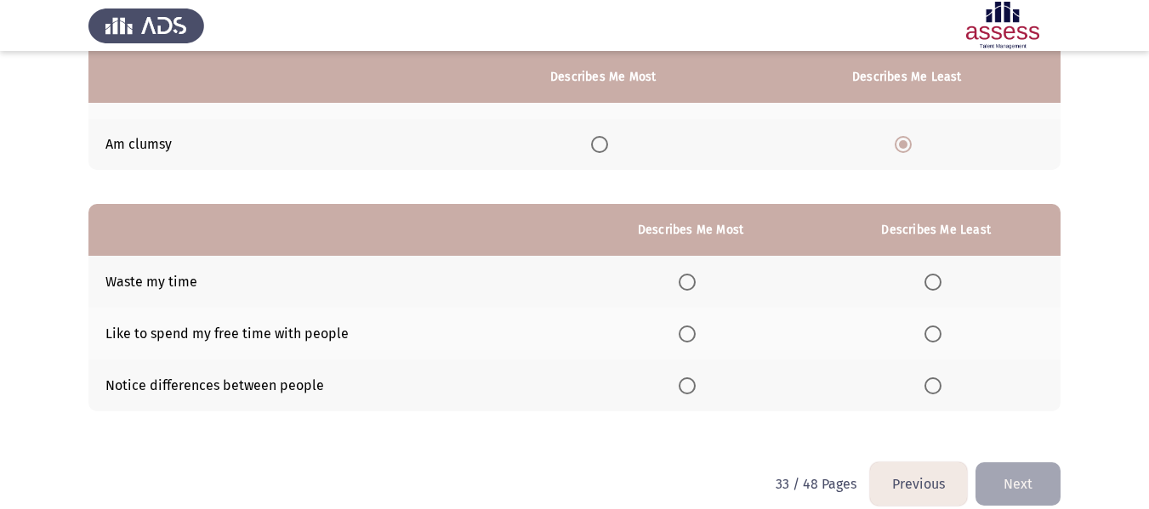
click at [938, 285] on span "Select an option" at bounding box center [932, 282] width 17 height 17
click at [938, 285] on input "Select an option" at bounding box center [932, 282] width 17 height 17
click at [691, 331] on span "Select an option" at bounding box center [687, 334] width 17 height 17
click at [691, 331] on input "Select an option" at bounding box center [687, 334] width 17 height 17
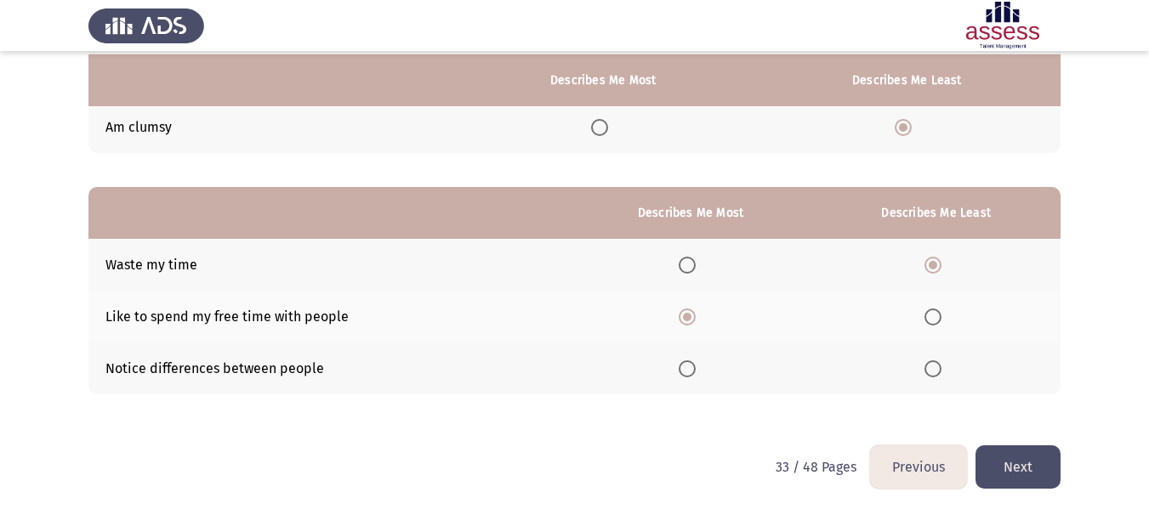
scroll to position [276, 0]
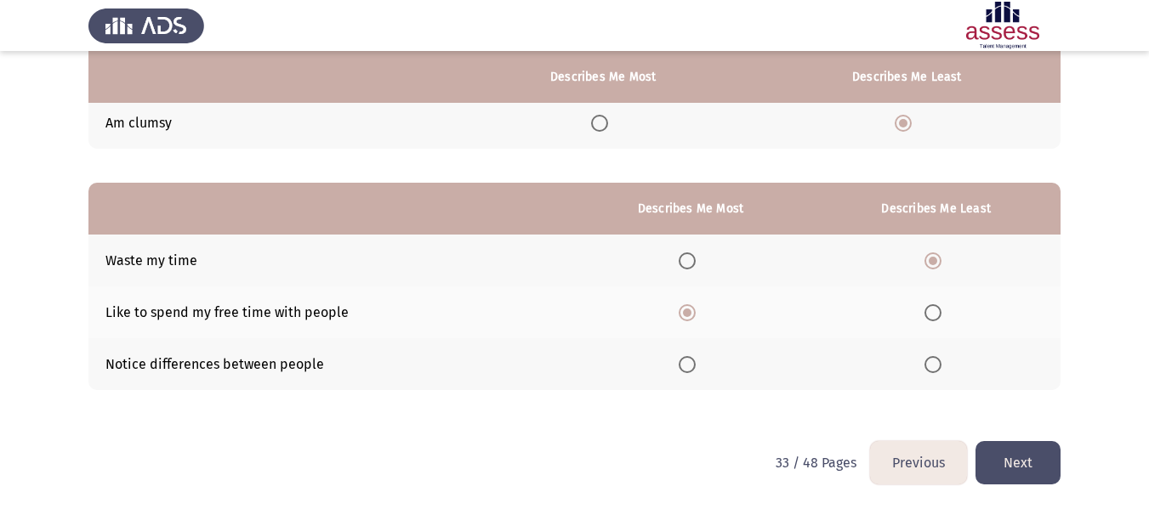
click at [1029, 457] on button "Next" at bounding box center [1017, 462] width 85 height 43
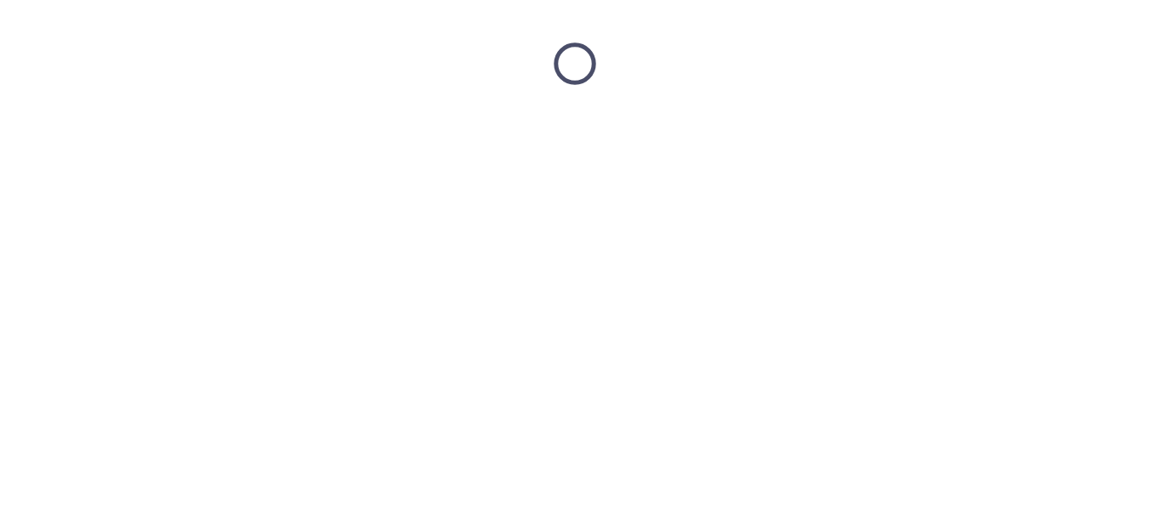
scroll to position [0, 0]
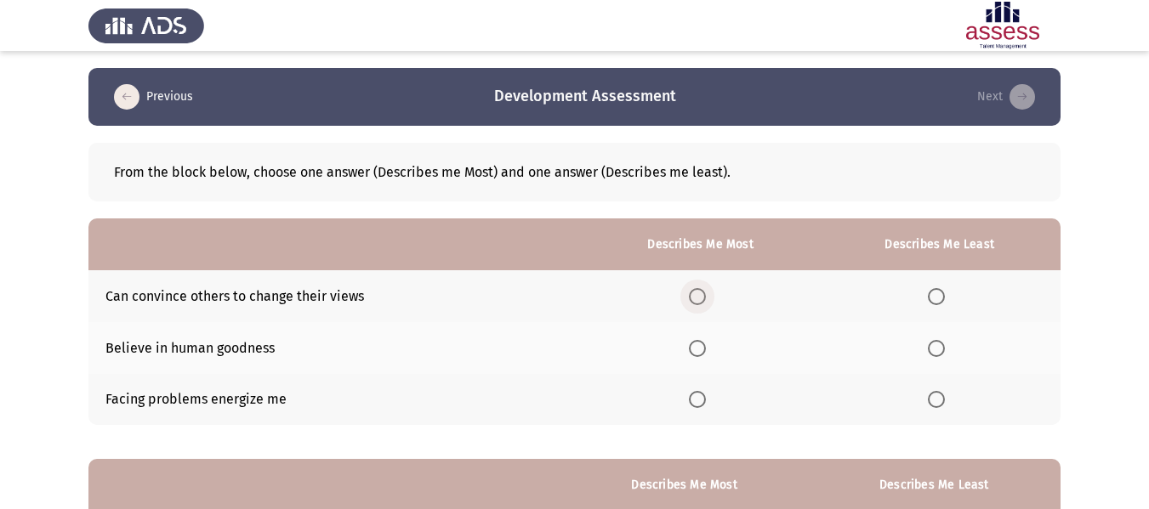
click at [701, 295] on span "Select an option" at bounding box center [697, 296] width 17 height 17
click at [701, 295] on input "Select an option" at bounding box center [697, 296] width 17 height 17
click at [932, 347] on span "Select an option" at bounding box center [936, 348] width 17 height 17
click at [932, 347] on input "Select an option" at bounding box center [936, 348] width 17 height 17
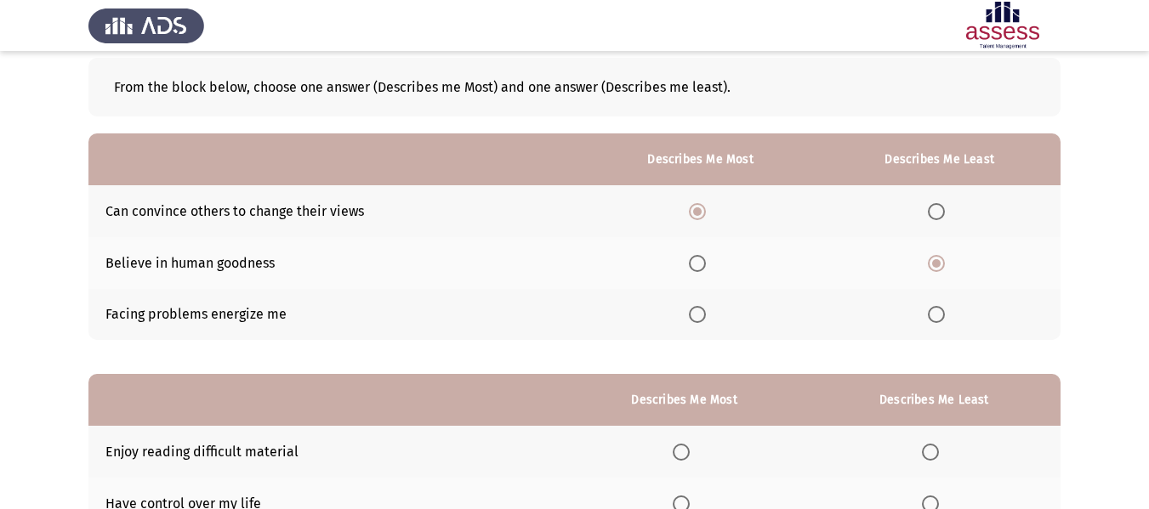
scroll to position [170, 0]
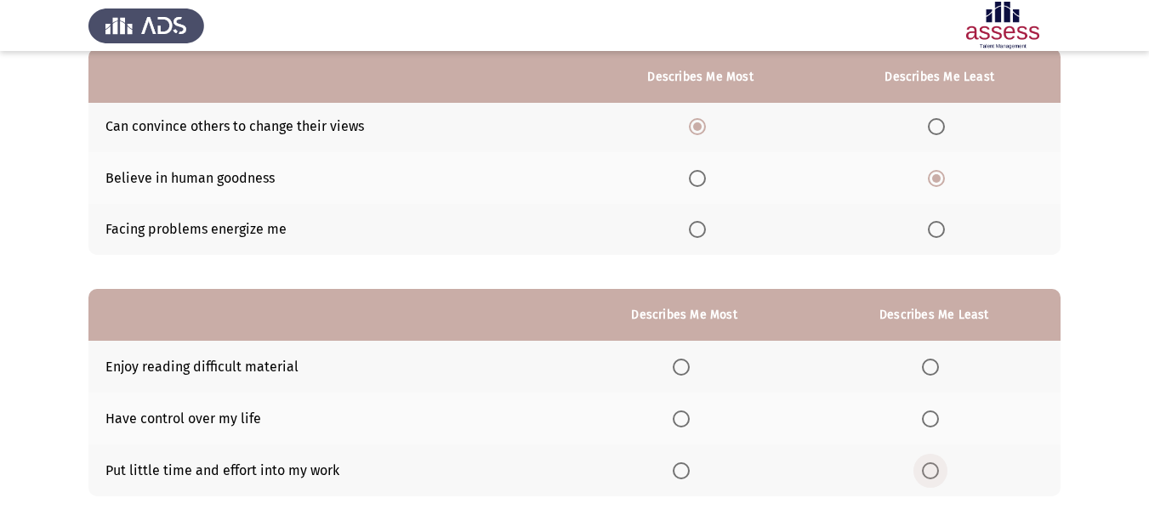
click at [935, 468] on span "Select an option" at bounding box center [930, 471] width 17 height 17
click at [935, 468] on input "Select an option" at bounding box center [930, 471] width 17 height 17
click at [688, 421] on span "Select an option" at bounding box center [681, 419] width 17 height 17
click at [688, 421] on input "Select an option" at bounding box center [681, 419] width 17 height 17
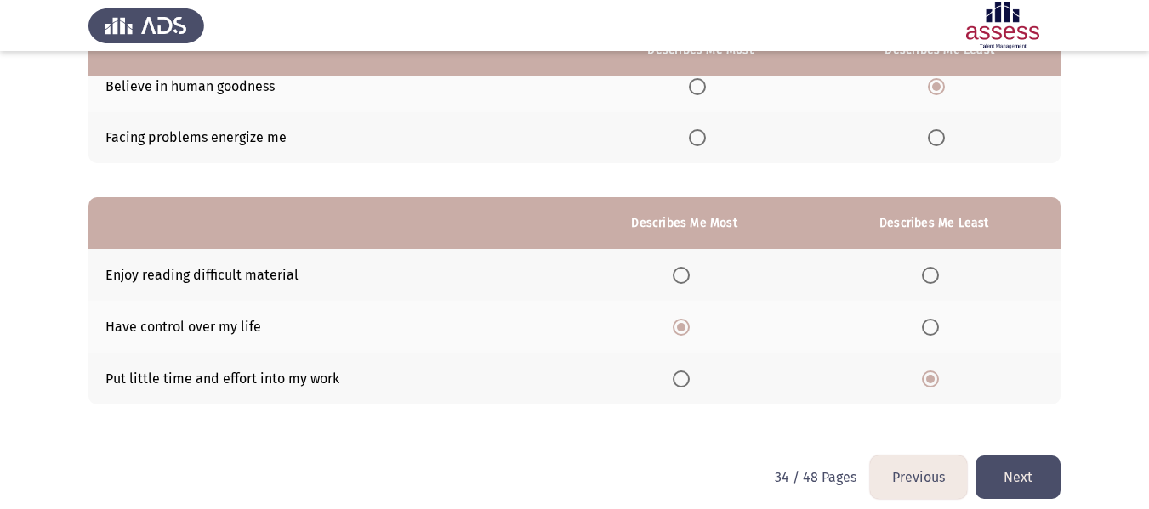
scroll to position [276, 0]
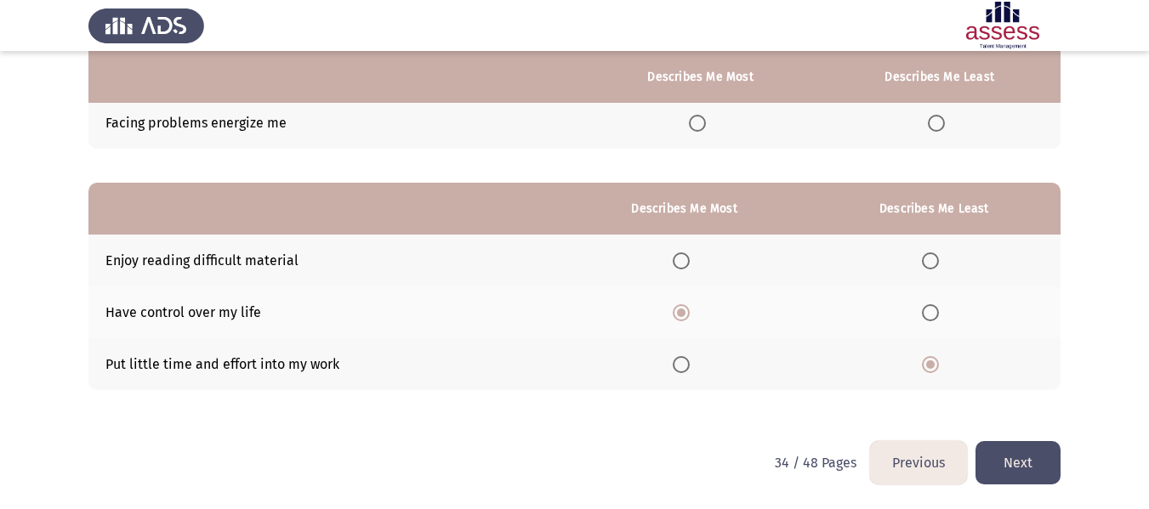
click at [1011, 461] on button "Next" at bounding box center [1017, 462] width 85 height 43
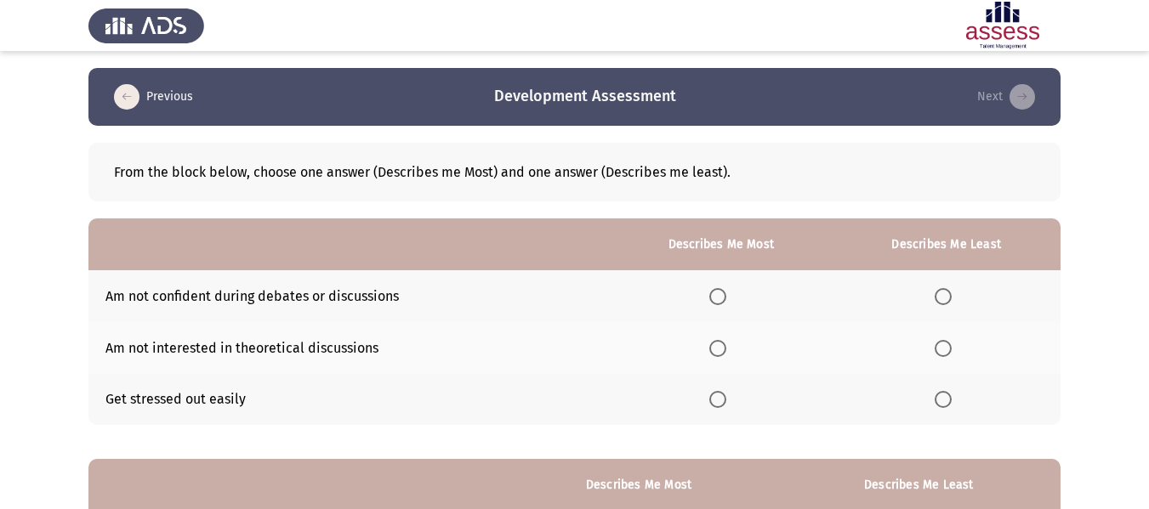
click at [946, 298] on span "Select an option" at bounding box center [942, 296] width 17 height 17
click at [946, 298] on input "Select an option" at bounding box center [942, 296] width 17 height 17
click at [948, 404] on span "Select an option" at bounding box center [942, 399] width 17 height 17
click at [948, 404] on input "Select an option" at bounding box center [942, 399] width 17 height 17
click at [719, 349] on span "Select an option" at bounding box center [717, 348] width 17 height 17
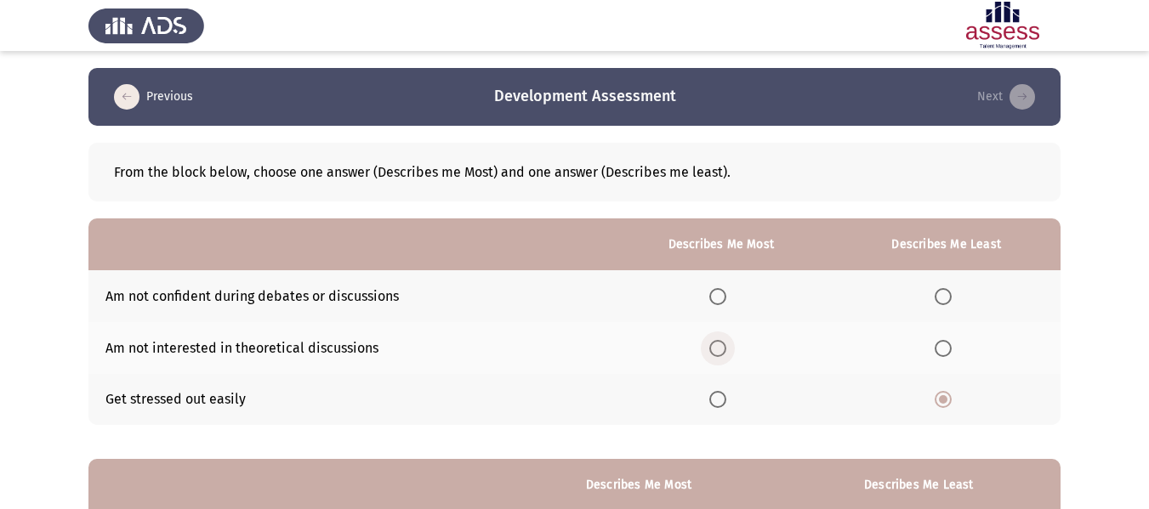
click at [719, 349] on input "Select an option" at bounding box center [717, 348] width 17 height 17
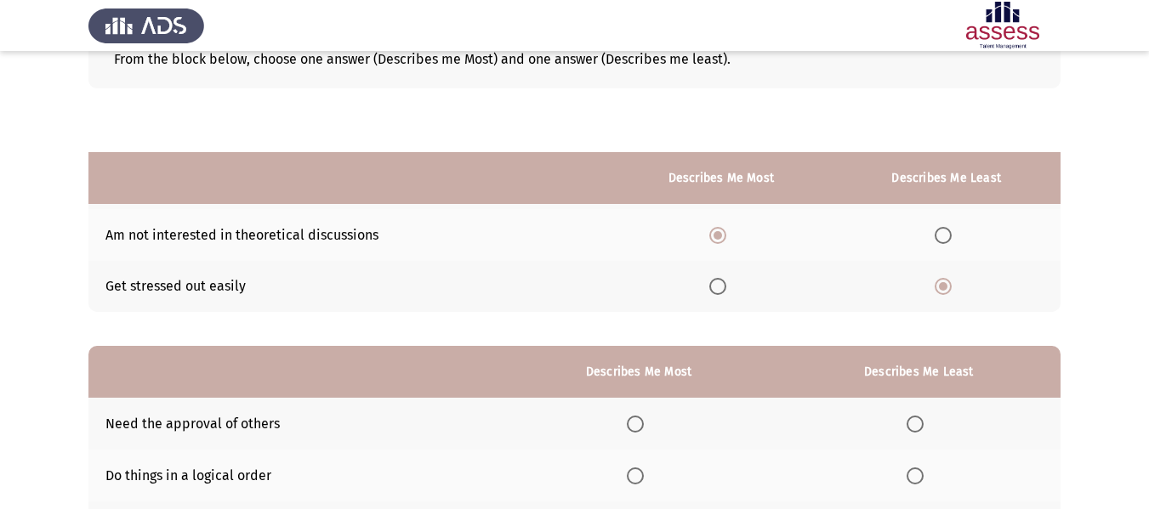
scroll to position [276, 0]
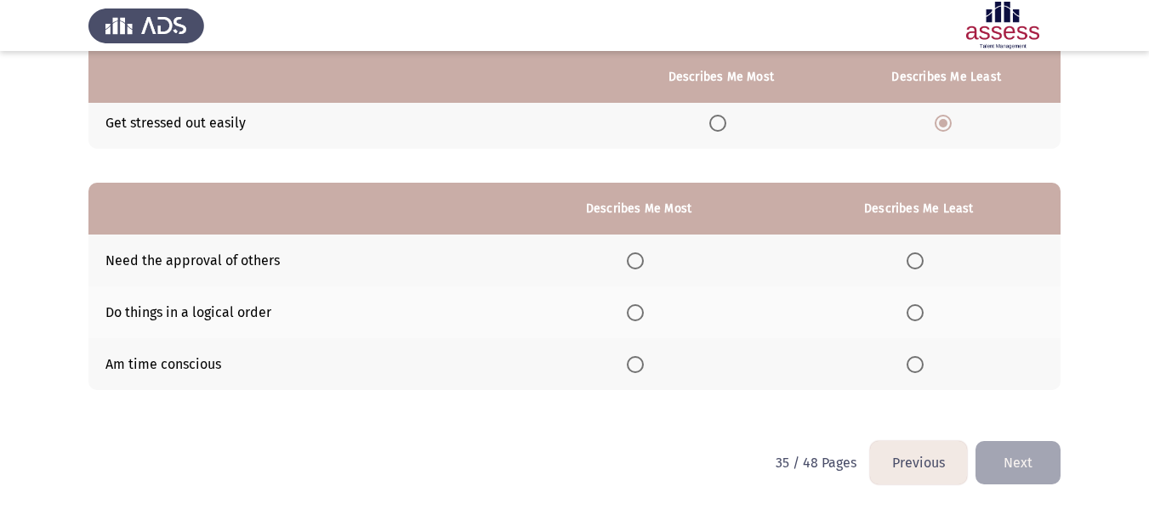
click at [644, 366] on span "Select an option" at bounding box center [635, 364] width 17 height 17
click at [644, 366] on input "Select an option" at bounding box center [635, 364] width 17 height 17
click at [921, 315] on span "Select an option" at bounding box center [914, 312] width 17 height 17
click at [921, 315] on input "Select an option" at bounding box center [914, 312] width 17 height 17
click at [1025, 470] on button "Next" at bounding box center [1017, 462] width 85 height 43
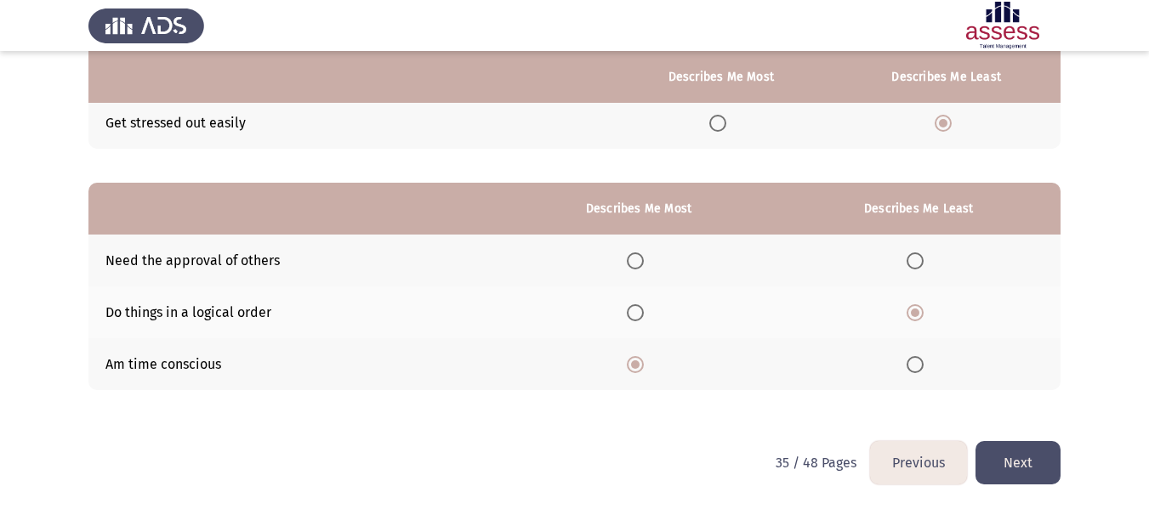
scroll to position [0, 0]
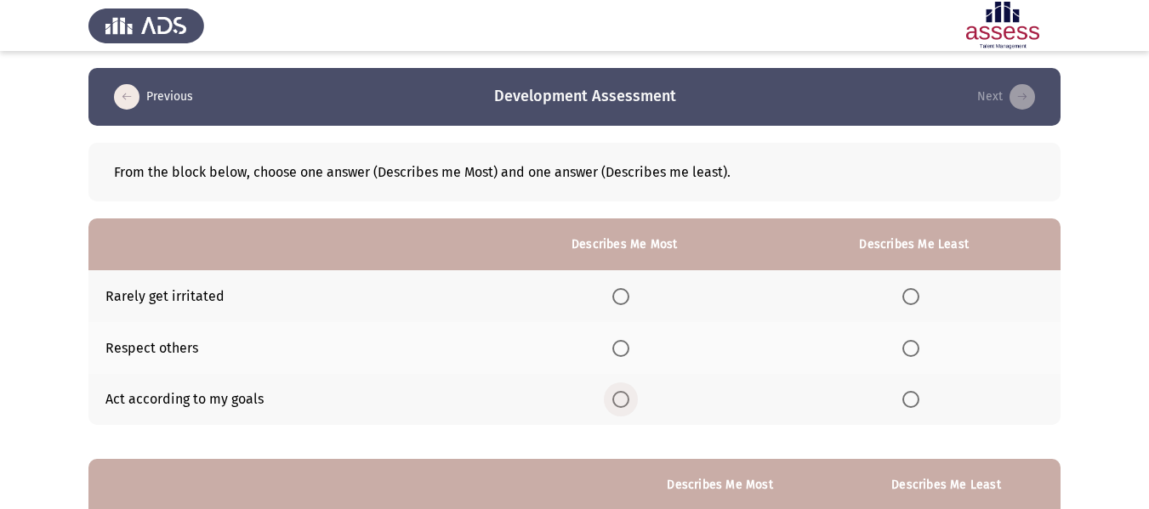
click at [622, 400] on span "Select an option" at bounding box center [620, 399] width 17 height 17
click at [622, 400] on input "Select an option" at bounding box center [620, 399] width 17 height 17
click at [915, 303] on span "Select an option" at bounding box center [910, 296] width 17 height 17
click at [915, 303] on input "Select an option" at bounding box center [910, 296] width 17 height 17
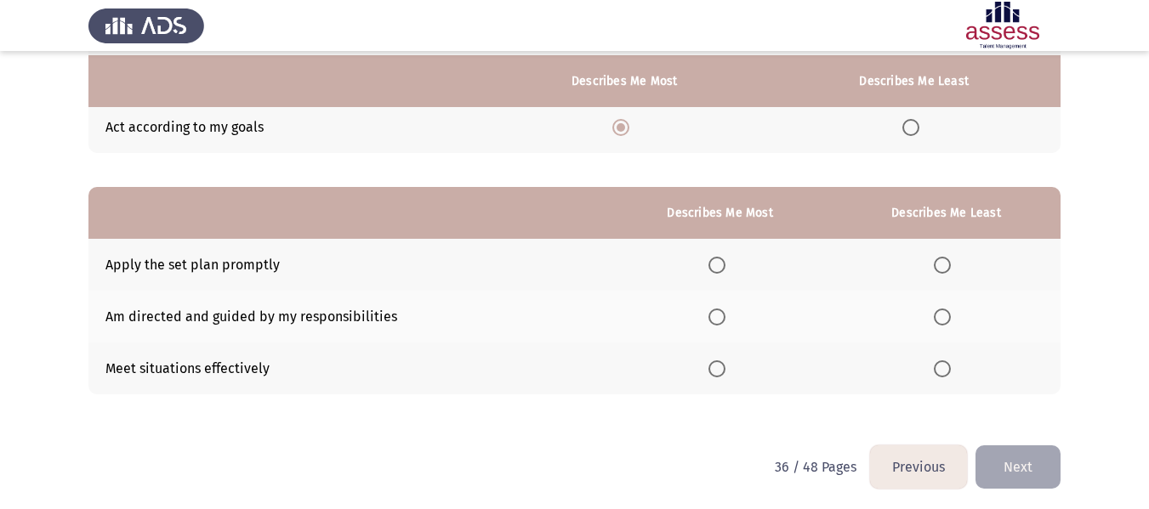
scroll to position [276, 0]
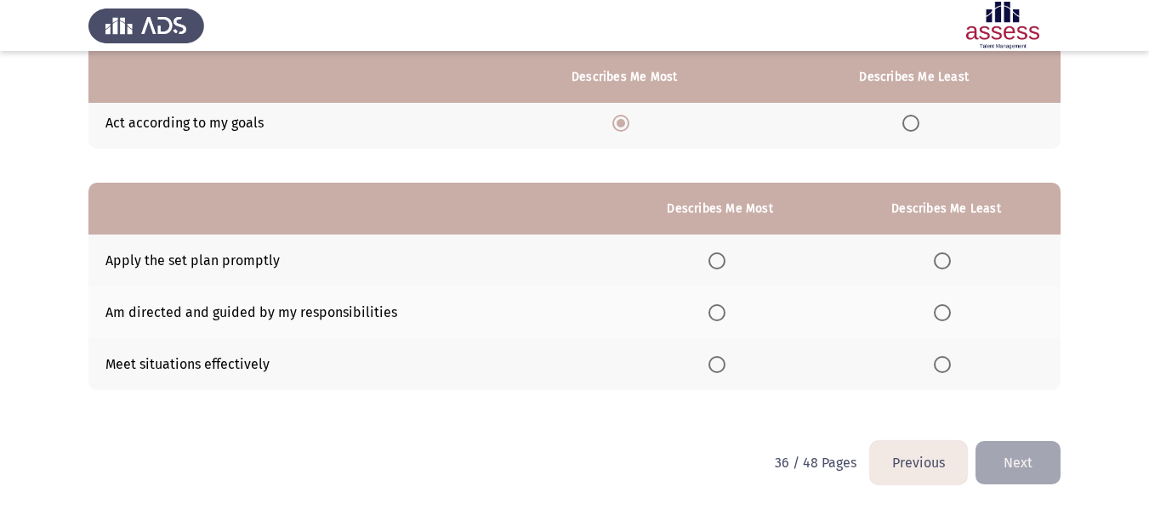
click at [718, 316] on span "Select an option" at bounding box center [716, 312] width 17 height 17
click at [718, 316] on input "Select an option" at bounding box center [716, 312] width 17 height 17
click at [948, 260] on span "Select an option" at bounding box center [942, 261] width 17 height 17
click at [948, 260] on input "Select an option" at bounding box center [942, 261] width 17 height 17
click at [1044, 451] on button "Next" at bounding box center [1017, 462] width 85 height 43
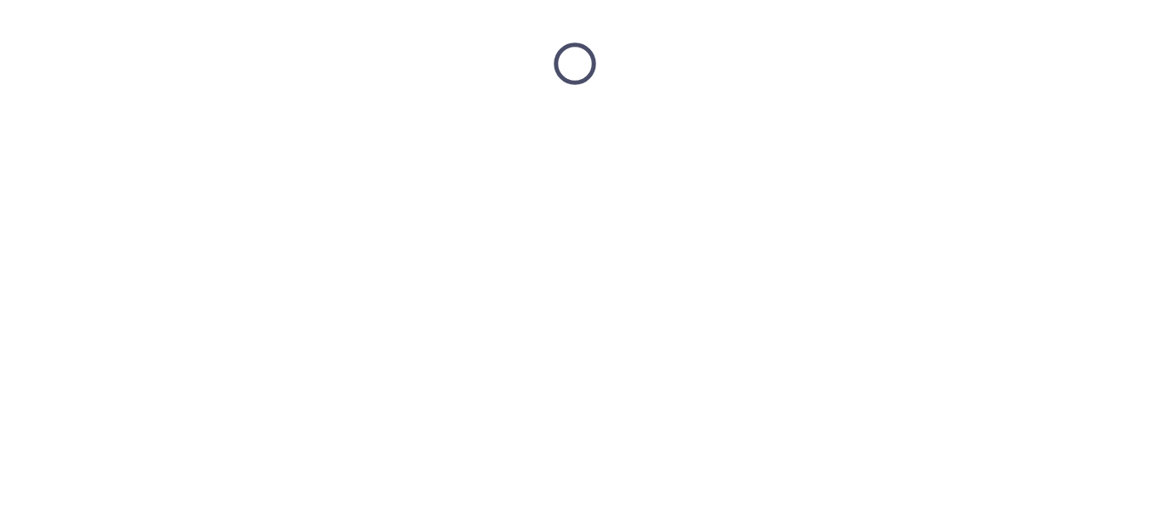
scroll to position [0, 0]
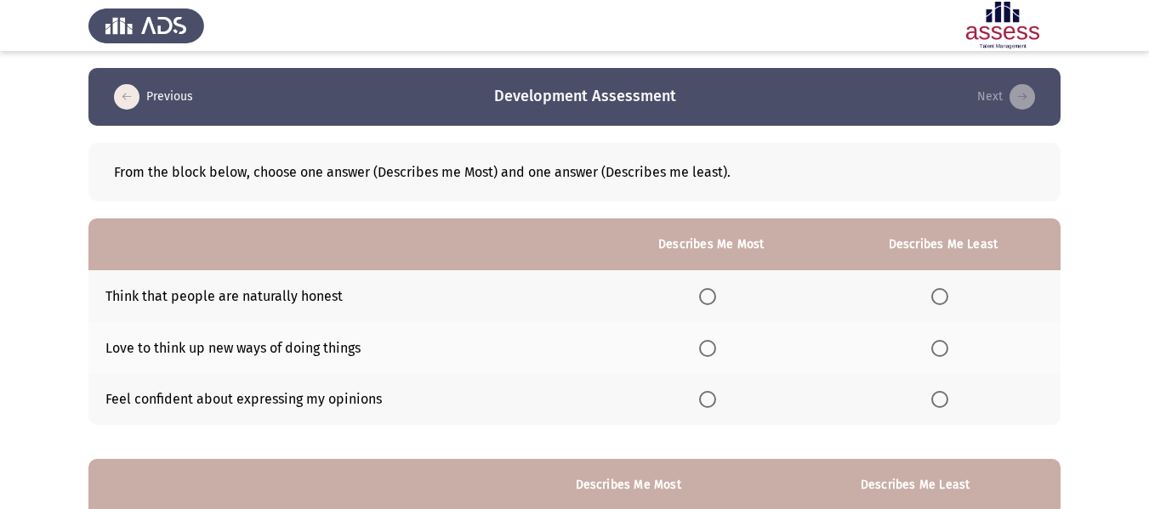
click at [951, 302] on label "Select an option" at bounding box center [943, 296] width 24 height 17
click at [948, 302] on input "Select an option" at bounding box center [939, 296] width 17 height 17
click at [710, 408] on span "Select an option" at bounding box center [707, 399] width 17 height 17
click at [710, 408] on input "Select an option" at bounding box center [707, 399] width 17 height 17
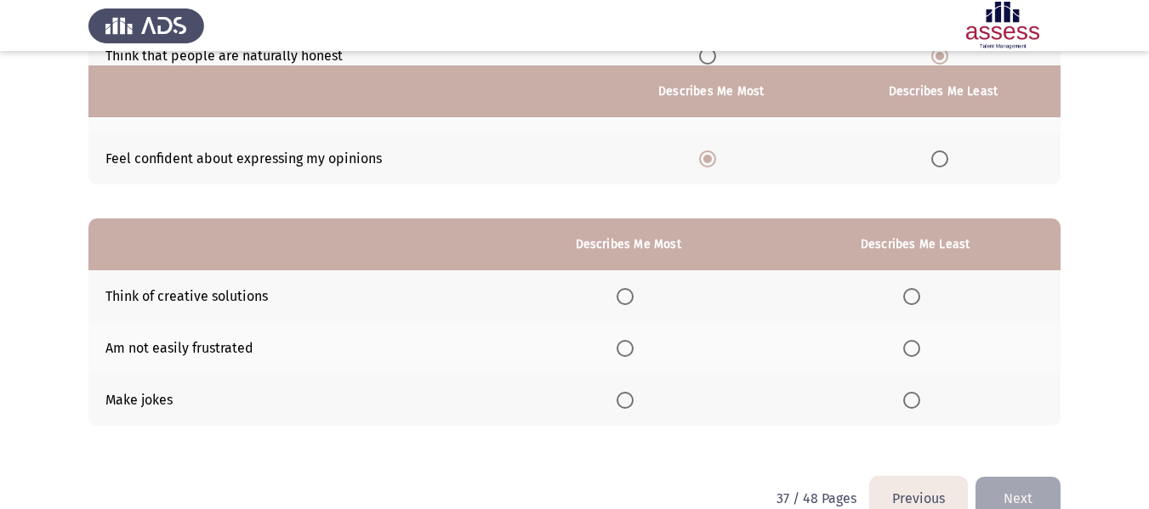
scroll to position [255, 0]
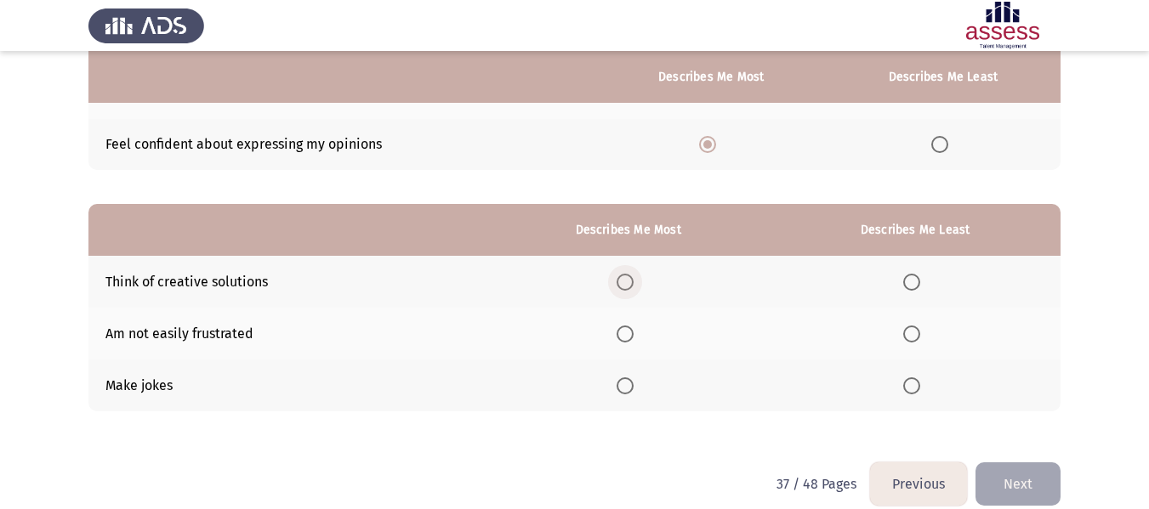
click at [633, 278] on span "Select an option" at bounding box center [624, 282] width 17 height 17
click at [633, 278] on input "Select an option" at bounding box center [624, 282] width 17 height 17
click at [917, 338] on span "Select an option" at bounding box center [911, 334] width 17 height 17
click at [917, 338] on input "Select an option" at bounding box center [911, 334] width 17 height 17
click at [911, 386] on span "Select an option" at bounding box center [911, 386] width 0 height 0
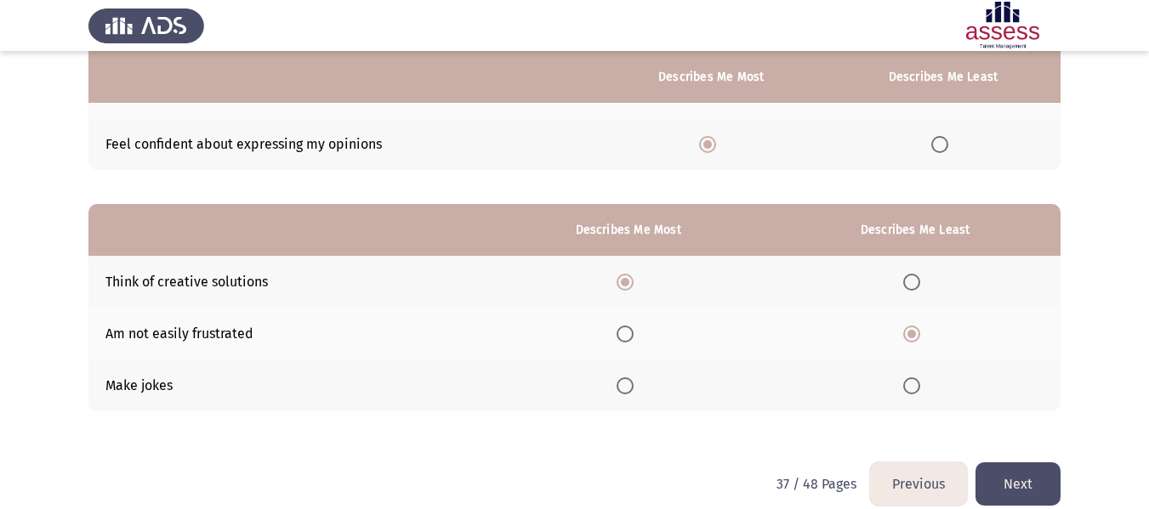
click at [914, 386] on input "Select an option" at bounding box center [911, 386] width 17 height 17
click at [1027, 482] on button "Next" at bounding box center [1017, 484] width 85 height 43
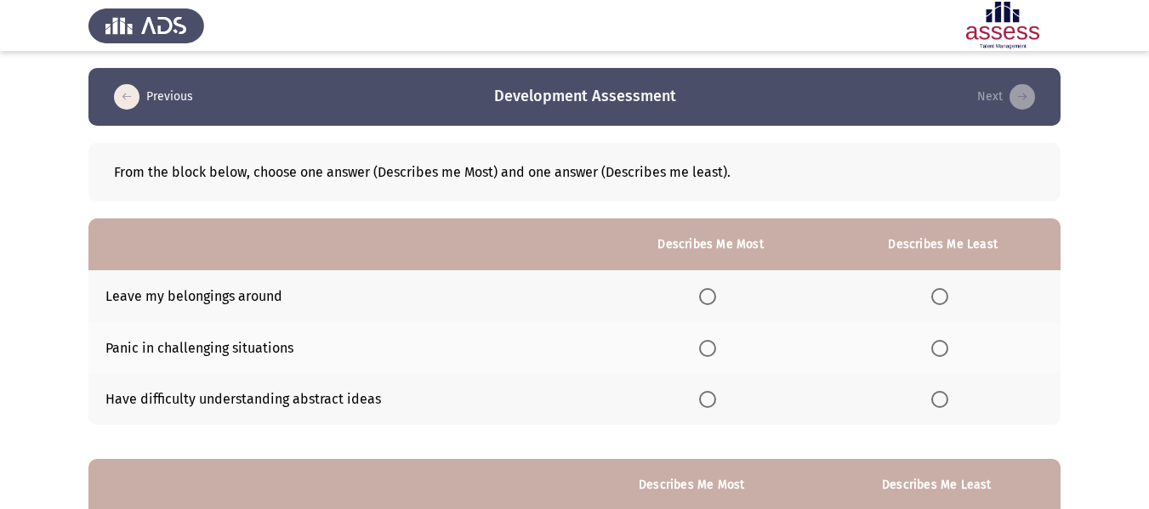
click at [948, 298] on span "Select an option" at bounding box center [939, 296] width 17 height 17
click at [948, 298] on input "Select an option" at bounding box center [939, 296] width 17 height 17
drag, startPoint x: 280, startPoint y: 298, endPoint x: 131, endPoint y: 287, distance: 149.2
click at [131, 287] on td "Leave my belongings around" at bounding box center [342, 296] width 508 height 52
click at [713, 297] on span "Select an option" at bounding box center [707, 296] width 17 height 17
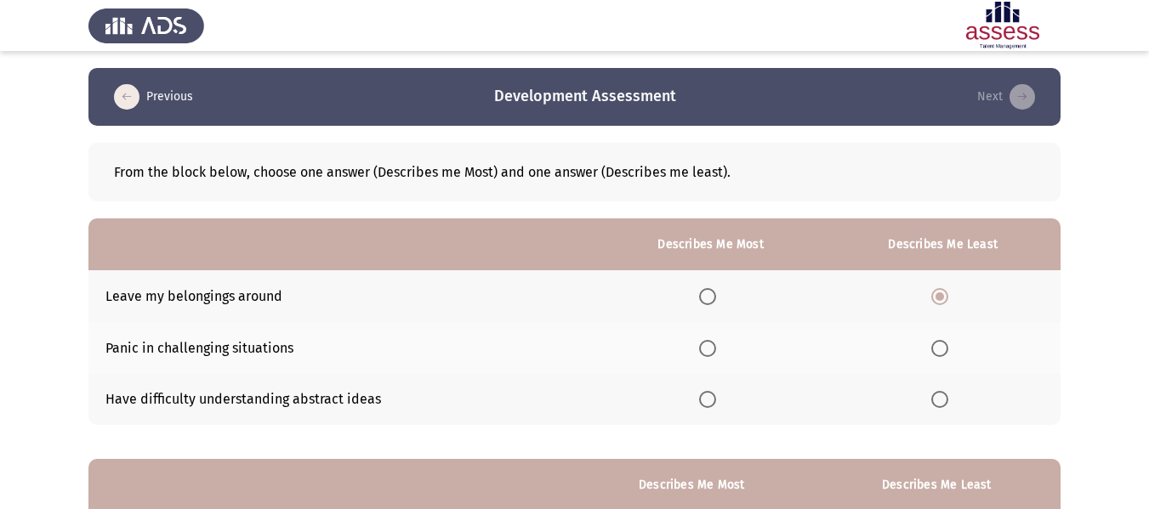
click at [713, 297] on input "Select an option" at bounding box center [707, 296] width 17 height 17
click at [941, 351] on span "Select an option" at bounding box center [939, 348] width 17 height 17
click at [941, 351] on input "Select an option" at bounding box center [939, 348] width 17 height 17
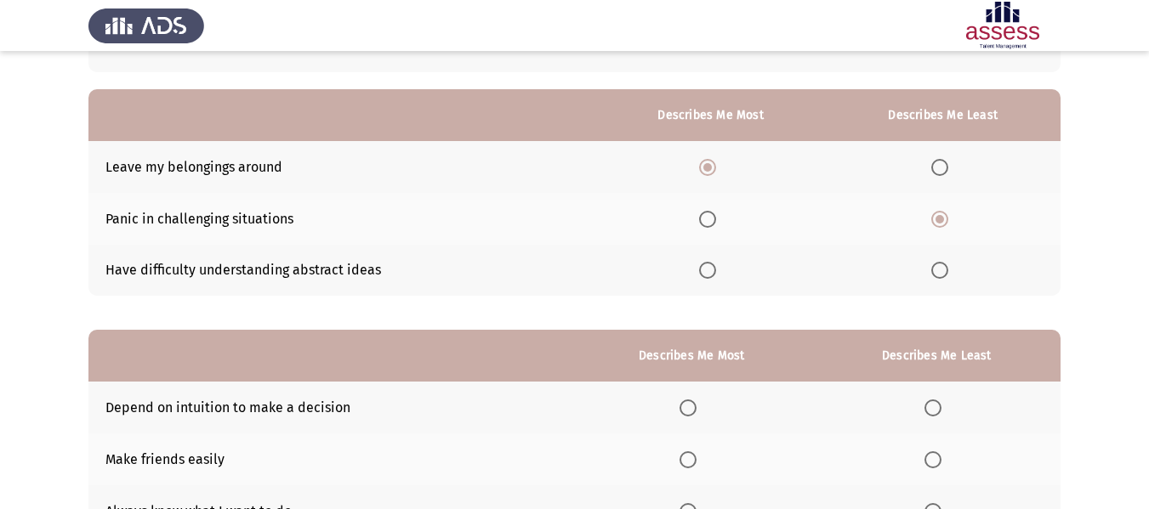
scroll to position [255, 0]
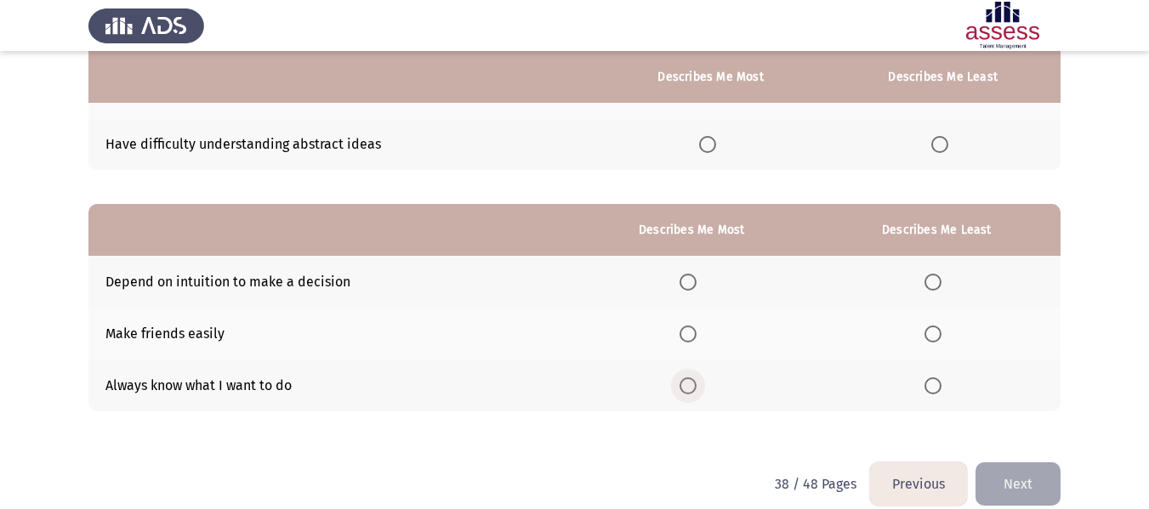
click at [683, 390] on span "Select an option" at bounding box center [687, 386] width 17 height 17
click at [683, 390] on input "Select an option" at bounding box center [687, 386] width 17 height 17
click at [681, 338] on th at bounding box center [691, 334] width 241 height 52
click at [685, 334] on span "Select an option" at bounding box center [687, 334] width 17 height 17
click at [685, 334] on input "Select an option" at bounding box center [687, 334] width 17 height 17
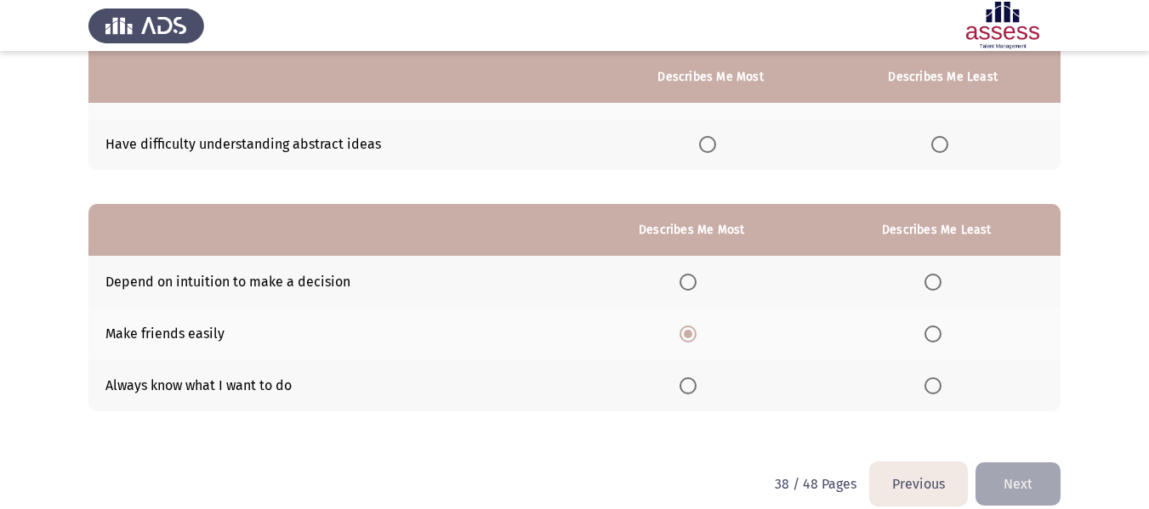
click at [941, 285] on span "Select an option" at bounding box center [932, 282] width 17 height 17
click at [941, 285] on input "Select an option" at bounding box center [932, 282] width 17 height 17
click at [686, 393] on span "Select an option" at bounding box center [687, 386] width 17 height 17
click at [686, 393] on input "Select an option" at bounding box center [687, 386] width 17 height 17
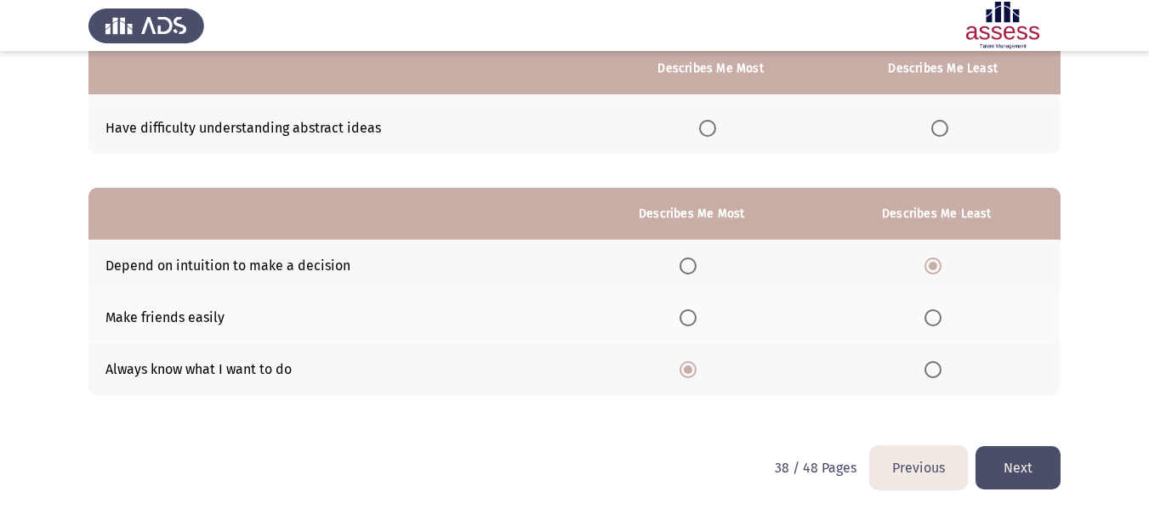
scroll to position [276, 0]
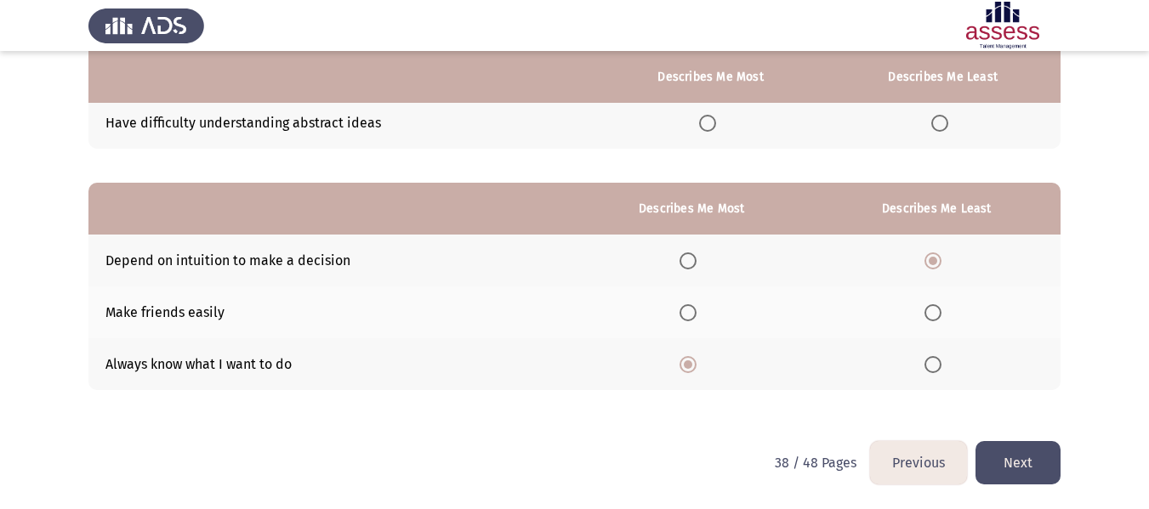
click at [1039, 468] on button "Next" at bounding box center [1017, 462] width 85 height 43
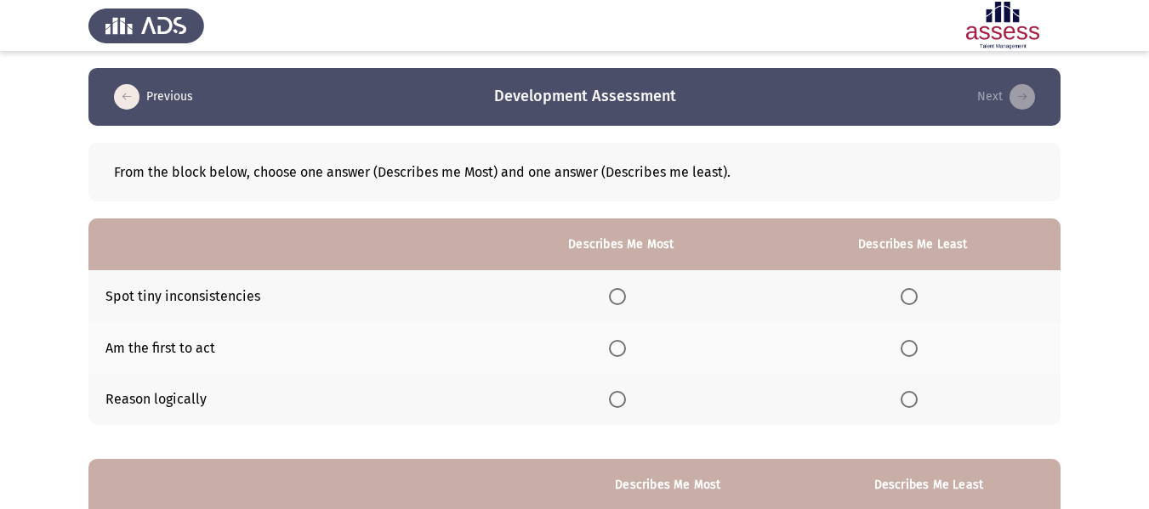
click at [617, 345] on span "Select an option" at bounding box center [617, 348] width 17 height 17
click at [617, 345] on input "Select an option" at bounding box center [617, 348] width 17 height 17
click at [615, 403] on span "Select an option" at bounding box center [617, 399] width 17 height 17
click at [615, 403] on input "Select an option" at bounding box center [617, 399] width 17 height 17
click at [618, 298] on span "Select an option" at bounding box center [617, 296] width 17 height 17
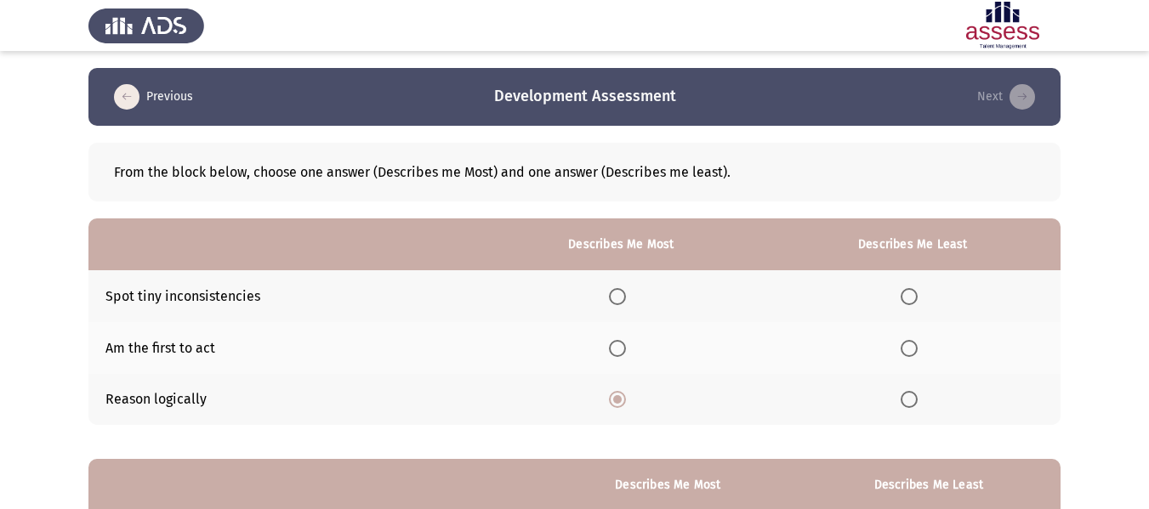
click at [618, 298] on input "Select an option" at bounding box center [617, 296] width 17 height 17
click at [909, 405] on span "Select an option" at bounding box center [908, 399] width 17 height 17
click at [909, 405] on input "Select an option" at bounding box center [908, 399] width 17 height 17
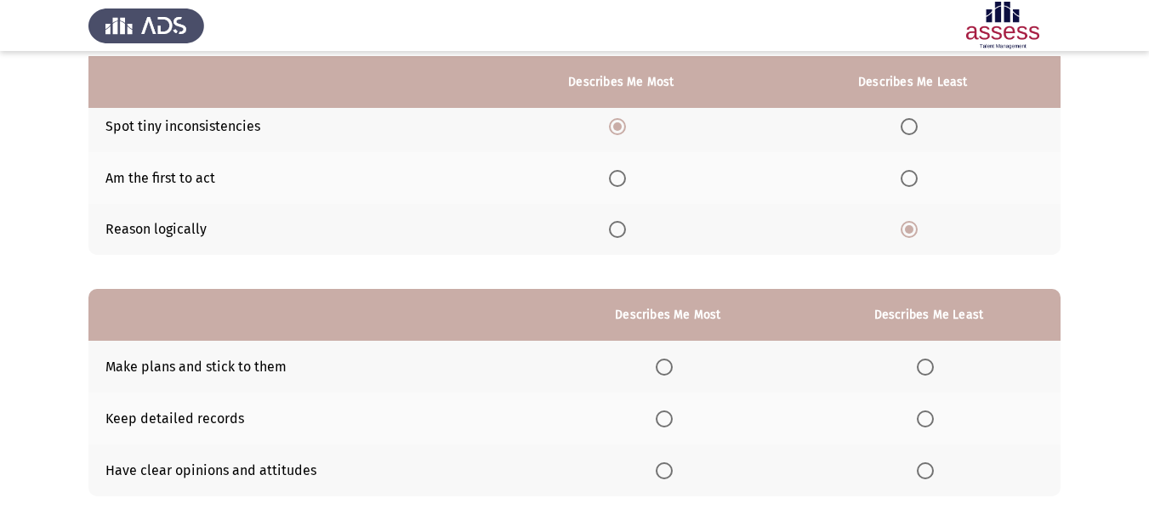
scroll to position [255, 0]
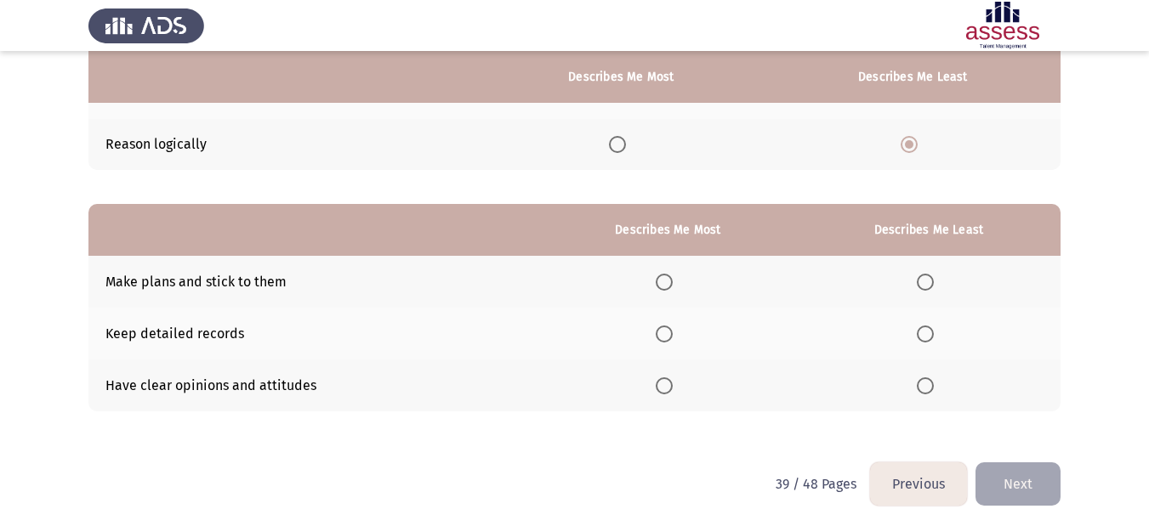
click at [673, 281] on span "Select an option" at bounding box center [664, 282] width 17 height 17
click at [673, 281] on input "Select an option" at bounding box center [664, 282] width 17 height 17
click at [928, 337] on span "Select an option" at bounding box center [925, 334] width 17 height 17
click at [928, 337] on input "Select an option" at bounding box center [925, 334] width 17 height 17
click at [1035, 482] on button "Next" at bounding box center [1017, 484] width 85 height 43
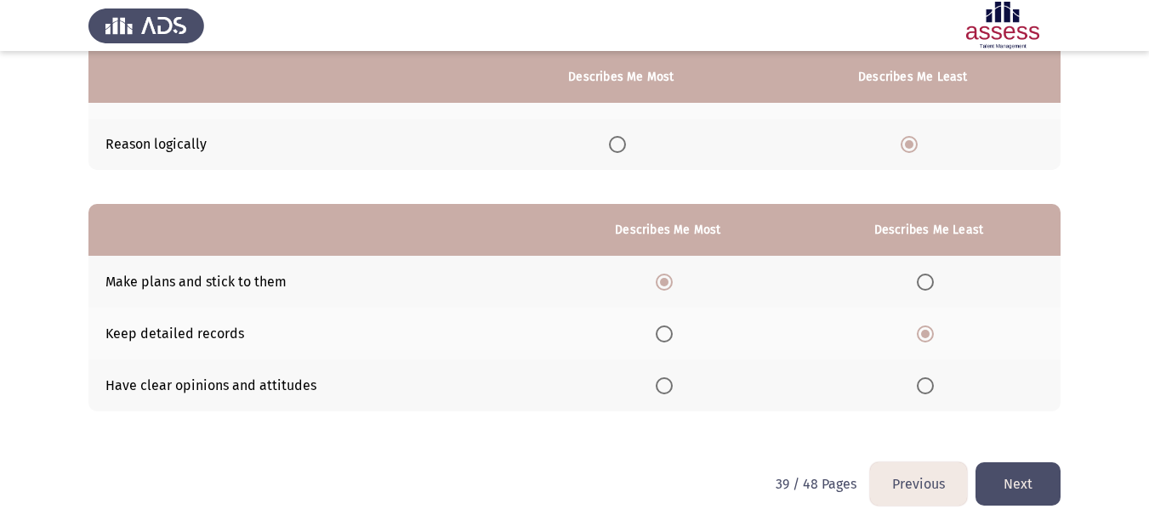
scroll to position [0, 0]
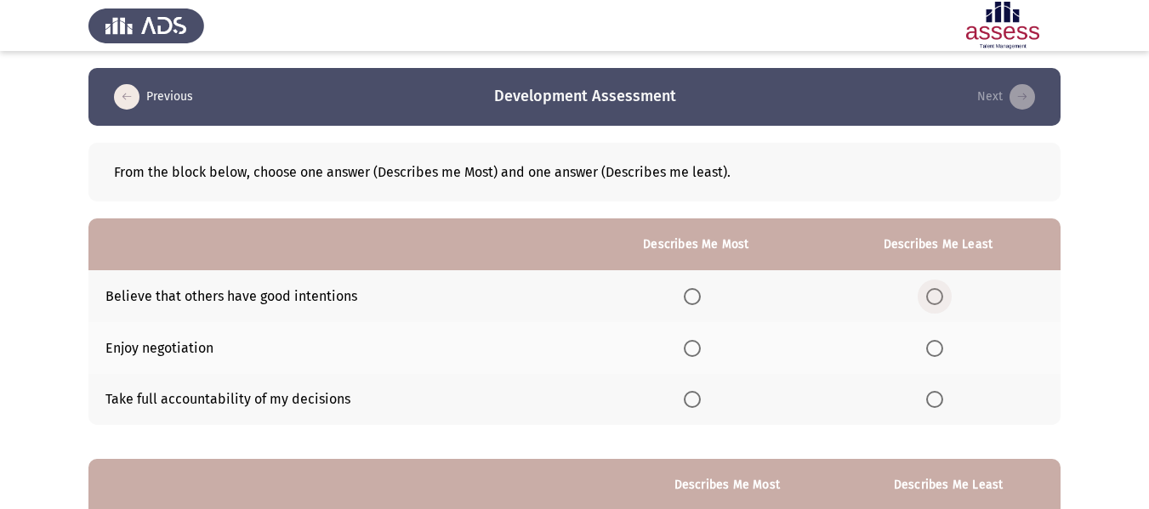
click at [946, 298] on label "Select an option" at bounding box center [938, 296] width 24 height 17
click at [943, 298] on input "Select an option" at bounding box center [934, 296] width 17 height 17
click at [705, 406] on label "Select an option" at bounding box center [696, 399] width 24 height 17
click at [701, 406] on input "Select an option" at bounding box center [692, 399] width 17 height 17
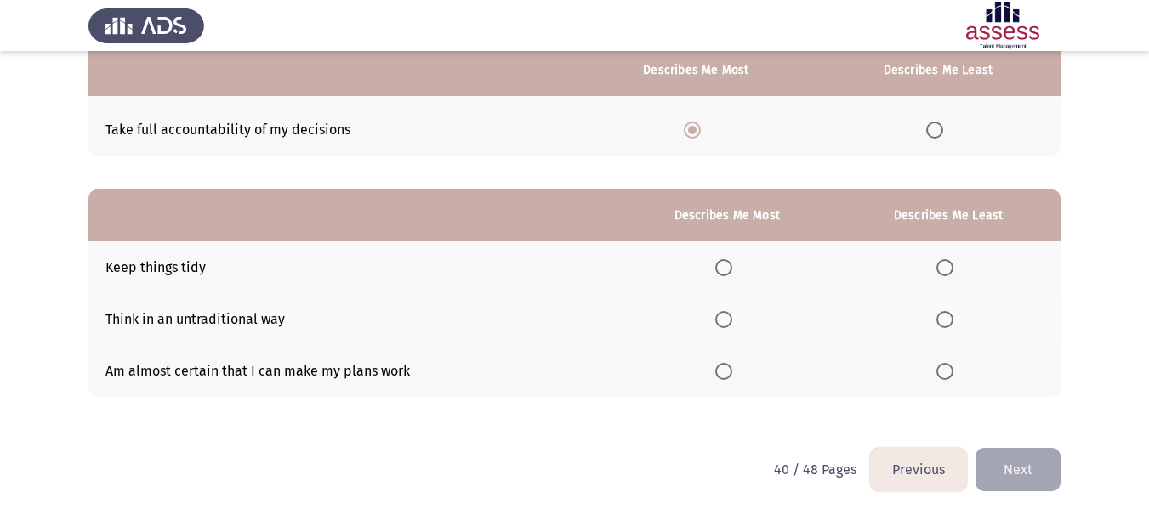
scroll to position [276, 0]
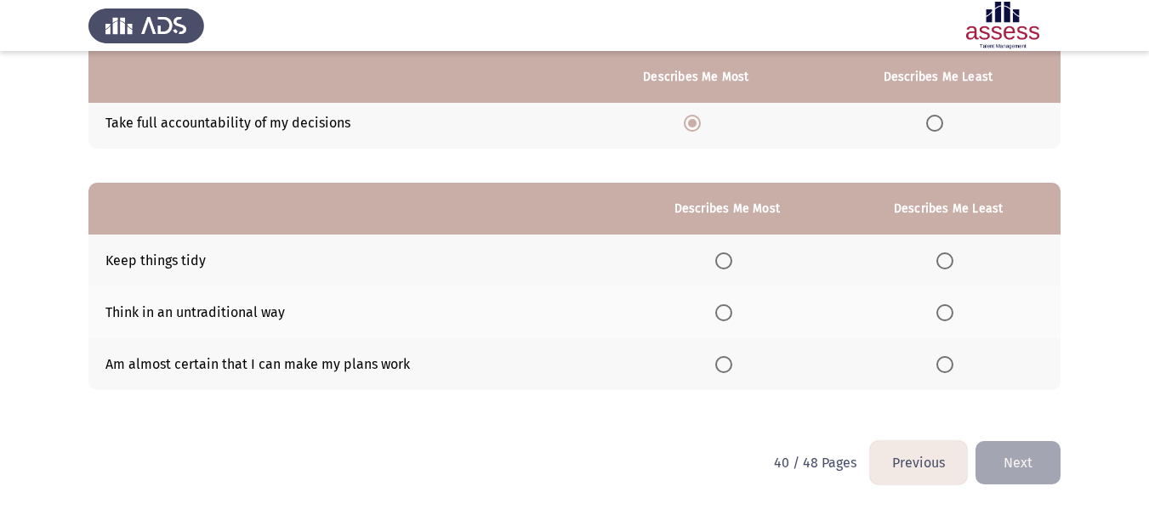
click at [718, 358] on th at bounding box center [726, 364] width 219 height 52
click at [729, 368] on span "Select an option" at bounding box center [723, 364] width 17 height 17
click at [729, 368] on input "Select an option" at bounding box center [723, 364] width 17 height 17
click at [944, 259] on span "Select an option" at bounding box center [944, 261] width 17 height 17
click at [944, 259] on input "Select an option" at bounding box center [944, 261] width 17 height 17
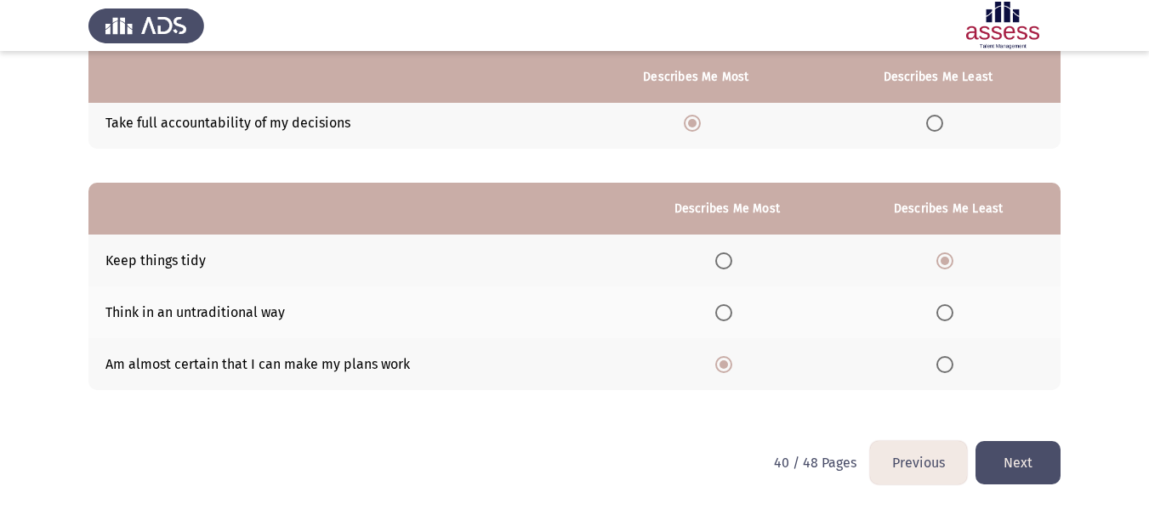
click at [1032, 472] on button "Next" at bounding box center [1017, 462] width 85 height 43
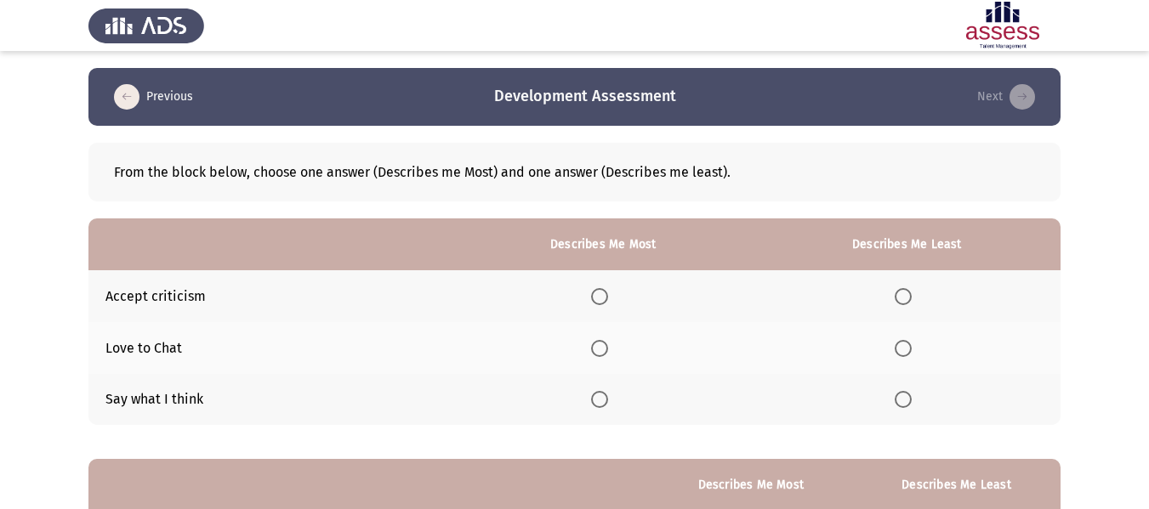
click at [593, 403] on th at bounding box center [603, 400] width 300 height 52
click at [608, 403] on span "Select an option" at bounding box center [599, 399] width 17 height 17
click at [608, 403] on input "Select an option" at bounding box center [599, 399] width 17 height 17
click at [911, 340] on span "Select an option" at bounding box center [902, 348] width 17 height 17
click at [911, 340] on input "Select an option" at bounding box center [902, 348] width 17 height 17
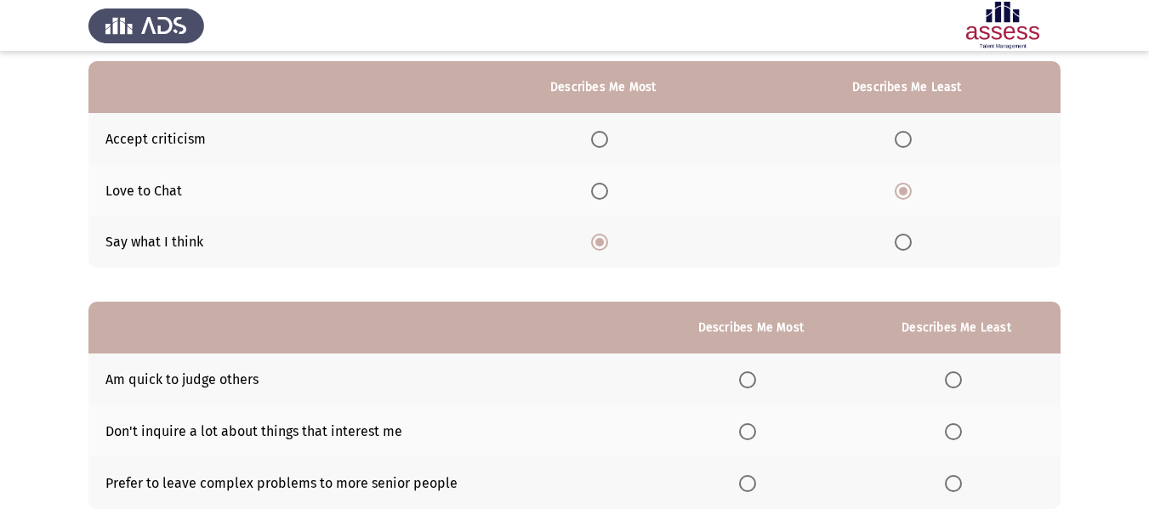
scroll to position [170, 0]
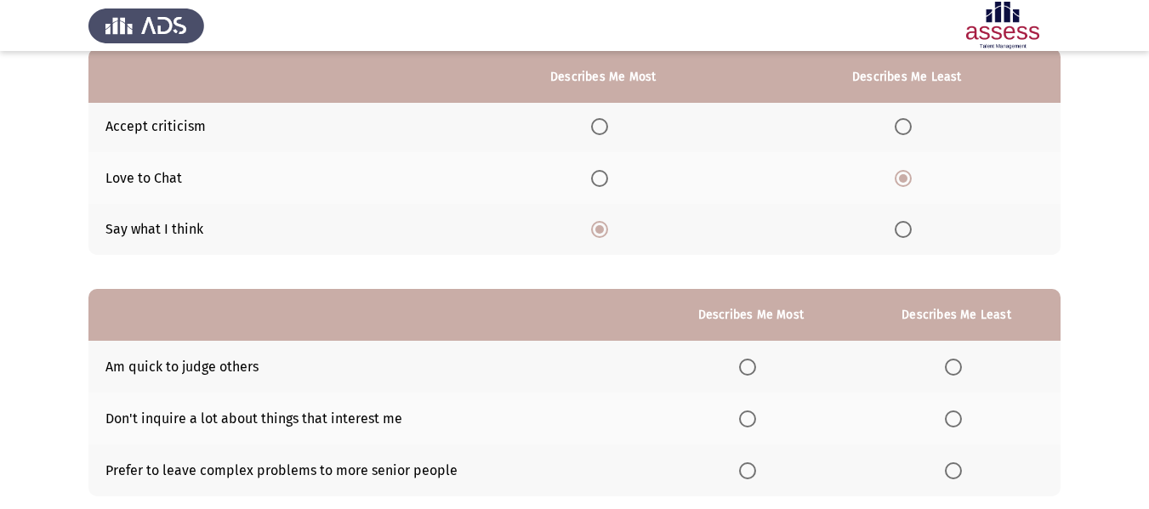
click at [965, 366] on label "Select an option" at bounding box center [957, 367] width 24 height 17
click at [962, 366] on input "Select an option" at bounding box center [953, 367] width 17 height 17
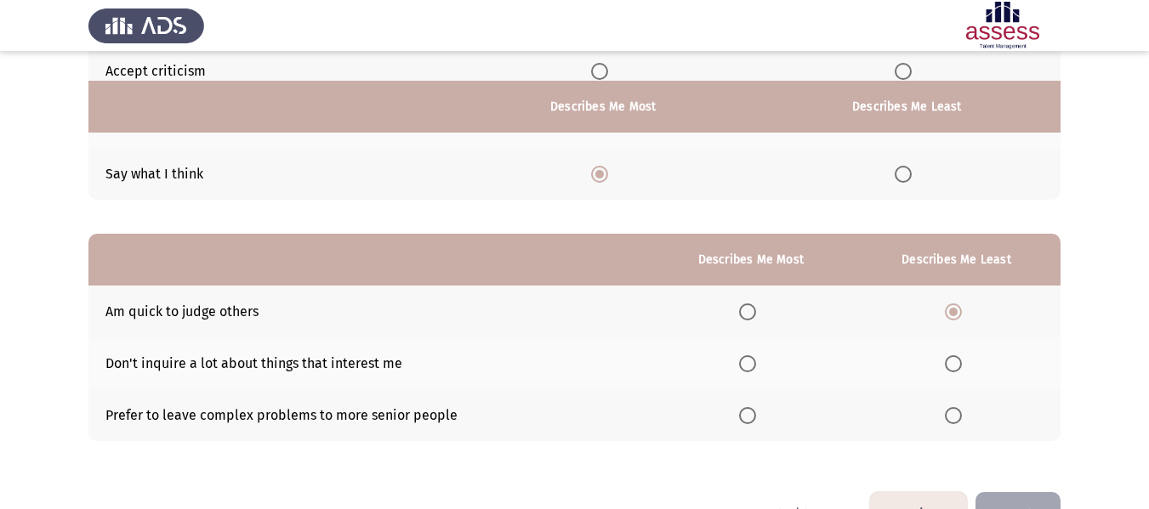
scroll to position [255, 0]
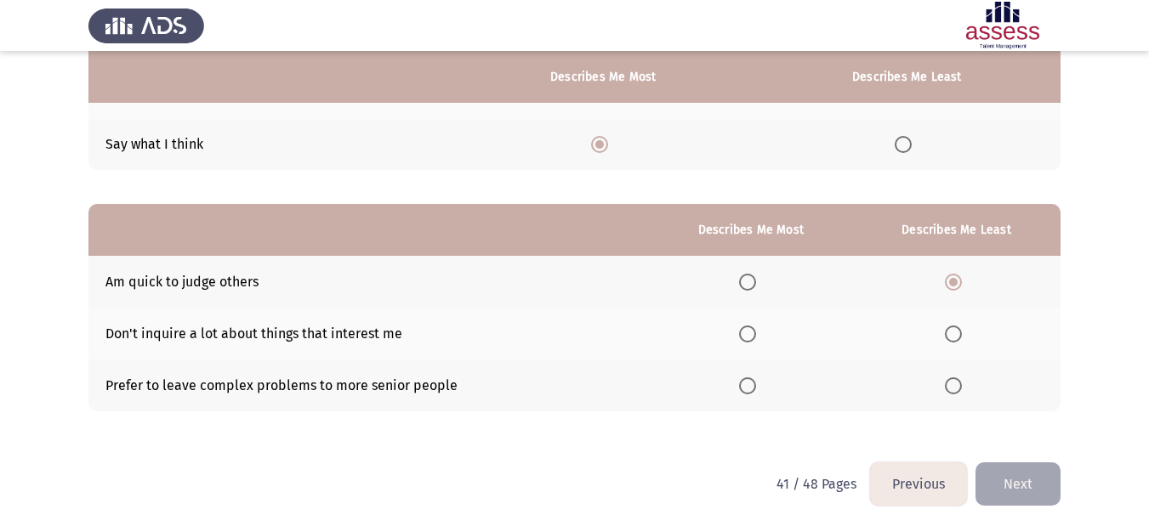
click at [751, 330] on span "Select an option" at bounding box center [747, 334] width 17 height 17
click at [751, 330] on input "Select an option" at bounding box center [747, 334] width 17 height 17
click at [747, 289] on span "Select an option" at bounding box center [747, 282] width 17 height 17
click at [747, 289] on input "Select an option" at bounding box center [747, 282] width 17 height 17
click at [962, 333] on label "Select an option" at bounding box center [957, 334] width 24 height 17
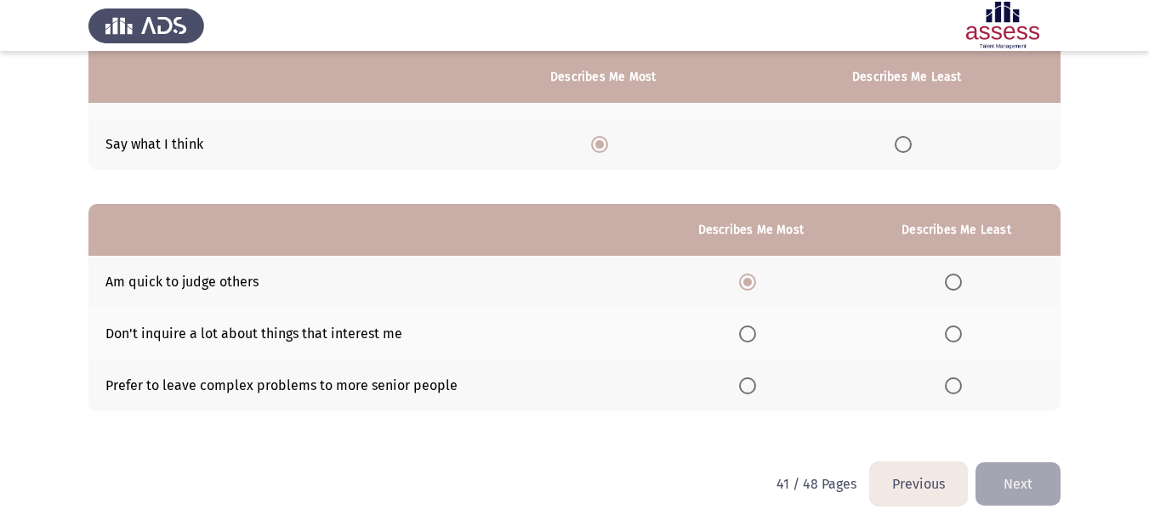
click at [962, 333] on input "Select an option" at bounding box center [953, 334] width 17 height 17
click at [1047, 485] on button "Next" at bounding box center [1017, 484] width 85 height 43
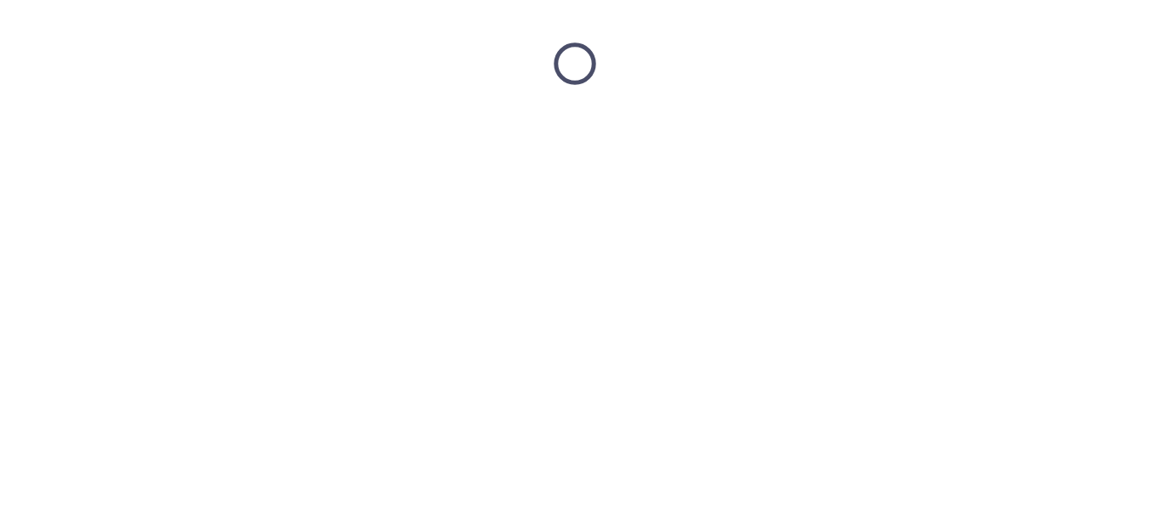
scroll to position [0, 0]
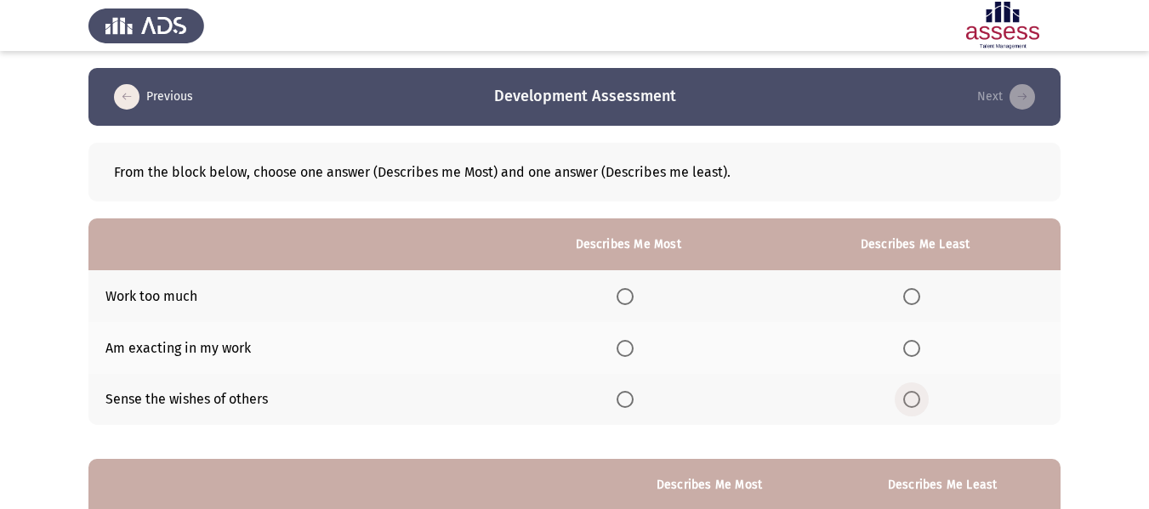
click at [927, 401] on label "Select an option" at bounding box center [915, 399] width 24 height 17
click at [920, 401] on input "Select an option" at bounding box center [911, 399] width 17 height 17
click at [627, 349] on span "Select an option" at bounding box center [624, 348] width 17 height 17
click at [627, 349] on input "Select an option" at bounding box center [624, 348] width 17 height 17
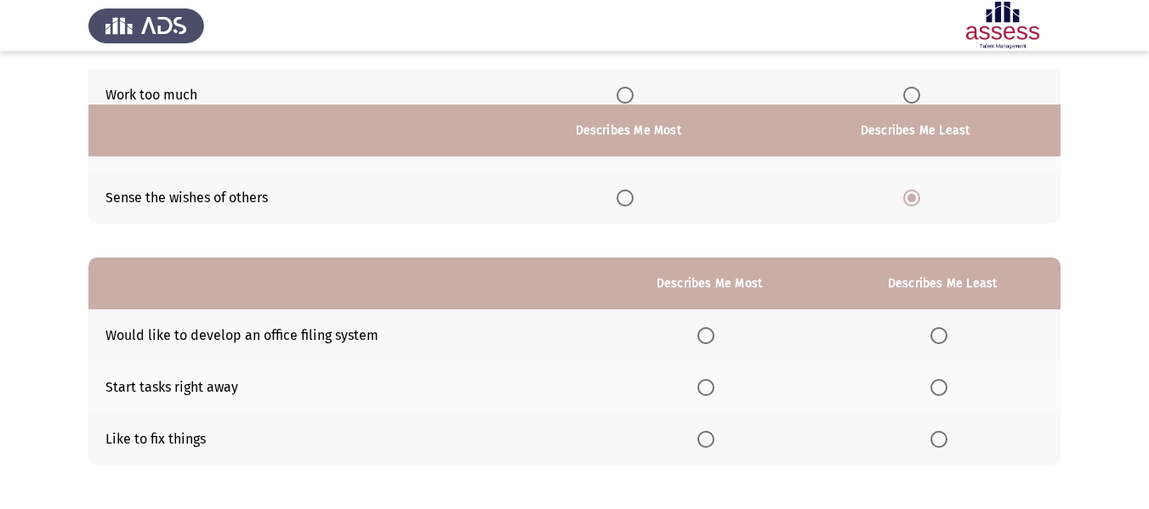
scroll to position [255, 0]
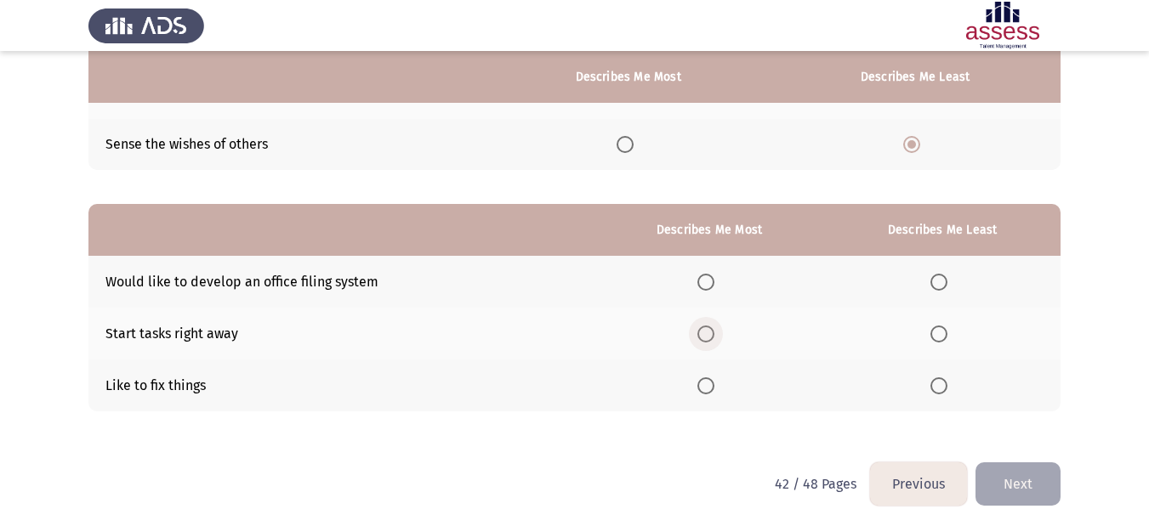
click at [713, 331] on span "Select an option" at bounding box center [705, 334] width 17 height 17
click at [713, 331] on input "Select an option" at bounding box center [705, 334] width 17 height 17
click at [929, 277] on th at bounding box center [942, 282] width 236 height 52
click at [935, 280] on span "Select an option" at bounding box center [938, 282] width 17 height 17
click at [935, 280] on input "Select an option" at bounding box center [938, 282] width 17 height 17
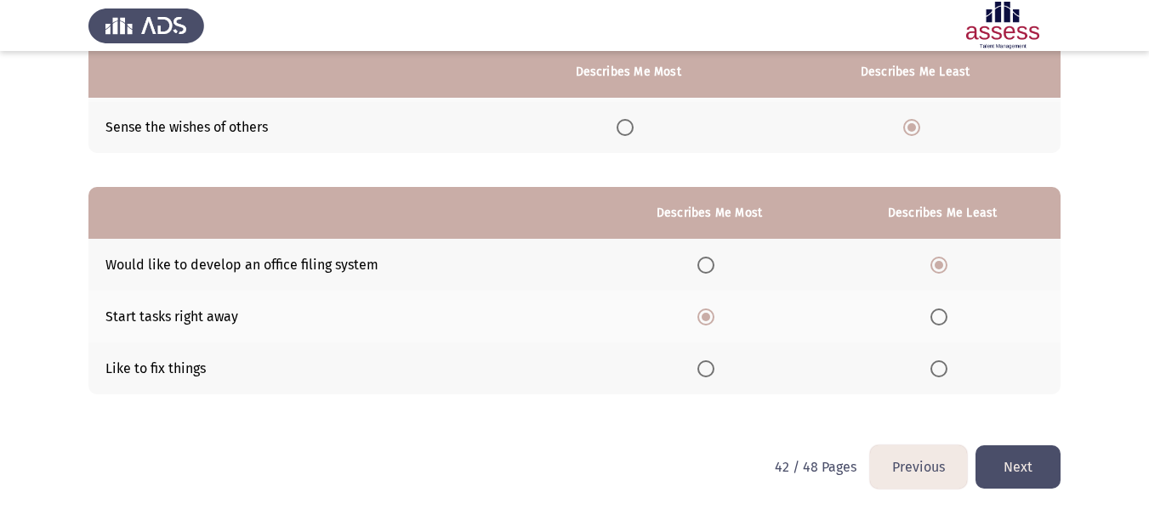
scroll to position [276, 0]
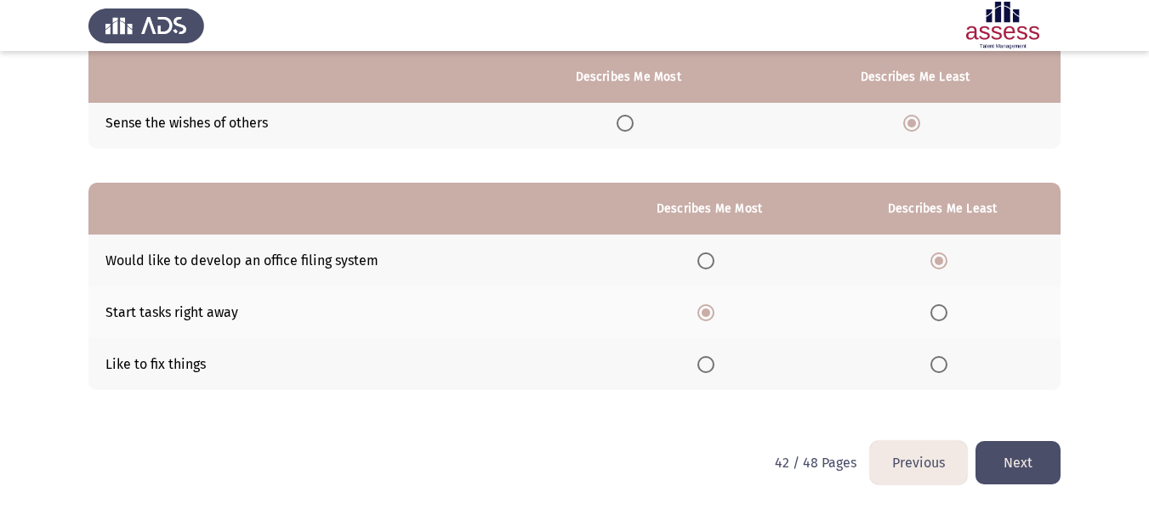
click at [1025, 463] on button "Next" at bounding box center [1017, 462] width 85 height 43
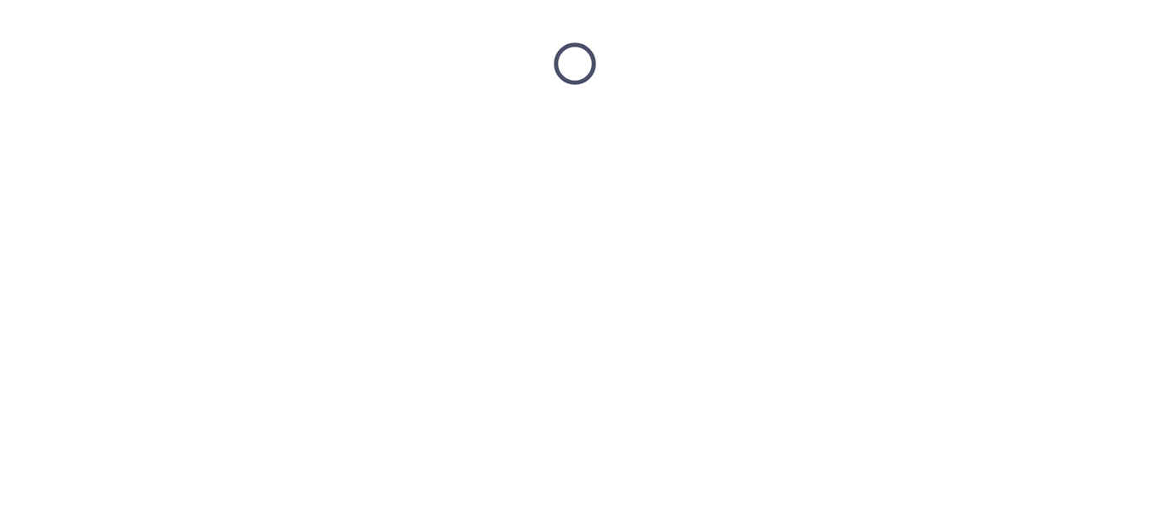
scroll to position [0, 0]
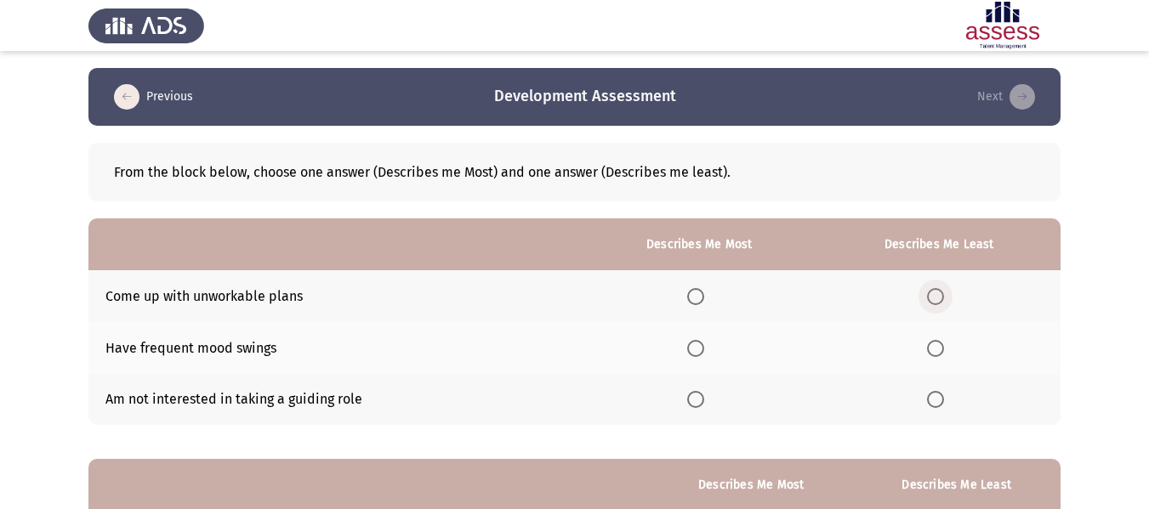
click at [936, 288] on span "Select an option" at bounding box center [935, 296] width 17 height 17
click at [936, 288] on input "Select an option" at bounding box center [935, 296] width 17 height 17
click at [938, 344] on span "Select an option" at bounding box center [935, 348] width 17 height 17
click at [938, 344] on input "Select an option" at bounding box center [935, 348] width 17 height 17
click at [693, 298] on span "Select an option" at bounding box center [695, 296] width 17 height 17
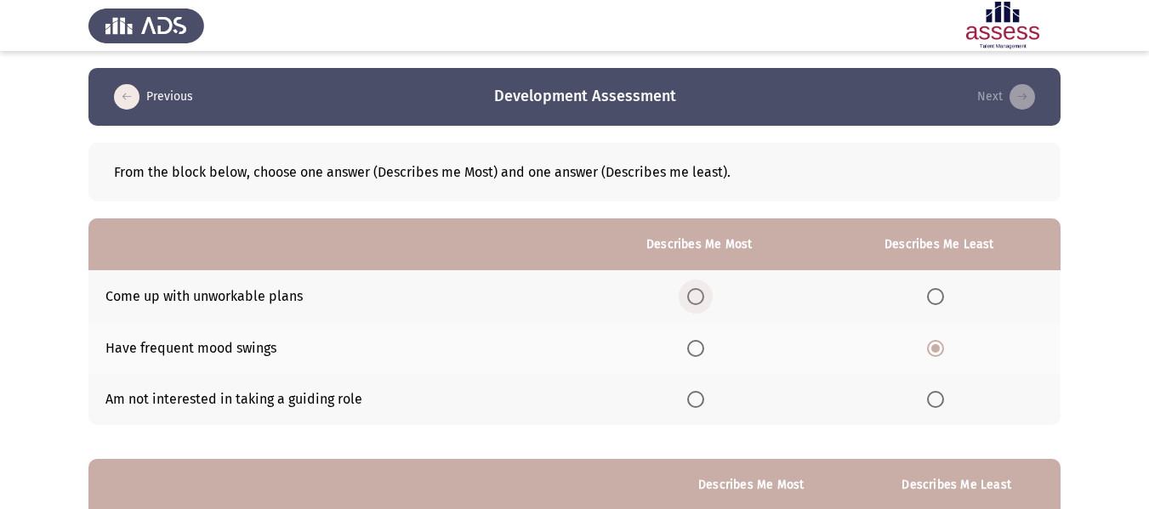
click at [693, 298] on input "Select an option" at bounding box center [695, 296] width 17 height 17
click at [691, 404] on span "Select an option" at bounding box center [695, 399] width 17 height 17
click at [691, 404] on input "Select an option" at bounding box center [695, 399] width 17 height 17
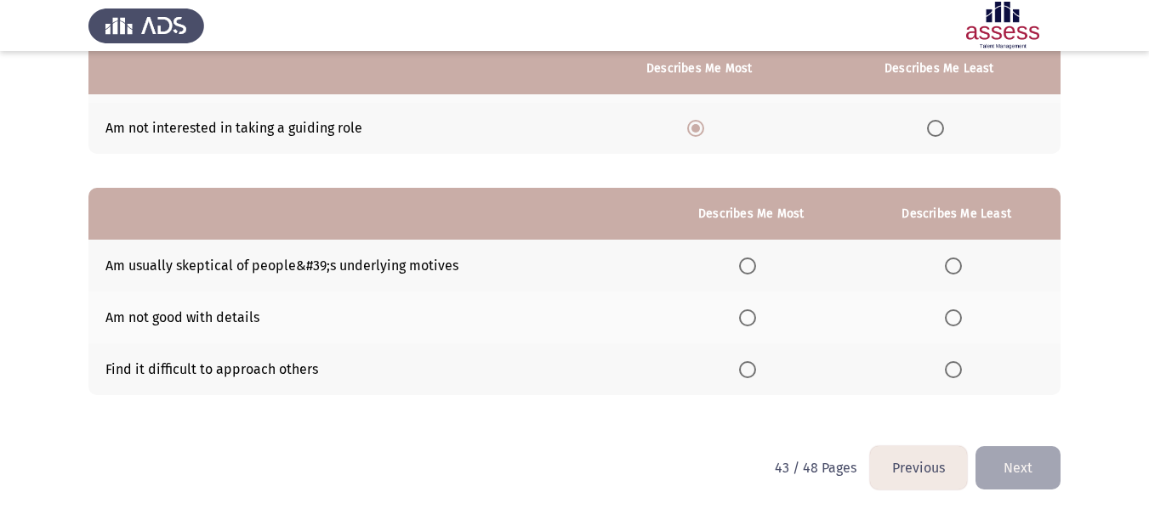
scroll to position [276, 0]
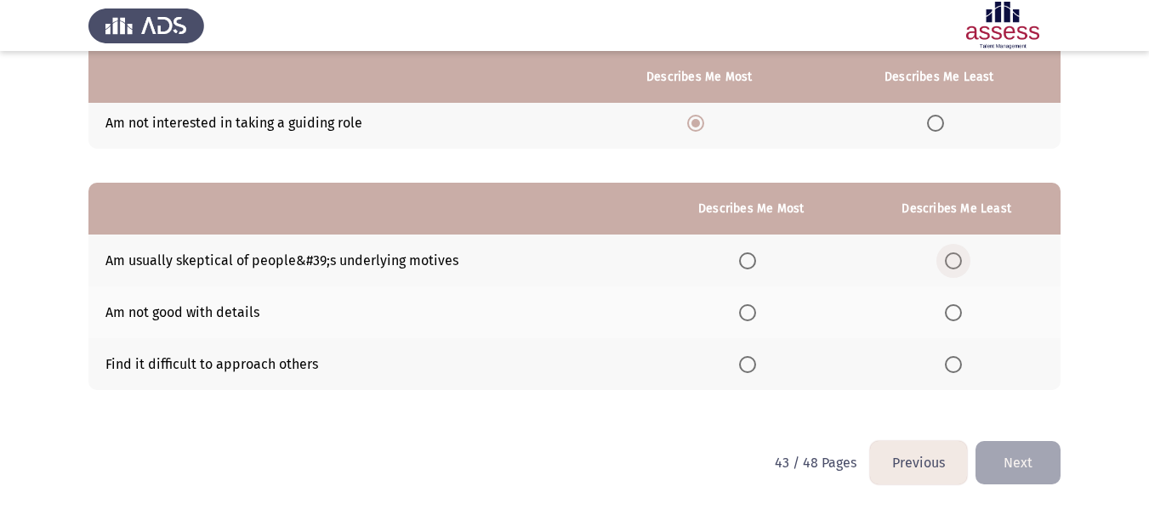
click at [950, 262] on span "Select an option" at bounding box center [953, 261] width 17 height 17
click at [950, 262] on input "Select an option" at bounding box center [953, 261] width 17 height 17
click at [756, 316] on span "Select an option" at bounding box center [747, 312] width 17 height 17
click at [756, 316] on input "Select an option" at bounding box center [747, 312] width 17 height 17
click at [747, 312] on span "Select an option" at bounding box center [747, 313] width 9 height 9
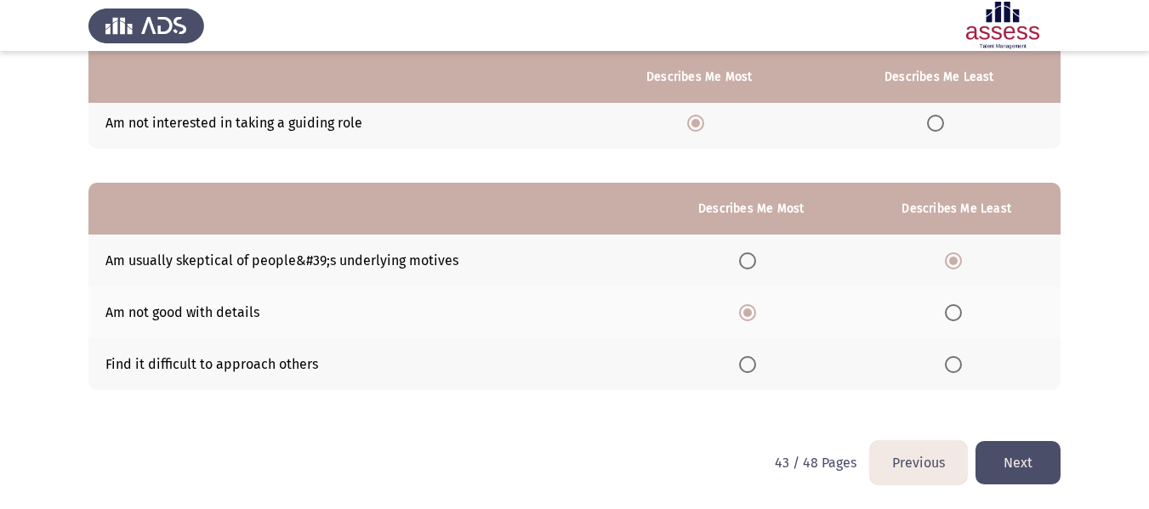
click at [747, 312] on input "Select an option" at bounding box center [747, 312] width 17 height 17
click at [745, 362] on span "Select an option" at bounding box center [747, 364] width 17 height 17
click at [745, 362] on input "Select an option" at bounding box center [747, 364] width 17 height 17
click at [960, 315] on span "Select an option" at bounding box center [953, 312] width 17 height 17
click at [960, 315] on input "Select an option" at bounding box center [953, 312] width 17 height 17
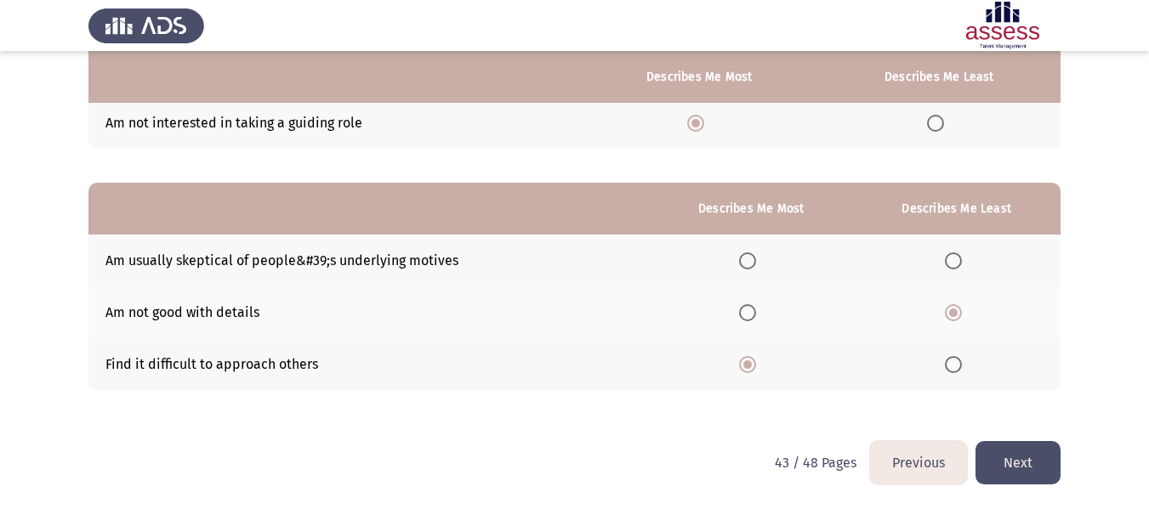
click at [756, 264] on span "Select an option" at bounding box center [747, 261] width 17 height 17
click at [756, 264] on input "Select an option" at bounding box center [747, 261] width 17 height 17
click at [1029, 467] on button "Next" at bounding box center [1017, 462] width 85 height 43
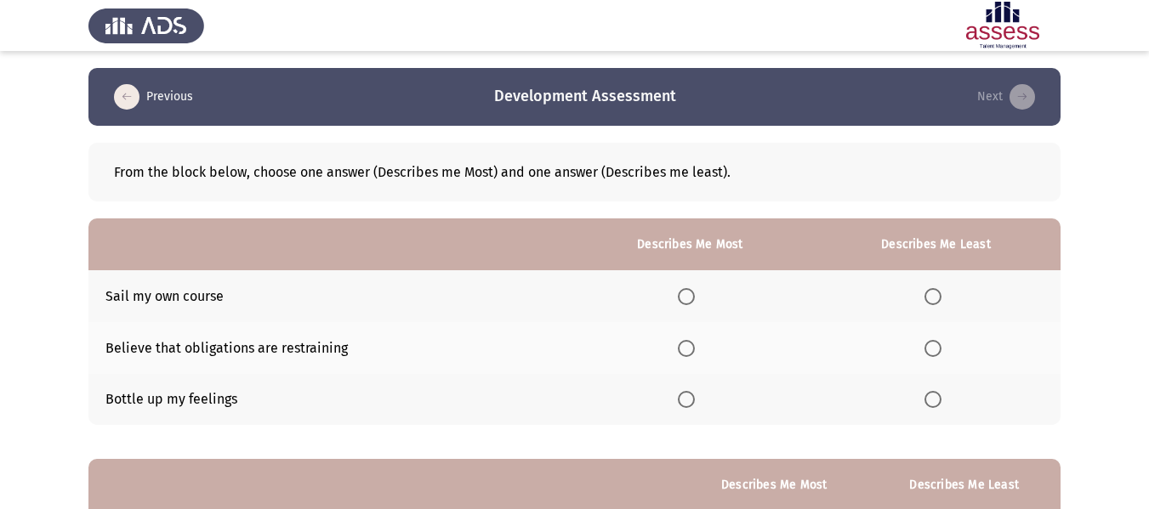
click at [685, 295] on span "Select an option" at bounding box center [686, 296] width 17 height 17
click at [685, 295] on input "Select an option" at bounding box center [686, 296] width 17 height 17
click at [931, 406] on span "Select an option" at bounding box center [932, 399] width 17 height 17
click at [931, 406] on input "Select an option" at bounding box center [932, 399] width 17 height 17
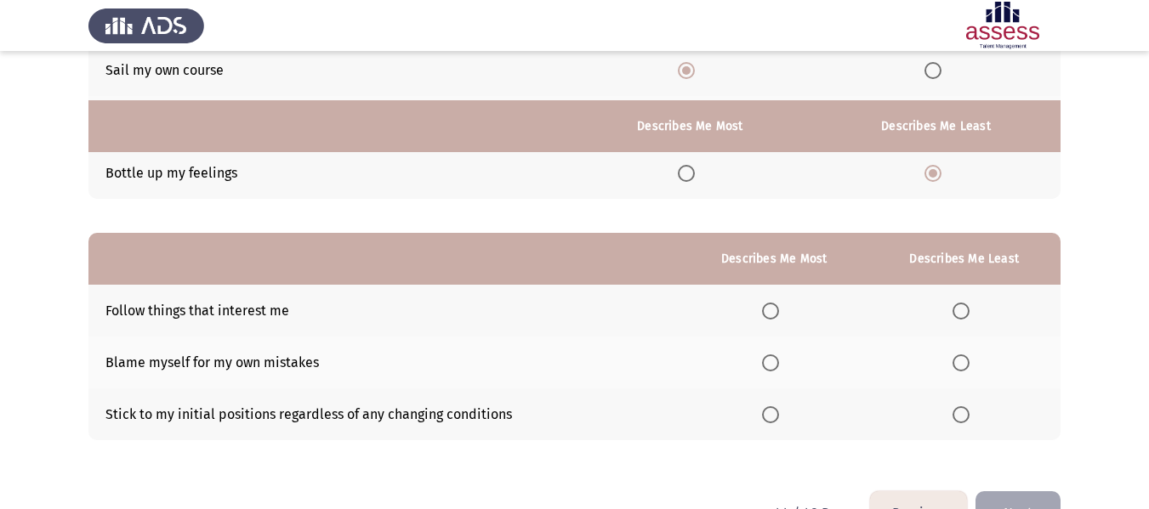
scroll to position [276, 0]
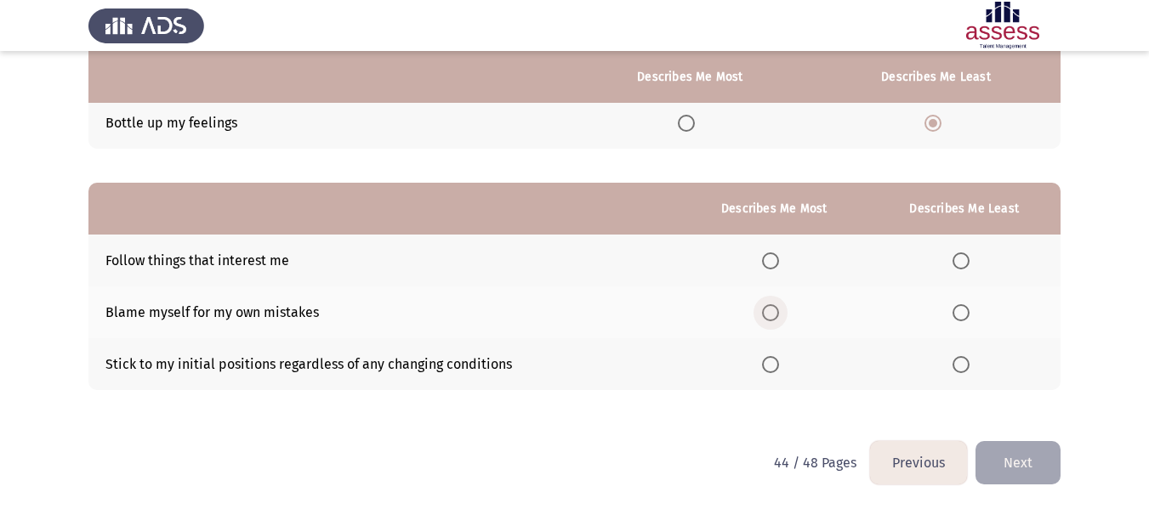
click at [776, 318] on span "Select an option" at bounding box center [770, 312] width 17 height 17
click at [776, 318] on input "Select an option" at bounding box center [770, 312] width 17 height 17
click at [980, 361] on th at bounding box center [964, 364] width 192 height 52
click at [968, 366] on span "Select an option" at bounding box center [960, 364] width 17 height 17
click at [968, 366] on input "Select an option" at bounding box center [960, 364] width 17 height 17
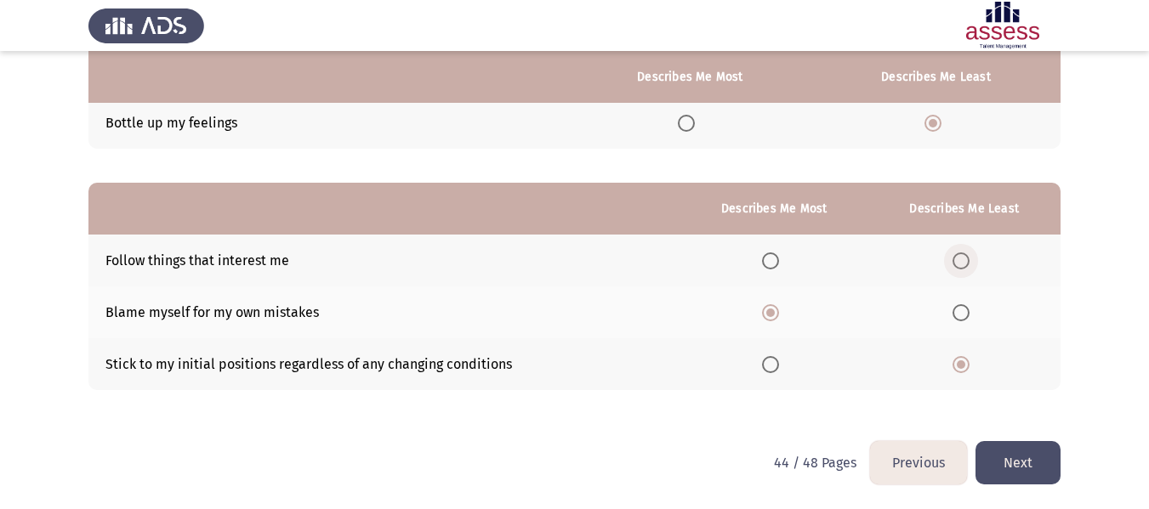
click at [958, 258] on span "Select an option" at bounding box center [960, 261] width 17 height 17
click at [958, 258] on input "Select an option" at bounding box center [960, 261] width 17 height 17
click at [962, 312] on span "Select an option" at bounding box center [960, 312] width 17 height 17
click at [962, 312] on input "Select an option" at bounding box center [960, 312] width 17 height 17
drag, startPoint x: 758, startPoint y: 261, endPoint x: 770, endPoint y: 260, distance: 11.9
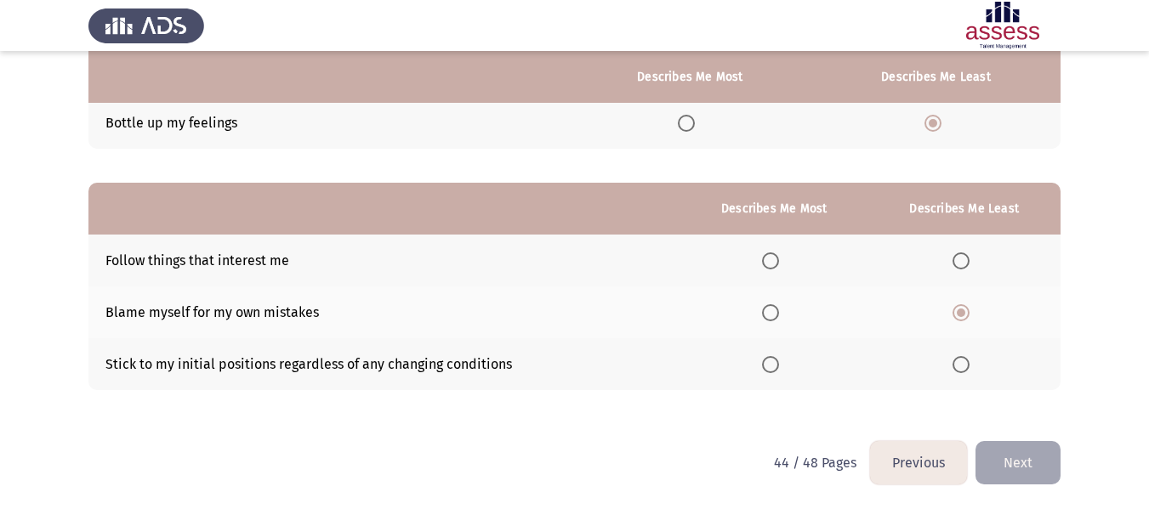
click at [761, 260] on th at bounding box center [774, 261] width 188 height 52
click at [771, 260] on span "Select an option" at bounding box center [770, 261] width 17 height 17
click at [771, 260] on input "Select an option" at bounding box center [770, 261] width 17 height 17
click at [1022, 474] on button "Next" at bounding box center [1017, 462] width 85 height 43
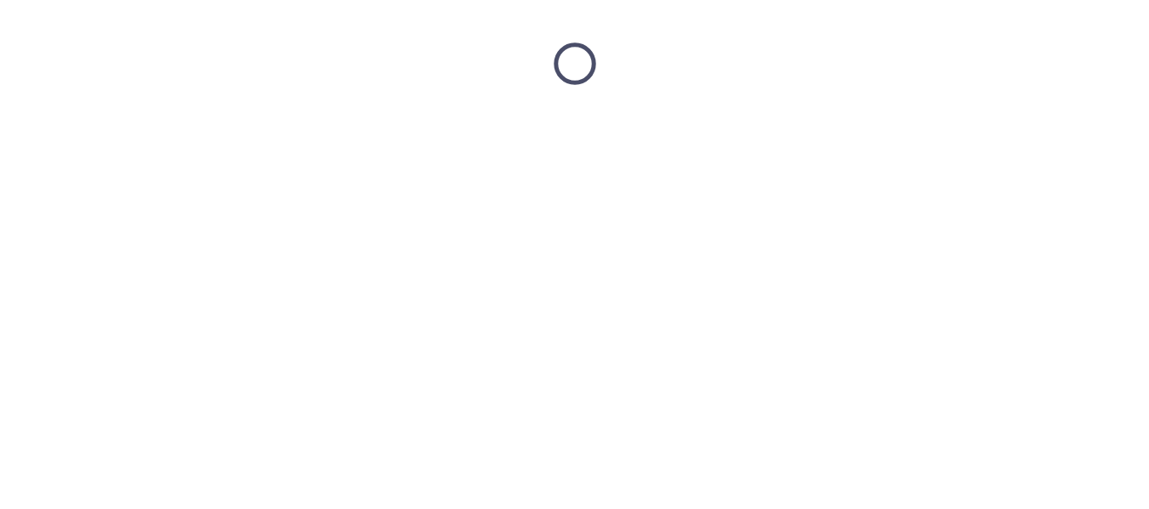
scroll to position [0, 0]
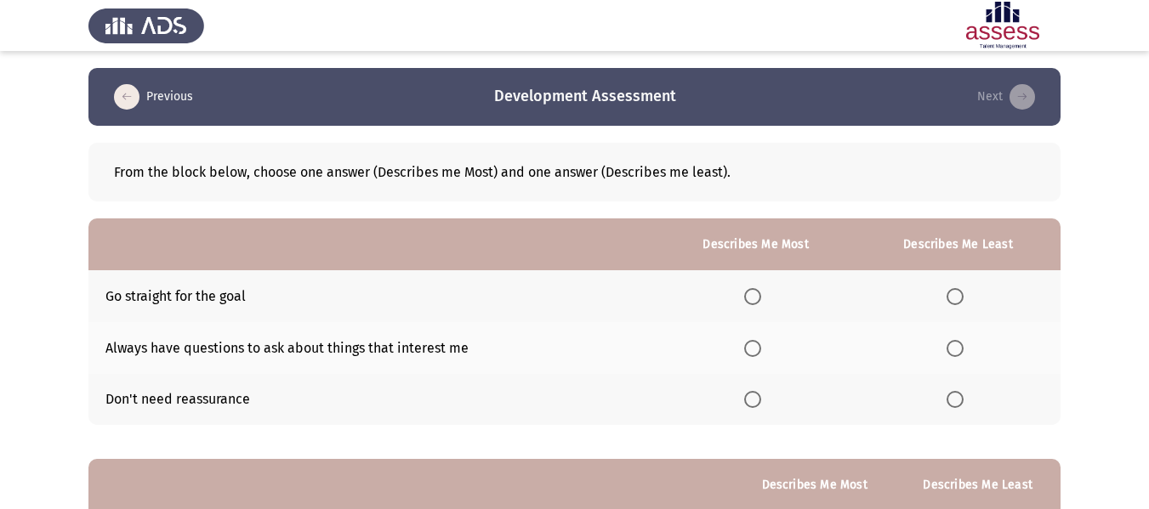
click at [754, 299] on span "Select an option" at bounding box center [752, 296] width 17 height 17
click at [754, 299] on input "Select an option" at bounding box center [752, 296] width 17 height 17
click at [966, 399] on label "Select an option" at bounding box center [958, 399] width 24 height 17
click at [963, 399] on input "Select an option" at bounding box center [954, 399] width 17 height 17
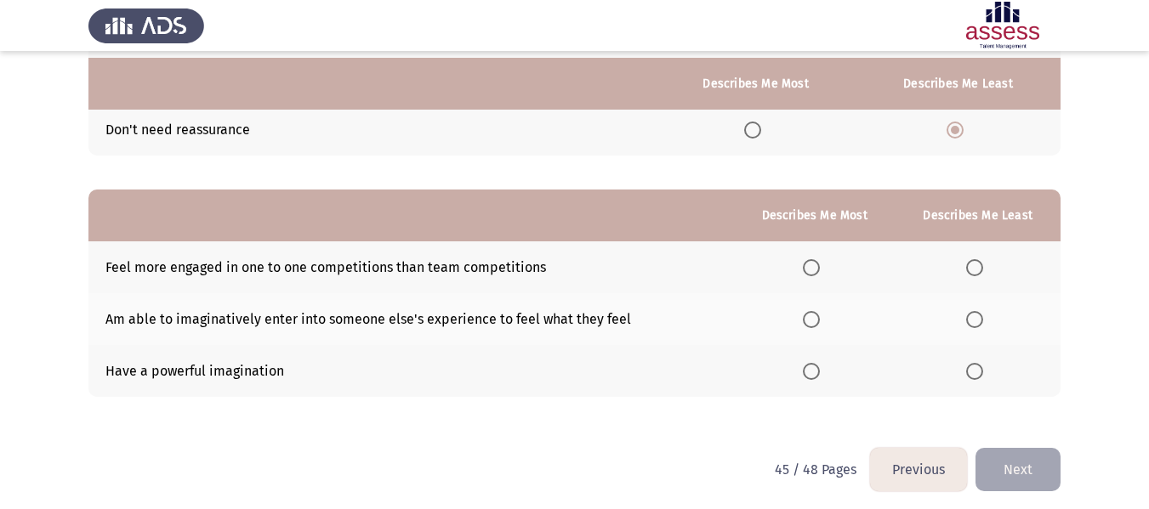
scroll to position [276, 0]
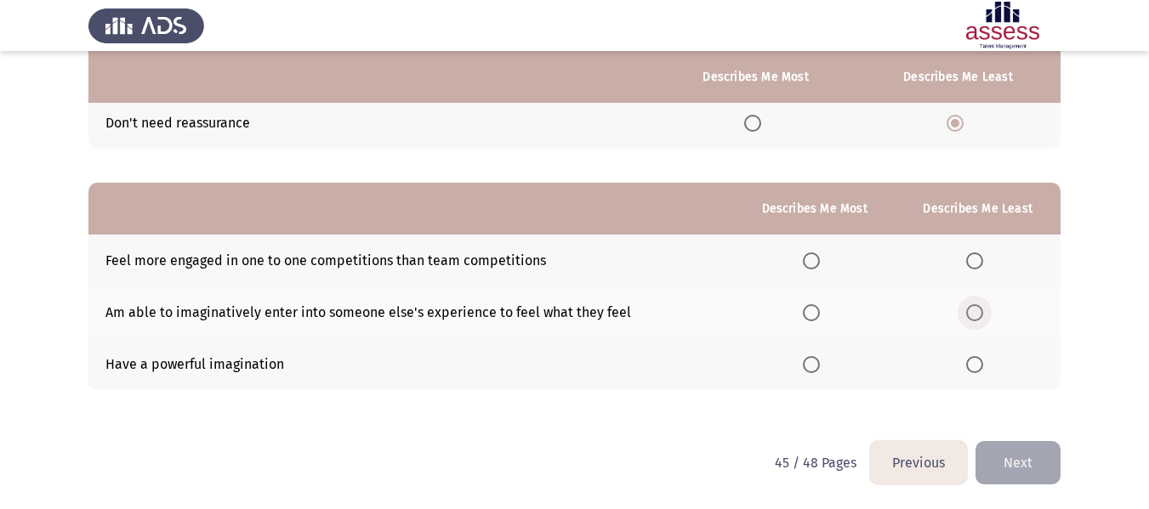
click at [980, 313] on span "Select an option" at bounding box center [974, 312] width 17 height 17
click at [980, 313] on input "Select an option" at bounding box center [974, 312] width 17 height 17
click at [820, 366] on span "Select an option" at bounding box center [811, 364] width 17 height 17
click at [820, 366] on input "Select an option" at bounding box center [811, 364] width 17 height 17
click at [1013, 461] on button "Next" at bounding box center [1017, 462] width 85 height 43
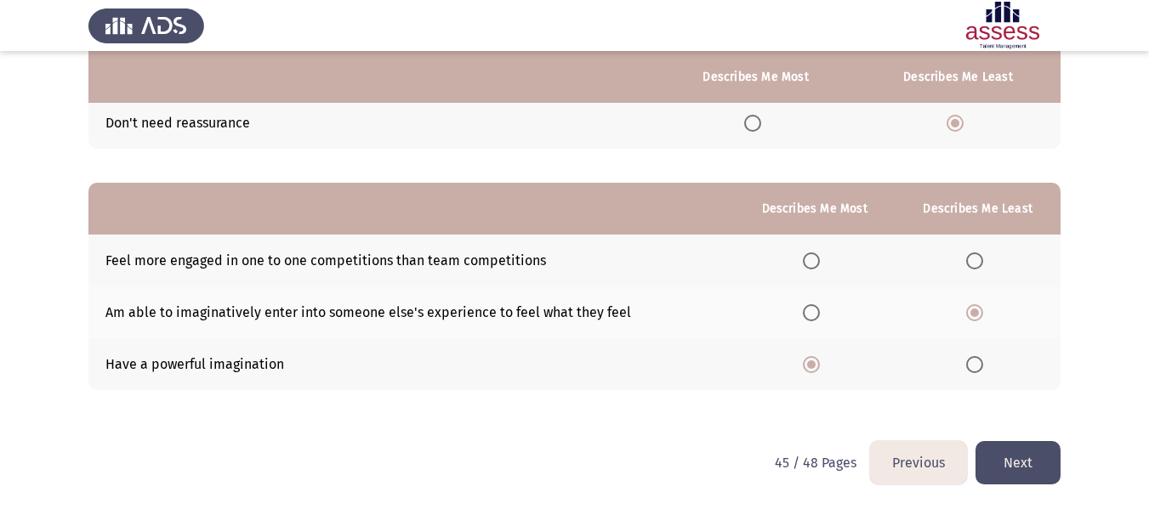
scroll to position [0, 0]
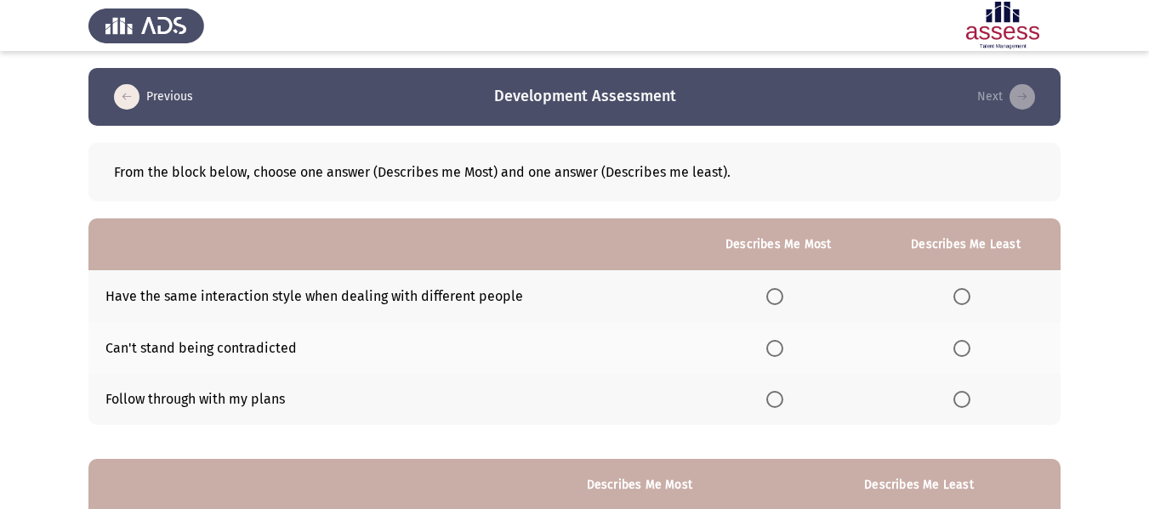
click at [966, 298] on span "Select an option" at bounding box center [961, 296] width 17 height 17
click at [966, 298] on input "Select an option" at bounding box center [961, 296] width 17 height 17
click at [785, 404] on label "Select an option" at bounding box center [778, 399] width 24 height 17
click at [783, 404] on input "Select an option" at bounding box center [774, 399] width 17 height 17
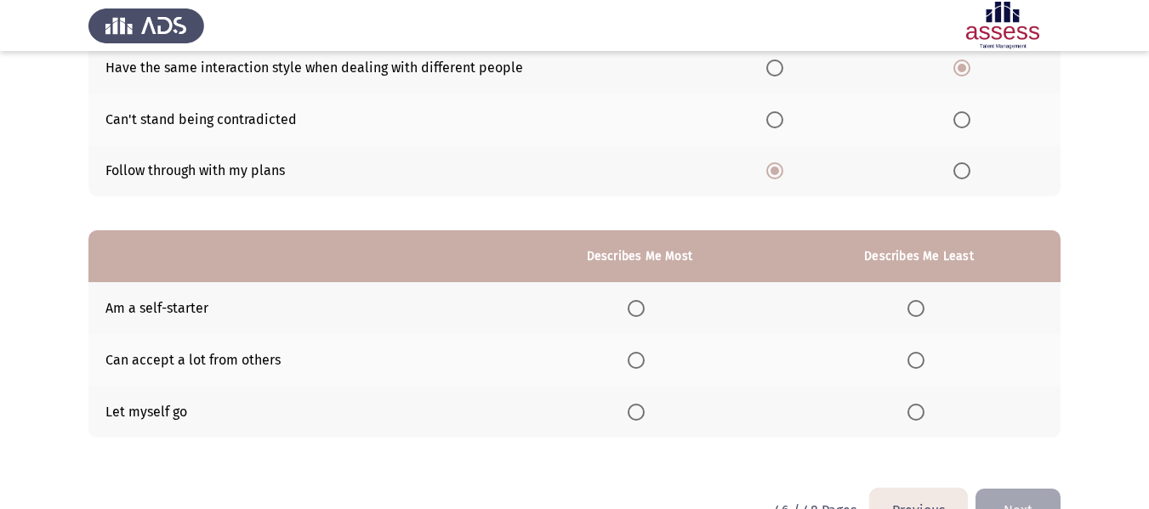
scroll to position [255, 0]
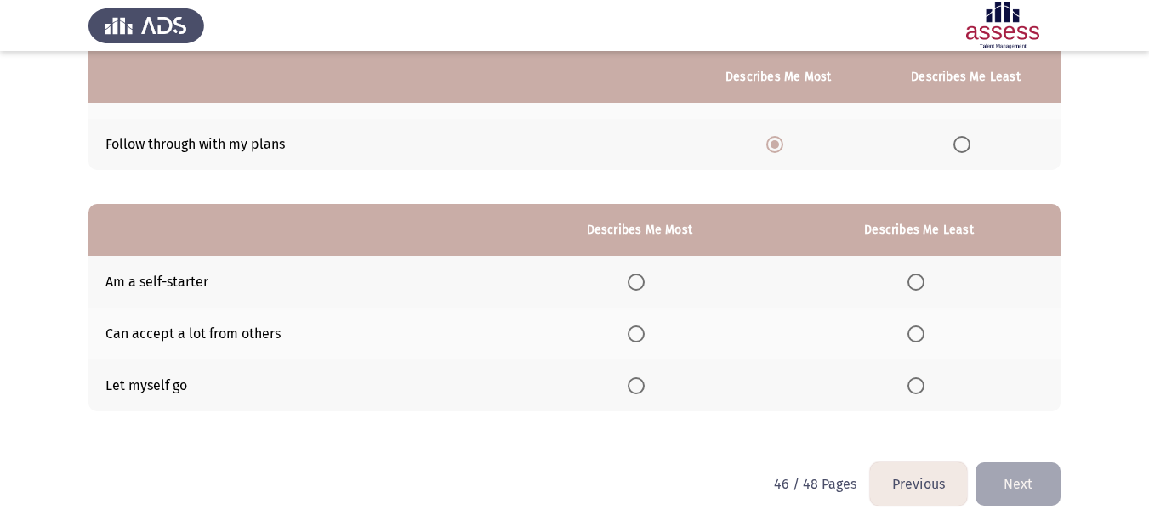
click at [637, 280] on span "Select an option" at bounding box center [635, 282] width 17 height 17
click at [637, 280] on input "Select an option" at bounding box center [635, 282] width 17 height 17
click at [918, 387] on span "Select an option" at bounding box center [915, 386] width 17 height 17
click at [918, 387] on input "Select an option" at bounding box center [915, 386] width 17 height 17
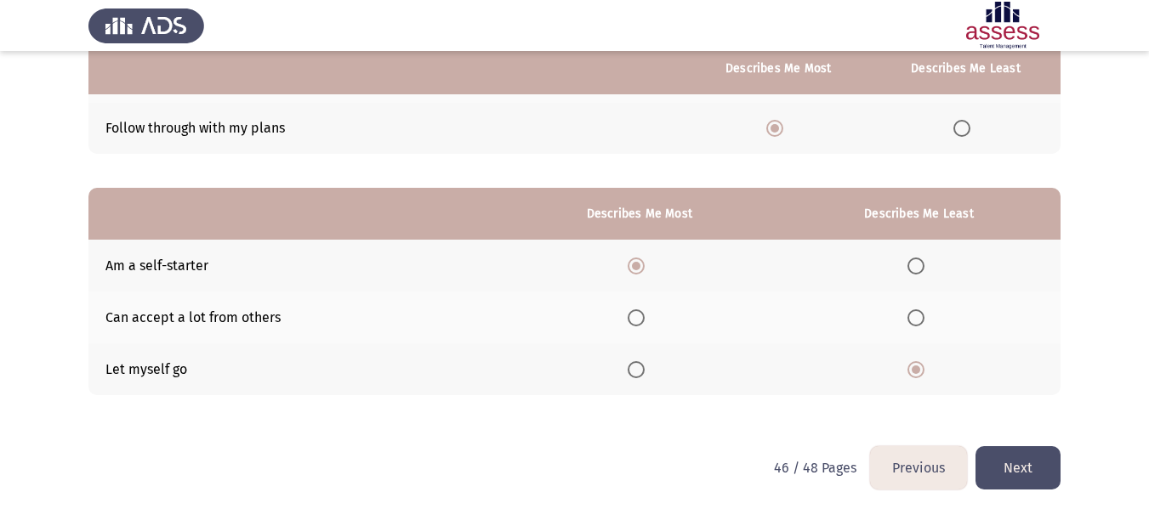
scroll to position [276, 0]
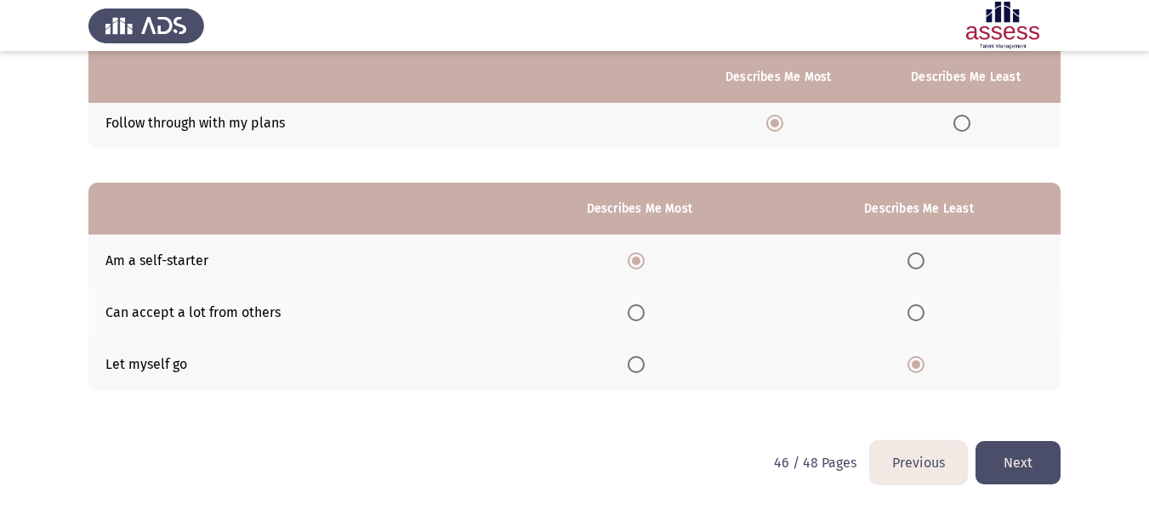
click at [1030, 470] on button "Next" at bounding box center [1017, 462] width 85 height 43
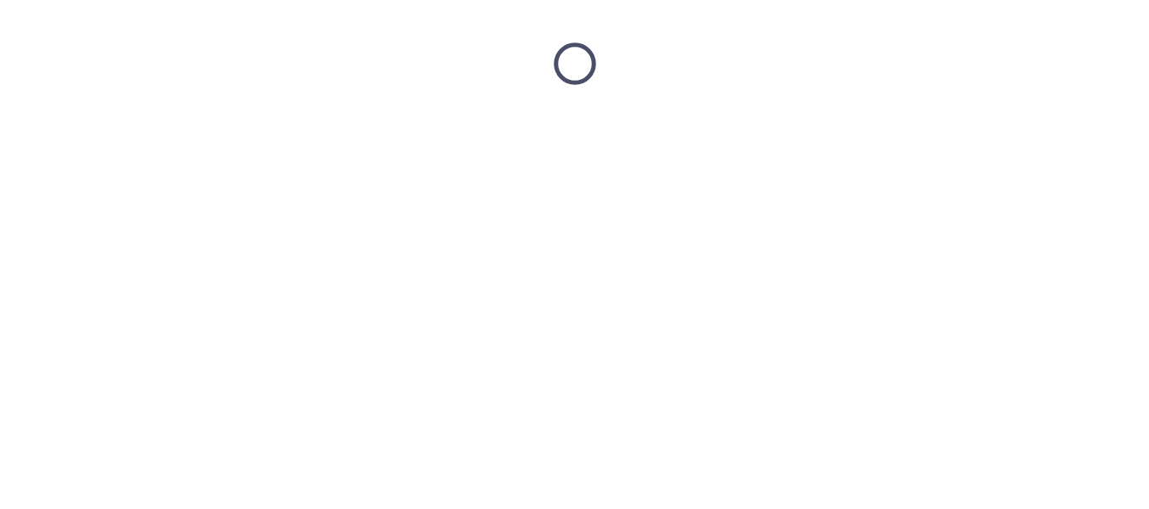
scroll to position [0, 0]
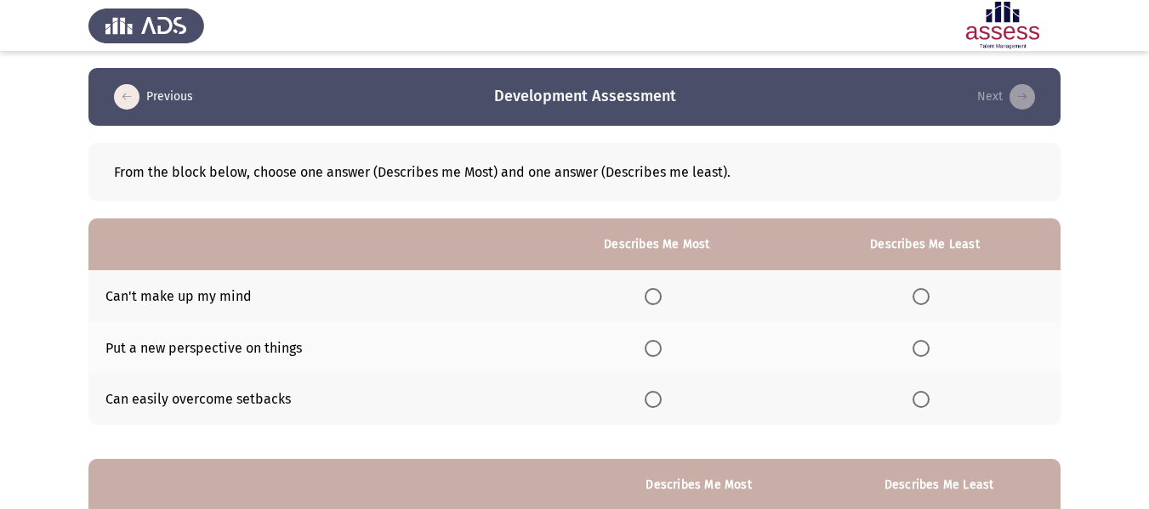
click at [928, 291] on span "Select an option" at bounding box center [920, 296] width 17 height 17
click at [928, 291] on input "Select an option" at bounding box center [920, 296] width 17 height 17
click at [652, 393] on span "Select an option" at bounding box center [653, 399] width 17 height 17
click at [652, 393] on input "Select an option" at bounding box center [653, 399] width 17 height 17
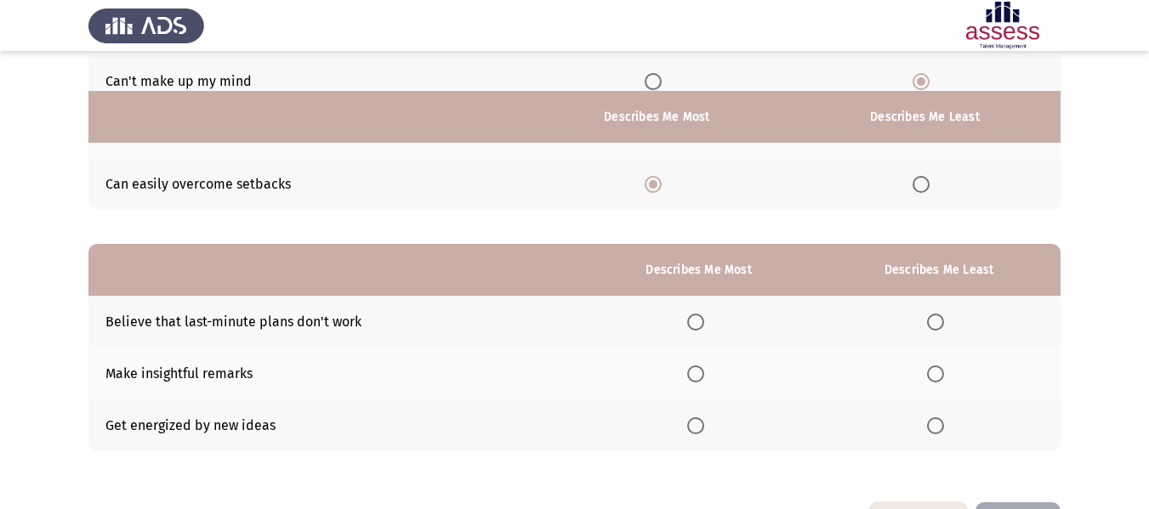
scroll to position [255, 0]
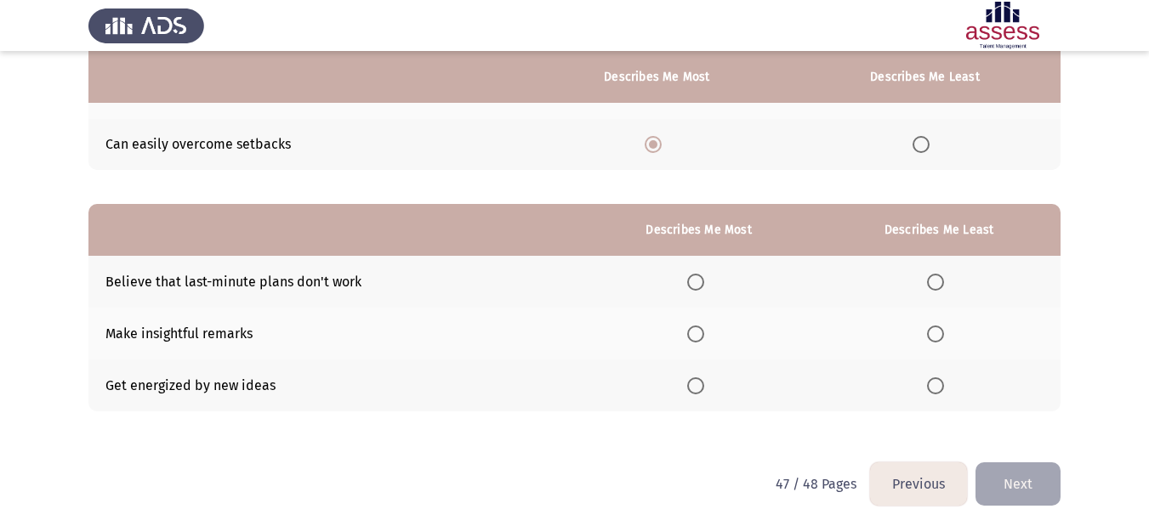
click at [695, 337] on span "Select an option" at bounding box center [695, 334] width 17 height 17
click at [695, 337] on input "Select an option" at bounding box center [695, 334] width 17 height 17
click at [952, 277] on th at bounding box center [938, 282] width 243 height 52
click at [935, 281] on span "Select an option" at bounding box center [935, 282] width 17 height 17
click at [935, 281] on input "Select an option" at bounding box center [935, 282] width 17 height 17
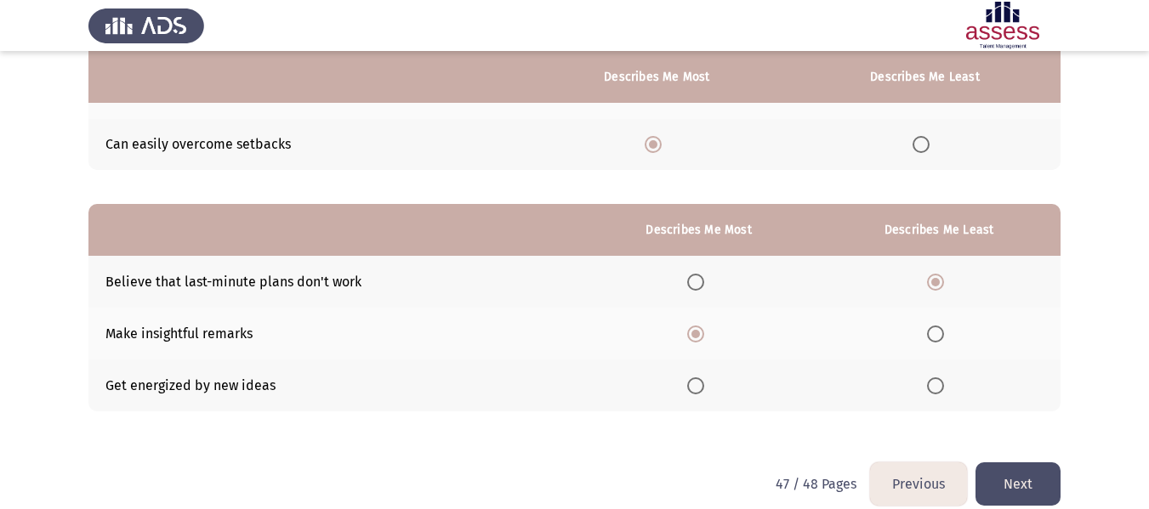
drag, startPoint x: 1031, startPoint y: 483, endPoint x: 999, endPoint y: 484, distance: 31.5
click at [1030, 483] on button "Next" at bounding box center [1017, 484] width 85 height 43
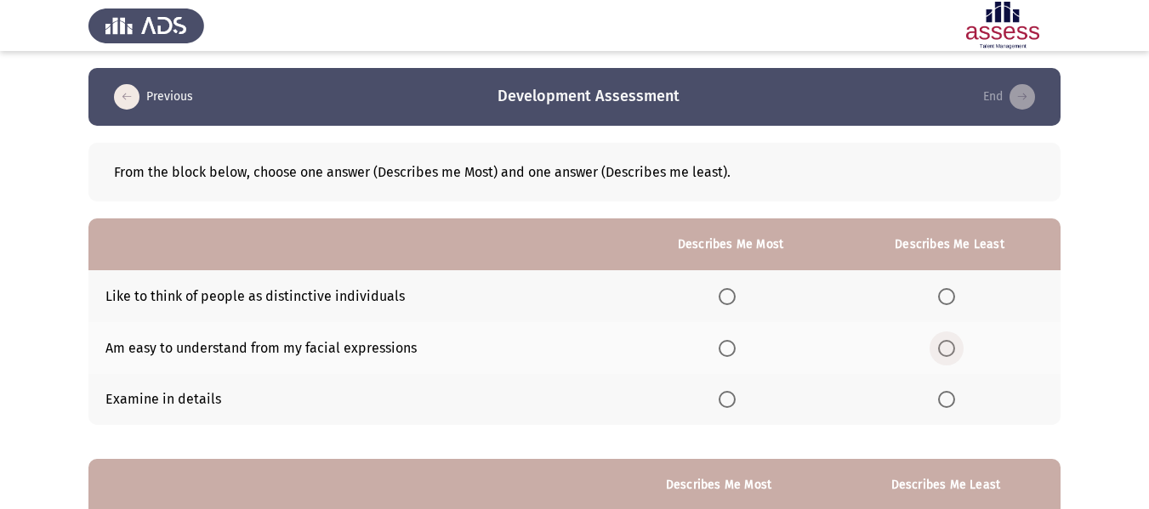
click at [951, 348] on span "Select an option" at bounding box center [946, 348] width 17 height 17
click at [951, 348] on input "Select an option" at bounding box center [946, 348] width 17 height 17
click at [723, 296] on span "Select an option" at bounding box center [726, 296] width 17 height 17
click at [723, 296] on input "Select an option" at bounding box center [726, 296] width 17 height 17
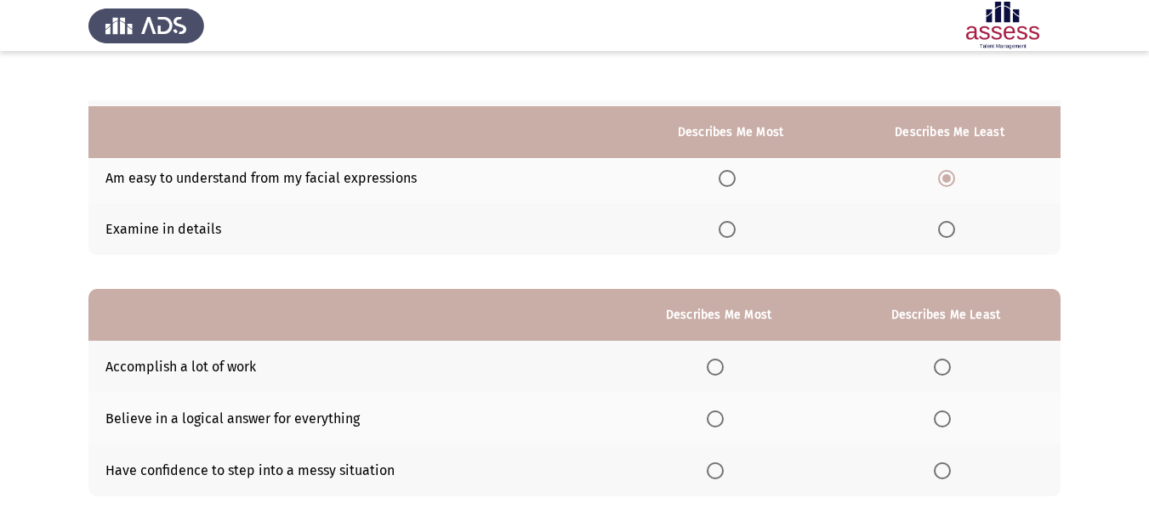
scroll to position [255, 0]
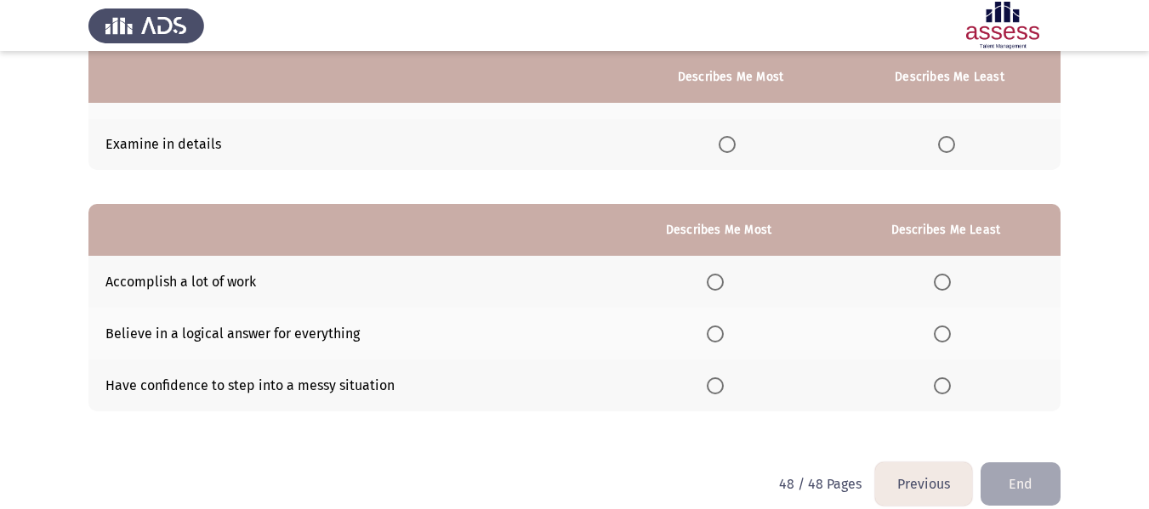
click at [724, 334] on span "Select an option" at bounding box center [715, 334] width 17 height 17
click at [724, 334] on input "Select an option" at bounding box center [715, 334] width 17 height 17
click at [940, 280] on span "Select an option" at bounding box center [942, 282] width 17 height 17
click at [940, 280] on input "Select an option" at bounding box center [942, 282] width 17 height 17
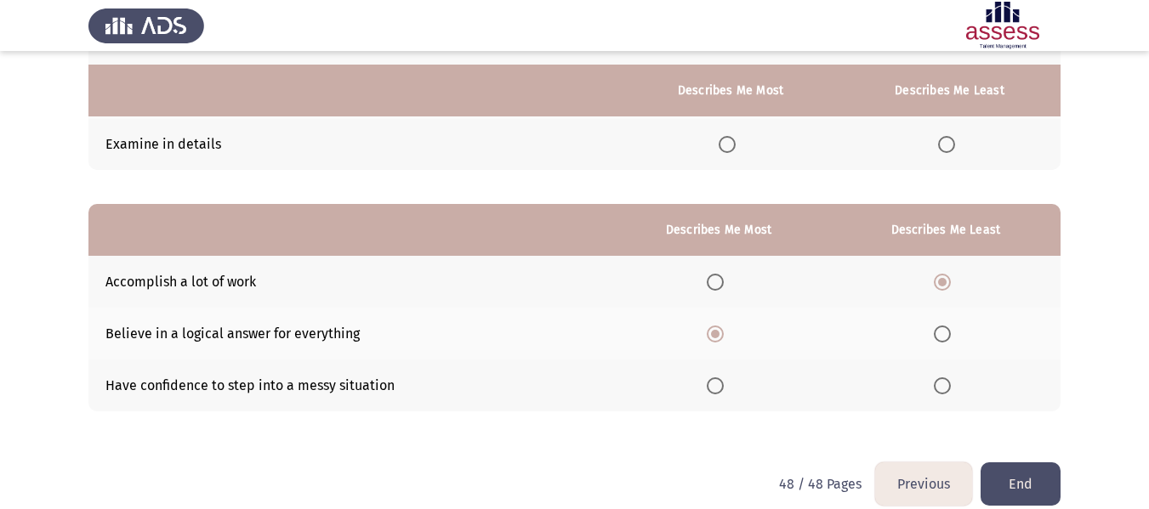
scroll to position [276, 0]
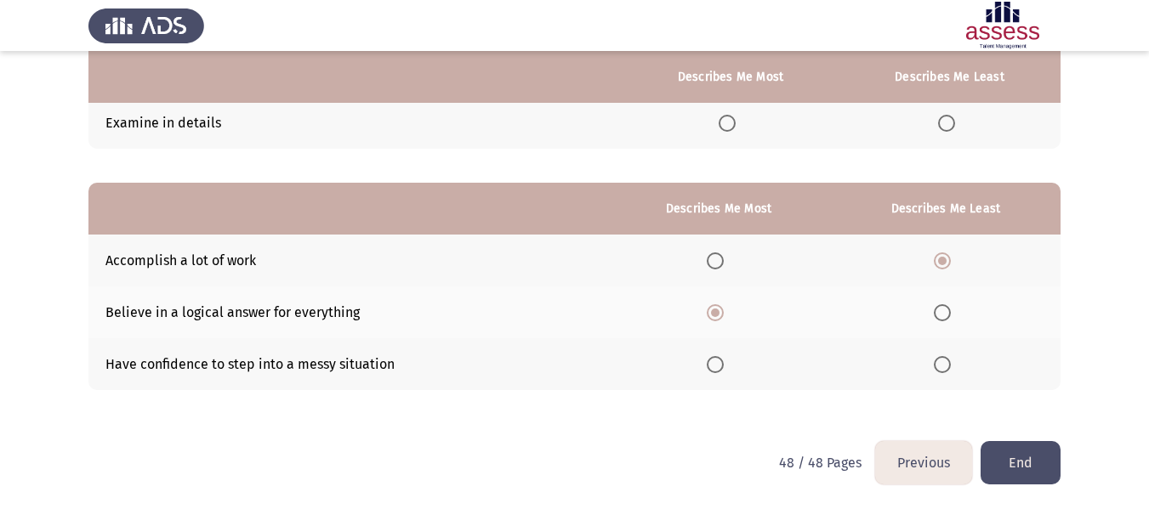
click at [1026, 468] on button "End" at bounding box center [1020, 462] width 80 height 43
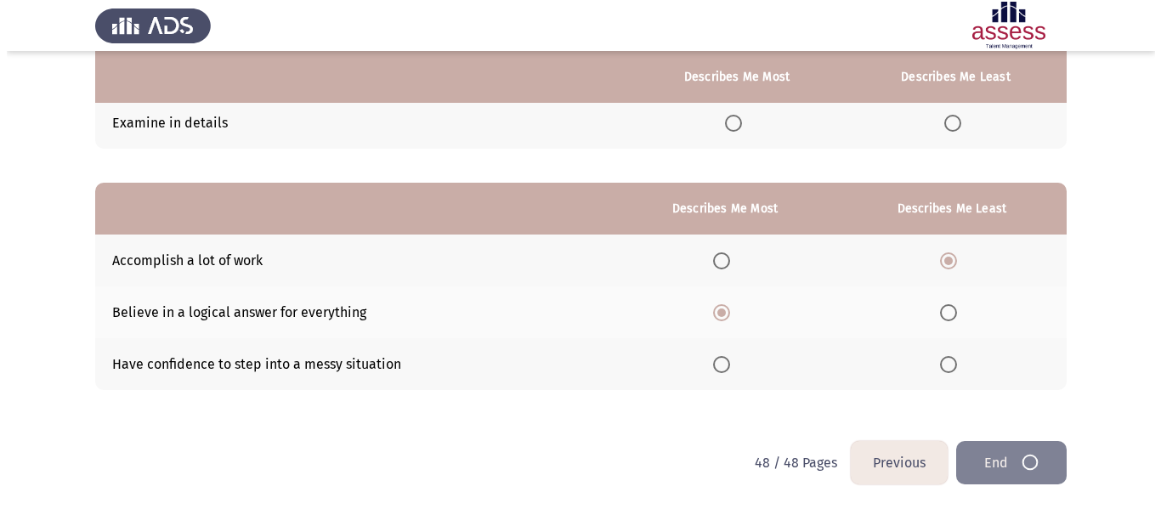
scroll to position [0, 0]
